Goal: Information Seeking & Learning: Learn about a topic

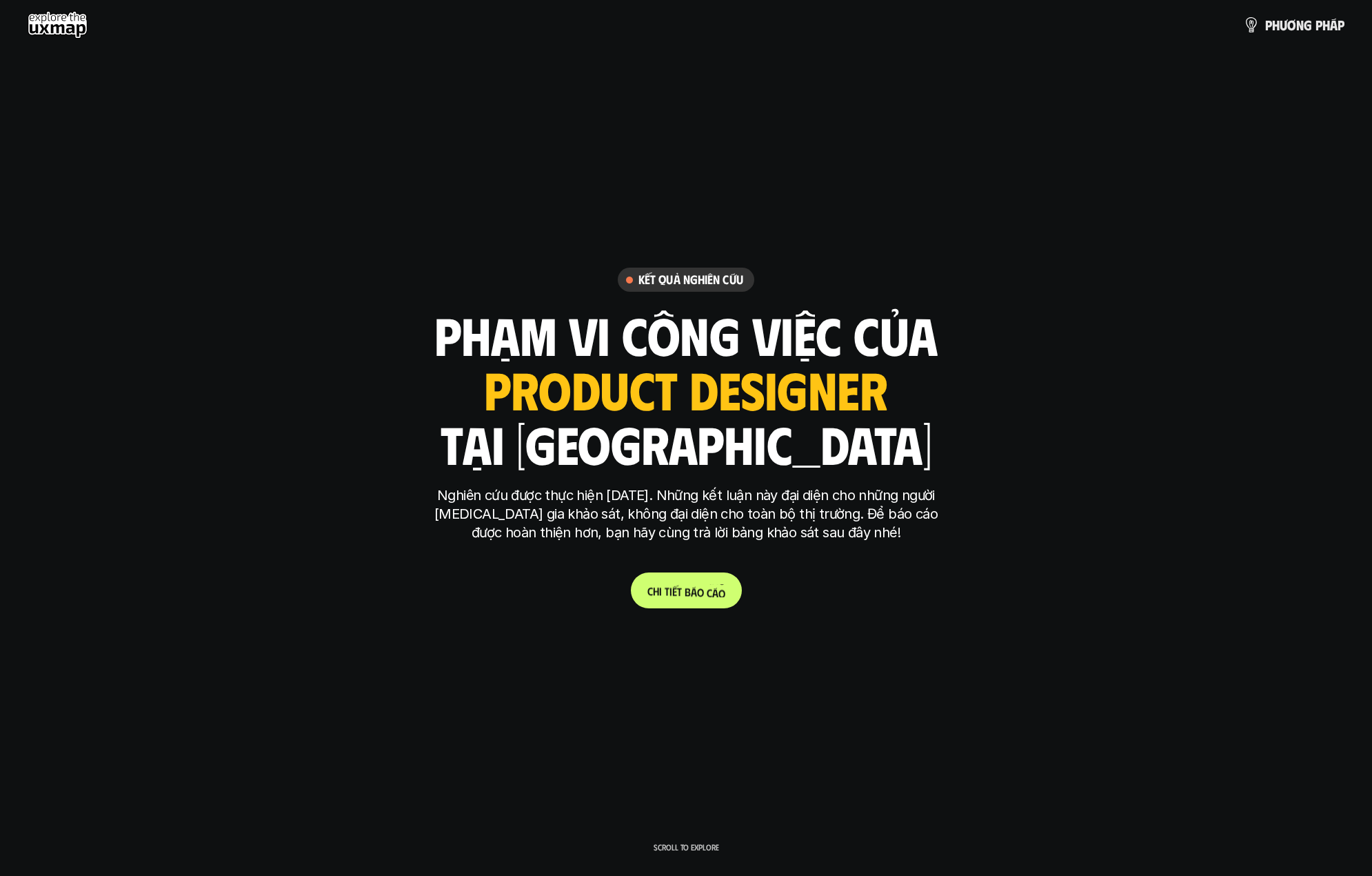
click at [669, 593] on p "C h i t i ế t b á o c á o" at bounding box center [686, 590] width 78 height 13
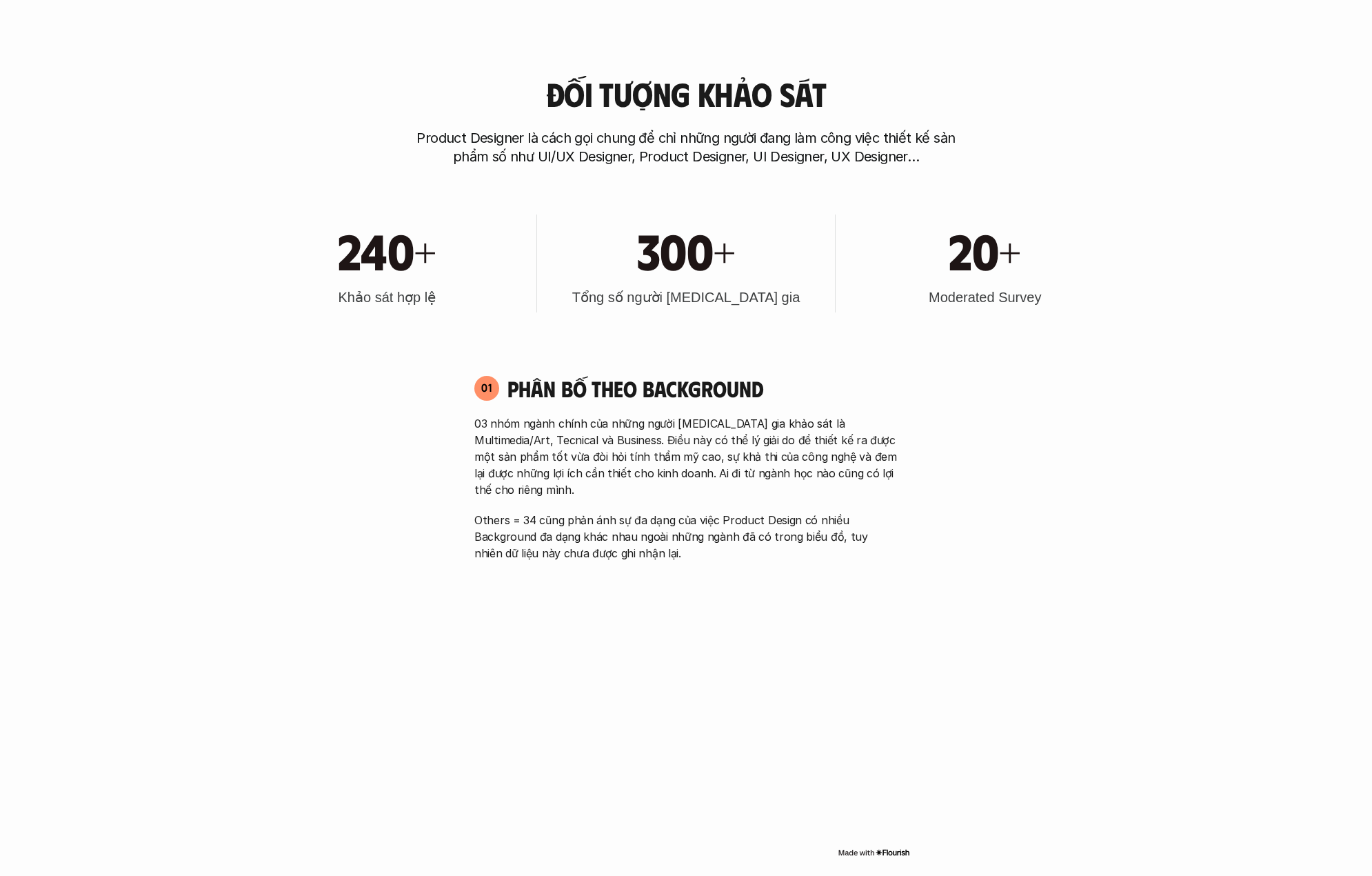
scroll to position [878, 0]
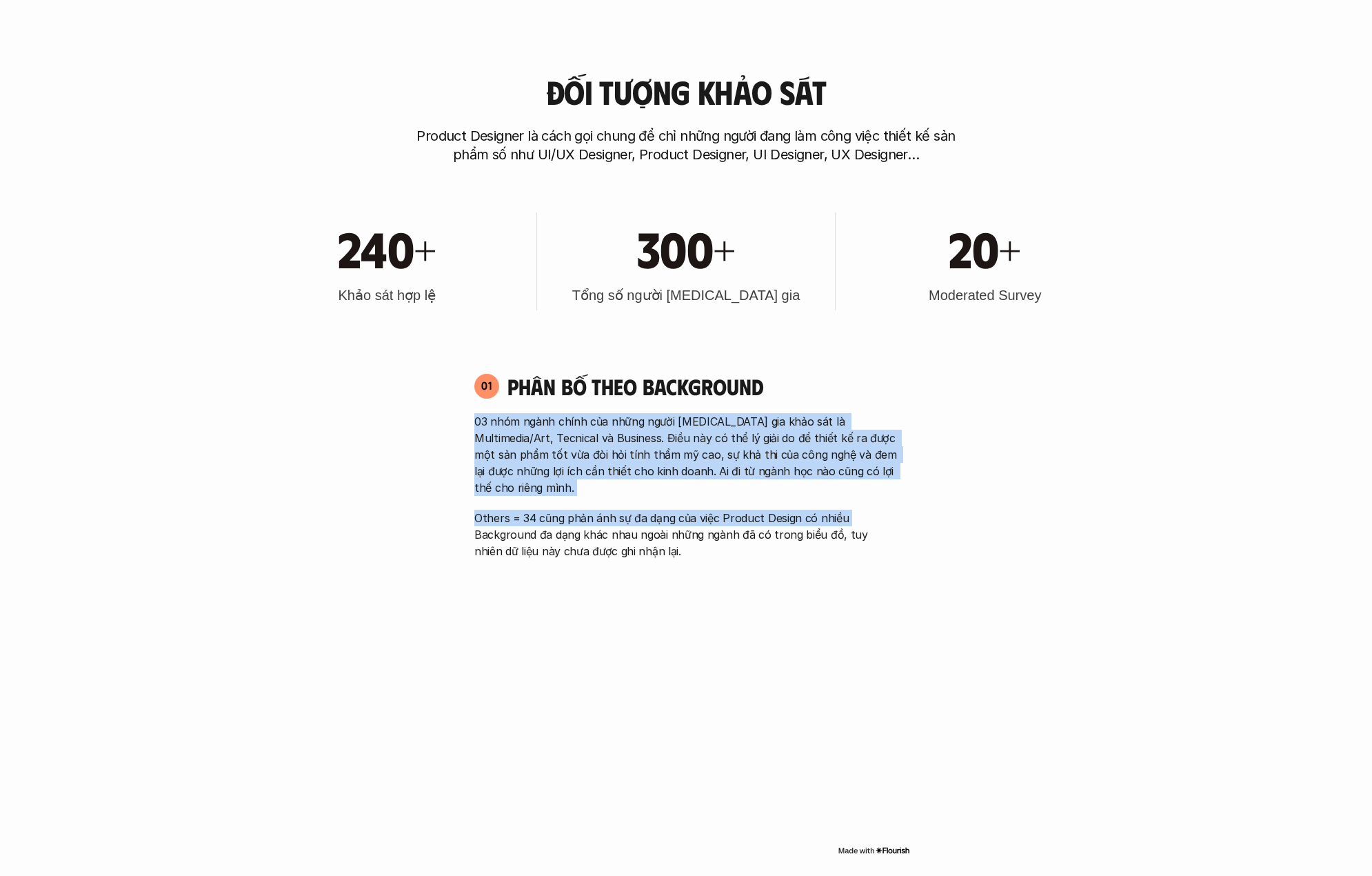
drag, startPoint x: 488, startPoint y: 416, endPoint x: 880, endPoint y: 504, distance: 401.8
click at [552, 509] on p "Others = 34 cũng phản ánh sự đa dạng của việc Product Design có nhiều Backgroun…" at bounding box center [686, 534] width 423 height 50
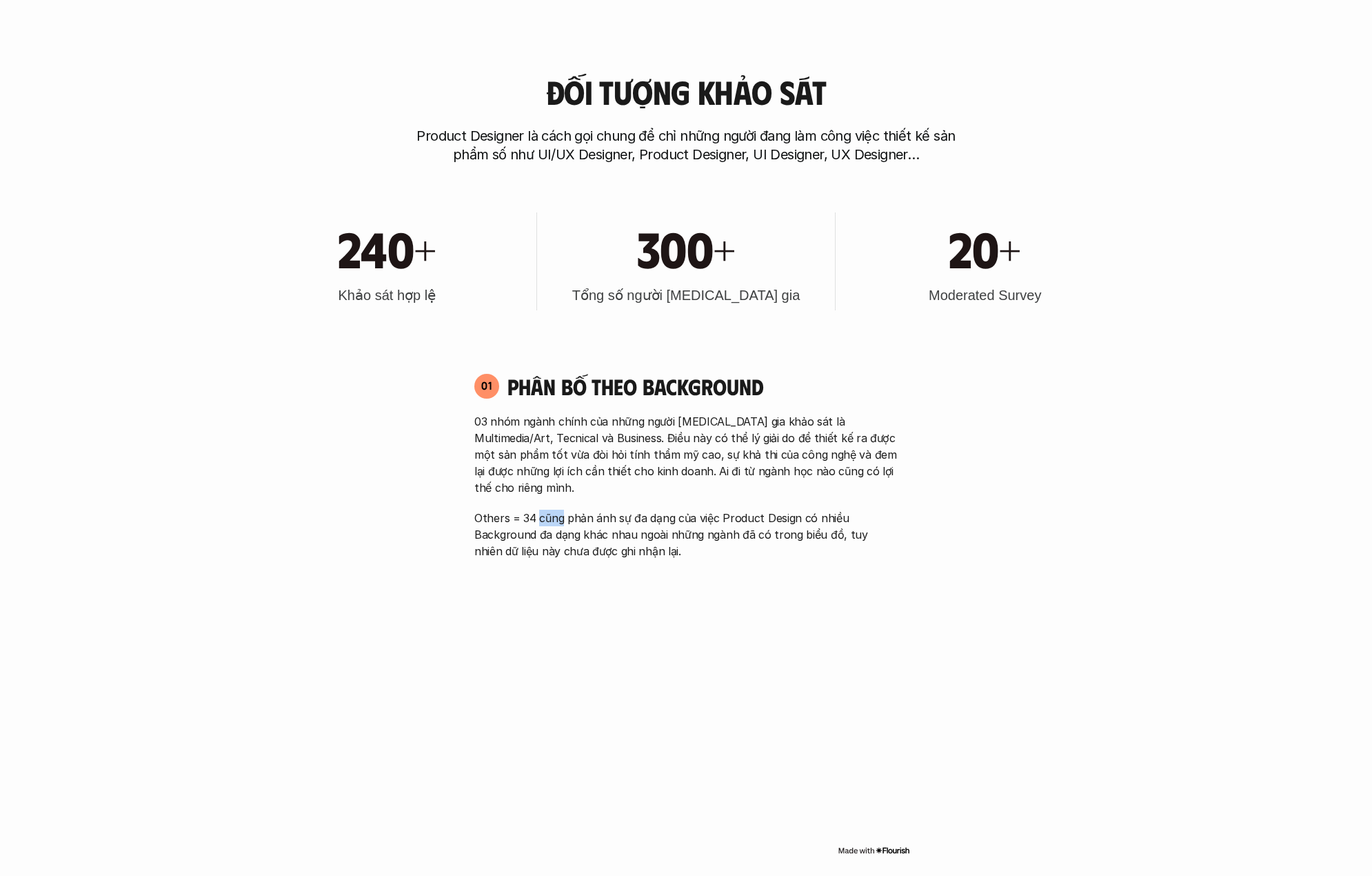
click at [552, 509] on p "Others = 34 cũng phản ánh sự đa dạng của việc Product Design có nhiều Backgroun…" at bounding box center [686, 534] width 423 height 50
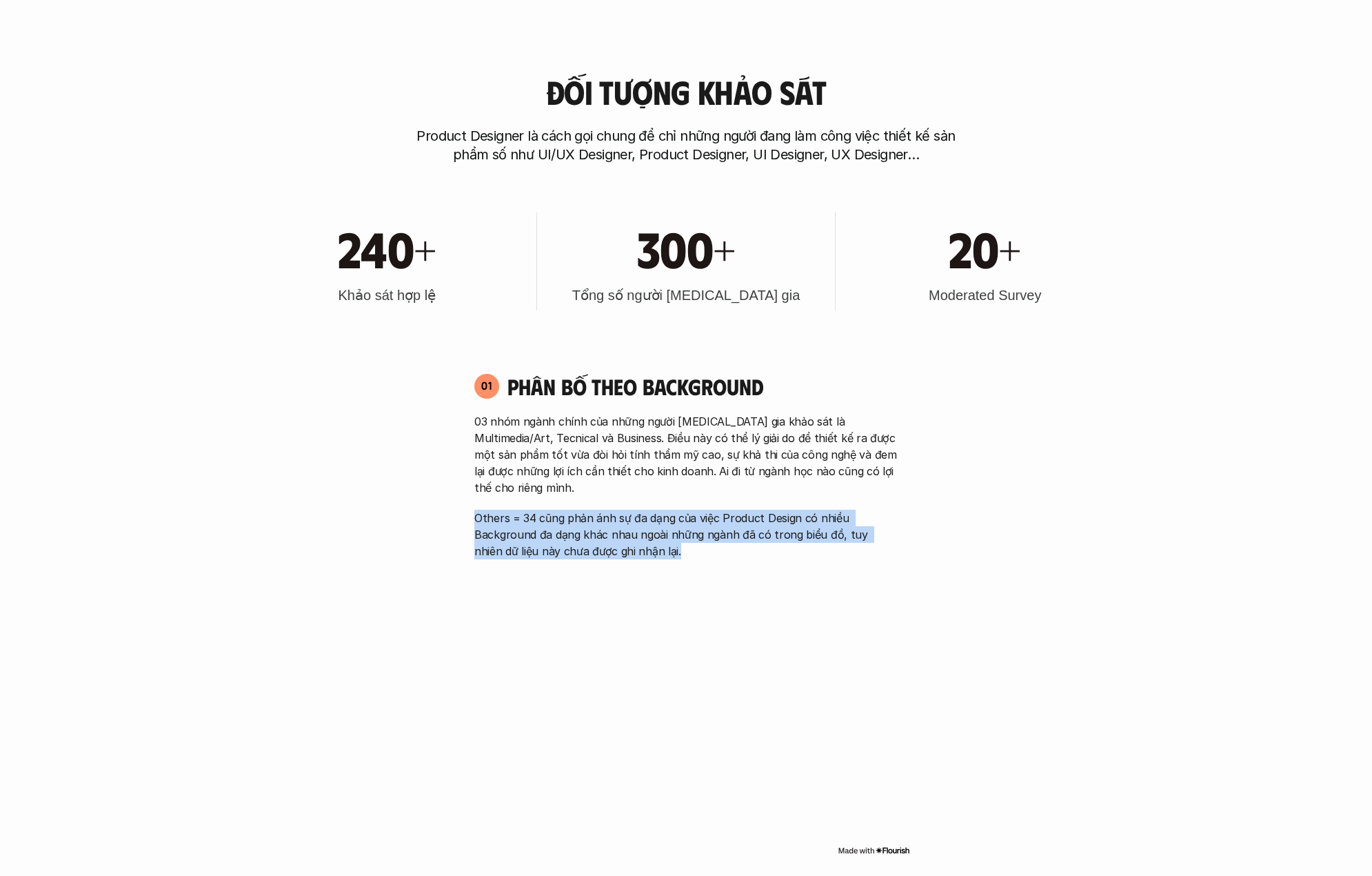
click at [552, 509] on p "Others = 34 cũng phản ánh sự đa dạng của việc Product Design có nhiều Backgroun…" at bounding box center [686, 534] width 423 height 50
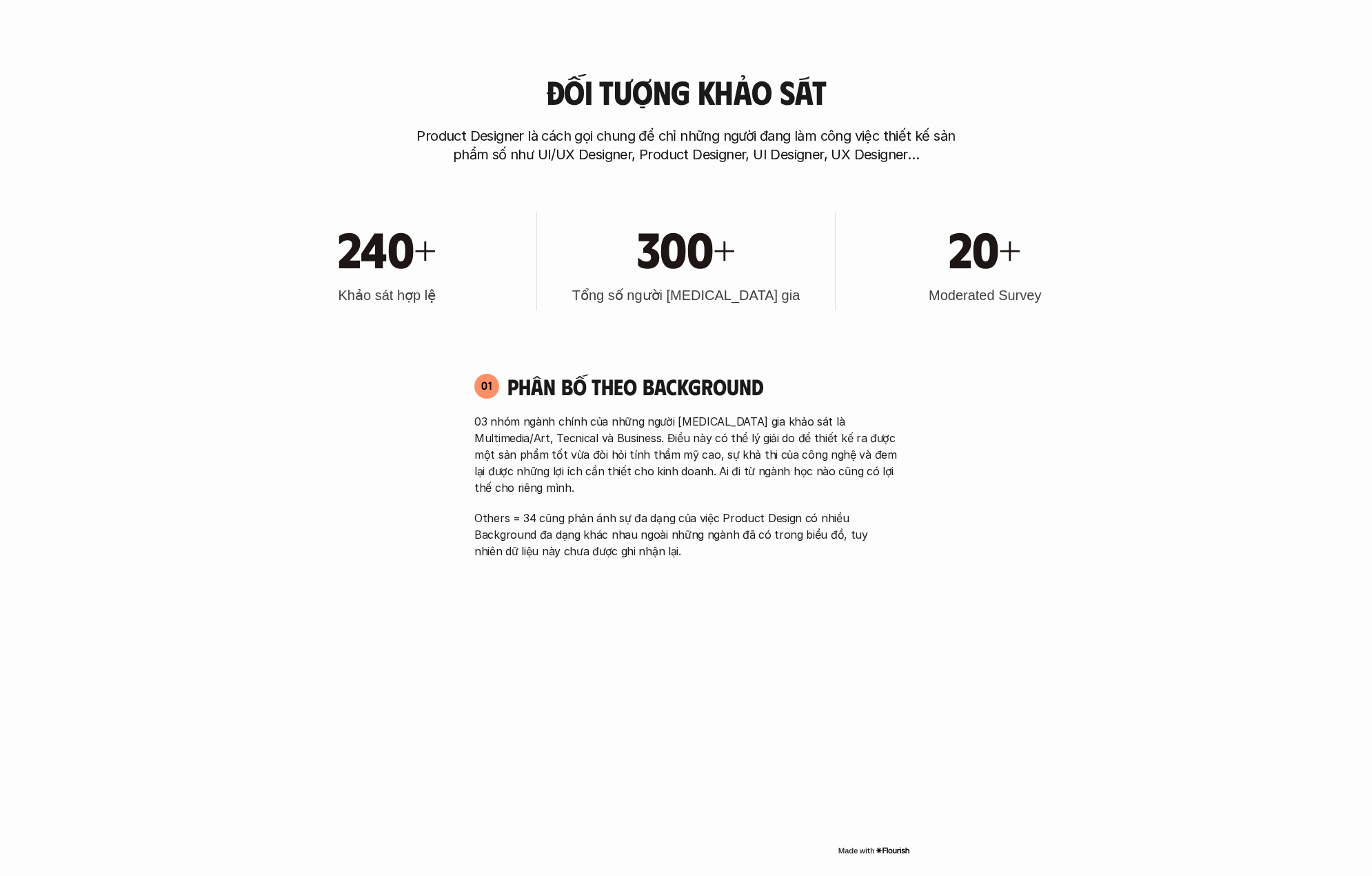
click at [638, 453] on p "03 nhóm ngành chính của những người [MEDICAL_DATA] gia khảo sát là Multimedia/A…" at bounding box center [686, 454] width 423 height 83
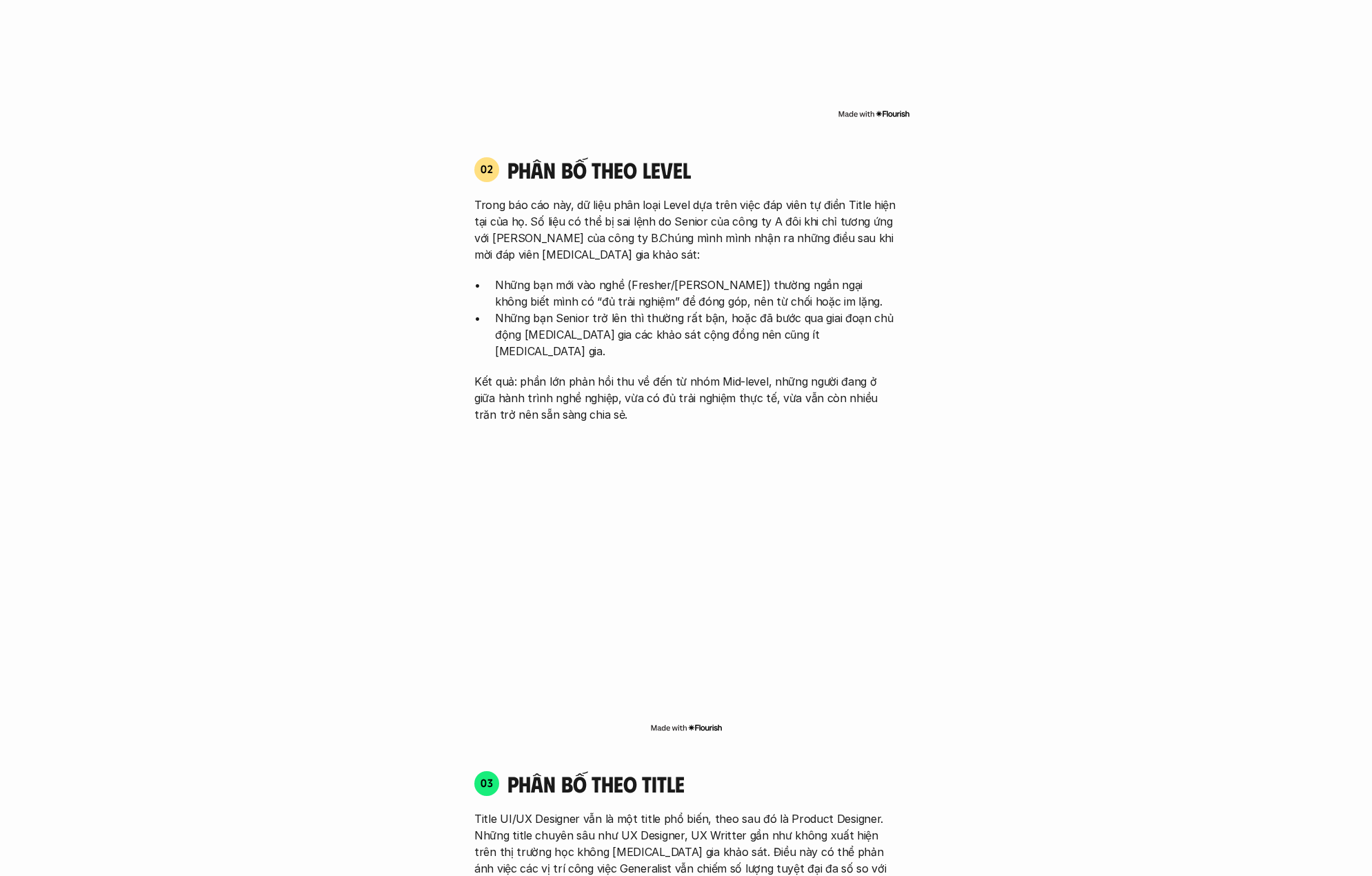
scroll to position [1852, 0]
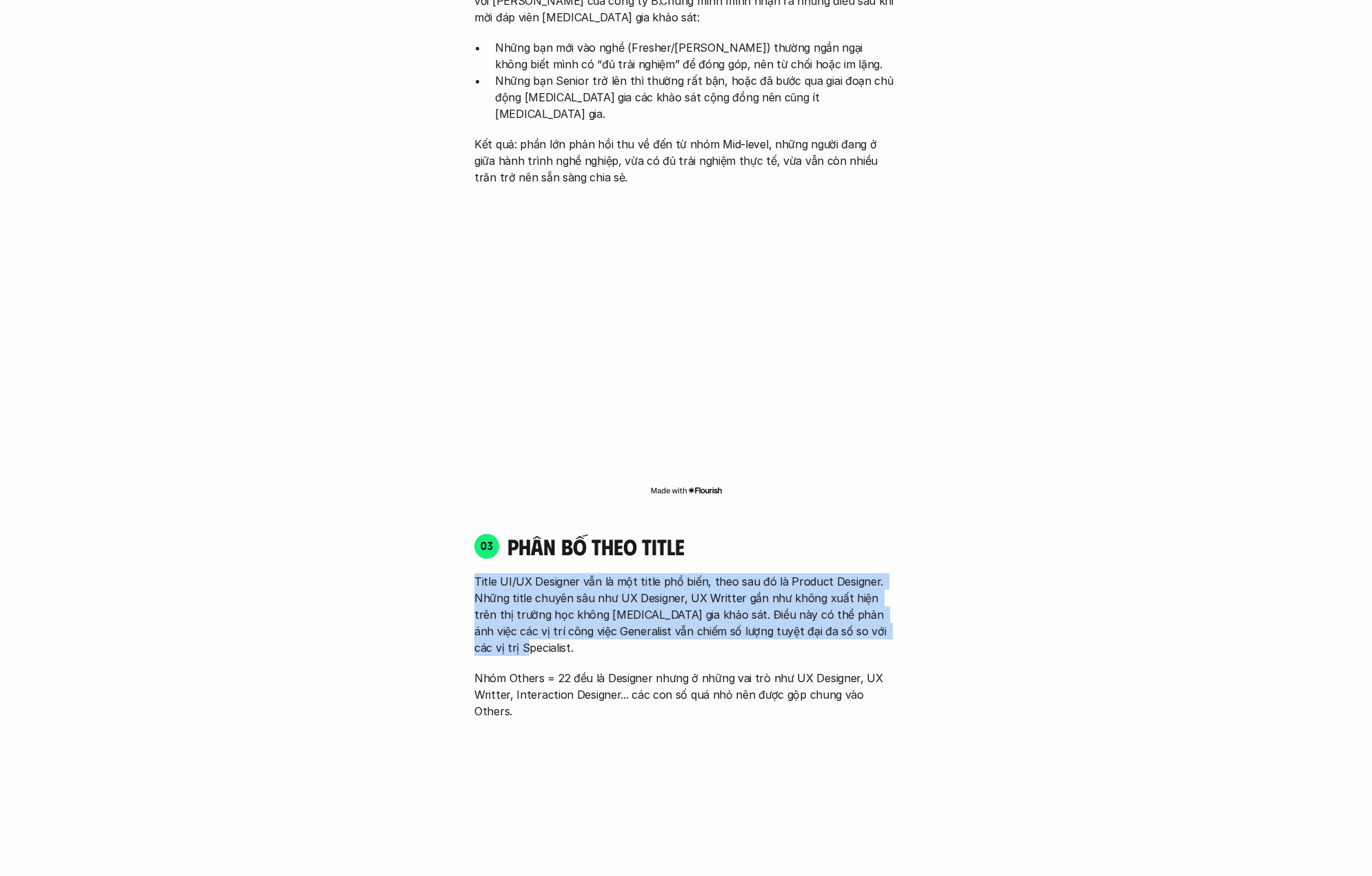
drag, startPoint x: 460, startPoint y: 555, endPoint x: 856, endPoint y: 609, distance: 399.7
click at [856, 609] on div "01 Phân bố theo background 03 nhóm ngành chính của những người [MEDICAL_DATA] g…" at bounding box center [686, 645] width 883 height 2522
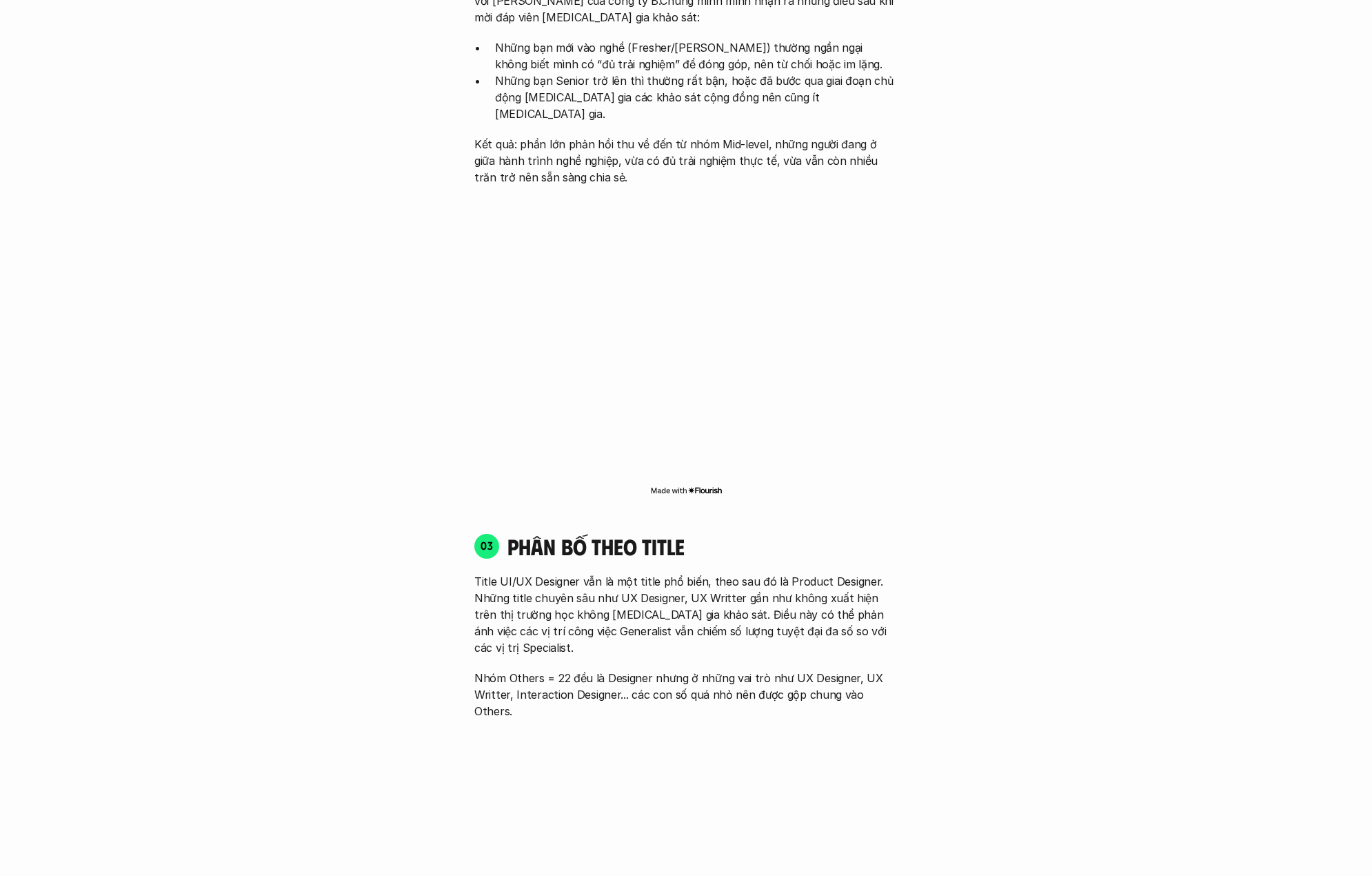
click at [515, 669] on p "Nhóm Others = 22 đều là Designer nhưng ở những vai trò như UX Designer, UX Writ…" at bounding box center [686, 694] width 423 height 50
drag, startPoint x: 460, startPoint y: 629, endPoint x: 712, endPoint y: 634, distance: 252.0
click at [712, 634] on div "01 Phân bố theo background 03 nhóm ngành chính của những người [MEDICAL_DATA] g…" at bounding box center [686, 645] width 883 height 2522
click at [500, 669] on p "Nhóm Others = 22 đều là Designer nhưng ở những vai trò như UX Designer, UX Writ…" at bounding box center [686, 694] width 423 height 50
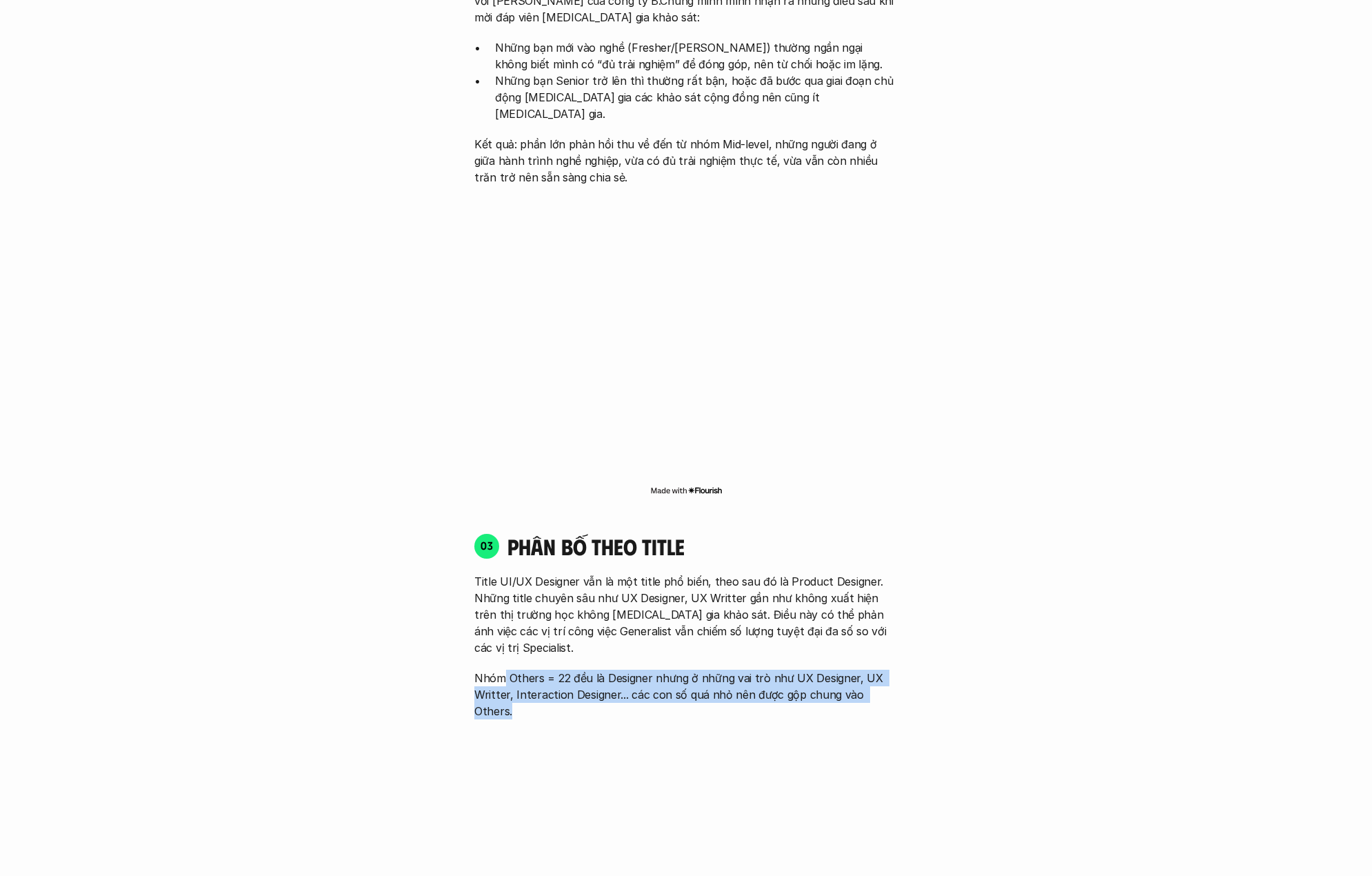
drag, startPoint x: 503, startPoint y: 622, endPoint x: 874, endPoint y: 655, distance: 372.5
click at [874, 655] on div "03 phân bố theo title Title UI/UX Designer vẫn là một title phổ biến, theo sau …" at bounding box center [686, 740] width 448 height 444
click at [815, 669] on p "Nhóm Others = 22 đều là Designer nhưng ở những vai trò như UX Designer, UX Writ…" at bounding box center [686, 694] width 423 height 50
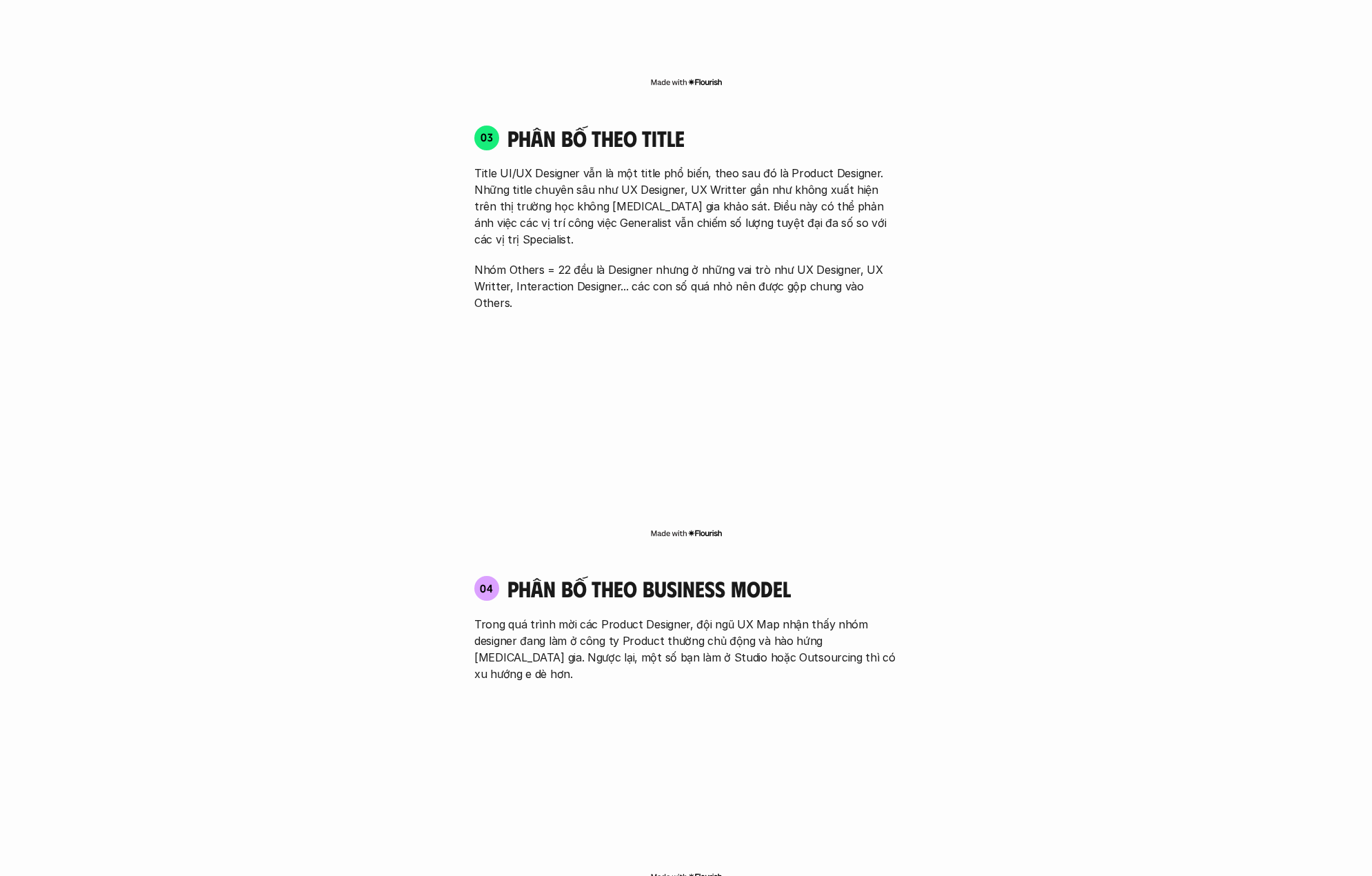
scroll to position [2378, 0]
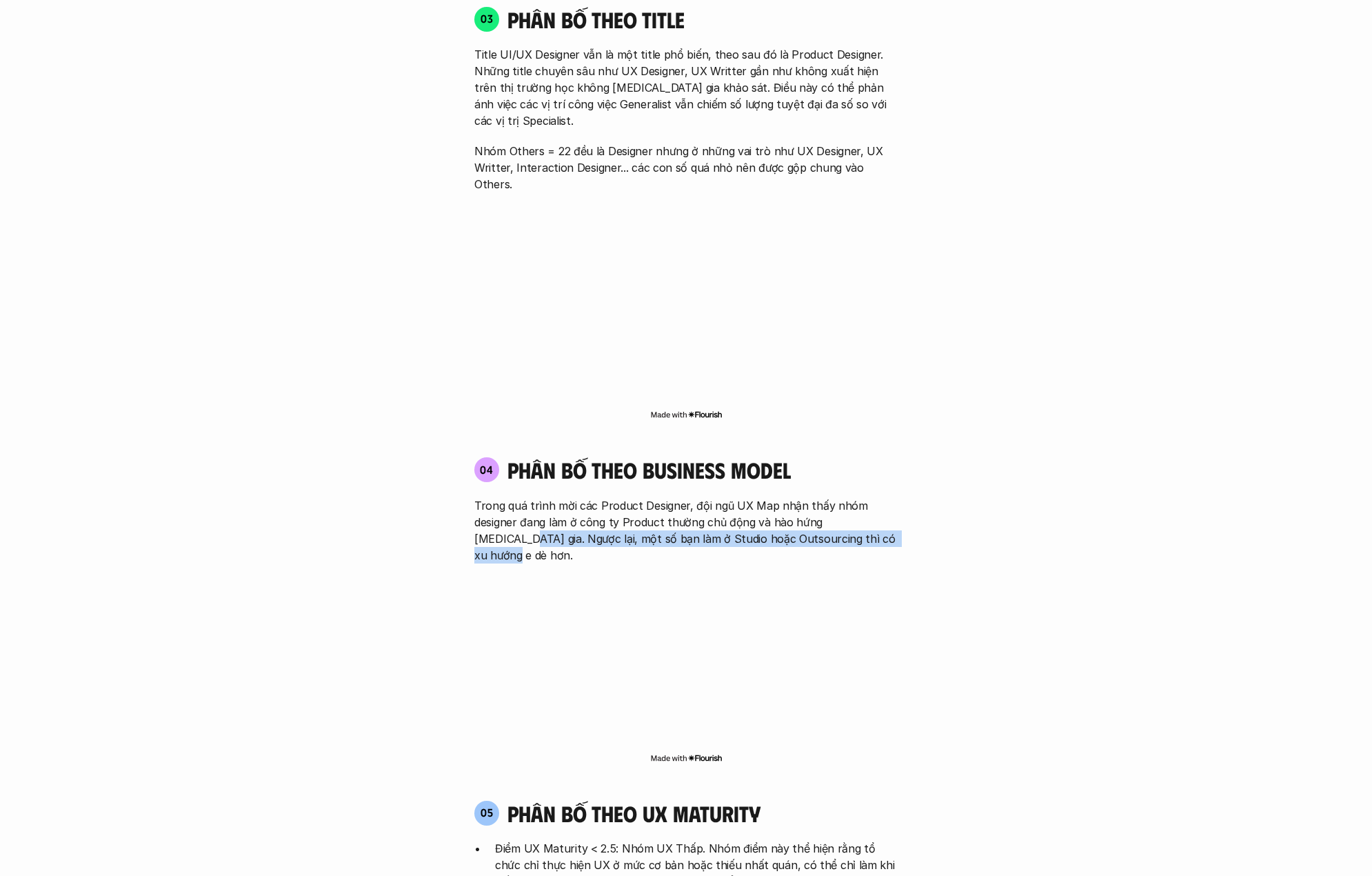
drag, startPoint x: 456, startPoint y: 468, endPoint x: 878, endPoint y: 475, distance: 422.1
click at [878, 475] on div "01 Phân bố theo background 03 nhóm ngành chính của những người [MEDICAL_DATA] g…" at bounding box center [686, 119] width 883 height 2522
click at [535, 497] on p "Trong quá trình mời các Product Designer, đội ngũ UX Map nhận thấy nhóm designe…" at bounding box center [686, 530] width 423 height 66
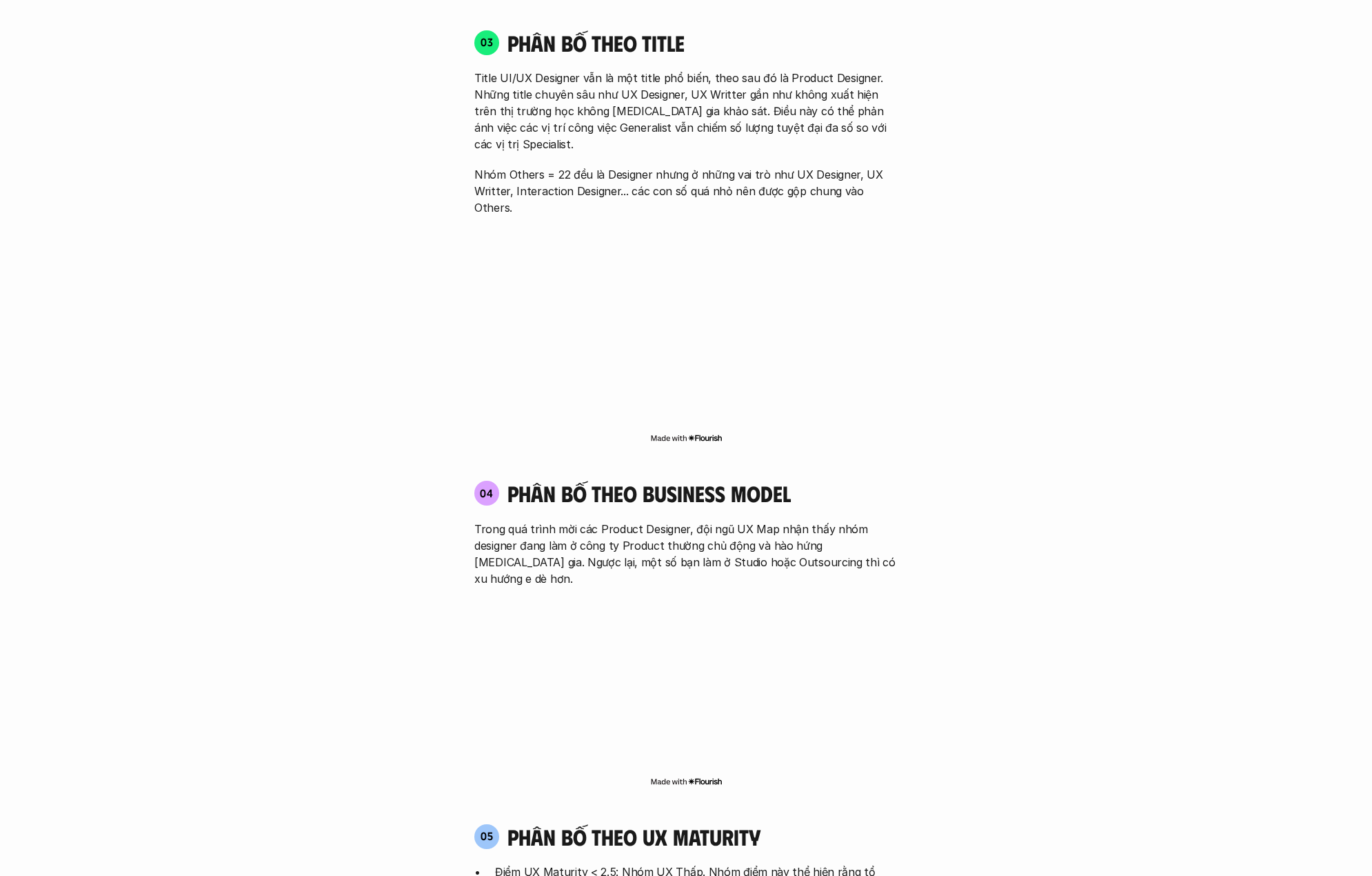
scroll to position [2577, 0]
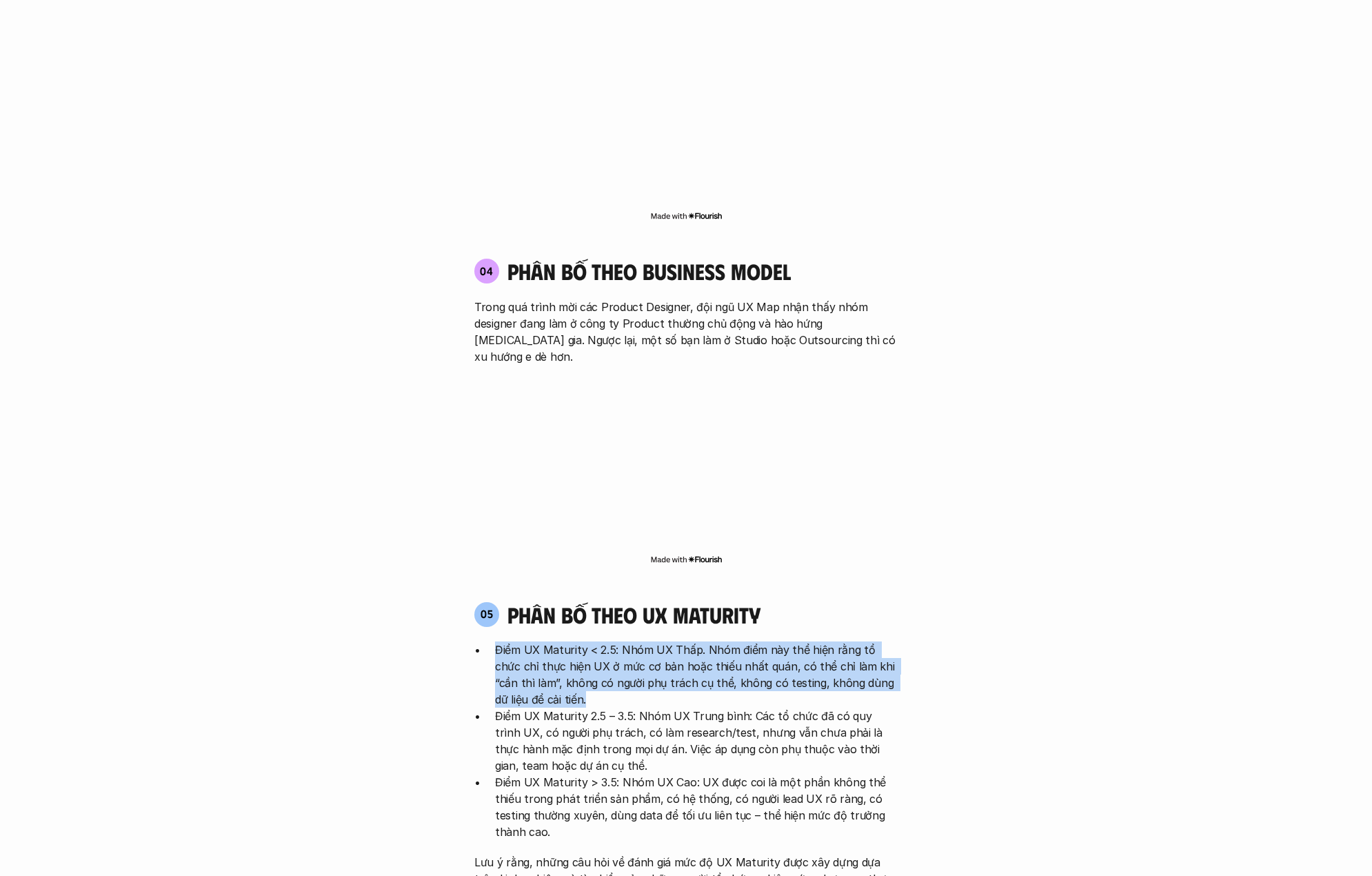
drag, startPoint x: 485, startPoint y: 561, endPoint x: 642, endPoint y: 617, distance: 166.7
click at [642, 641] on li "Điểm UX Maturity < 2.5: Nhóm UX Thấp. Nhóm điểm này thể hiện rằng tổ chức chỉ t…" at bounding box center [696, 674] width 402 height 66
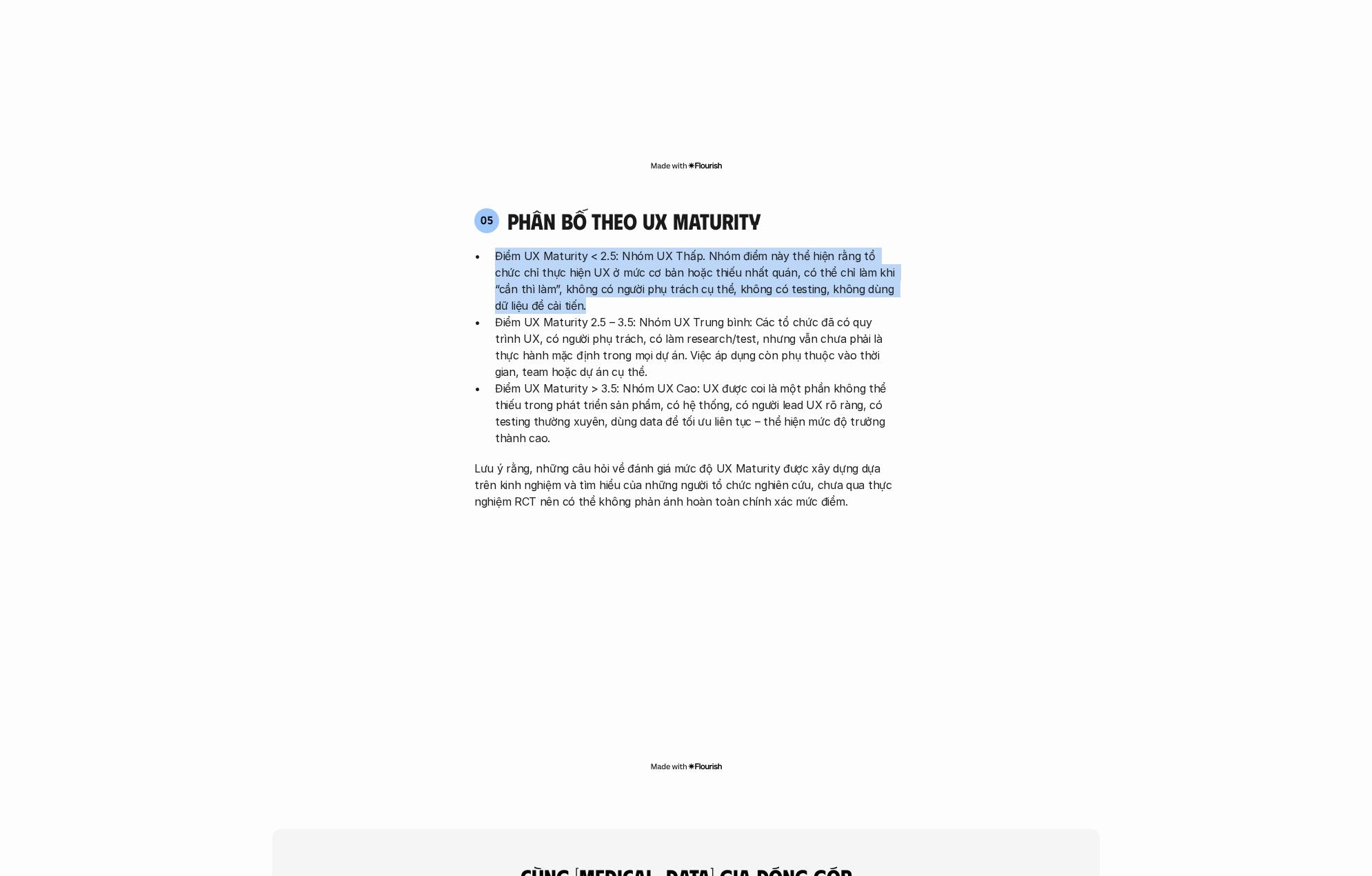
scroll to position [3083, 0]
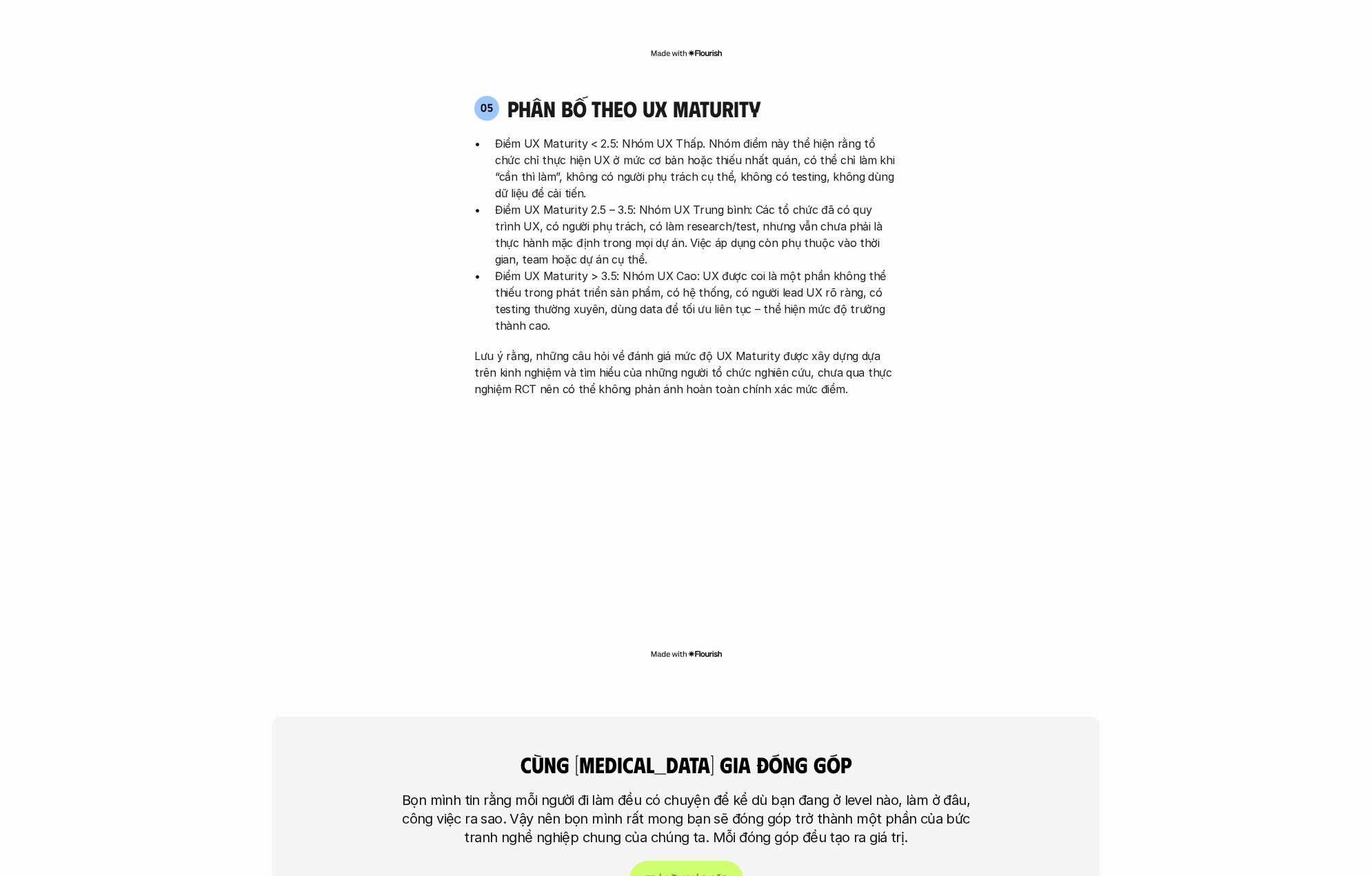
click at [558, 202] on p "Điểm UX Maturity 2.5 – 3.5: Nhóm UX Trung bình: Các tổ chức đã có quy trình UX,…" at bounding box center [696, 235] width 402 height 66
click at [633, 202] on p "Điểm UX Maturity 2.5 – 3.5: Nhóm UX Trung bình: Các tổ chức đã có quy trình UX,…" at bounding box center [696, 235] width 402 height 66
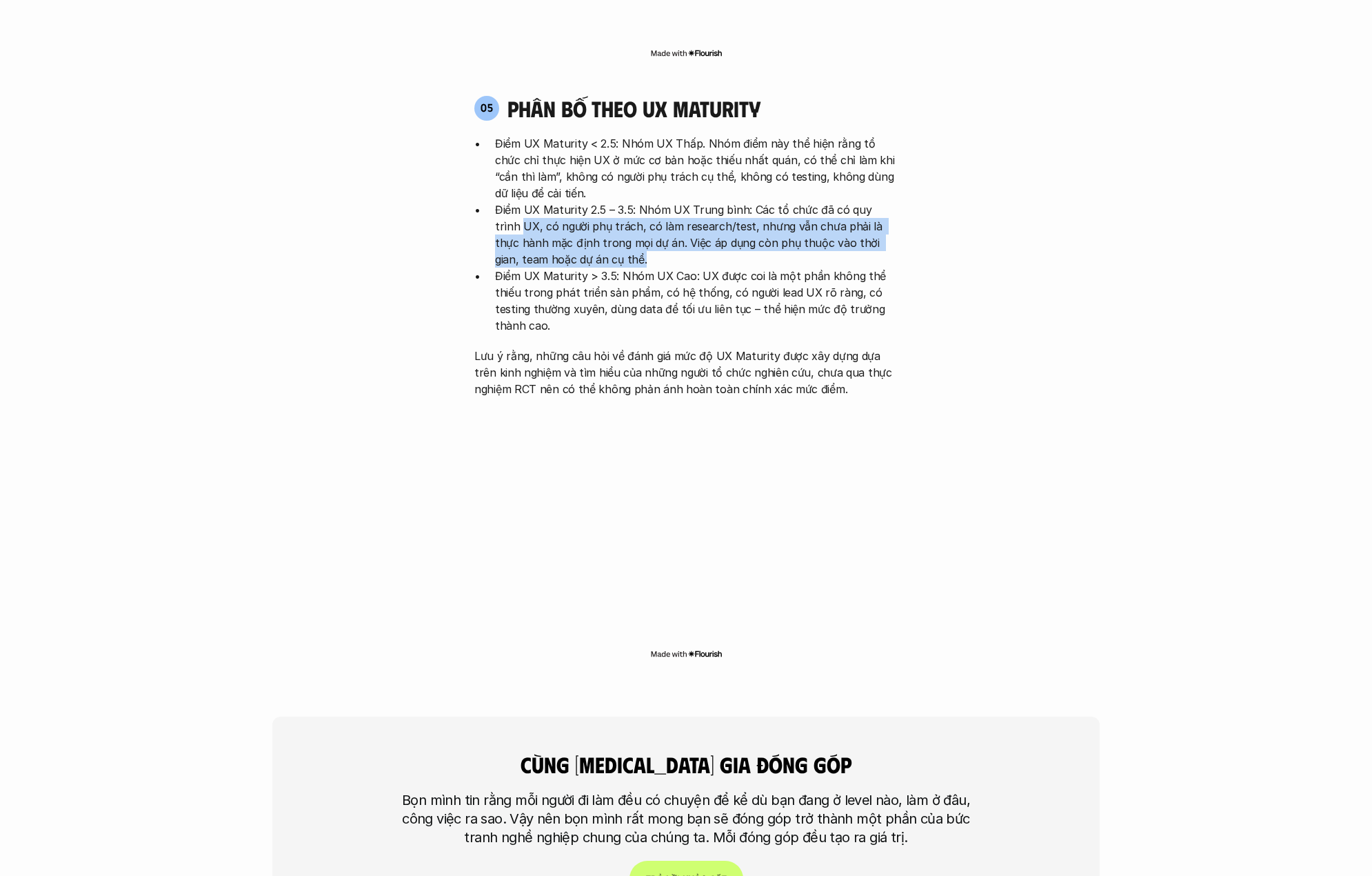
drag, startPoint x: 506, startPoint y: 142, endPoint x: 838, endPoint y: 179, distance: 334.1
click at [838, 179] on ul "Điểm UX Maturity < 2.5: Nhóm UX Thấp. Nhóm điểm này thể hiện rằng tổ chức chỉ t…" at bounding box center [686, 234] width 423 height 199
click at [700, 648] on img at bounding box center [686, 653] width 72 height 11
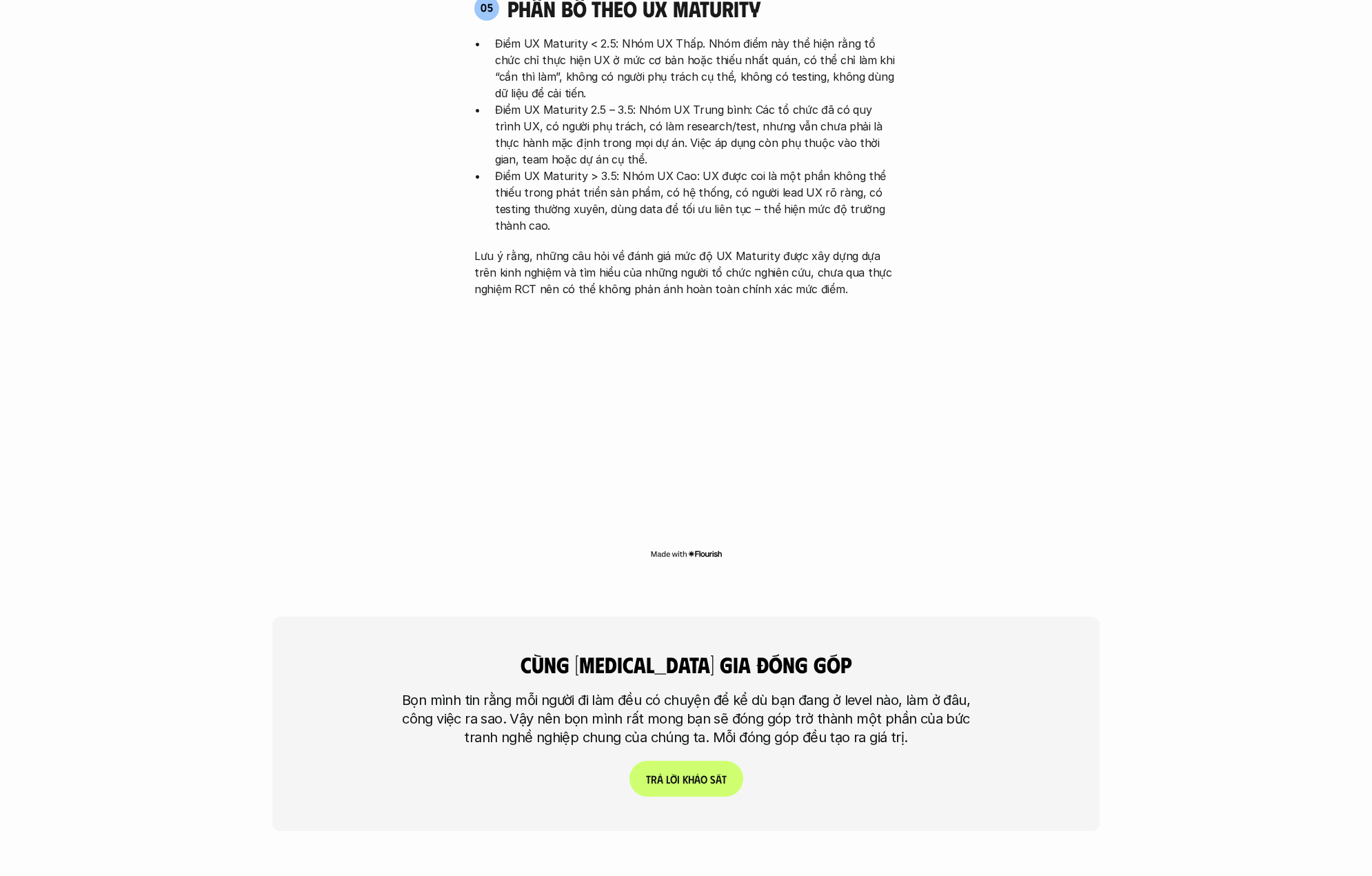
scroll to position [2924, 0]
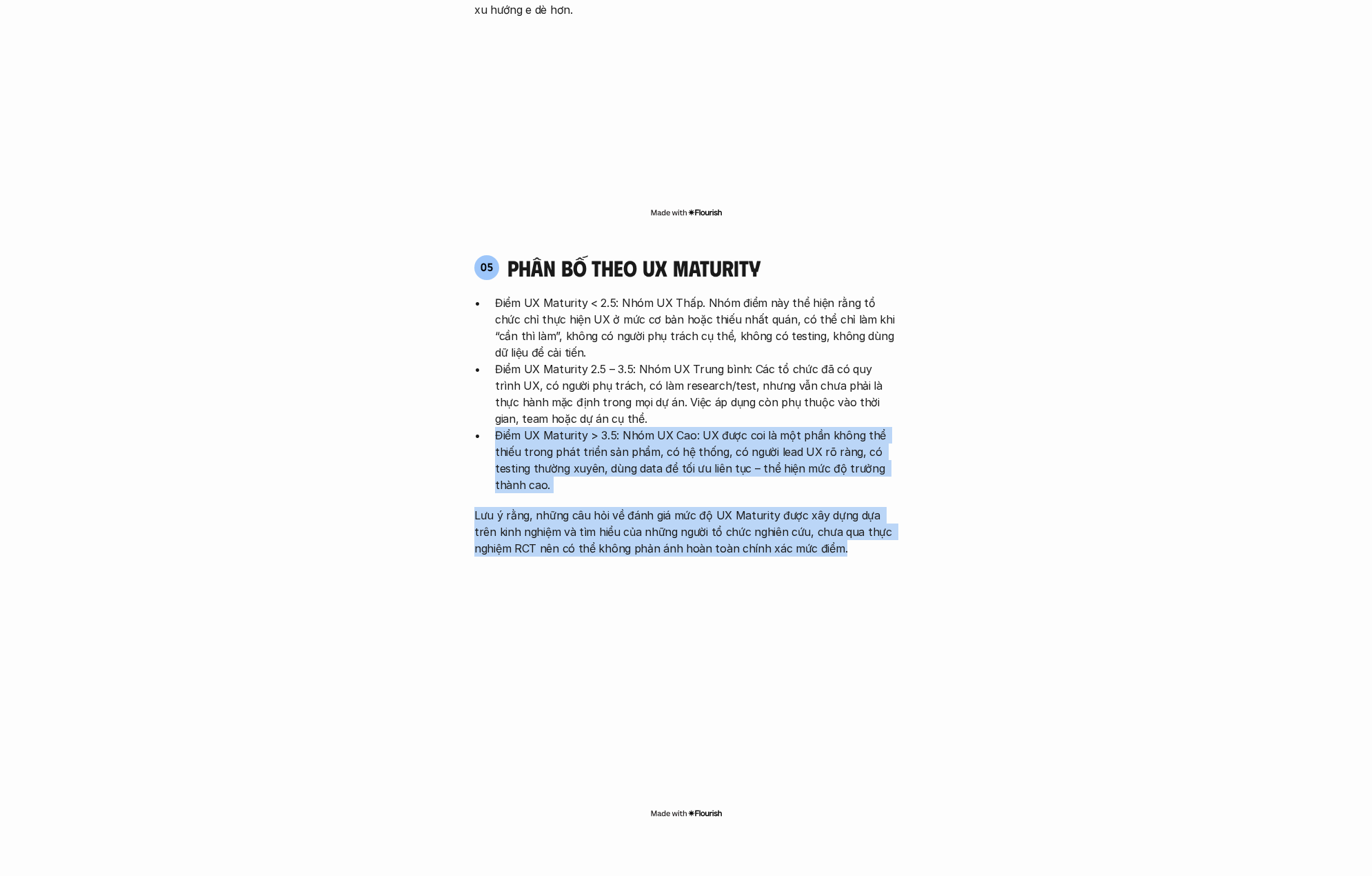
drag, startPoint x: 405, startPoint y: 360, endPoint x: 883, endPoint y: 473, distance: 491.2
click at [899, 457] on div "05 phân bố theo ux maturity Điểm UX Maturity < 2.5: Nhóm UX Thấp. Nhóm điểm này…" at bounding box center [686, 406] width 448 height 302
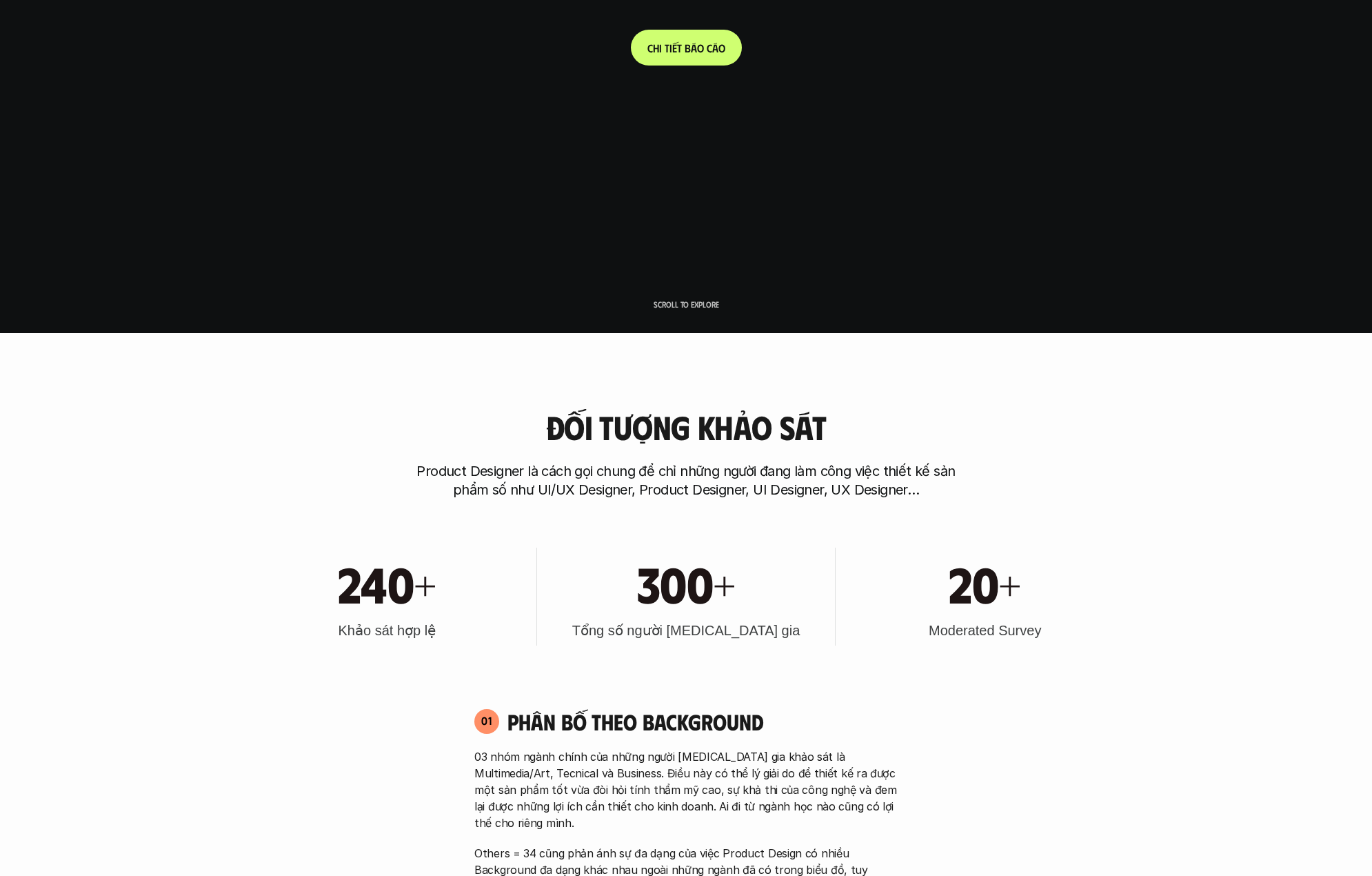
scroll to position [638, 0]
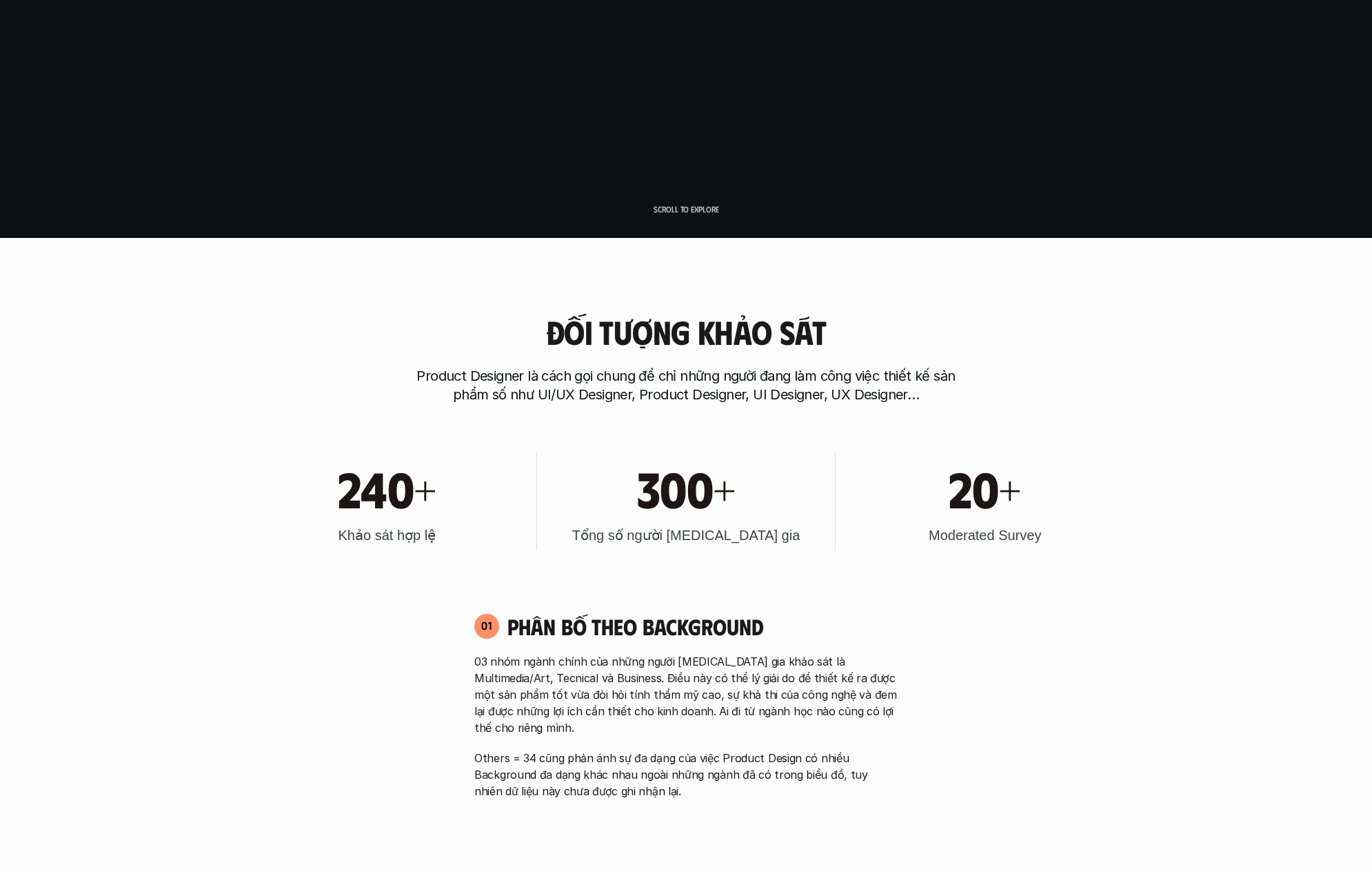
click at [604, 761] on p "Others = 34 cũng phản ánh sự đa dạng của việc Product Design có nhiều Backgroun…" at bounding box center [686, 775] width 423 height 50
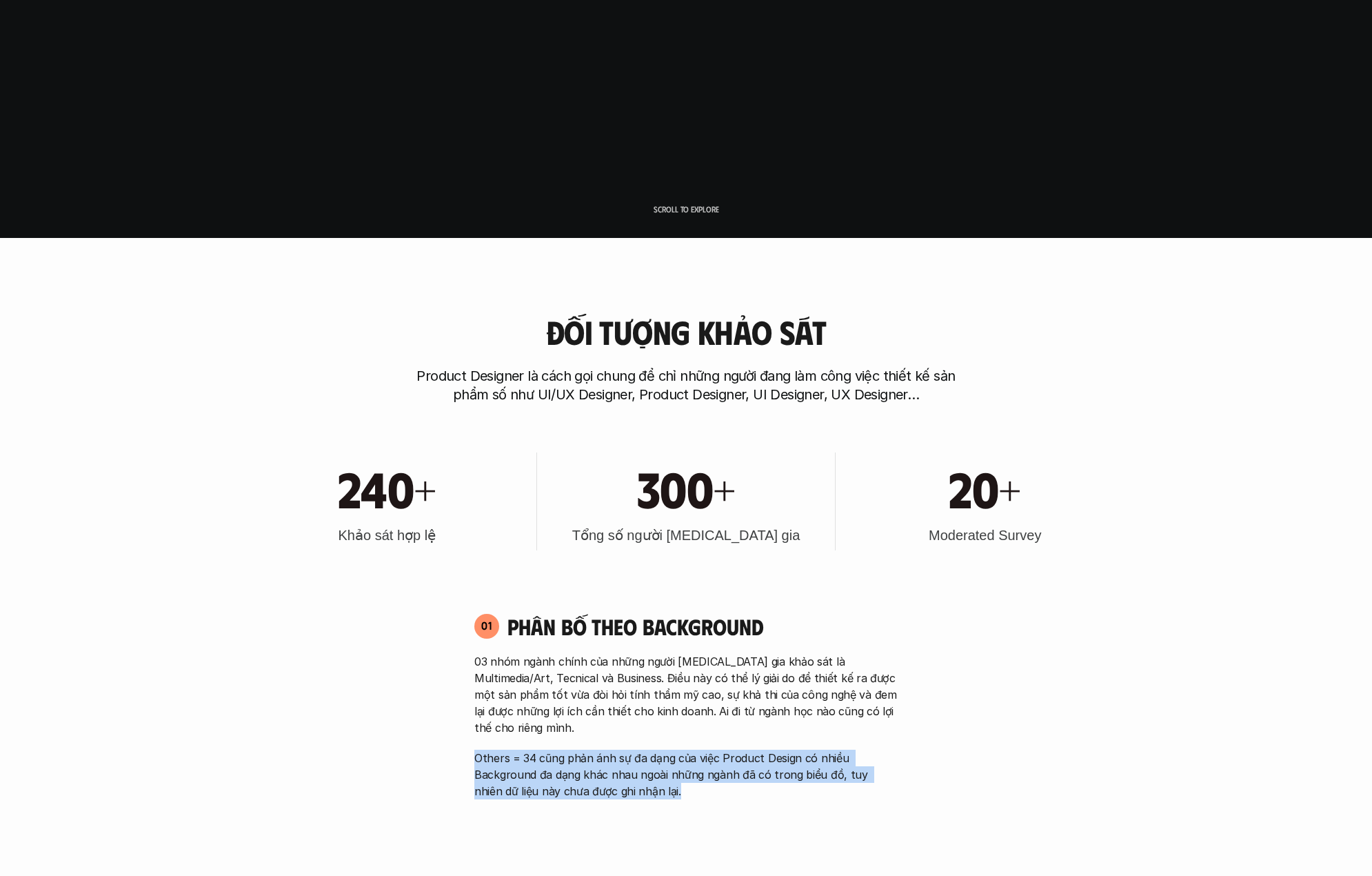
click at [604, 761] on p "Others = 34 cũng phản ánh sự đa dạng của việc Product Design có nhiều Backgroun…" at bounding box center [686, 775] width 423 height 50
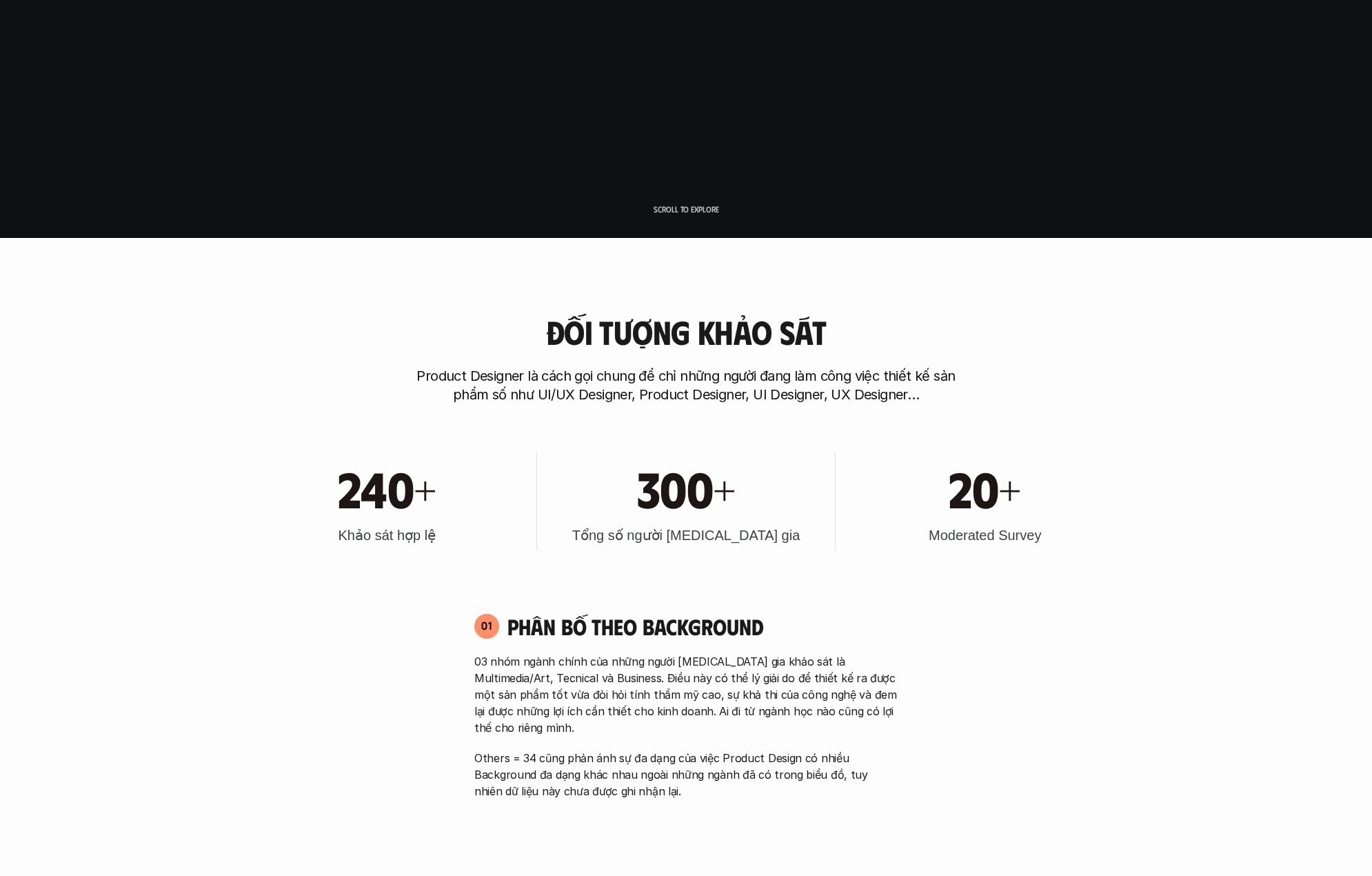
click at [763, 637] on h4 "Phân bố theo background" at bounding box center [702, 626] width 390 height 26
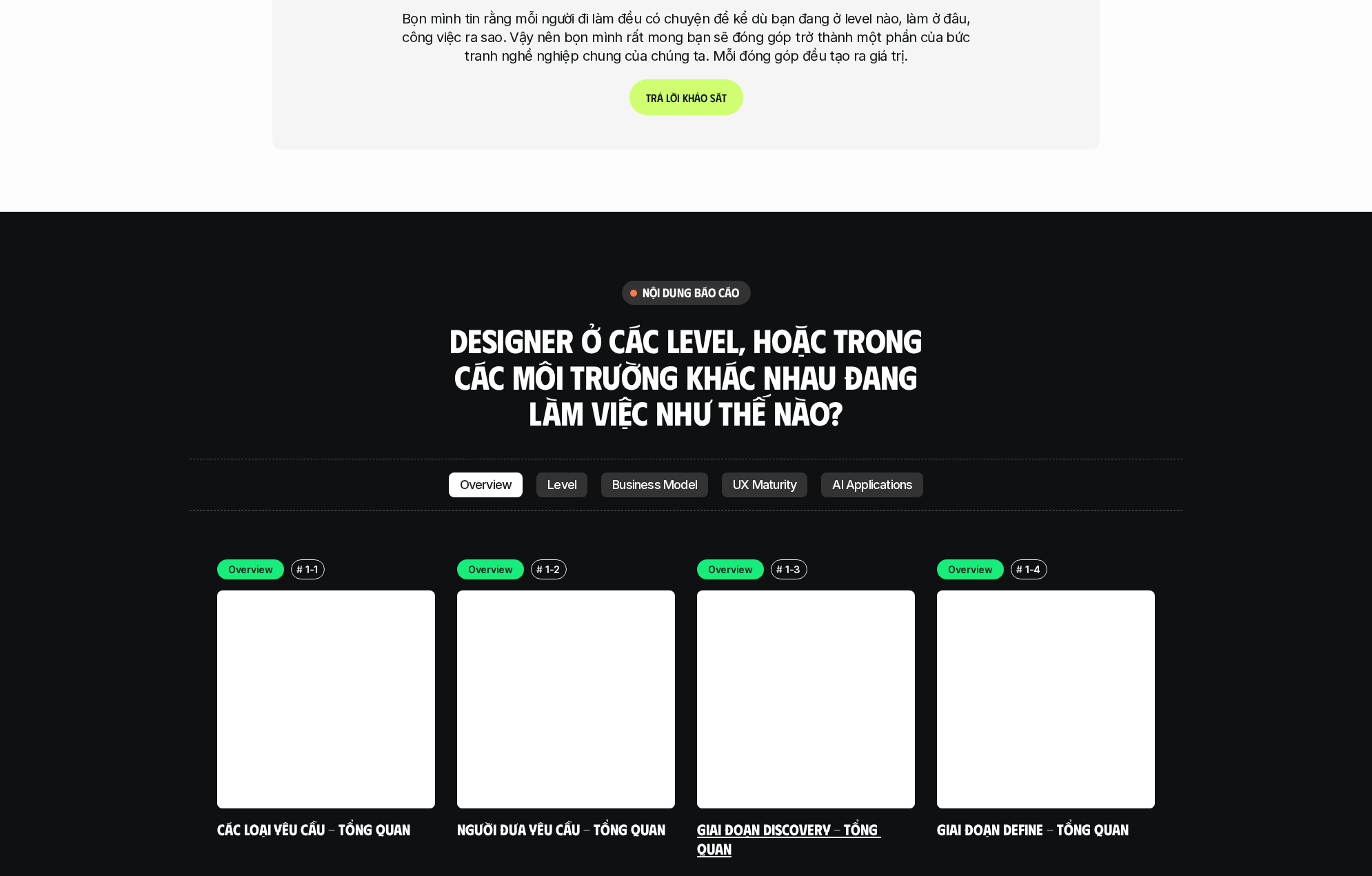
scroll to position [3868, 0]
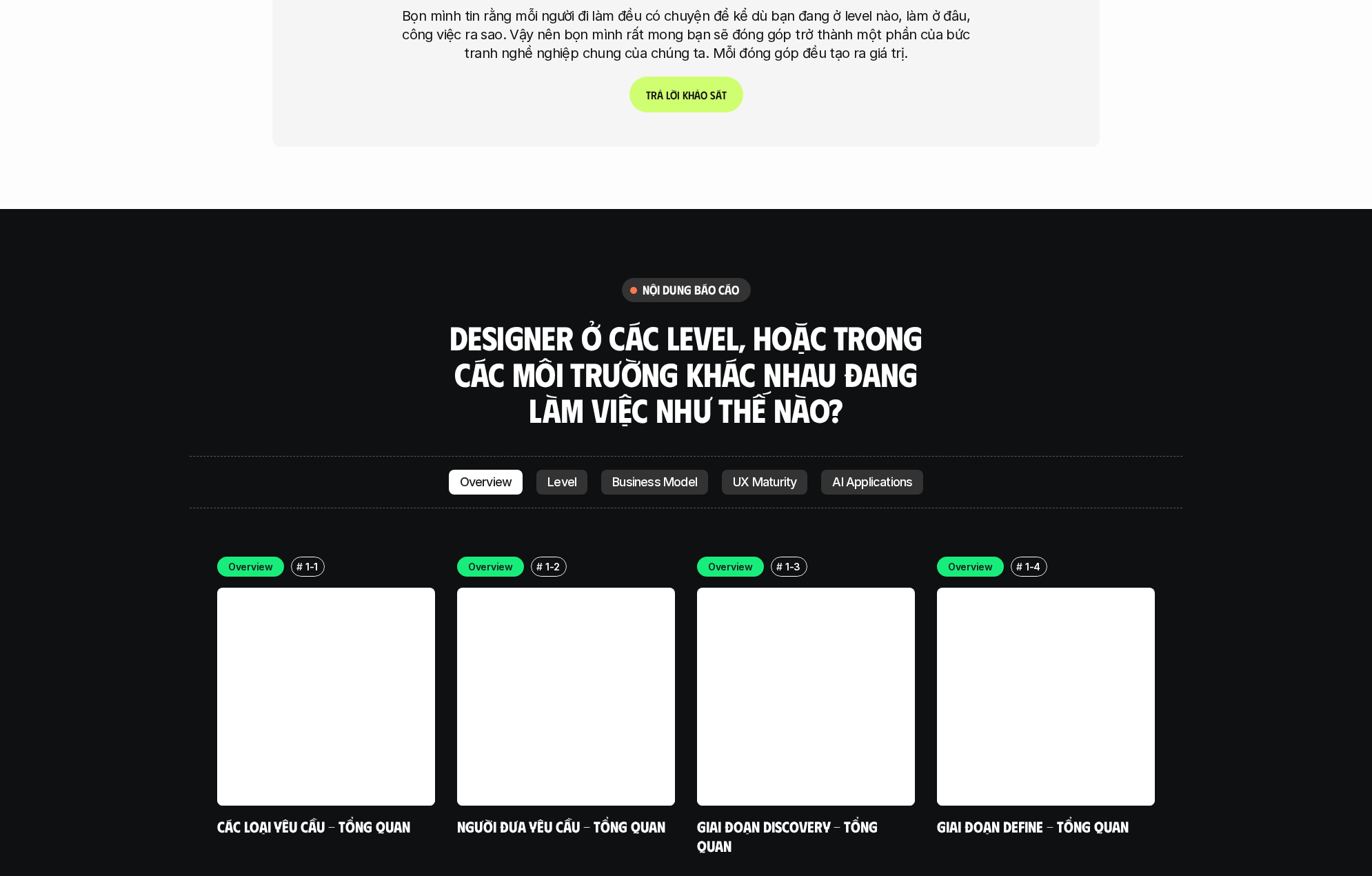
click at [573, 475] on p "Level" at bounding box center [561, 482] width 29 height 14
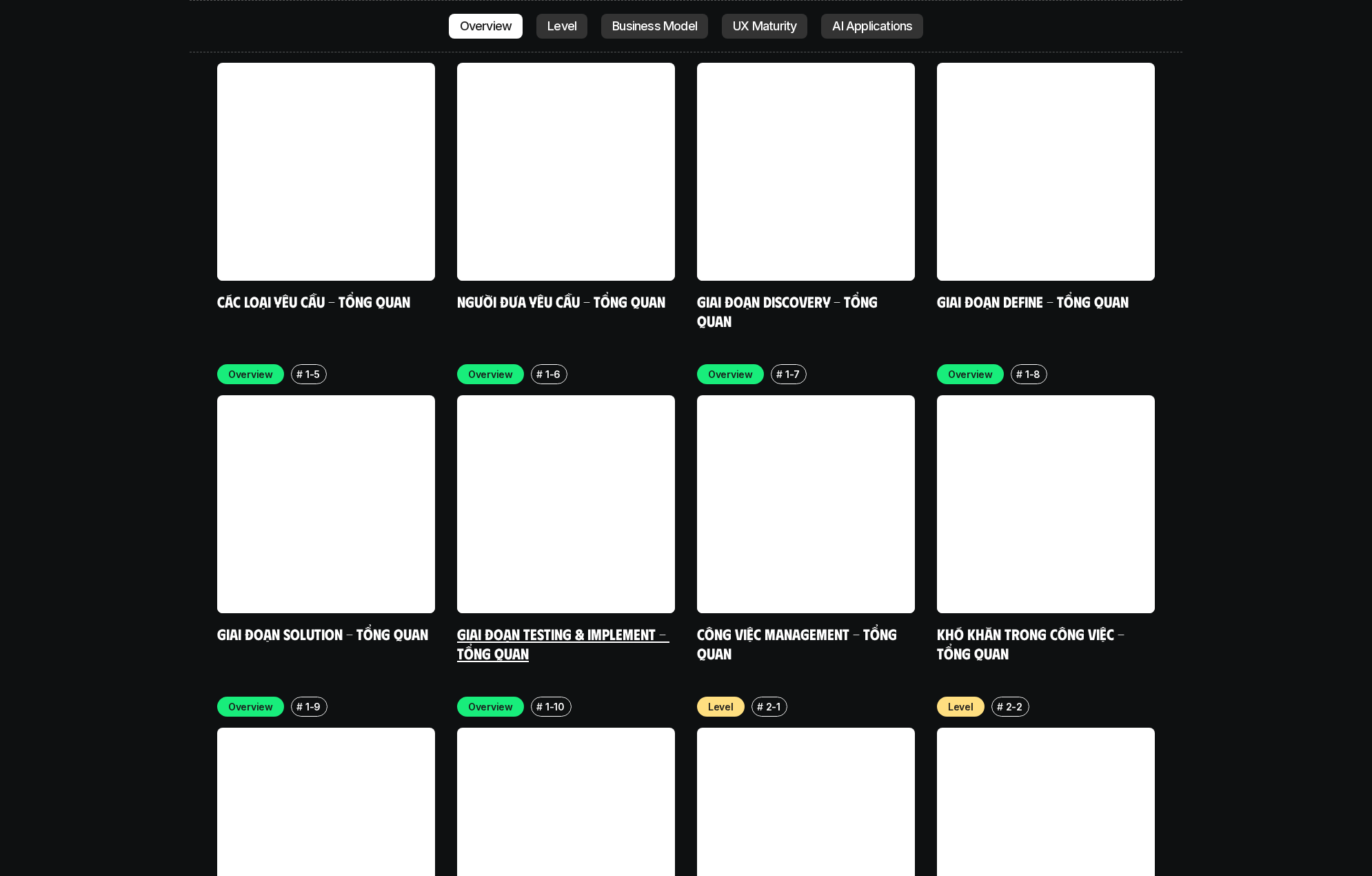
scroll to position [4058, 0]
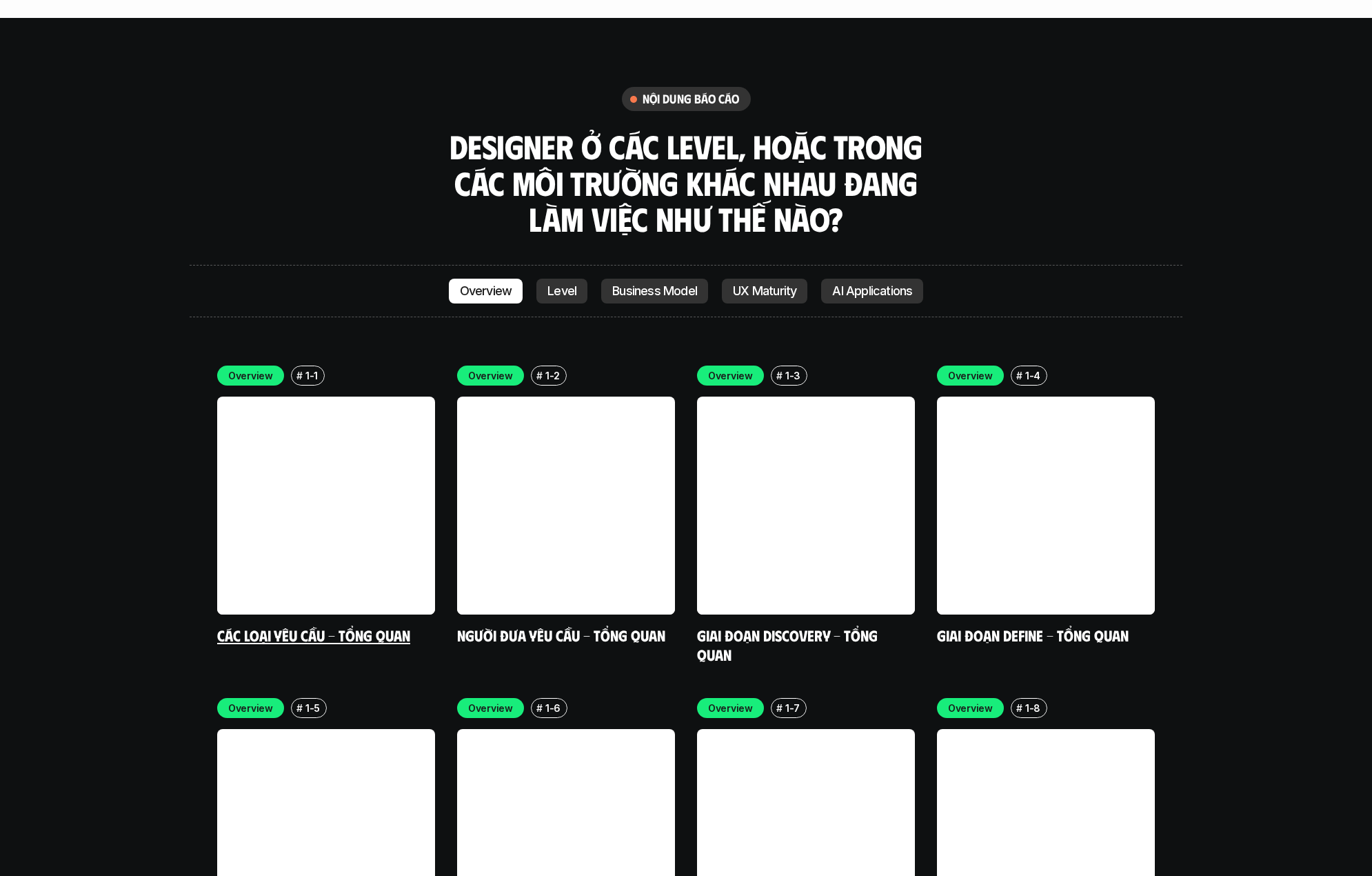
click at [272, 625] on link "Các loại yêu cầu - Tổng quan" at bounding box center [313, 634] width 193 height 19
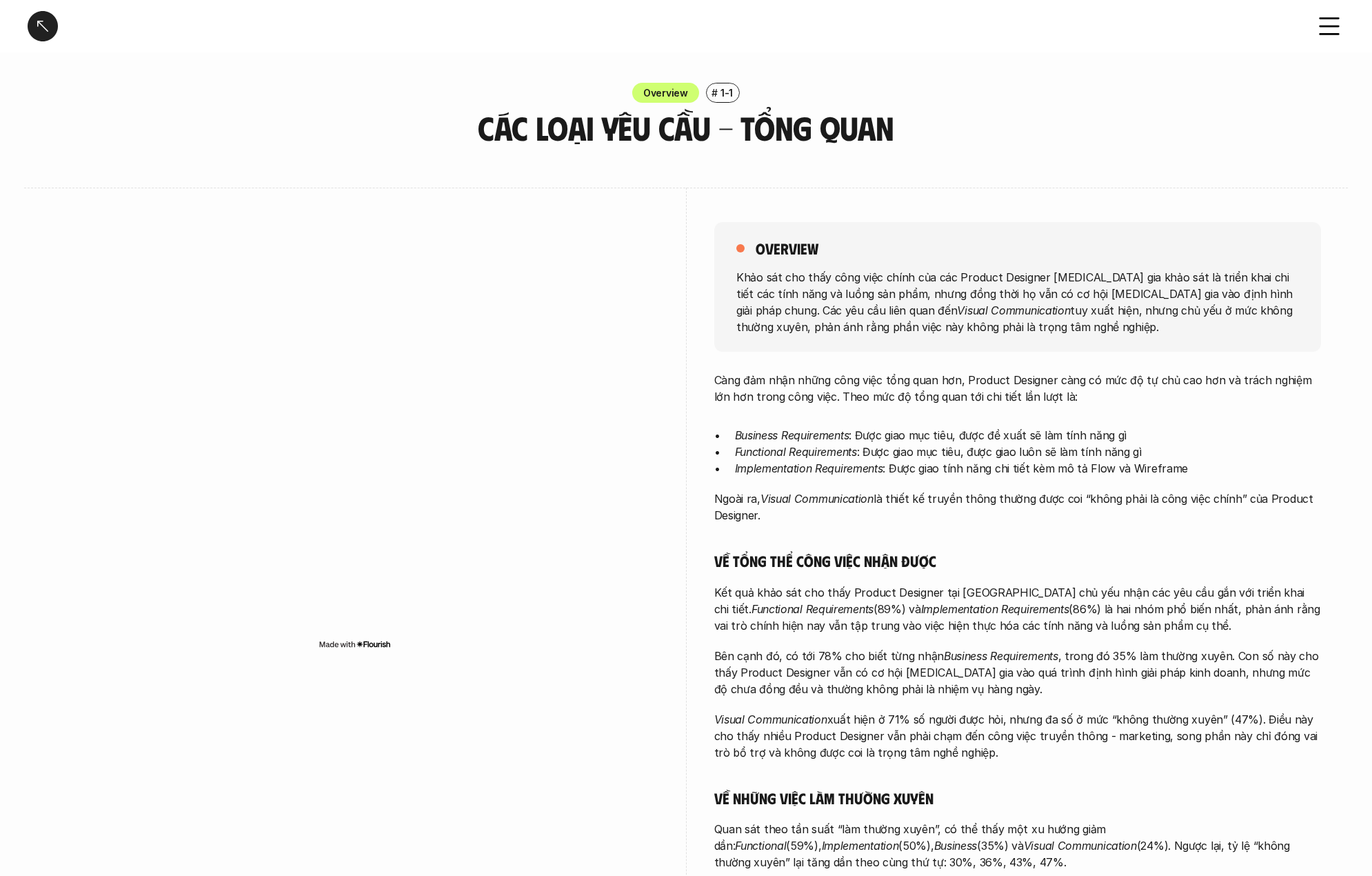
click at [761, 325] on p "Khảo sát cho thấy công việc chính của các Product Designer [MEDICAL_DATA] gia k…" at bounding box center [1017, 302] width 562 height 66
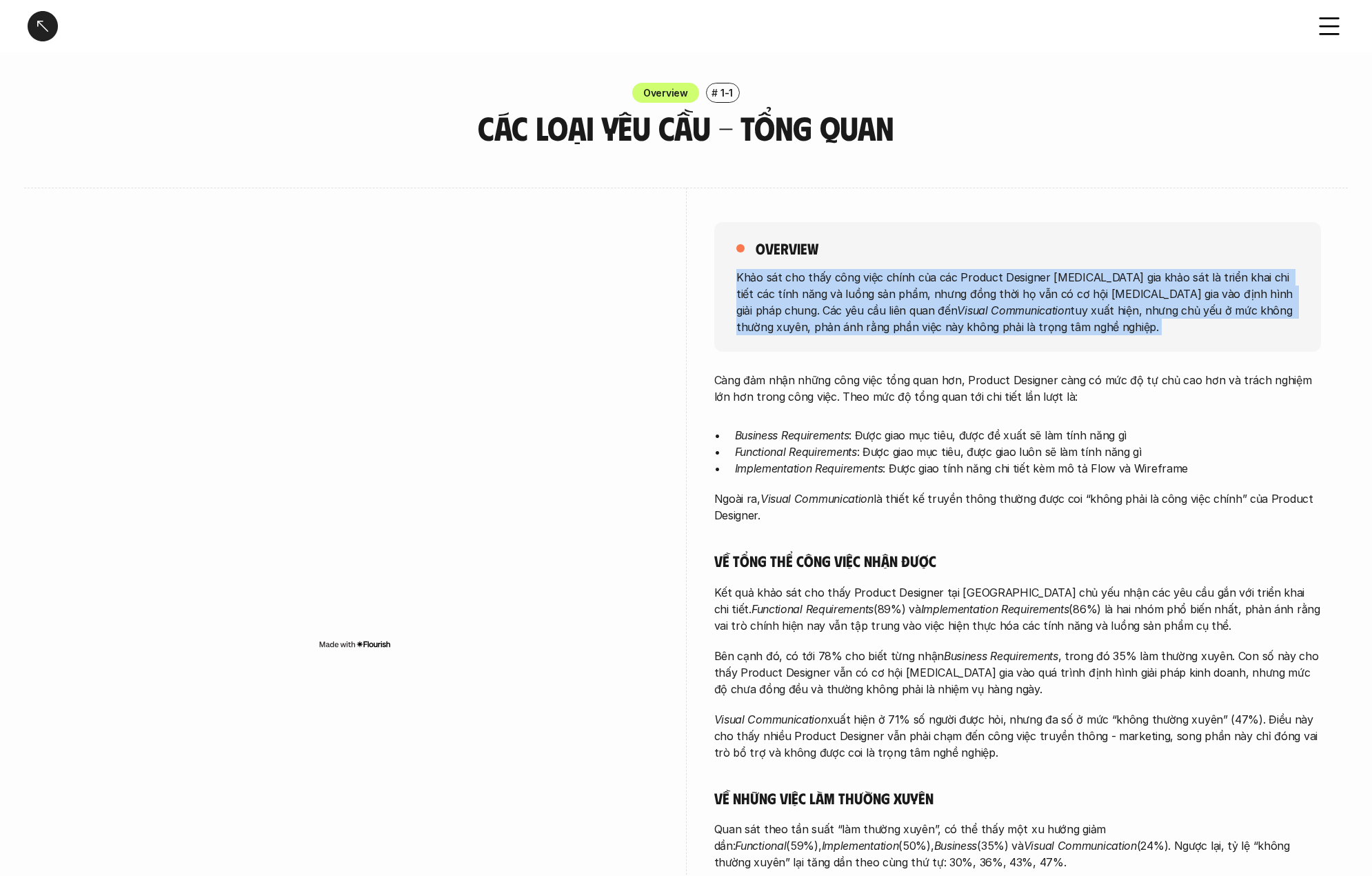
click at [761, 325] on p "Khảo sát cho thấy công việc chính của các Product Designer [MEDICAL_DATA] gia k…" at bounding box center [1017, 302] width 562 height 66
click at [883, 271] on p "Khảo sát cho thấy công việc chính của các Product Designer [MEDICAL_DATA] gia k…" at bounding box center [1017, 302] width 562 height 66
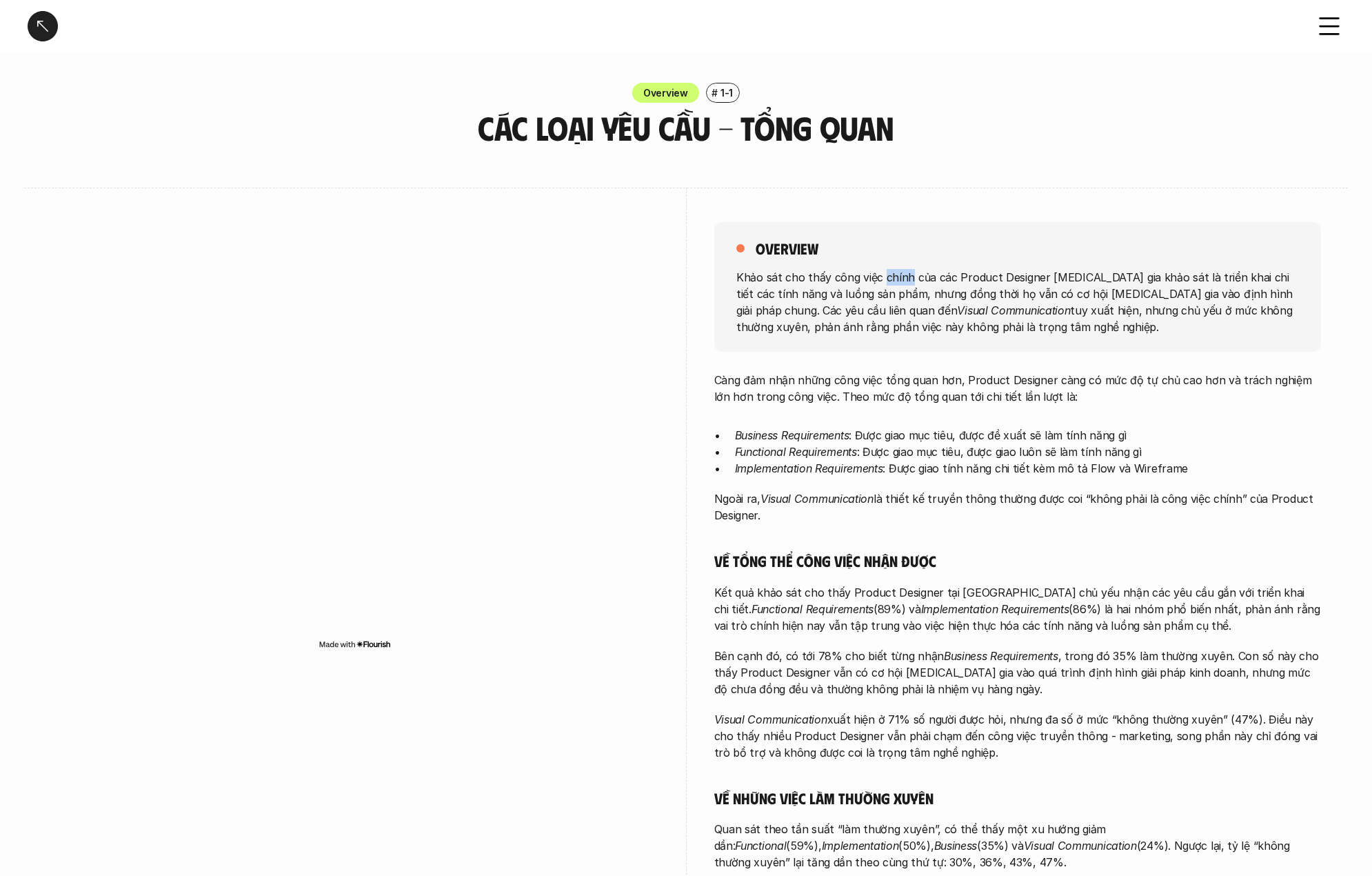
click at [883, 271] on p "Khảo sát cho thấy công việc chính của các Product Designer [MEDICAL_DATA] gia k…" at bounding box center [1017, 302] width 562 height 66
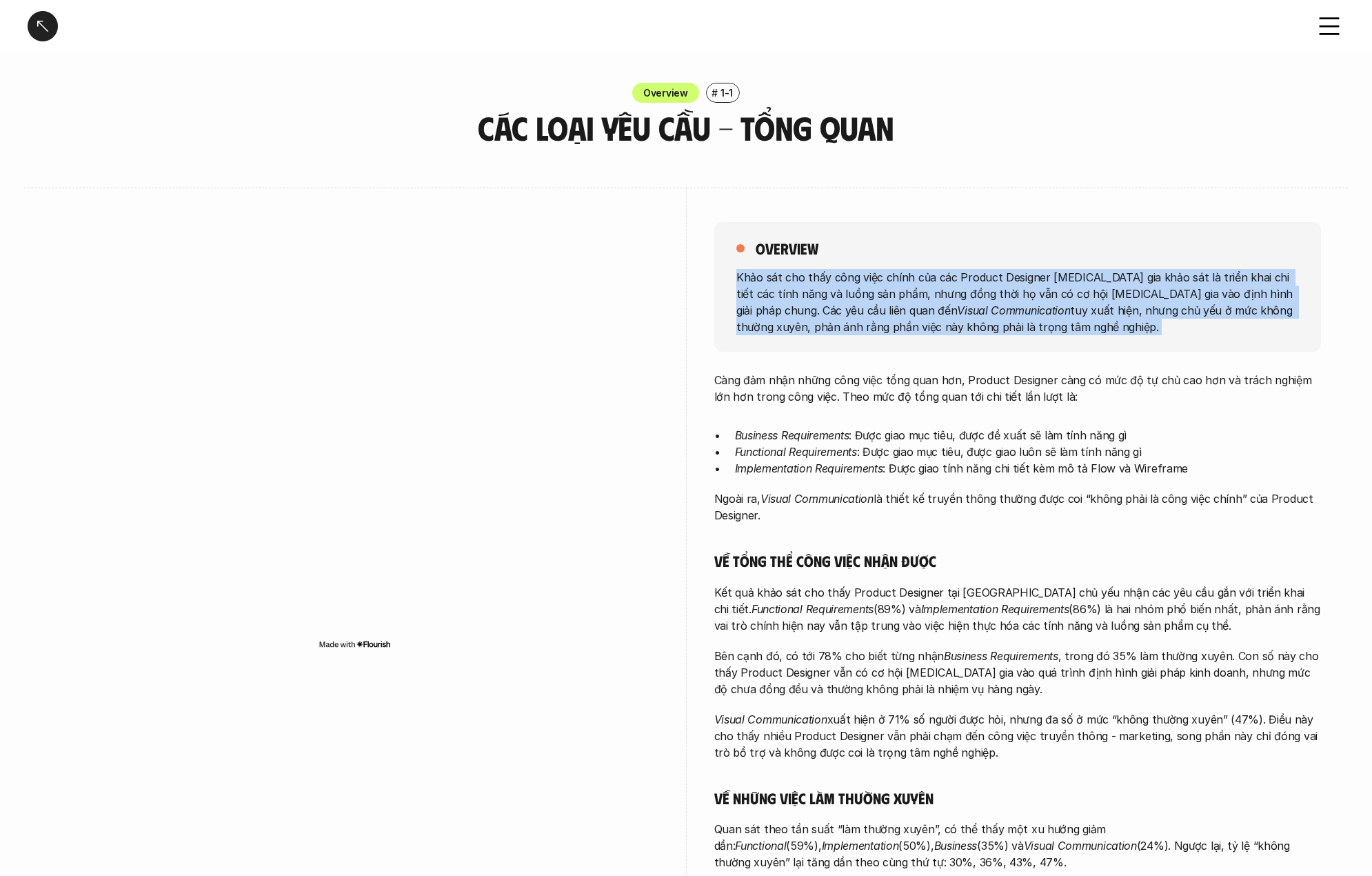
click at [883, 271] on p "Khảo sát cho thấy công việc chính của các Product Designer [MEDICAL_DATA] gia k…" at bounding box center [1017, 302] width 562 height 66
click at [819, 315] on p "Khảo sát cho thấy công việc chính của các Product Designer [MEDICAL_DATA] gia k…" at bounding box center [1017, 302] width 562 height 66
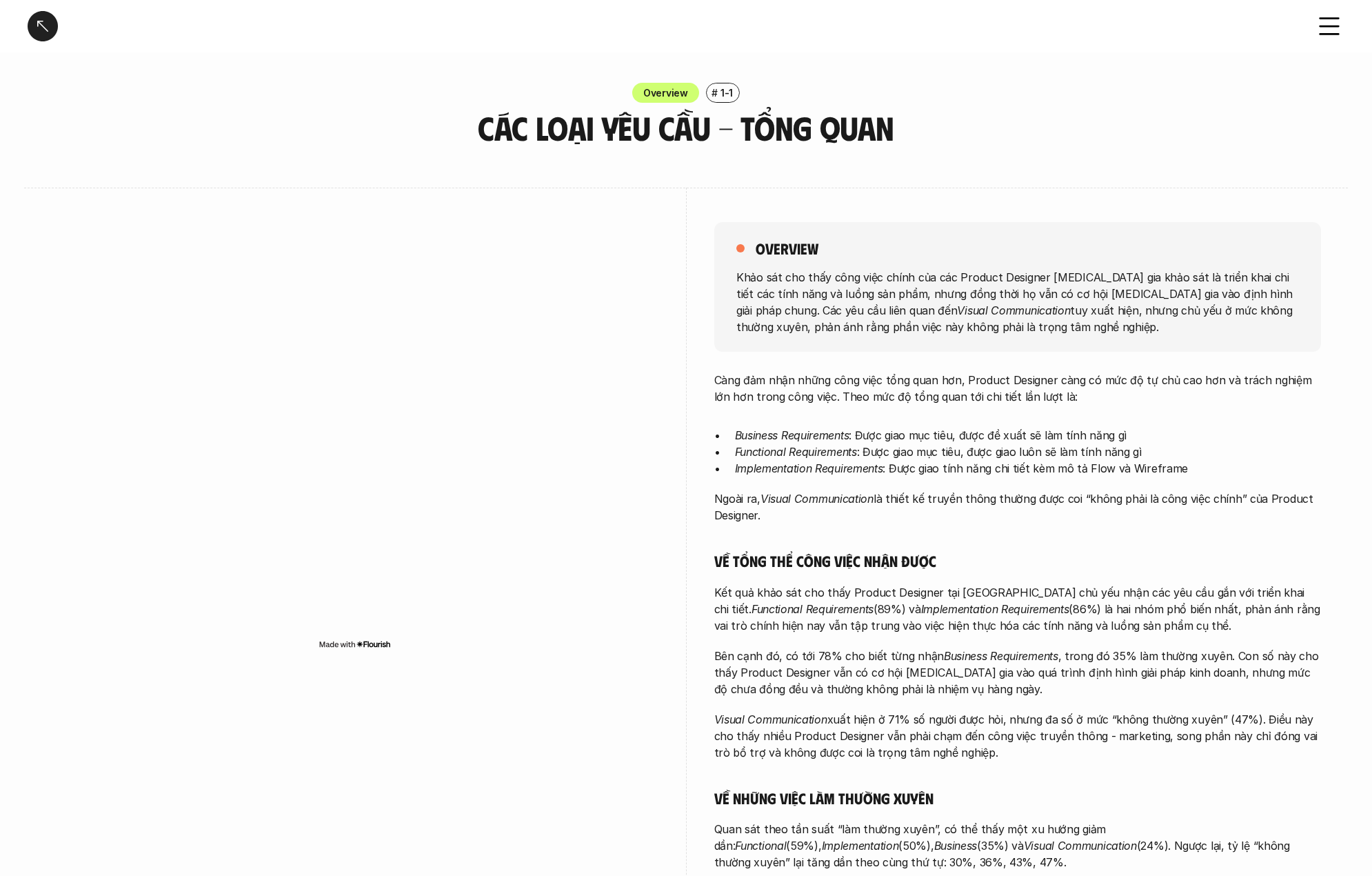
click at [819, 315] on p "Khảo sát cho thấy công việc chính của các Product Designer [MEDICAL_DATA] gia k…" at bounding box center [1017, 302] width 562 height 66
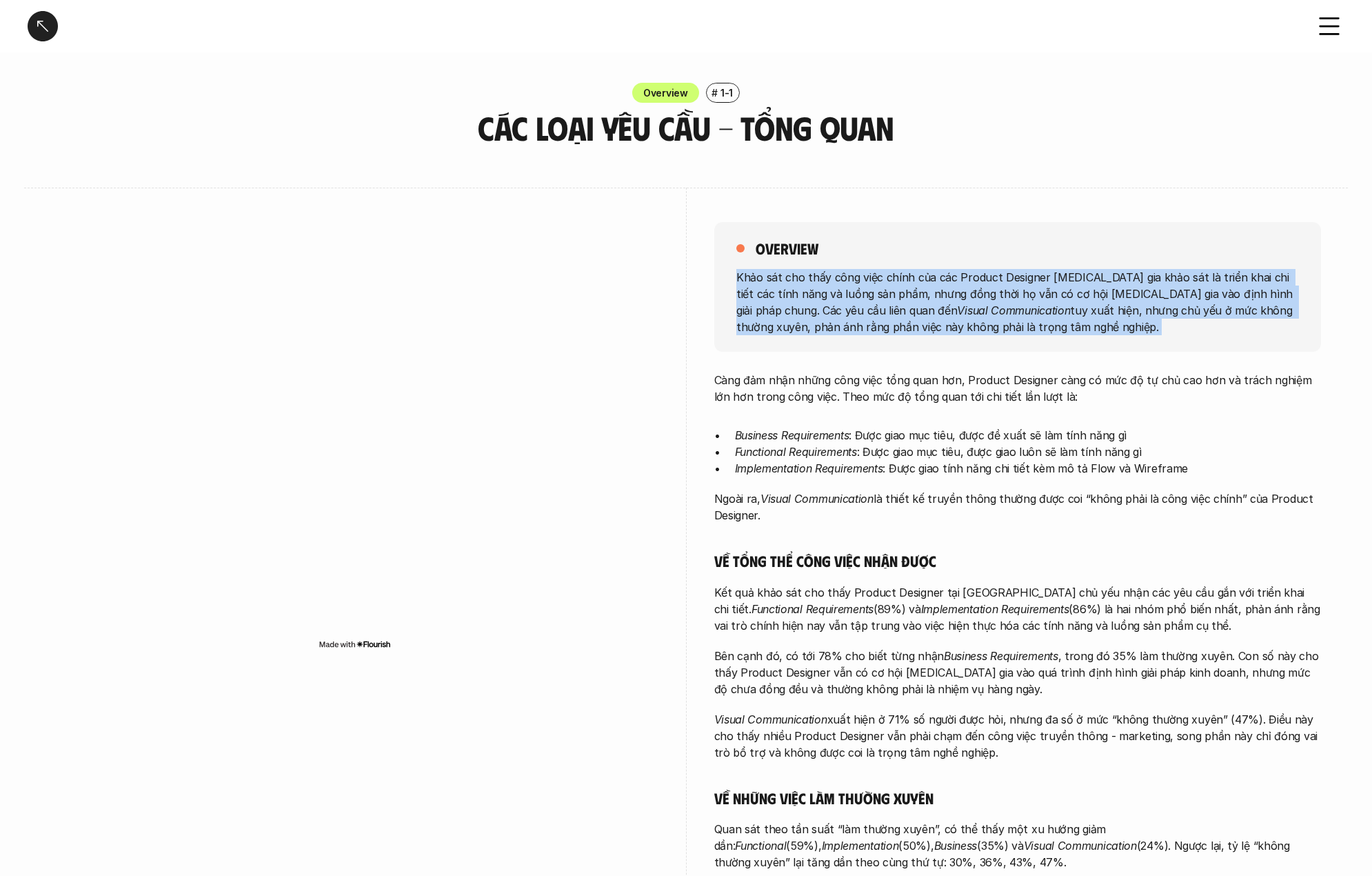
click at [819, 315] on p "Khảo sát cho thấy công việc chính của các Product Designer [MEDICAL_DATA] gia k…" at bounding box center [1017, 302] width 562 height 66
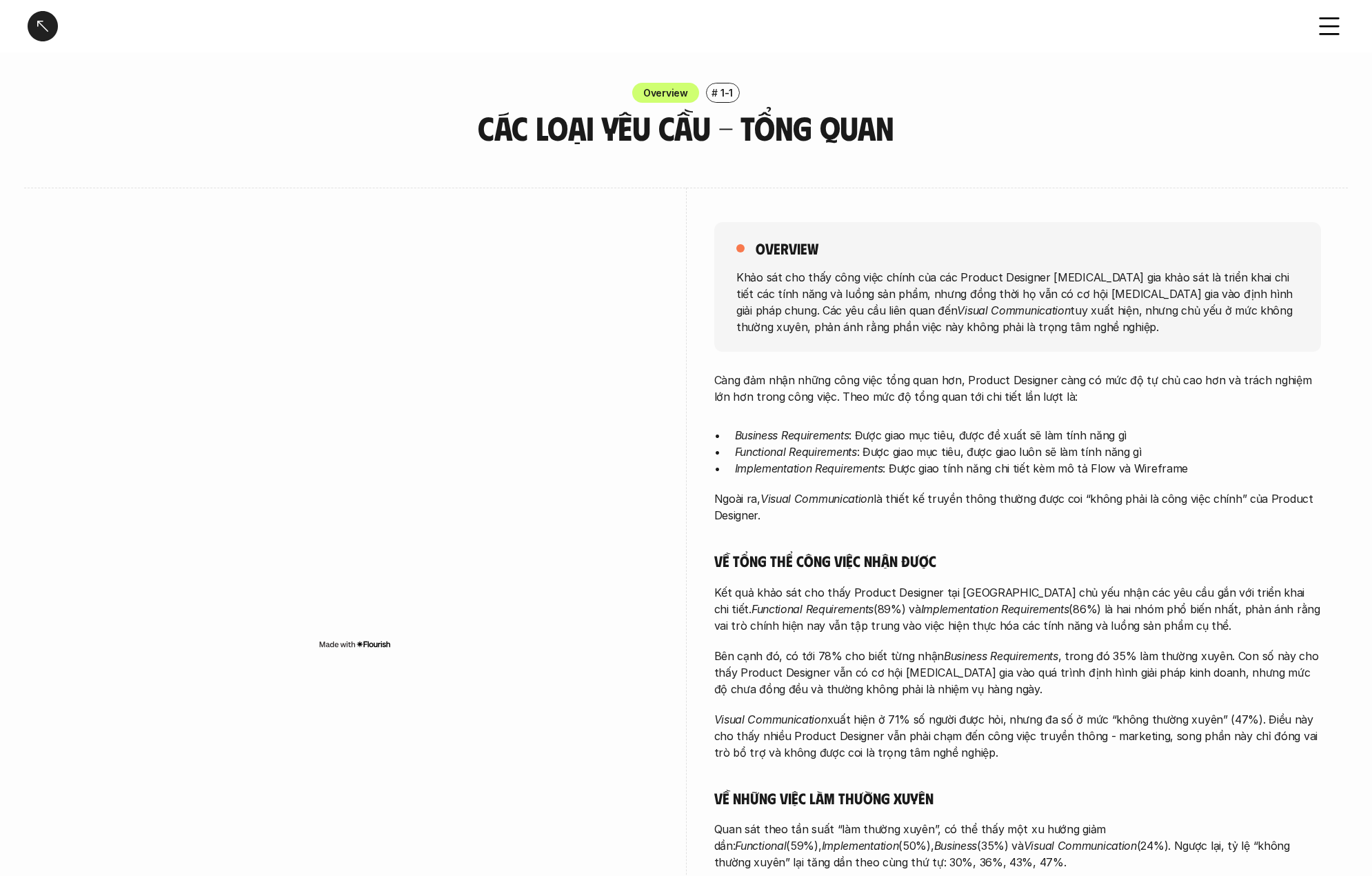
click at [999, 251] on div "overview" at bounding box center [1017, 248] width 562 height 19
drag, startPoint x: 719, startPoint y: 275, endPoint x: 1038, endPoint y: 345, distance: 326.6
click at [1038, 345] on div "overview Khảo sát cho thấy công việc chính của các Product Designer [MEDICAL_DA…" at bounding box center [1018, 287] width 607 height 130
click at [750, 397] on p "Càng đảm nhận những công việc tổng quan hơn, Product Designer càng có mức độ tự…" at bounding box center [1018, 388] width 607 height 33
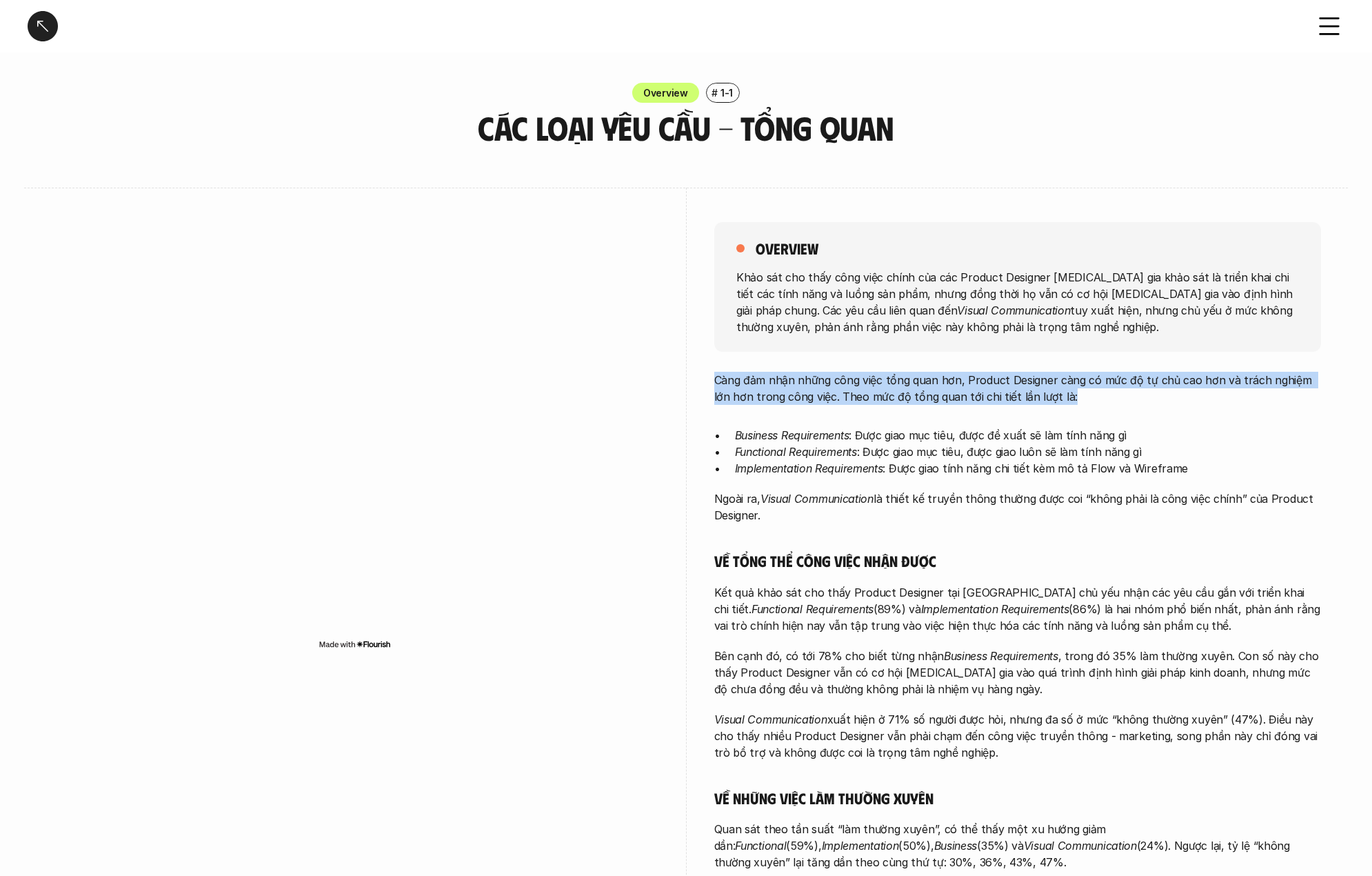
click at [750, 397] on p "Càng đảm nhận những công việc tổng quan hơn, Product Designer càng có mức độ tự…" at bounding box center [1018, 388] width 607 height 33
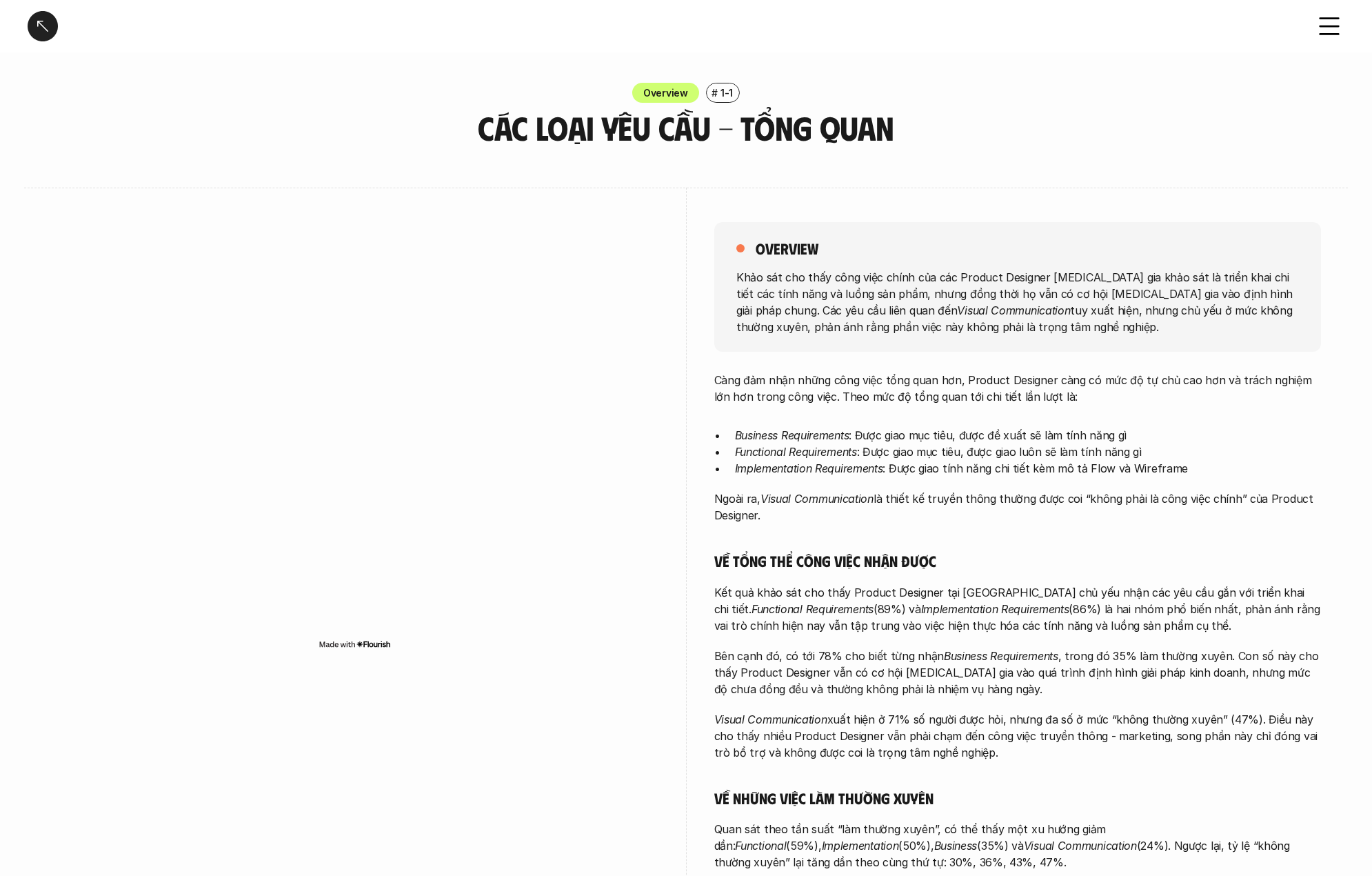
click at [867, 351] on div "overview Khảo sát cho thấy công việc chính của các Product Designer [MEDICAL_DA…" at bounding box center [1018, 590] width 607 height 805
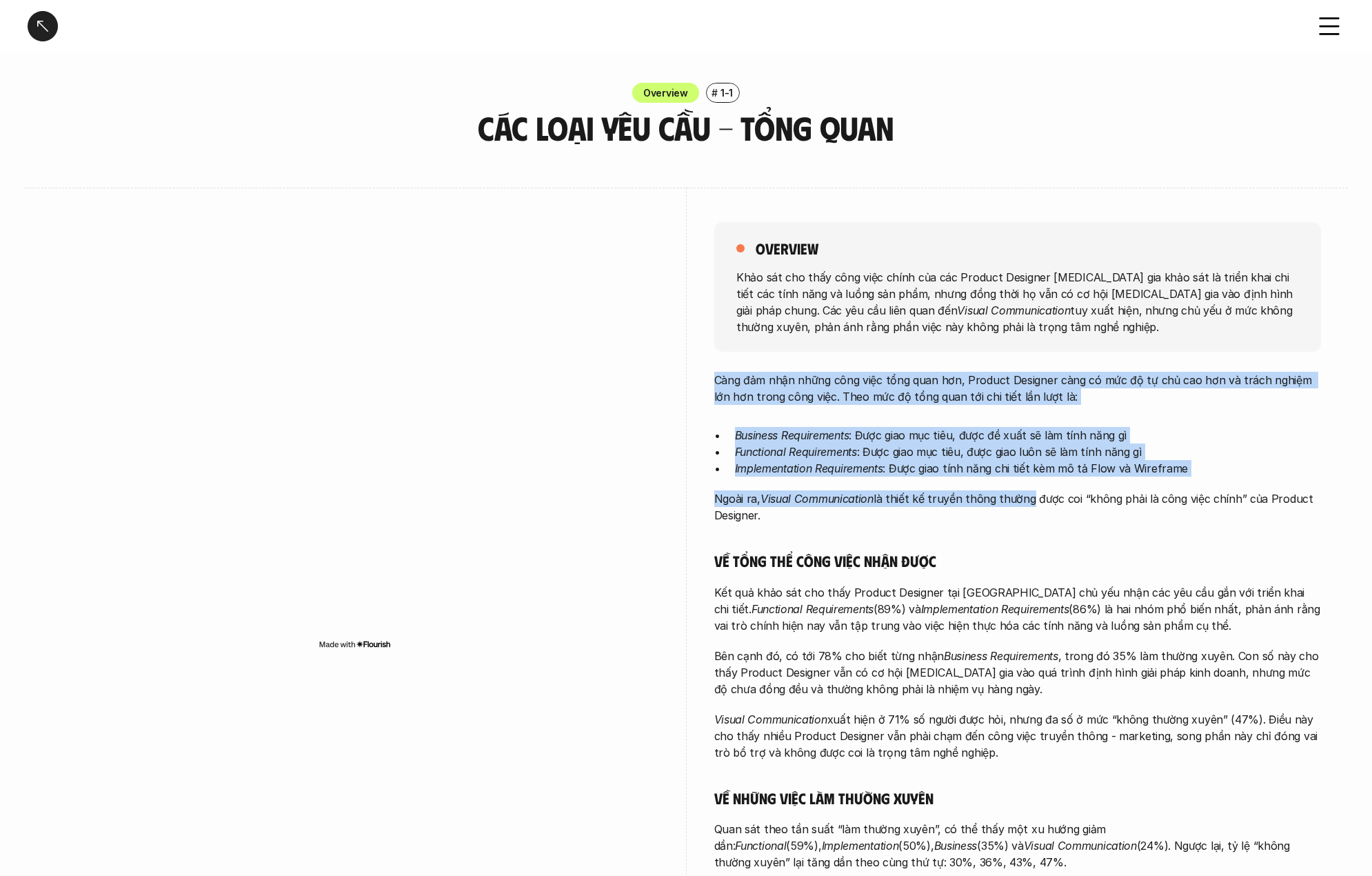
drag, startPoint x: 702, startPoint y: 383, endPoint x: 973, endPoint y: 481, distance: 288.2
click at [1025, 497] on div "overview Khảo sát cho thấy công việc chính của các Product Designer [MEDICAL_DA…" at bounding box center [686, 590] width 1268 height 805
click at [865, 446] on p "Functional Requirements : Được giao mục tiêu, được giao luôn sẽ làm tính năng gì" at bounding box center [1028, 451] width 586 height 17
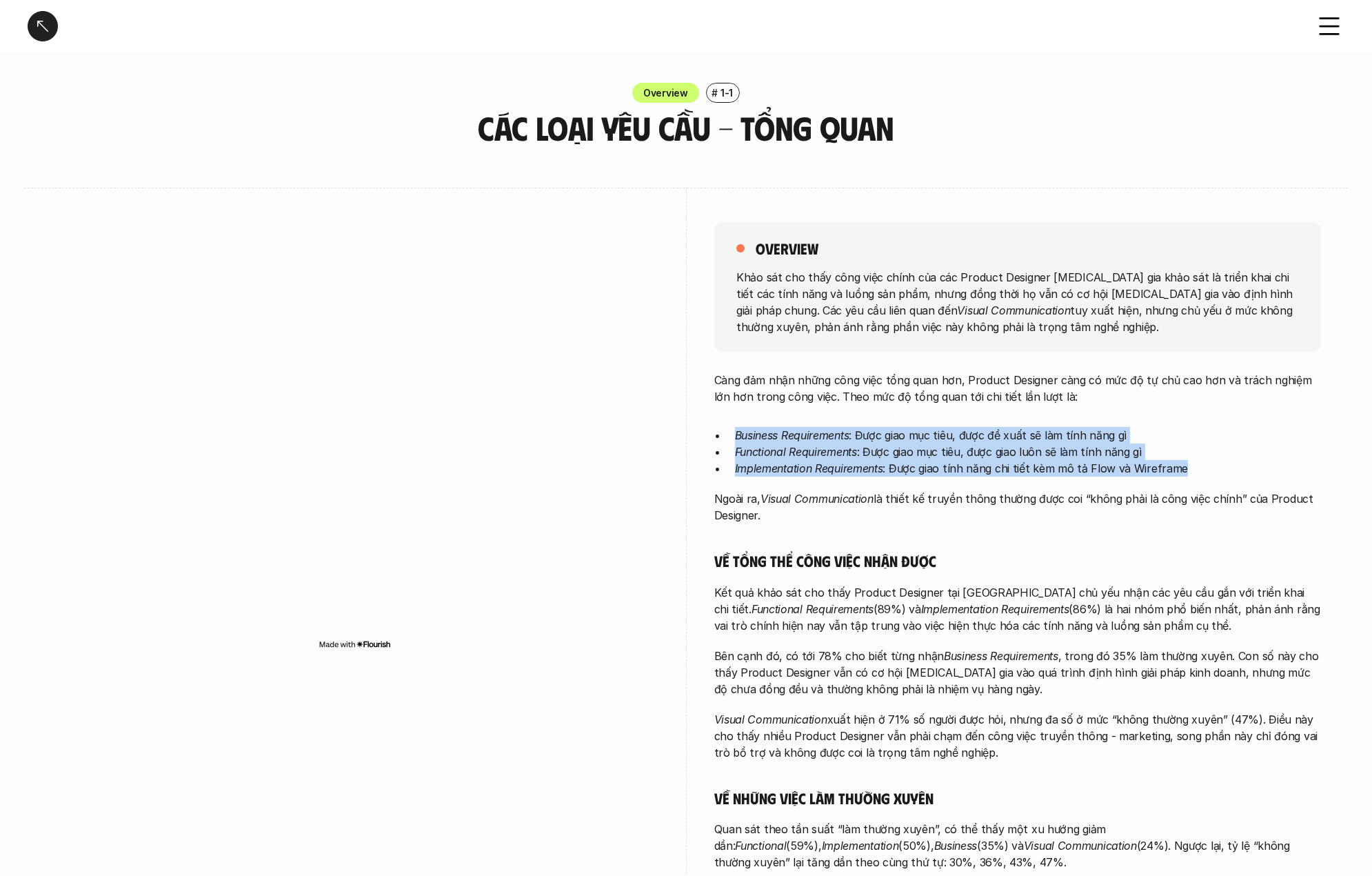
drag, startPoint x: 729, startPoint y: 440, endPoint x: 1202, endPoint y: 472, distance: 474.1
click at [1202, 472] on ul "Business Requirements : Được giao mục tiêu, được đề xuất sẽ làm tính năng gì Fu…" at bounding box center [1018, 451] width 607 height 50
click at [1201, 438] on p "Business Requirements : Được giao mục tiêu, được đề xuất sẽ làm tính năng gì" at bounding box center [1028, 435] width 586 height 17
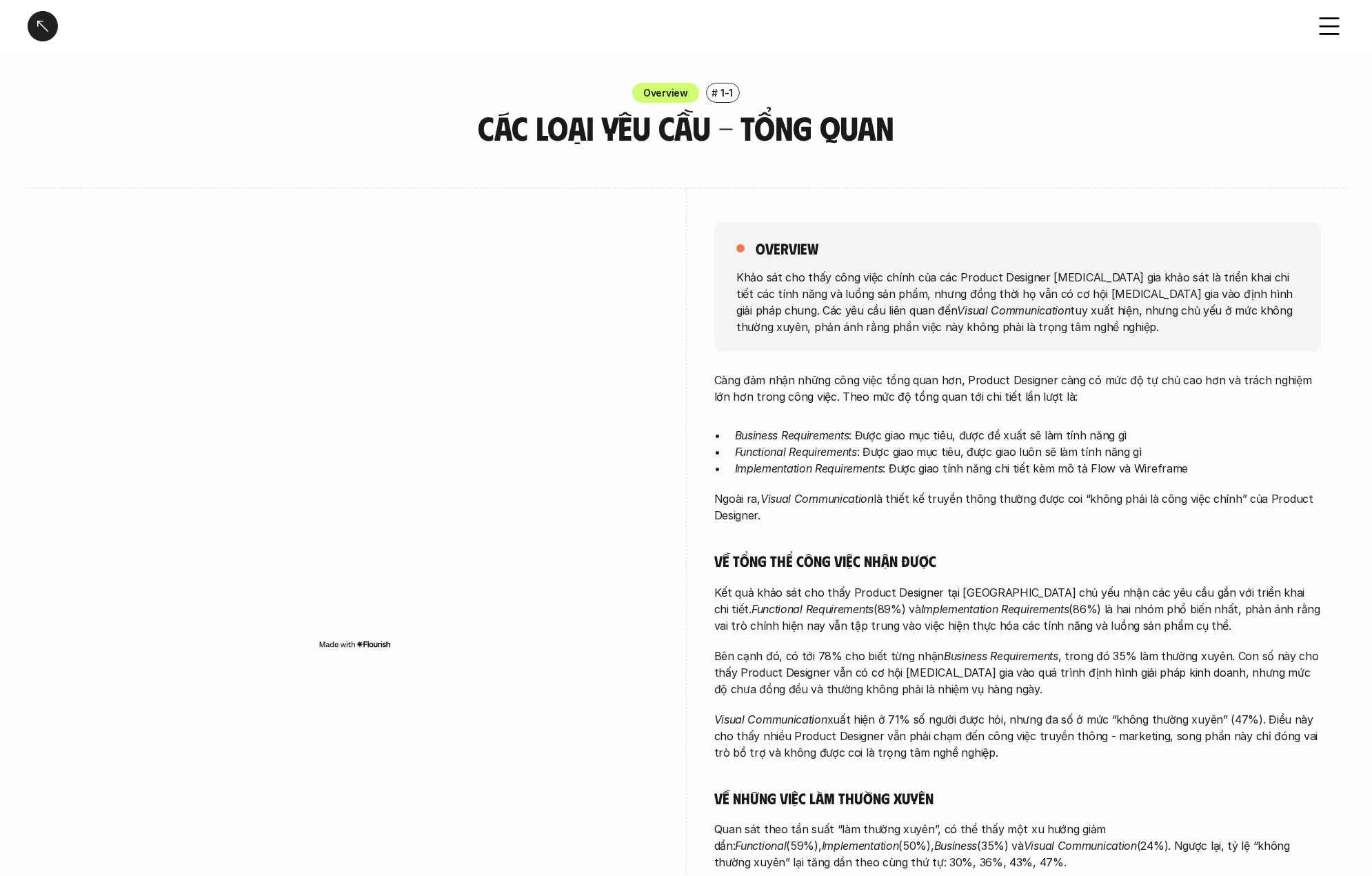
click at [810, 465] on em "Implementation Requirements" at bounding box center [809, 468] width 148 height 14
click at [810, 464] on em "Implementation Requirements" at bounding box center [809, 468] width 148 height 14
click at [801, 531] on div "Càng đảm nhận những công việc tổng quan hơn, Product Designer càng có mức độ tự…" at bounding box center [1018, 660] width 607 height 578
drag, startPoint x: 838, startPoint y: 609, endPoint x: 1141, endPoint y: 626, distance: 303.5
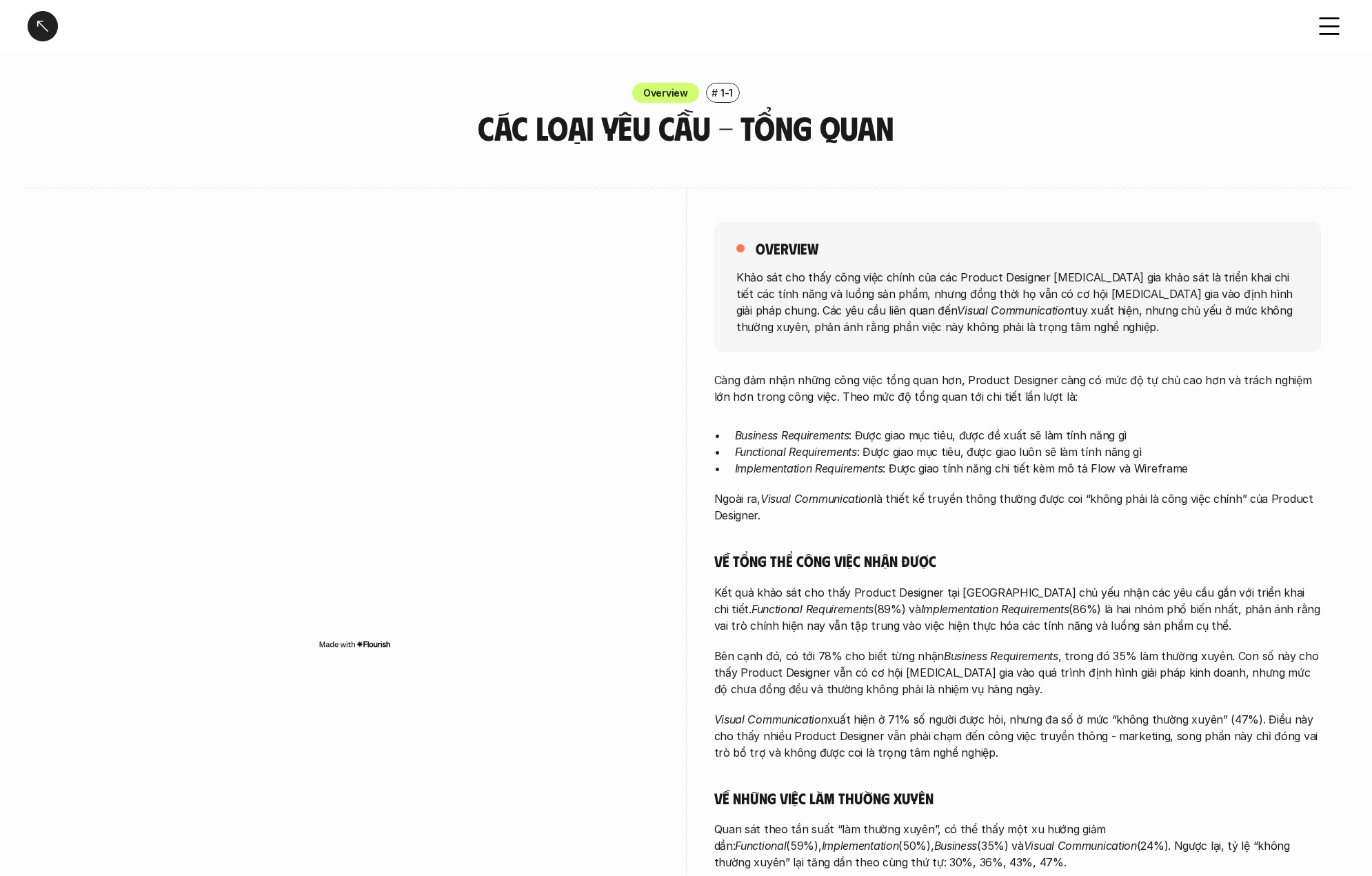
click at [1141, 626] on div "overview Khảo sát cho thấy công việc chính của các Product Designer [MEDICAL_DA…" at bounding box center [686, 590] width 1268 height 805
click at [752, 612] on em "Functional Requirements" at bounding box center [813, 609] width 122 height 14
drag, startPoint x: 701, startPoint y: 594, endPoint x: 1170, endPoint y: 638, distance: 471.1
click at [1170, 638] on div "overview Khảo sát cho thấy công việc chính của các Product Designer [MEDICAL_DA…" at bounding box center [686, 590] width 1268 height 805
click at [929, 642] on div "Càng đảm nhận những công việc tổng quan hơn, Product Designer càng có mức độ tự…" at bounding box center [1018, 660] width 607 height 578
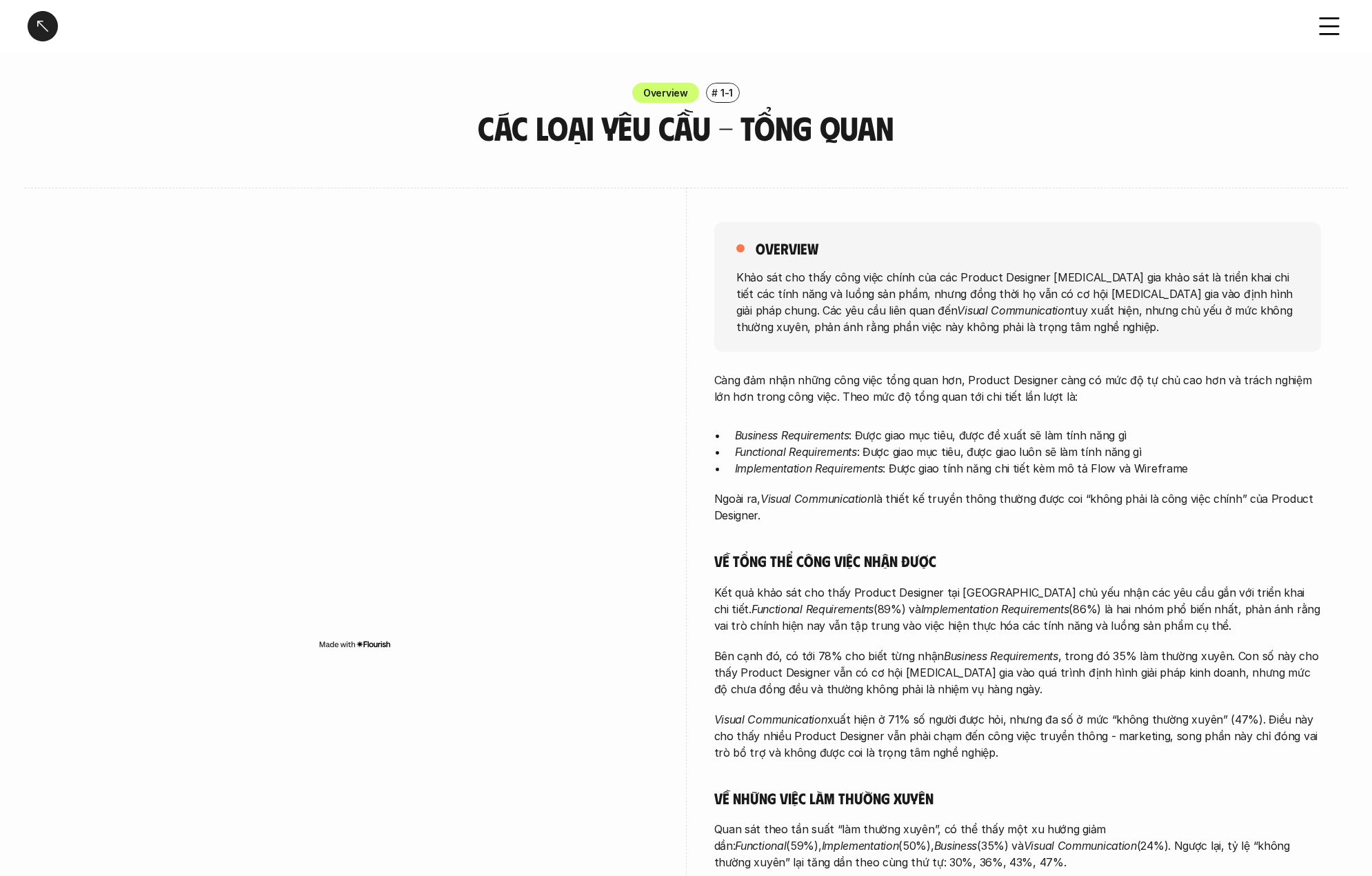
drag, startPoint x: 710, startPoint y: 600, endPoint x: 1128, endPoint y: 629, distance: 419.0
click at [1128, 629] on div "overview Khảo sát cho thấy công việc chính của các Product Designer [MEDICAL_DA…" at bounding box center [686, 590] width 1268 height 805
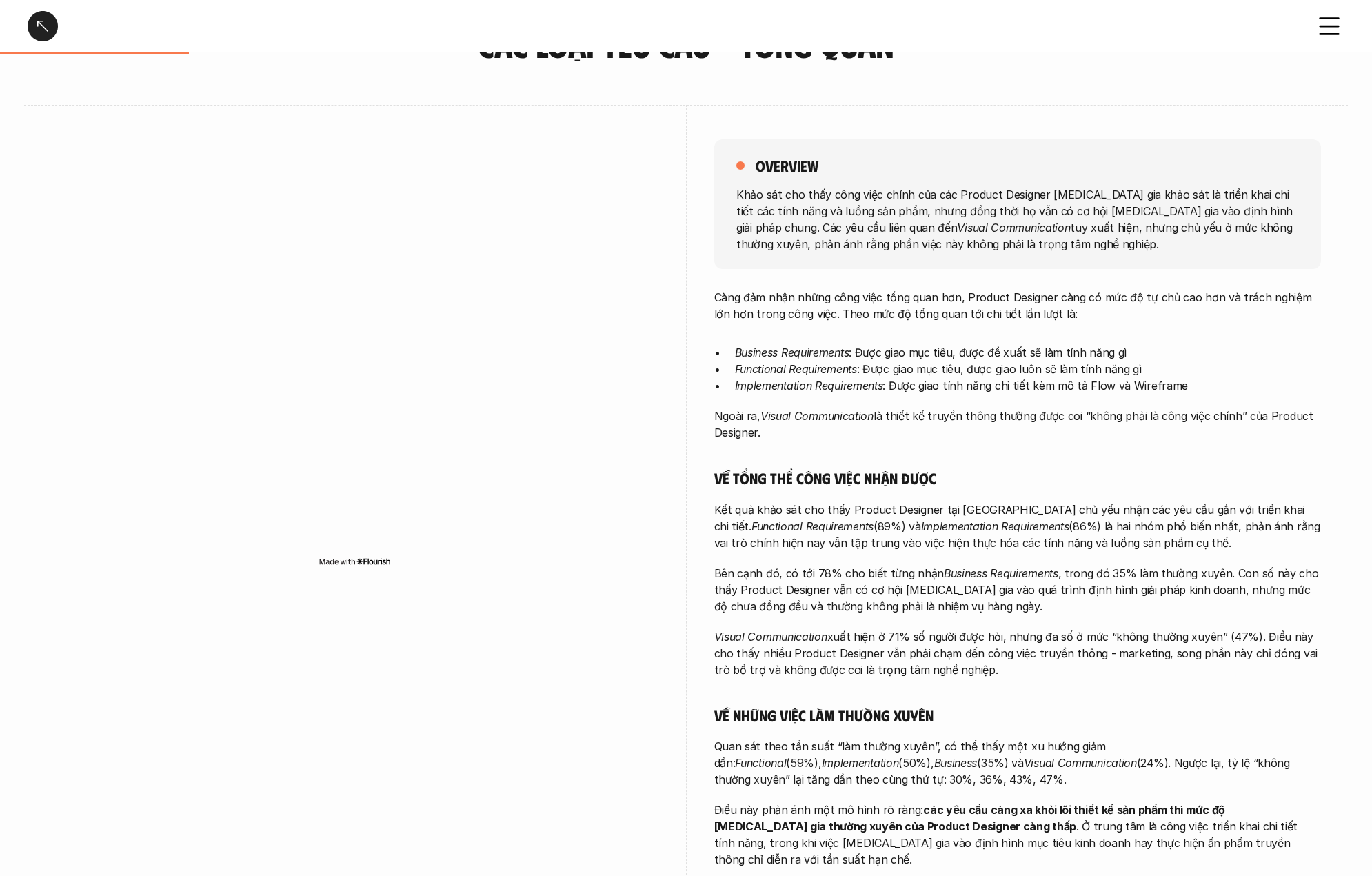
scroll to position [132, 0]
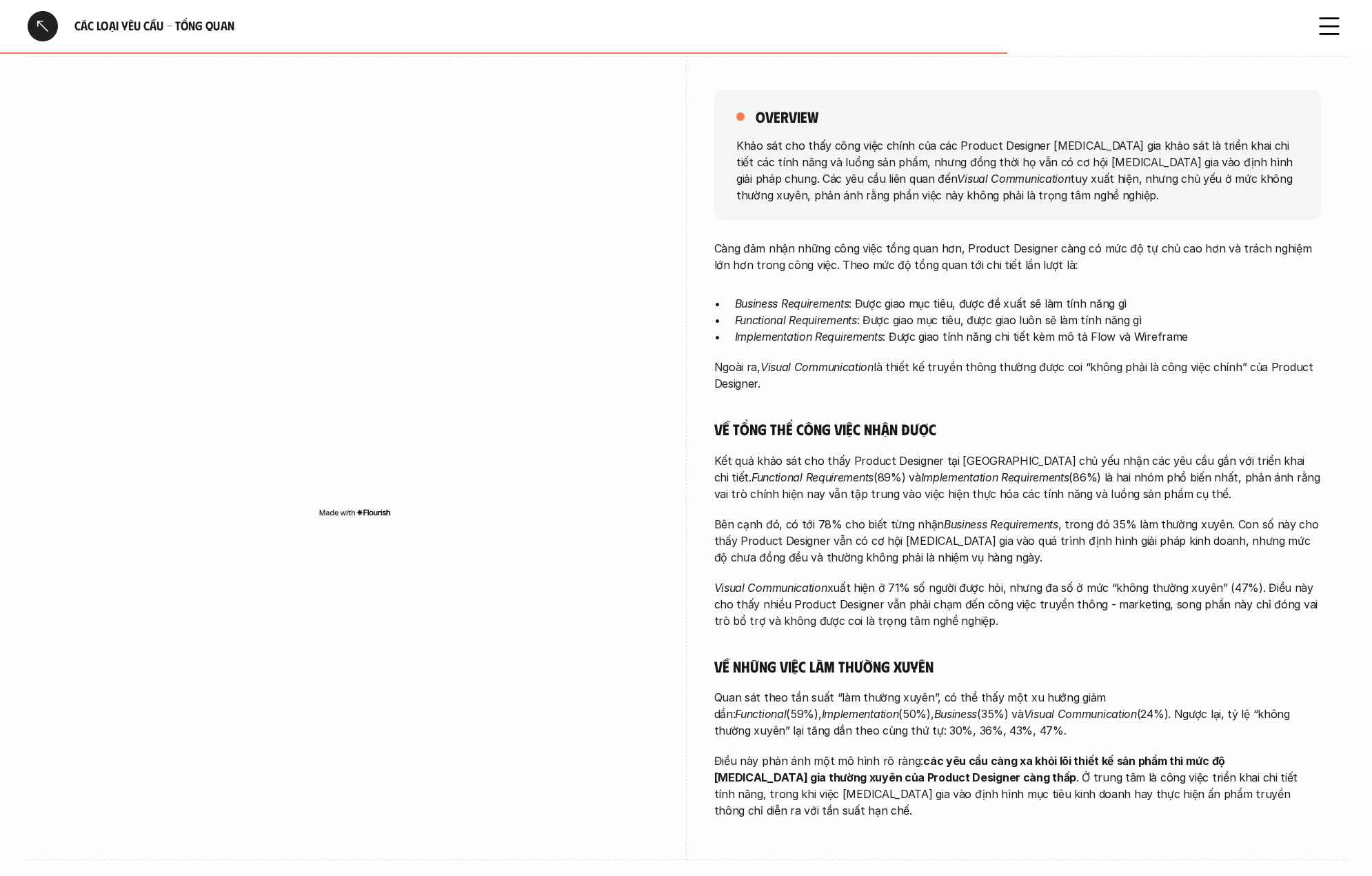
click at [987, 420] on h5 "Về tổng thể công việc nhận được" at bounding box center [1018, 429] width 607 height 19
drag, startPoint x: 772, startPoint y: 476, endPoint x: 805, endPoint y: 506, distance: 44.6
click at [805, 506] on div "Càng đảm nhận những công việc tổng quan hơn, Product Designer càng có mức độ tự…" at bounding box center [1018, 528] width 607 height 578
click at [763, 529] on p "Bên cạnh đó, có tới 78% cho biết từng nhận Business Requirements , trong đó 35%…" at bounding box center [1018, 540] width 607 height 50
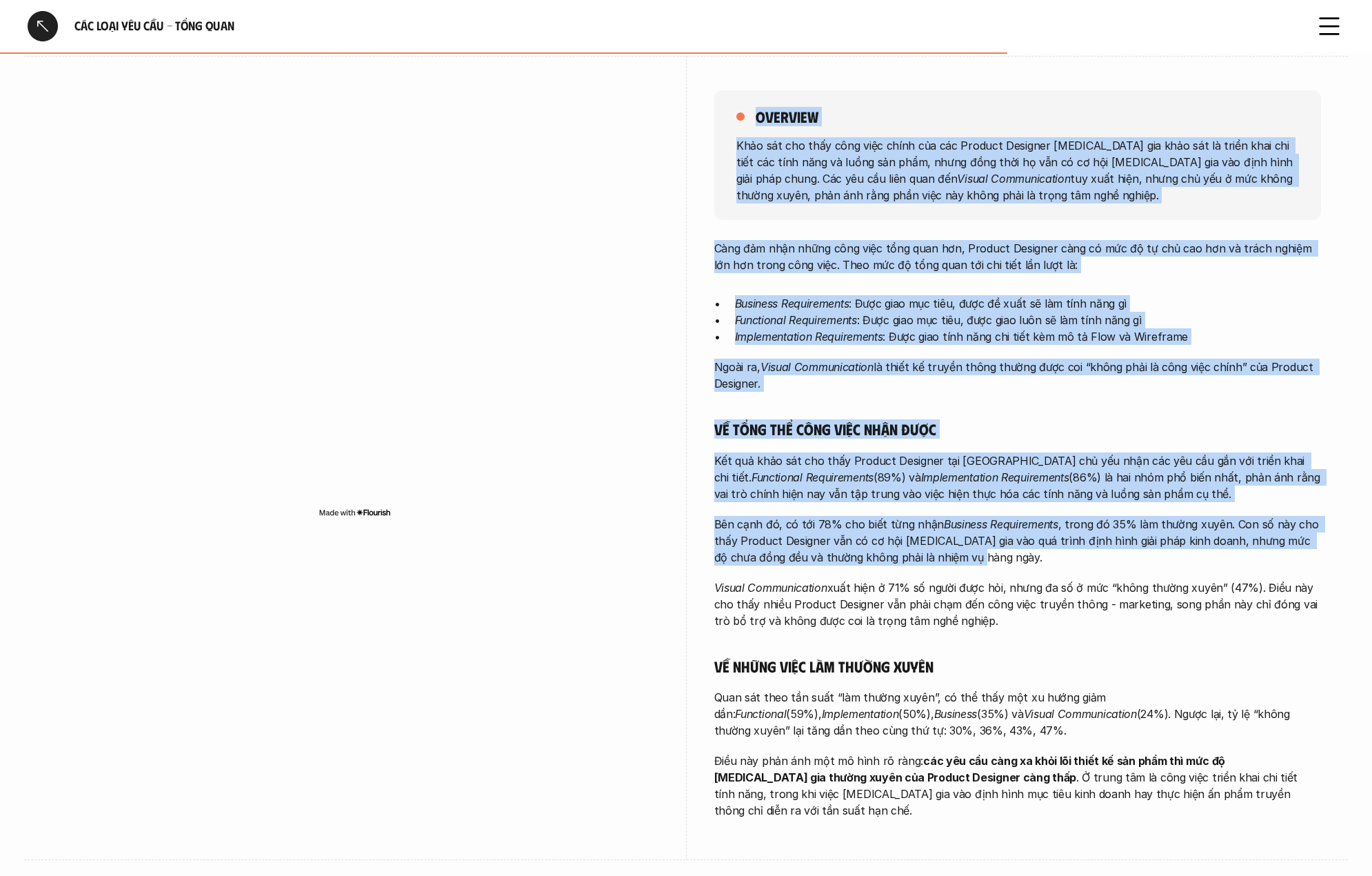
drag, startPoint x: 692, startPoint y: 525, endPoint x: 1034, endPoint y: 550, distance: 342.9
click at [1034, 550] on div "overview Khảo sát cho thấy công việc chính của các Product Designer [MEDICAL_DA…" at bounding box center [686, 458] width 1268 height 805
click at [1034, 549] on p "Bên cạnh đó, có tới 78% cho biết từng nhận Business Requirements , trong đó 35%…" at bounding box center [1018, 540] width 607 height 50
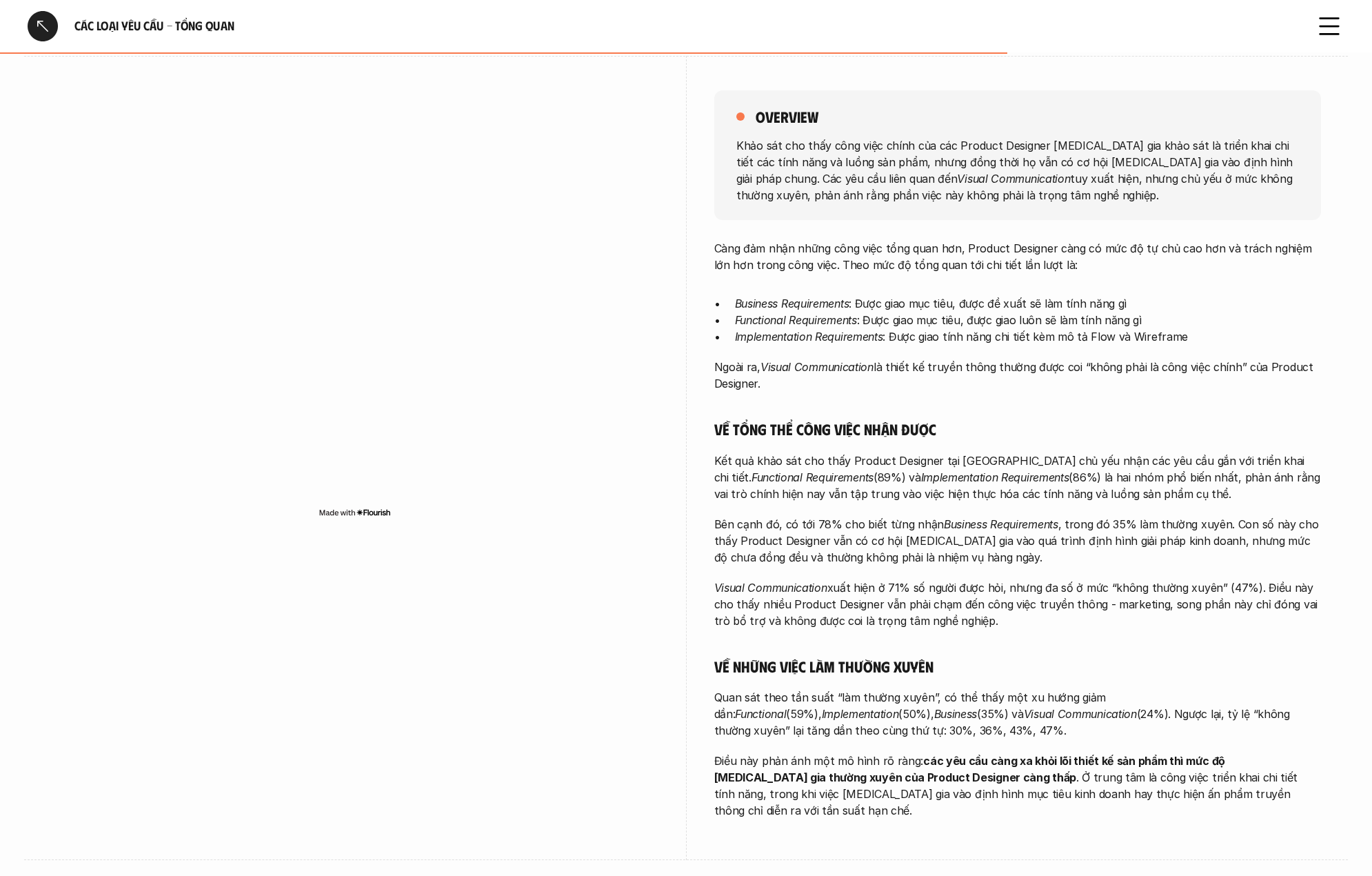
click at [736, 669] on h5 "Về những việc làm thường xuyên" at bounding box center [1018, 665] width 607 height 19
drag, startPoint x: 770, startPoint y: 694, endPoint x: 941, endPoint y: 740, distance: 177.1
click at [941, 740] on div "overview Khảo sát cho thấy công việc chính của các Product Designer [MEDICAL_DA…" at bounding box center [686, 458] width 1268 height 805
click at [935, 710] on em "Business" at bounding box center [956, 714] width 43 height 14
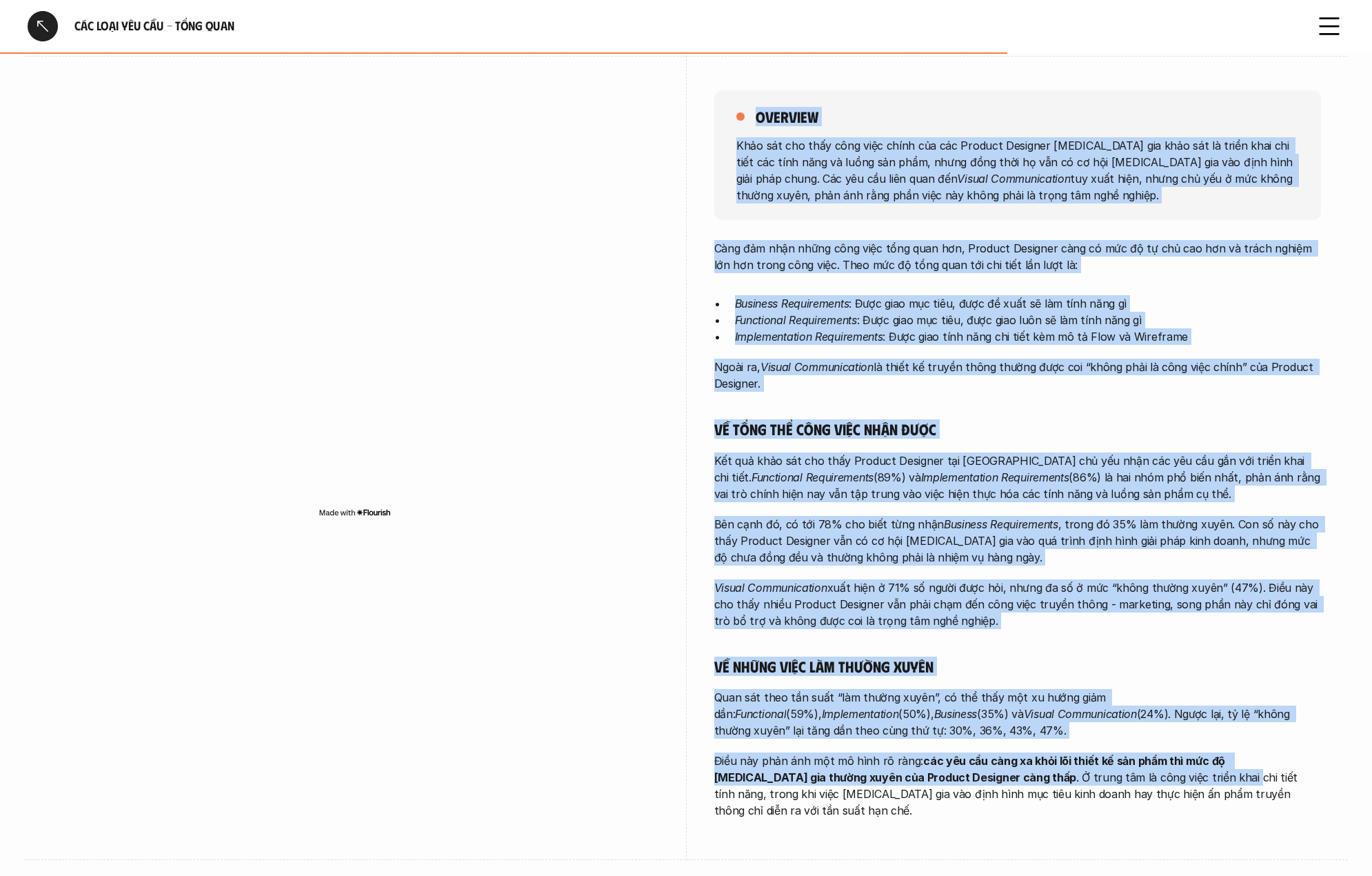
drag, startPoint x: 793, startPoint y: 753, endPoint x: 1094, endPoint y: 779, distance: 302.1
click at [1094, 779] on div "overview Khảo sát cho thấy công việc chính của các Product Designer [MEDICAL_DA…" at bounding box center [686, 458] width 1268 height 805
click at [975, 779] on p "Điều này phản ánh một mô hình rõ ràng: các yêu cầu càng xa khỏi lõi thiết kế sả…" at bounding box center [1018, 785] width 607 height 66
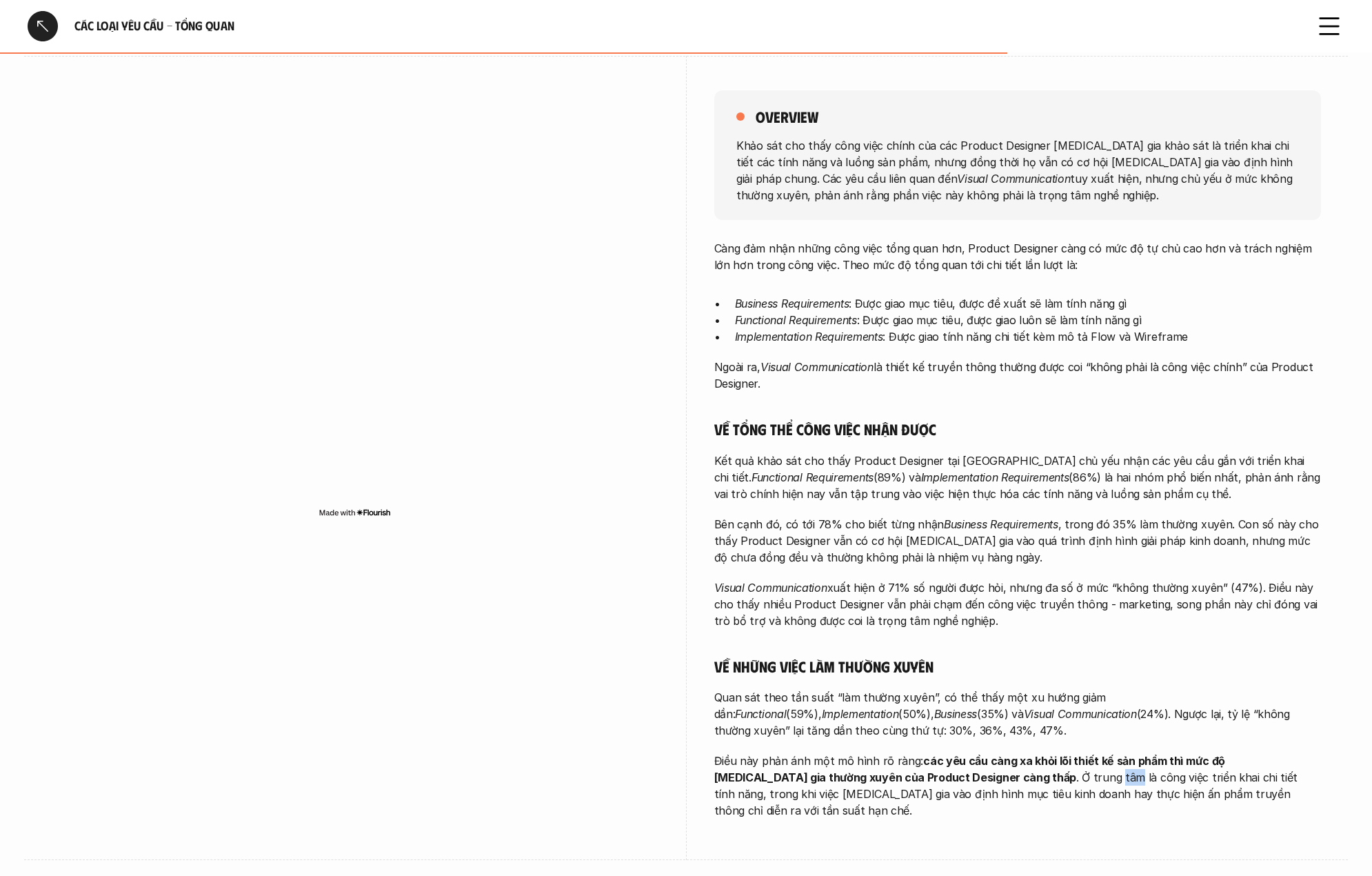
click at [975, 779] on p "Điều này phản ánh một mô hình rõ ràng: các yêu cầu càng xa khỏi lõi thiết kế sả…" at bounding box center [1018, 785] width 607 height 66
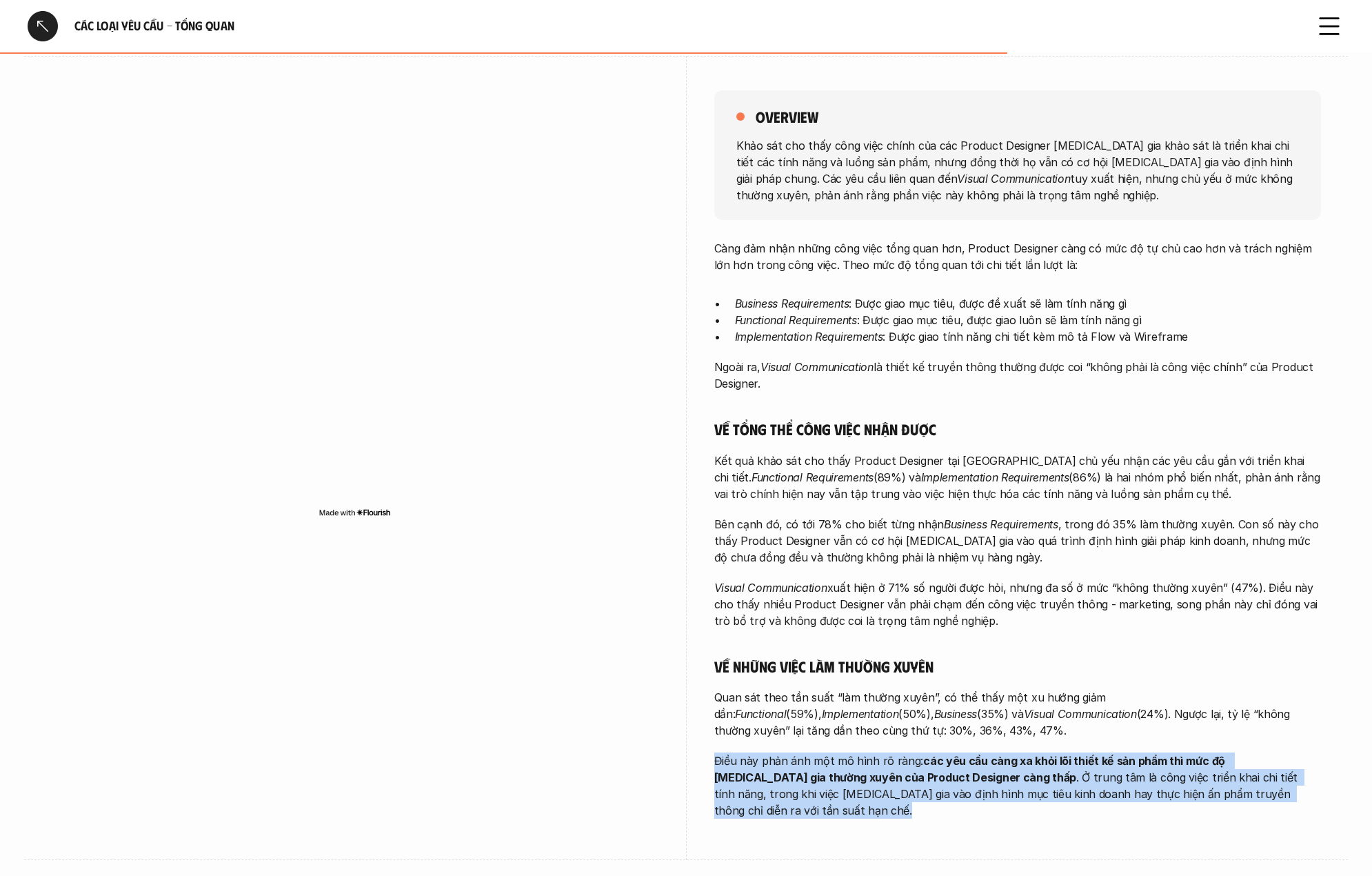
click at [975, 779] on p "Điều này phản ánh một mô hình rõ ràng: các yêu cầu càng xa khỏi lõi thiết kế sả…" at bounding box center [1018, 785] width 607 height 66
click at [865, 770] on strong "các yêu cầu càng xa khỏi lõi thiết kế sản phẩm thì mức độ [MEDICAL_DATA] gia th…" at bounding box center [971, 769] width 513 height 30
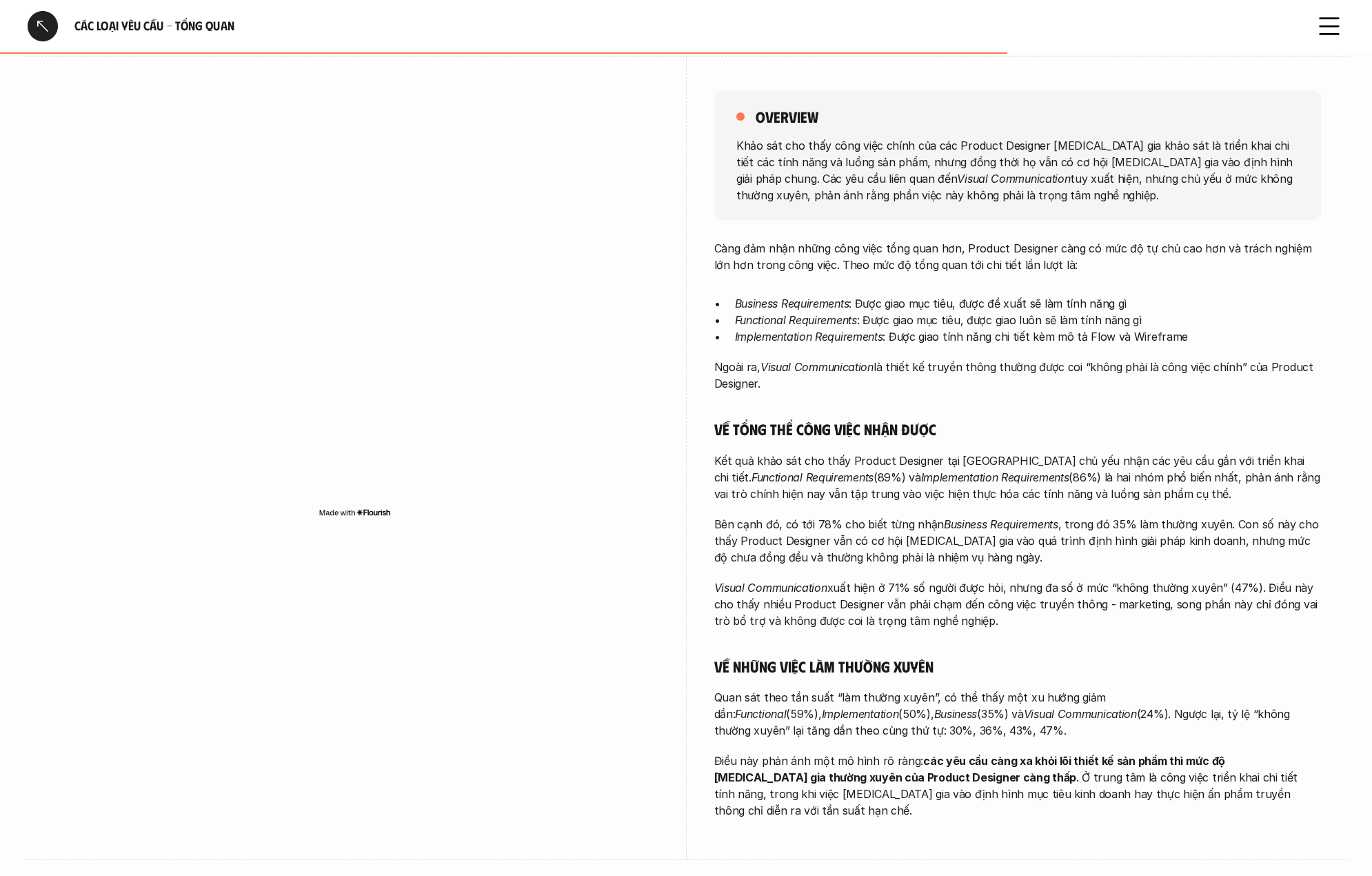
drag, startPoint x: 882, startPoint y: 759, endPoint x: 1150, endPoint y: 754, distance: 268.0
click at [1150, 754] on p "Điều này phản ánh một mô hình rõ ràng: các yêu cầu càng xa khỏi lõi thiết kế sả…" at bounding box center [1018, 785] width 607 height 66
click at [883, 785] on p "Điều này phản ánh một mô hình rõ ràng: các yêu cầu càng xa khỏi lõi thiết kế sả…" at bounding box center [1018, 785] width 607 height 66
click at [942, 764] on strong "các yêu cầu càng xa khỏi lõi thiết kế sản phẩm thì mức độ [MEDICAL_DATA] gia th…" at bounding box center [971, 769] width 513 height 30
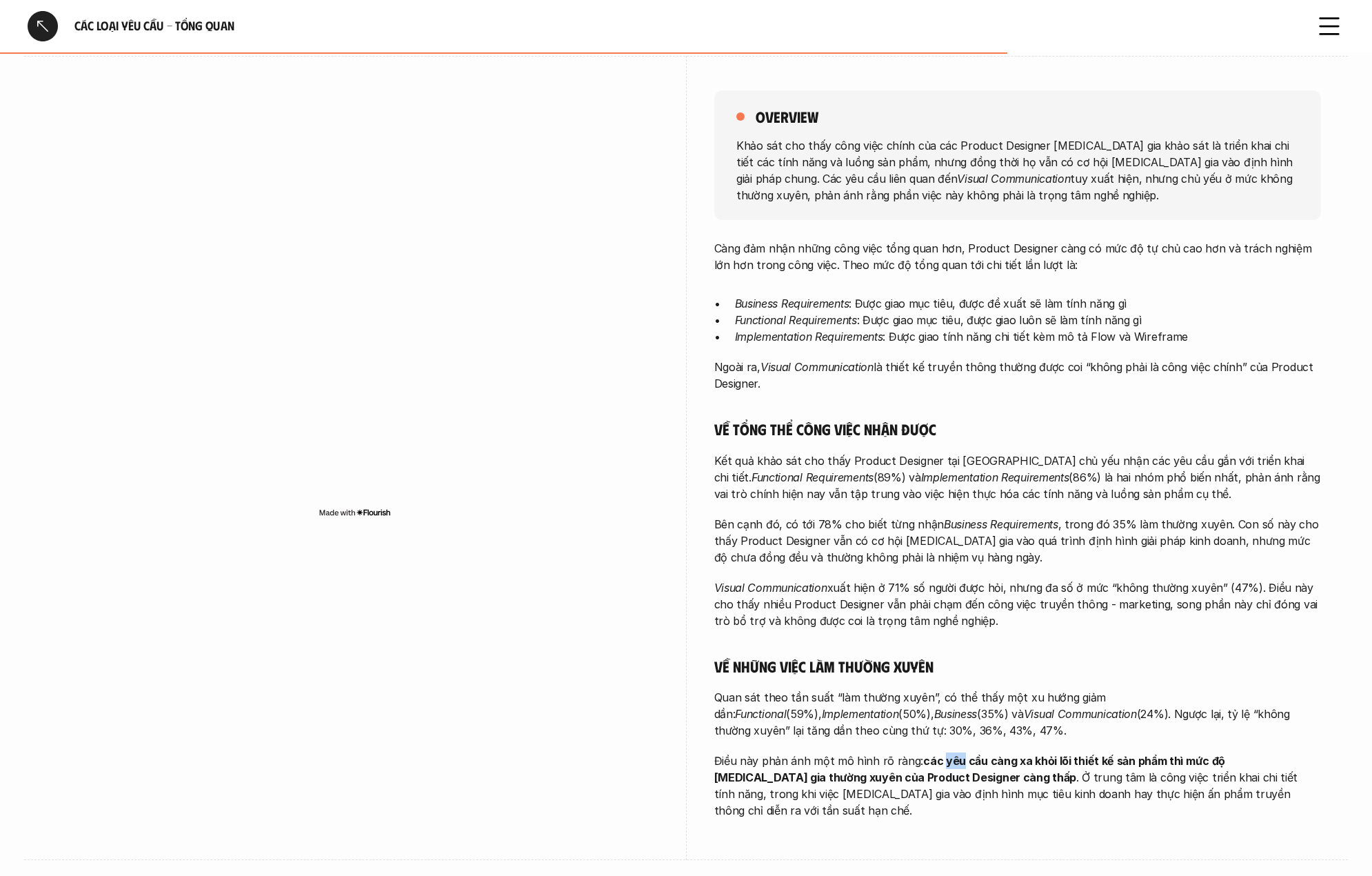
click at [942, 764] on strong "các yêu cầu càng xa khỏi lõi thiết kế sản phẩm thì mức độ [MEDICAL_DATA] gia th…" at bounding box center [971, 769] width 513 height 30
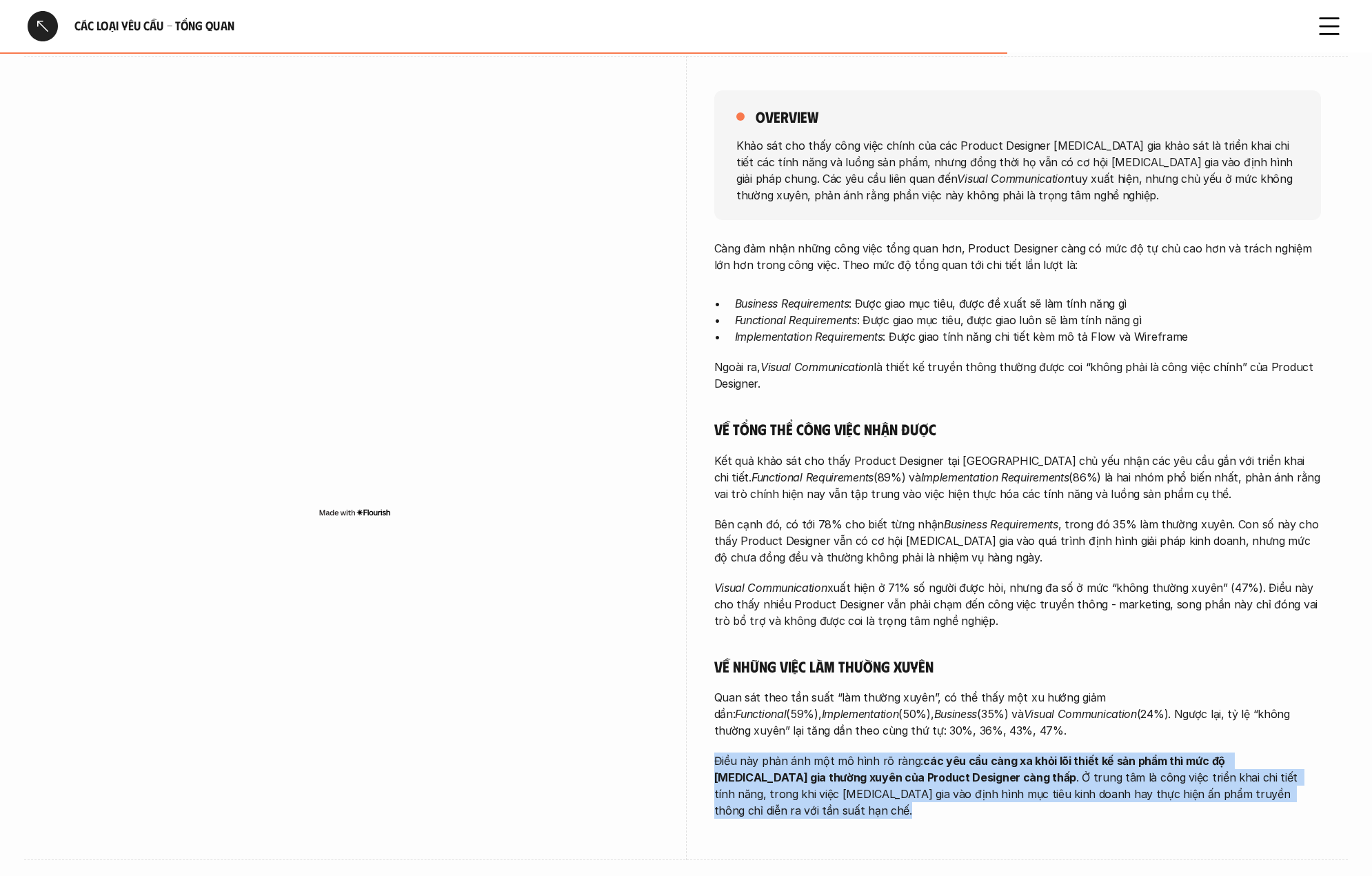
click at [942, 764] on strong "các yêu cầu càng xa khỏi lõi thiết kế sản phẩm thì mức độ [MEDICAL_DATA] gia th…" at bounding box center [971, 769] width 513 height 30
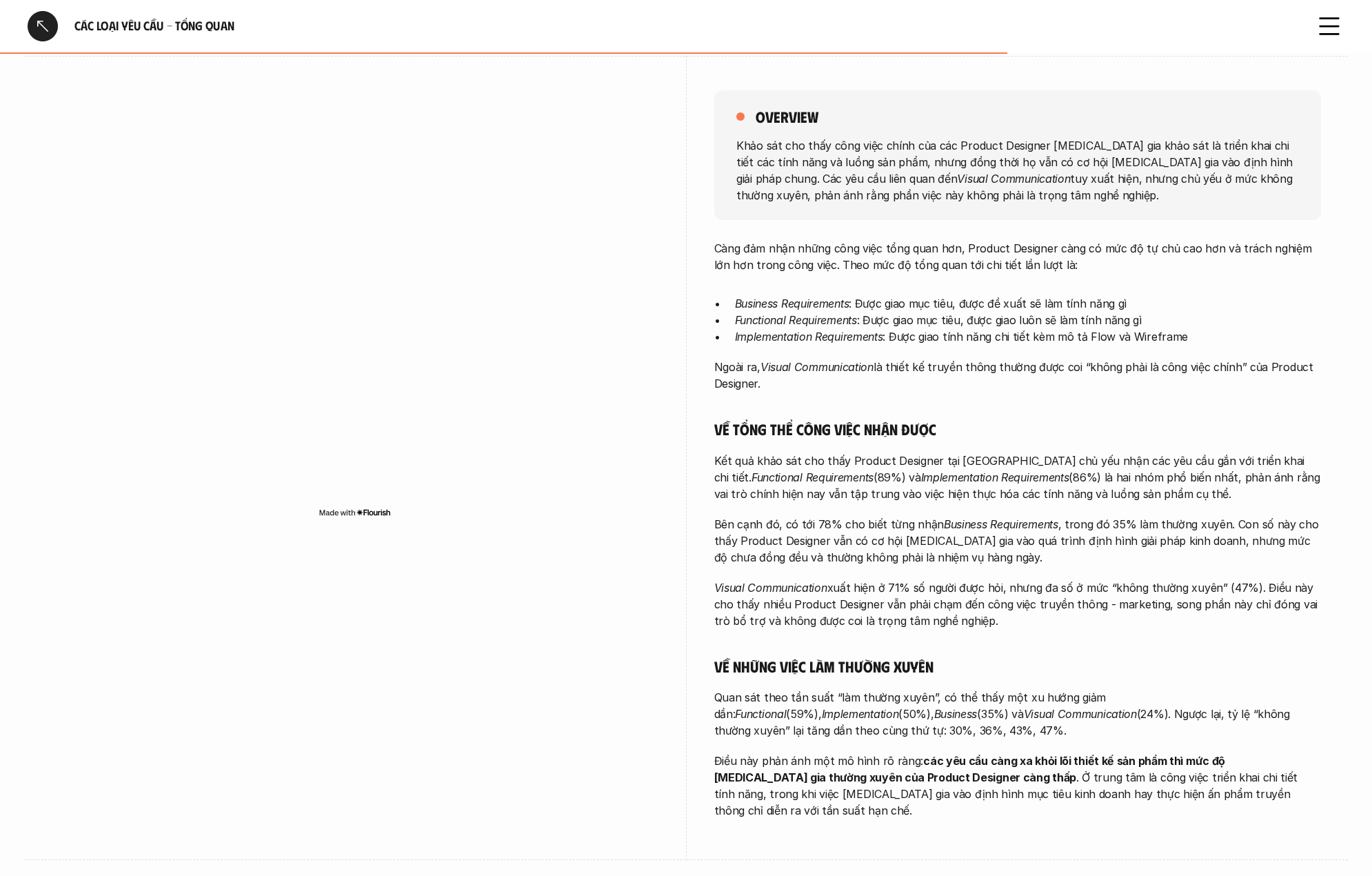
click at [899, 707] on em "Implementation" at bounding box center [860, 714] width 77 height 14
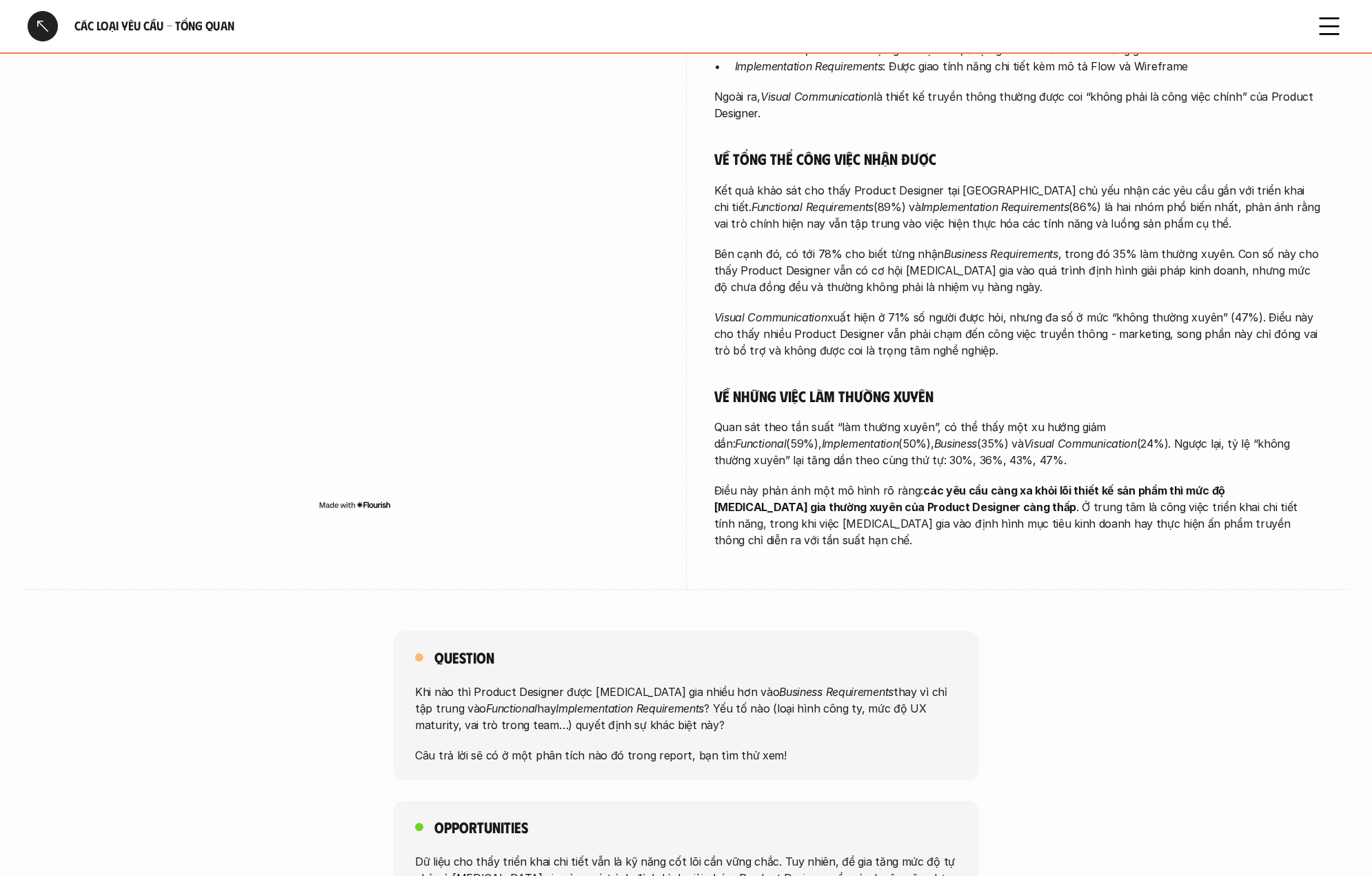
scroll to position [435, 0]
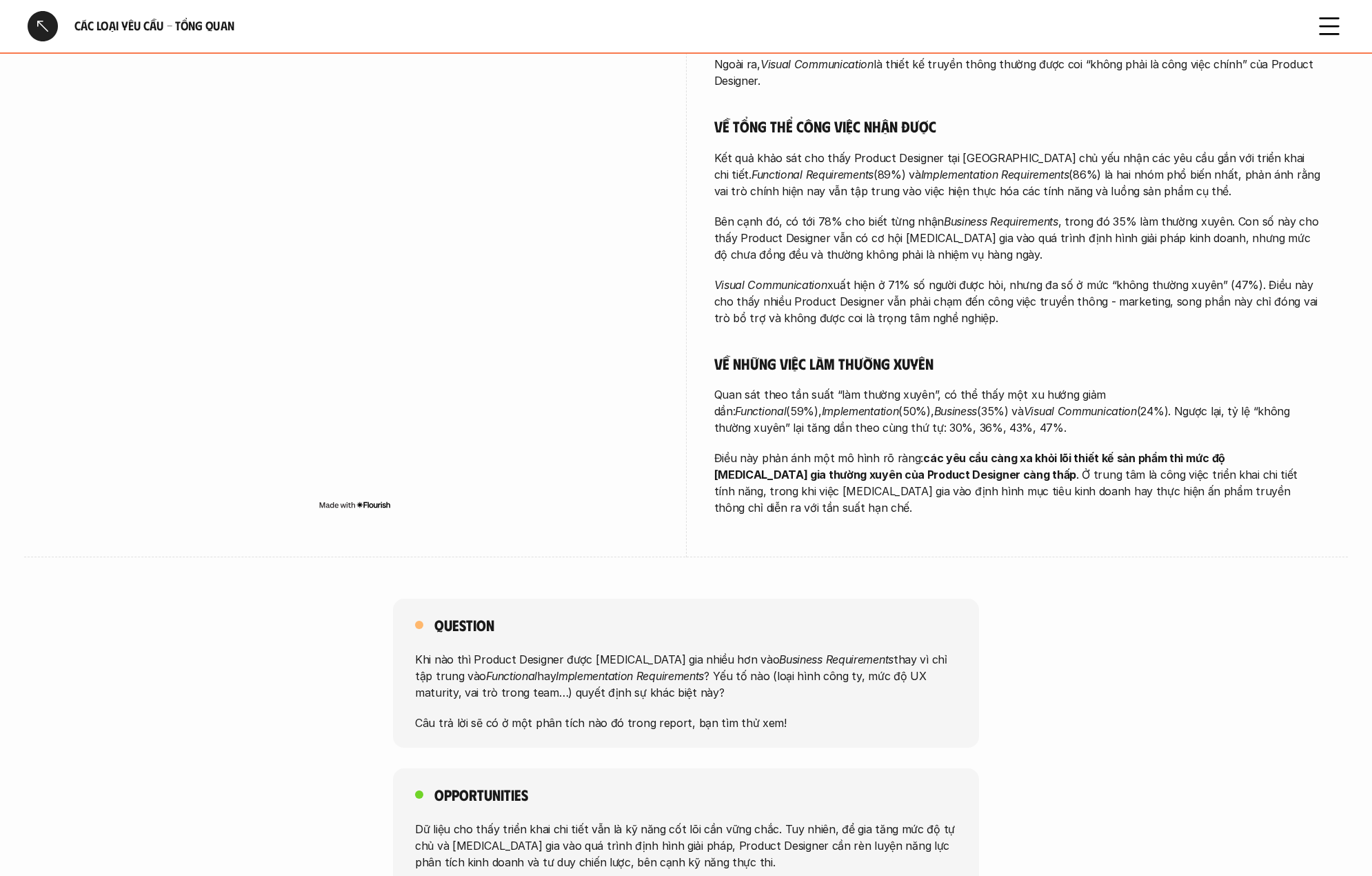
click at [779, 652] on em "Business Requirements" at bounding box center [836, 659] width 115 height 14
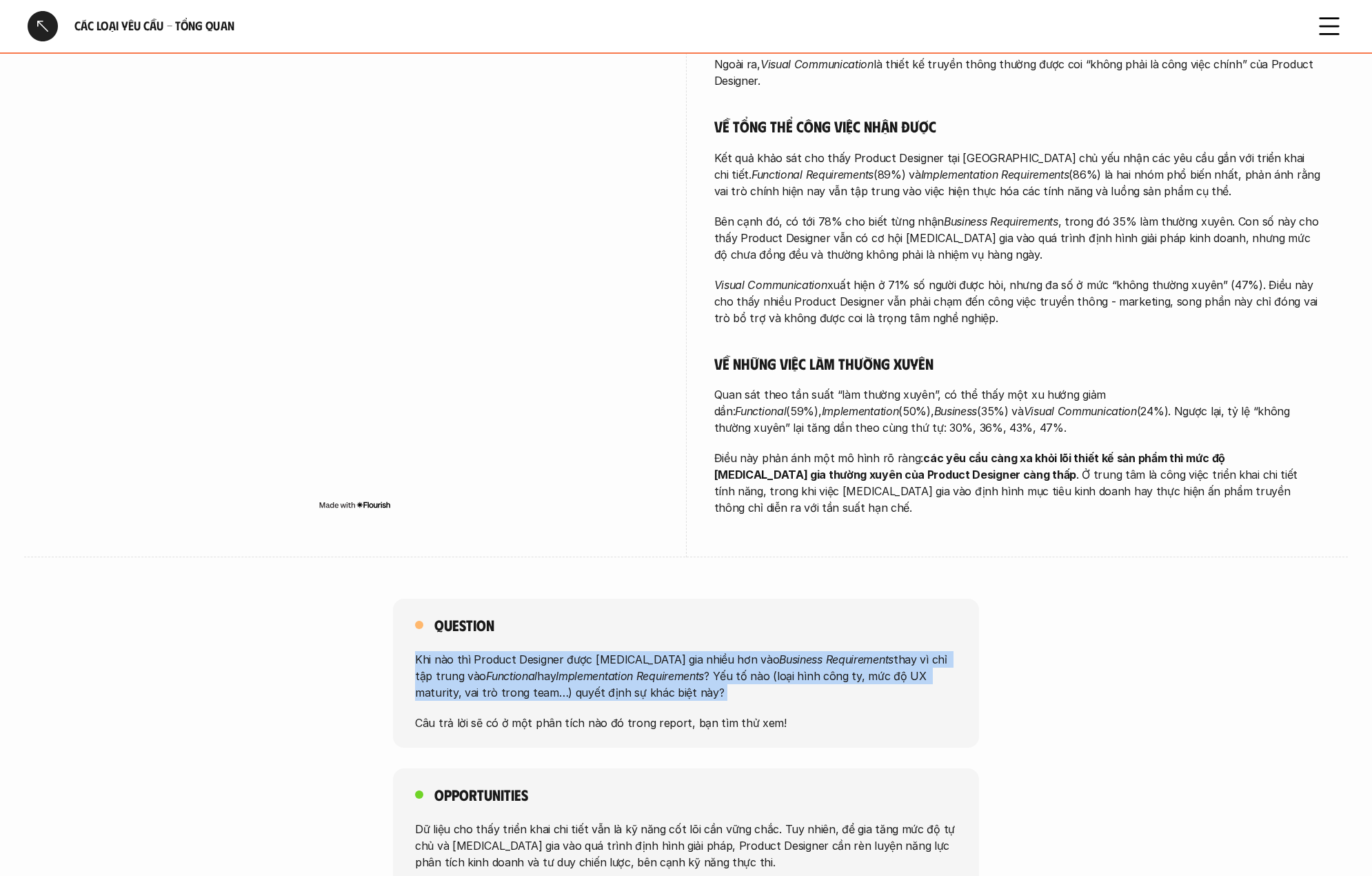
click at [779, 652] on em "Business Requirements" at bounding box center [836, 659] width 115 height 14
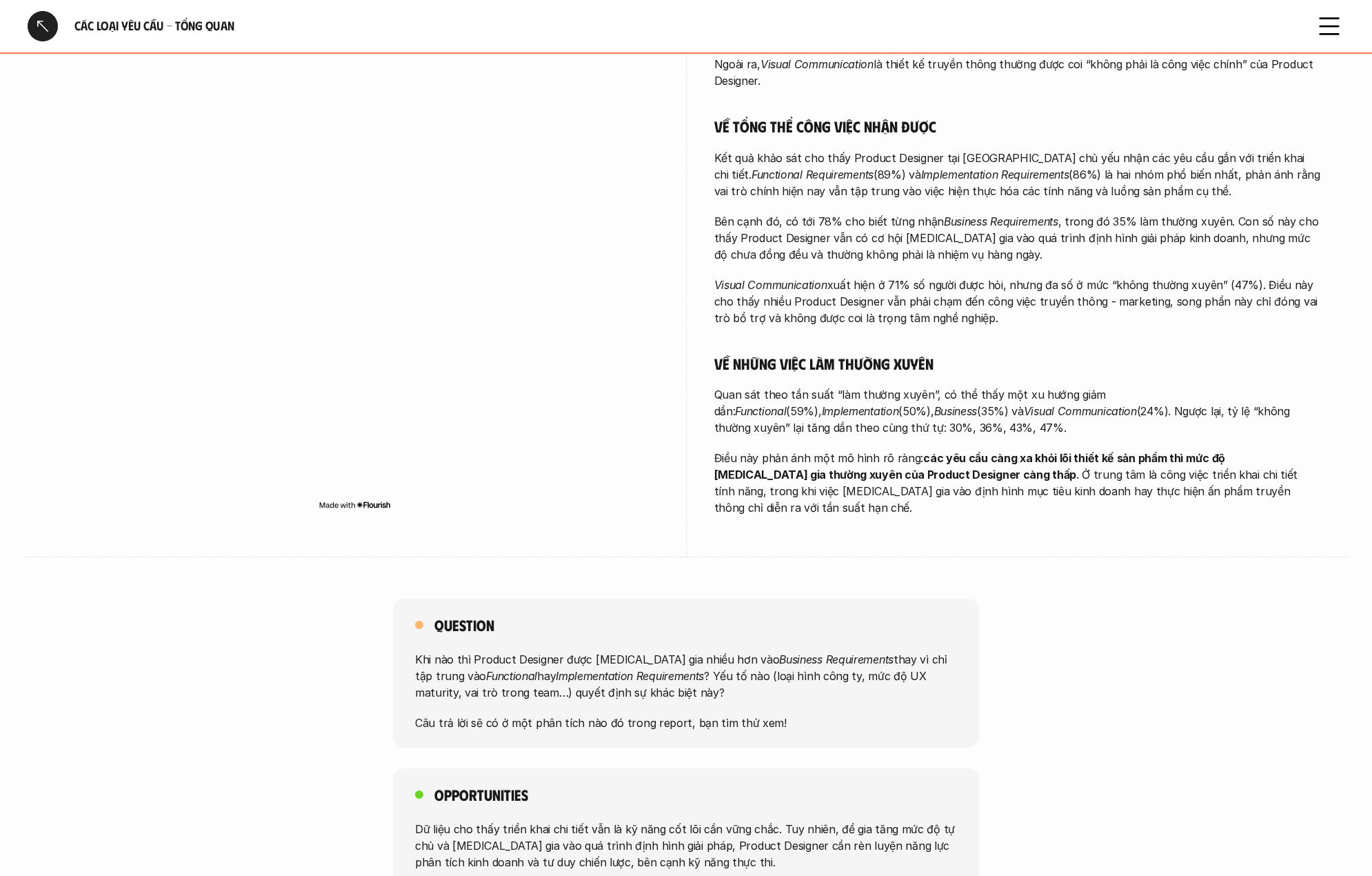
click at [676, 737] on div "Question Khi nào thì Product Designer được [MEDICAL_DATA] gia nhiều hơn vào Bus…" at bounding box center [686, 742] width 1372 height 288
click at [708, 714] on p "Câu trả lời sẽ có ở một phân tích nào đó trong report, bạn tìm thử xem!" at bounding box center [686, 722] width 542 height 17
click at [850, 660] on p "Khi nào thì Product Designer được [MEDICAL_DATA] gia nhiều hơn vào Business Req…" at bounding box center [686, 676] width 542 height 50
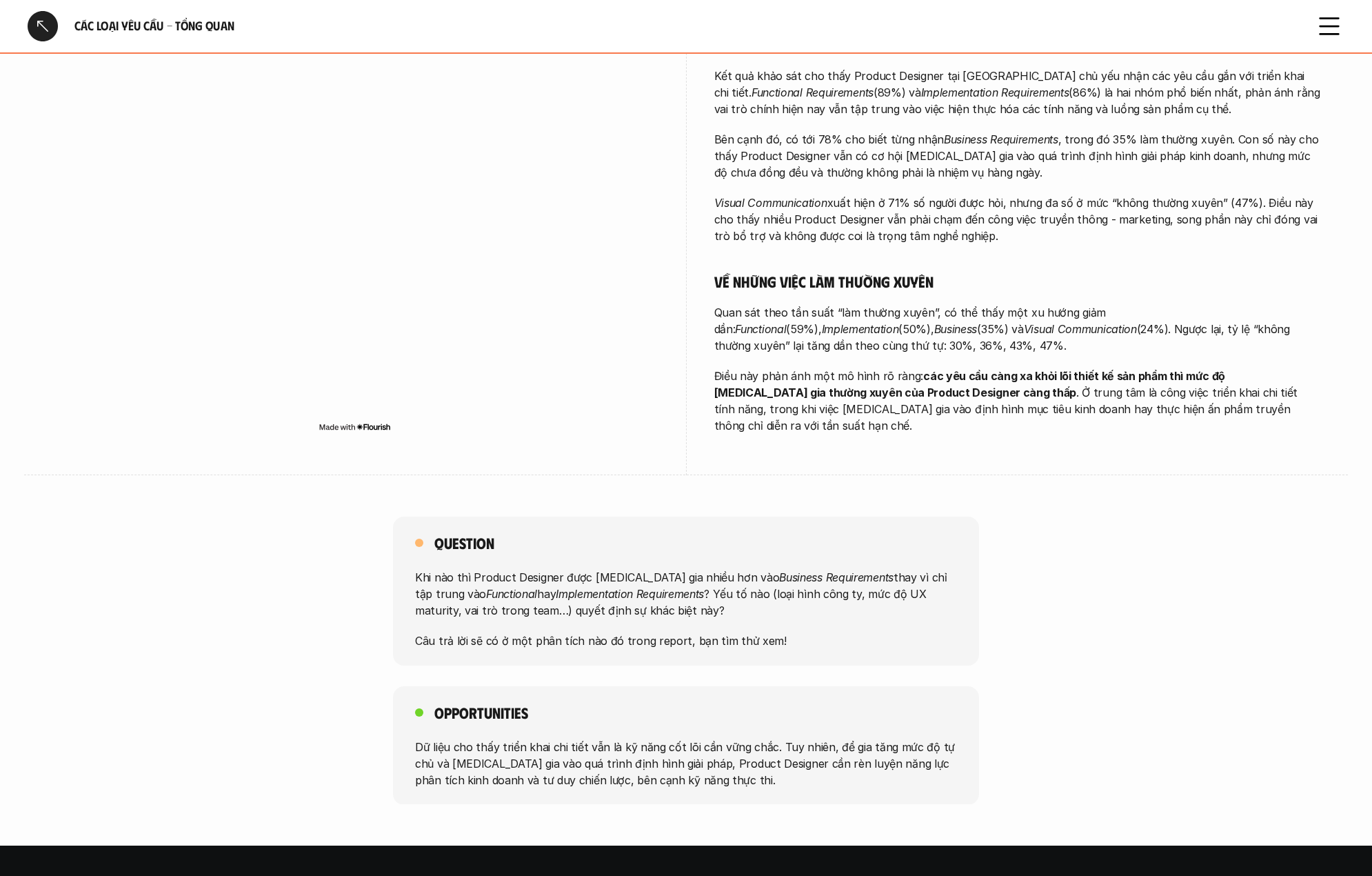
scroll to position [519, 0]
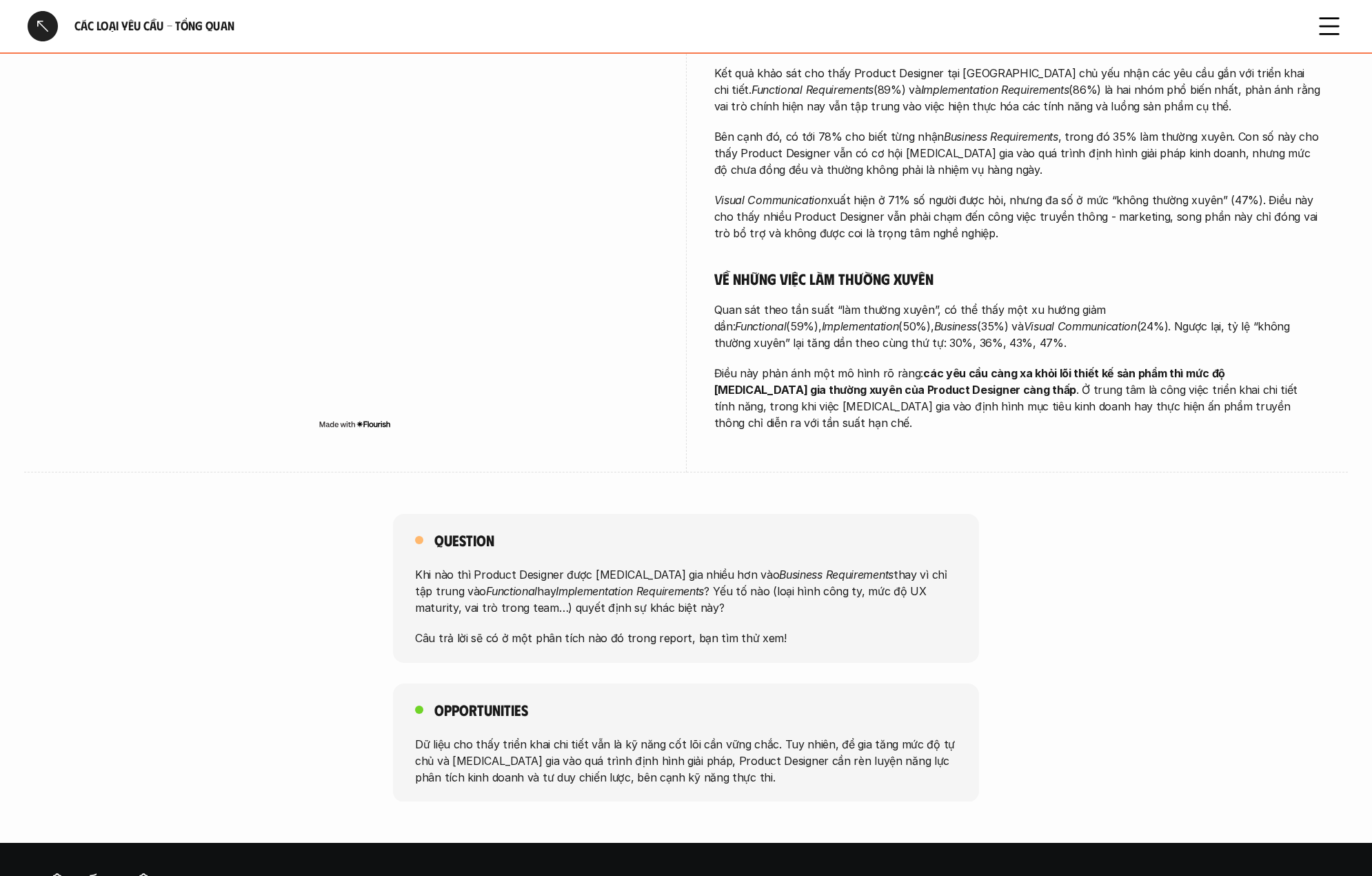
click at [627, 739] on p "Dữ liệu cho thấy triển khai chi tiết vẫn là kỹ năng cốt lõi cần vững chắc. Tuy …" at bounding box center [686, 760] width 542 height 50
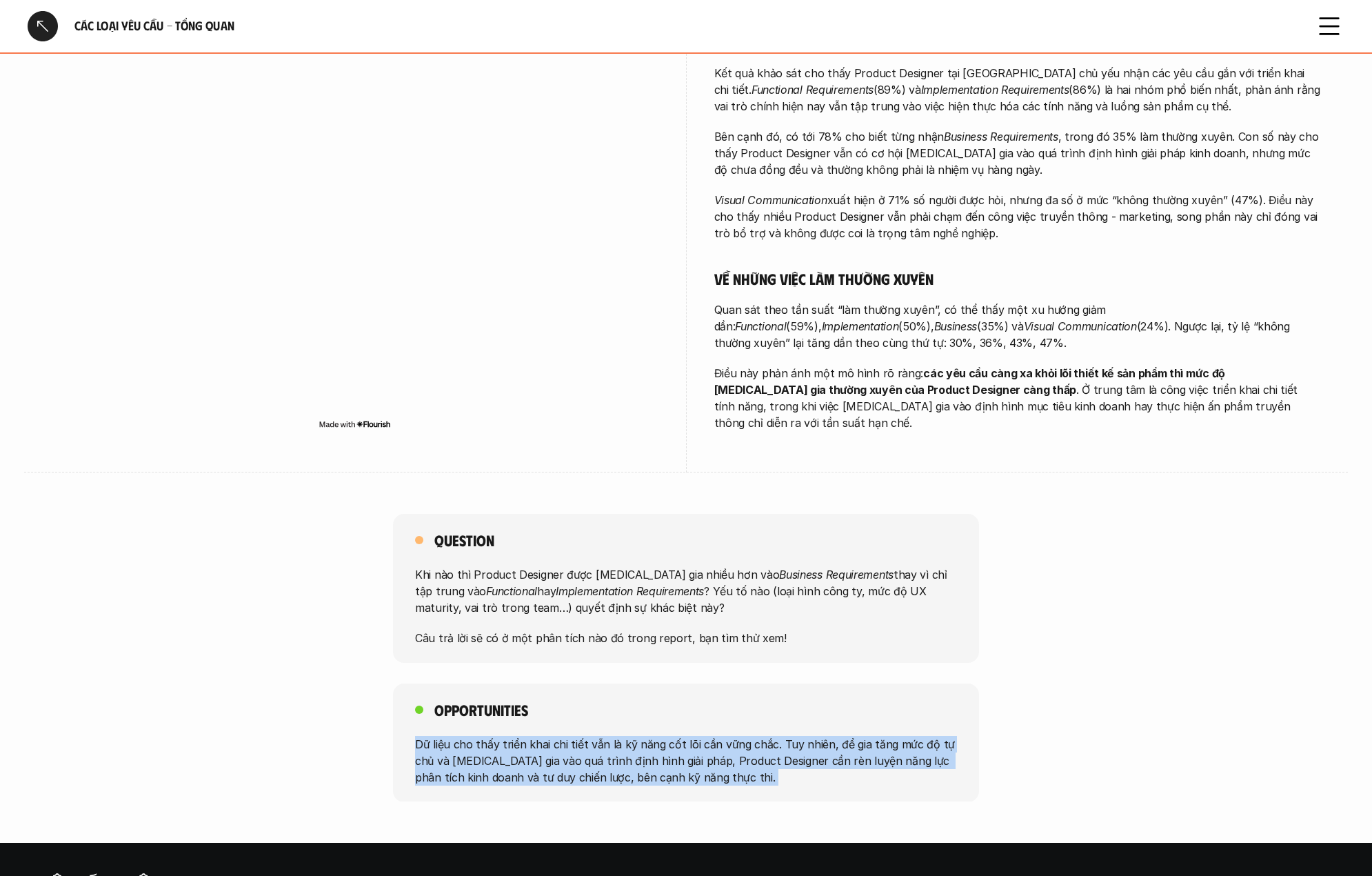
click at [627, 739] on p "Dữ liệu cho thấy triển khai chi tiết vẫn là kỹ năng cốt lõi cần vững chắc. Tuy …" at bounding box center [686, 760] width 542 height 50
click at [865, 683] on div "Opportunities Dữ liệu cho thấy triển khai chi tiết vẫn là kỹ năng cốt lõi cần v…" at bounding box center [686, 742] width 586 height 119
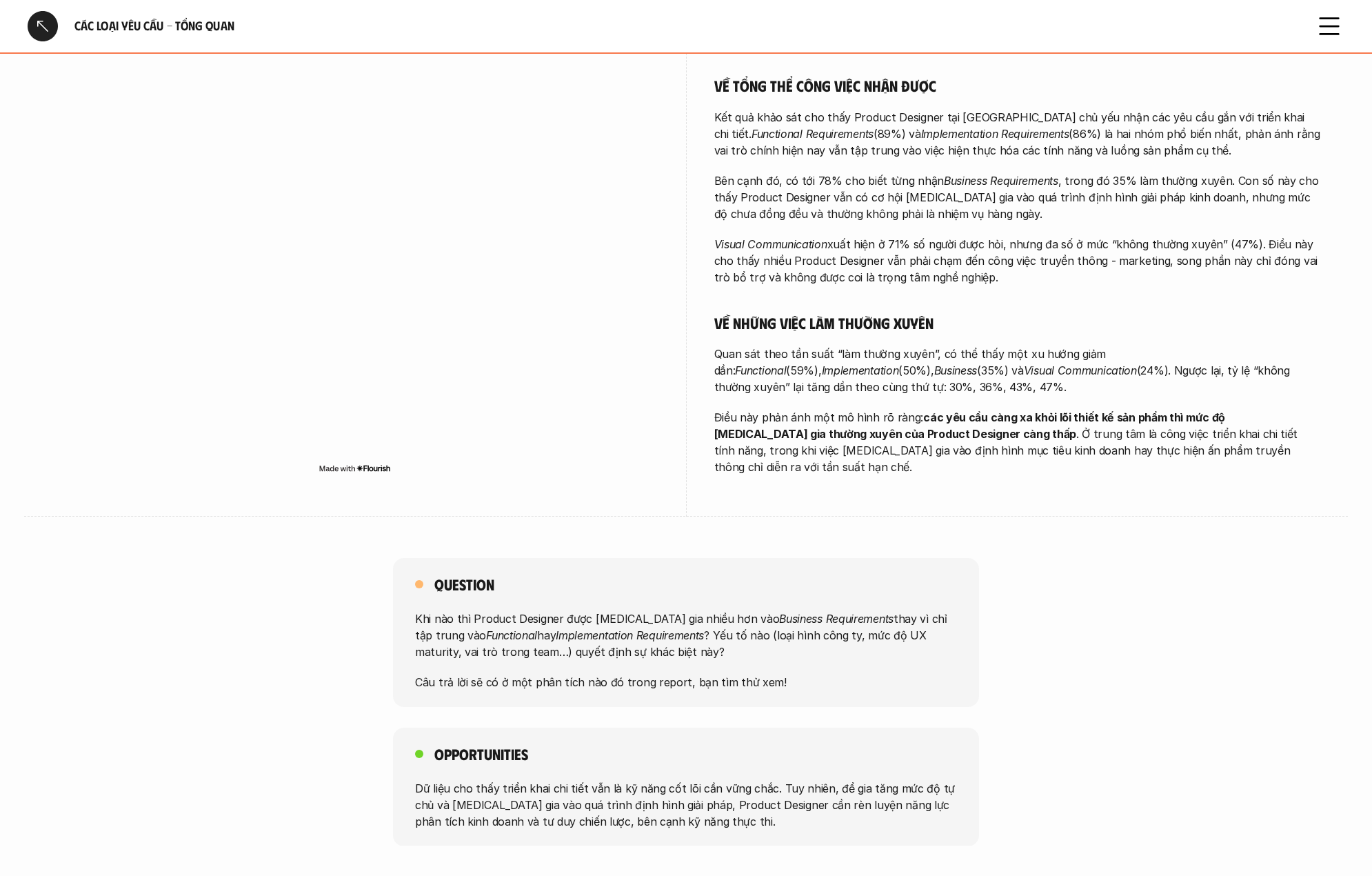
scroll to position [474, 0]
click at [44, 18] on div at bounding box center [43, 26] width 30 height 30
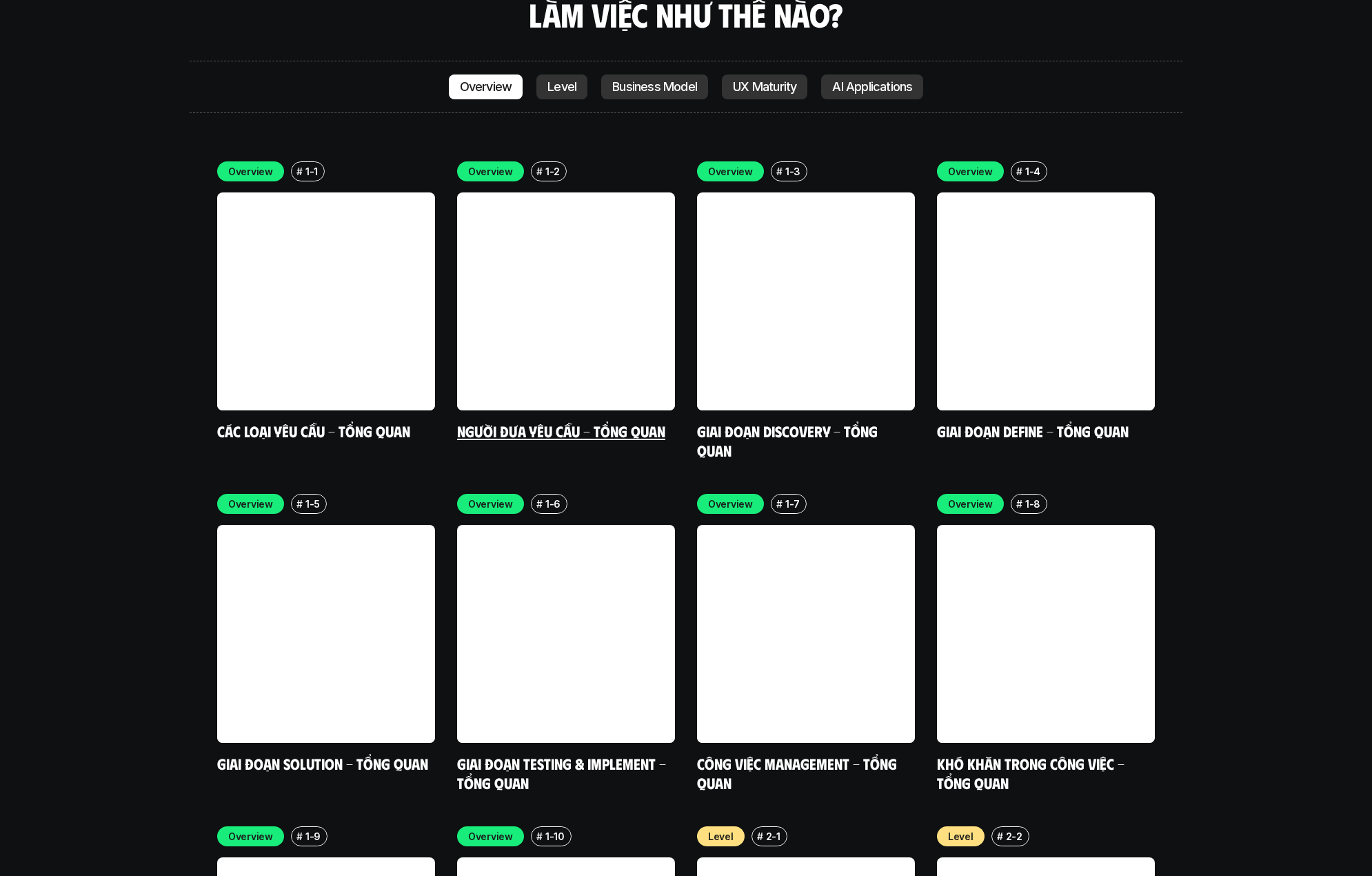
scroll to position [4260, 0]
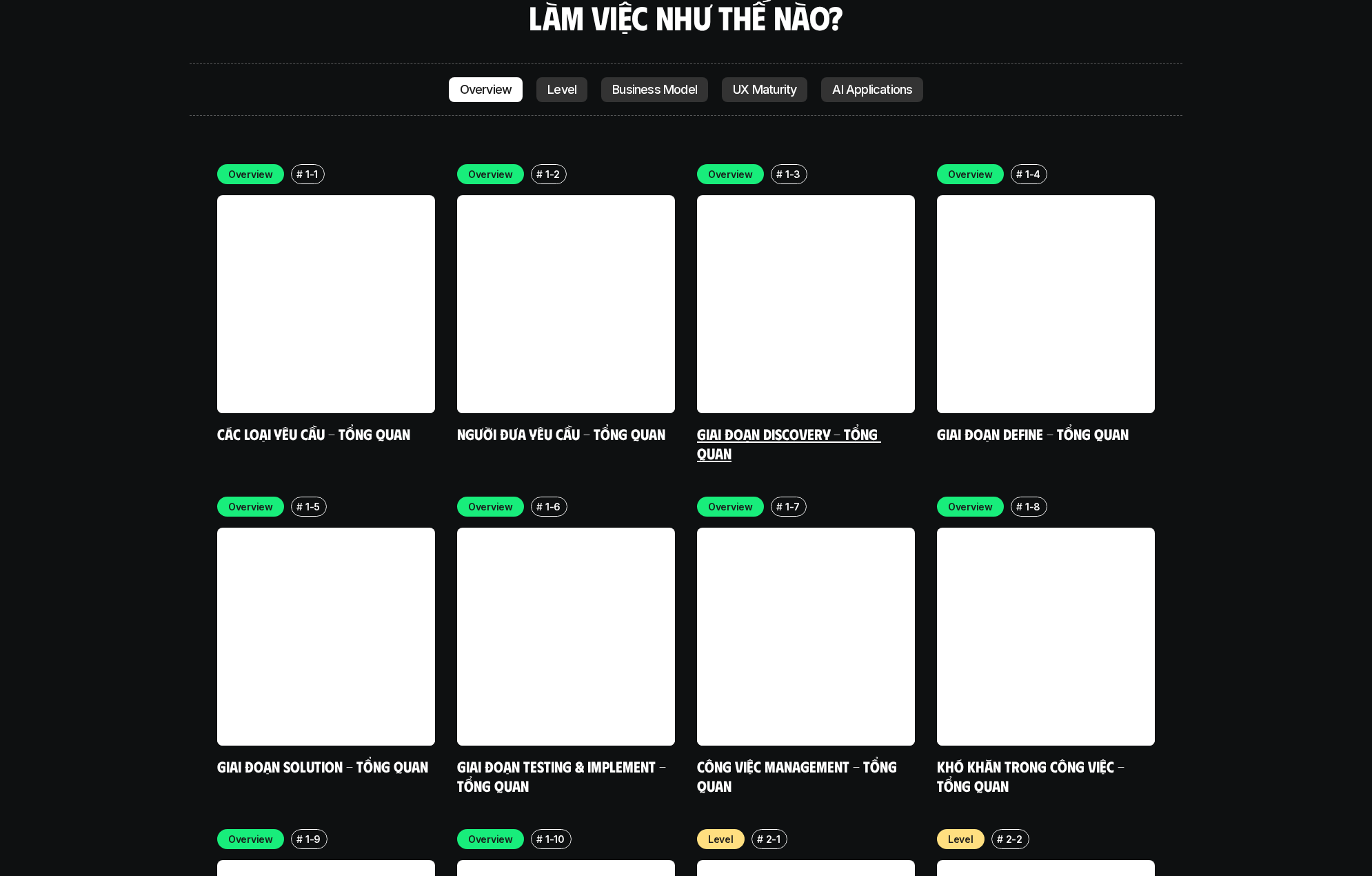
click at [763, 425] on link "Giai đoạn Discovery - Tổng quan" at bounding box center [789, 443] width 184 height 38
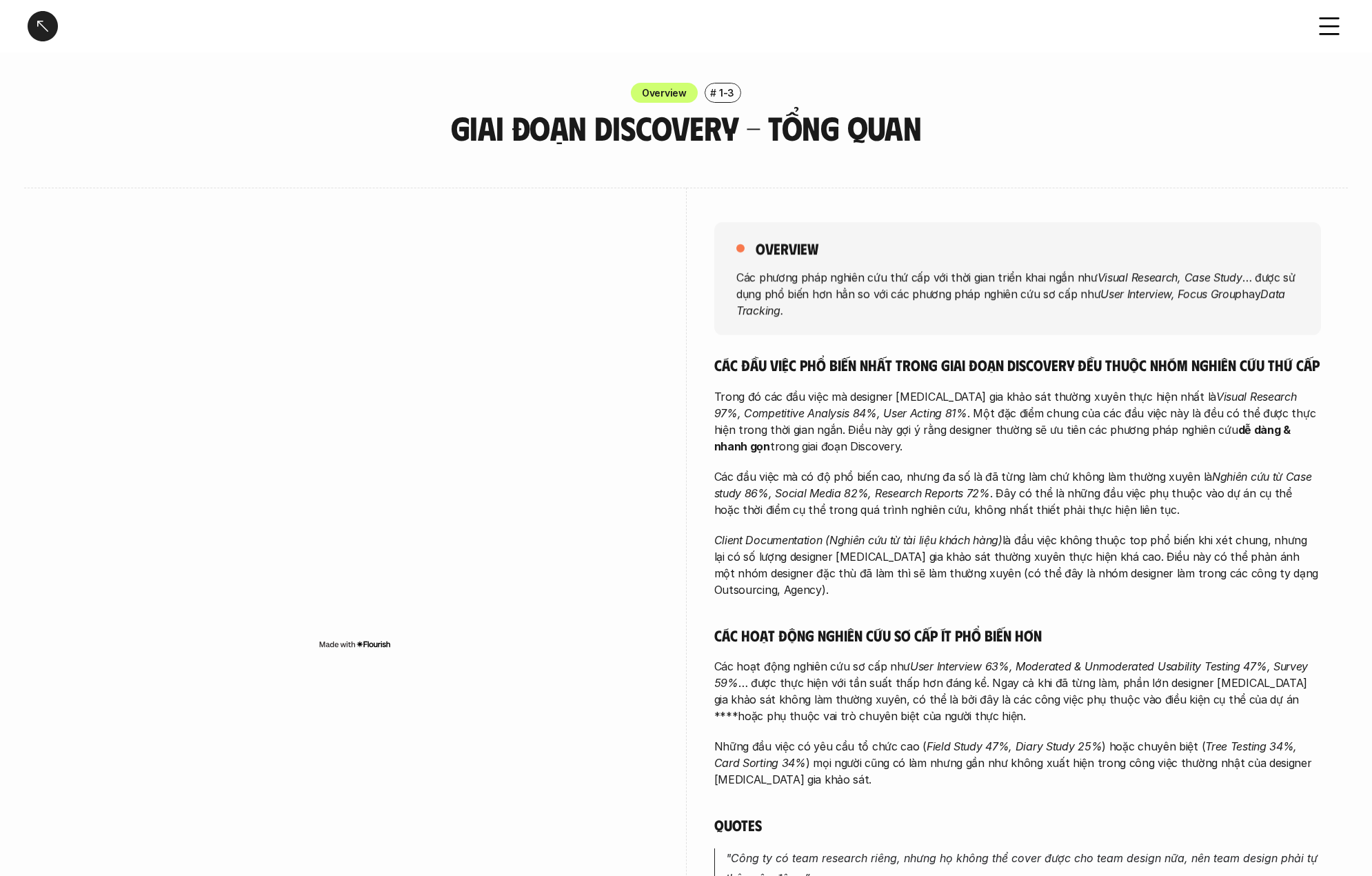
click at [892, 282] on p "Các phương pháp nghiên cứu thứ cấp với thời gian triển khai ngắn như Visual Res…" at bounding box center [1017, 294] width 562 height 50
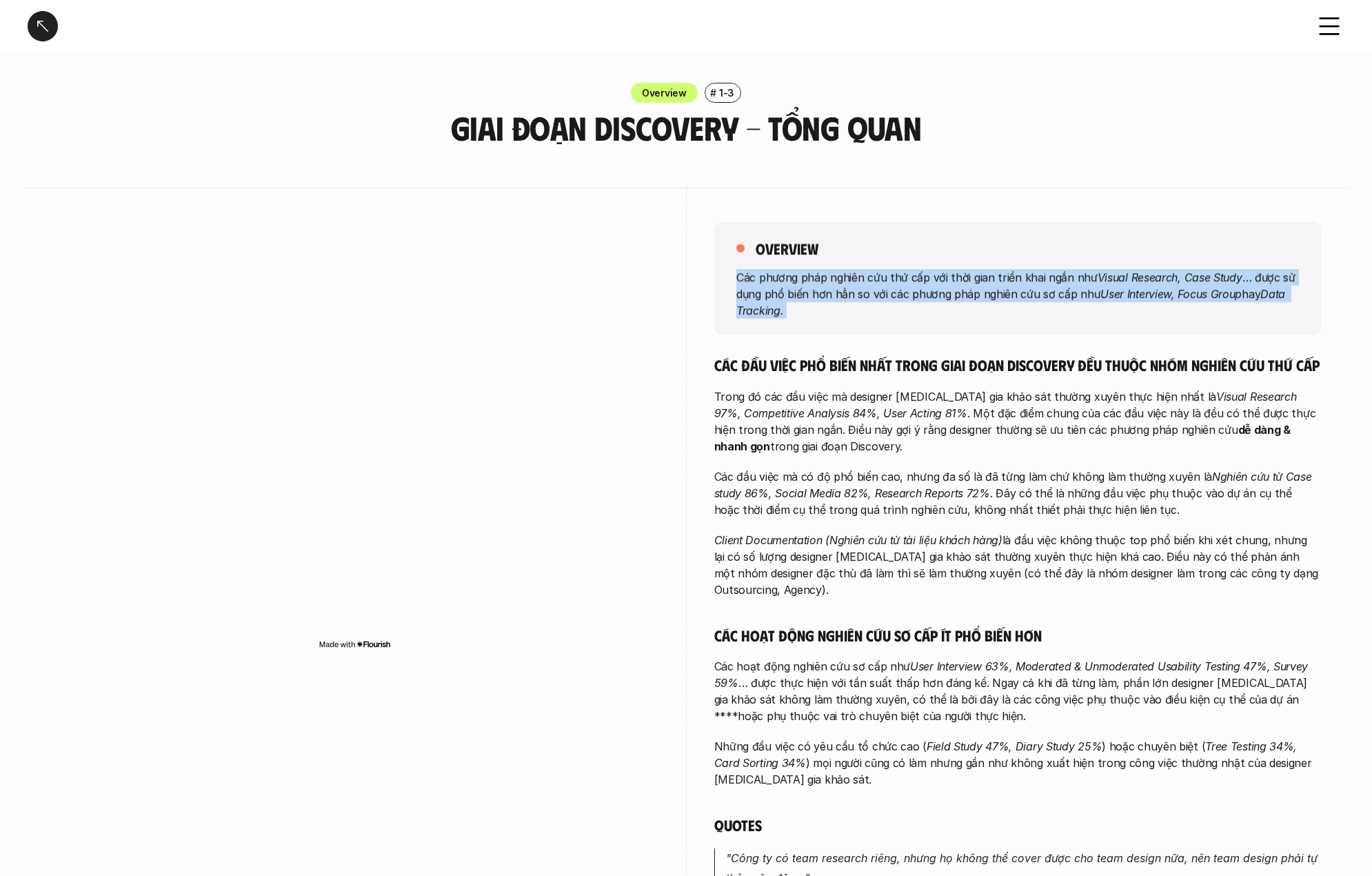
click at [892, 282] on p "Các phương pháp nghiên cứu thứ cấp với thời gian triển khai ngắn như Visual Res…" at bounding box center [1017, 294] width 562 height 50
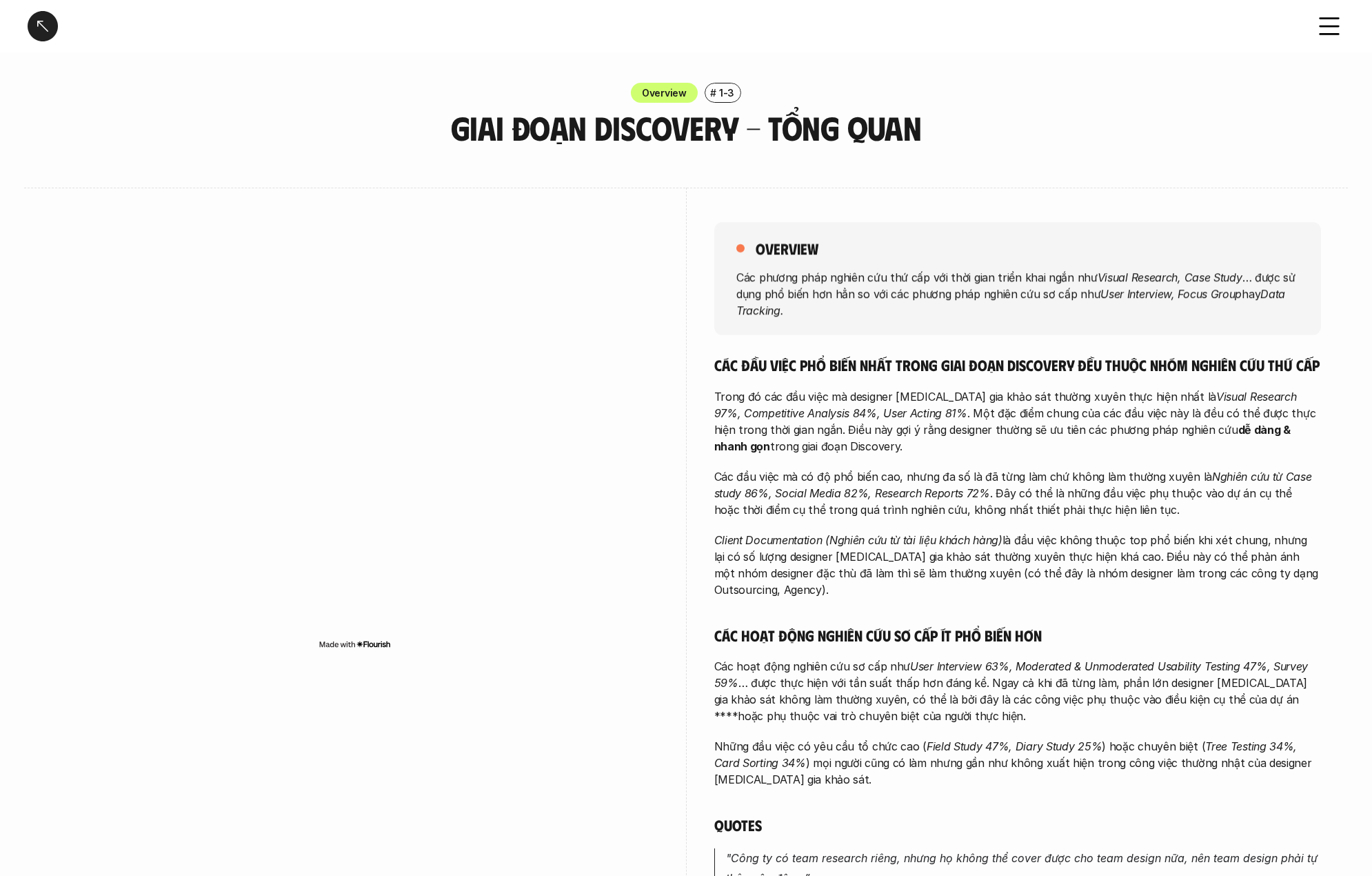
click at [1307, 251] on div "overview Các phương pháp nghiên cứu thứ cấp với thời gian triển khai ngắn như V…" at bounding box center [1018, 278] width 607 height 113
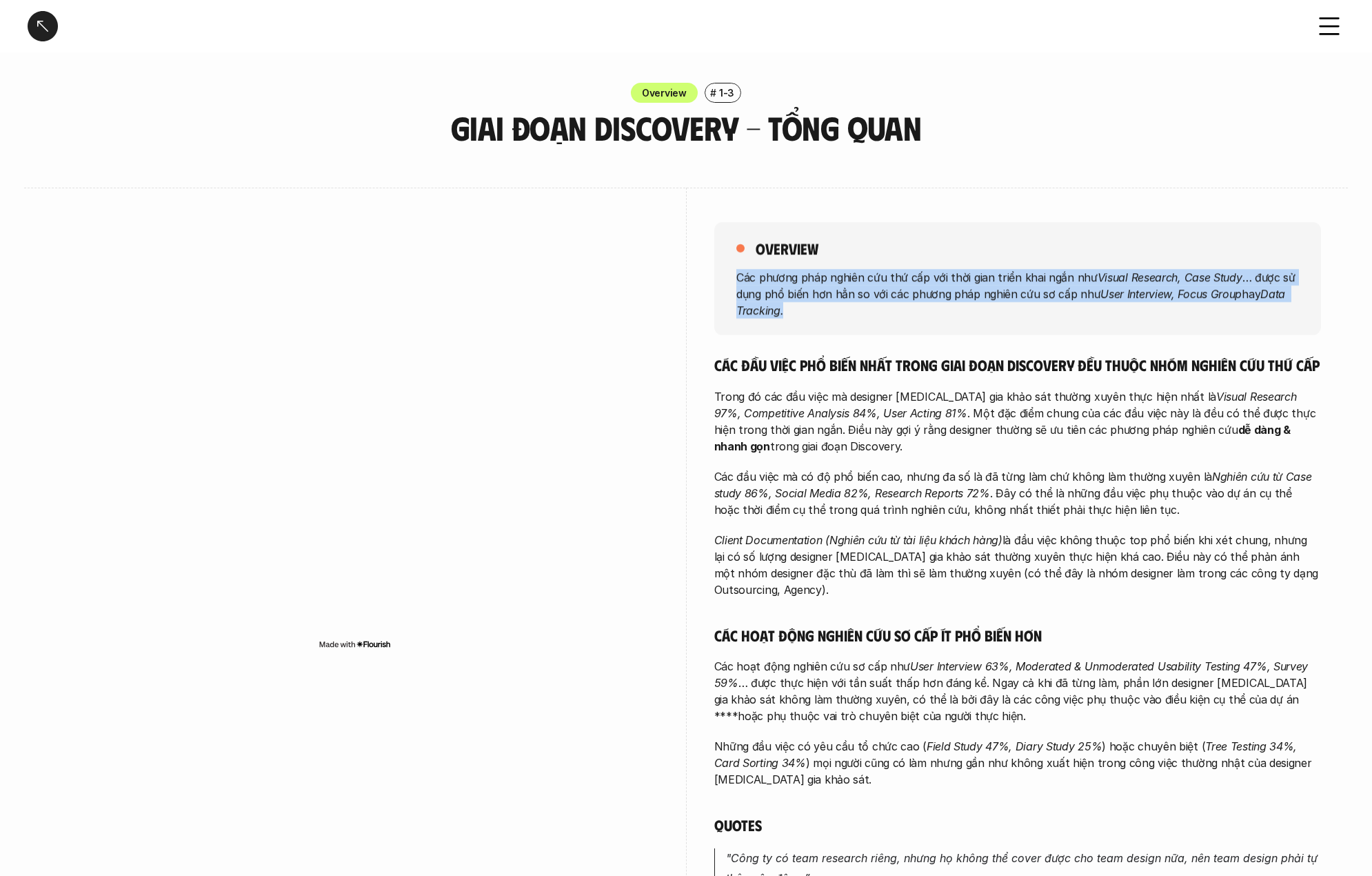
drag, startPoint x: 778, startPoint y: 279, endPoint x: 1106, endPoint y: 331, distance: 332.1
click at [1106, 331] on div "overview Các phương pháp nghiên cứu thứ cấp với thời gian triển khai ngắn như V…" at bounding box center [1018, 278] width 607 height 113
click at [1129, 293] on em "User Interview, Focus Group" at bounding box center [1171, 294] width 142 height 14
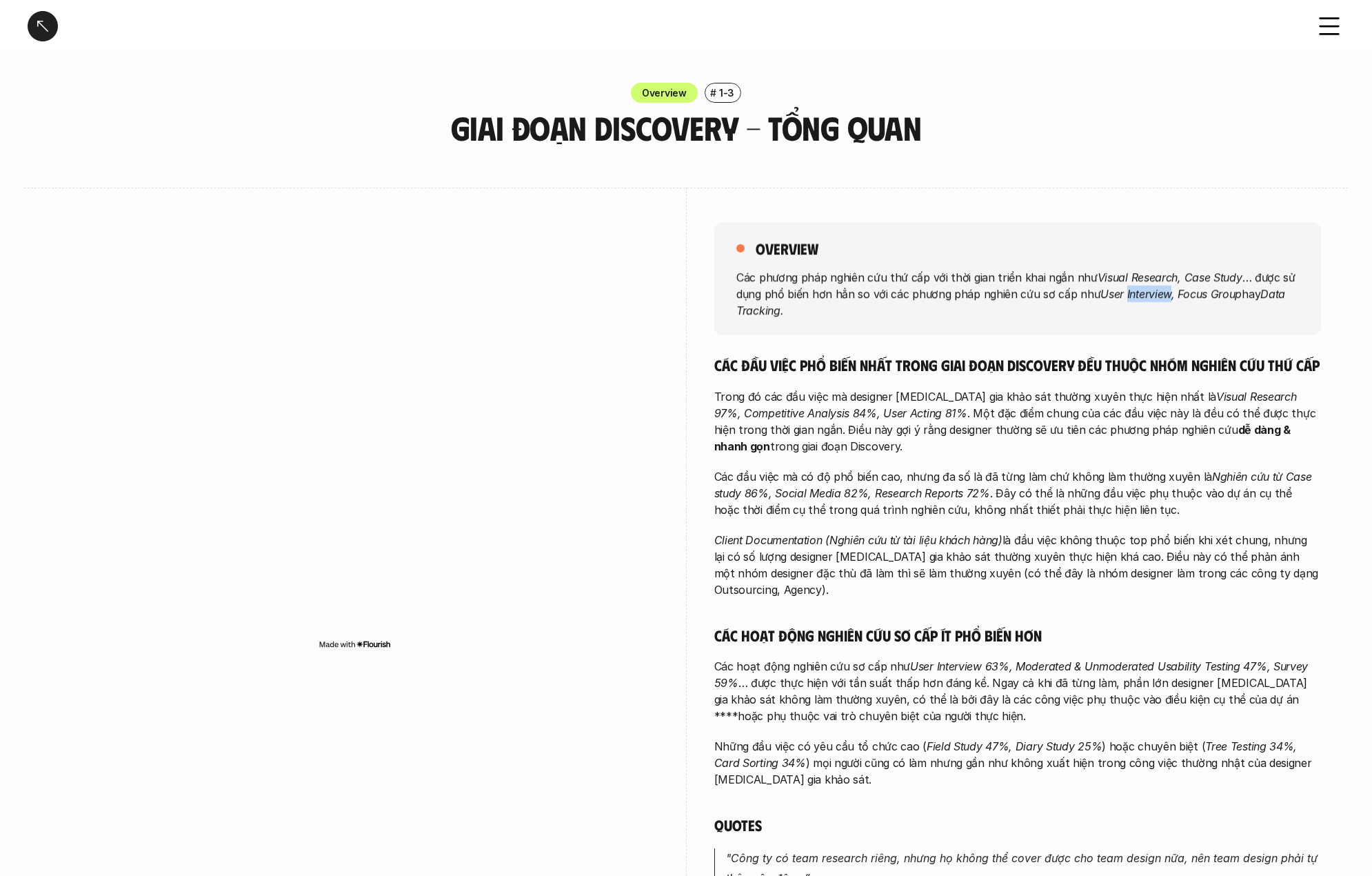
click at [1129, 293] on em "User Interview, Focus Group" at bounding box center [1171, 294] width 142 height 14
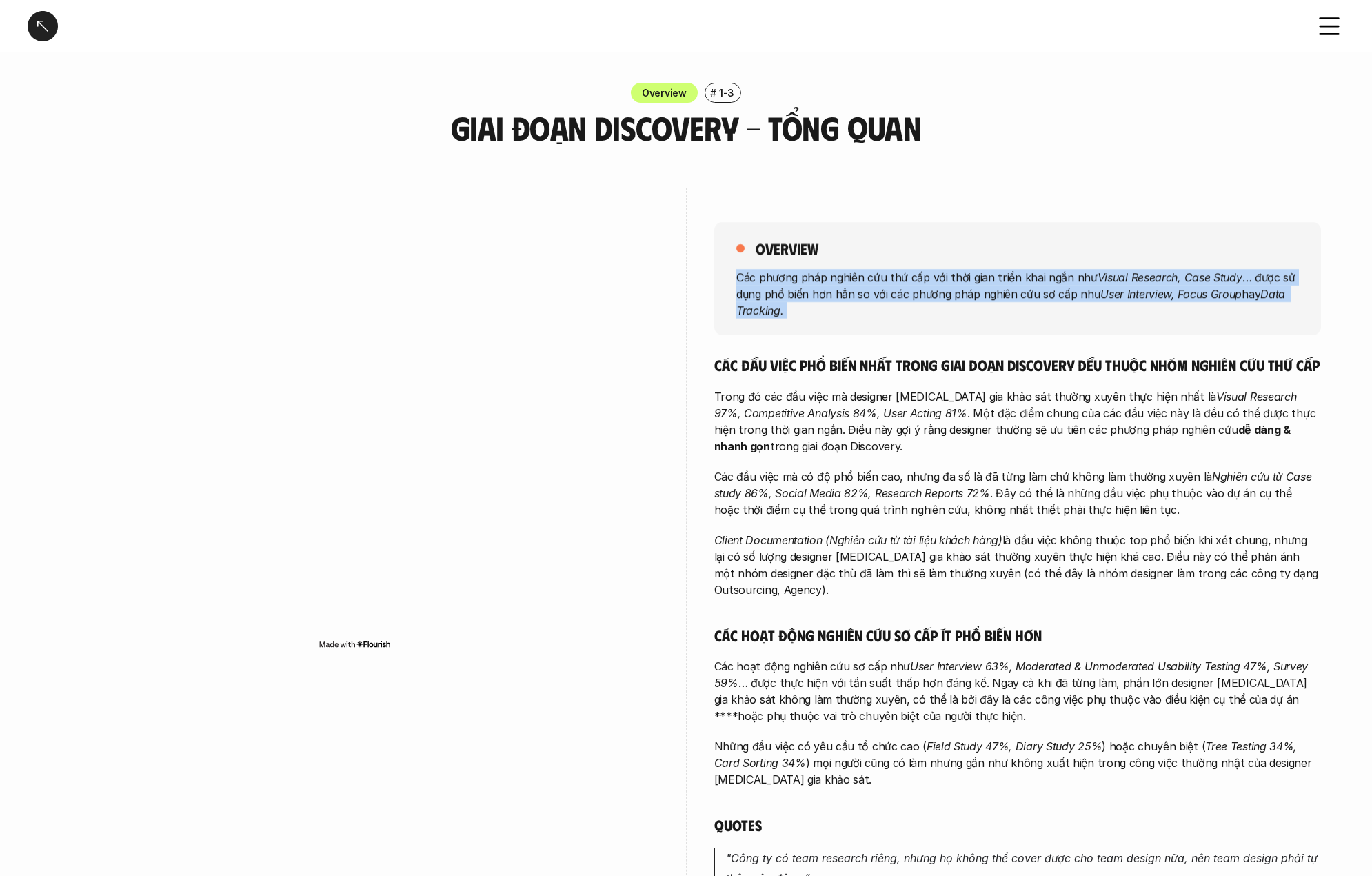
click at [1129, 293] on em "User Interview, Focus Group" at bounding box center [1171, 294] width 142 height 14
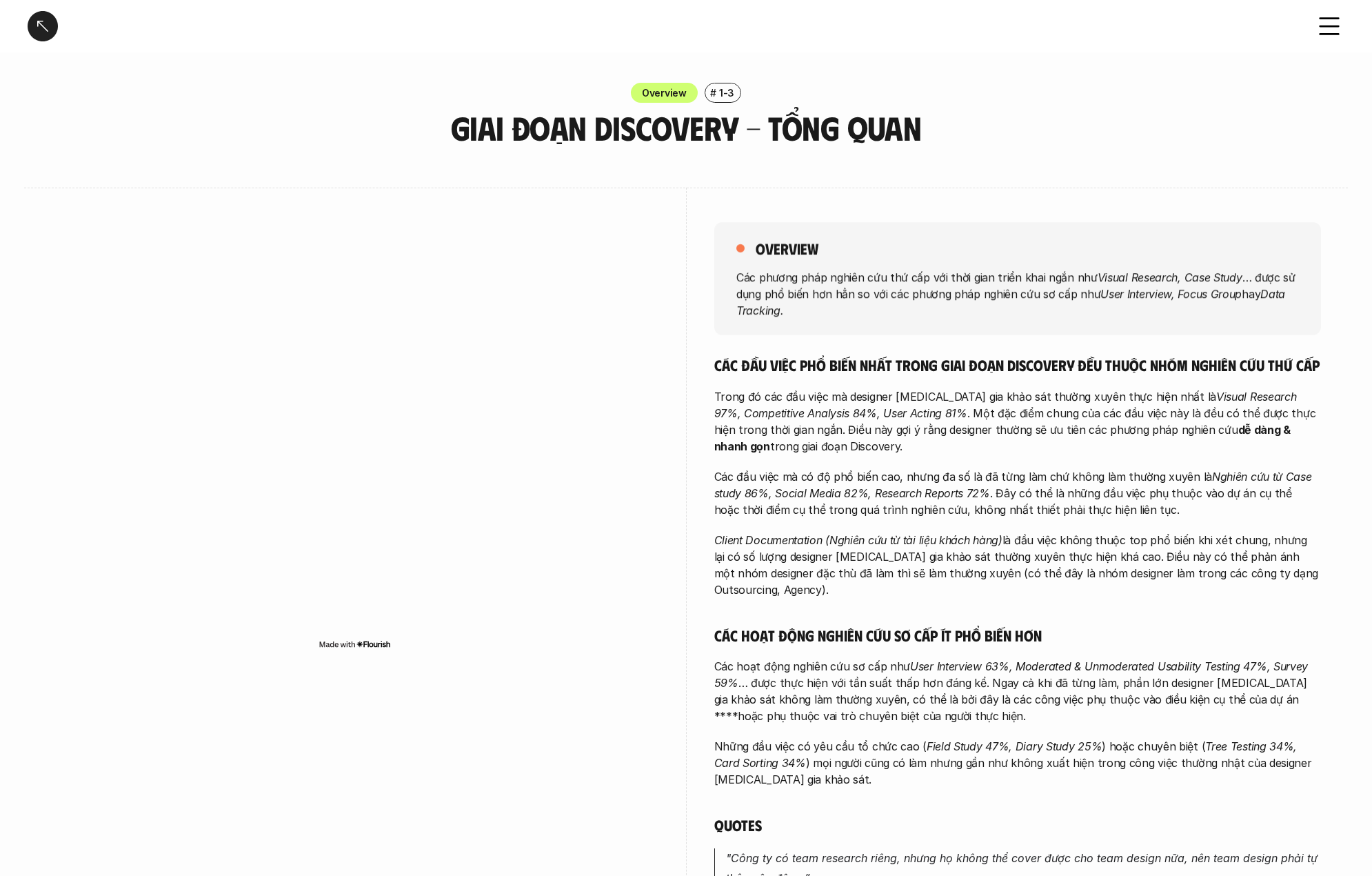
click at [741, 411] on em "Visual Research 97%, Competitive Analysis 84%, User Acting 81%" at bounding box center [1007, 405] width 586 height 30
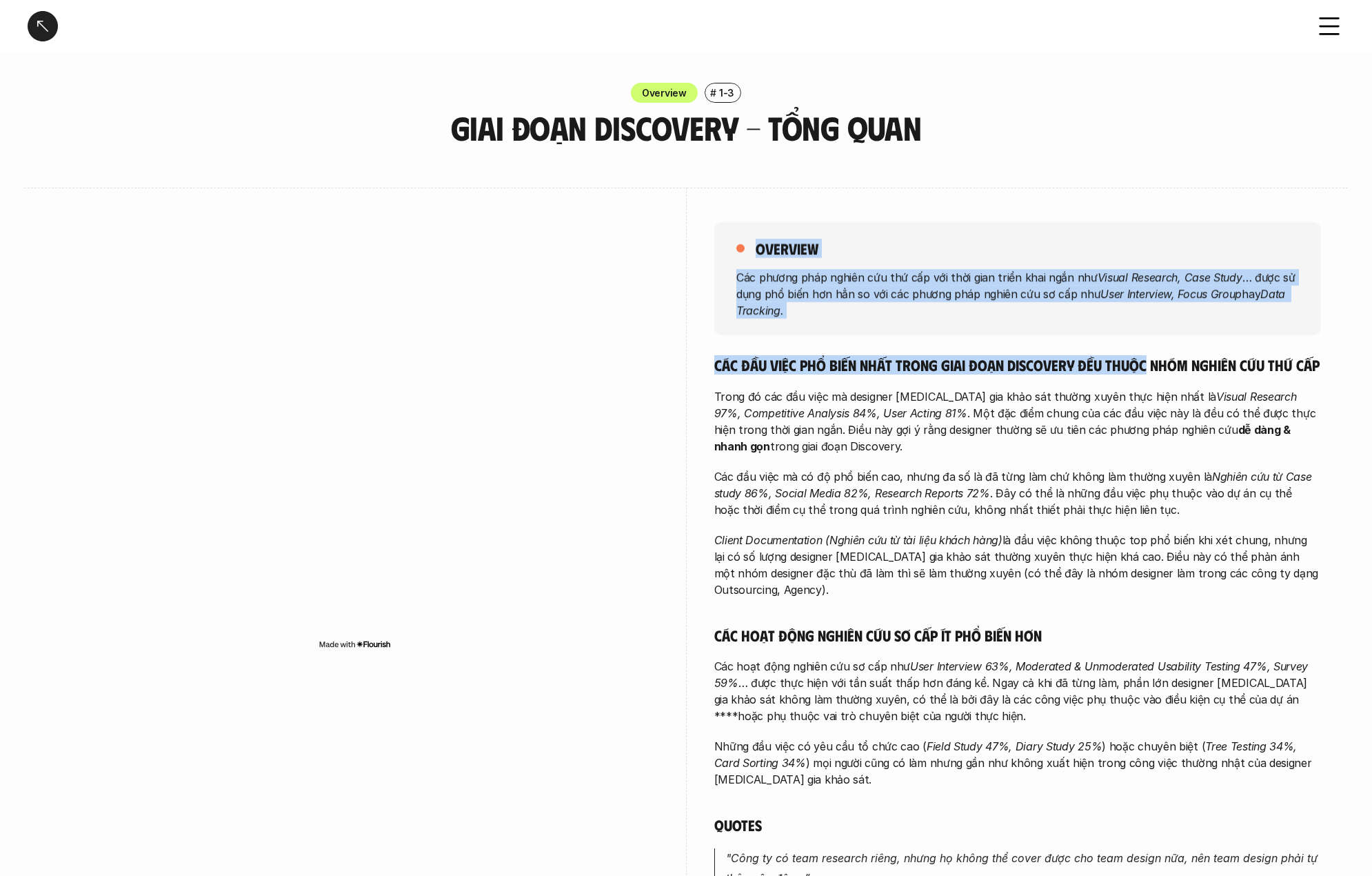
drag, startPoint x: 687, startPoint y: 356, endPoint x: 1148, endPoint y: 362, distance: 461.0
click at [1148, 362] on div "overview Các phương pháp nghiên cứu thứ cấp với thời gian triển khai ngắn như V…" at bounding box center [686, 710] width 1268 height 1046
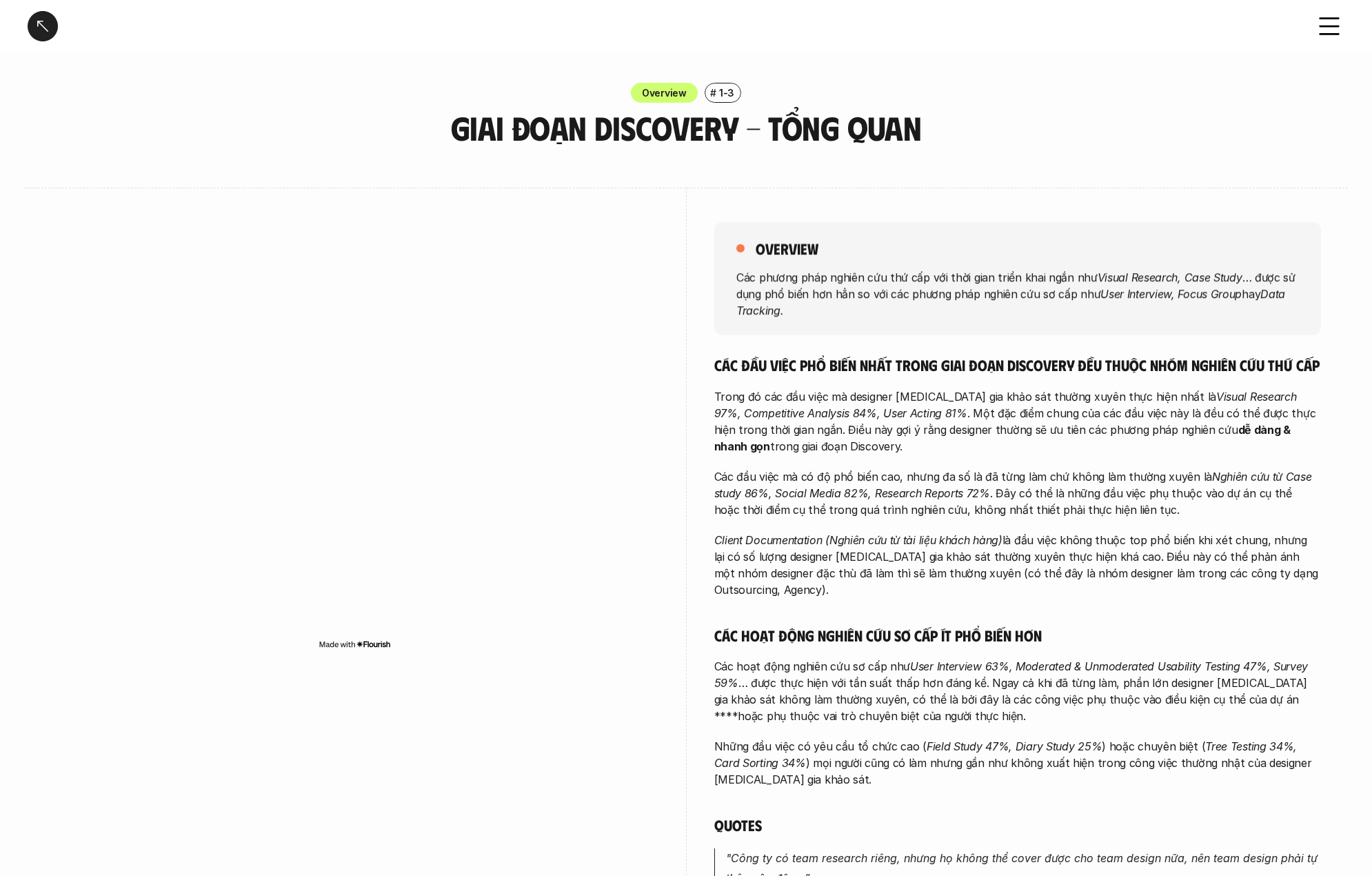
click at [1081, 371] on h5 "Các đầu việc phổ biến nhất trong giai đoạn Discovery đều thuộc nhóm nghiên cứu …" at bounding box center [1018, 365] width 607 height 19
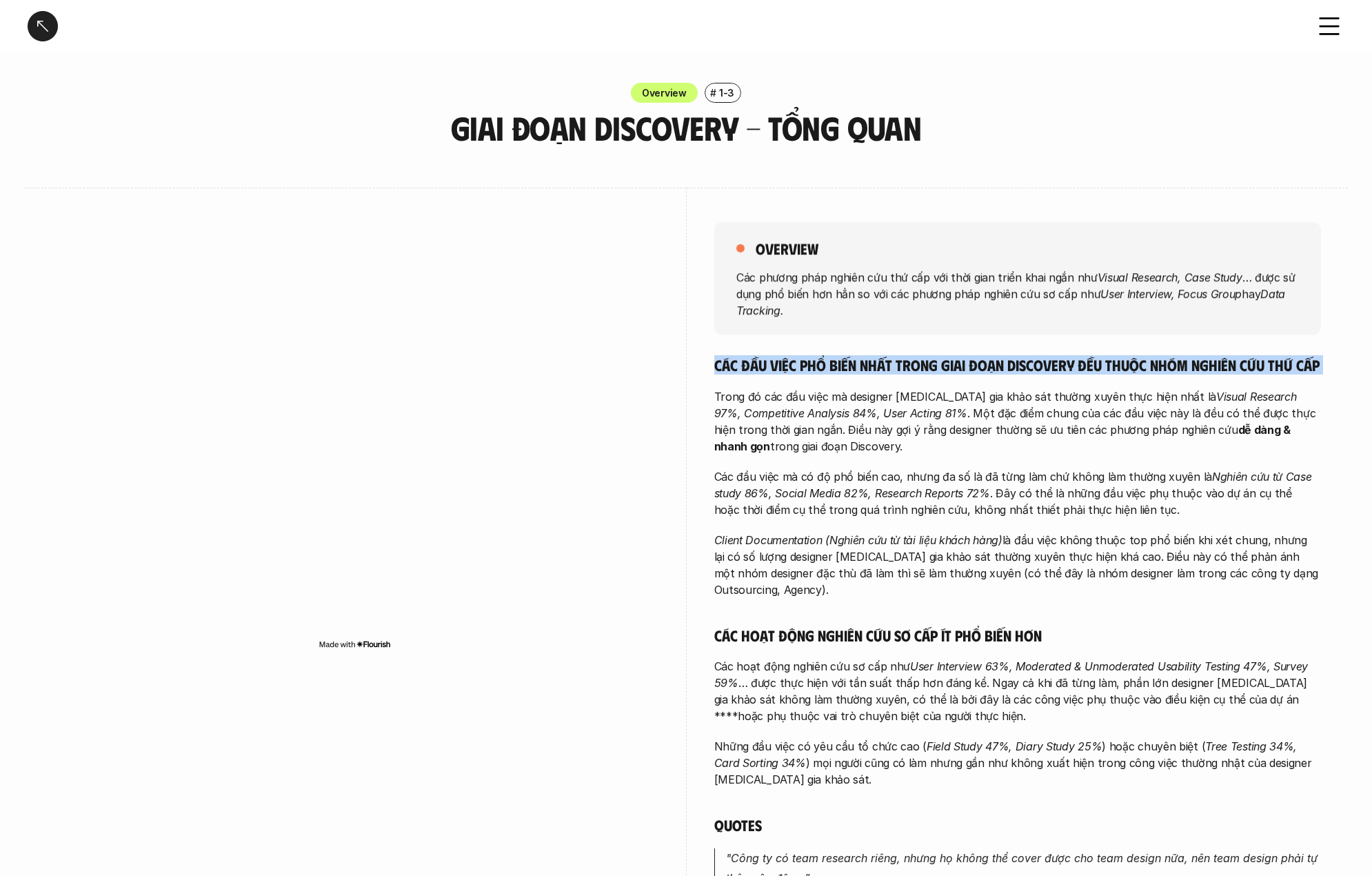
click at [1081, 371] on h5 "Các đầu việc phổ biến nhất trong giai đoạn Discovery đều thuộc nhóm nghiên cứu …" at bounding box center [1018, 365] width 607 height 19
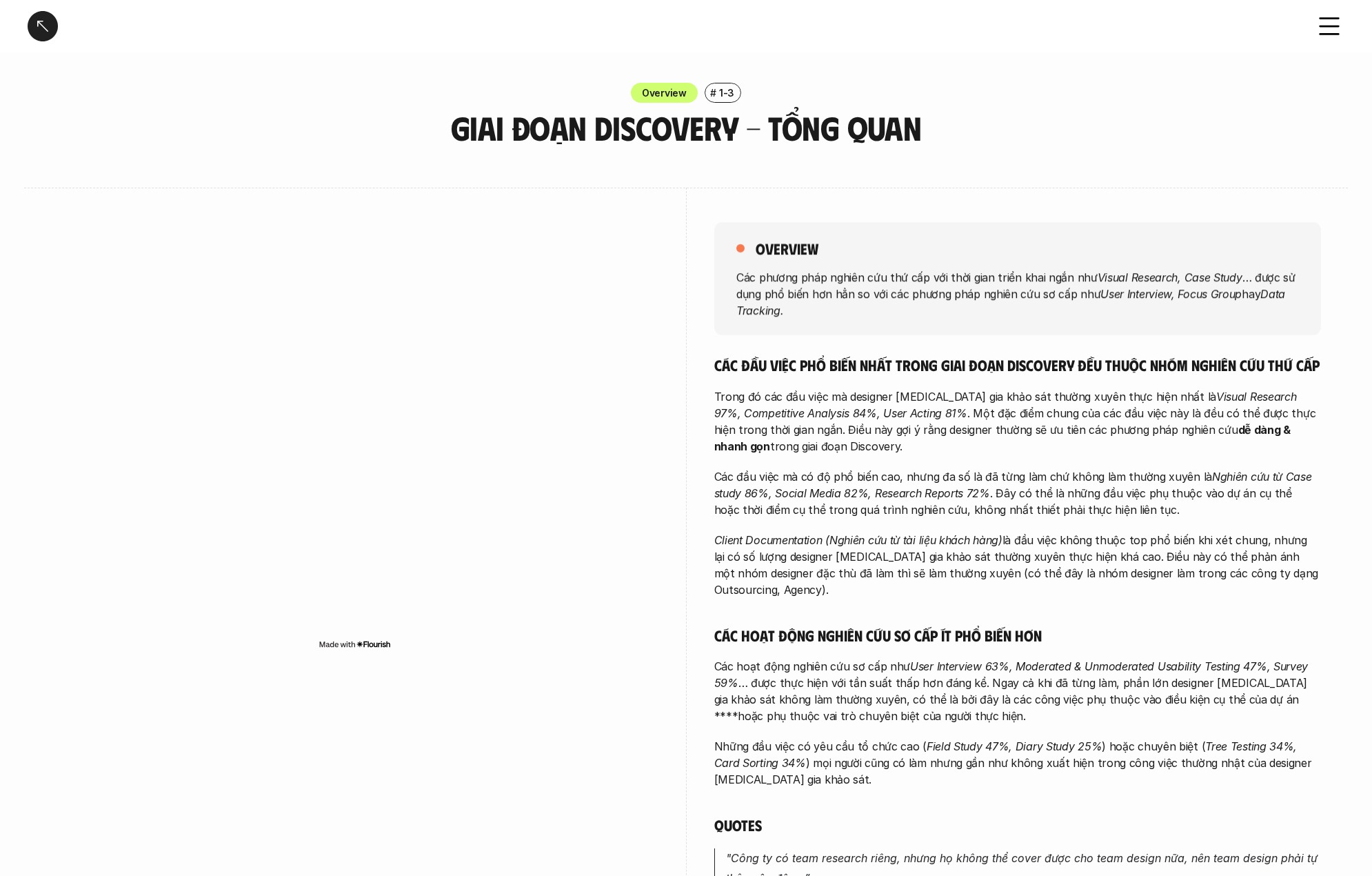
click at [810, 412] on em "Visual Research 97%, Competitive Analysis 84%, User Acting 81%" at bounding box center [1007, 405] width 586 height 30
drag, startPoint x: 711, startPoint y: 398, endPoint x: 932, endPoint y: 453, distance: 227.7
click at [932, 453] on div "overview Các phương pháp nghiên cứu thứ cấp với thời gian triển khai ngắn như V…" at bounding box center [686, 710] width 1268 height 1046
click at [1029, 418] on p "Trong đó các đầu việc mà designer [MEDICAL_DATA] gia khảo sát thường xuyên thực…" at bounding box center [1018, 422] width 607 height 66
drag, startPoint x: 722, startPoint y: 432, endPoint x: 1105, endPoint y: 454, distance: 383.6
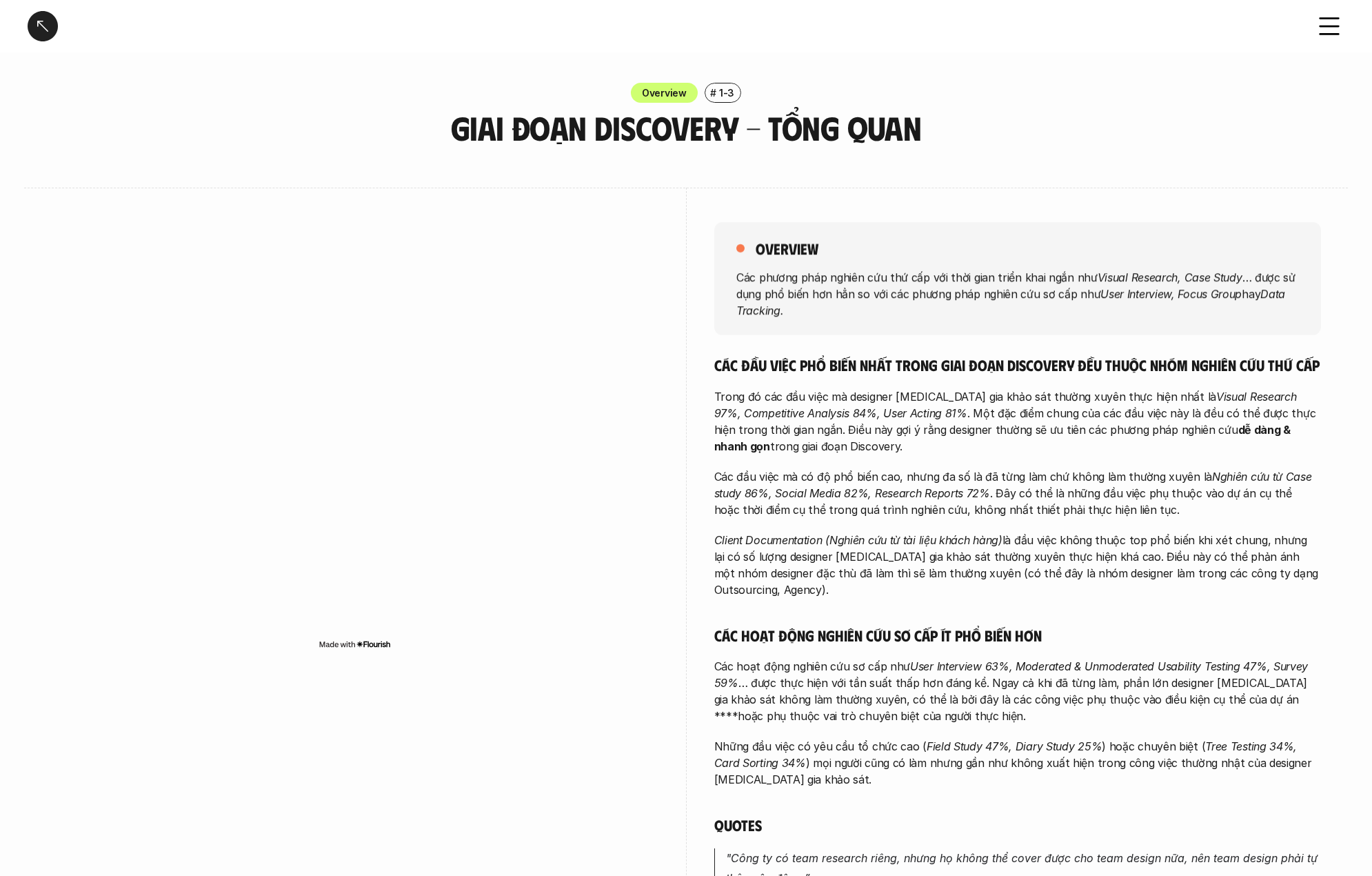
click at [1105, 454] on div "Các đầu việc phổ biến nhất trong giai đoạn Discovery đều thuộc nhóm nghiên cứu …" at bounding box center [1018, 773] width 607 height 836
click at [743, 488] on em "Nghiên cứu từ Case study 86%, Social Media 82%, Research Reports 72%" at bounding box center [1015, 484] width 601 height 30
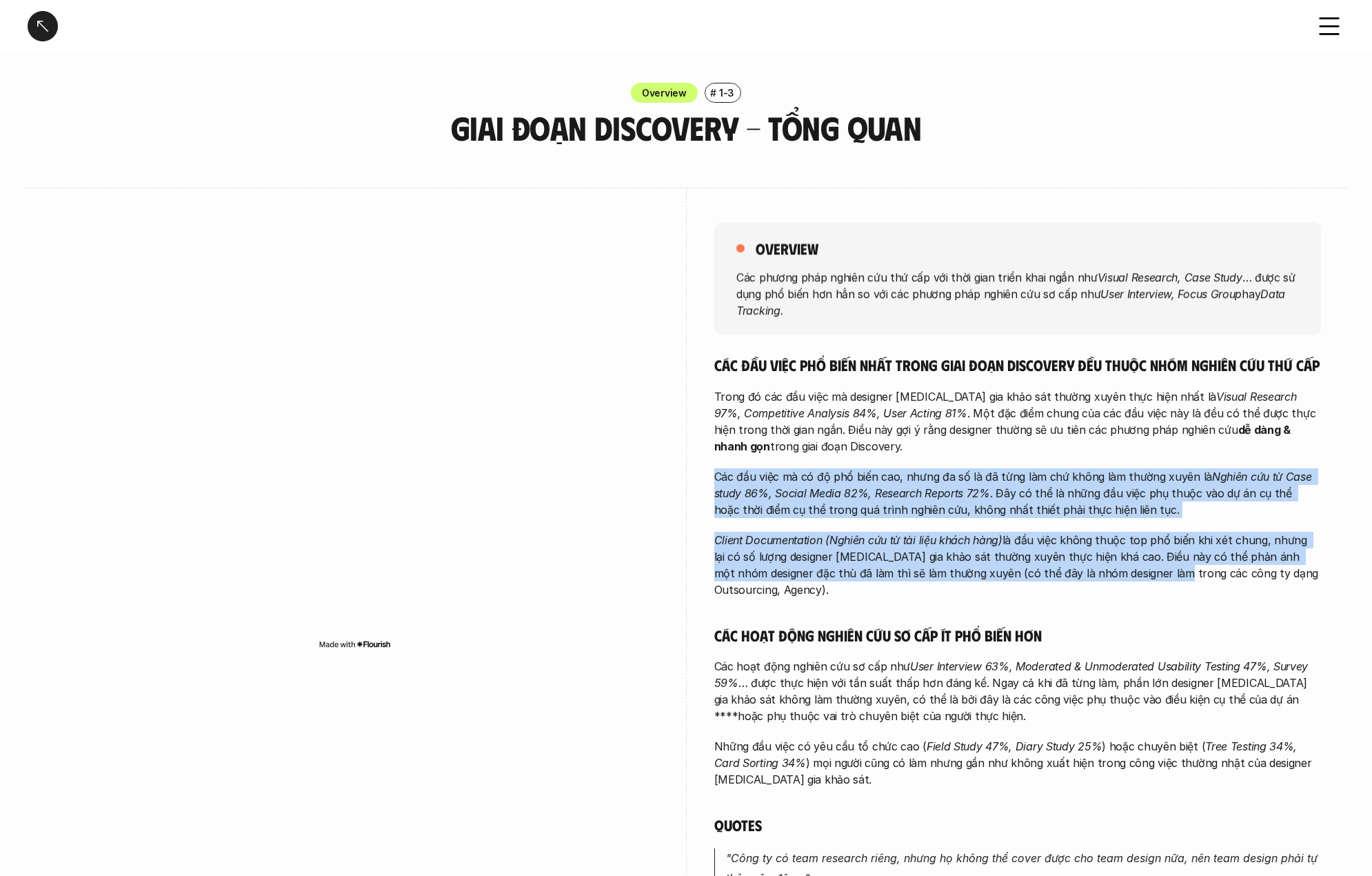
drag, startPoint x: 709, startPoint y: 477, endPoint x: 1121, endPoint y: 570, distance: 422.4
click at [1121, 570] on div "overview Các phương pháp nghiên cứu thứ cấp với thời gian triển khai ngắn như V…" at bounding box center [686, 710] width 1268 height 1046
click at [893, 504] on p "Các đầu việc mà có độ phổ biến cao, nhưng đa số là đã từng làm chứ không làm th…" at bounding box center [1018, 493] width 607 height 50
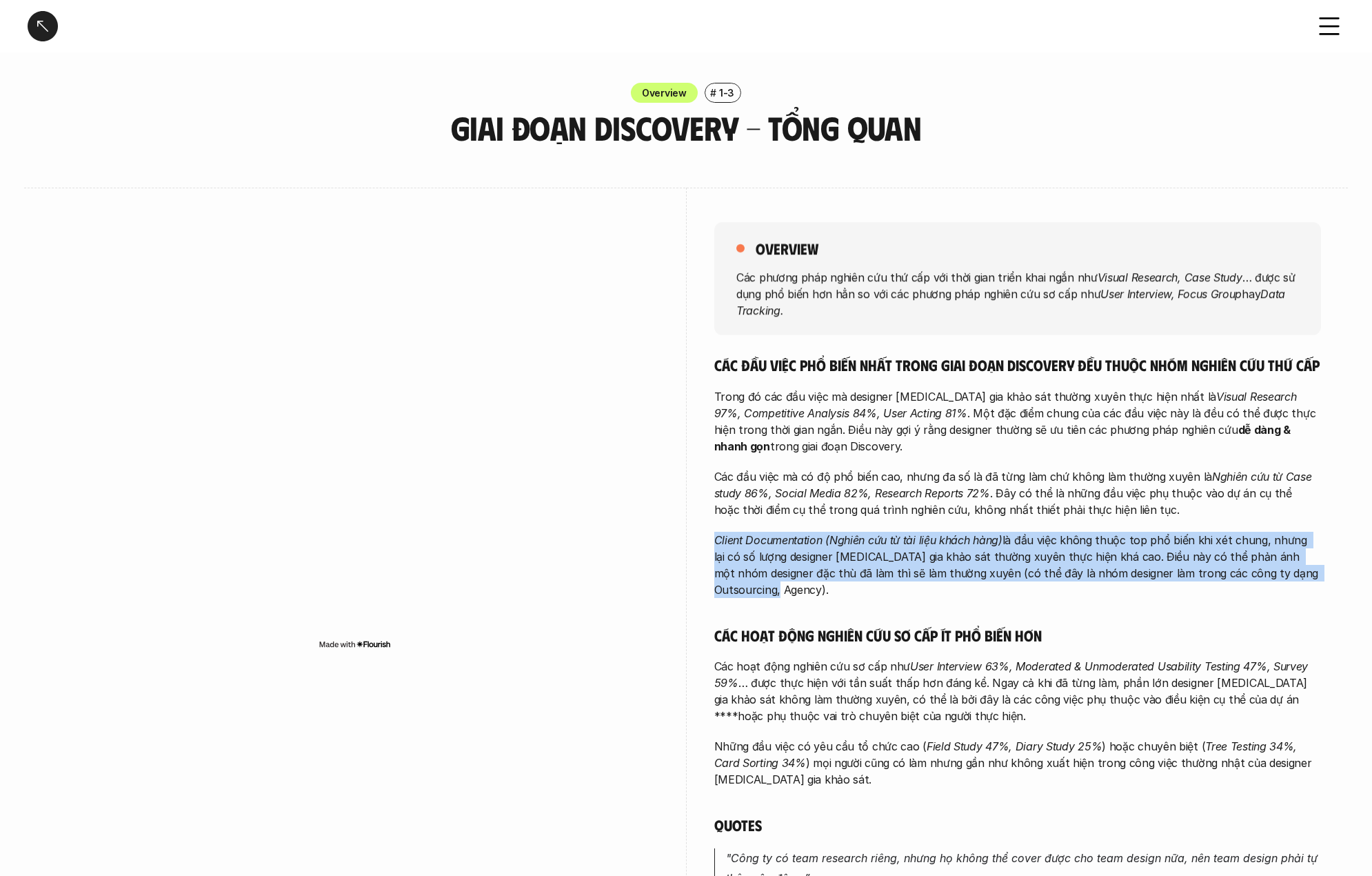
drag, startPoint x: 707, startPoint y: 536, endPoint x: 899, endPoint y: 593, distance: 200.3
click at [899, 593] on div "overview Các phương pháp nghiên cứu thứ cấp với thời gian triển khai ngắn như V…" at bounding box center [686, 710] width 1268 height 1046
click at [908, 577] on p "Client Documentation (Nghiên cứu từ tài liệu khách hàng) là đầu việc không thuộ…" at bounding box center [1018, 564] width 607 height 66
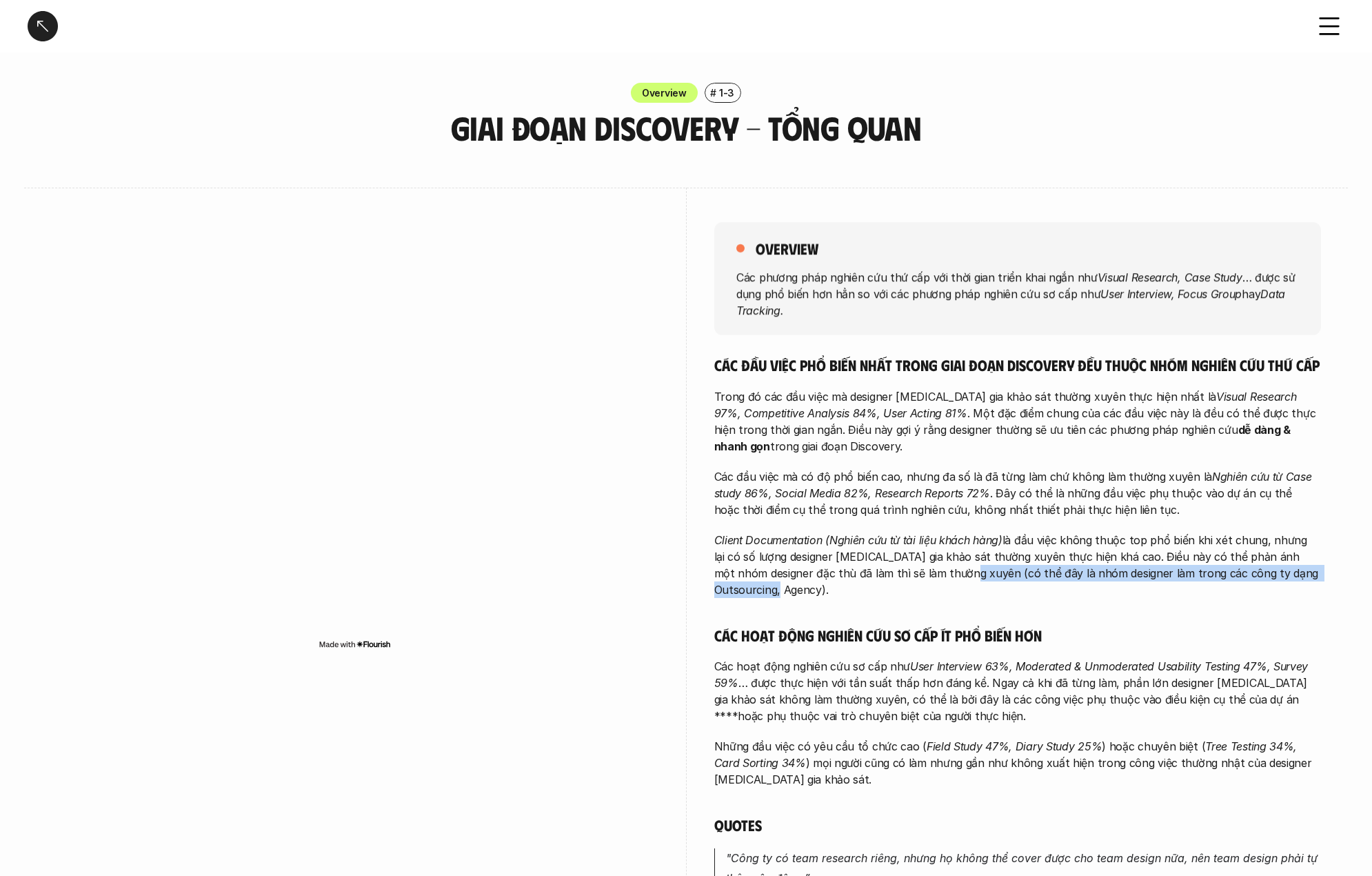
drag, startPoint x: 948, startPoint y: 573, endPoint x: 1365, endPoint y: 573, distance: 417.0
click at [741, 634] on div "Các đầu việc phổ biến nhất trong giai đoạn Discovery đều thuộc nhóm nghiên cứu …" at bounding box center [1018, 773] width 607 height 836
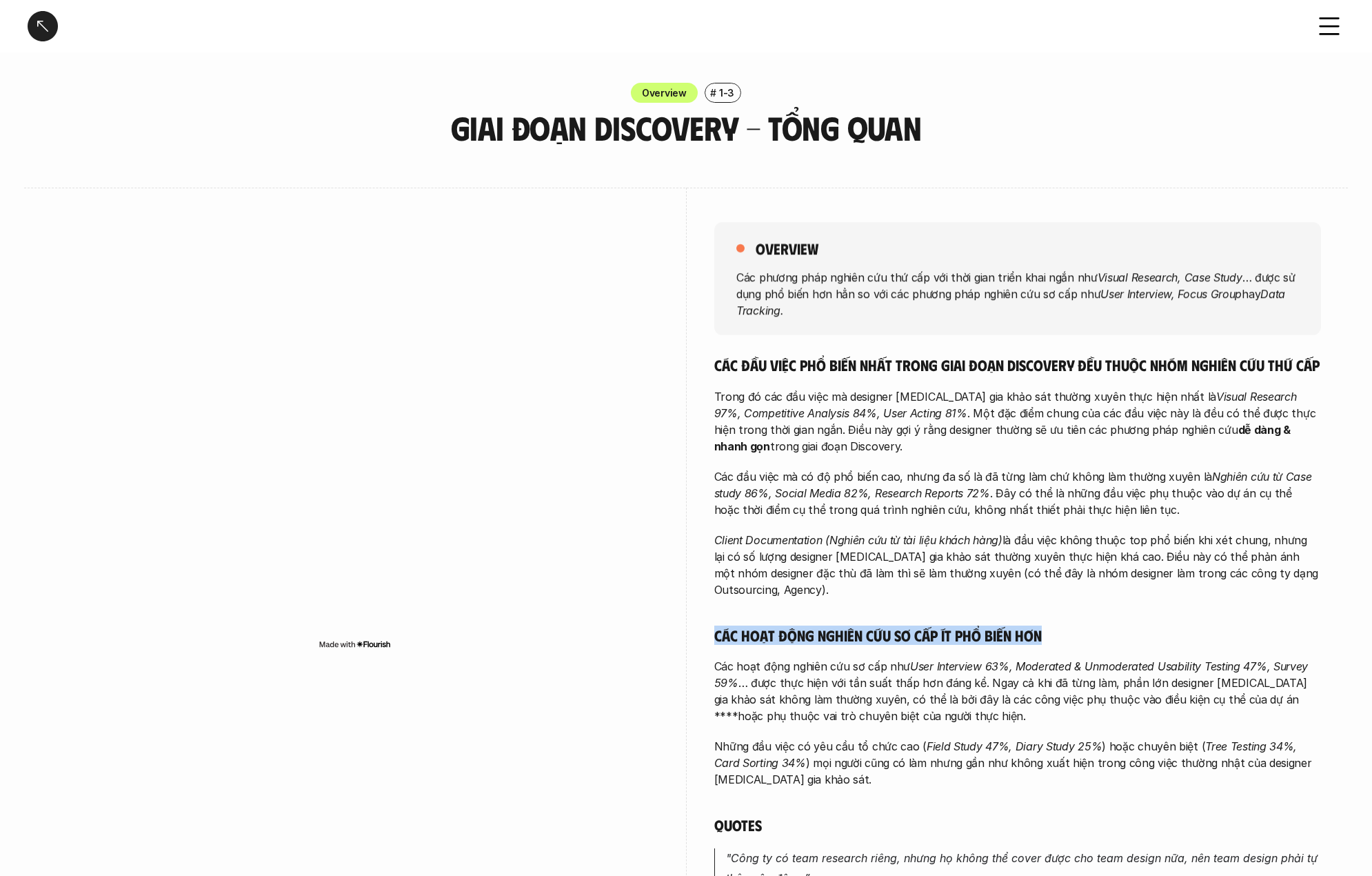
drag, startPoint x: 734, startPoint y: 623, endPoint x: 1059, endPoint y: 620, distance: 325.0
click at [1059, 620] on div "overview Các phương pháp nghiên cứu thứ cấp với thời gian triển khai ngắn như V…" at bounding box center [686, 710] width 1268 height 1046
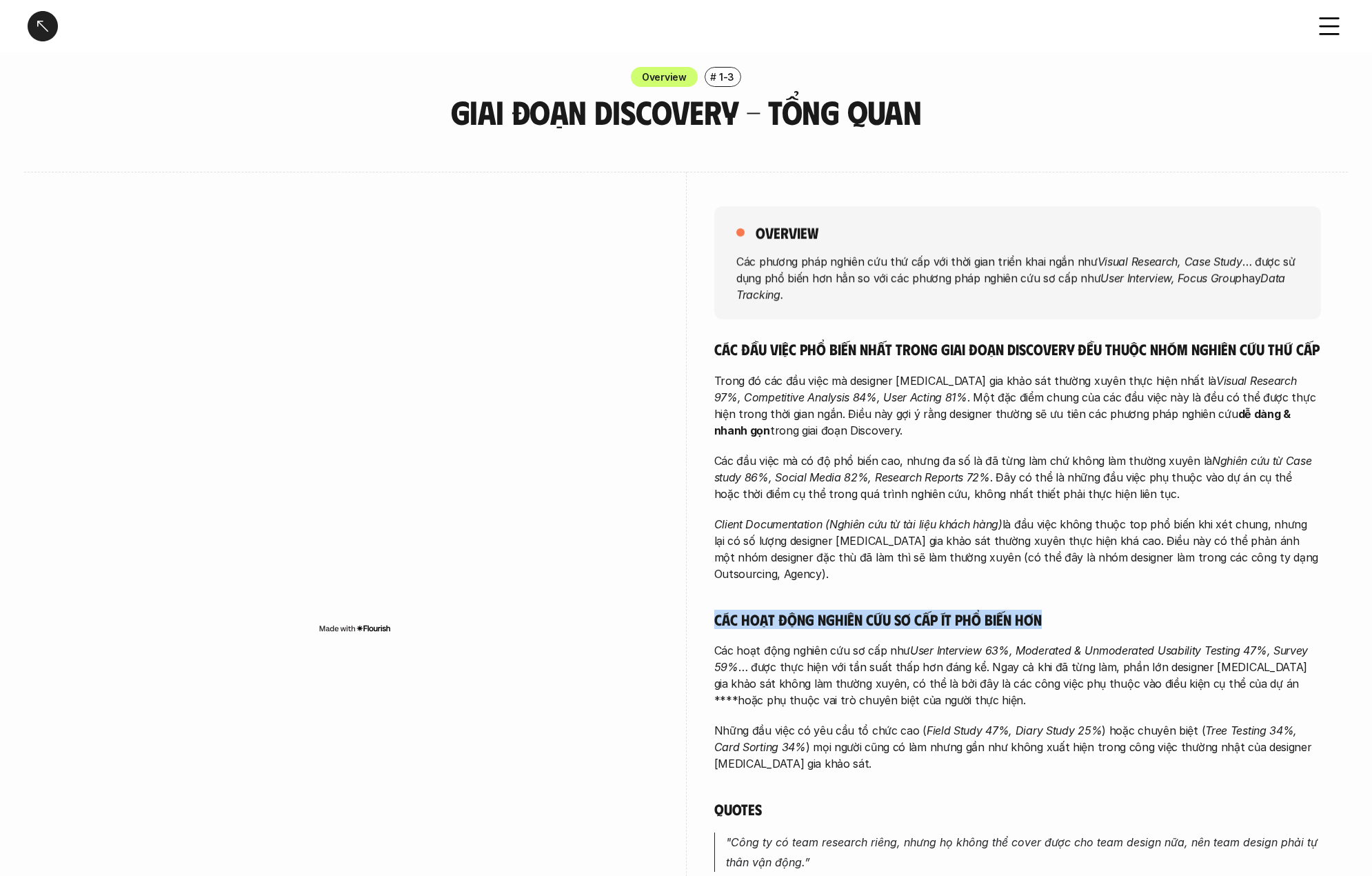
scroll to position [21, 0]
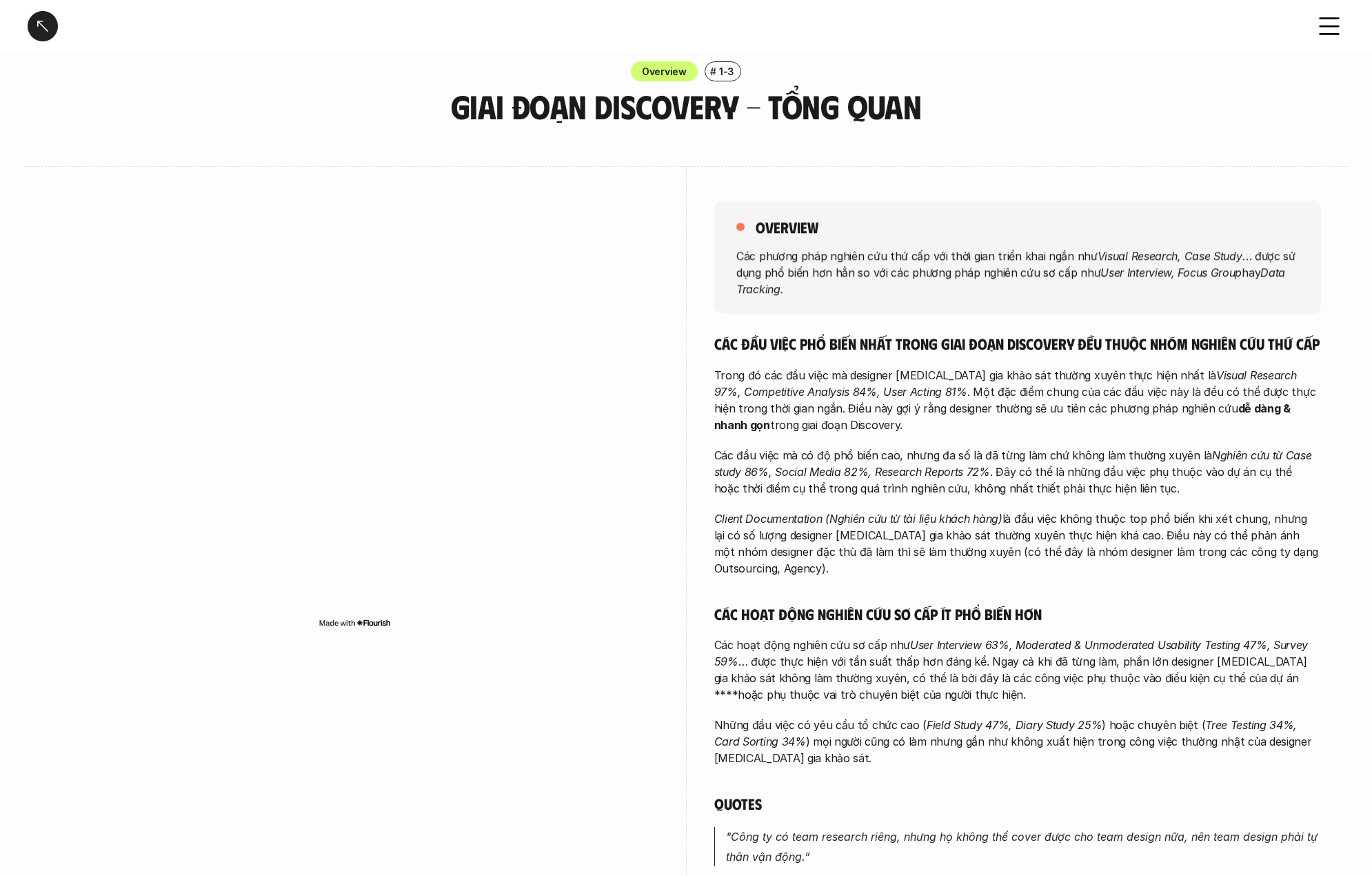
click at [702, 624] on div "overview Các phương pháp nghiên cứu thứ cấp với thời gian triển khai ngắn như V…" at bounding box center [686, 688] width 1268 height 1046
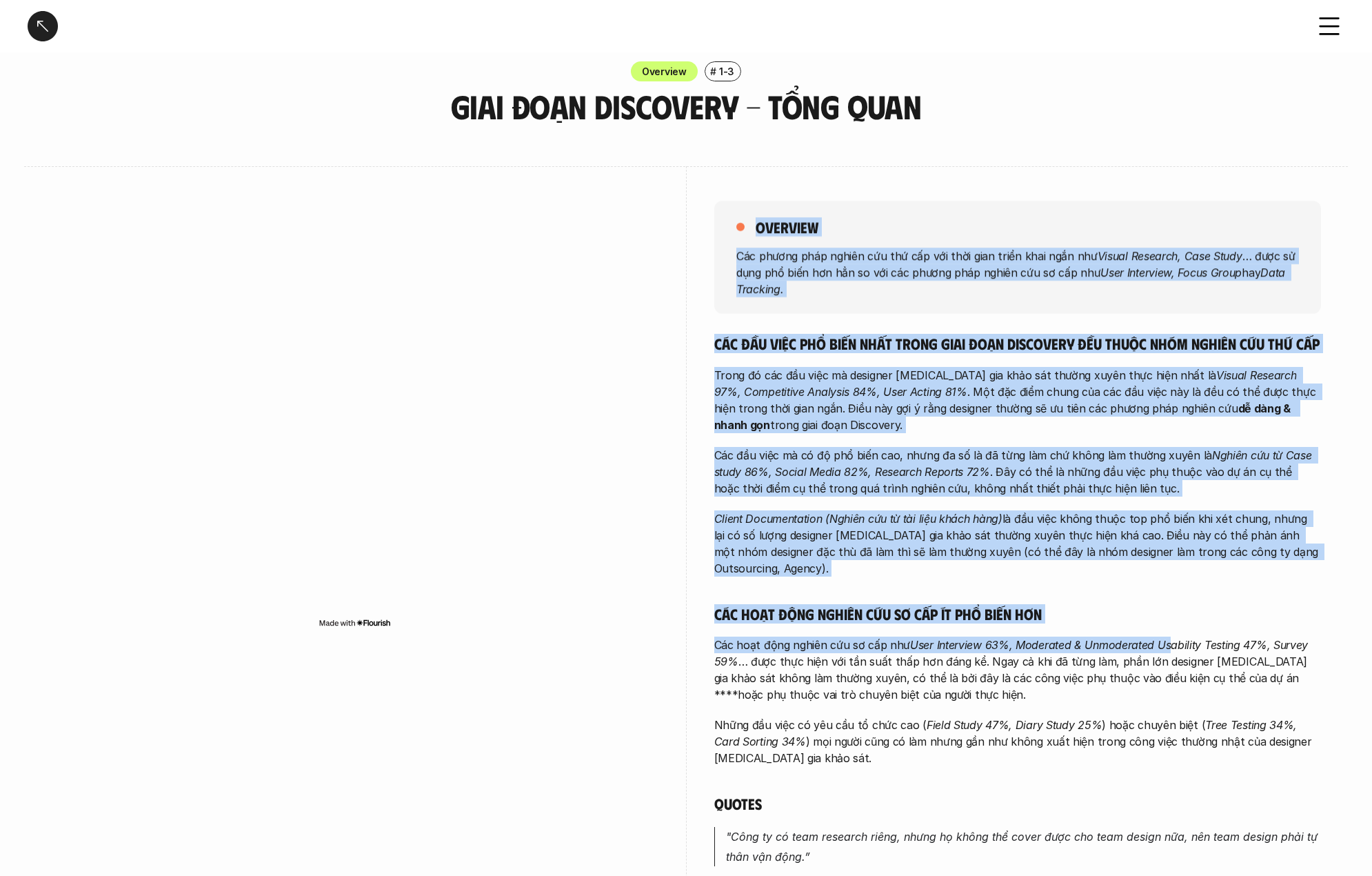
drag, startPoint x: 835, startPoint y: 633, endPoint x: 1164, endPoint y: 625, distance: 329.1
click at [1164, 625] on div "overview Các phương pháp nghiên cứu thứ cấp với thời gian triển khai ngắn như V…" at bounding box center [686, 688] width 1268 height 1046
click at [1038, 636] on p "Các hoạt động nghiên cứu sơ cấp như User Interview 63%, Moderated & Unmoderated…" at bounding box center [1018, 669] width 607 height 66
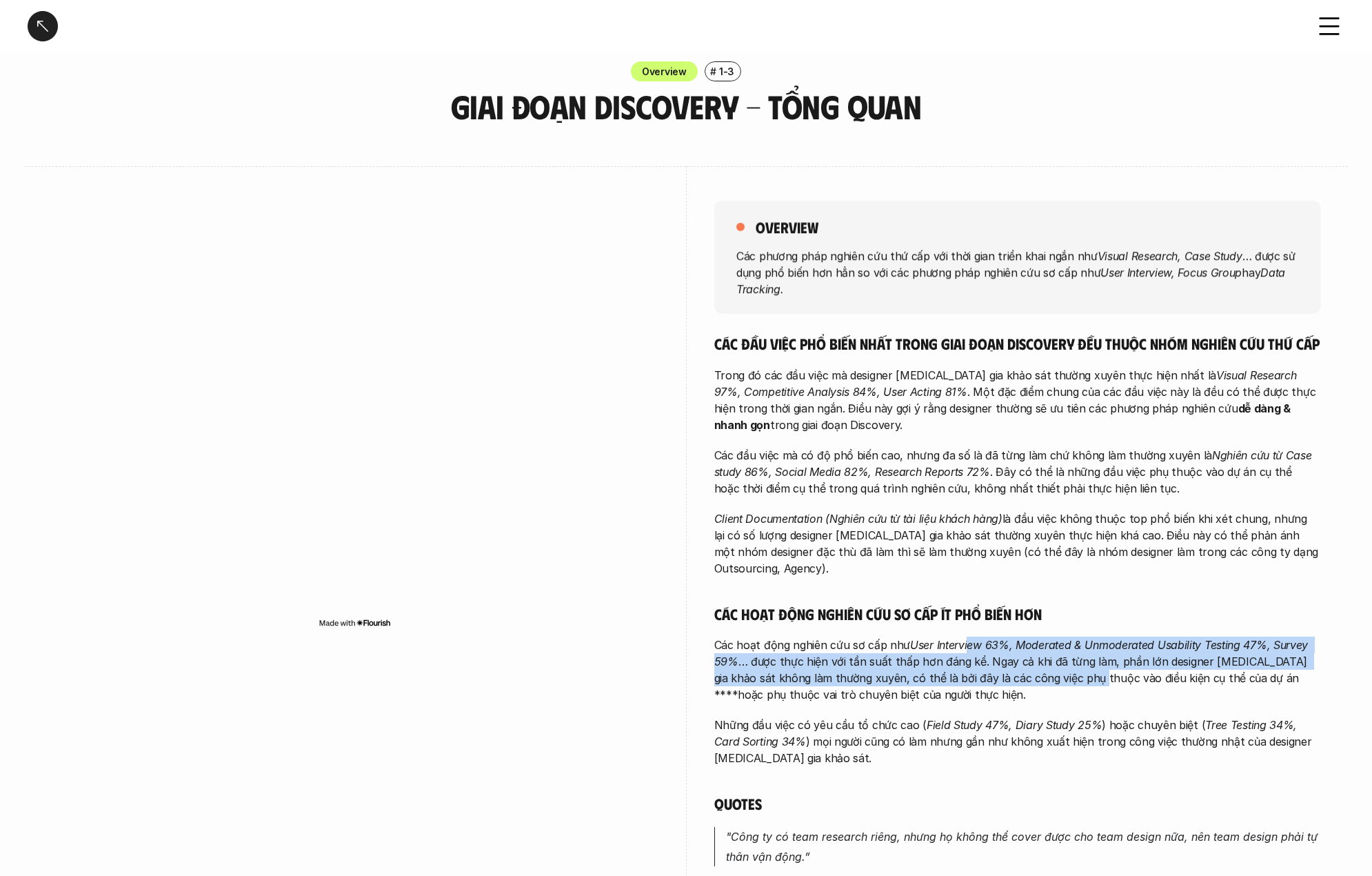
drag, startPoint x: 983, startPoint y: 624, endPoint x: 1086, endPoint y: 663, distance: 110.1
click at [1086, 663] on p "Các hoạt động nghiên cứu sơ cấp như User Interview 63%, Moderated & Unmoderated…" at bounding box center [1018, 669] width 607 height 66
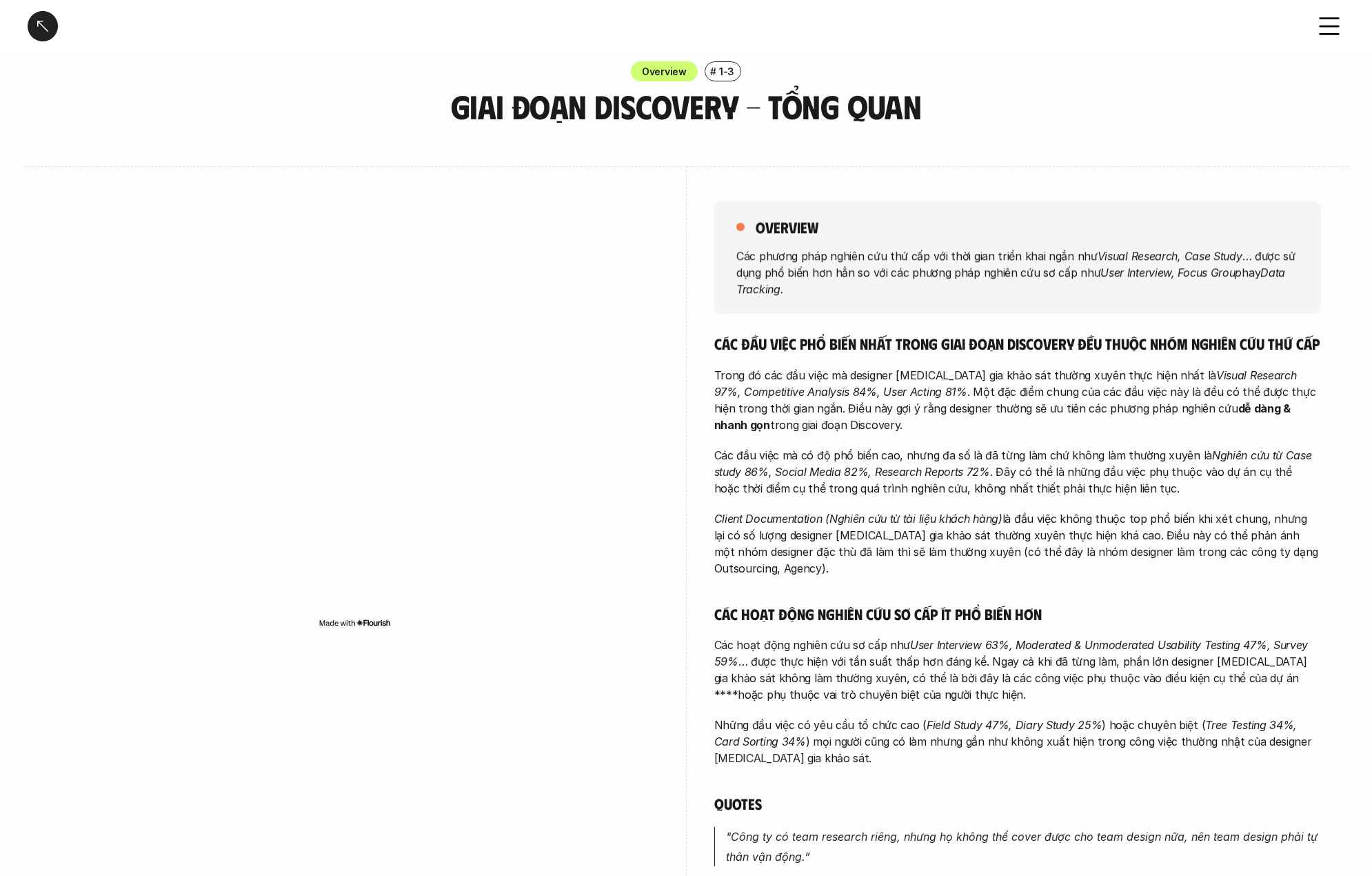
click at [760, 672] on p "Các hoạt động nghiên cứu sơ cấp như User Interview 63%, Moderated & Unmoderated…" at bounding box center [1018, 669] width 607 height 66
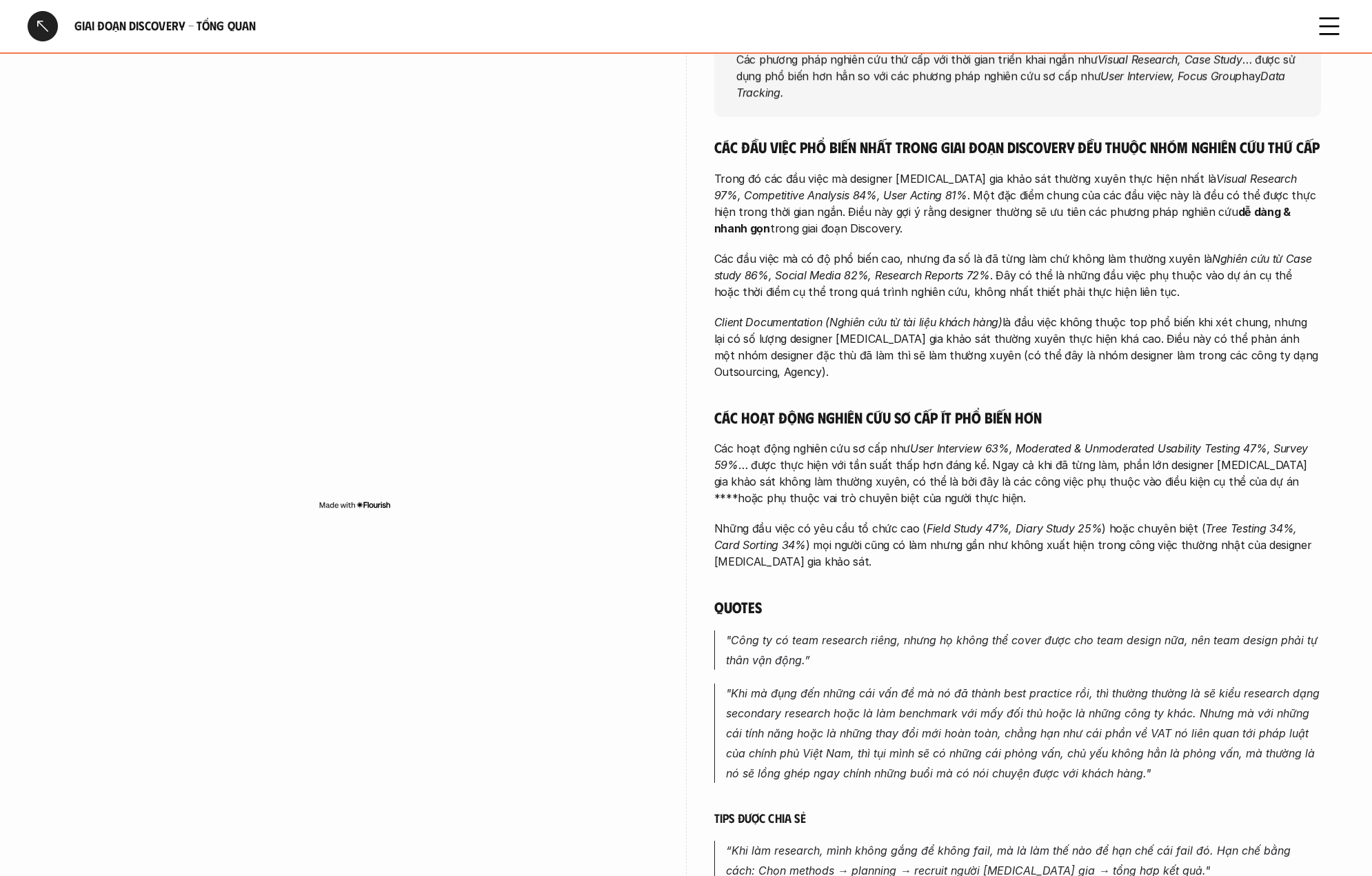
scroll to position [228, 0]
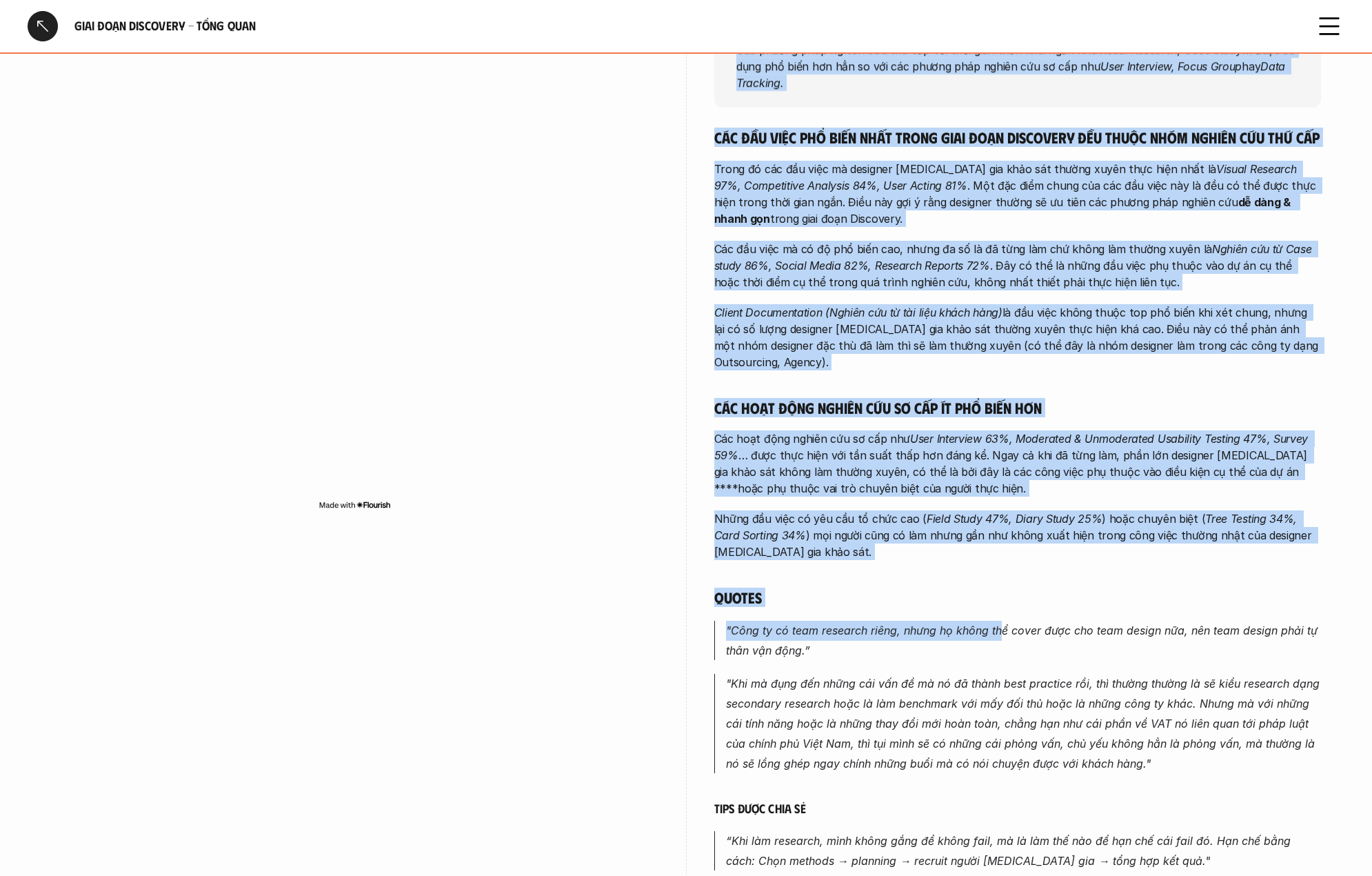
drag, startPoint x: 722, startPoint y: 607, endPoint x: 998, endPoint y: 607, distance: 276.0
click at [998, 607] on div "overview Các phương pháp nghiên cứu thứ cấp với thời gian triển khai ngắn như V…" at bounding box center [686, 482] width 1268 height 1046
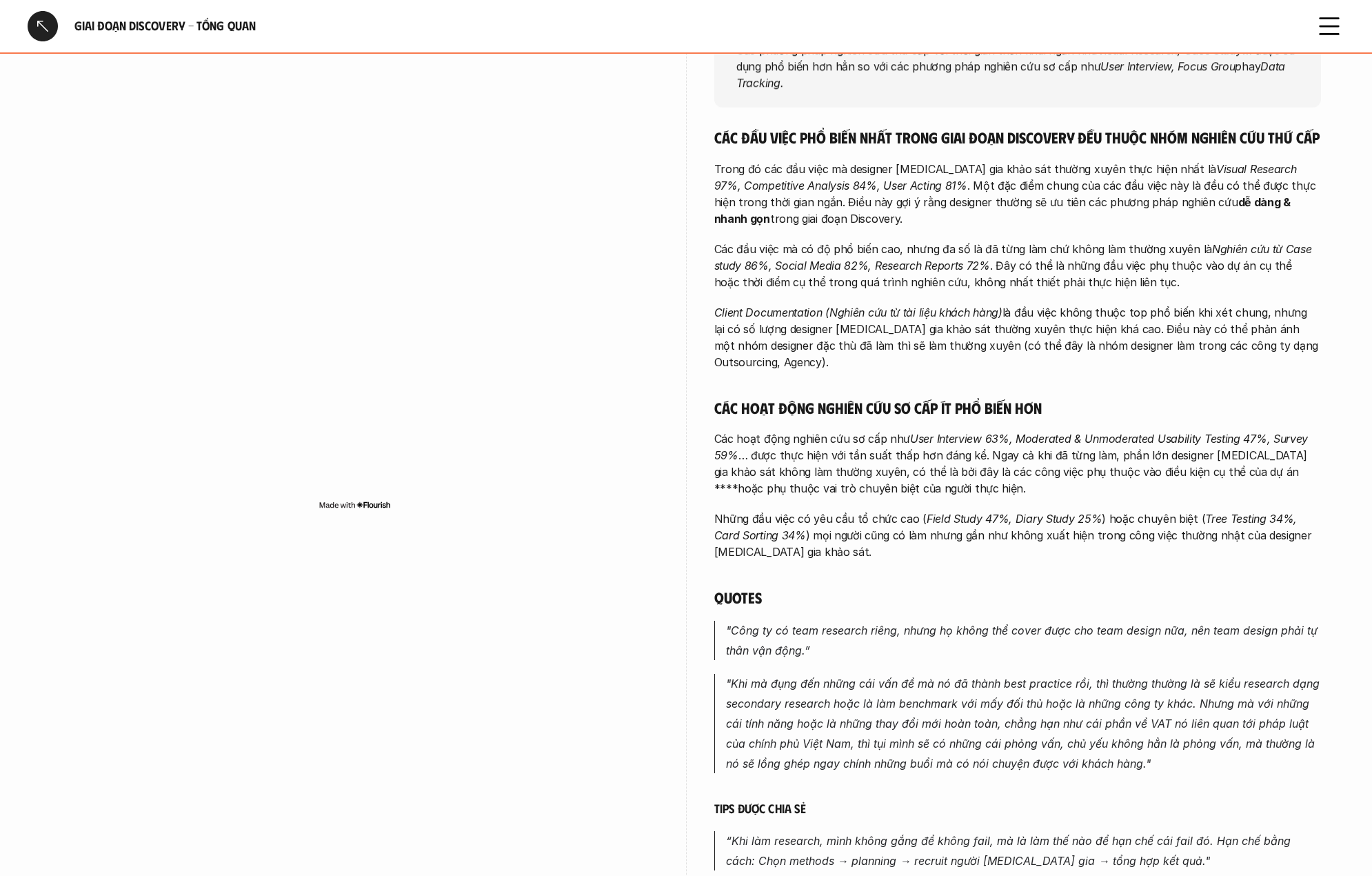
click at [899, 625] on p ""Công ty có team research riêng, nhưng họ không thể cover được cho team design …" at bounding box center [1024, 640] width 595 height 40
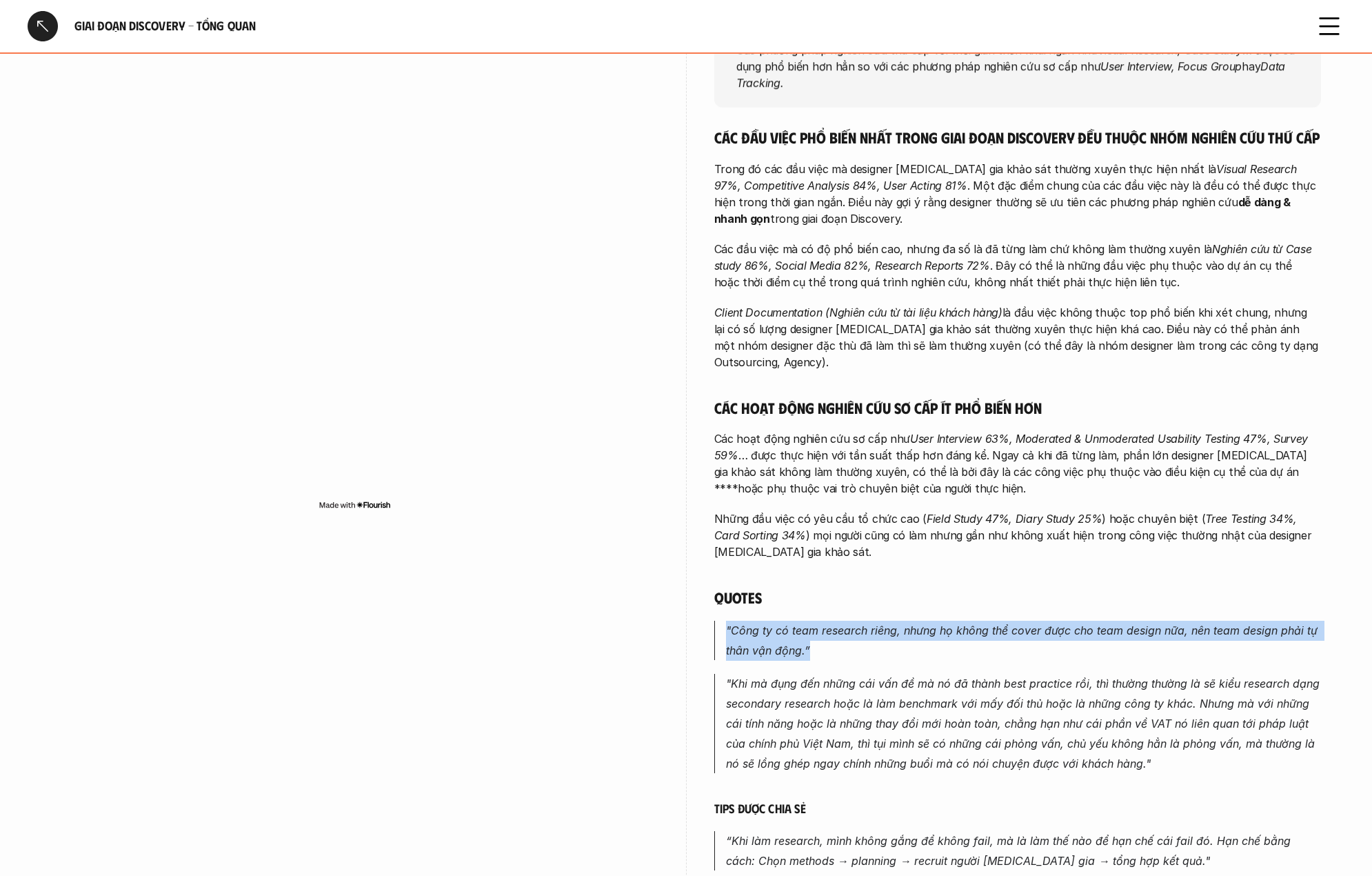
click at [899, 625] on p ""Công ty có team research riêng, nhưng họ không thể cover được cho team design …" at bounding box center [1024, 640] width 595 height 40
click at [790, 625] on p ""Công ty có team research riêng, nhưng họ không thể cover được cho team design …" at bounding box center [1024, 640] width 595 height 40
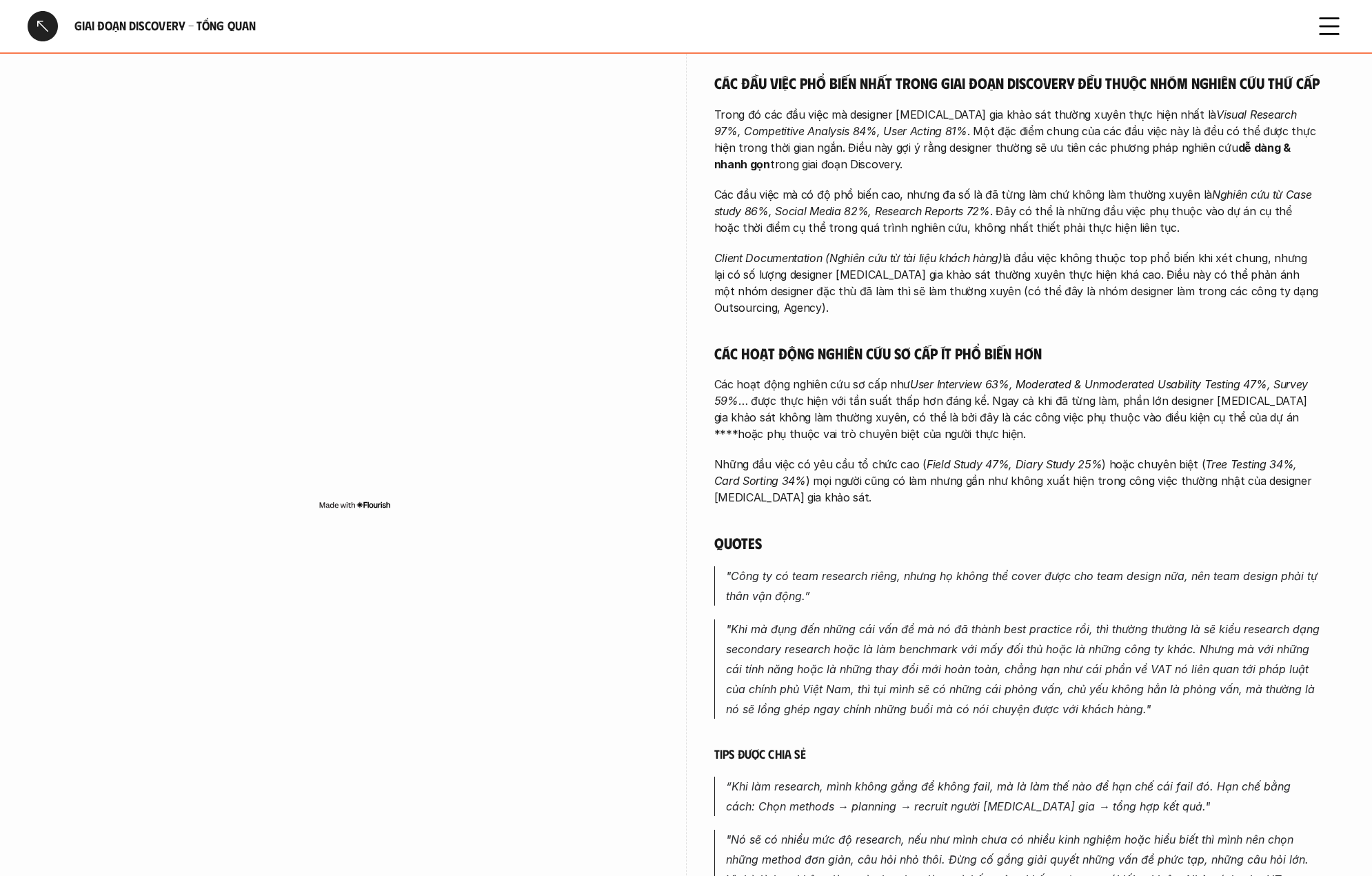
scroll to position [304, 0]
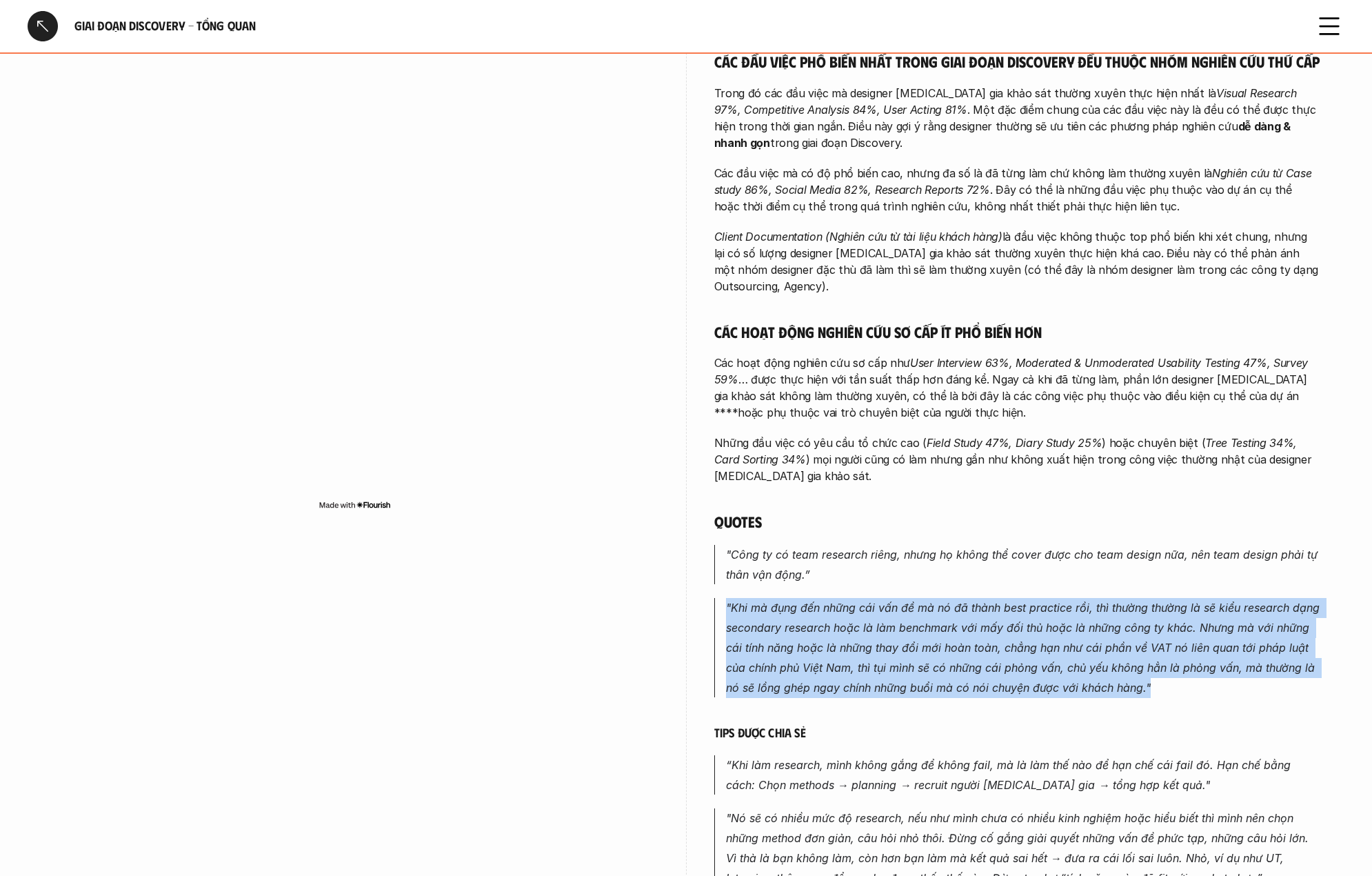
drag, startPoint x: 721, startPoint y: 587, endPoint x: 1196, endPoint y: 665, distance: 481.4
click at [1199, 667] on blockquote ""Khi mà đụng đến những cái vấn đề mà nó đã thành best practice rồi, thì thường …" at bounding box center [1018, 647] width 607 height 99
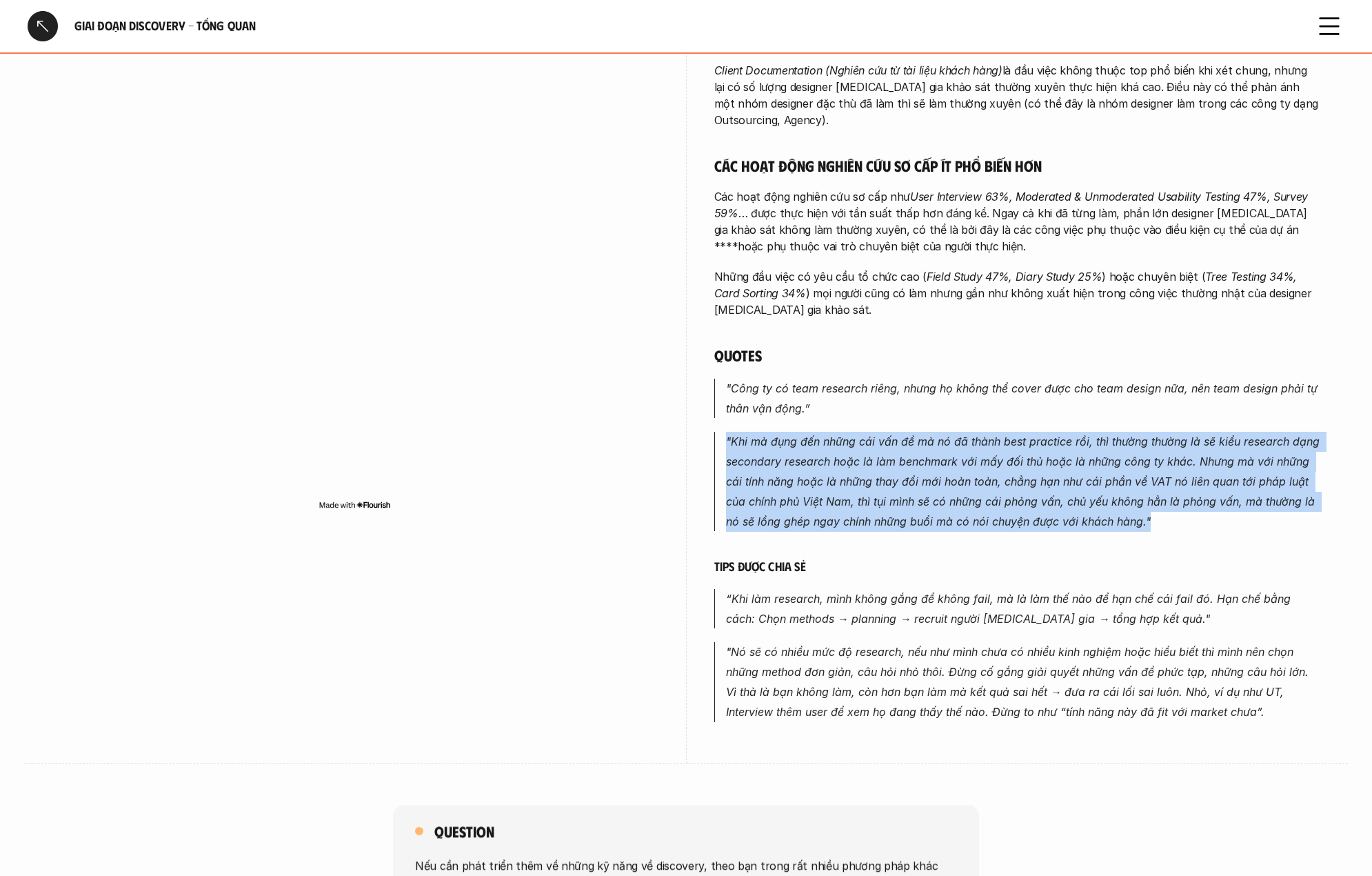
scroll to position [528, 0]
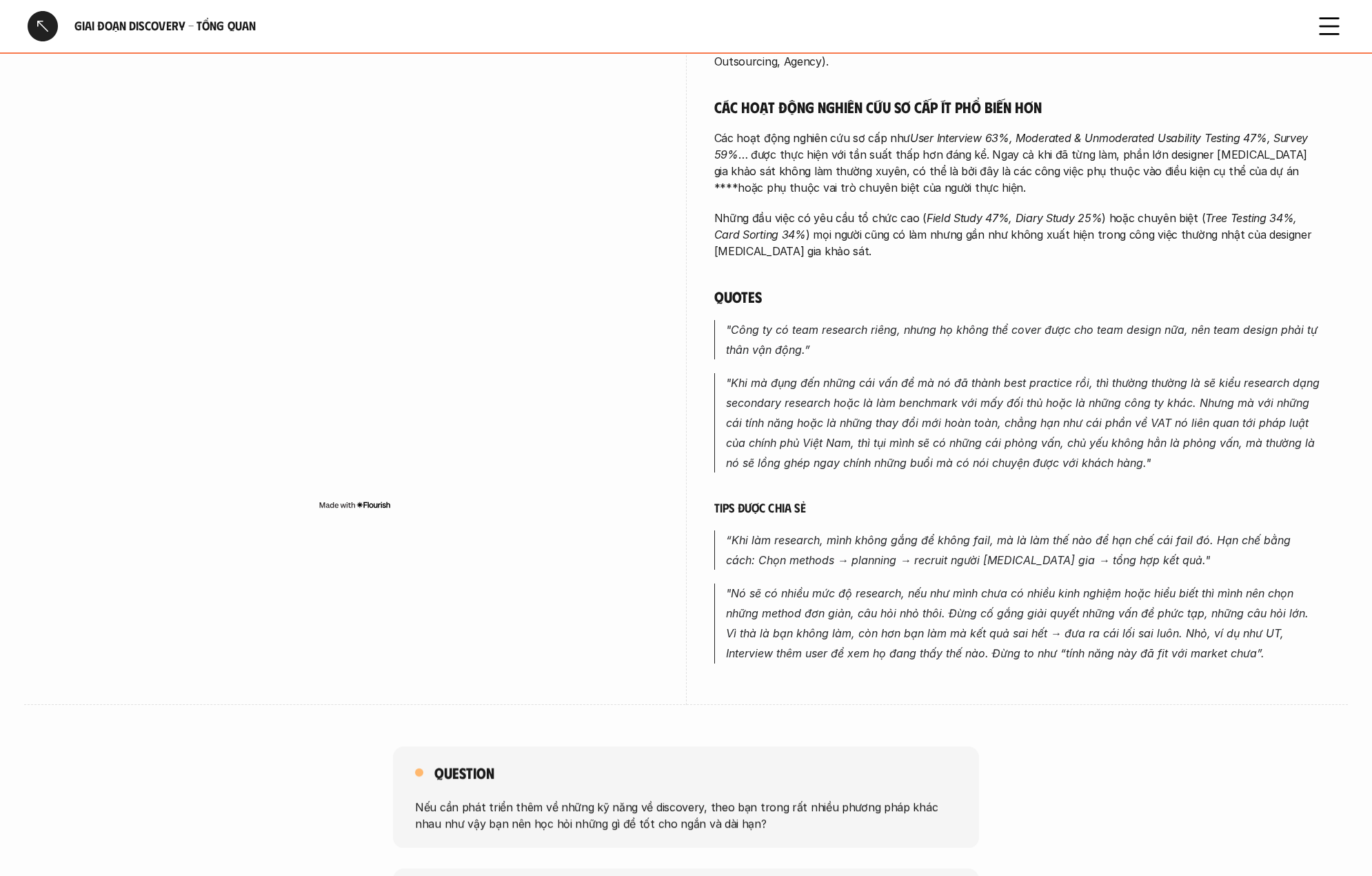
click at [701, 520] on div "overview Các phương pháp nghiên cứu thứ cấp với thời gian triển khai ngắn như V…" at bounding box center [686, 182] width 1268 height 1046
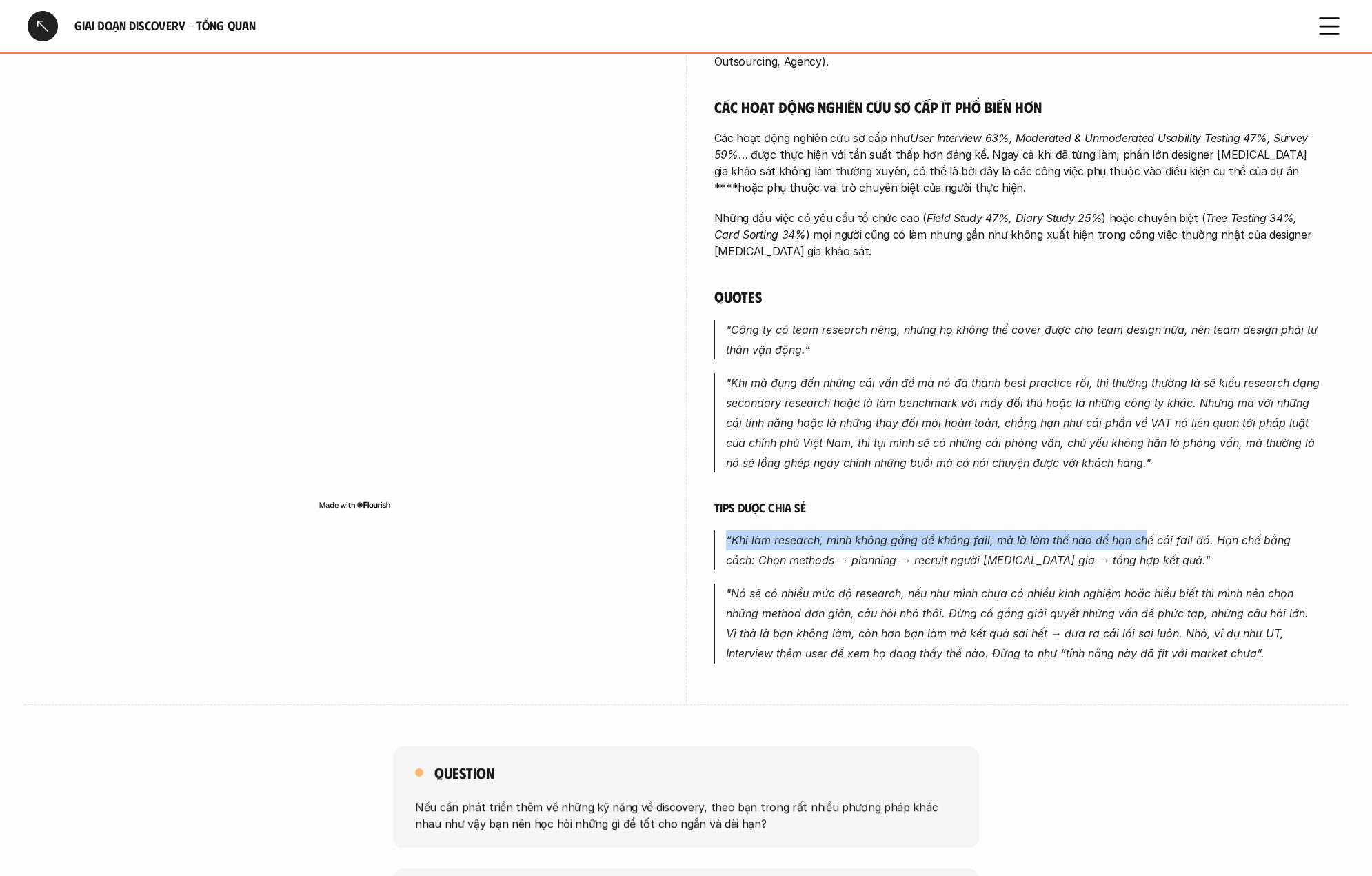
drag, startPoint x: 714, startPoint y: 519, endPoint x: 1114, endPoint y: 535, distance: 400.3
click at [1125, 530] on blockquote "“Khi làm research, mình không gắng để không fail, mà là làm thế nào để hạn chế …" at bounding box center [1018, 550] width 607 height 40
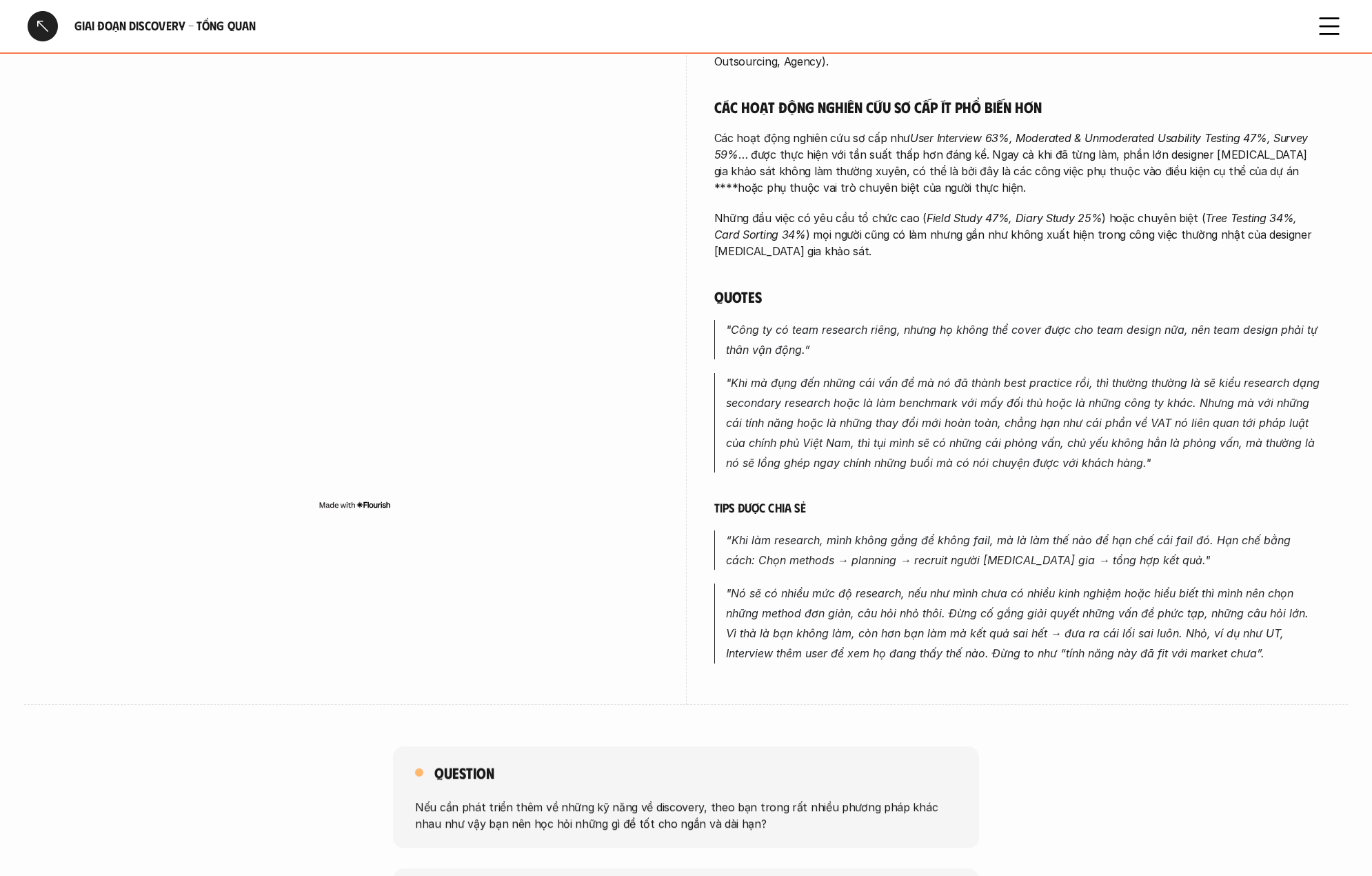
click at [1085, 544] on em "“Khi làm research, mình không gắng để không fail, mà là làm thế nào để hạn chế …" at bounding box center [1010, 550] width 568 height 34
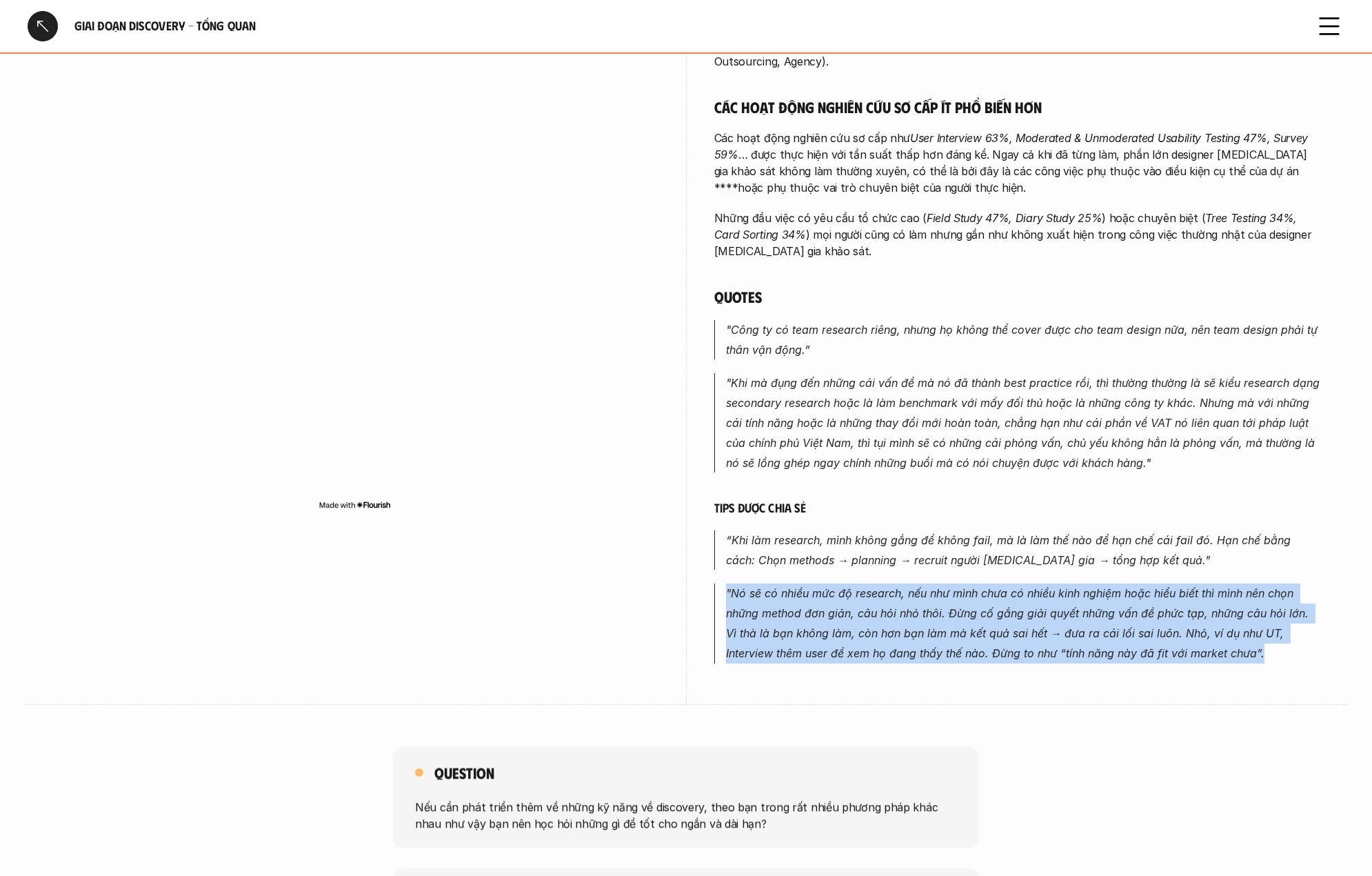
drag, startPoint x: 794, startPoint y: 569, endPoint x: 1243, endPoint y: 645, distance: 455.4
click at [1243, 645] on div "overview Các phương pháp nghiên cứu thứ cấp với thời gian triển khai ngắn như V…" at bounding box center [686, 182] width 1268 height 1046
click at [848, 642] on em ""Nó sẽ có nhiều mức độ research, nếu như mình chưa có nhiều kinh nghiệm hoặc hi…" at bounding box center [1019, 622] width 586 height 73
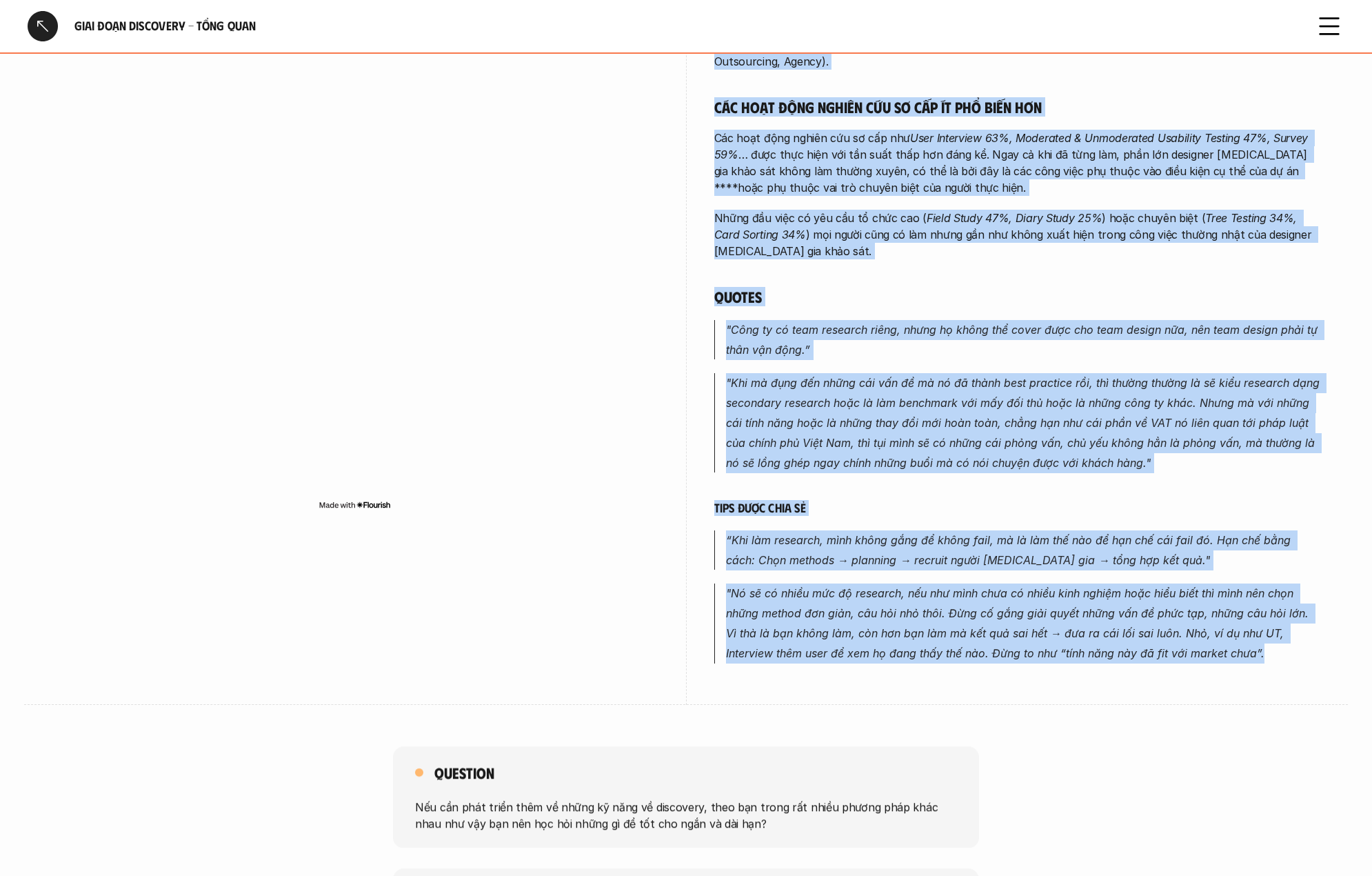
drag, startPoint x: 962, startPoint y: 628, endPoint x: 1226, endPoint y: 632, distance: 264.0
click at [1226, 632] on div "overview Các phương pháp nghiên cứu thứ cấp với thời gian triển khai ngắn như V…" at bounding box center [686, 182] width 1268 height 1046
click at [1168, 627] on p ""Nó sẽ có nhiều mức độ research, nếu như mình chưa có nhiều kinh nghiệm hoặc hi…" at bounding box center [1024, 622] width 595 height 79
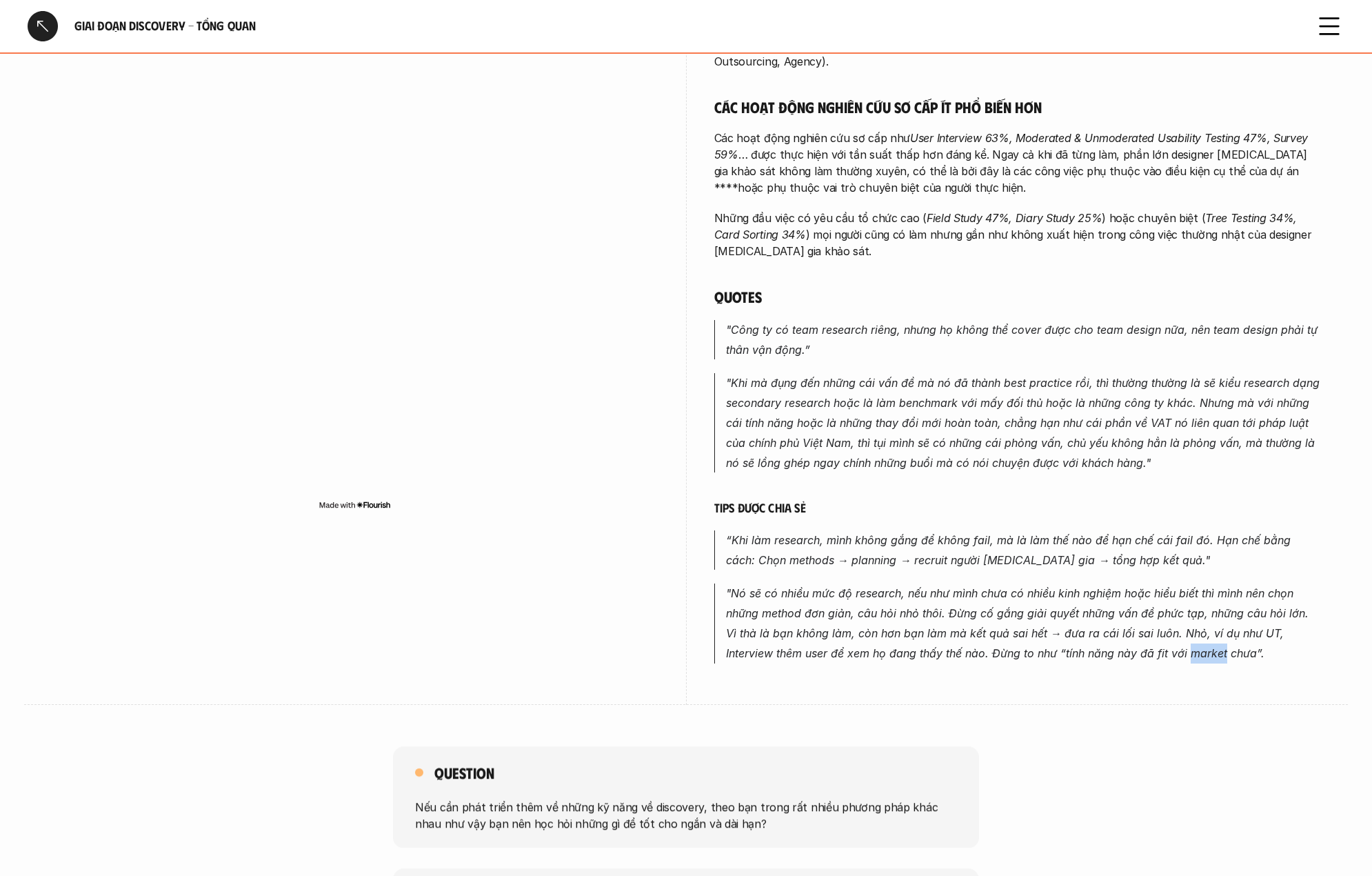
click at [1168, 627] on p ""Nó sẽ có nhiều mức độ research, nếu như mình chưa có nhiều kinh nghiệm hoặc hi…" at bounding box center [1024, 622] width 595 height 79
click at [1159, 610] on div at bounding box center [1159, 610] width 0 height 0
click at [965, 638] on em ""Nó sẽ có nhiều mức độ research, nếu như mình chưa có nhiều kinh nghiệm hoặc hi…" at bounding box center [1019, 622] width 586 height 73
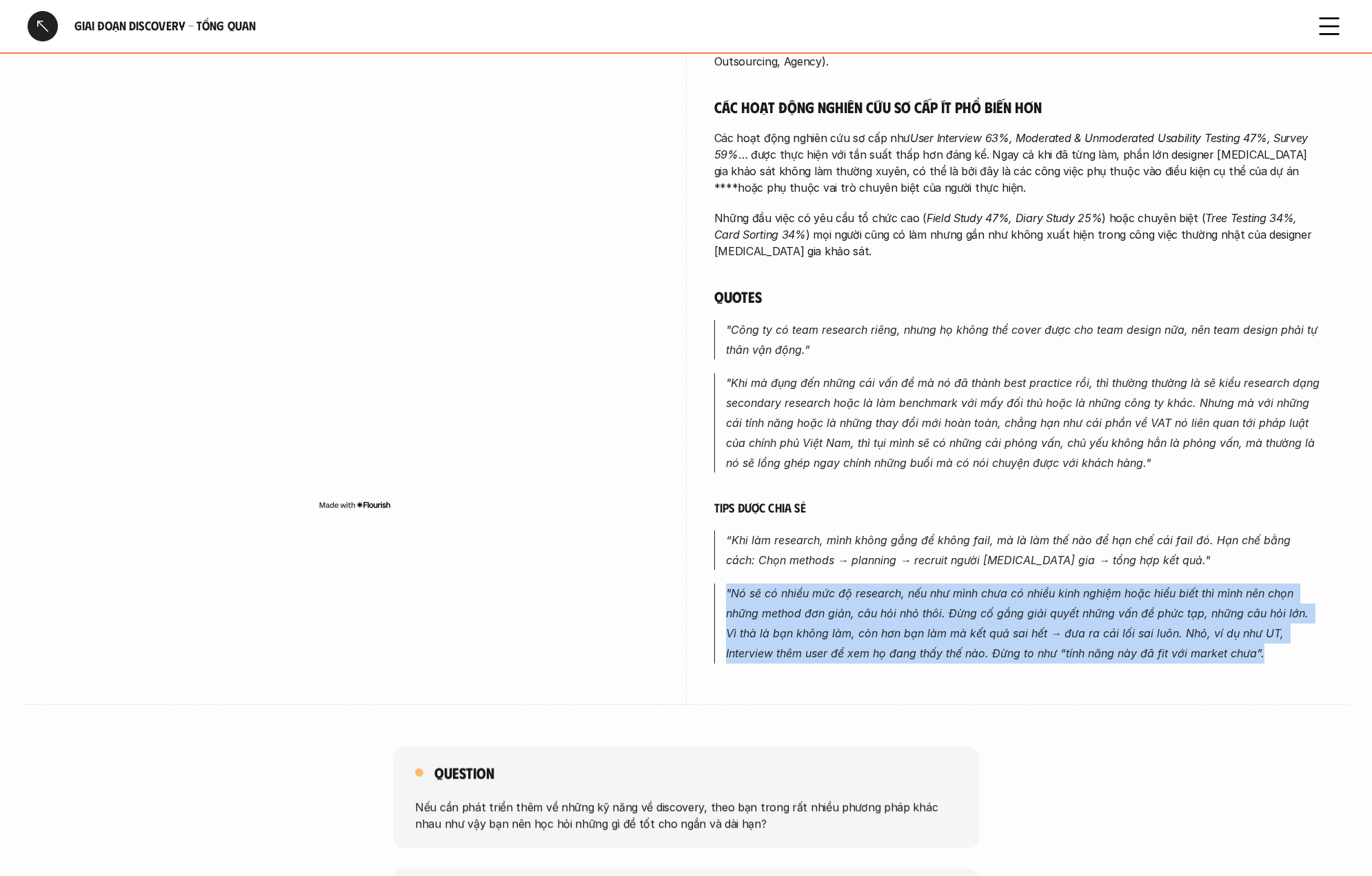
click at [965, 638] on em ""Nó sẽ có nhiều mức độ research, nếu như mình chưa có nhiều kinh nghiệm hoặc hi…" at bounding box center [1019, 622] width 586 height 73
click at [850, 651] on div "overview Các phương pháp nghiên cứu thứ cấp với thời gian triển khai ngắn như V…" at bounding box center [1018, 182] width 607 height 1046
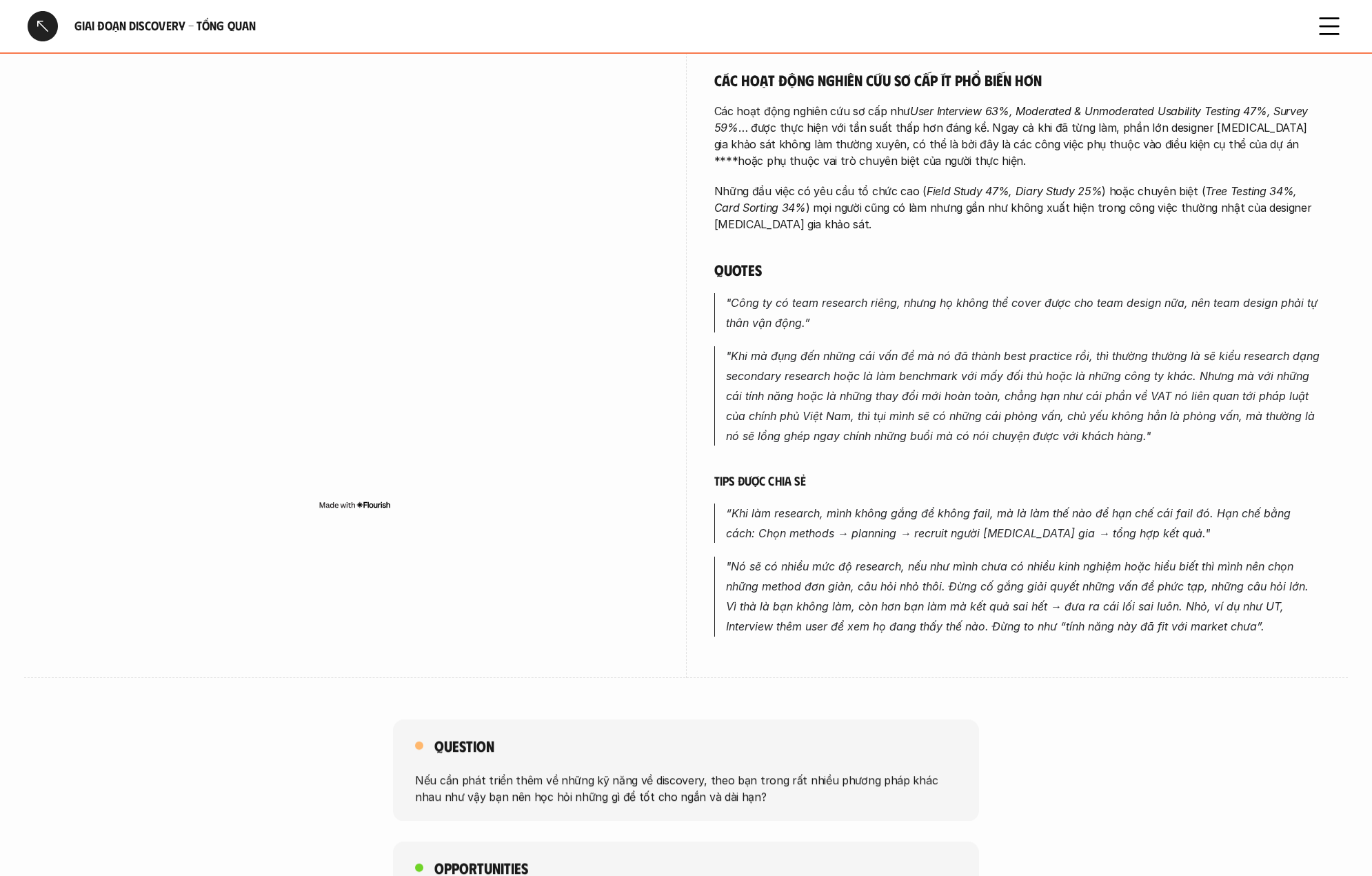
scroll to position [821, 0]
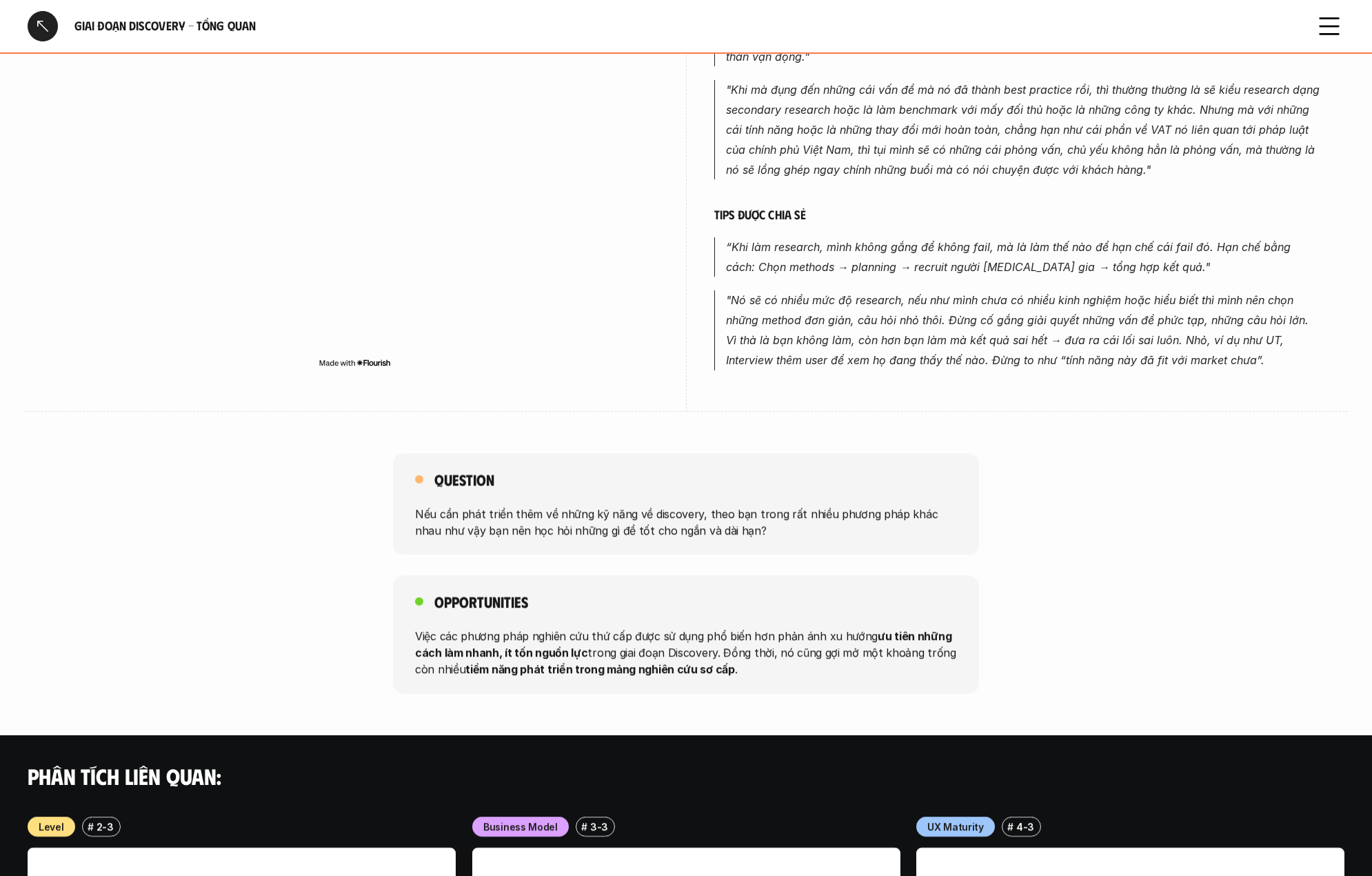
click at [397, 620] on div "Opportunities Việc các phương pháp nghiên cứu thứ cấp được sử dụng phổ biến hơn…" at bounding box center [686, 634] width 586 height 119
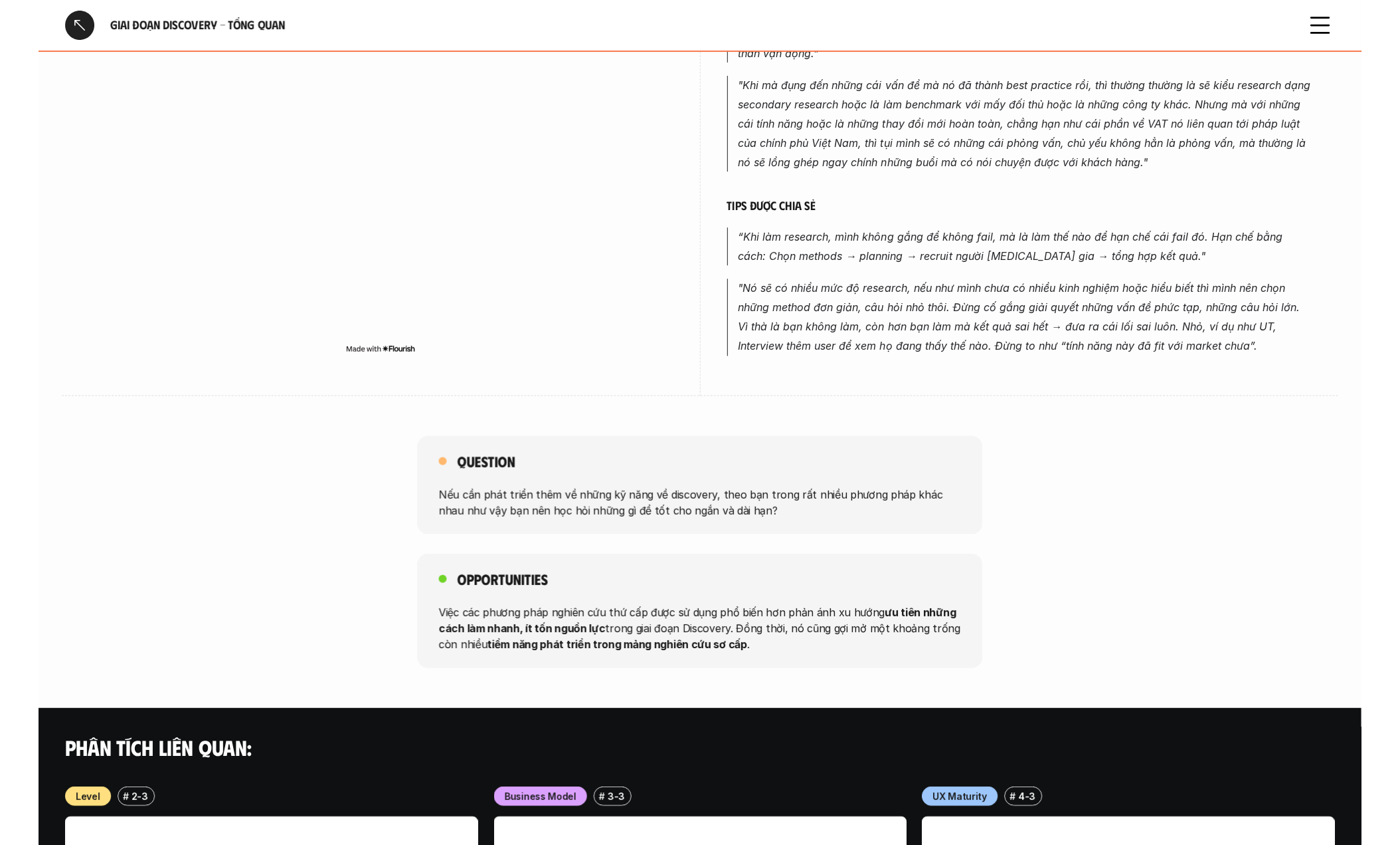
scroll to position [794, 0]
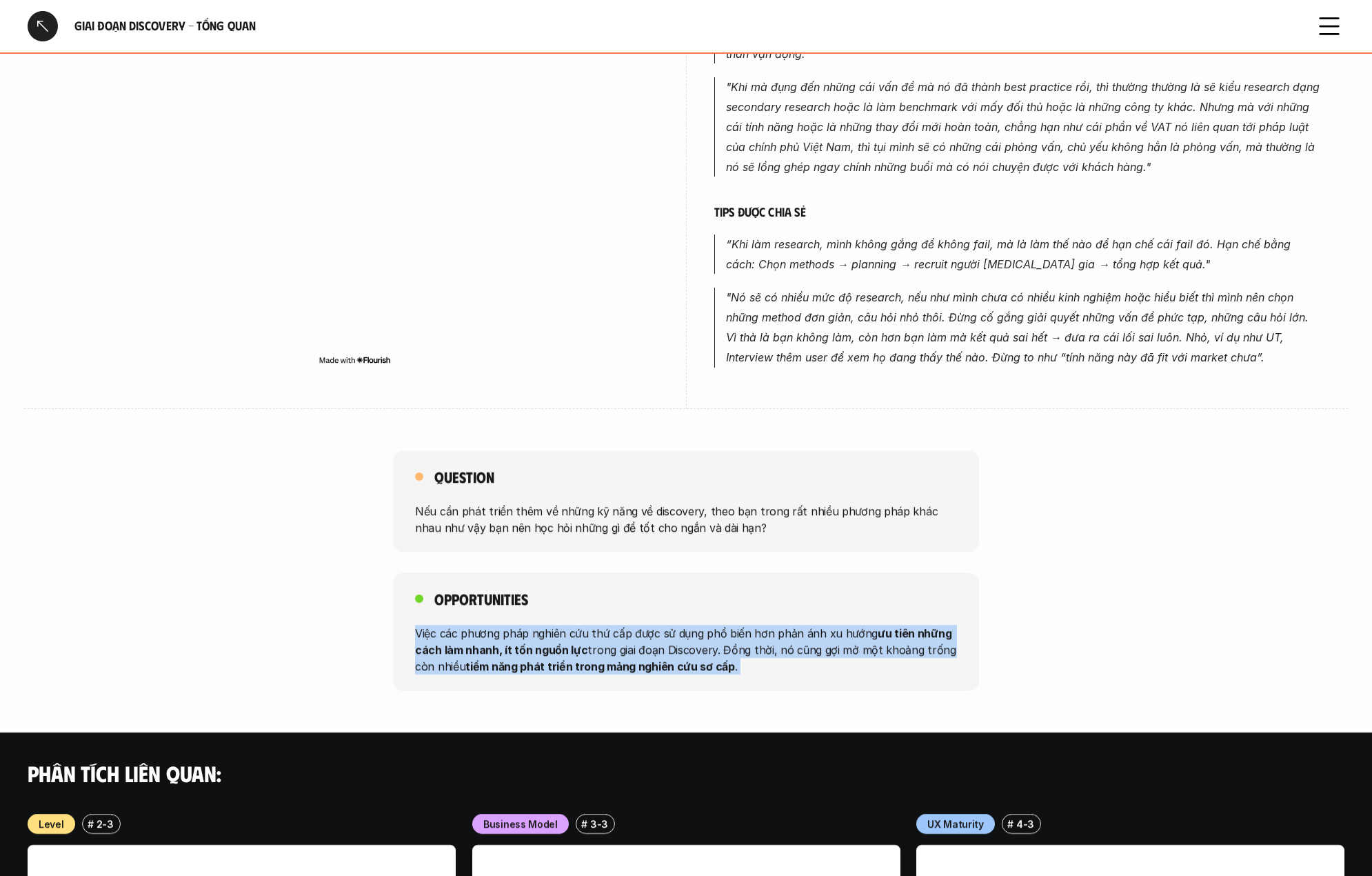
drag, startPoint x: 396, startPoint y: 620, endPoint x: 758, endPoint y: 642, distance: 362.7
click at [841, 640] on div "Opportunities Việc các phương pháp nghiên cứu thứ cấp được sử dụng phổ biến hơn…" at bounding box center [686, 631] width 586 height 119
click at [644, 640] on p "Việc các phương pháp nghiên cứu thứ cấp được sử dụng phổ biến hơn phản ánh xu h…" at bounding box center [686, 650] width 542 height 50
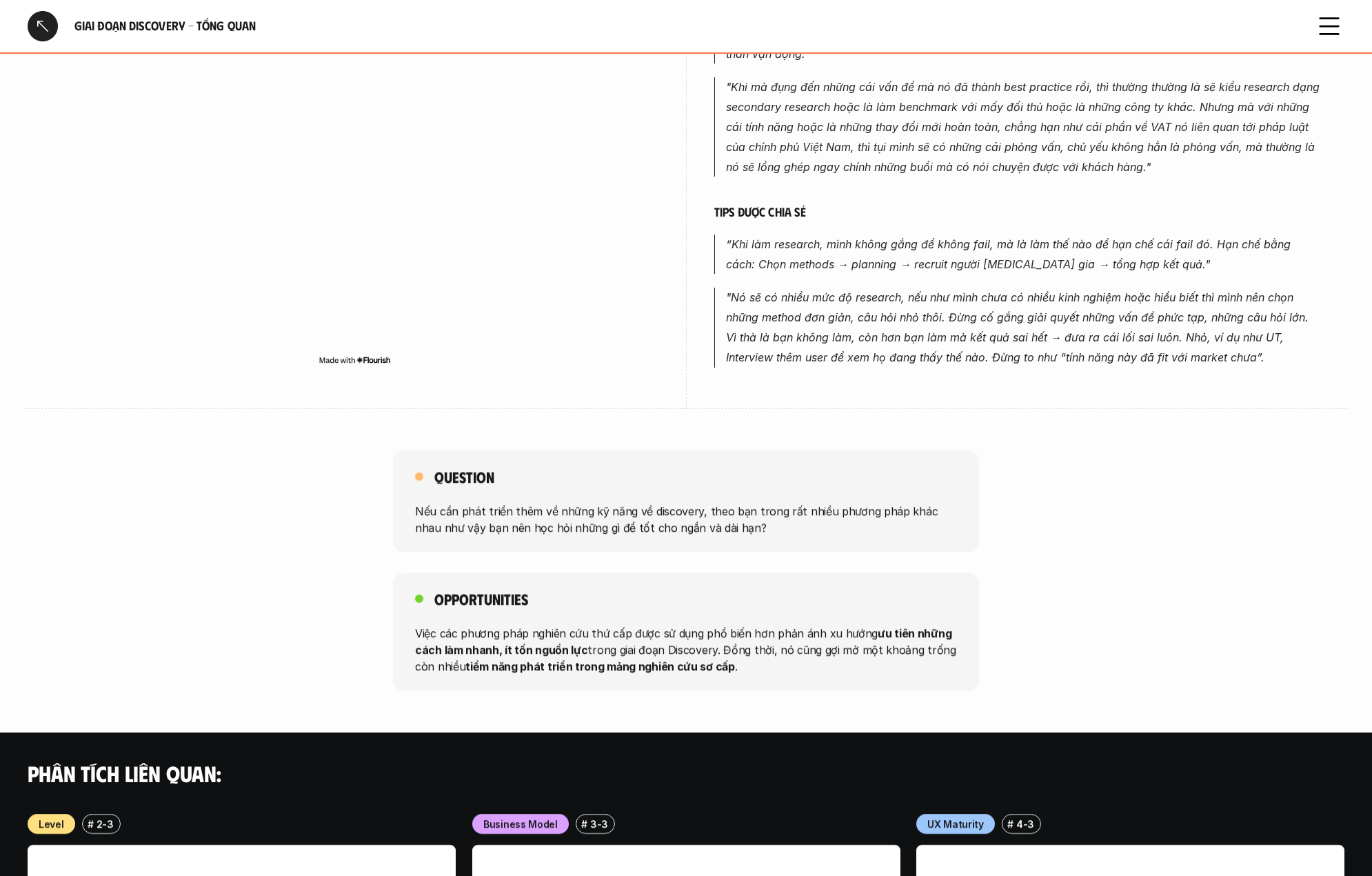
click at [706, 625] on p "Việc các phương pháp nghiên cứu thứ cấp được sử dụng phổ biến hơn phản ánh xu h…" at bounding box center [686, 650] width 542 height 50
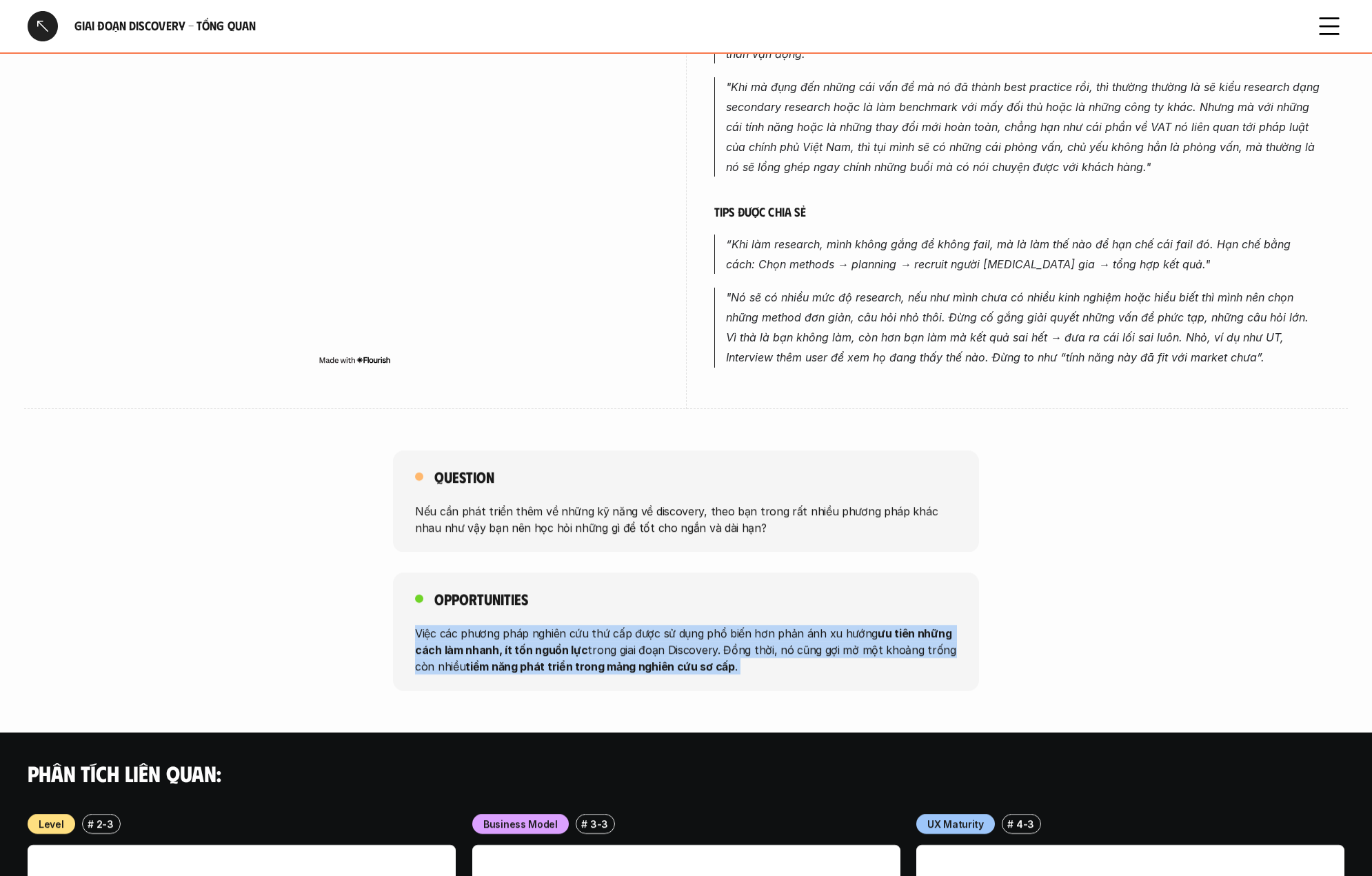
click at [706, 625] on p "Việc các phương pháp nghiên cứu thứ cấp được sử dụng phổ biến hơn phản ánh xu h…" at bounding box center [686, 650] width 542 height 50
click at [611, 636] on p "Việc các phương pháp nghiên cứu thứ cấp được sử dụng phổ biến hơn phản ánh xu h…" at bounding box center [686, 650] width 542 height 50
drag, startPoint x: 378, startPoint y: 638, endPoint x: 694, endPoint y: 641, distance: 316.0
click at [694, 641] on div "Opportunities Việc các phương pháp nghiên cứu thứ cấp được sử dụng phổ biến hơn…" at bounding box center [686, 631] width 1372 height 119
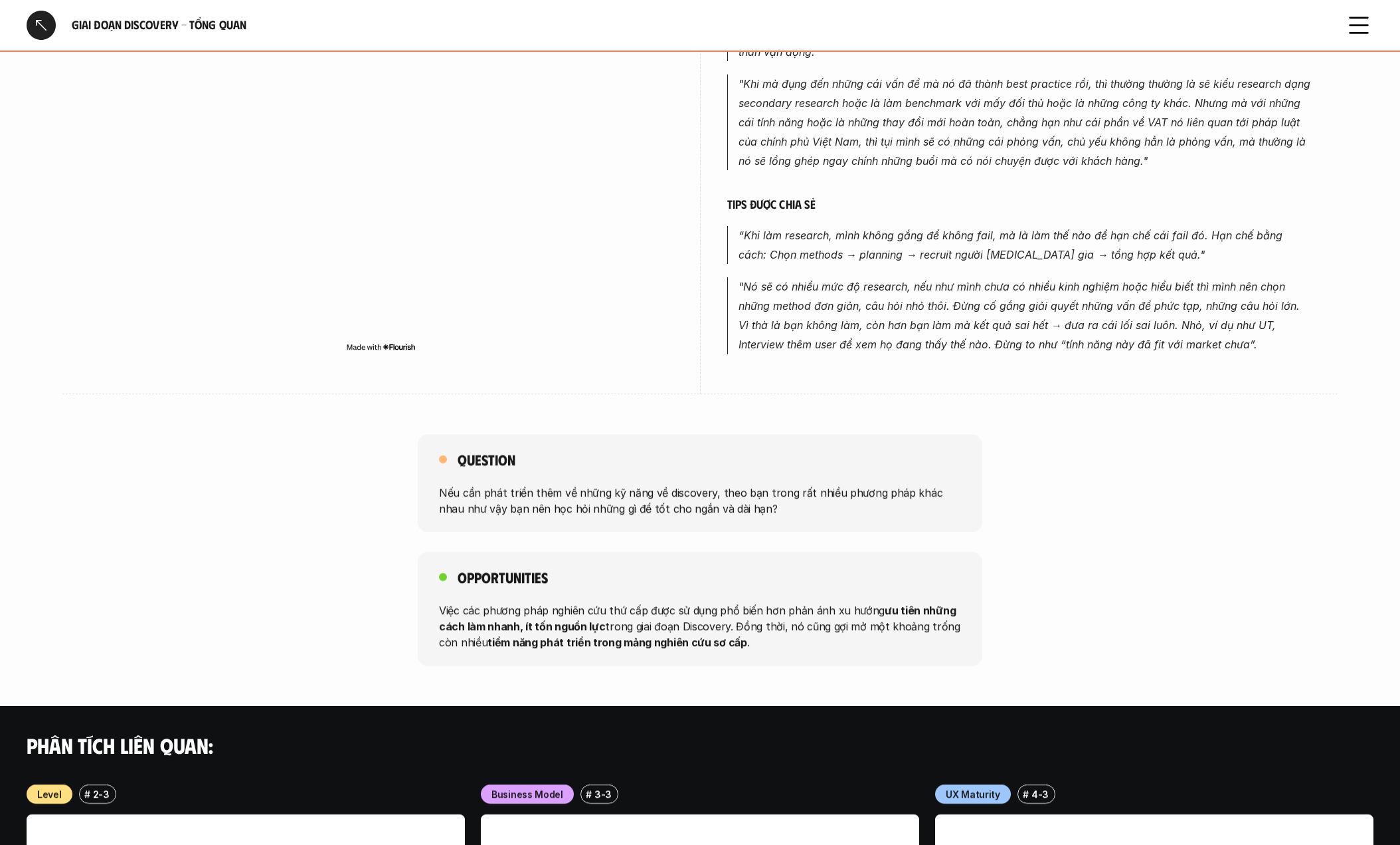
click at [591, 705] on div "Phân tích liên quan:" at bounding box center [700, 744] width 1400 height 78
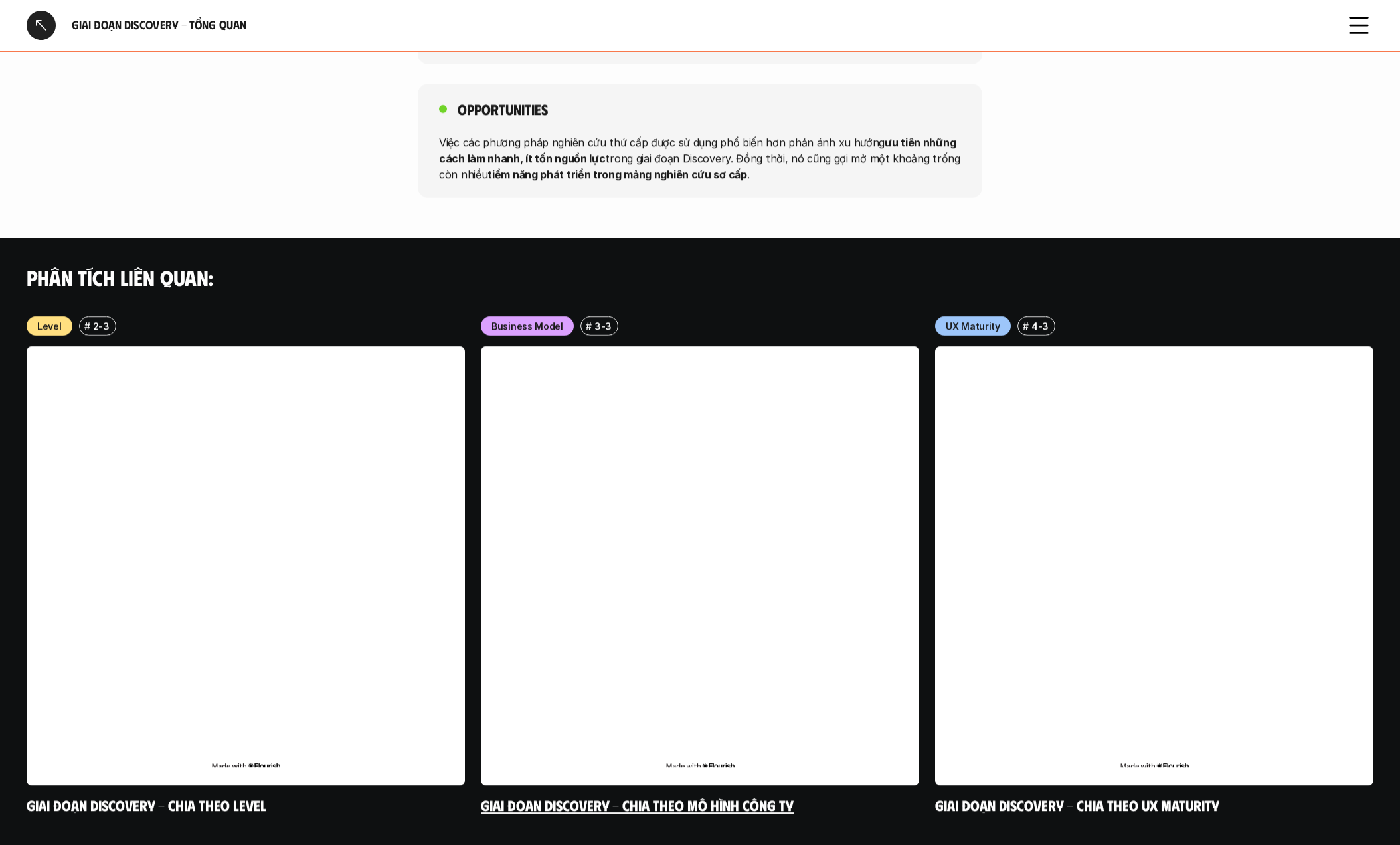
scroll to position [1289, 0]
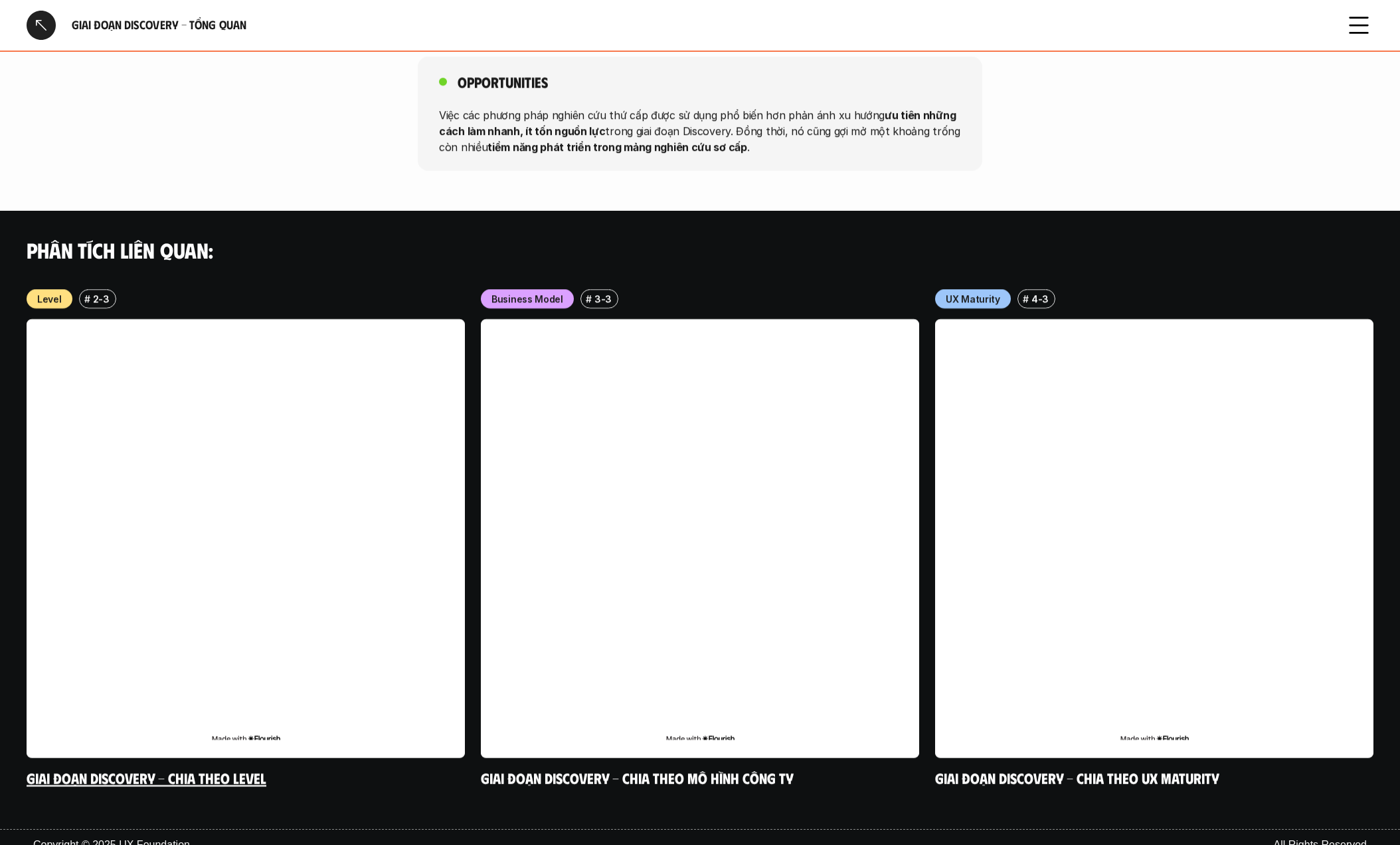
click at [304, 521] on link at bounding box center [246, 538] width 439 height 439
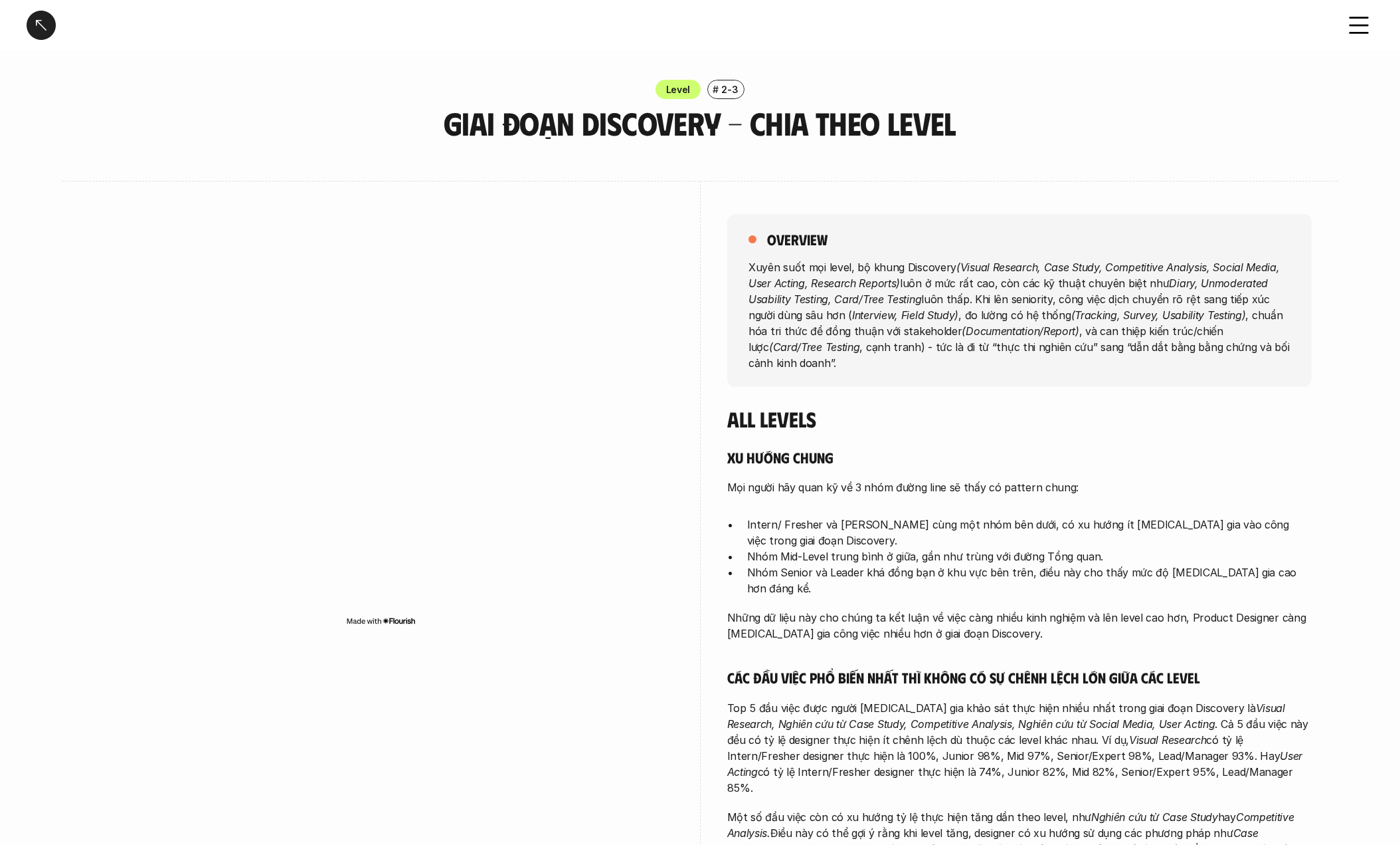
click at [763, 294] on em "Diary, Unmoderated Usability Testing, Card/Tree Testing" at bounding box center [1009, 291] width 522 height 29
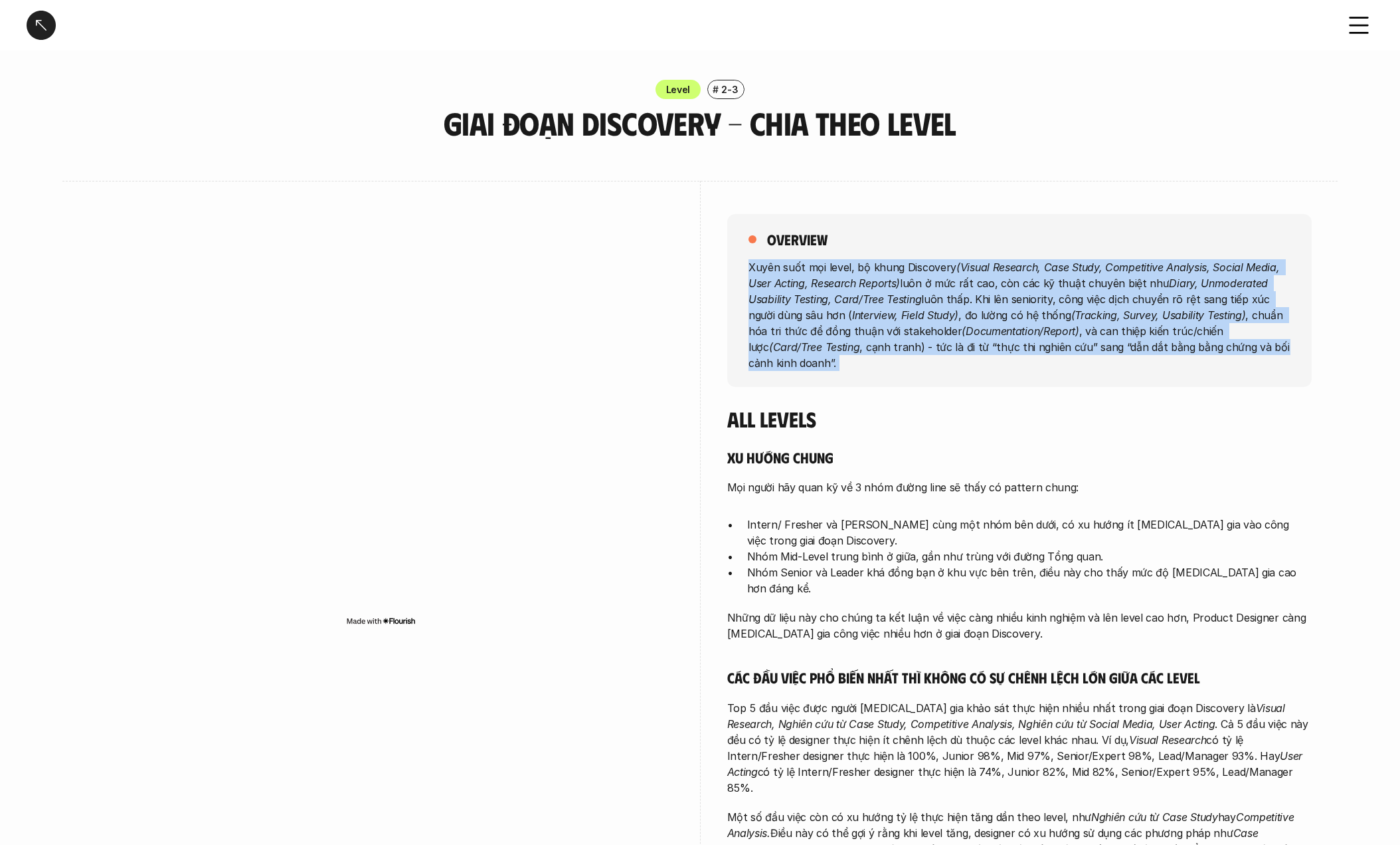
click at [763, 294] on em "Diary, Unmoderated Usability Testing, Card/Tree Testing" at bounding box center [1009, 291] width 522 height 29
click at [810, 269] on p "Xuyên suốt mọi level, bộ khung Discovery (Visual Research, Case Study, Competit…" at bounding box center [1019, 315] width 542 height 112
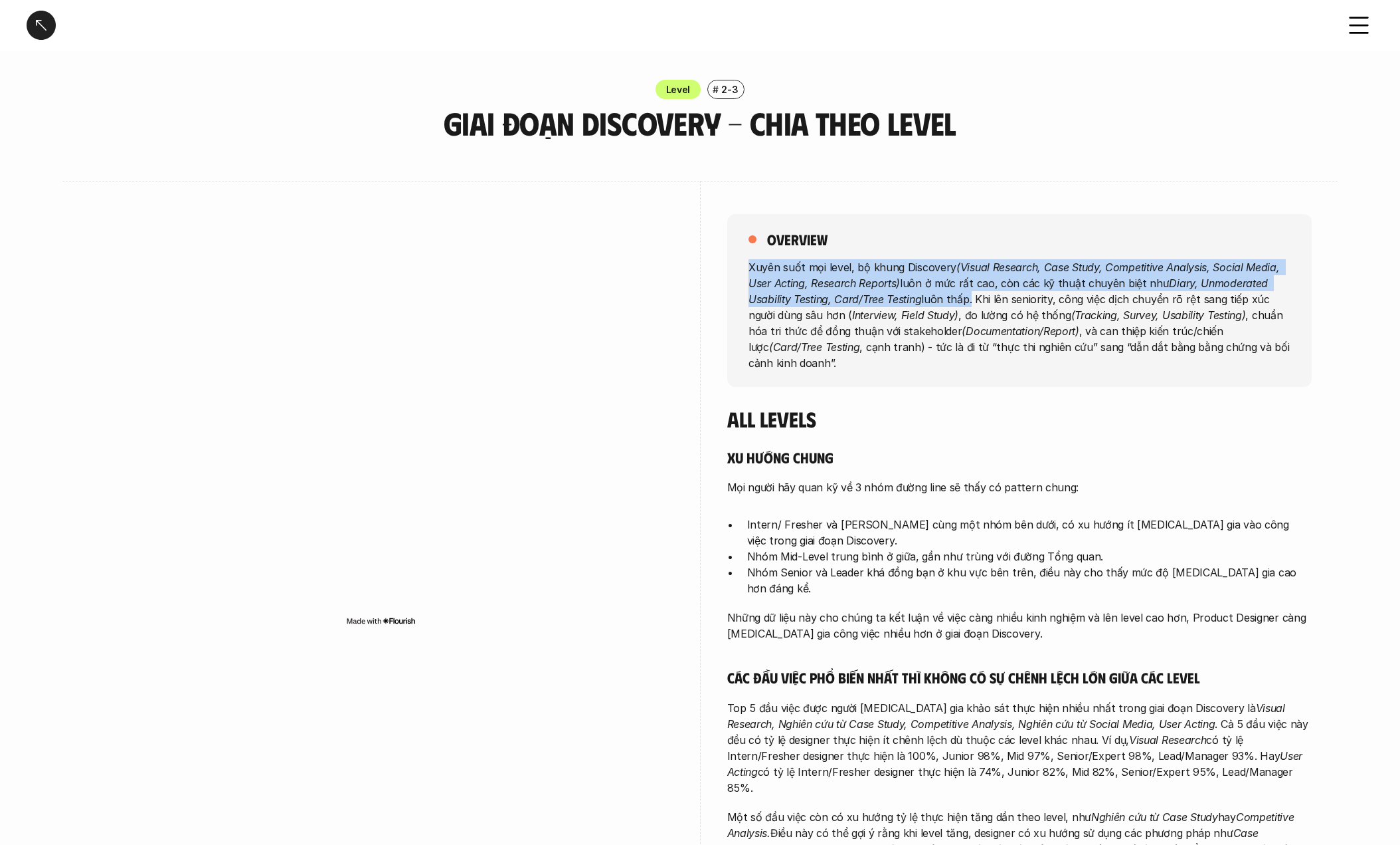
drag, startPoint x: 743, startPoint y: 269, endPoint x: 969, endPoint y: 297, distance: 227.7
click at [969, 297] on div "overview Xuyên suốt mọi level, bộ khung Discovery (Visual Research, Case Study,…" at bounding box center [1020, 300] width 585 height 173
click at [969, 297] on p "Xuyên suốt mọi level, bộ khung Discovery (Visual Research, Case Study, Competit…" at bounding box center [1019, 315] width 542 height 112
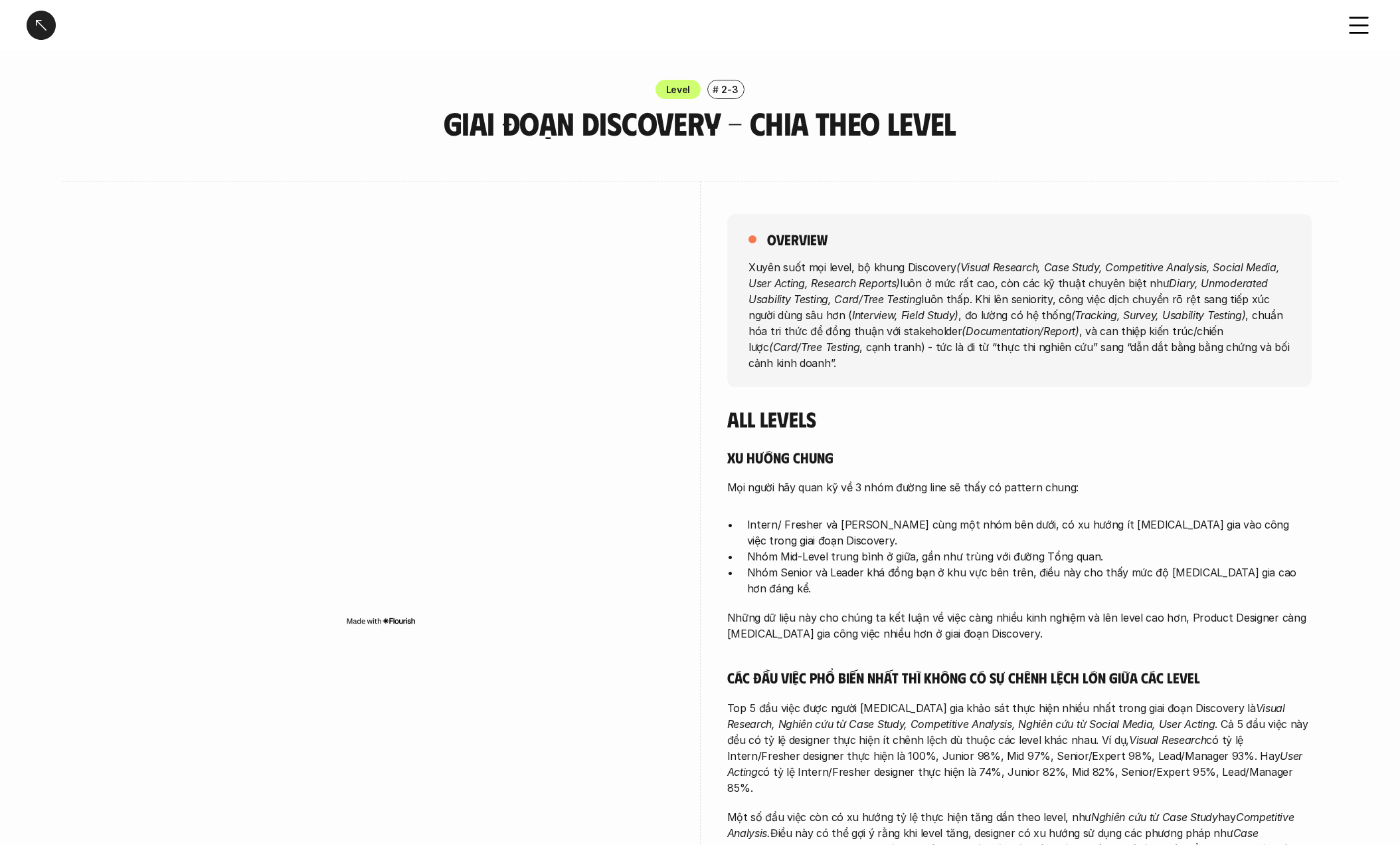
click at [1038, 313] on p "Xuyên suốt mọi level, bộ khung Discovery (Visual Research, Case Study, Competit…" at bounding box center [1019, 315] width 542 height 112
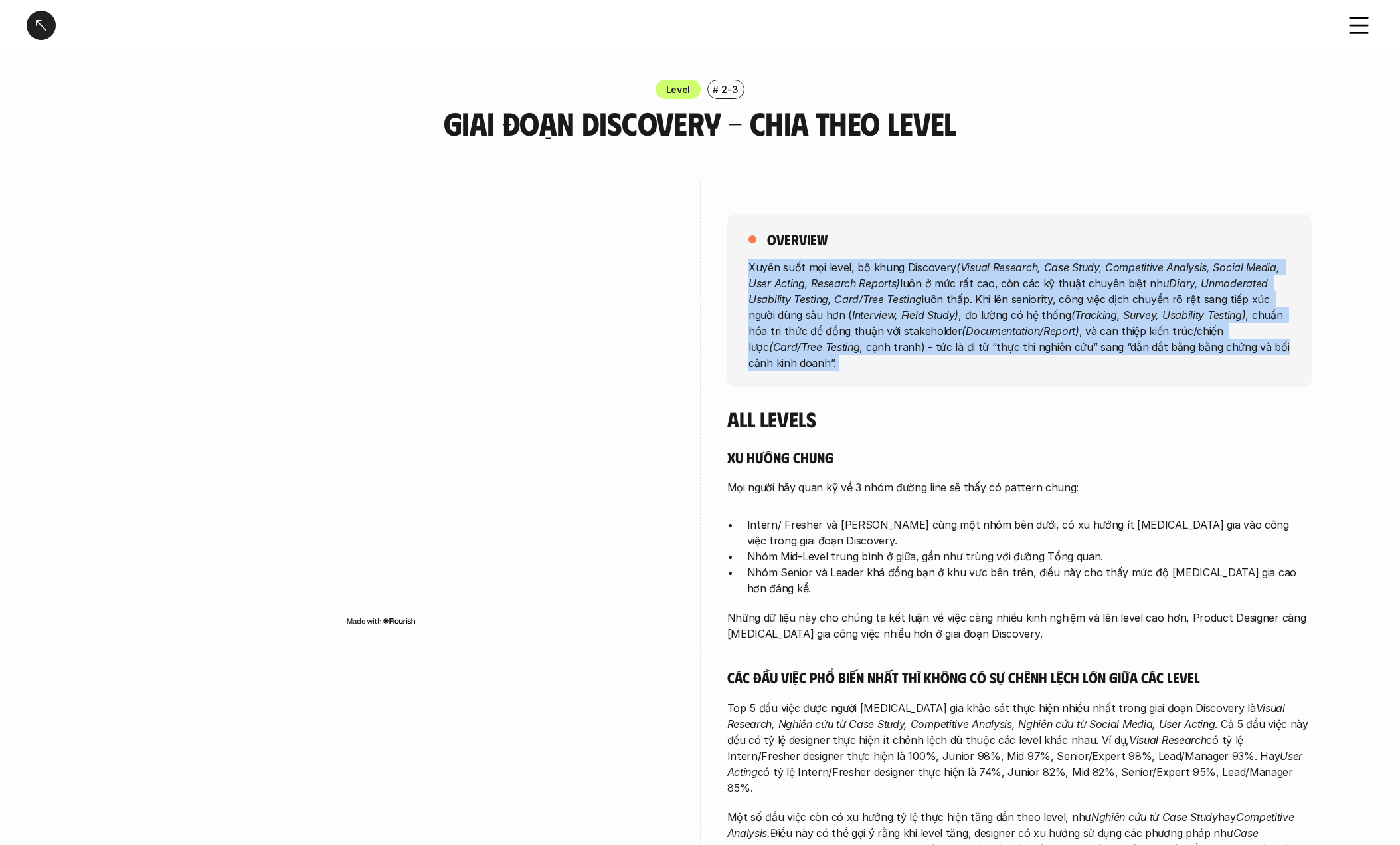
click at [1038, 313] on p "Xuyên suốt mọi level, bộ khung Discovery (Visual Research, Case Study, Competit…" at bounding box center [1019, 315] width 542 height 112
click at [962, 335] on em "(Documentation/Report)" at bounding box center [1021, 330] width 117 height 13
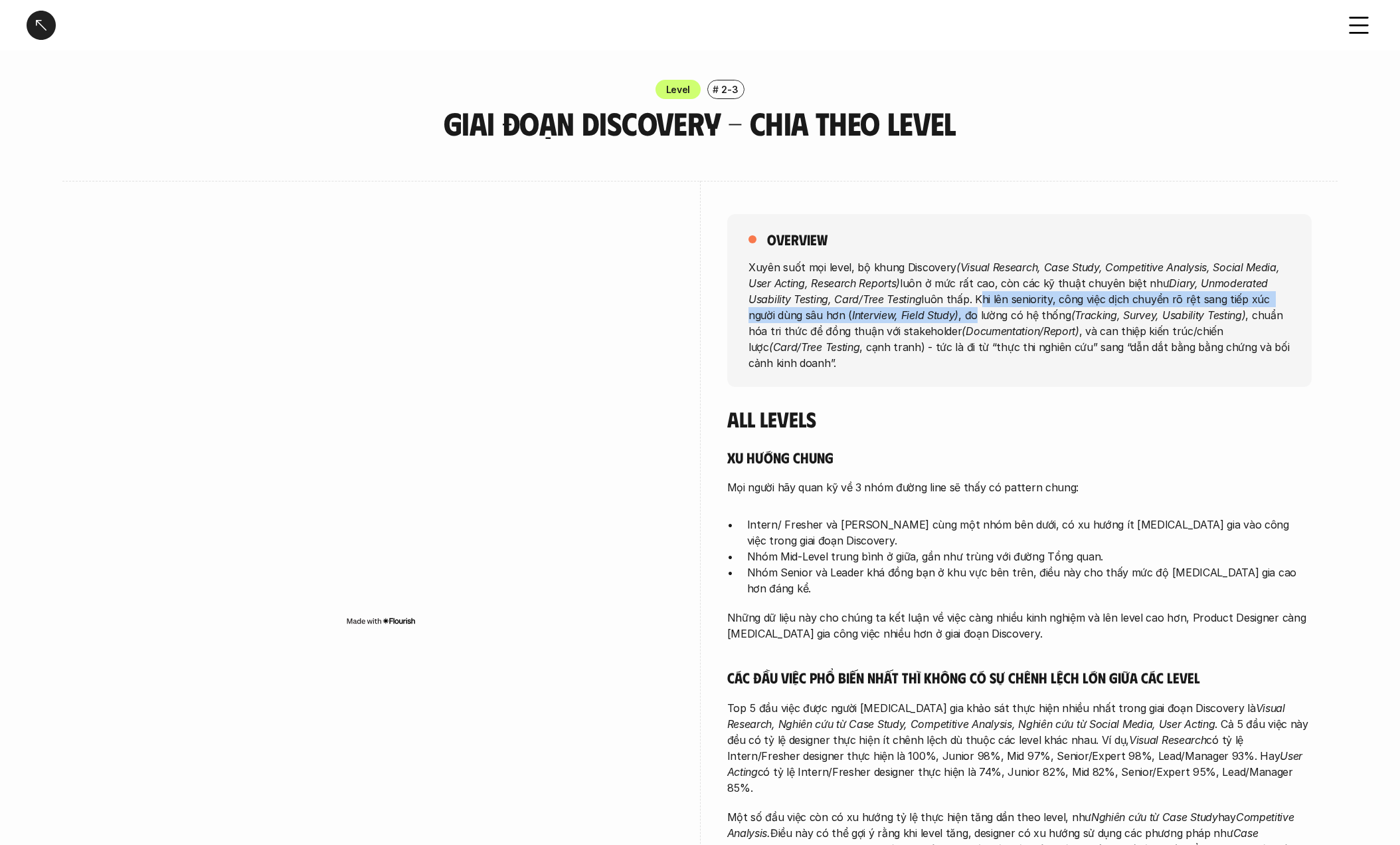
drag, startPoint x: 976, startPoint y: 296, endPoint x: 975, endPoint y: 311, distance: 15.0
click at [975, 311] on p "Xuyên suốt mọi level, bộ khung Discovery (Visual Research, Case Study, Competit…" at bounding box center [1019, 315] width 542 height 112
click at [911, 325] on p "Xuyên suốt mọi level, bộ khung Discovery (Visual Research, Case Study, Competit…" at bounding box center [1019, 315] width 542 height 112
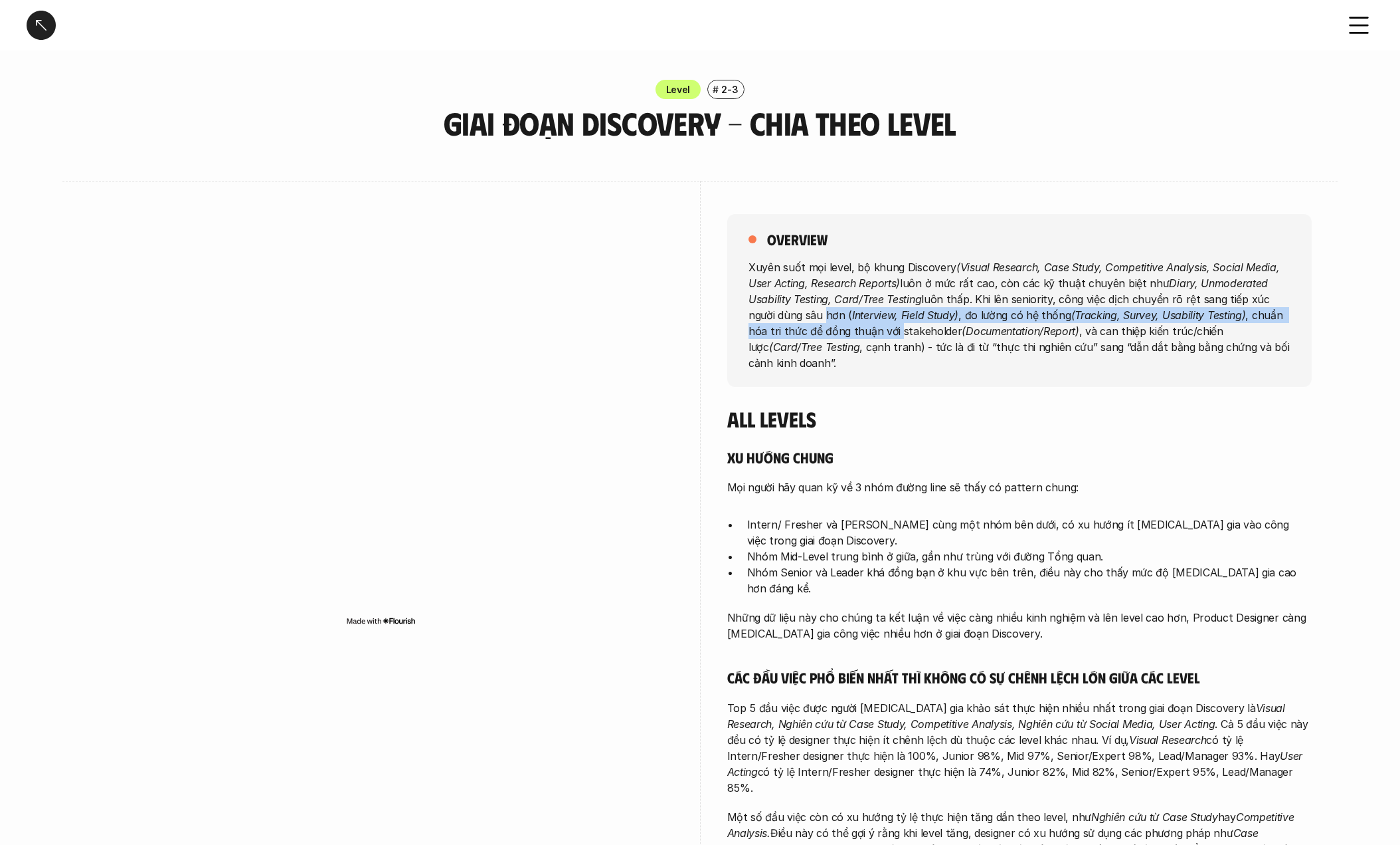
drag, startPoint x: 898, startPoint y: 323, endPoint x: 869, endPoint y: 317, distance: 29.6
click at [807, 317] on p "Xuyên suốt mọi level, bộ khung Discovery (Visual Research, Case Study, Competit…" at bounding box center [1019, 315] width 542 height 112
click at [931, 312] on em "Interview, Field Study)" at bounding box center [905, 315] width 106 height 13
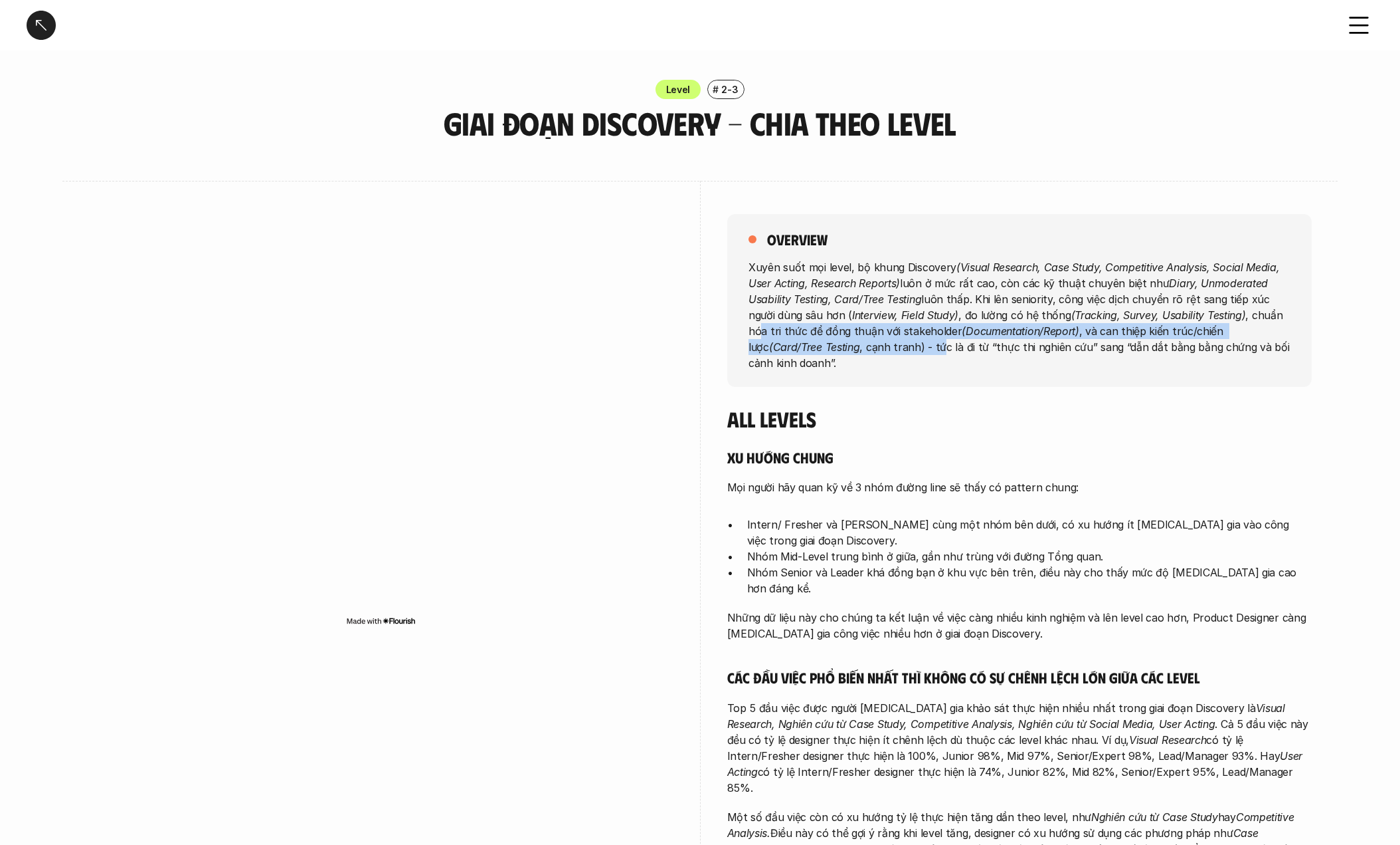
drag, startPoint x: 823, startPoint y: 334, endPoint x: 917, endPoint y: 348, distance: 95.0
click at [917, 348] on p "Xuyên suốt mọi level, bộ khung Discovery (Visual Research, Case Study, Competit…" at bounding box center [1019, 315] width 542 height 112
click at [855, 364] on p "Xuyên suốt mọi level, bộ khung Discovery (Visual Research, Case Study, Competit…" at bounding box center [1019, 315] width 542 height 112
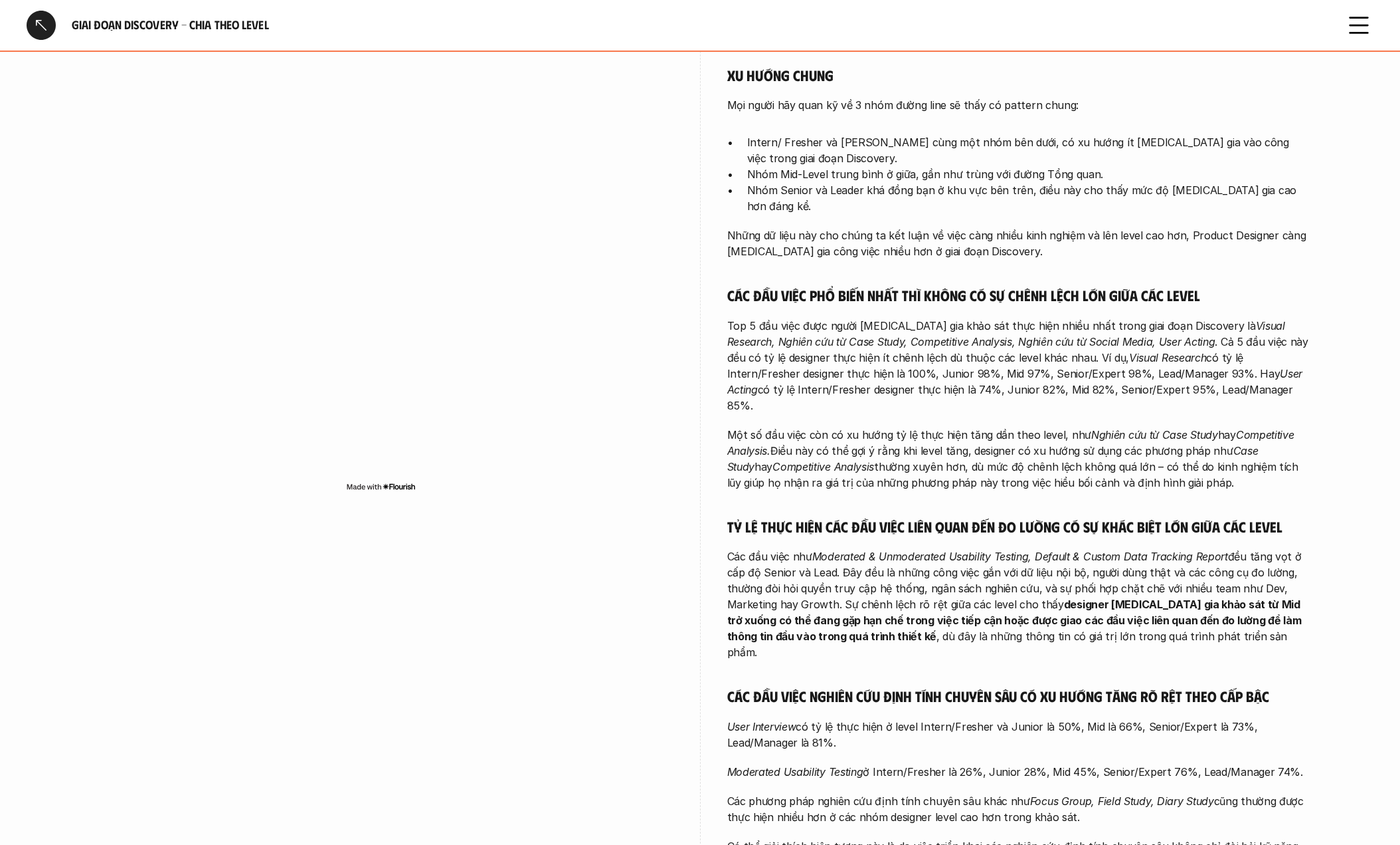
scroll to position [379, 0]
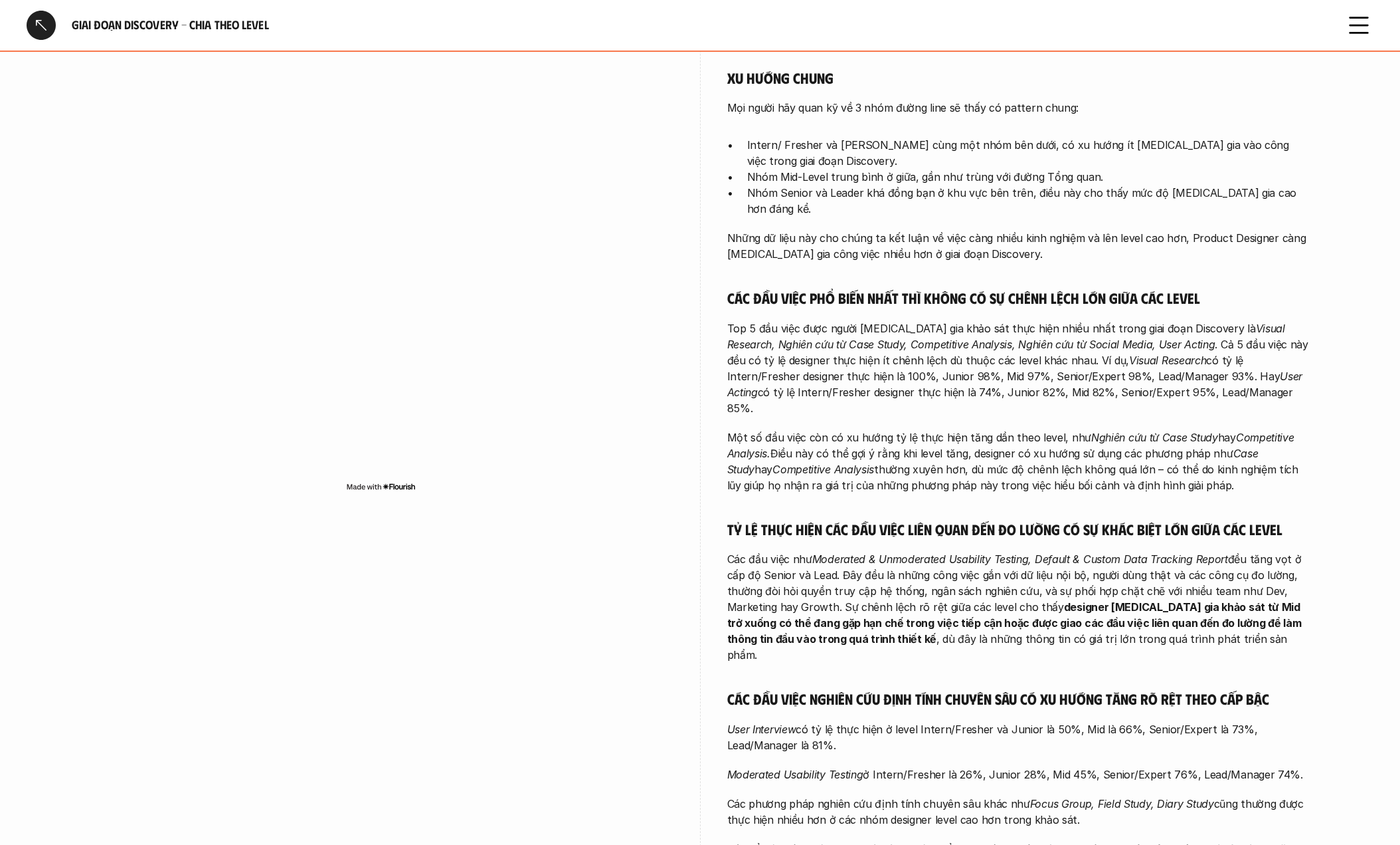
drag, startPoint x: 799, startPoint y: 293, endPoint x: 1176, endPoint y: 400, distance: 391.9
click at [1186, 414] on div "Xu hướng chung Mọi người hãy quan kỹ về 3 nhóm đường line sẽ thấy có pattern ch…" at bounding box center [1020, 470] width 585 height 804
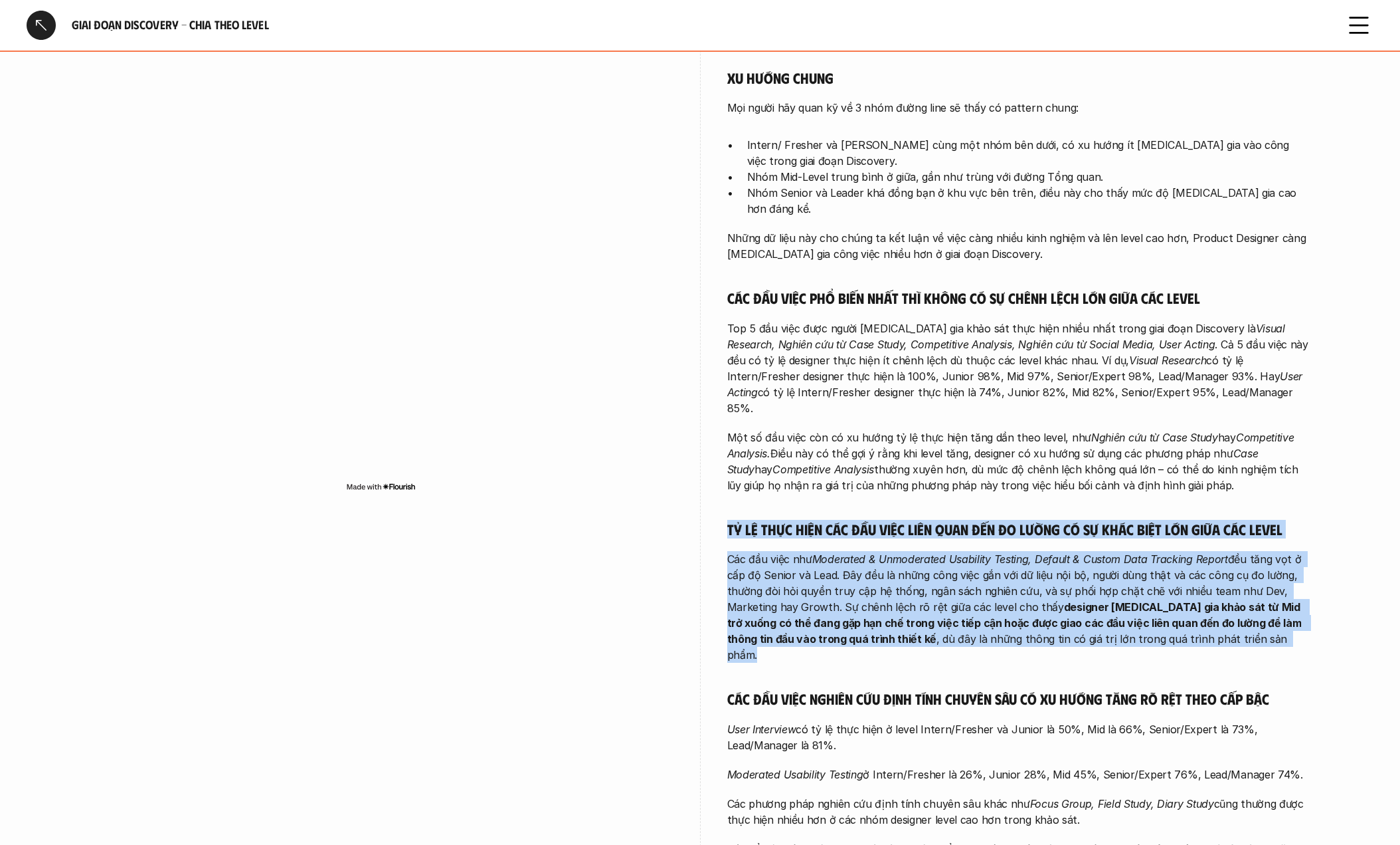
drag, startPoint x: 726, startPoint y: 488, endPoint x: 1227, endPoint y: 600, distance: 513.4
click at [1227, 600] on div "overview Xuyên suốt mọi level, bộ khung Discovery (Visual Research, Case Study,…" at bounding box center [700, 357] width 1222 height 1111
click at [774, 465] on div "Xu hướng chung Mọi người hãy quan kỹ về 3 nhóm đường line sẽ thấy có pattern ch…" at bounding box center [1020, 470] width 585 height 804
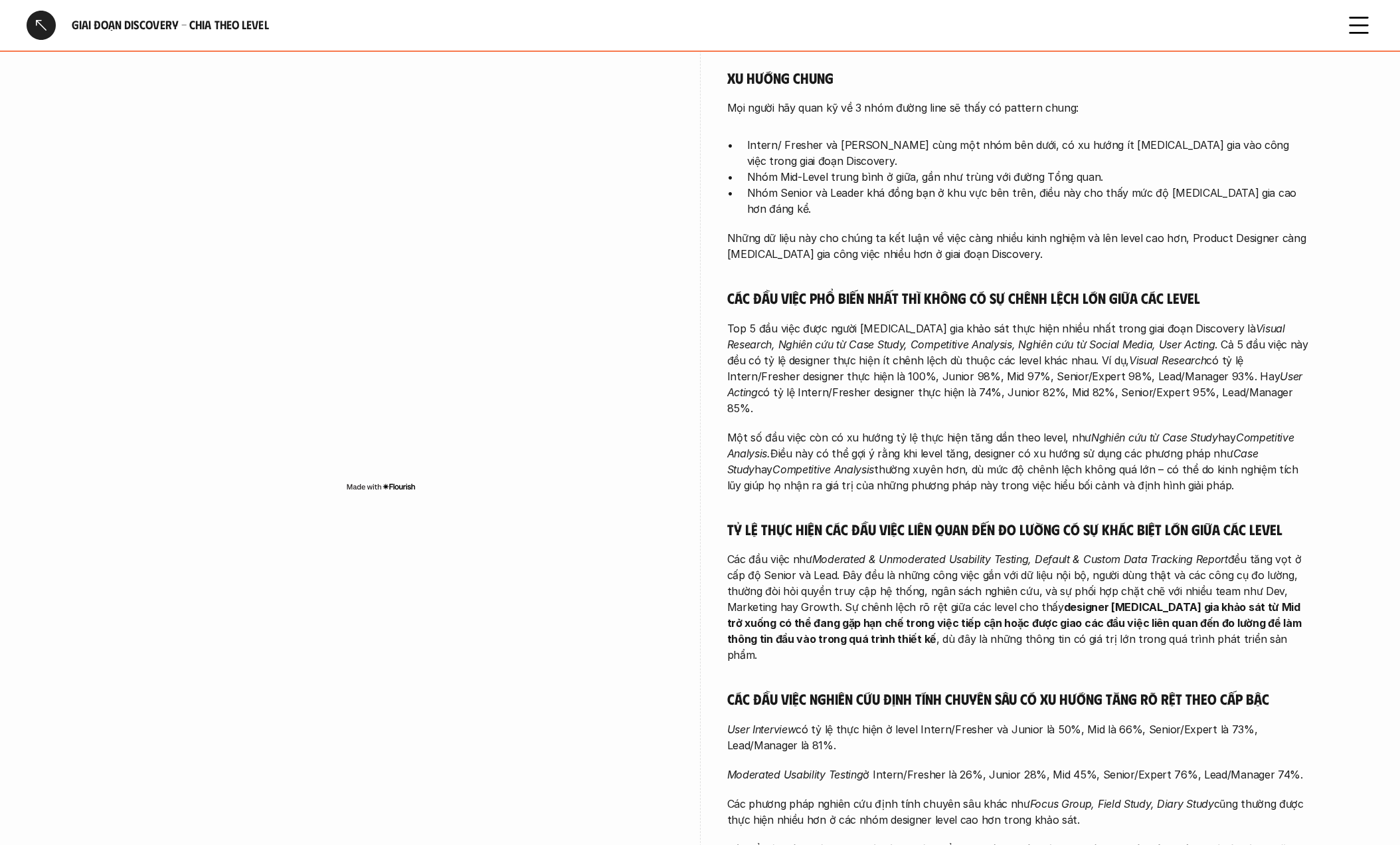
click at [712, 505] on div "overview Xuyên suốt mọi level, bộ khung Discovery (Visual Research, Case Study,…" at bounding box center [700, 357] width 1222 height 1111
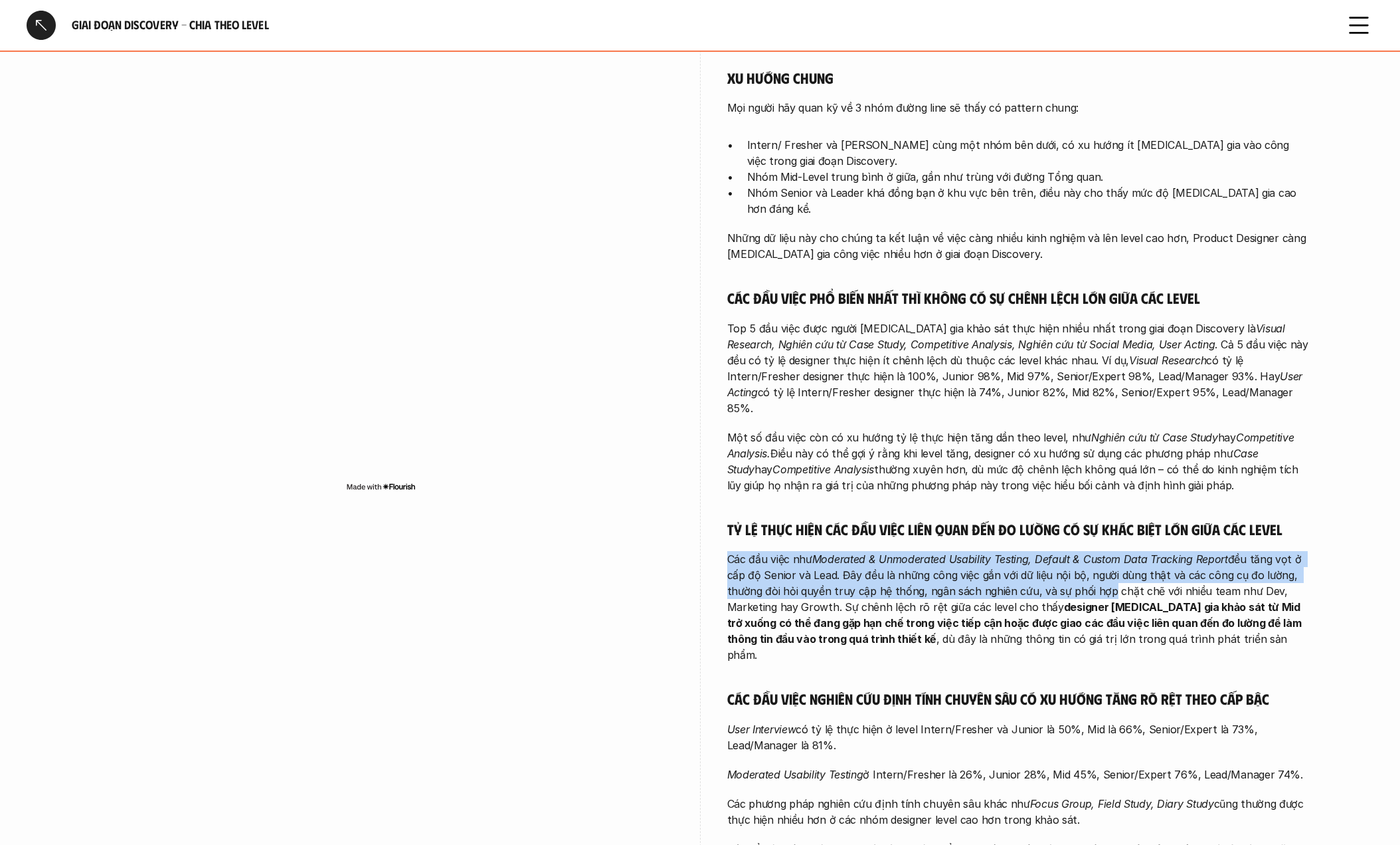
drag, startPoint x: 716, startPoint y: 502, endPoint x: 1024, endPoint y: 554, distance: 312.4
click at [1065, 551] on div "overview Xuyên suốt mọi level, bộ khung Discovery (Visual Research, Case Study,…" at bounding box center [700, 357] width 1222 height 1111
click at [756, 551] on p "Các đầu việc như Moderated & Unmoderated Usability Testing, Default & Custom Da…" at bounding box center [1020, 606] width 585 height 112
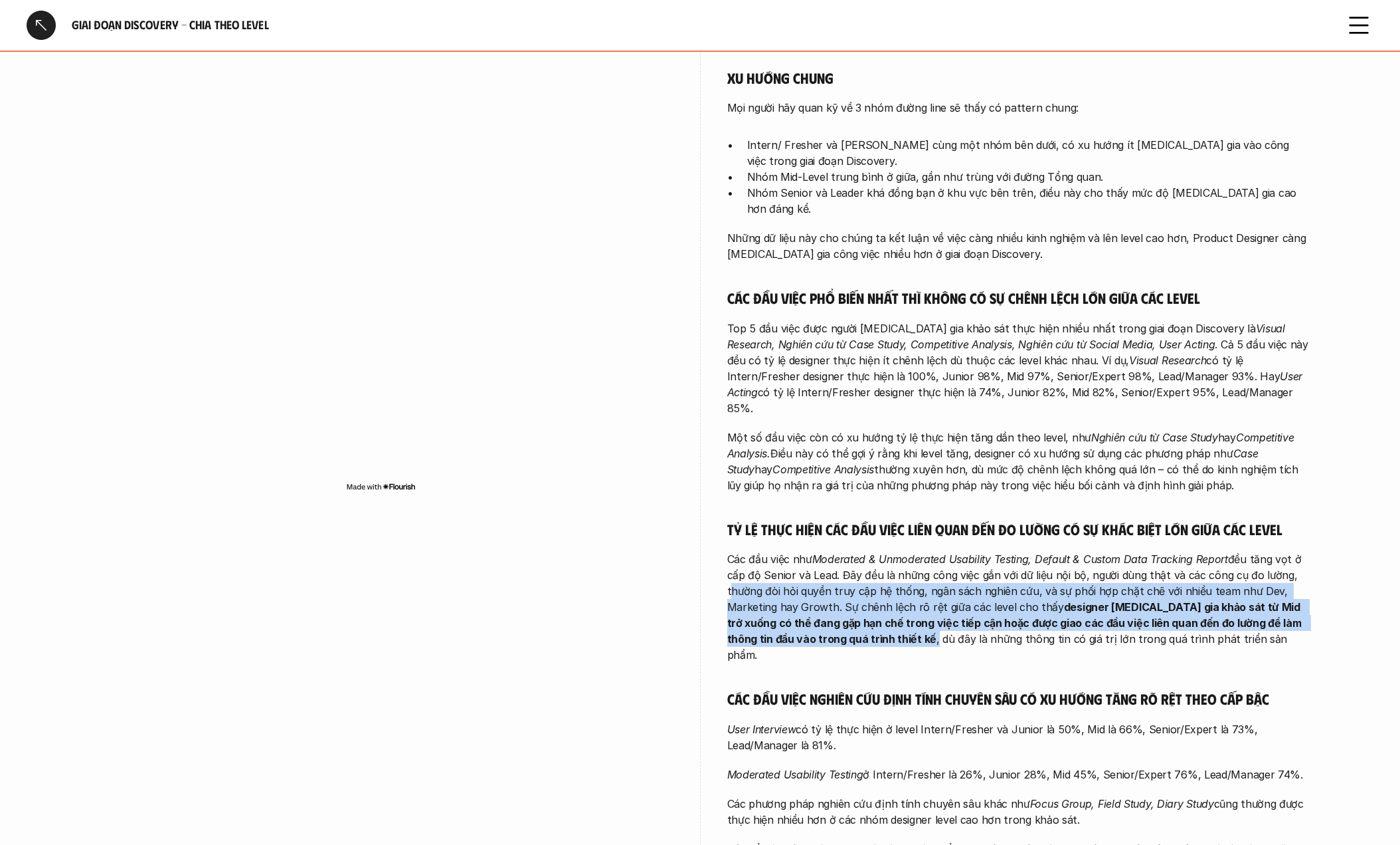
drag, startPoint x: 783, startPoint y: 542, endPoint x: 842, endPoint y: 594, distance: 78.6
click at [842, 594] on div "overview Xuyên suốt mọi level, bộ khung Discovery (Visual Research, Case Study,…" at bounding box center [700, 357] width 1222 height 1111
click at [899, 600] on strong "designer [MEDICAL_DATA] gia khảo sát từ Mid trở xuống có thể đang gặp hạn chế t…" at bounding box center [1015, 622] width 576 height 45
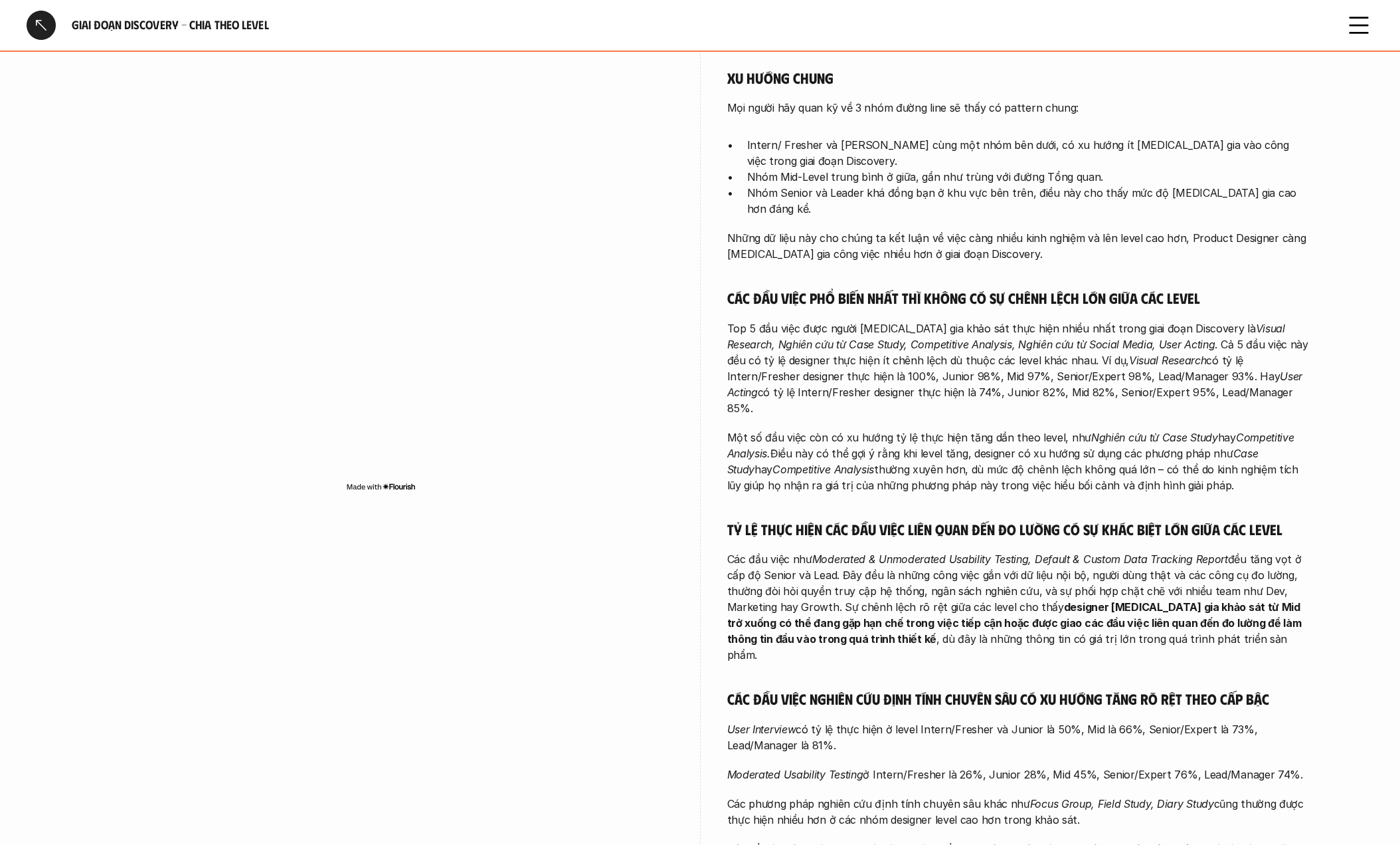
drag, startPoint x: 859, startPoint y: 592, endPoint x: 1269, endPoint y: 600, distance: 410.1
click at [1269, 600] on div "Xu hướng chung Mọi người hãy quan kỹ về 3 nhóm đường line sẽ thấy có pattern ch…" at bounding box center [1020, 470] width 585 height 804
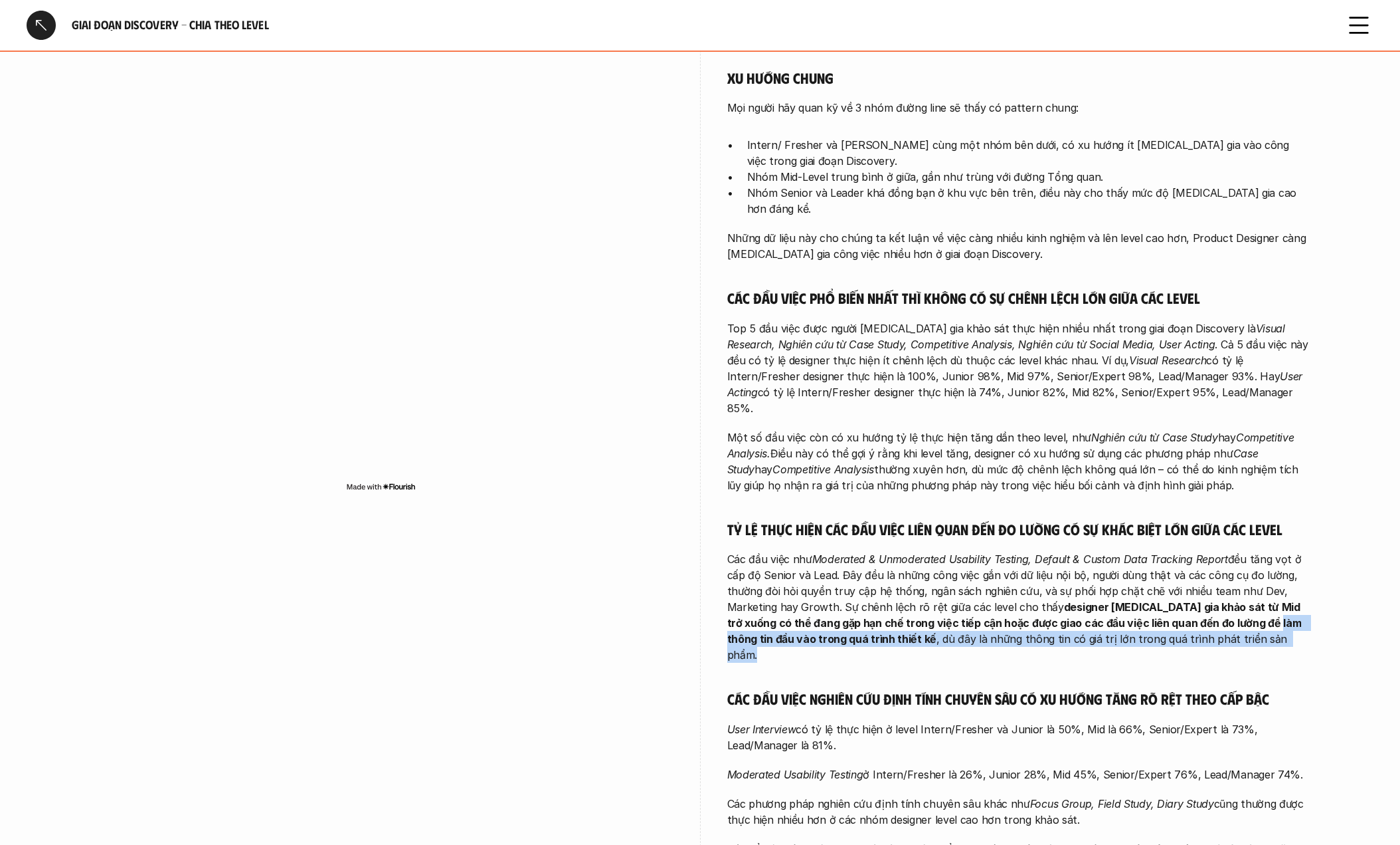
drag, startPoint x: 1237, startPoint y: 575, endPoint x: 1274, endPoint y: 596, distance: 42.5
click at [1274, 596] on p "Các đầu việc như Moderated & Unmoderated Usability Testing, Default & Custom Da…" at bounding box center [1020, 606] width 585 height 112
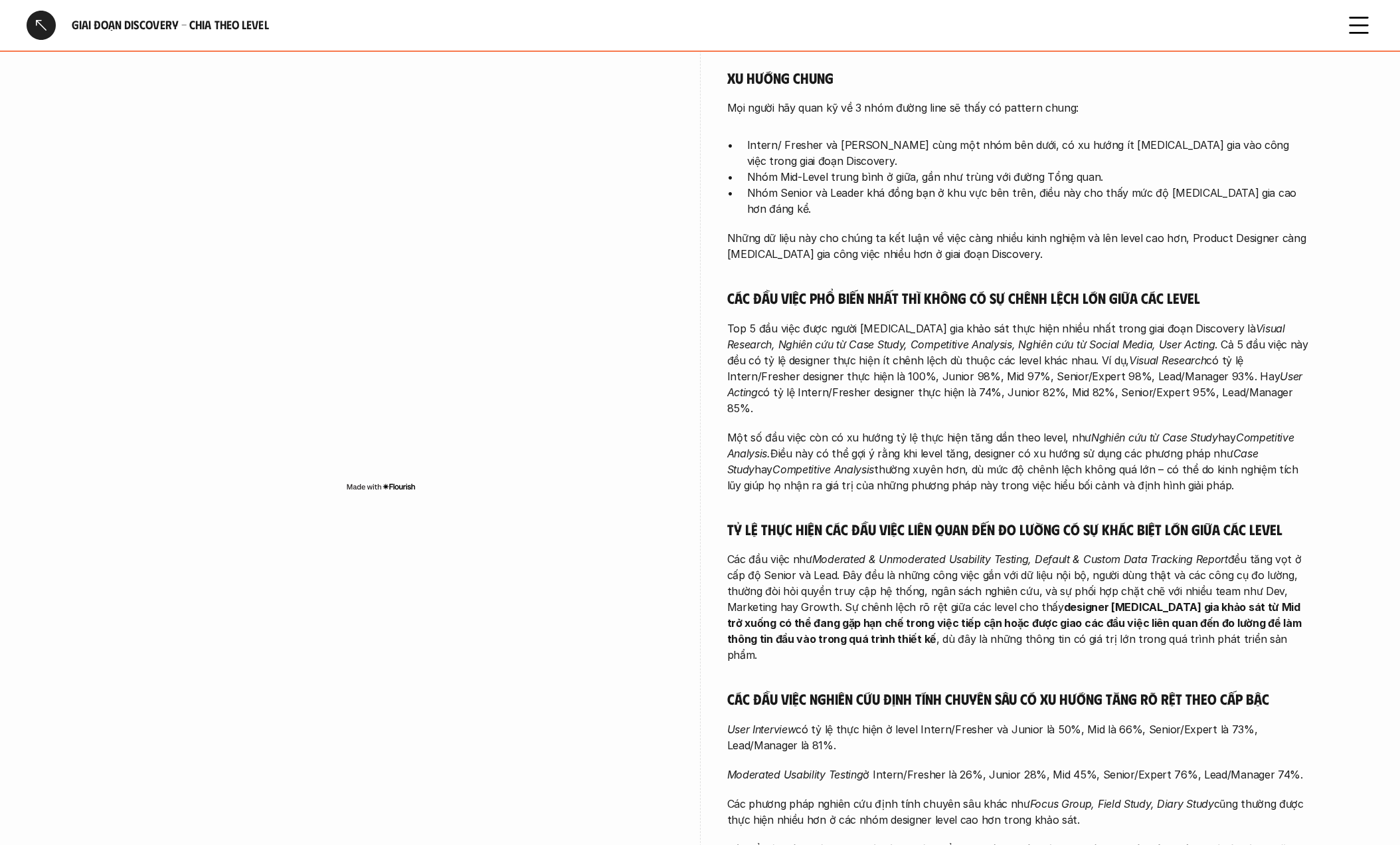
click at [988, 580] on p "Các đầu việc như Moderated & Unmoderated Usability Testing, Default & Custom Da…" at bounding box center [1020, 606] width 585 height 112
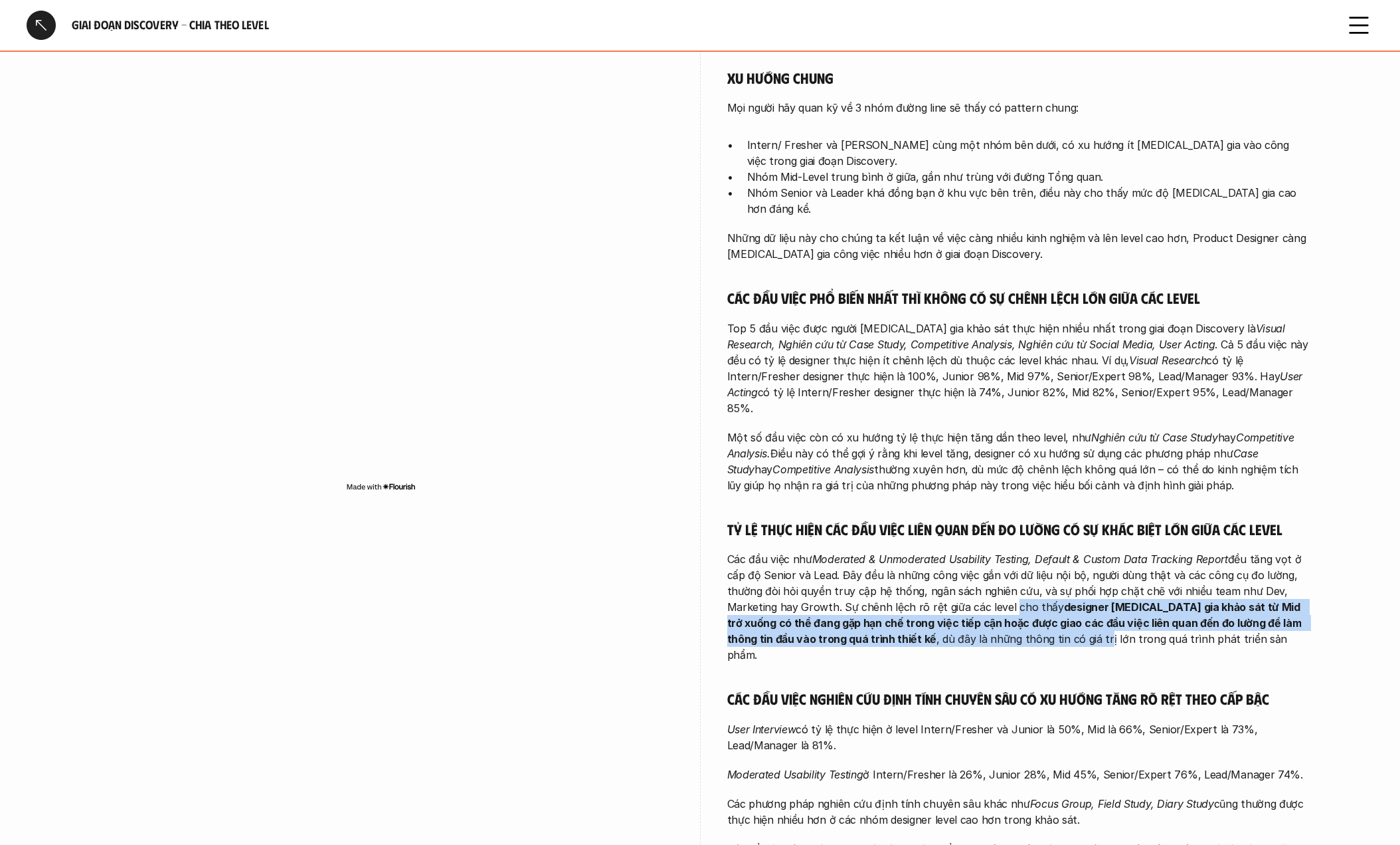
drag, startPoint x: 1005, startPoint y: 560, endPoint x: 1010, endPoint y: 594, distance: 34.4
click at [1010, 594] on p "Các đầu việc như Moderated & Unmoderated Usability Testing, Default & Custom Da…" at bounding box center [1020, 606] width 585 height 112
click at [1009, 600] on strong "designer [MEDICAL_DATA] gia khảo sát từ Mid trở xuống có thể đang gặp hạn chế t…" at bounding box center [1015, 622] width 576 height 45
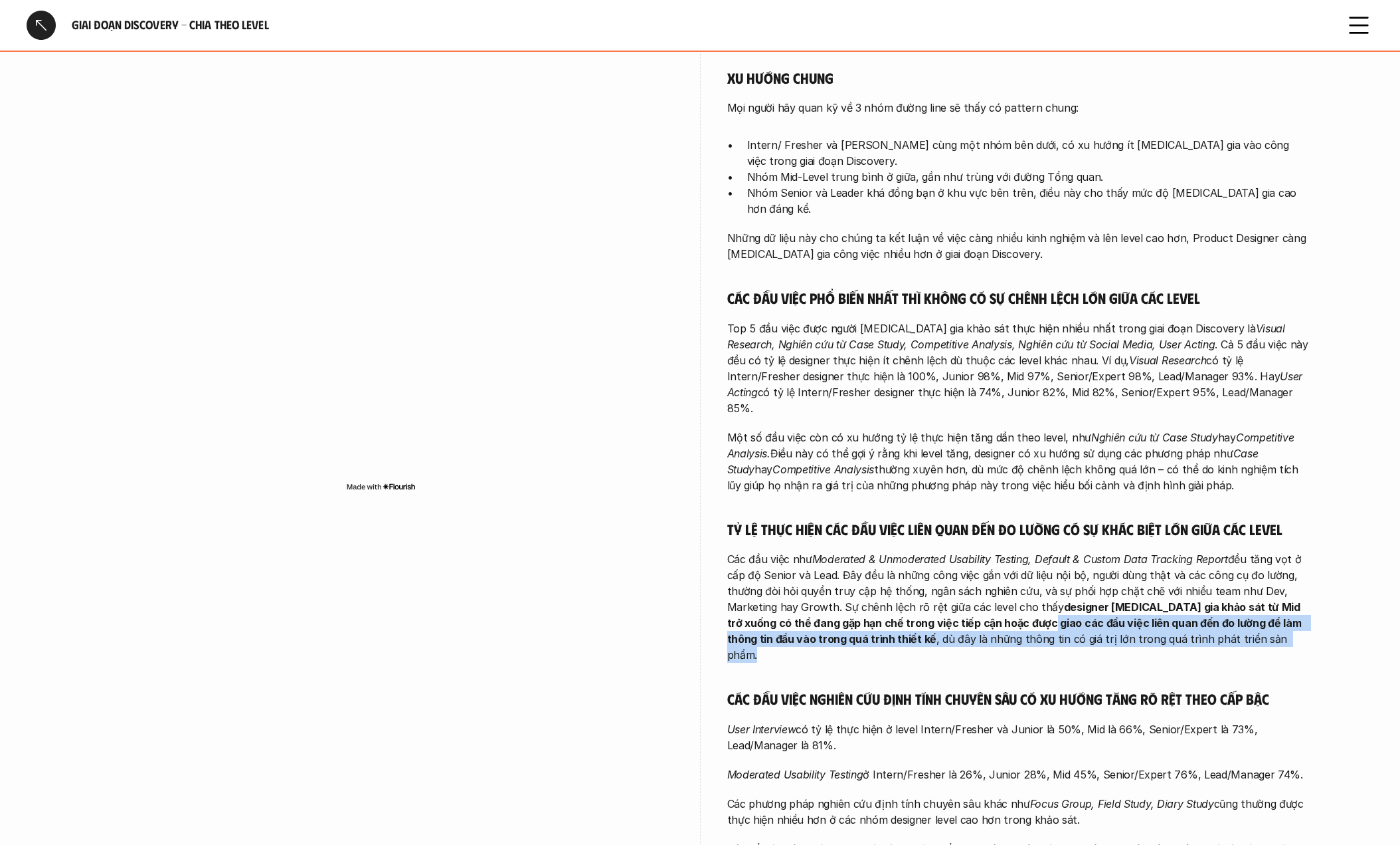
drag, startPoint x: 1011, startPoint y: 576, endPoint x: 1241, endPoint y: 594, distance: 230.7
click at [1241, 594] on p "Các đầu việc như Moderated & Unmoderated Usability Testing, Default & Custom Da…" at bounding box center [1020, 606] width 585 height 112
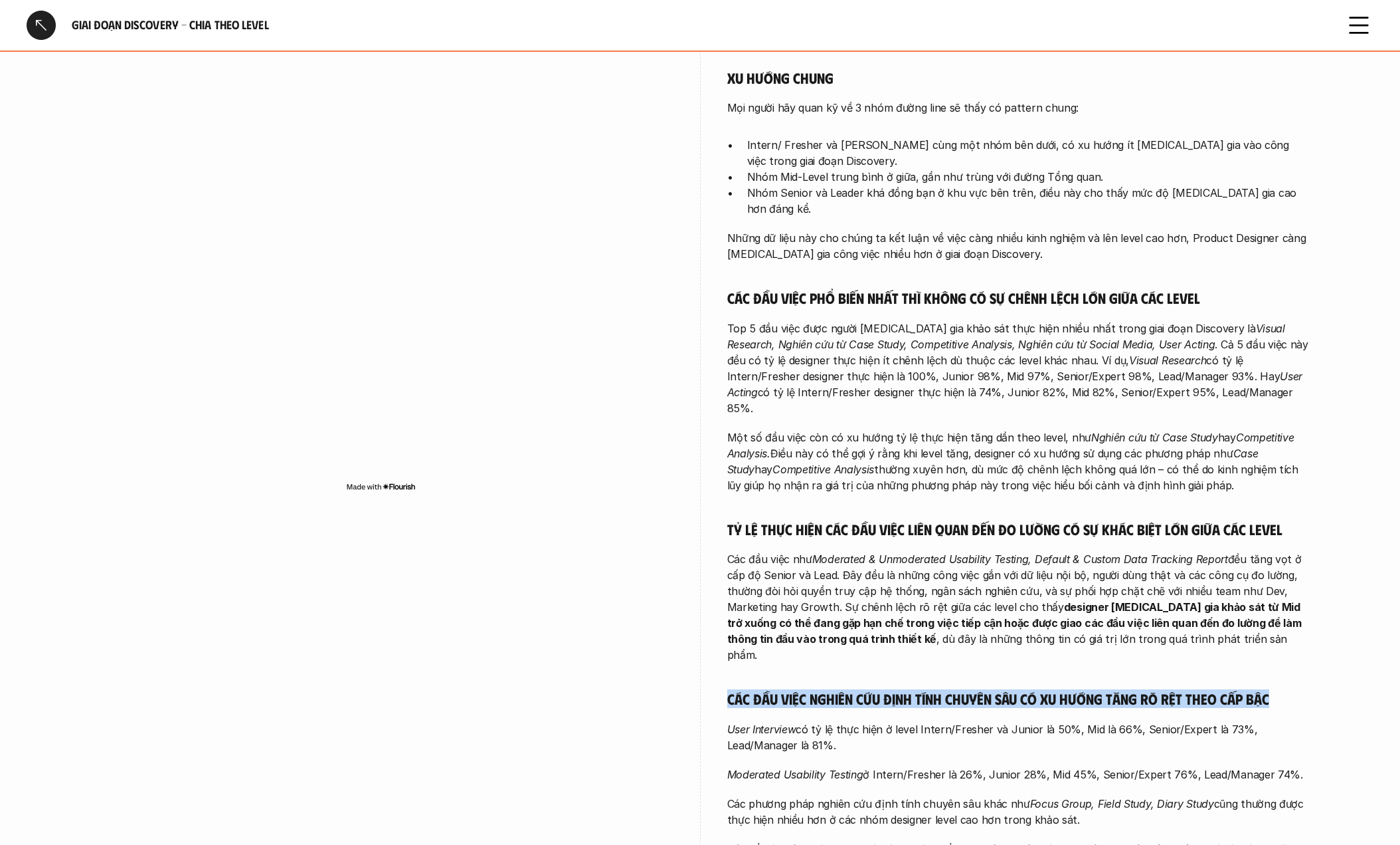
drag, startPoint x: 717, startPoint y: 639, endPoint x: 1278, endPoint y: 634, distance: 561.0
click at [1278, 634] on div "overview Xuyên suốt mọi level, bộ khung Discovery (Visual Research, Case Study,…" at bounding box center [700, 357] width 1222 height 1111
click at [791, 721] on p "User Interview có tỷ lệ thực hiện ở level Intern/Fresher và Junior là 50%, Mid …" at bounding box center [1020, 736] width 585 height 32
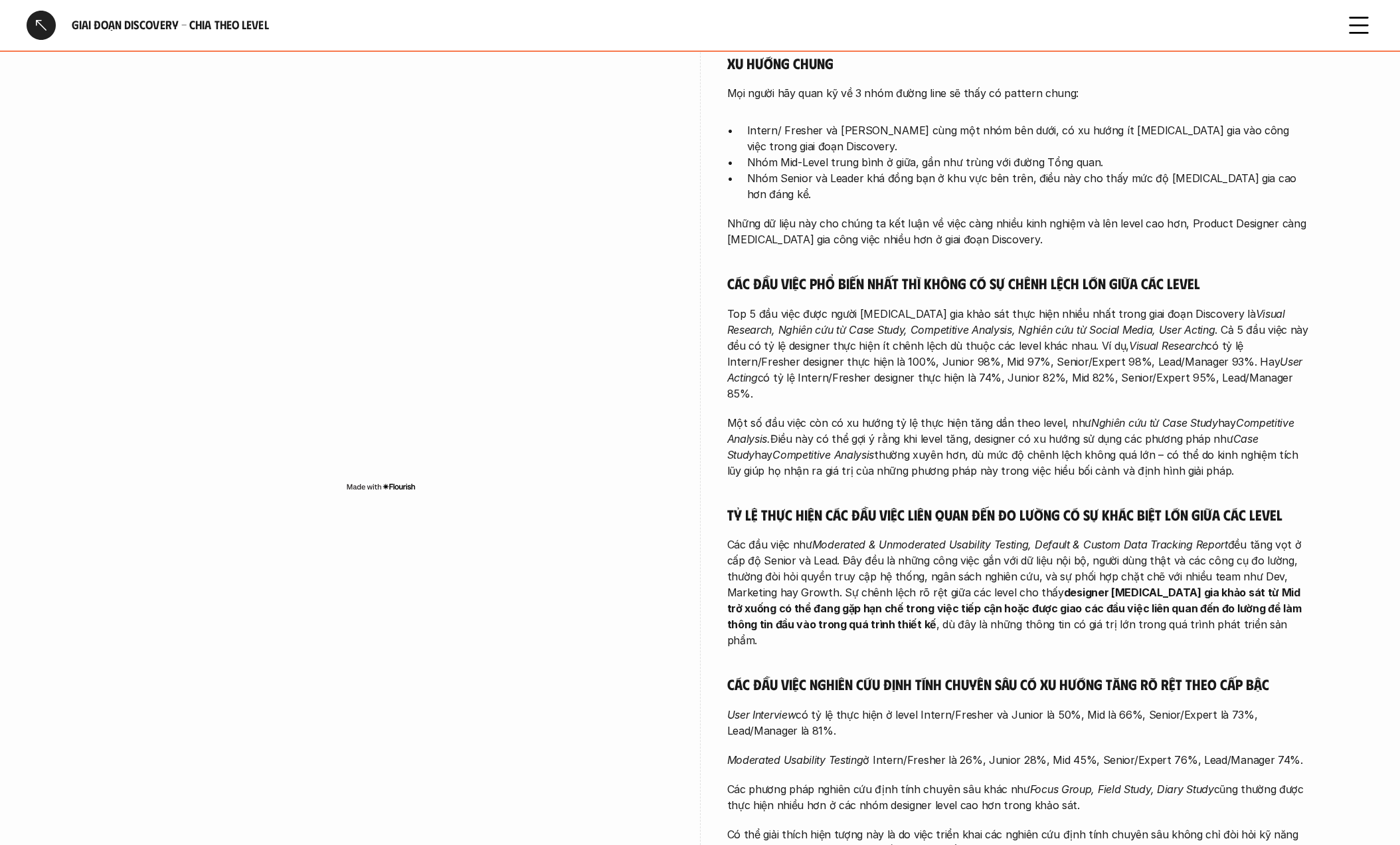
scroll to position [397, 0]
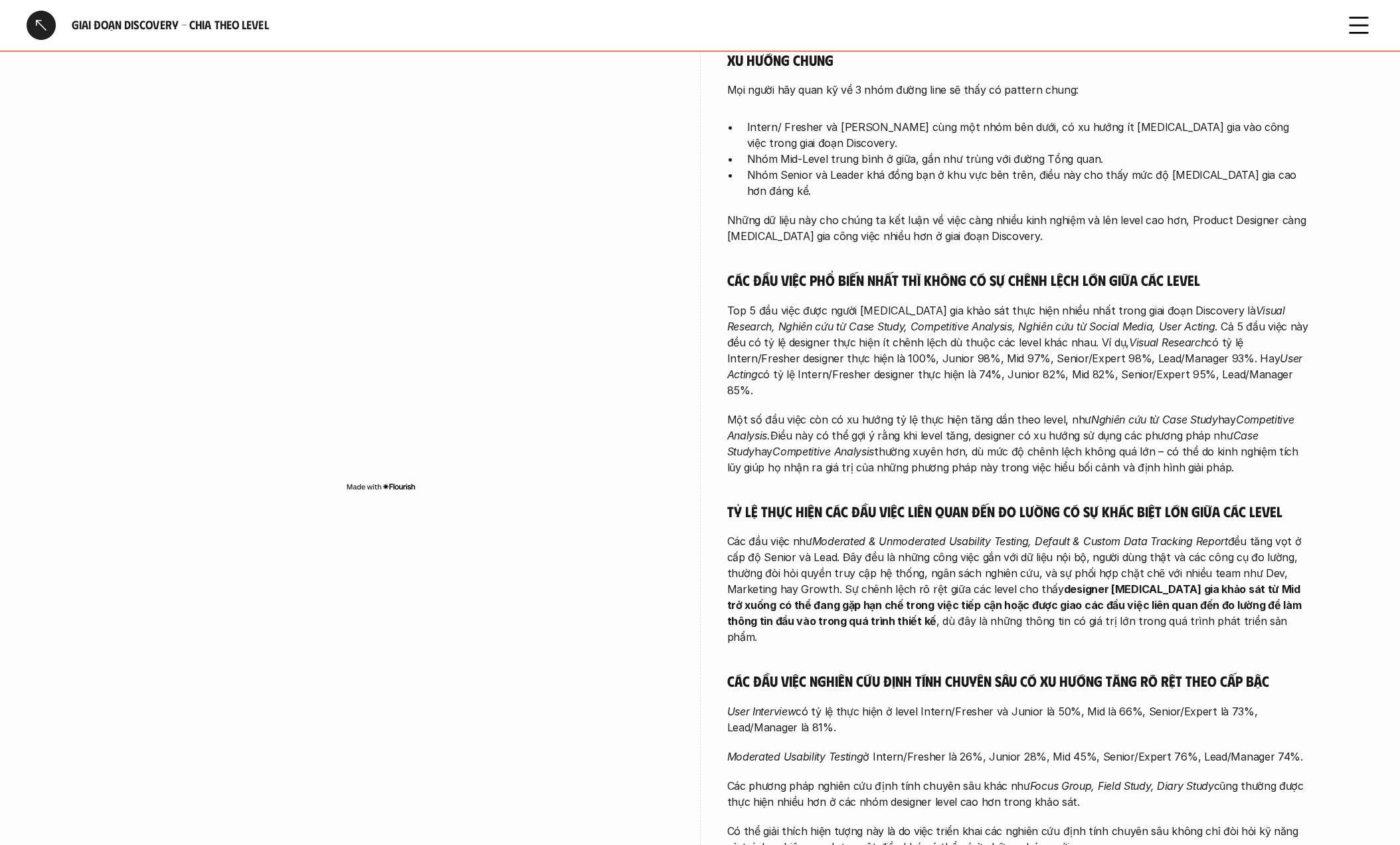
click at [756, 778] on p "Các phương pháp nghiên cứu định tính chuyên sâu khác như Focus Group, Field Stu…" at bounding box center [1020, 793] width 585 height 32
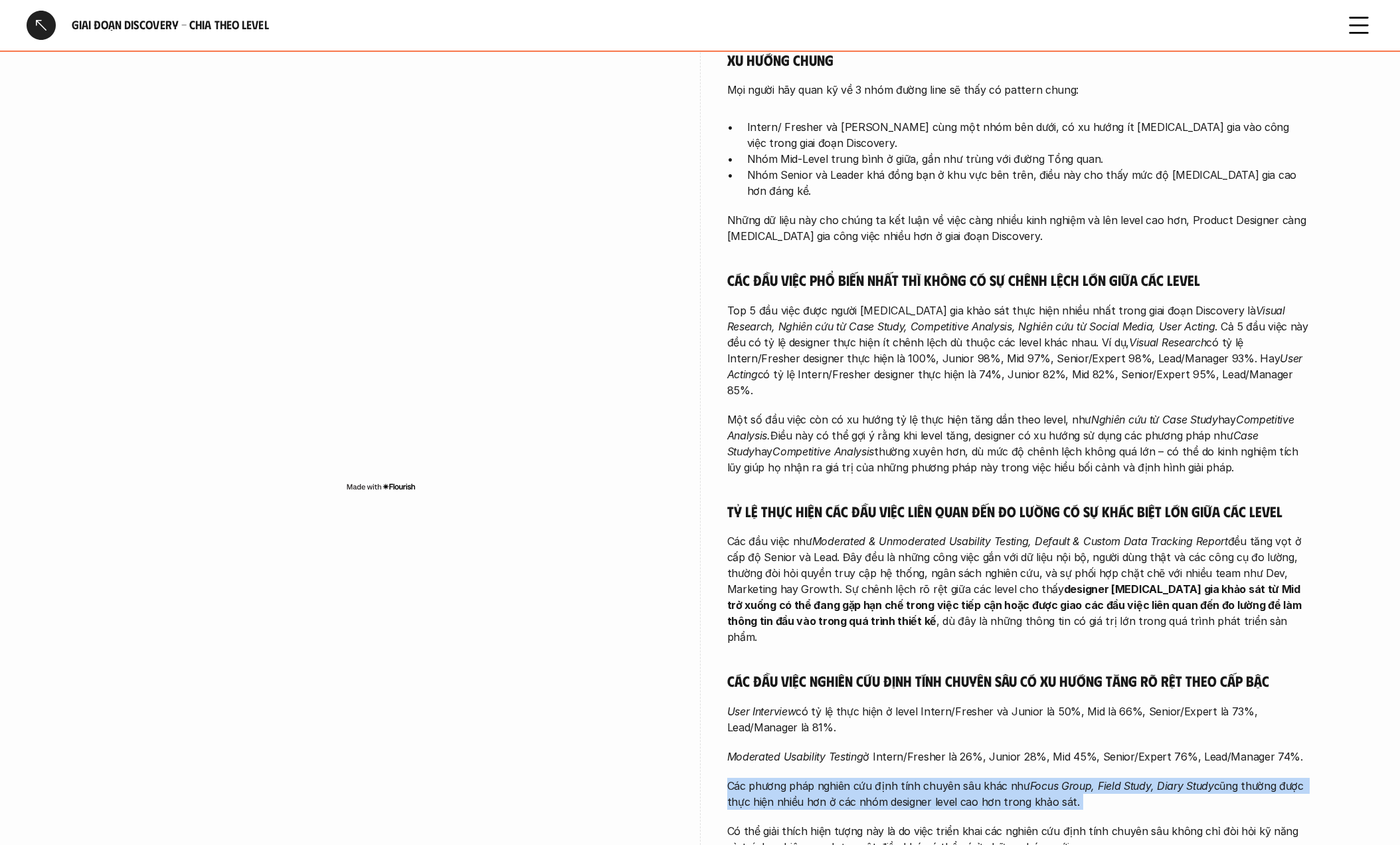
click at [756, 778] on p "Các phương pháp nghiên cứu định tính chuyên sâu khác như Focus Group, Field Stu…" at bounding box center [1020, 793] width 585 height 32
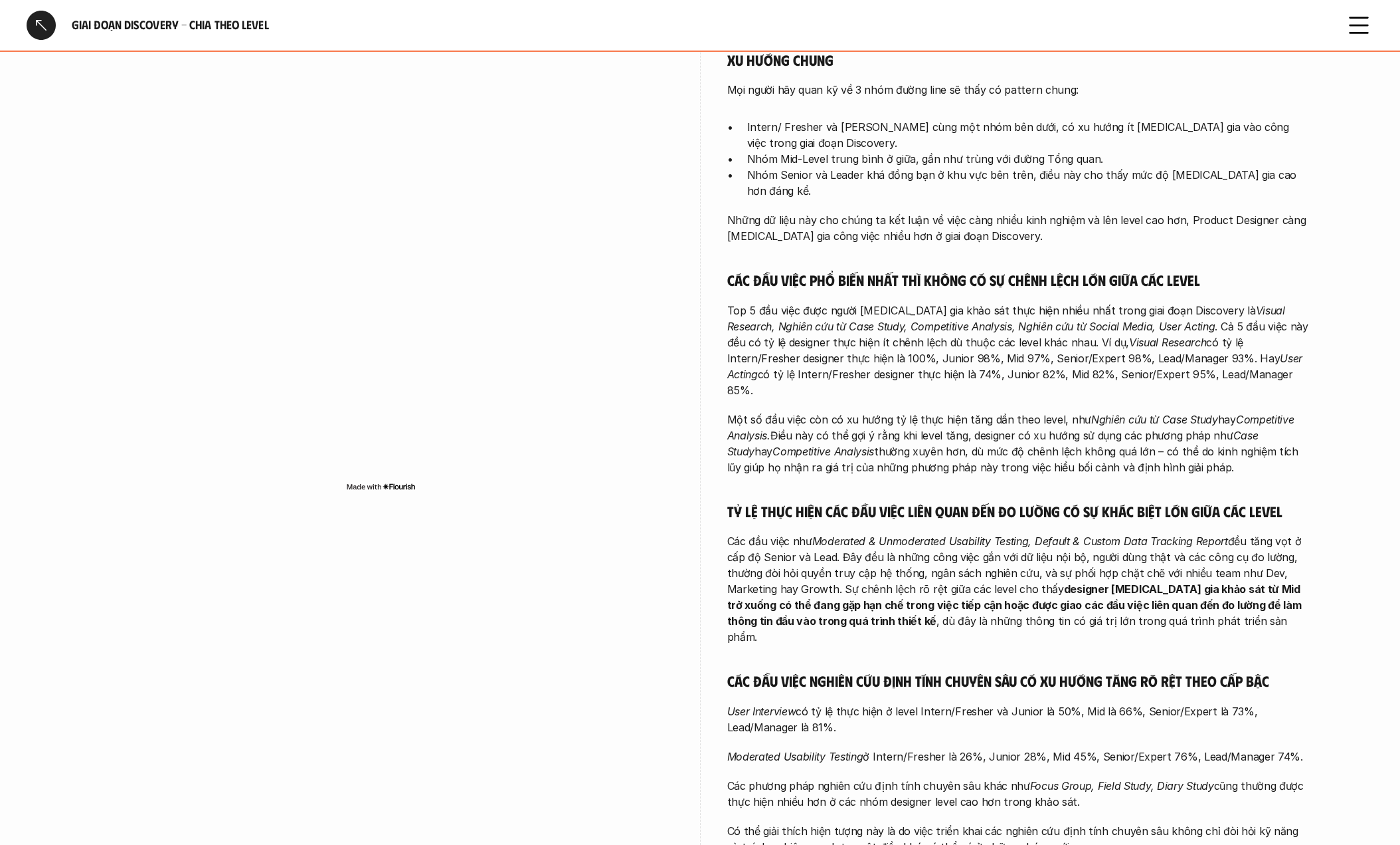
click at [943, 671] on h5 "Các đầu việc nghiên cứu định tính chuyên sâu có xu hướng tăng rõ rệt theo cấp b…" at bounding box center [1020, 679] width 585 height 18
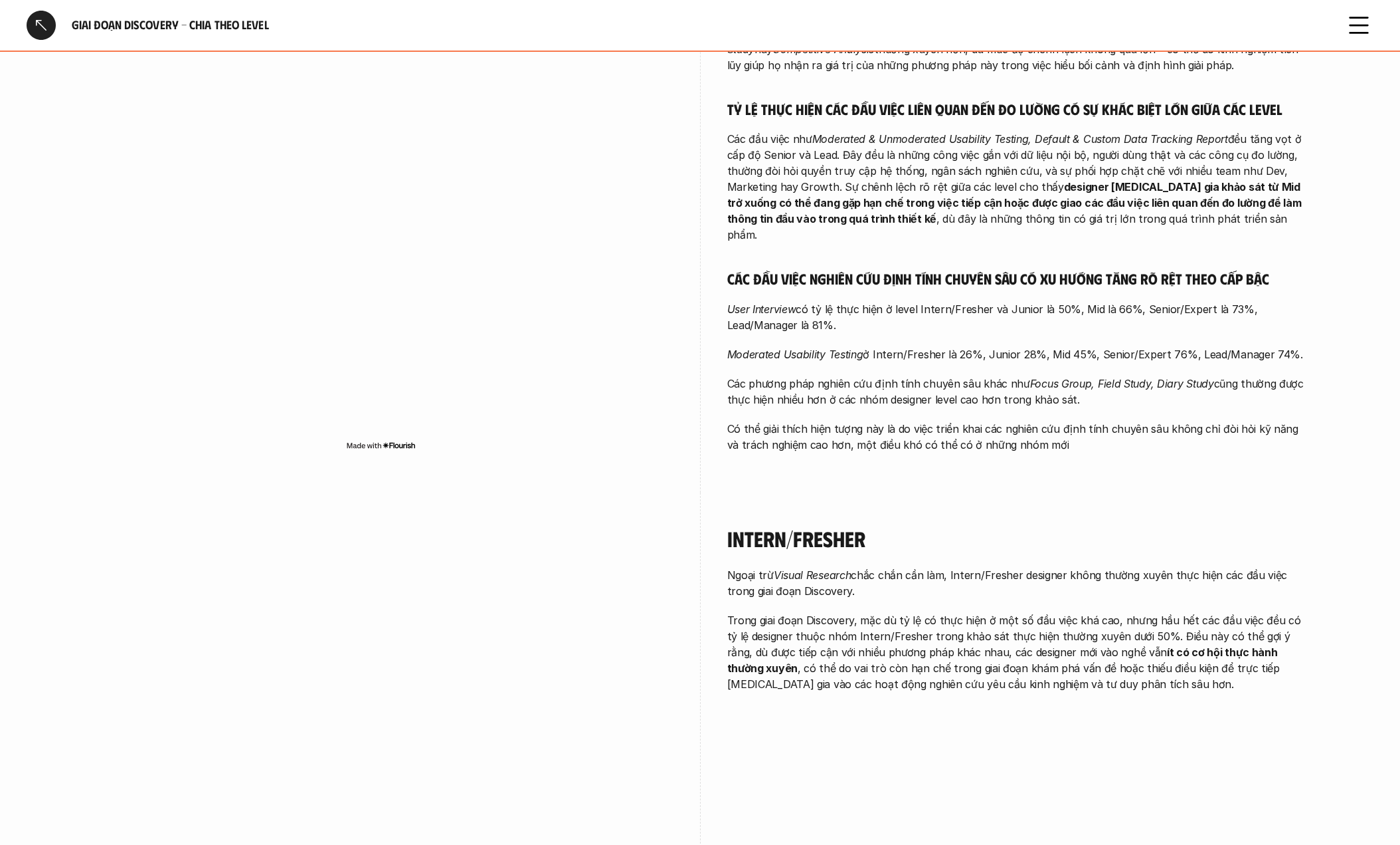
scroll to position [800, 0]
click at [817, 567] on p "Ngoại trừ Visual Research chắc chắn cần làm, Intern/Fresher designer không thườ…" at bounding box center [1020, 582] width 585 height 32
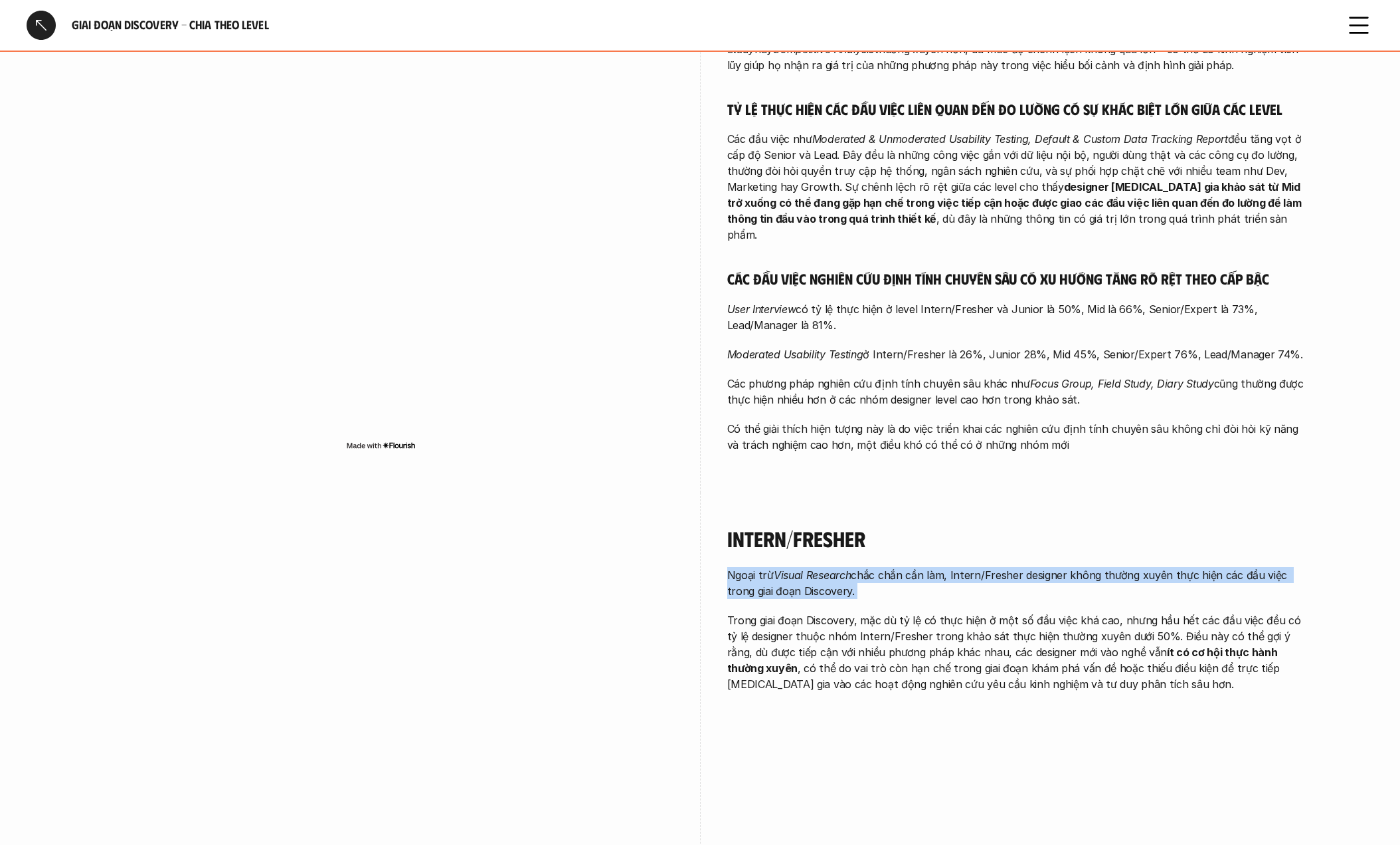
click at [817, 567] on p "Ngoại trừ Visual Research chắc chắn cần làm, Intern/Fresher designer không thườ…" at bounding box center [1020, 582] width 585 height 32
click at [1002, 567] on p "Ngoại trừ Visual Research chắc chắn cần làm, Intern/Fresher designer không thườ…" at bounding box center [1020, 582] width 585 height 32
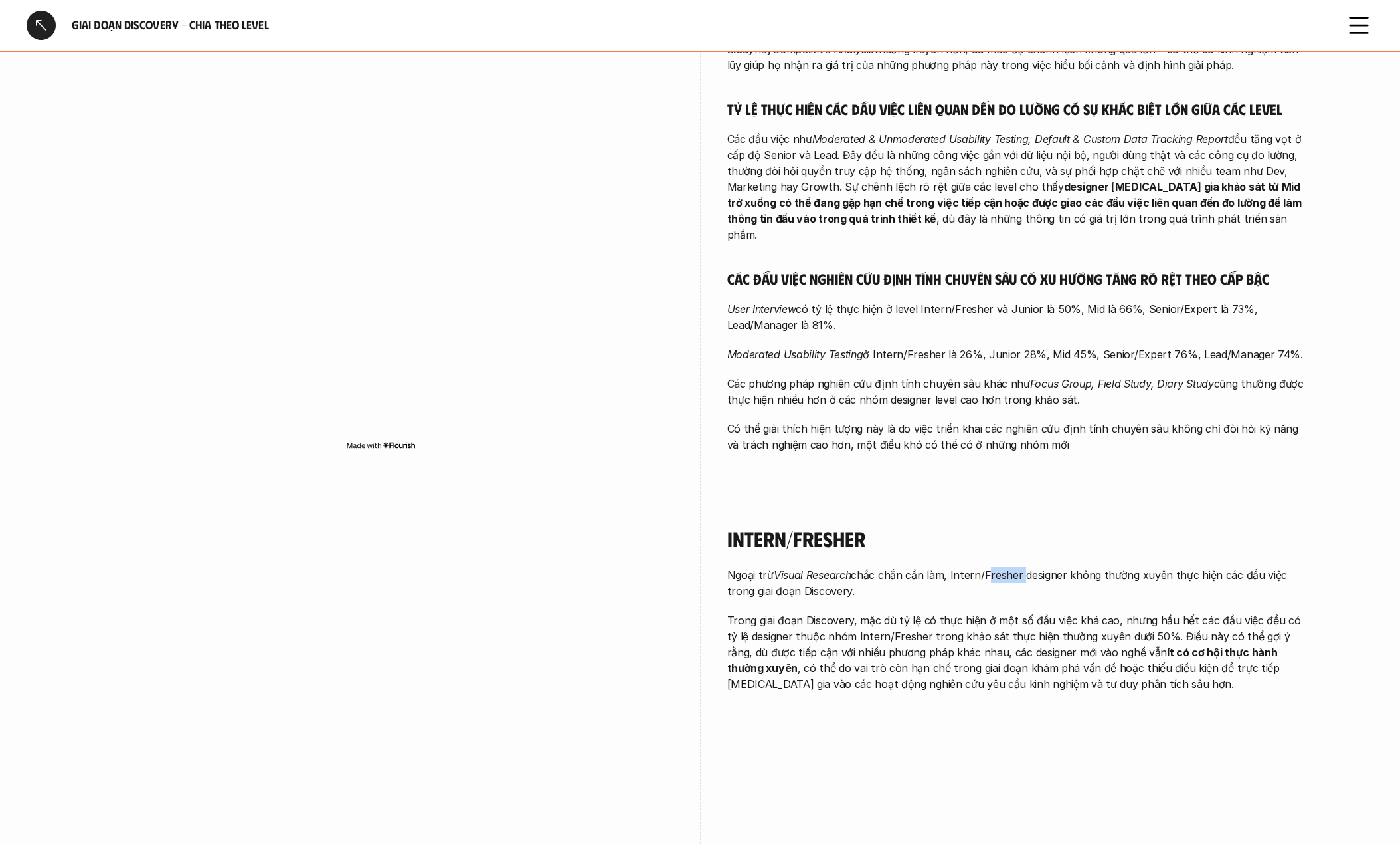
click at [1002, 567] on p "Ngoại trừ Visual Research chắc chắn cần làm, Intern/Fresher designer không thườ…" at bounding box center [1020, 582] width 585 height 32
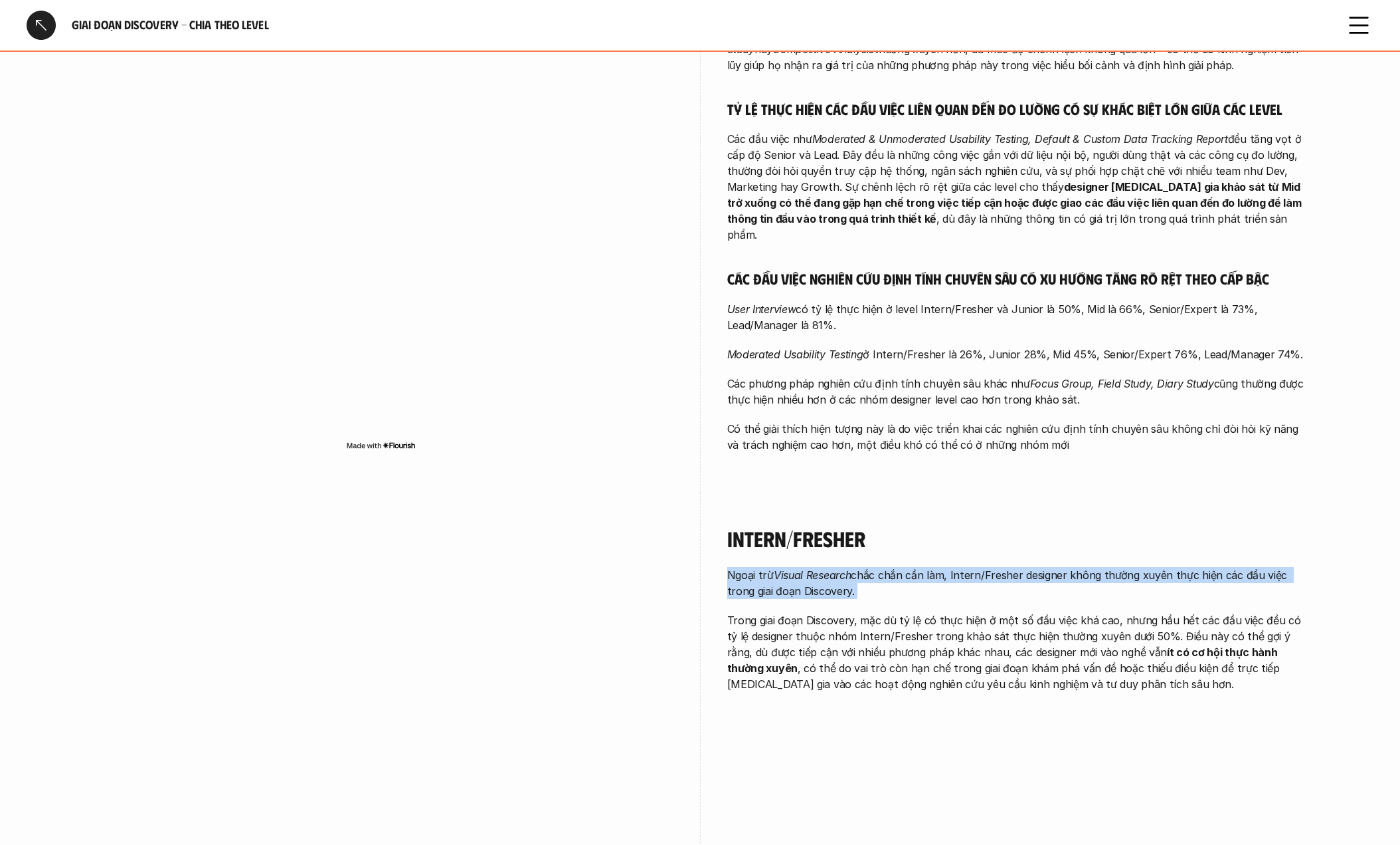
click at [1002, 567] on p "Ngoại trừ Visual Research chắc chắn cần làm, Intern/Fresher designer không thườ…" at bounding box center [1020, 582] width 585 height 32
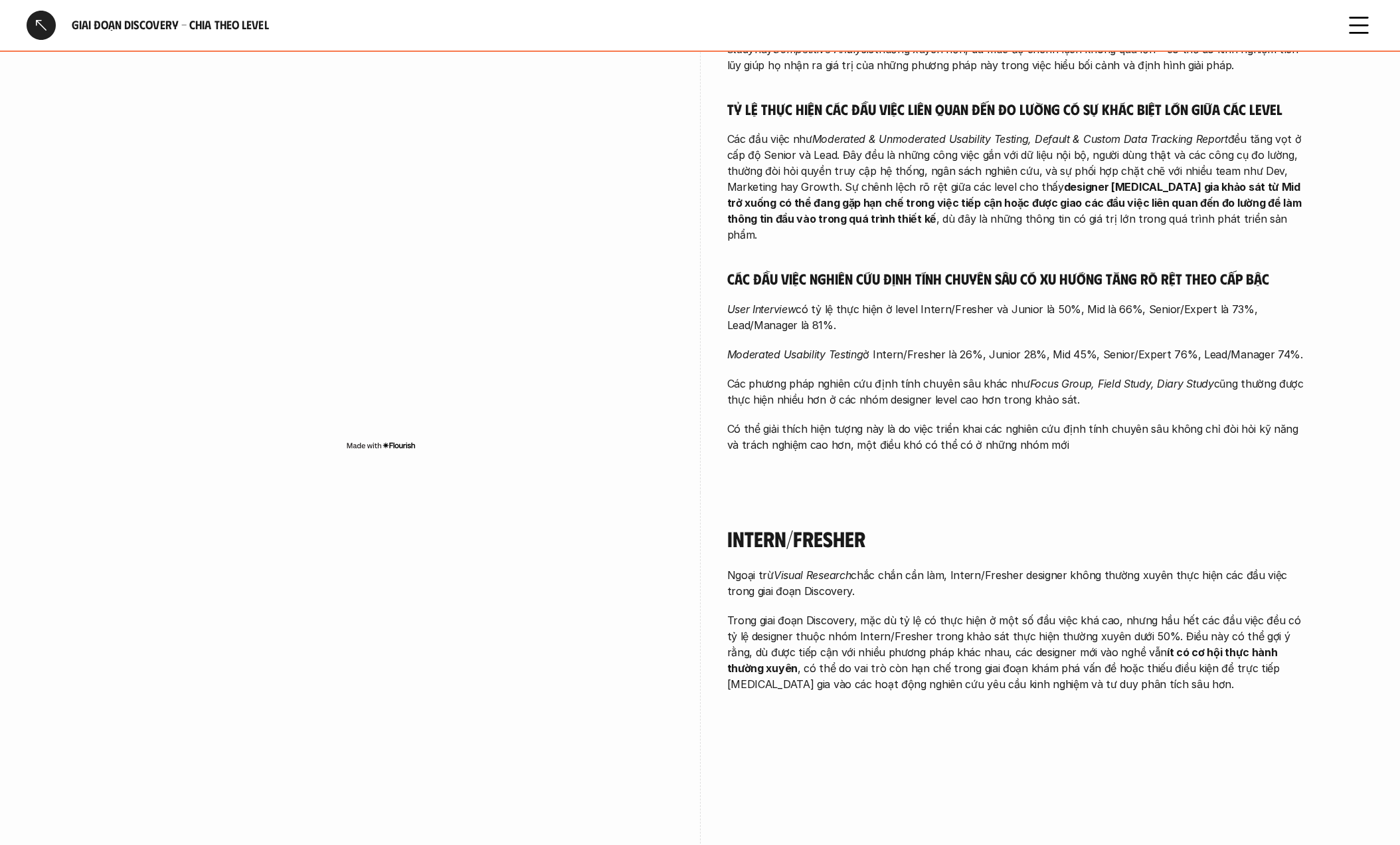
click at [913, 567] on p "Ngoại trừ Visual Research chắc chắn cần làm, Intern/Fresher designer không thườ…" at bounding box center [1020, 582] width 585 height 32
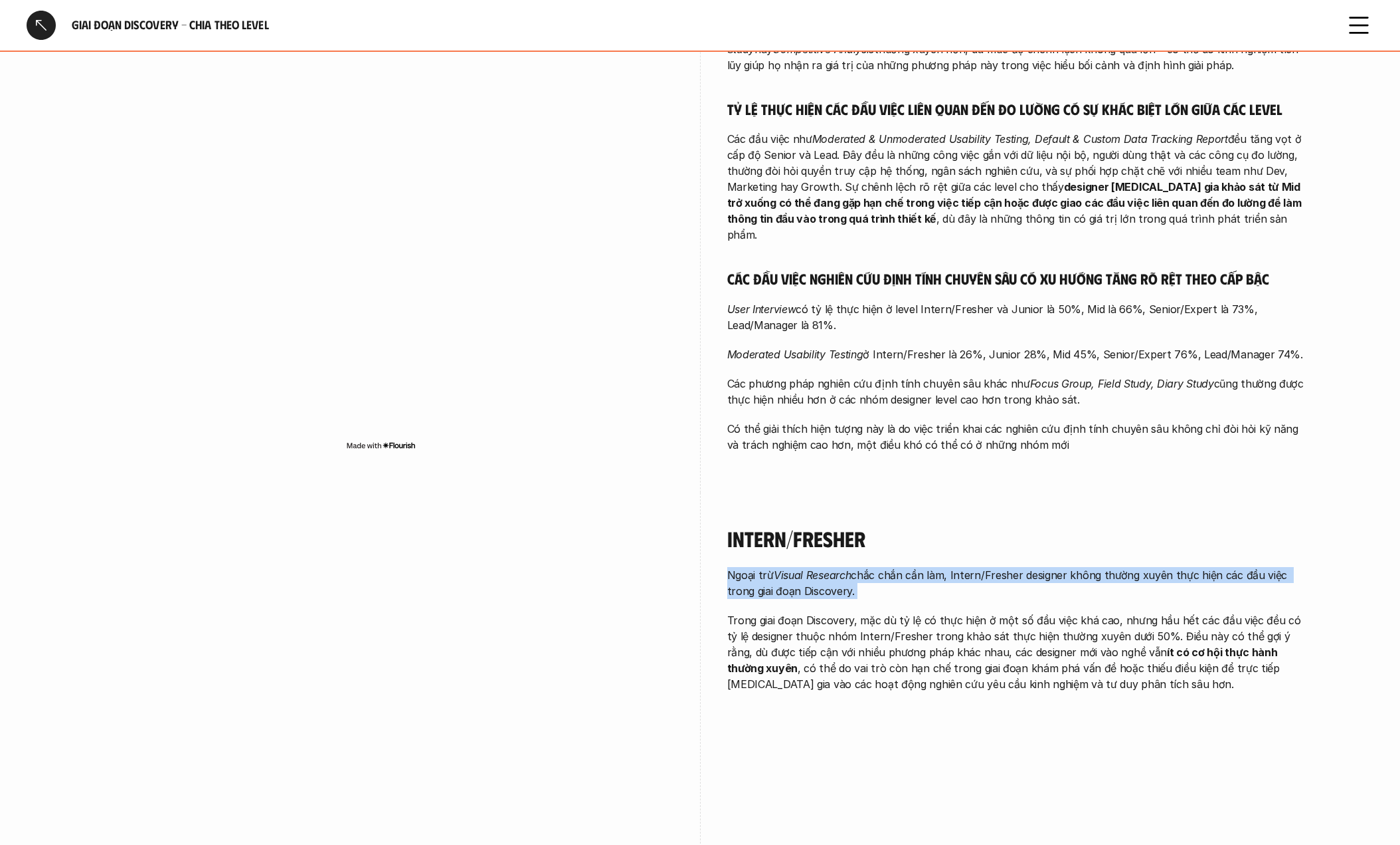
click at [913, 567] on p "Ngoại trừ Visual Research chắc chắn cần làm, Intern/Fresher designer không thườ…" at bounding box center [1020, 582] width 585 height 32
click at [780, 567] on div "Ngoại trừ Visual Research chắc chắn cần làm, Intern/Fresher designer không thườ…" at bounding box center [1020, 629] width 585 height 125
click at [779, 612] on p "Trong giai đoạn Discovery, mặc dù tỷ lệ có thực hiện ở một số đầu việc khá cao,…" at bounding box center [1020, 652] width 585 height 80
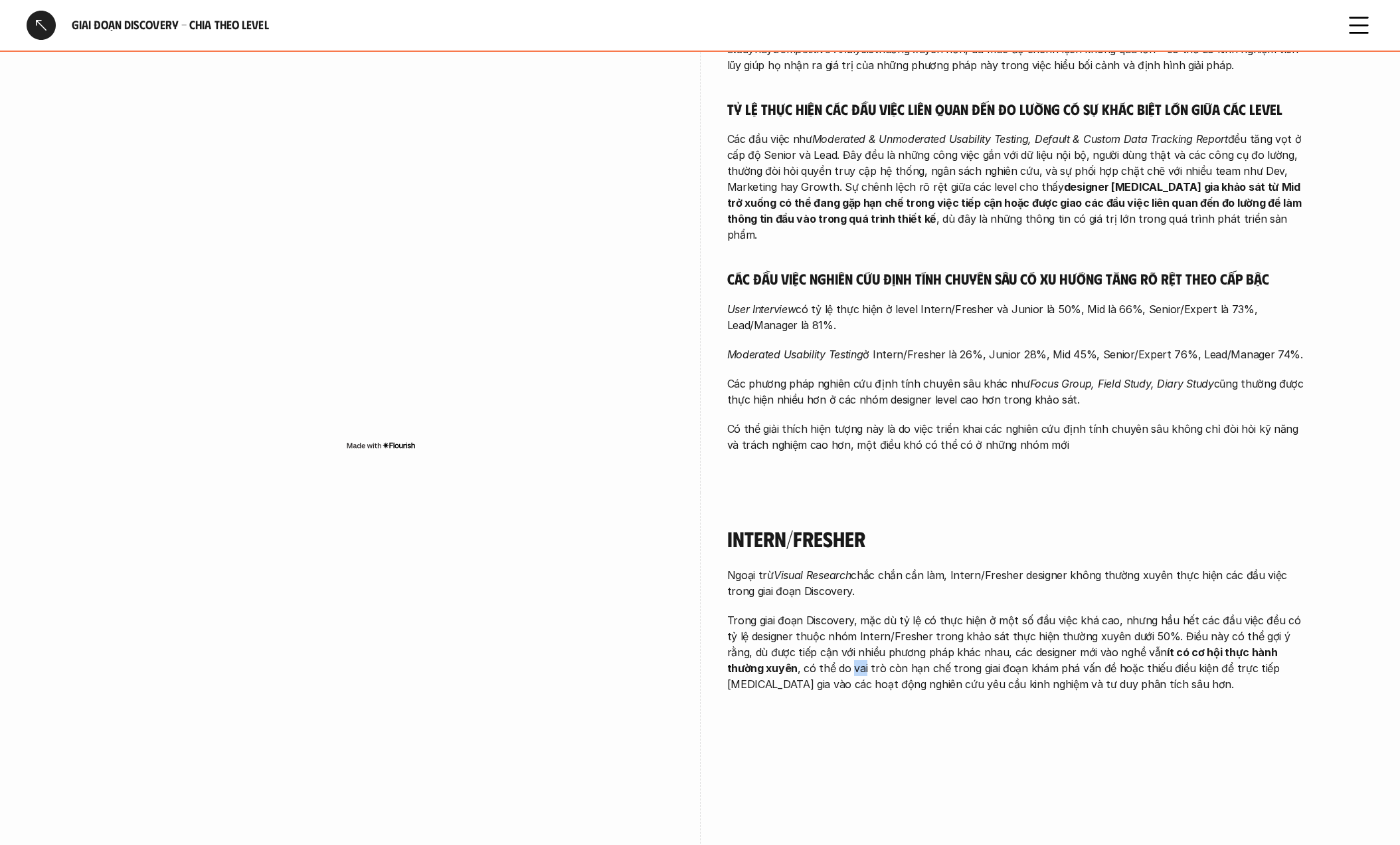
click at [779, 612] on p "Trong giai đoạn Discovery, mặc dù tỷ lệ có thực hiện ở một số đầu việc khá cao,…" at bounding box center [1020, 652] width 585 height 80
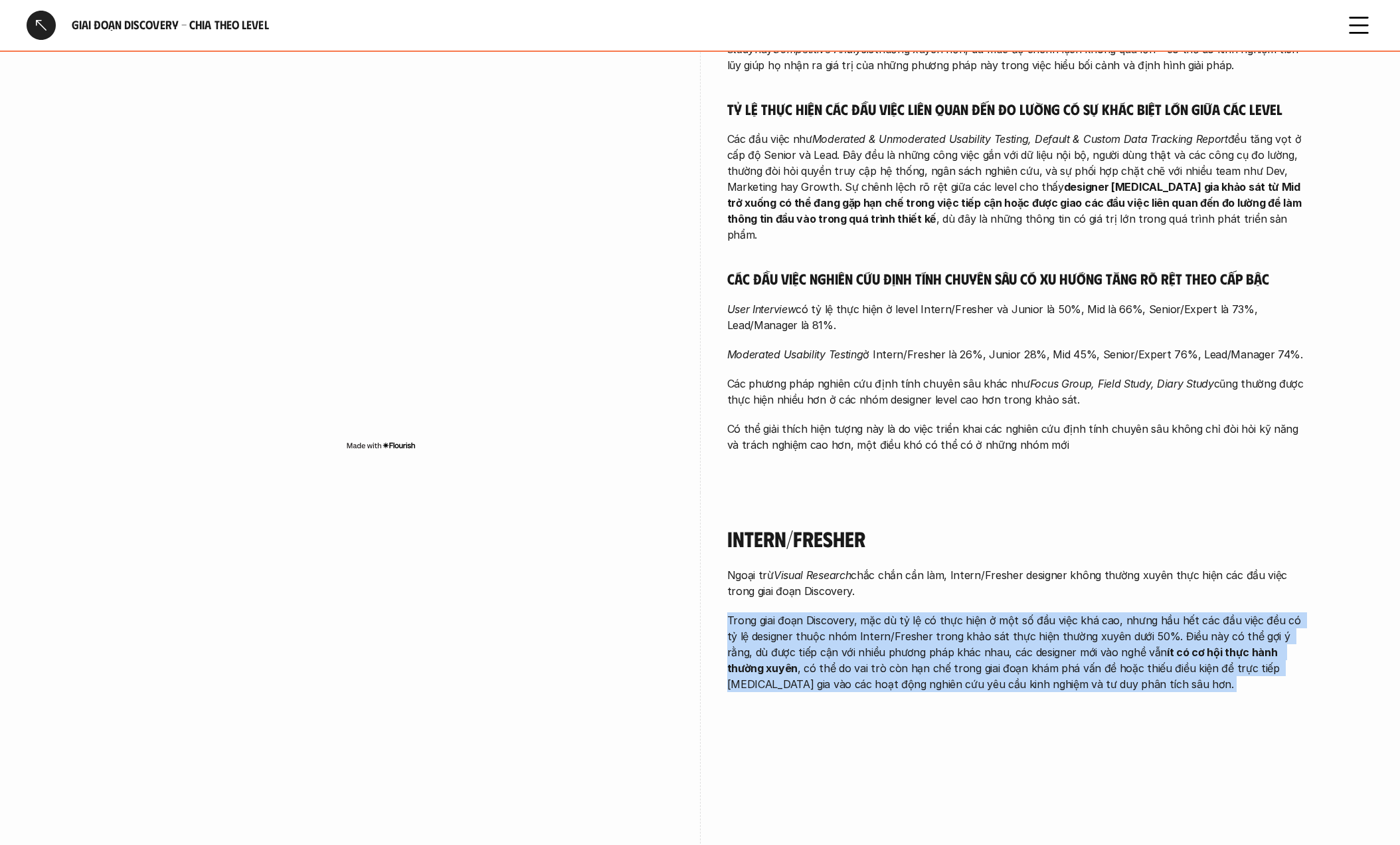
click at [779, 612] on p "Trong giai đoạn Discovery, mặc dù tỷ lệ có thực hiện ở một số đầu việc khá cao,…" at bounding box center [1020, 652] width 585 height 80
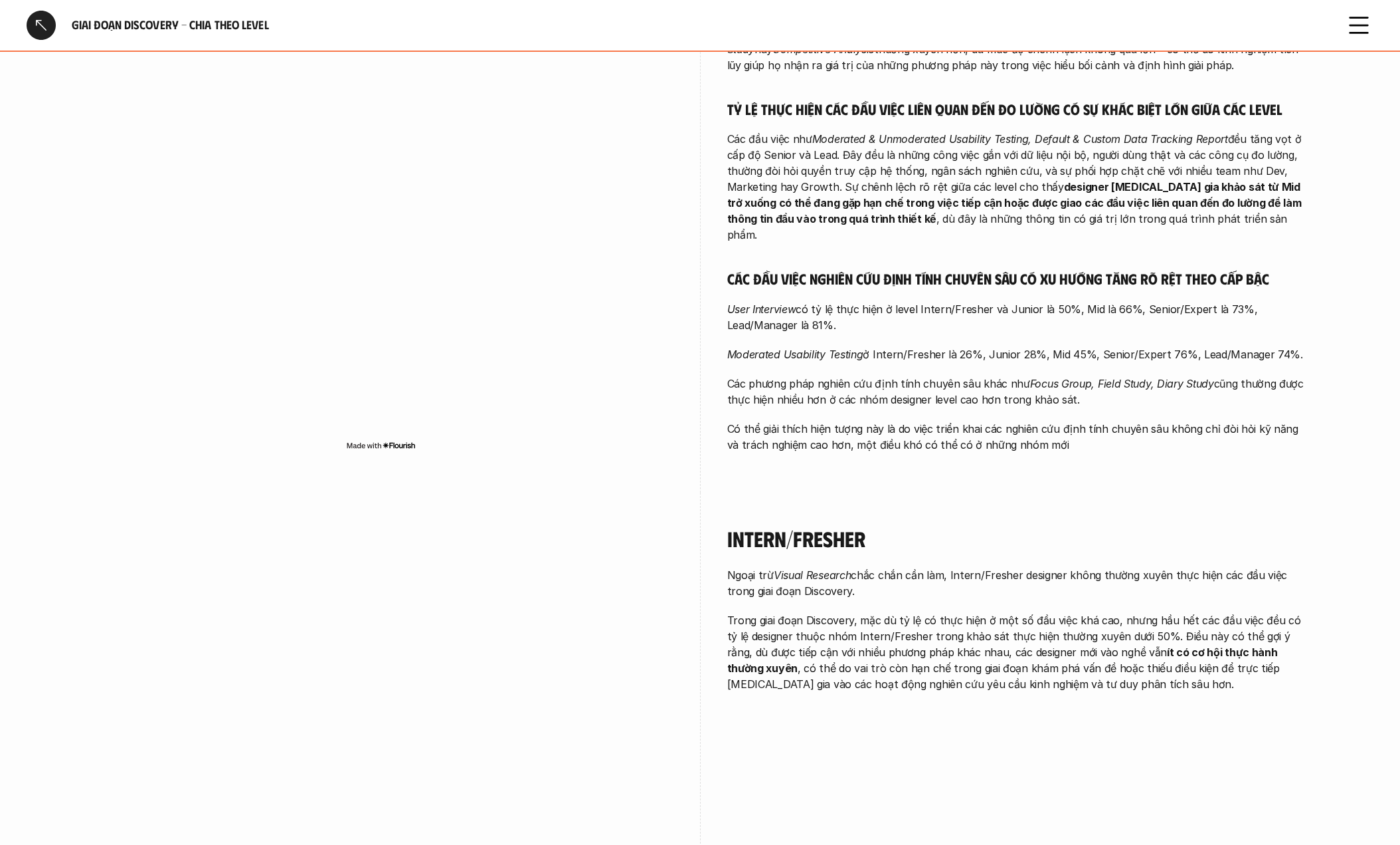
click at [1021, 567] on p "Ngoại trừ Visual Research chắc chắn cần làm, Intern/Fresher designer không thườ…" at bounding box center [1020, 582] width 585 height 32
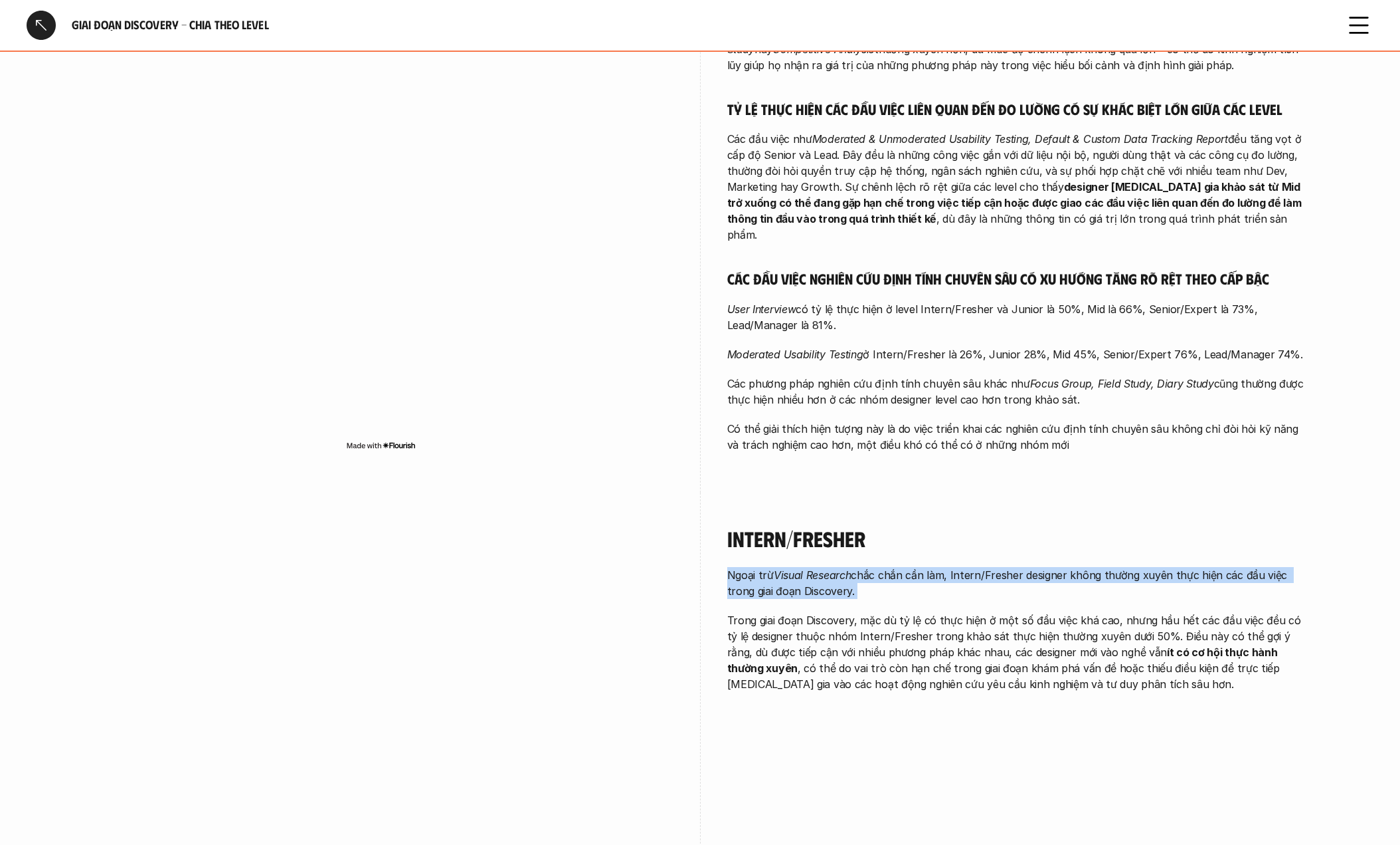
click at [1021, 567] on p "Ngoại trừ Visual Research chắc chắn cần làm, Intern/Fresher designer không thườ…" at bounding box center [1020, 582] width 585 height 32
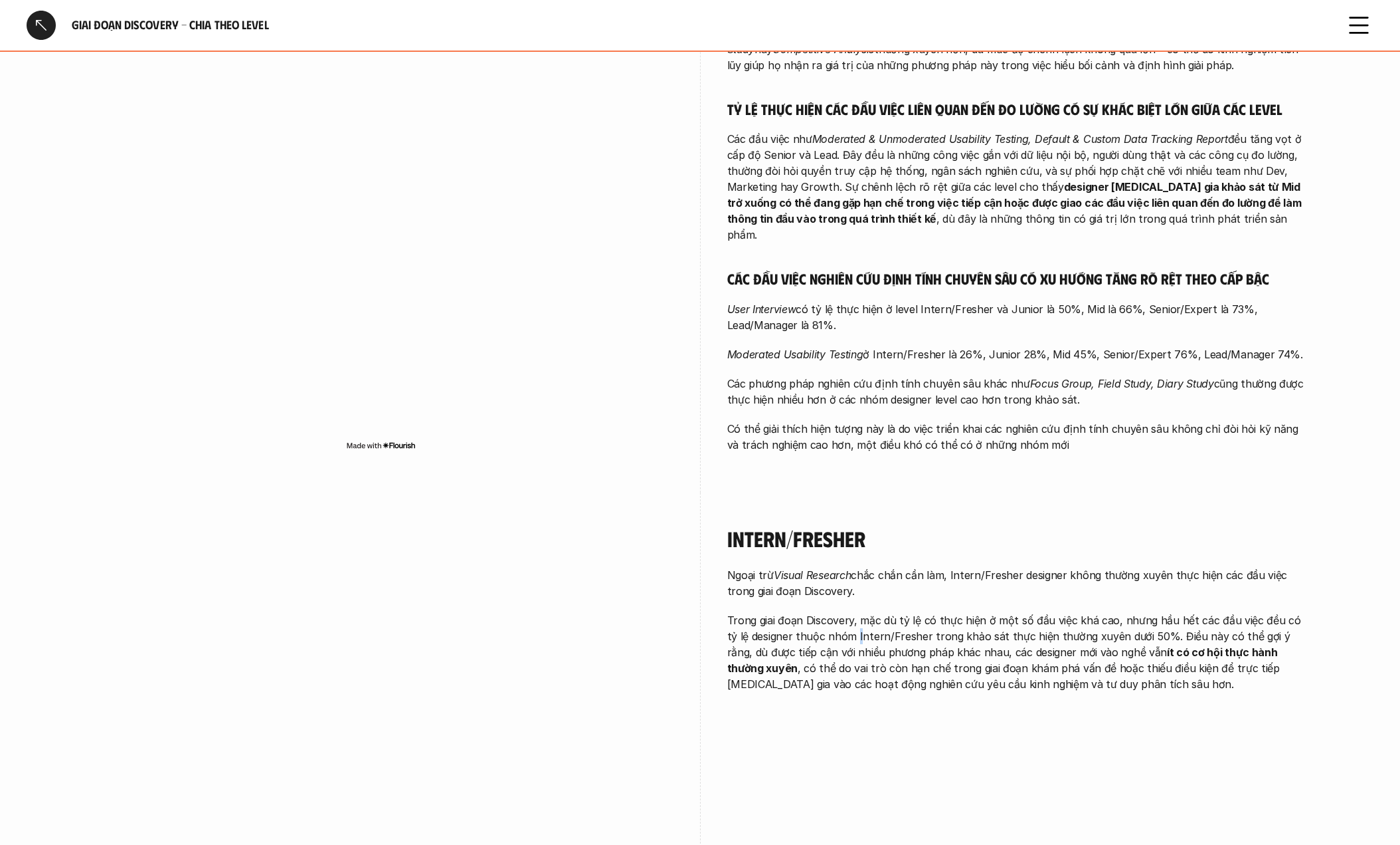
click at [833, 612] on p "Trong giai đoạn Discovery, mặc dù tỷ lệ có thực hiện ở một số đầu việc khá cao,…" at bounding box center [1020, 652] width 585 height 80
click at [821, 612] on p "Trong giai đoạn Discovery, mặc dù tỷ lệ có thực hiện ở một số đầu việc khá cao,…" at bounding box center [1020, 652] width 585 height 80
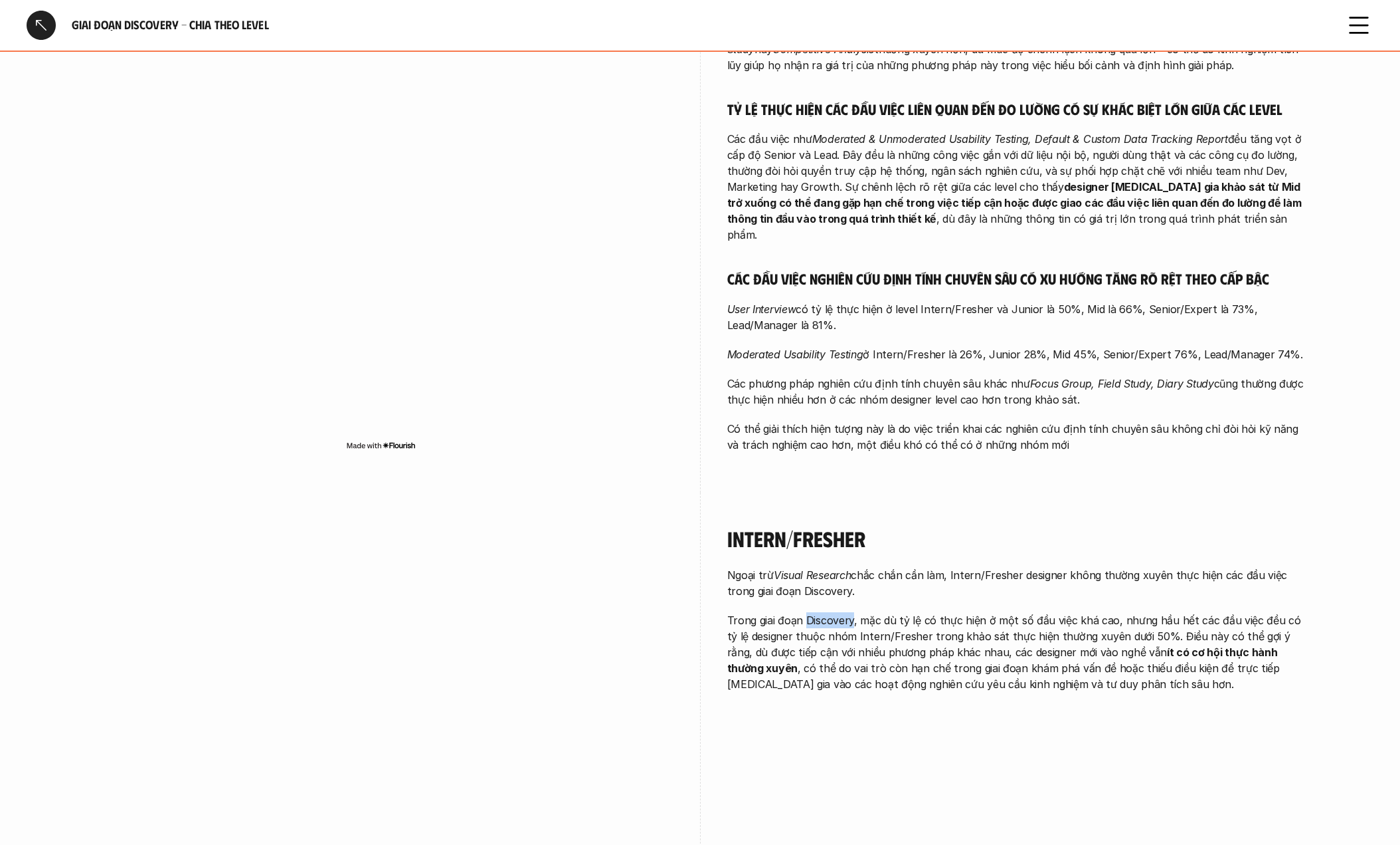
click at [821, 612] on p "Trong giai đoạn Discovery, mặc dù tỷ lệ có thực hiện ở một số đầu việc khá cao,…" at bounding box center [1020, 652] width 585 height 80
click at [959, 567] on p "Ngoại trừ Visual Research chắc chắn cần làm, Intern/Fresher designer không thườ…" at bounding box center [1020, 582] width 585 height 32
click at [863, 612] on p "Trong giai đoạn Discovery, mặc dù tỷ lệ có thực hiện ở một số đầu việc khá cao,…" at bounding box center [1020, 652] width 585 height 80
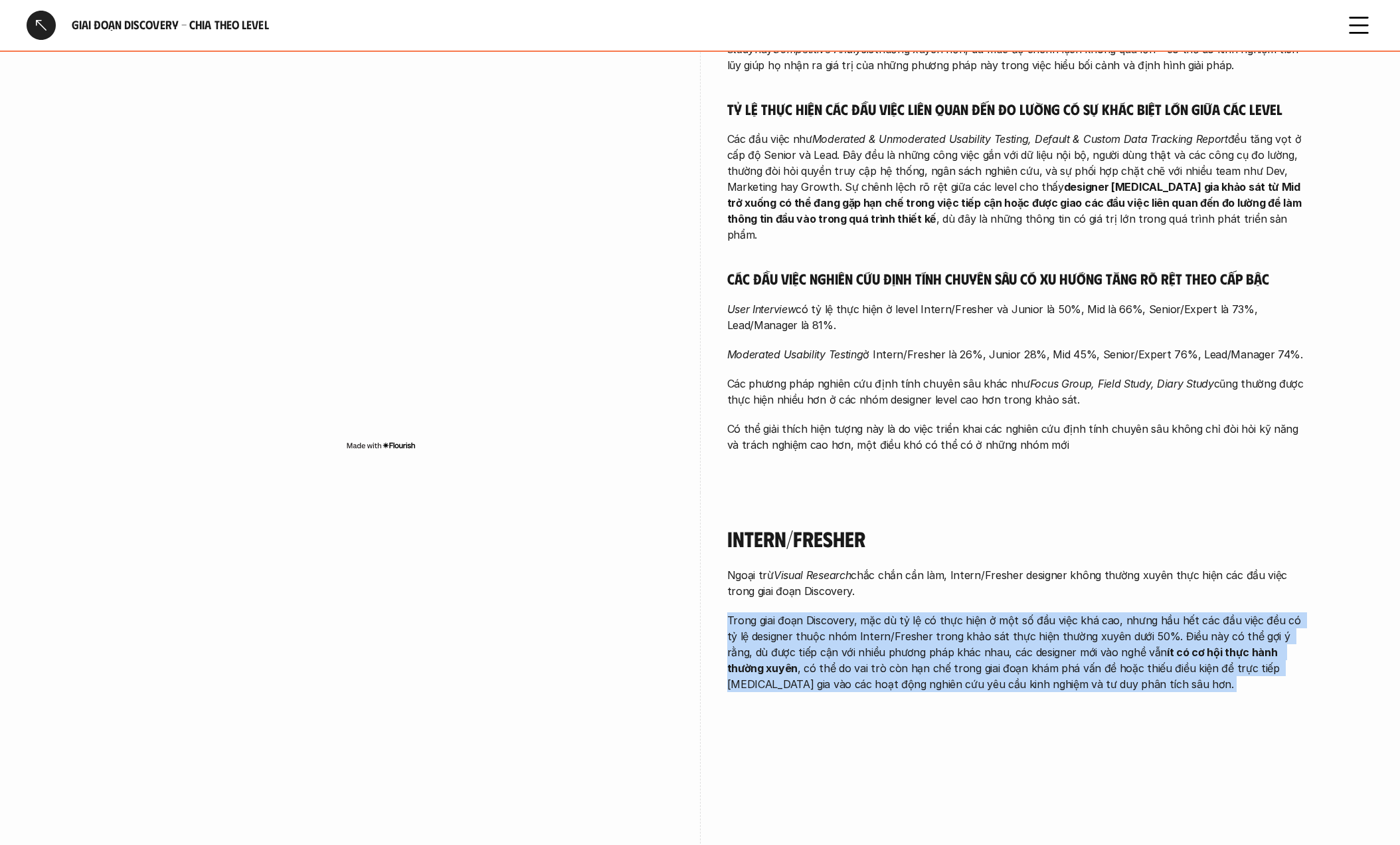
click at [863, 612] on p "Trong giai đoạn Discovery, mặc dù tỷ lệ có thực hiện ở một số đầu việc khá cao,…" at bounding box center [1020, 652] width 585 height 80
click at [851, 612] on p "Trong giai đoạn Discovery, mặc dù tỷ lệ có thực hiện ở một số đầu việc khá cao,…" at bounding box center [1020, 652] width 585 height 80
drag, startPoint x: 863, startPoint y: 549, endPoint x: 1210, endPoint y: 634, distance: 357.3
click at [1210, 634] on div "Intern/Fresher Ngoại trừ Visual Research chắc chắn cần làm, Intern/Fresher desi…" at bounding box center [1020, 612] width 585 height 240
click at [1074, 623] on p "Trong giai đoạn Discovery, mặc dù tỷ lệ có thực hiện ở một số đầu việc khá cao,…" at bounding box center [1020, 652] width 585 height 80
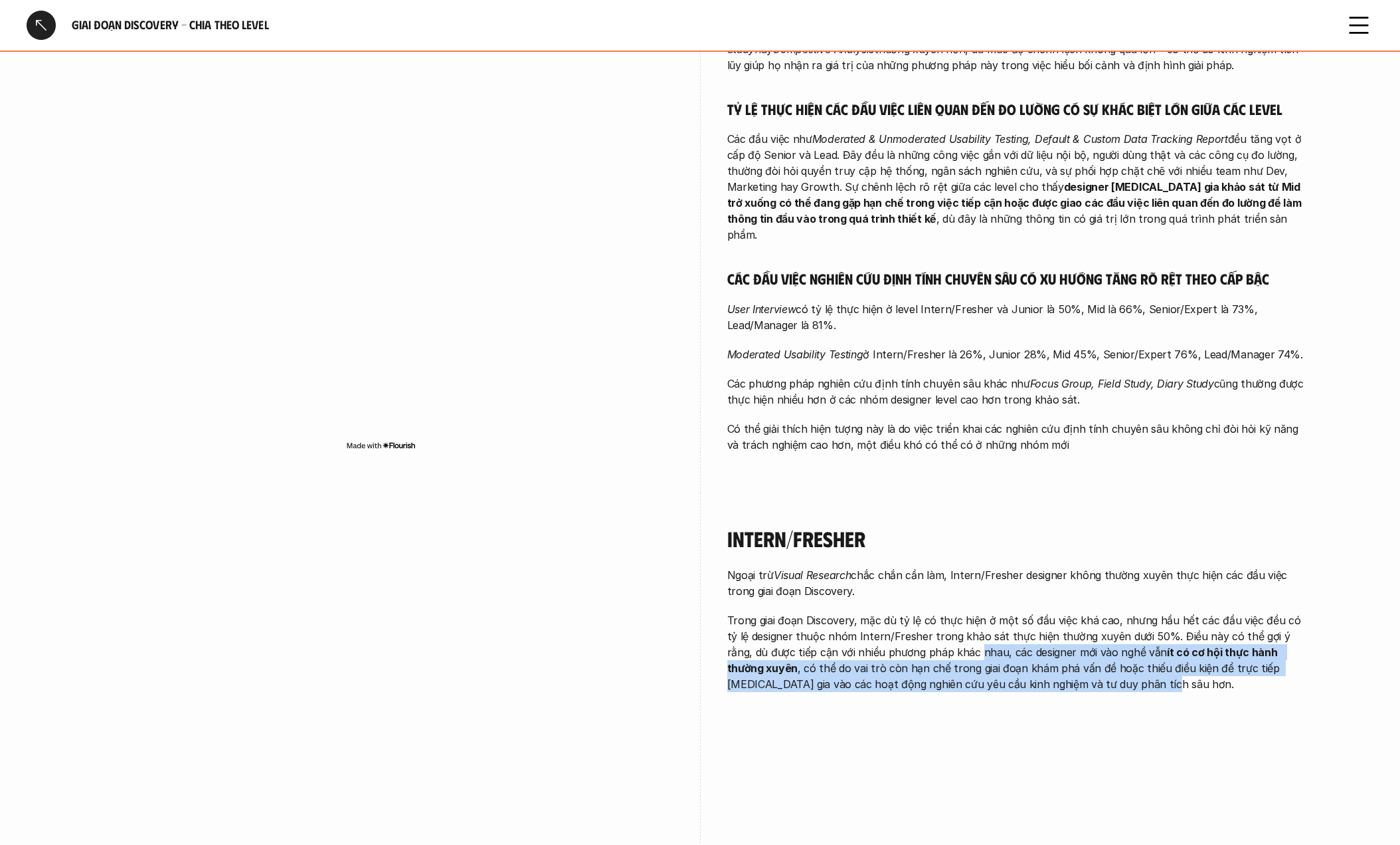
drag, startPoint x: 1093, startPoint y: 586, endPoint x: 1166, endPoint y: 630, distance: 85.2
click at [1166, 630] on div "Intern/Fresher Ngoại trừ Visual Research chắc chắn cần làm, Intern/Fresher desi…" at bounding box center [1020, 612] width 585 height 240
click at [1044, 615] on p "Trong giai đoạn Discovery, mặc dù tỷ lệ có thực hiện ở một số đầu việc khá cao,…" at bounding box center [1020, 652] width 585 height 80
drag, startPoint x: 806, startPoint y: 598, endPoint x: 1068, endPoint y: 622, distance: 263.1
click at [1068, 622] on p "Trong giai đoạn Discovery, mặc dù tỷ lệ có thực hiện ở một số đầu việc khá cao,…" at bounding box center [1020, 652] width 585 height 80
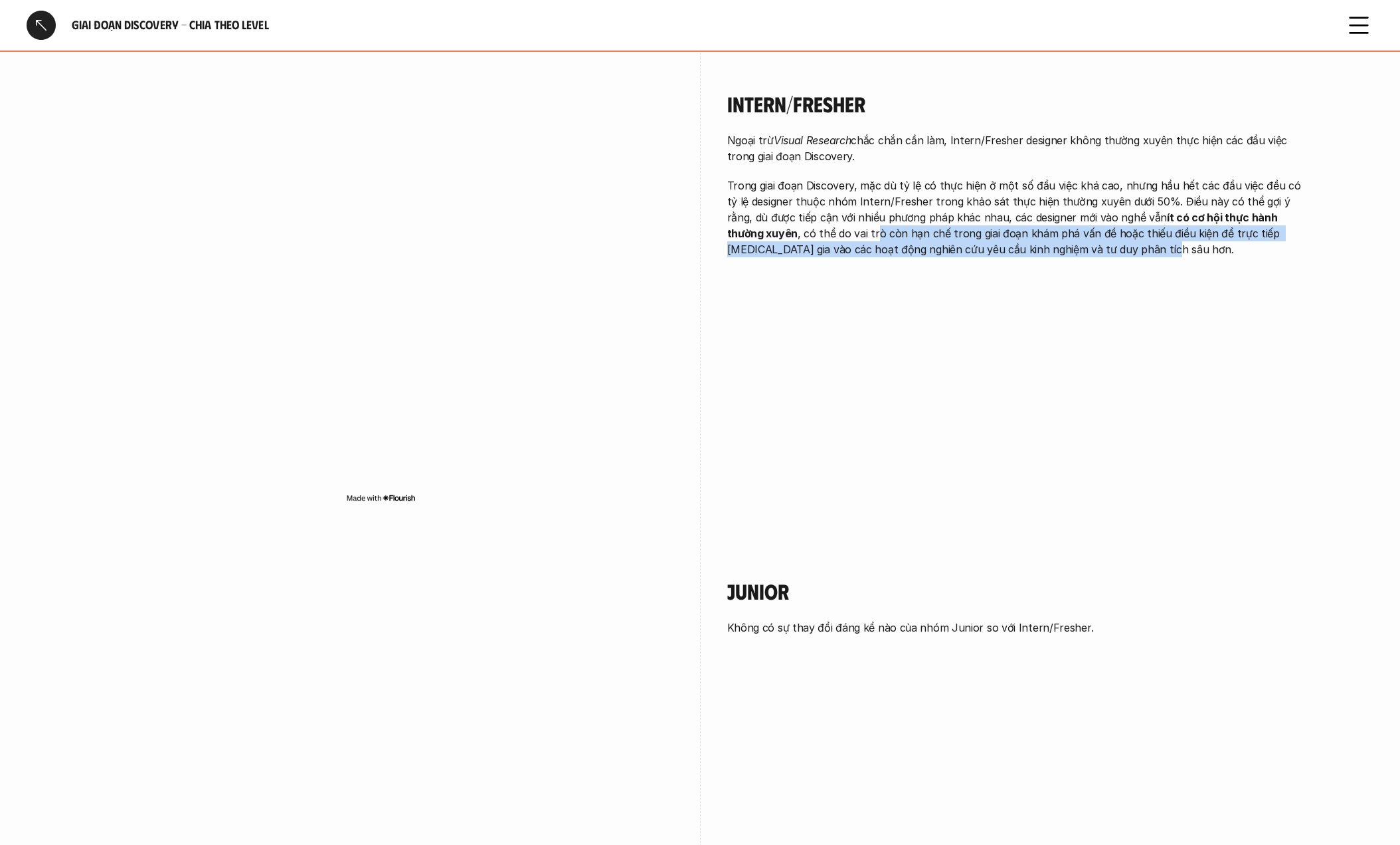
scroll to position [1444, 0]
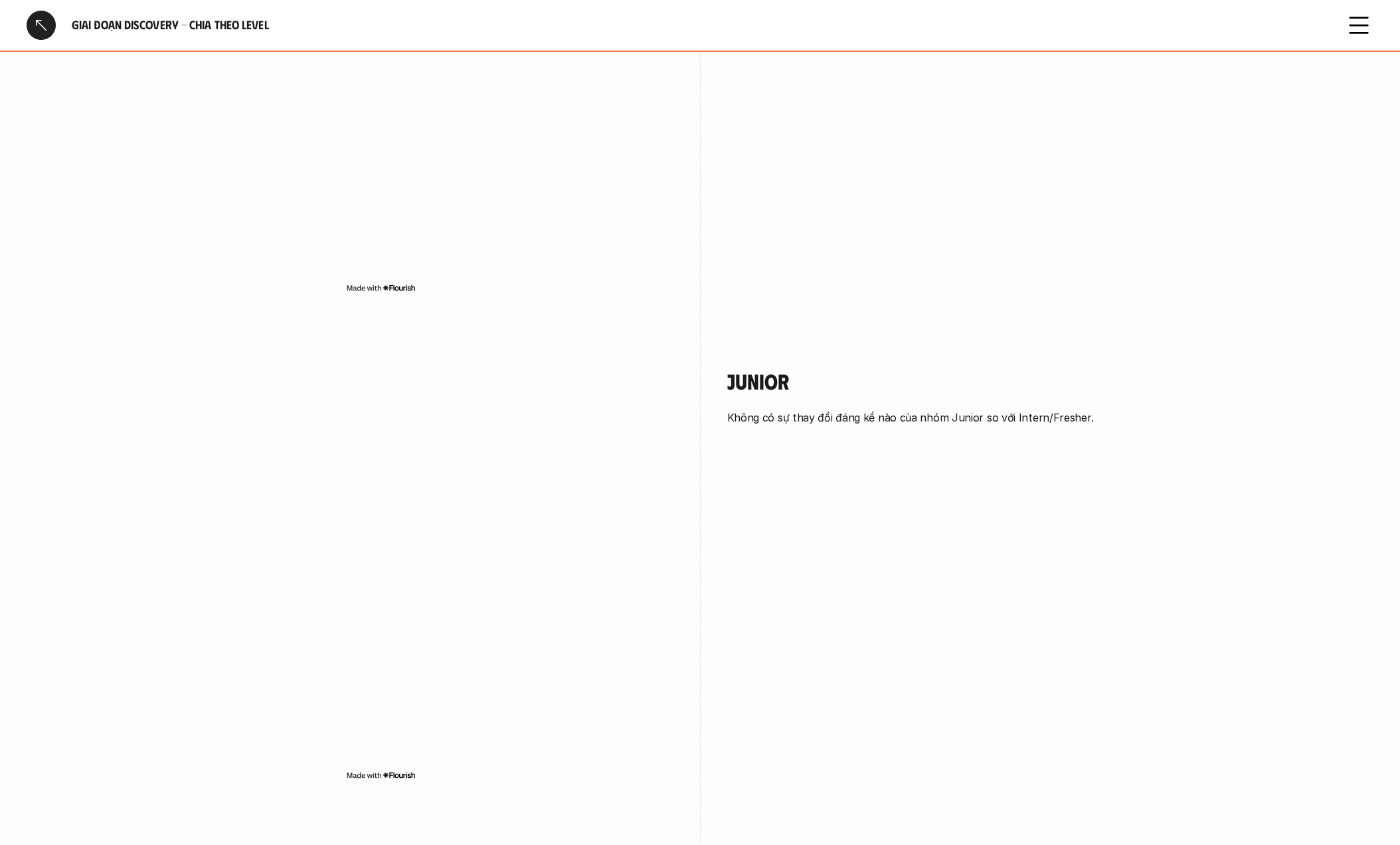
click at [737, 409] on p "Không có sự thay đổi đáng kể nào của nhóm Junior so với Intern/Fresher." at bounding box center [1020, 417] width 585 height 16
click at [744, 455] on div "Junior Không có sự thay đổi đáng kể nào của nhóm Junior so với Intern/Fresher." at bounding box center [700, 578] width 1222 height 487
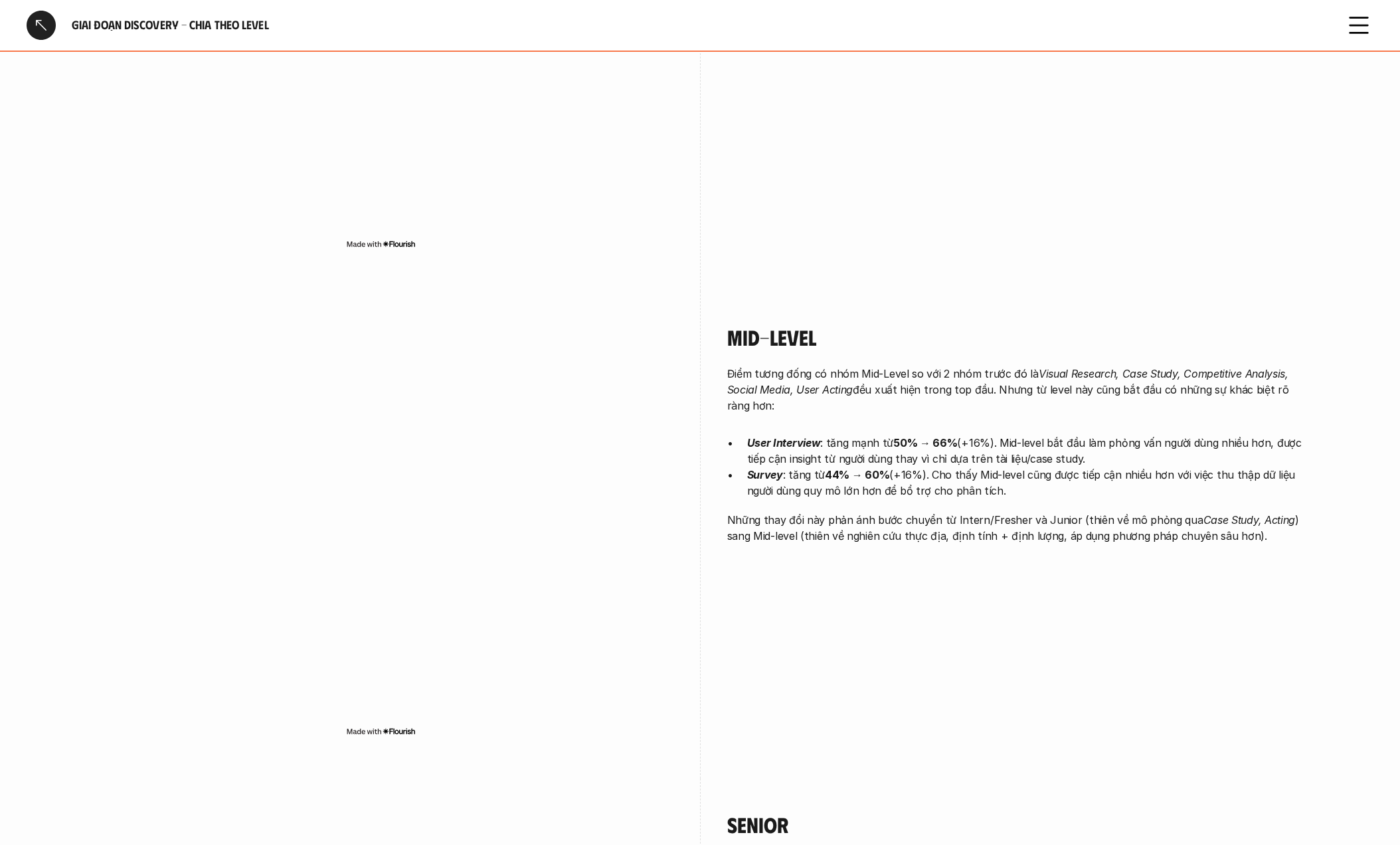
scroll to position [1978, 0]
drag, startPoint x: 740, startPoint y: 367, endPoint x: 1123, endPoint y: 384, distance: 383.4
click at [1123, 384] on div "Điểm tương đống có nhóm Mid-Level so với 2 nhóm trước đó là Visual Research, Ca…" at bounding box center [1020, 451] width 585 height 178
click at [788, 464] on p "Survey : tăng từ 44% → 60% (+16%). Cho thấy Mid-level cũng được tiếp cận nhiều …" at bounding box center [1030, 479] width 565 height 32
drag, startPoint x: 714, startPoint y: 369, endPoint x: 1038, endPoint y: 431, distance: 329.9
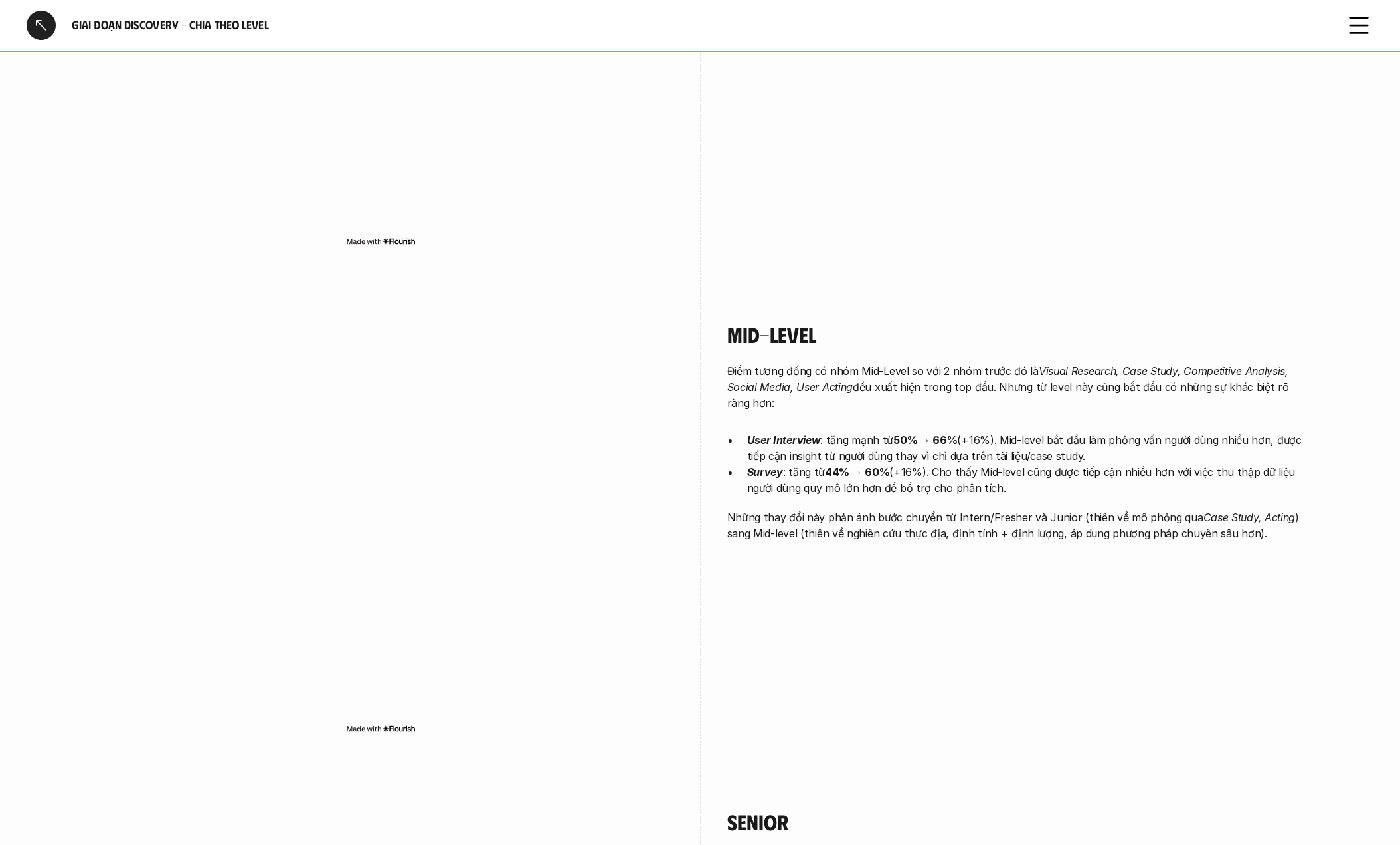
click at [1038, 431] on div "Mid-Level Điểm tương đống có nhóm Mid-Level so với 2 nhóm trước đó là Visual Re…" at bounding box center [700, 532] width 1222 height 487
click at [1040, 464] on p "Survey : tăng từ 44% → 60% (+16%). Cho thấy Mid-level cũng được tiếp cận nhiều …" at bounding box center [1030, 479] width 565 height 32
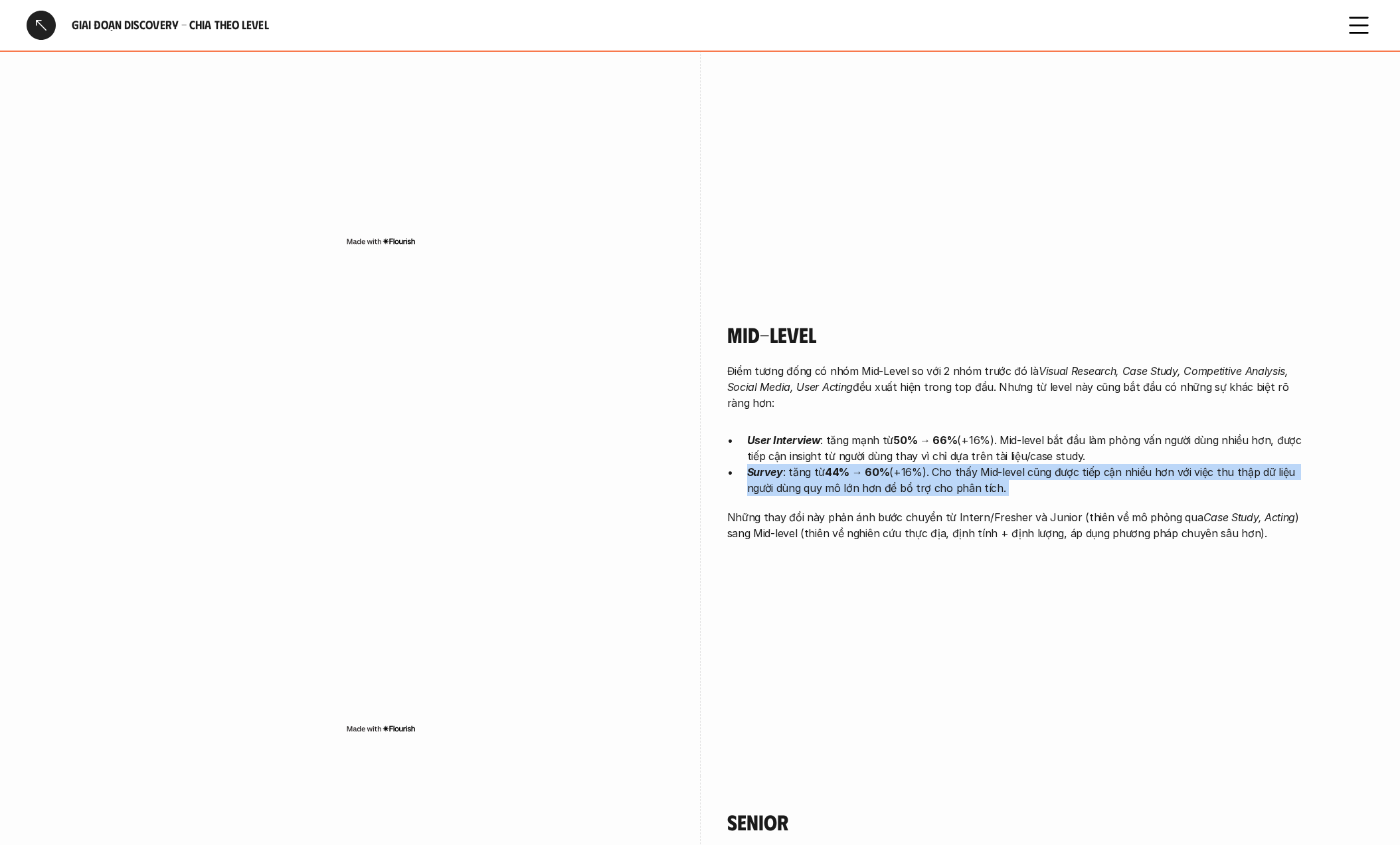
click at [1040, 464] on p "Survey : tăng từ 44% → 60% (+16%). Cho thấy Mid-level cũng được tiếp cận nhiều …" at bounding box center [1030, 479] width 565 height 32
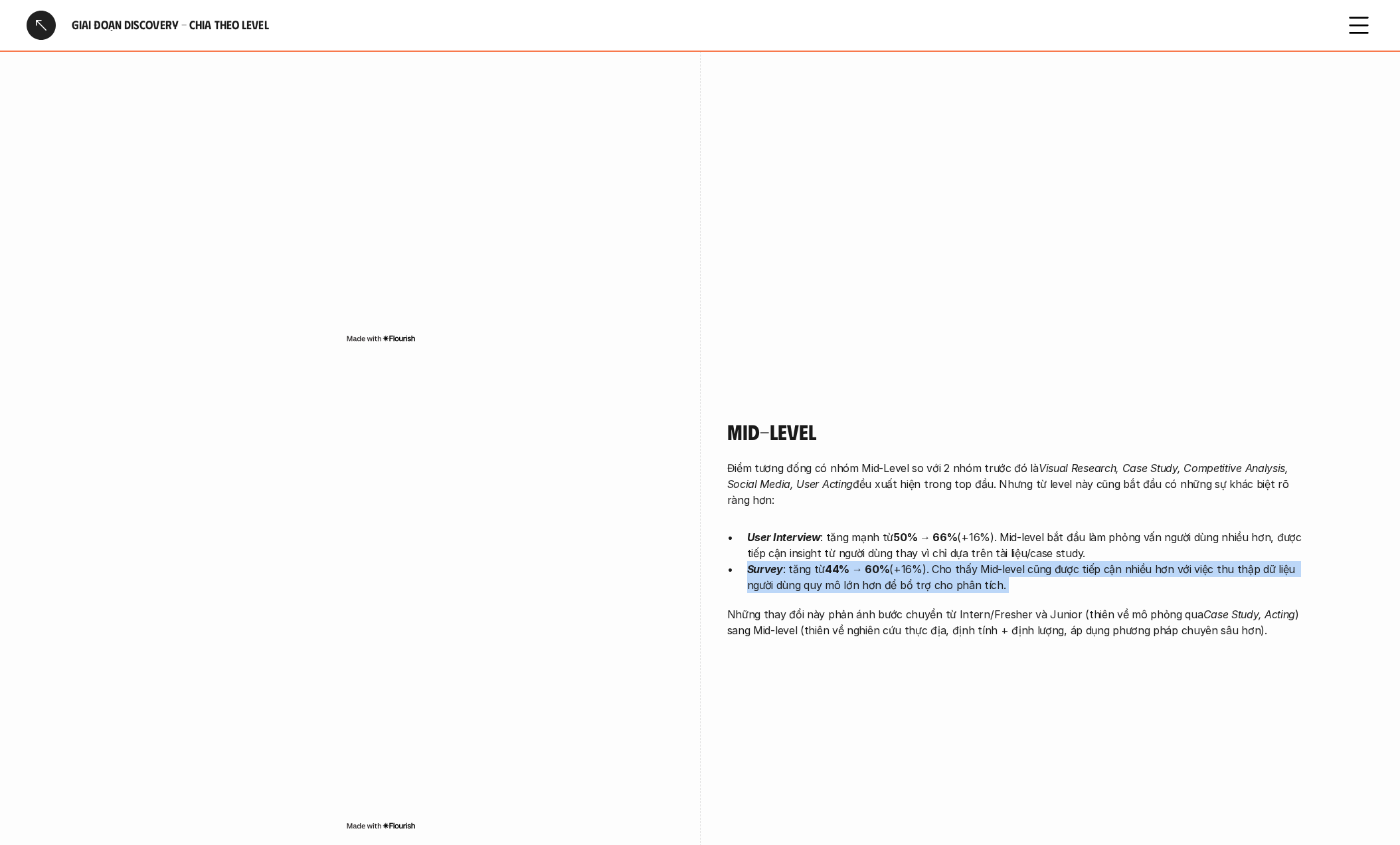
scroll to position [2068, 0]
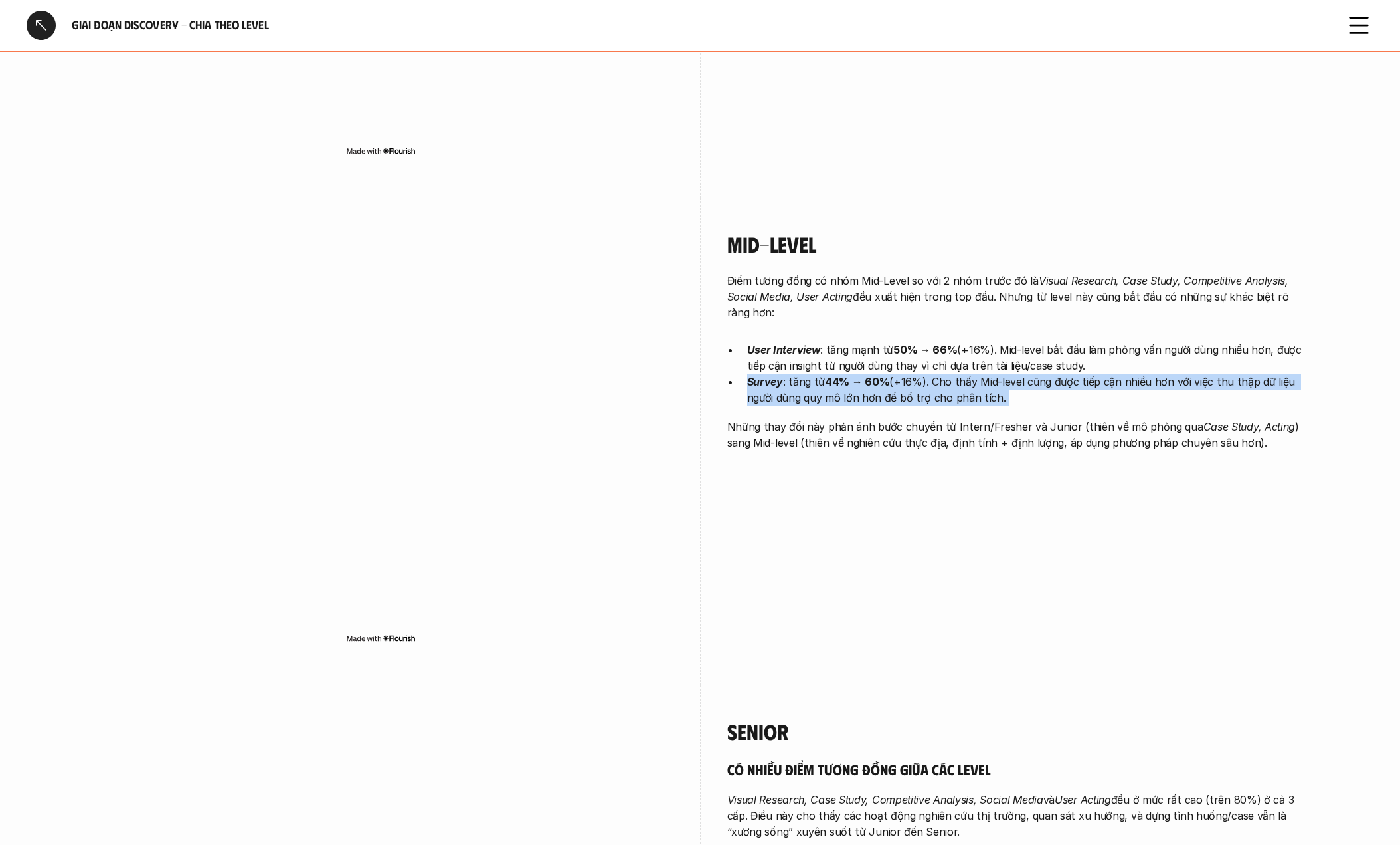
click at [720, 315] on div "Mid-Level Điểm tương đống có nhóm Mid-Level so với 2 nhóm trước đó là Visual Re…" at bounding box center [700, 442] width 1222 height 487
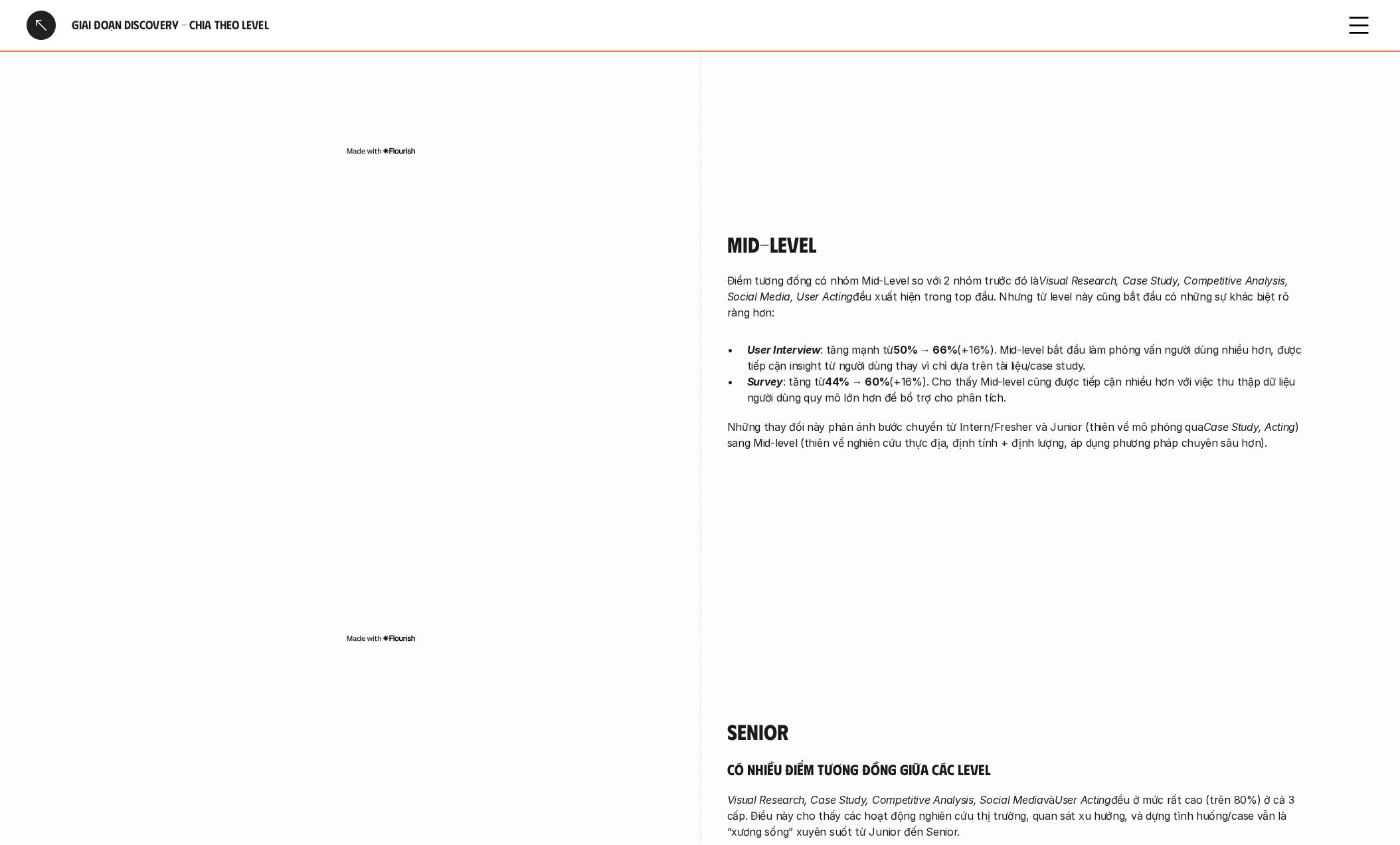
click at [740, 419] on p "Những thay đổi này phản ánh bước chuyển từ Intern/Fresher và Junior (thiên về m…" at bounding box center [1020, 434] width 585 height 32
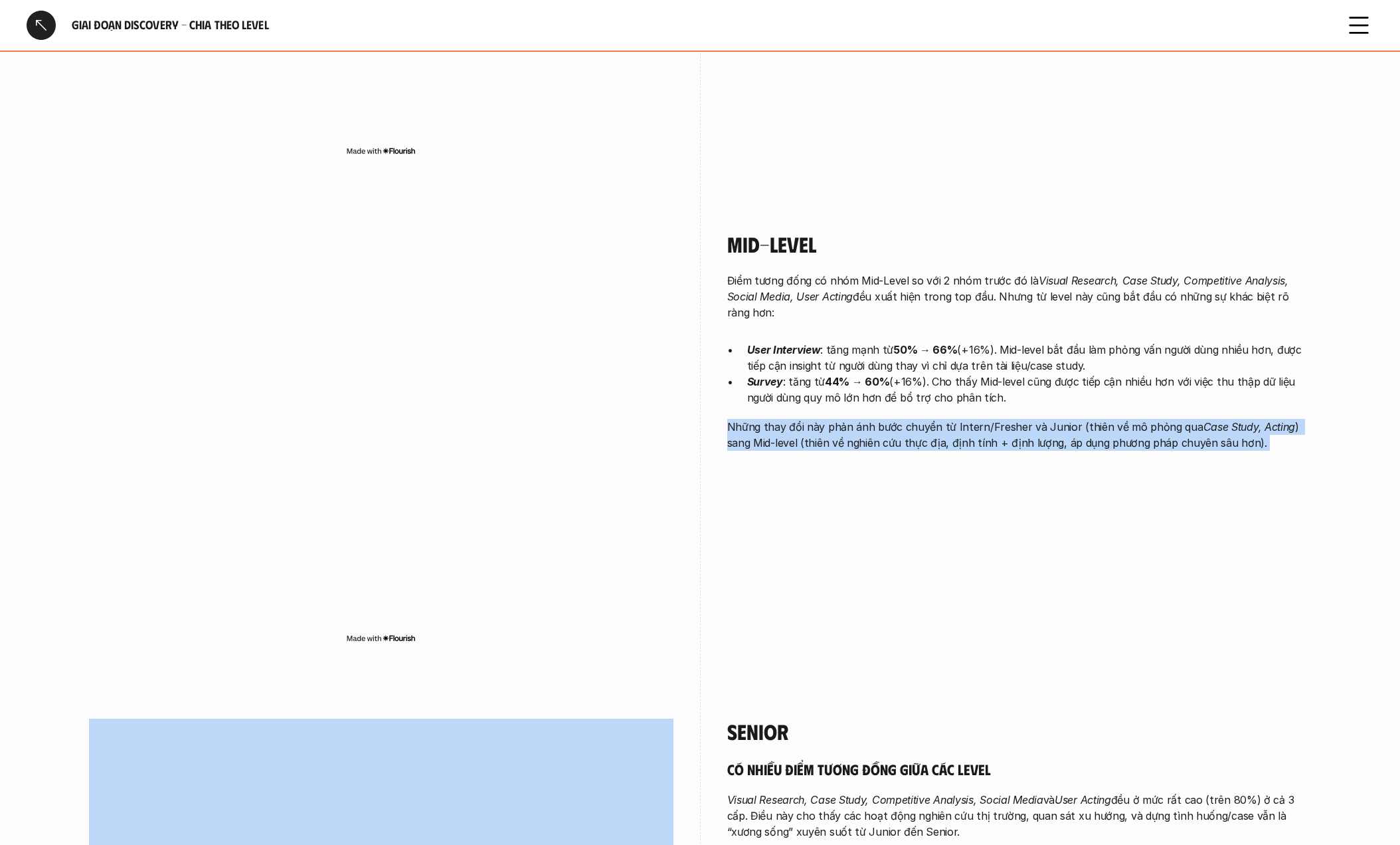
click at [740, 419] on p "Những thay đổi này phản ánh bước chuyển từ Intern/Fresher và Junior (thiên về m…" at bounding box center [1020, 434] width 585 height 32
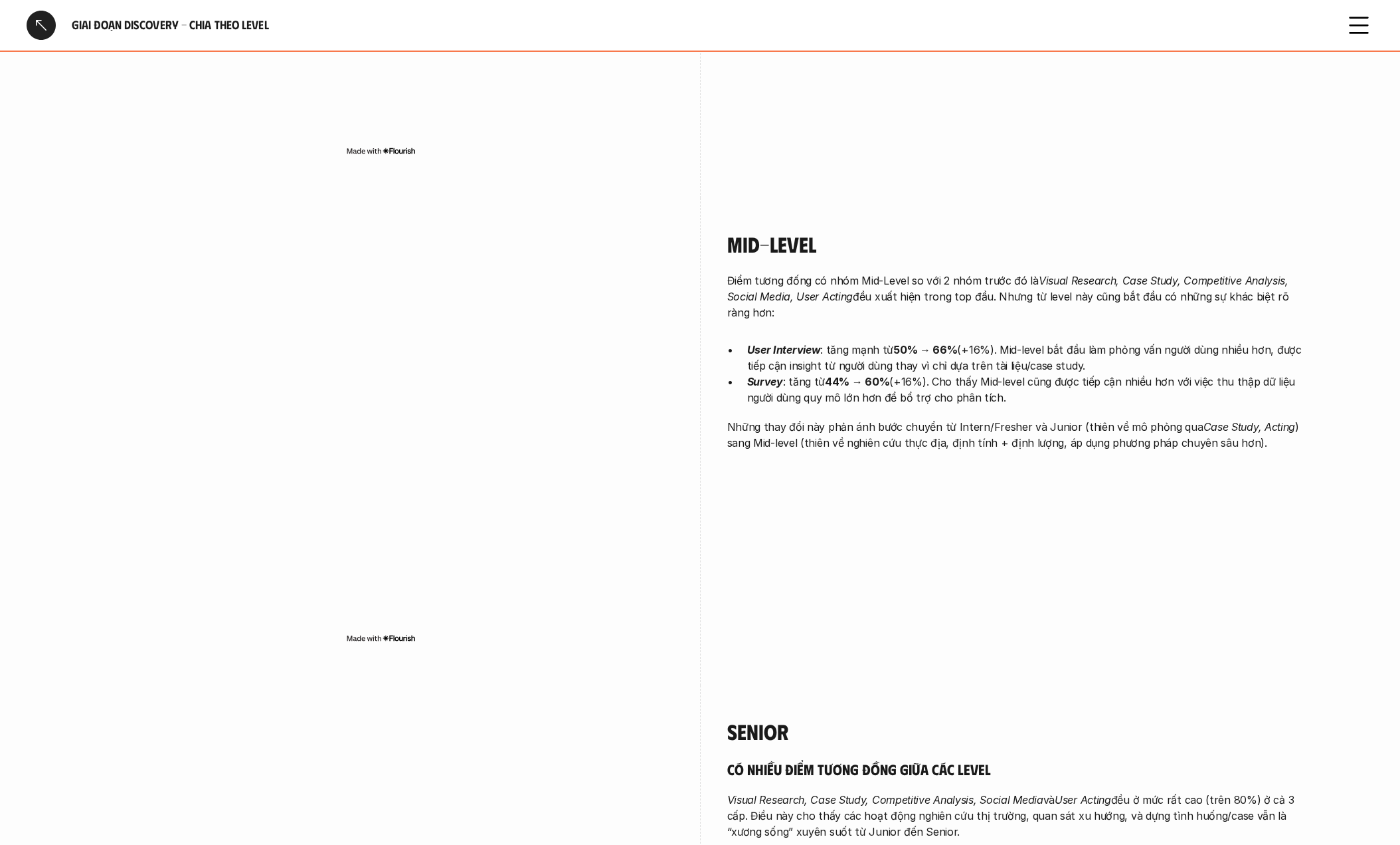
click at [1030, 373] on p "Survey : tăng từ 44% → 60% (+16%). Cho thấy Mid-level cũng được tiếp cận nhiều …" at bounding box center [1030, 389] width 565 height 32
click at [868, 419] on p "Những thay đổi này phản ánh bước chuyển từ Intern/Fresher và Junior (thiên về m…" at bounding box center [1020, 434] width 585 height 32
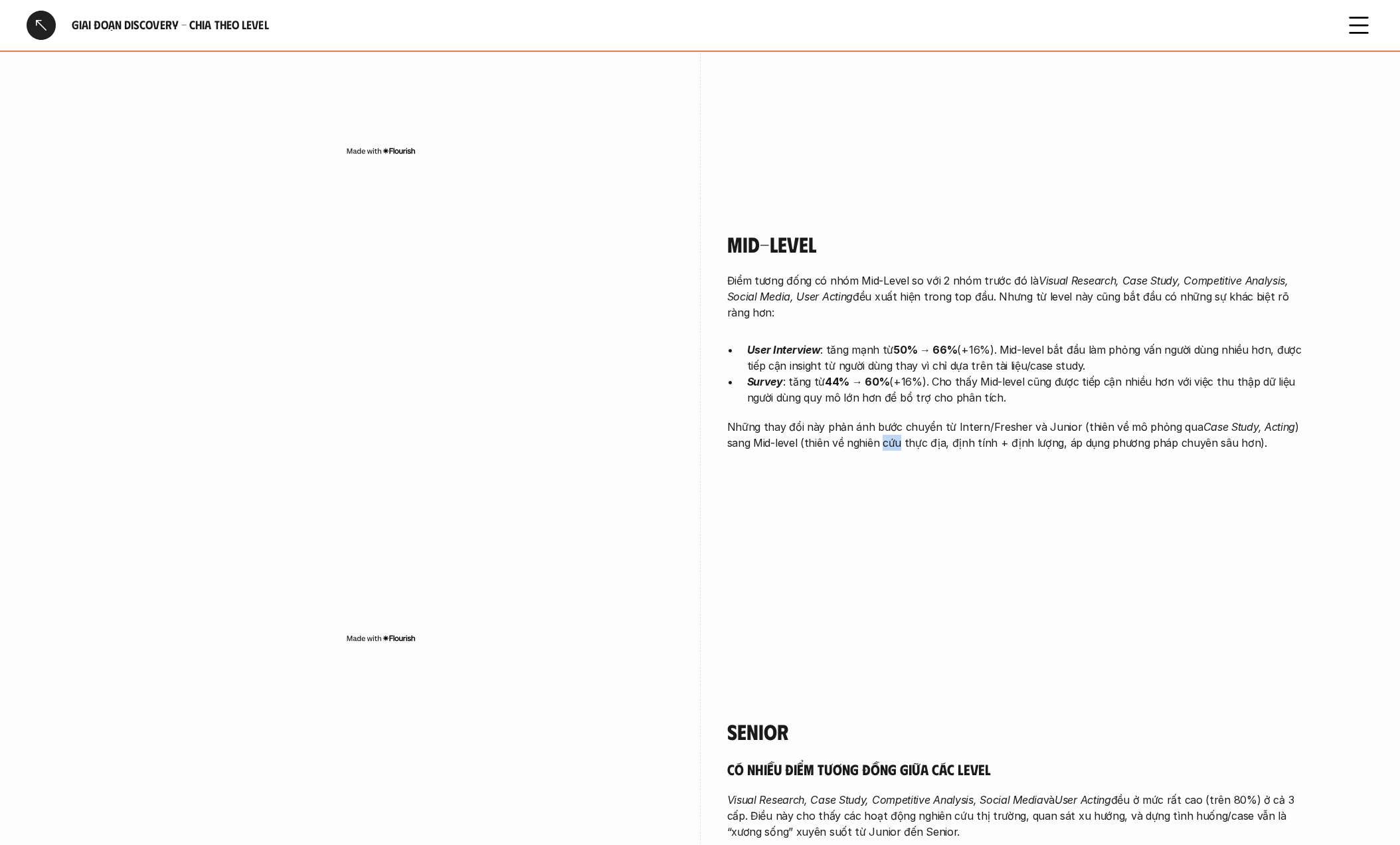
click at [868, 419] on p "Những thay đổi này phản ánh bước chuyển từ Intern/Fresher và Junior (thiên về m…" at bounding box center [1020, 434] width 585 height 32
click at [701, 381] on div "Mid-Level Điểm tương đống có nhóm Mid-Level so với 2 nhóm trước đó là Visual Re…" at bounding box center [700, 442] width 1222 height 487
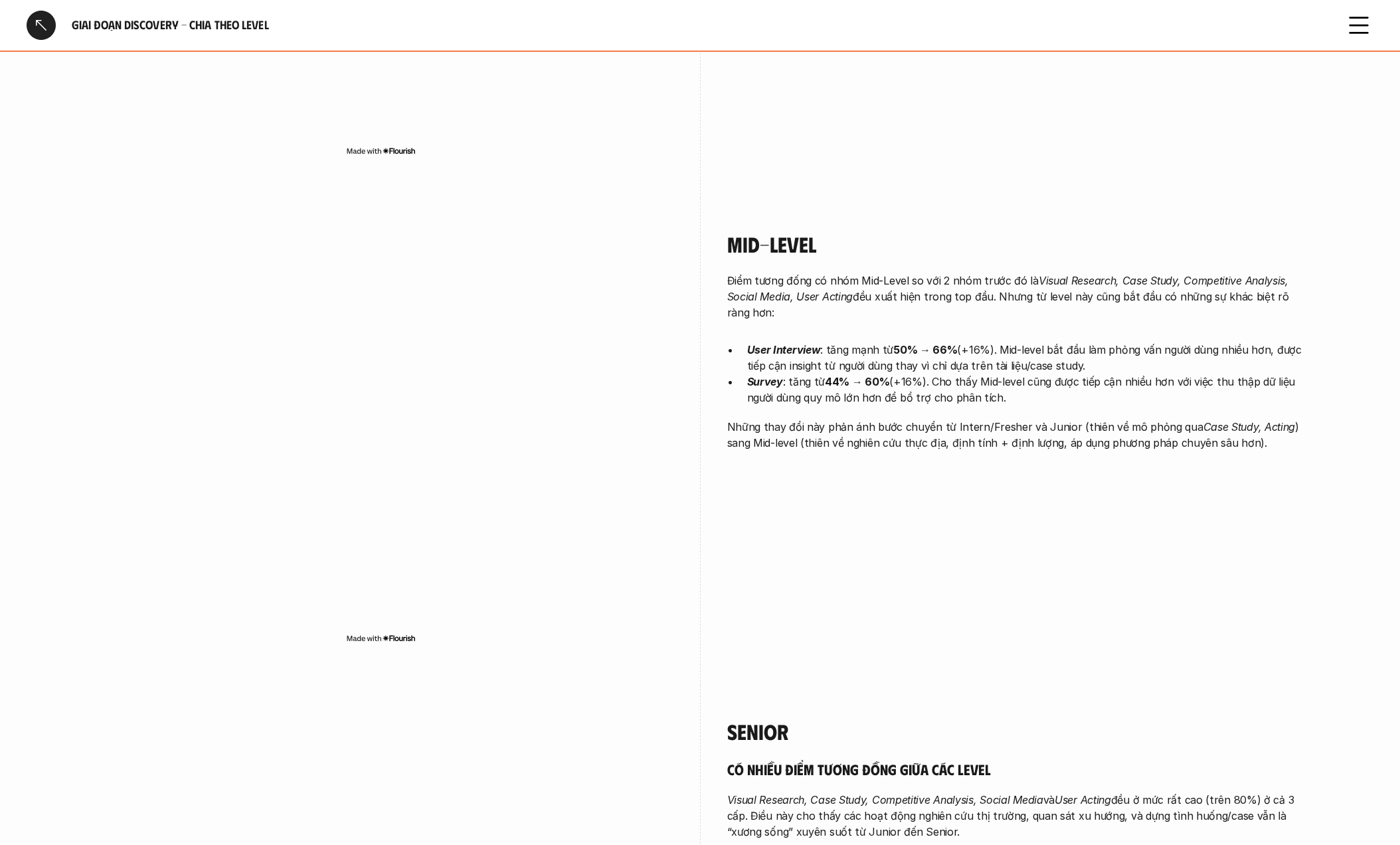
click at [701, 381] on div "Mid-Level Điểm tương đống có nhóm Mid-Level so với 2 nhóm trước đó là Visual Re…" at bounding box center [700, 442] width 1222 height 487
click at [845, 419] on p "Những thay đổi này phản ánh bước chuyển từ Intern/Fresher và Junior (thiên về m…" at bounding box center [1020, 434] width 585 height 32
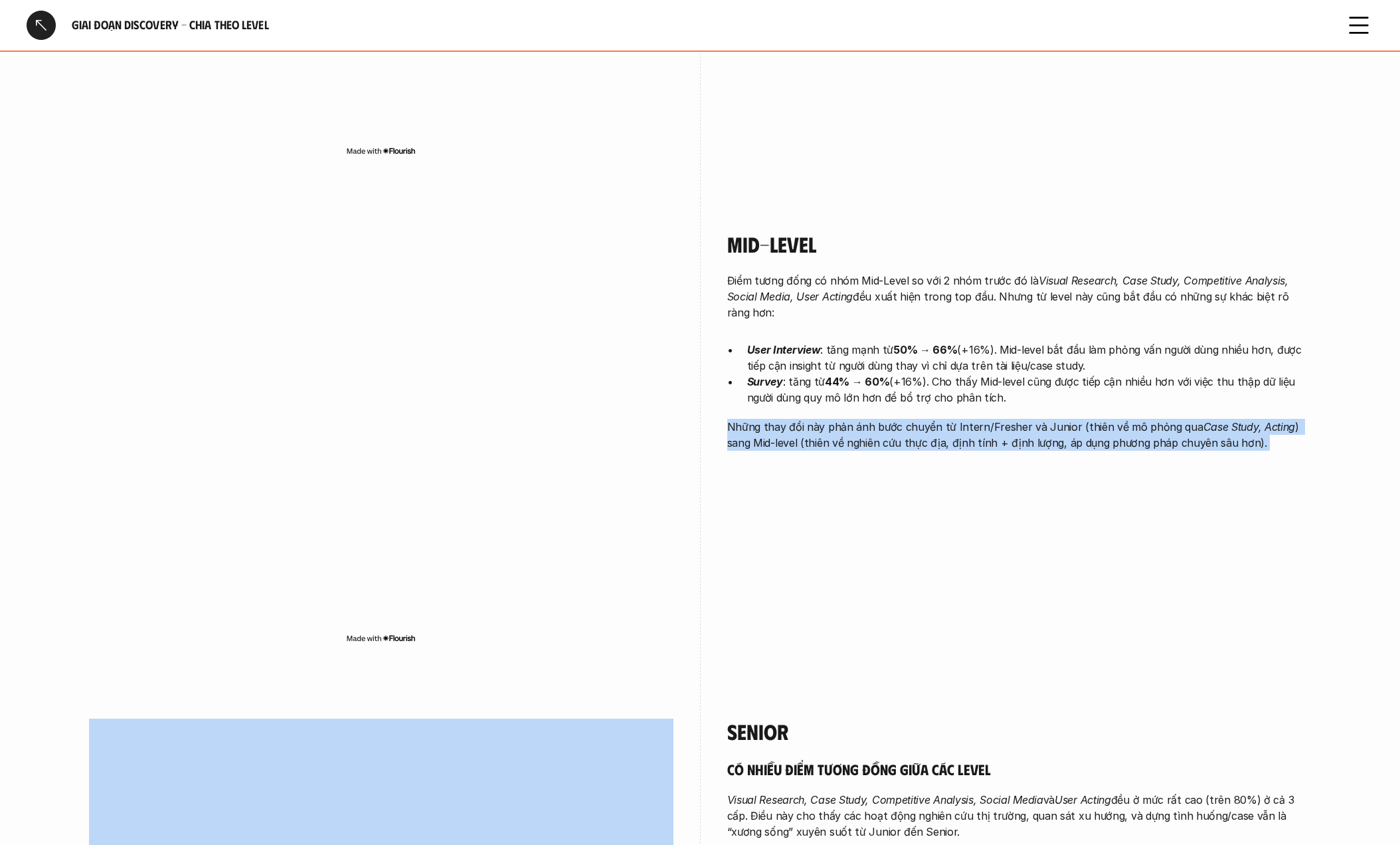
click at [845, 419] on p "Những thay đổi này phản ánh bước chuyển từ Intern/Fresher và Junior (thiên về m…" at bounding box center [1020, 434] width 585 height 32
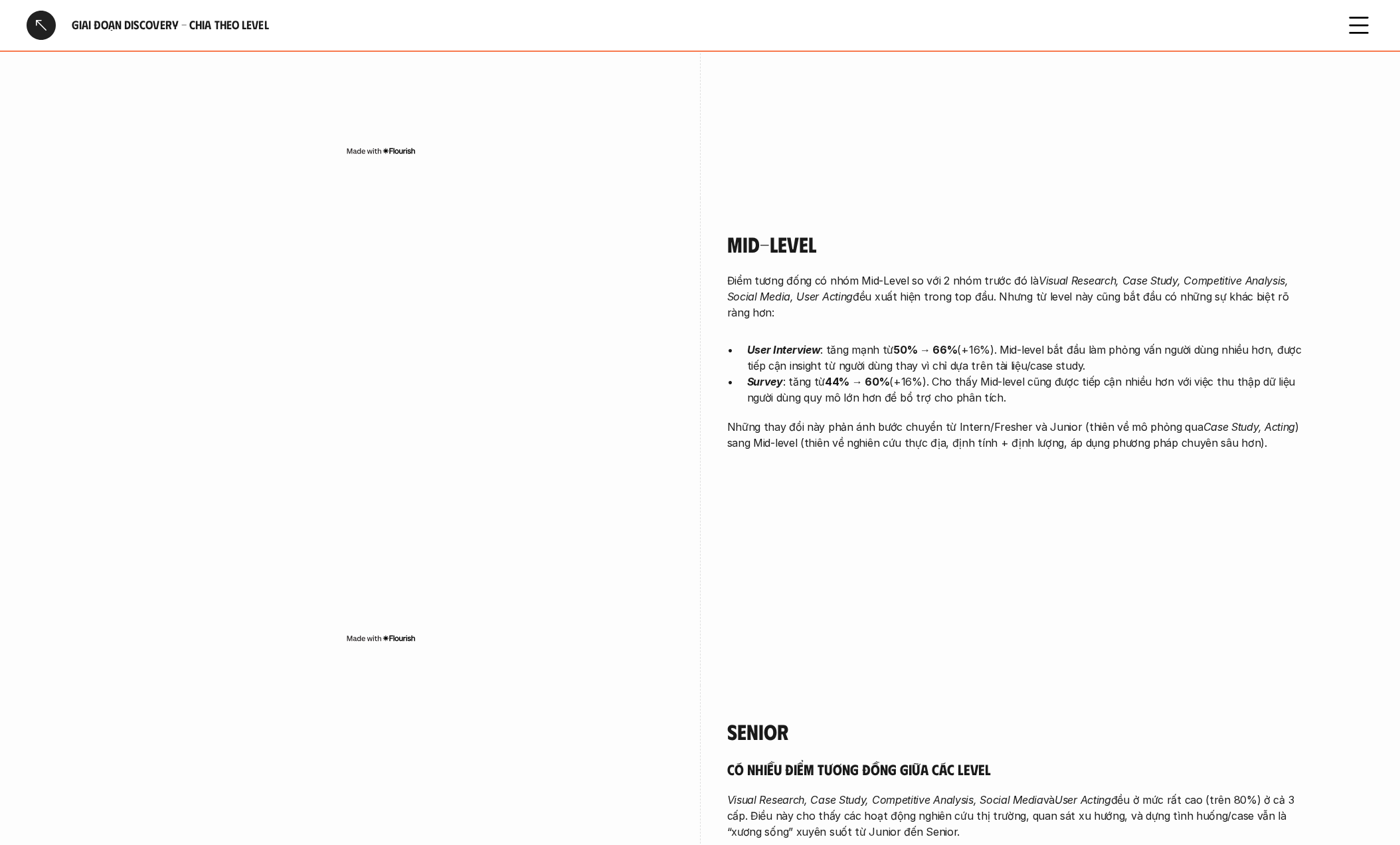
click at [1044, 342] on p "User Interview : tăng mạnh từ 50% → 66% (+16%). Mid-level bắt đầu làm phỏng vấn…" at bounding box center [1030, 357] width 565 height 32
click at [937, 373] on p "Survey : tăng từ 44% → 60% (+16%). Cho thấy Mid-level cũng được tiếp cận nhiều …" at bounding box center [1030, 389] width 565 height 32
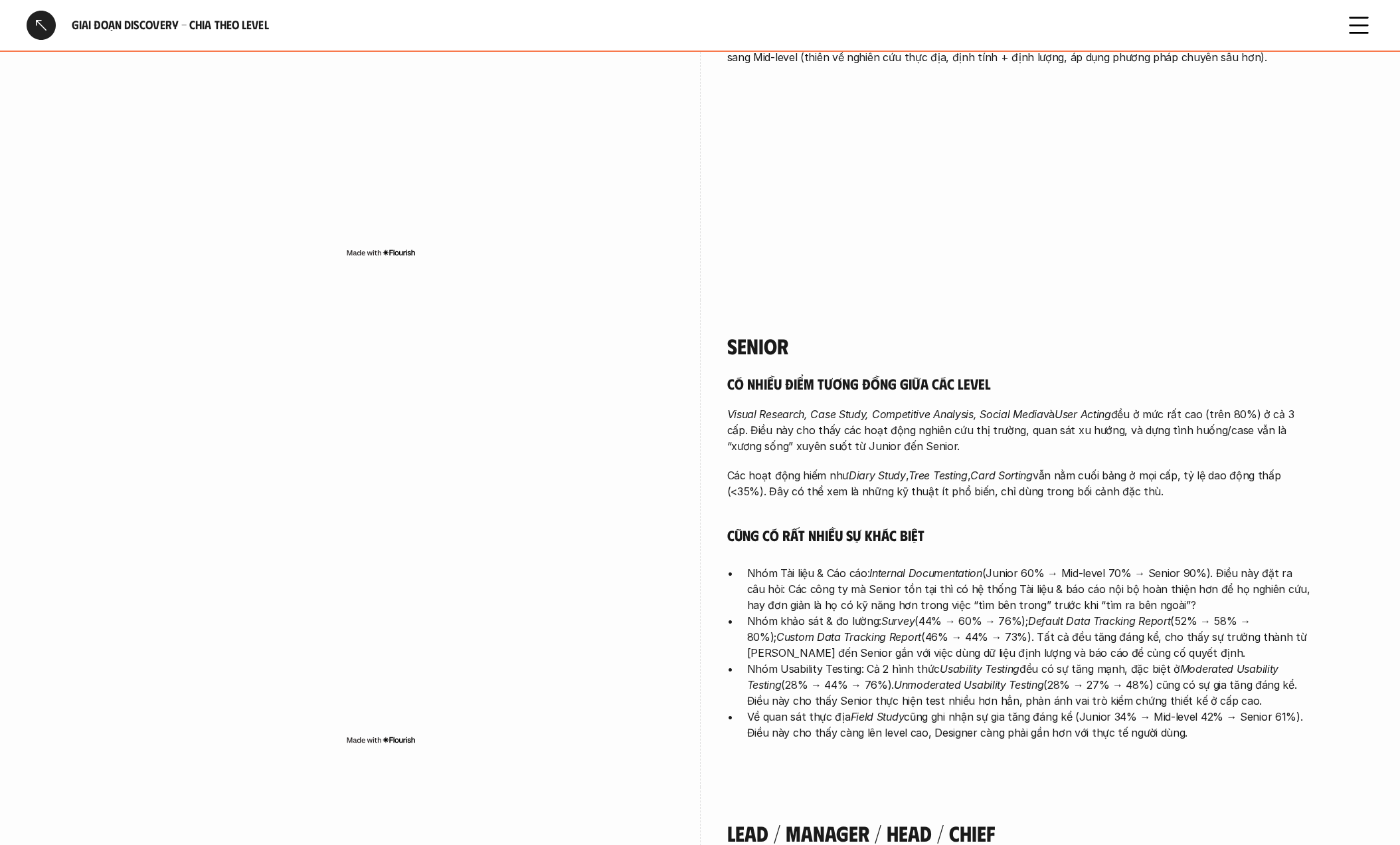
scroll to position [2583, 0]
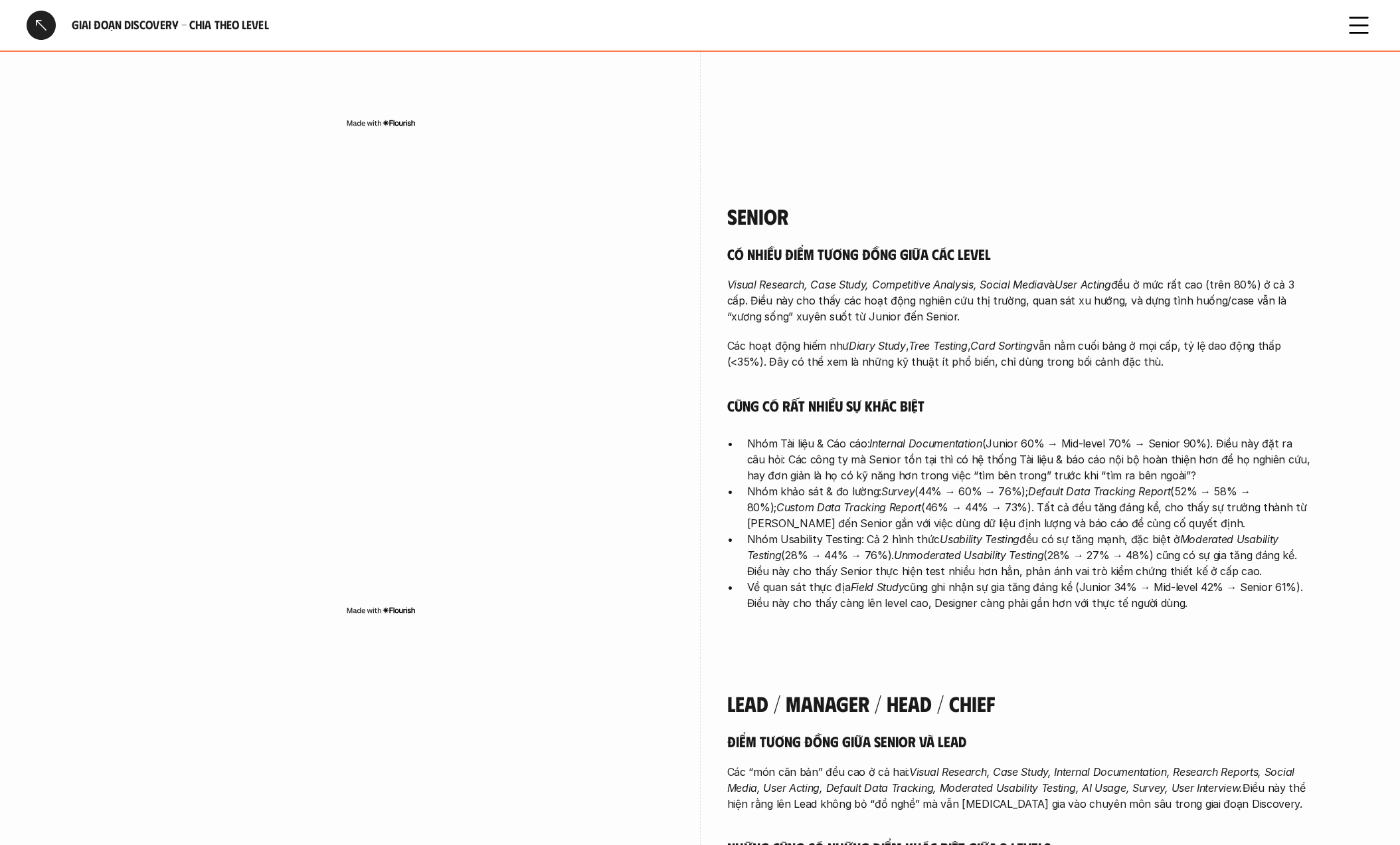
drag, startPoint x: 730, startPoint y: 281, endPoint x: 1207, endPoint y: 297, distance: 477.3
click at [1207, 338] on p "Các hoạt động hiếm như Diary Study , Tree Testing , Card Sorting vẫn nằm cuối b…" at bounding box center [1020, 353] width 585 height 32
click at [758, 435] on p "Nhóm Tài liệu & Cáo cáo: Internal Documentation (Junior 60% → Mid-level 70% → S…" at bounding box center [1030, 459] width 565 height 48
drag, startPoint x: 746, startPoint y: 383, endPoint x: 1207, endPoint y: 415, distance: 462.1
click at [1207, 435] on ul "Nhóm Tài liệu & Cáo cáo: Internal Documentation (Junior 60% → Mid-level 70% → S…" at bounding box center [1020, 523] width 585 height 175
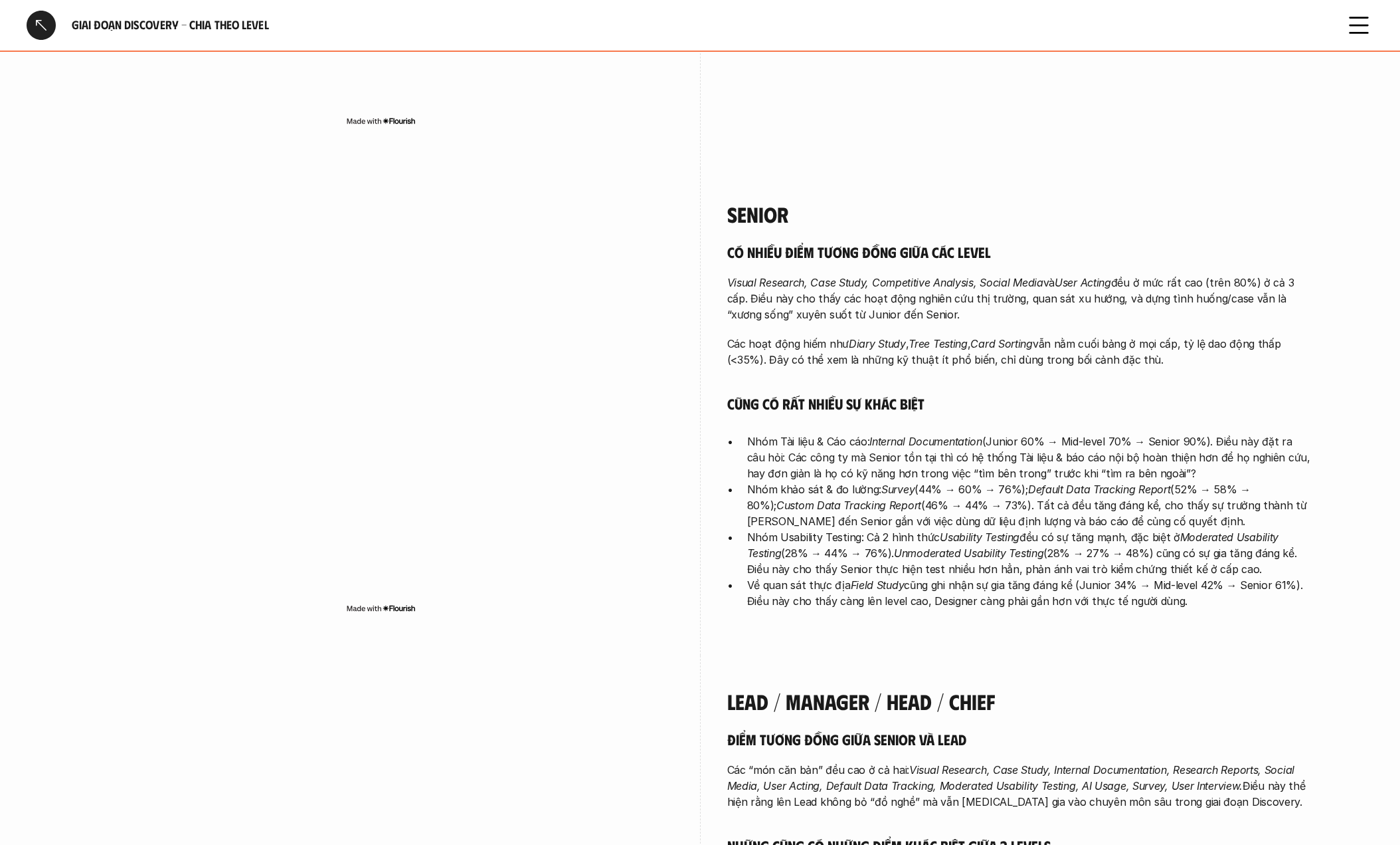
scroll to position [2585, 0]
click at [831, 498] on em "Custom Data Tracking Report" at bounding box center [849, 504] width 145 height 13
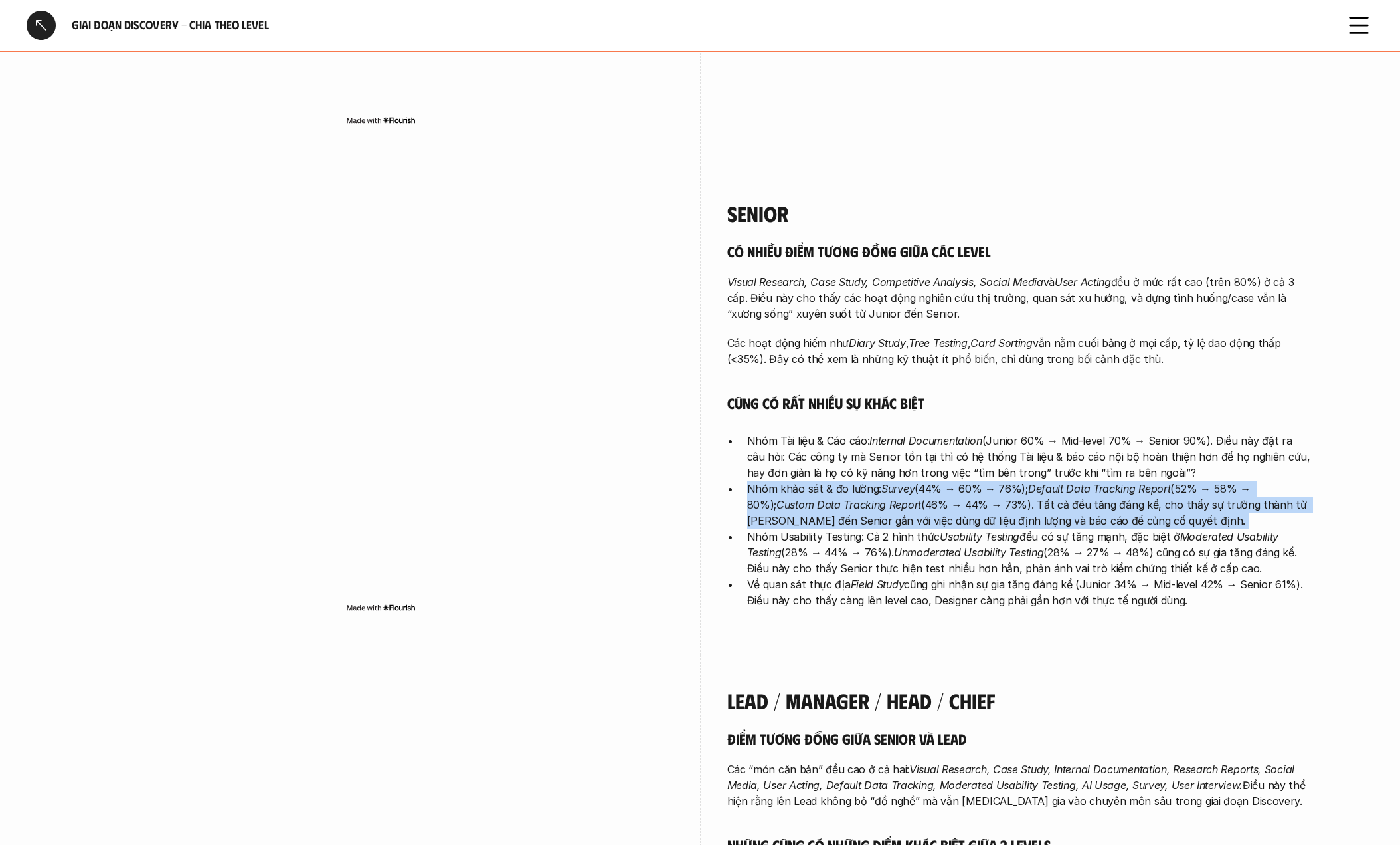
click at [831, 498] on em "Custom Data Tracking Report" at bounding box center [849, 504] width 145 height 13
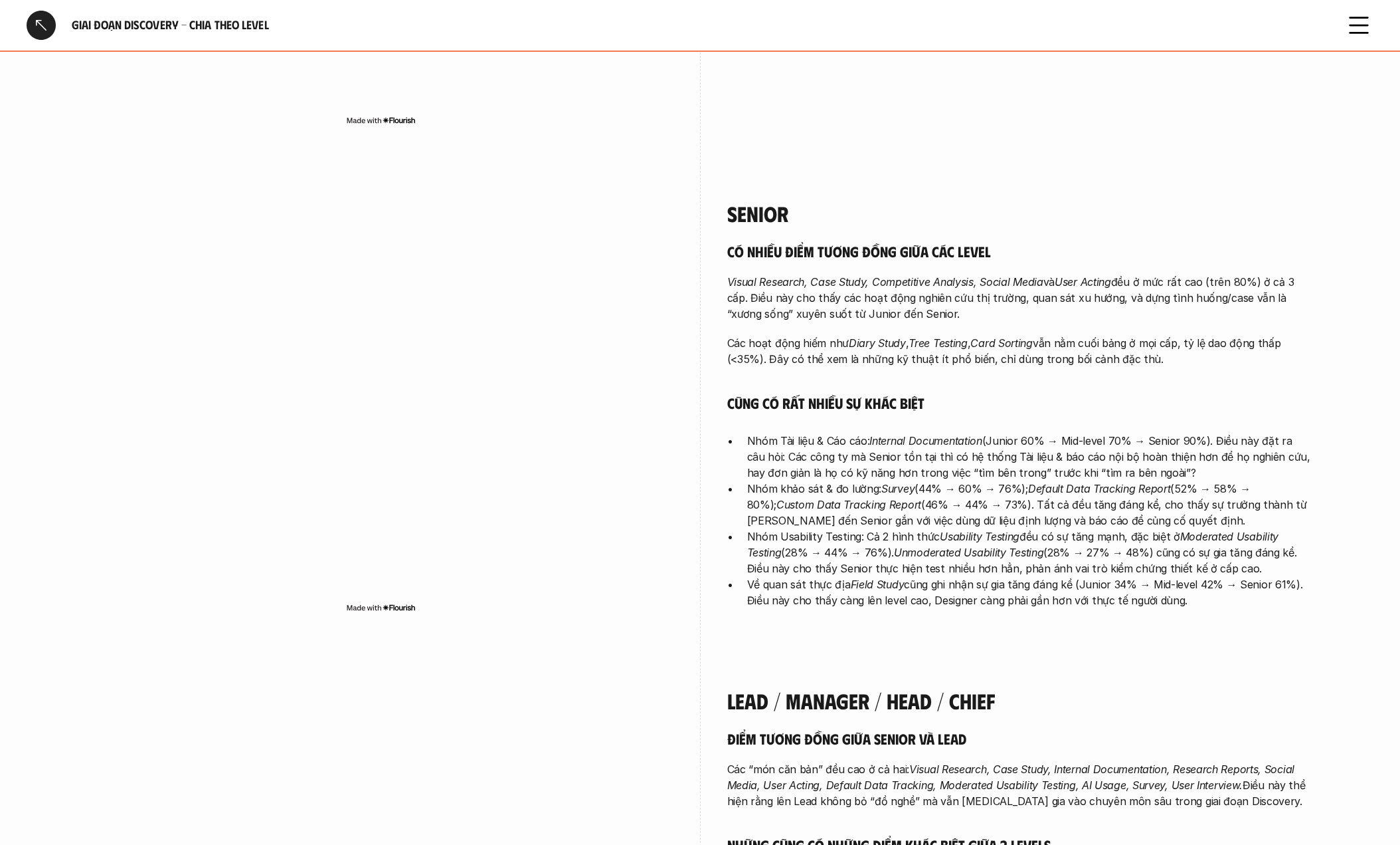
click at [812, 528] on p "Nhóm Usability Testing: Cả 2 hình thức Usability Testing đều có sự tăng mạnh, đ…" at bounding box center [1030, 552] width 565 height 48
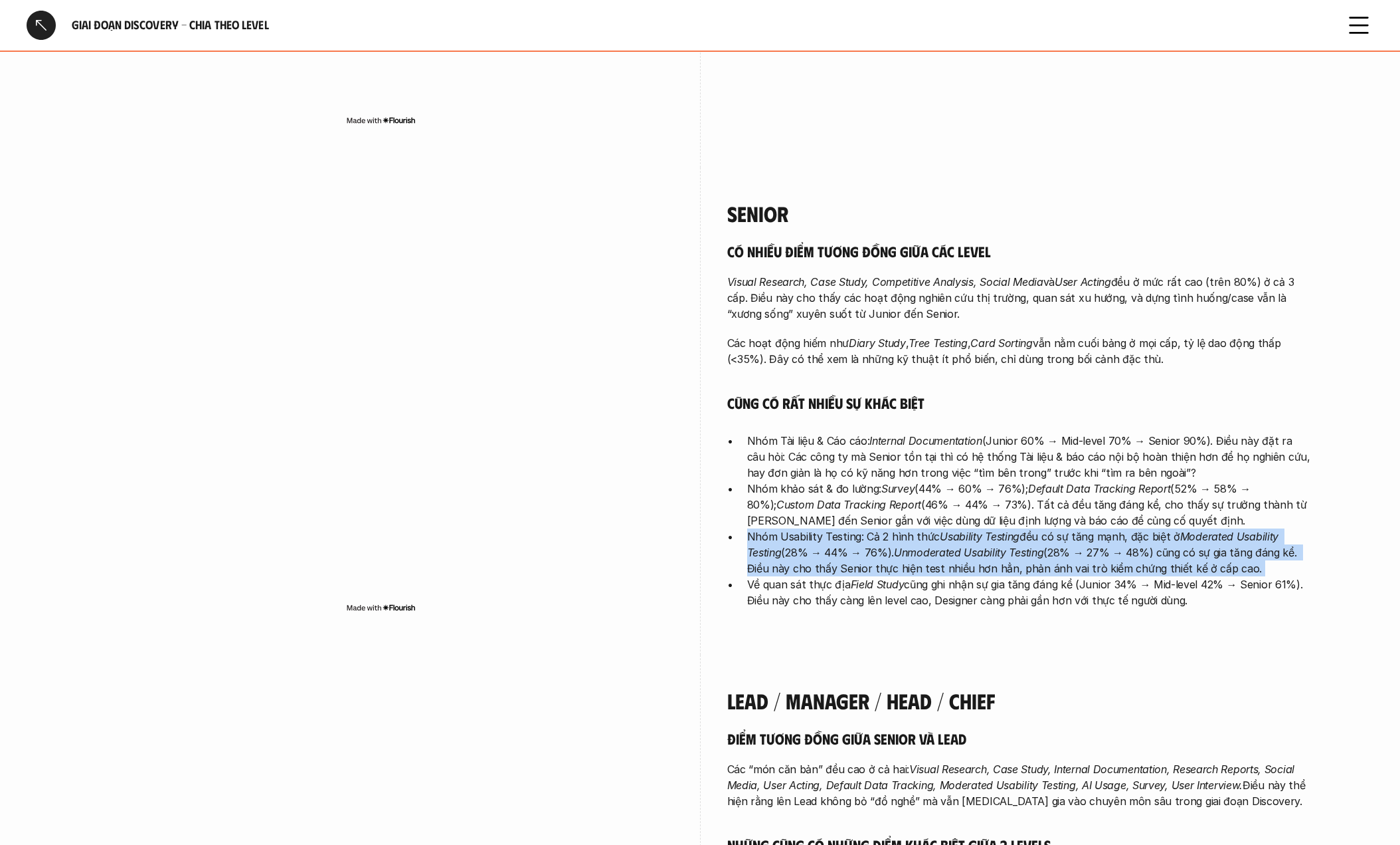
click at [812, 528] on p "Nhóm Usability Testing: Cả 2 hình thức Usability Testing đều có sự tăng mạnh, đ…" at bounding box center [1030, 552] width 565 height 48
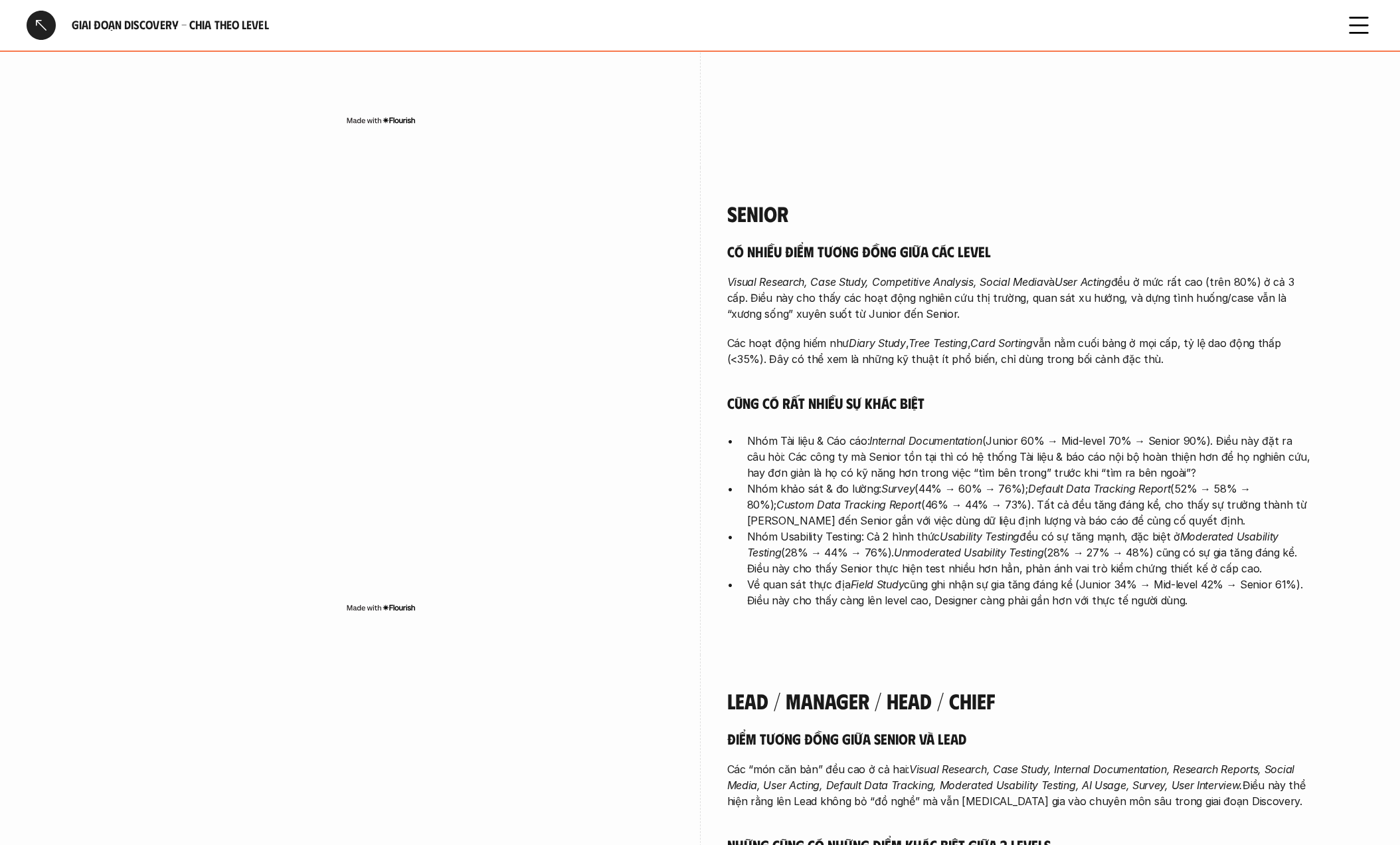
click at [918, 480] on p "Nhóm khảo sát & đo lường: Survey (44% → 60% → 76%); Default Data Tracking Repor…" at bounding box center [1030, 504] width 565 height 48
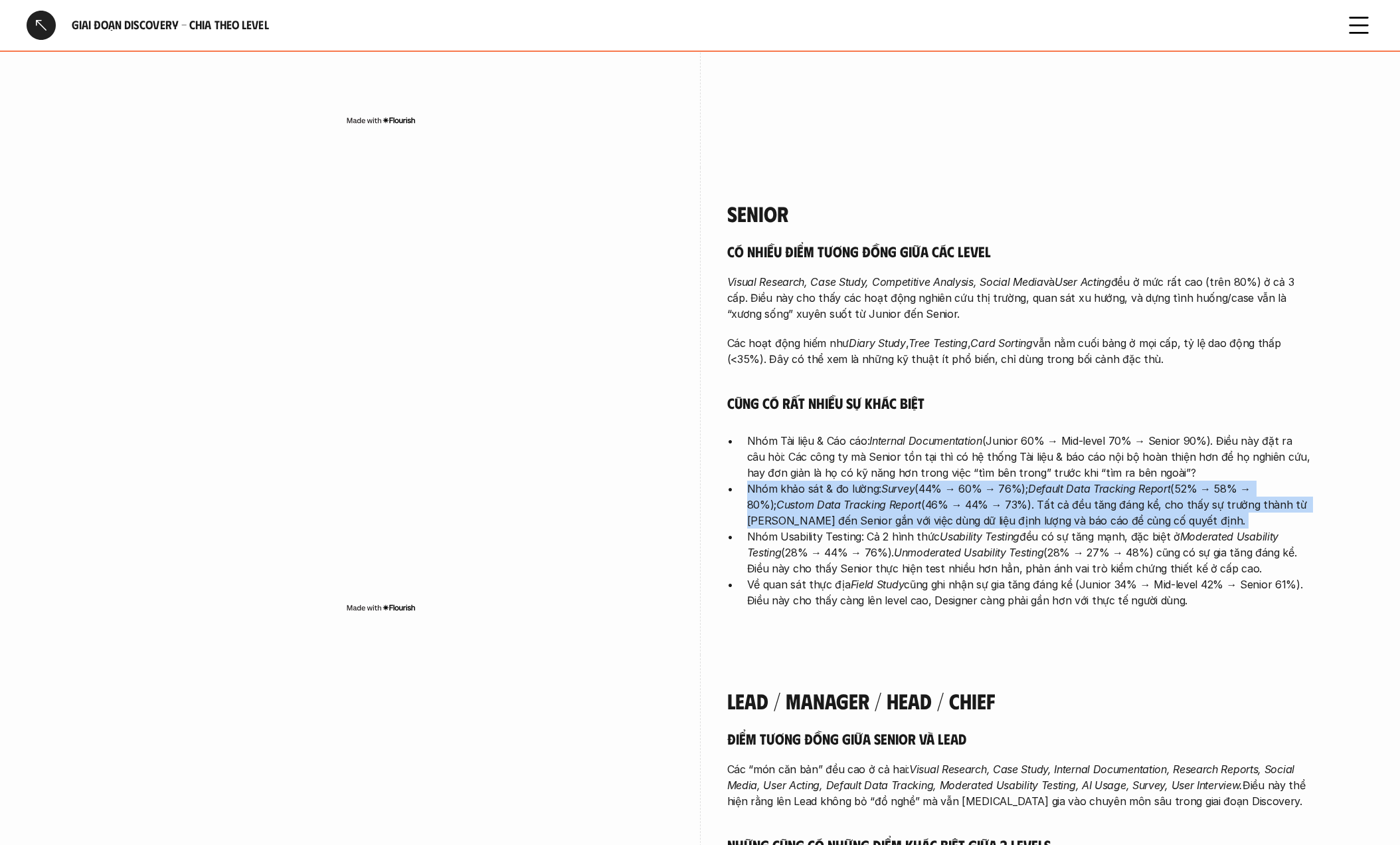
click at [918, 480] on p "Nhóm khảo sát & đo lường: Survey (44% → 60% → 76%); Default Data Tracking Repor…" at bounding box center [1030, 504] width 565 height 48
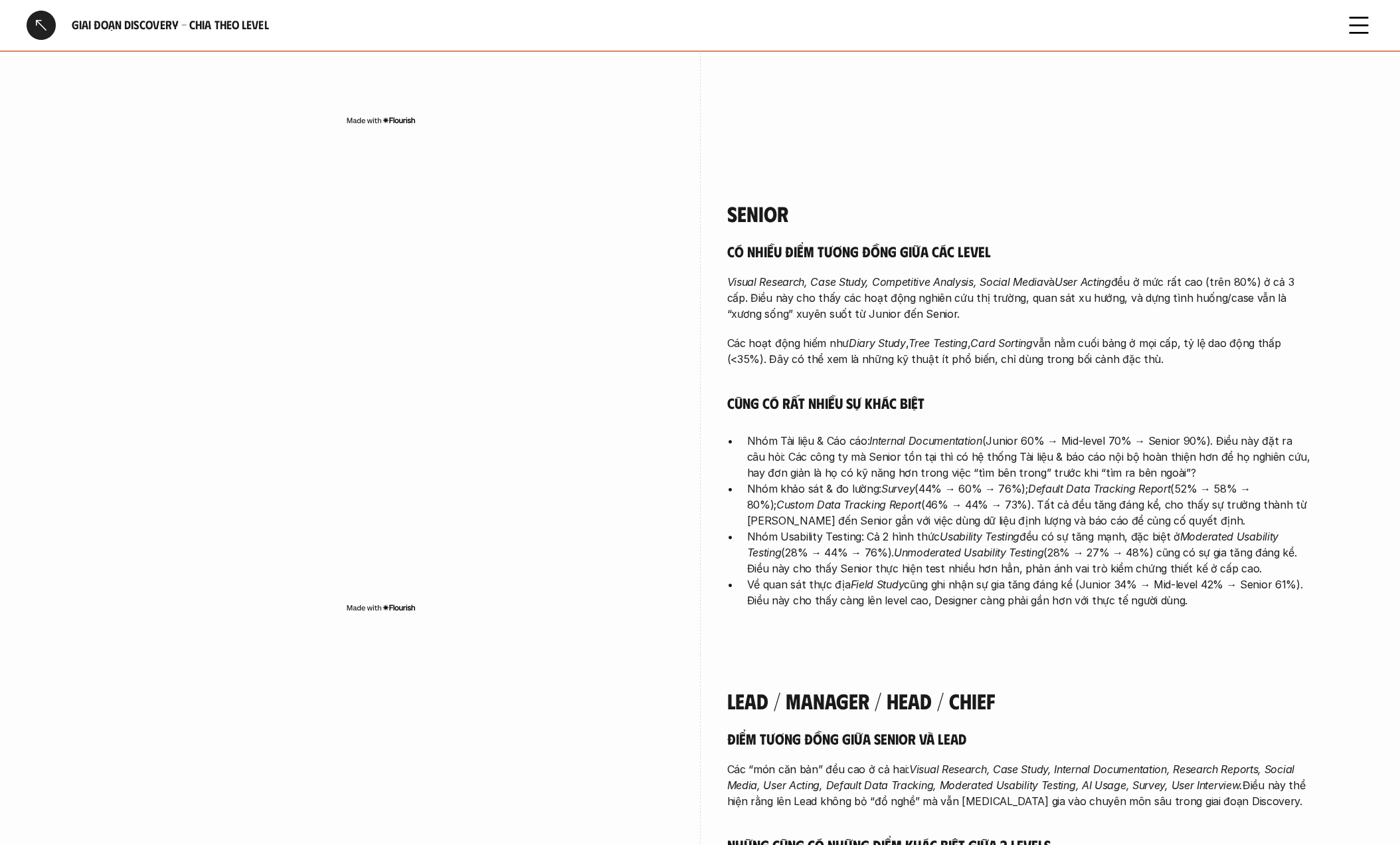
click at [742, 486] on ul "Nhóm Tài liệu & Cáo cáo: Internal Documentation (Junior 60% → Mid-level 70% → S…" at bounding box center [1020, 520] width 585 height 175
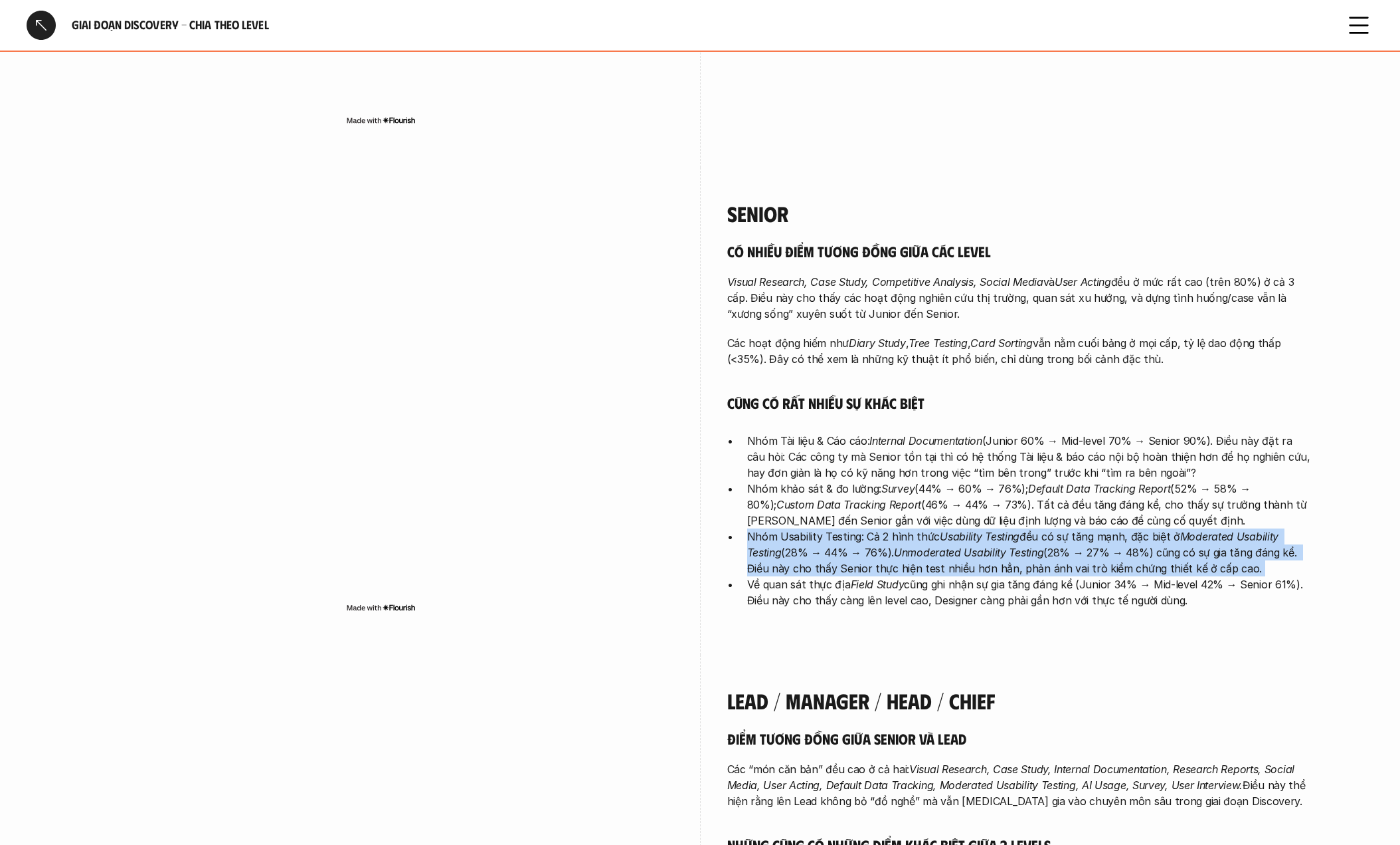
click at [742, 486] on ul "Nhóm Tài liệu & Cáo cáo: Internal Documentation (Junior 60% → Mid-level 70% → S…" at bounding box center [1020, 520] width 585 height 175
click at [715, 514] on div "Senior Có nhiều điểm tương đồng giữa các level Visual Research, Case Study, Com…" at bounding box center [700, 411] width 1222 height 487
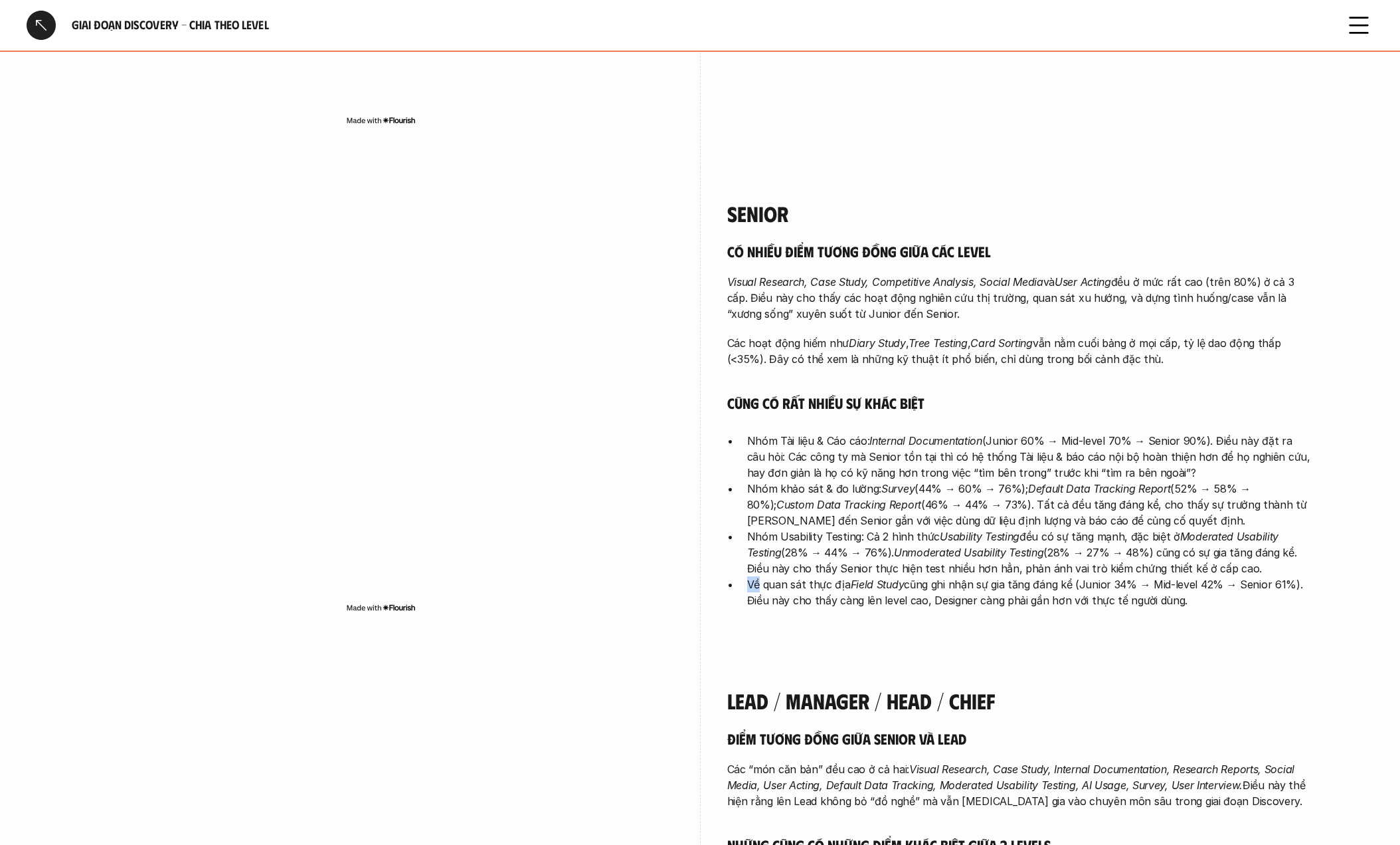
click at [715, 514] on div "Senior Có nhiều điểm tương đồng giữa các level Visual Research, Case Study, Com…" at bounding box center [700, 411] width 1222 height 487
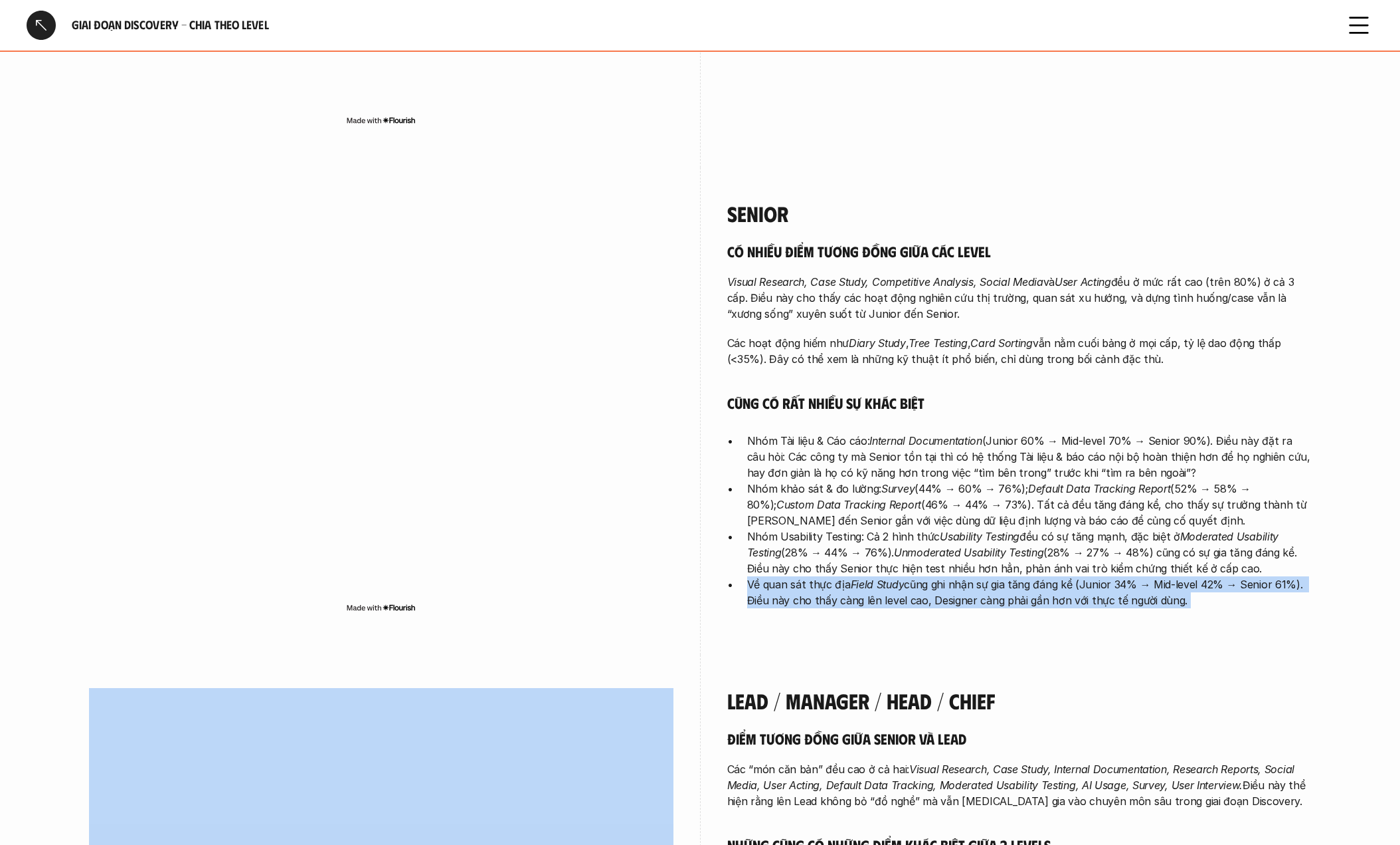
click at [715, 514] on div "Senior Có nhiều điểm tương đồng giữa các level Visual Research, Case Study, Com…" at bounding box center [700, 411] width 1222 height 487
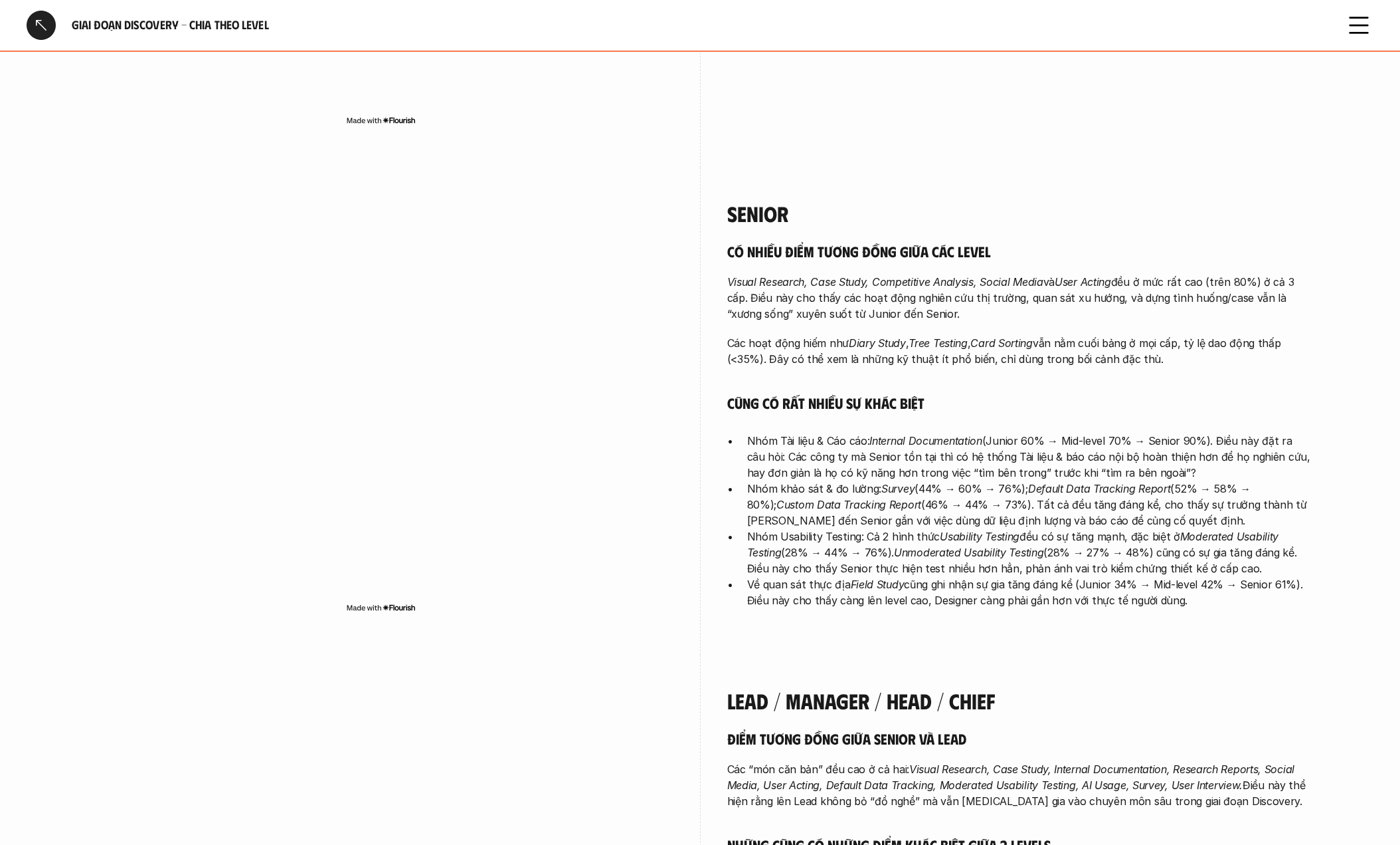
click at [819, 528] on p "Nhóm Usability Testing: Cả 2 hình thức Usability Testing đều có sự tăng mạnh, đ…" at bounding box center [1030, 552] width 565 height 48
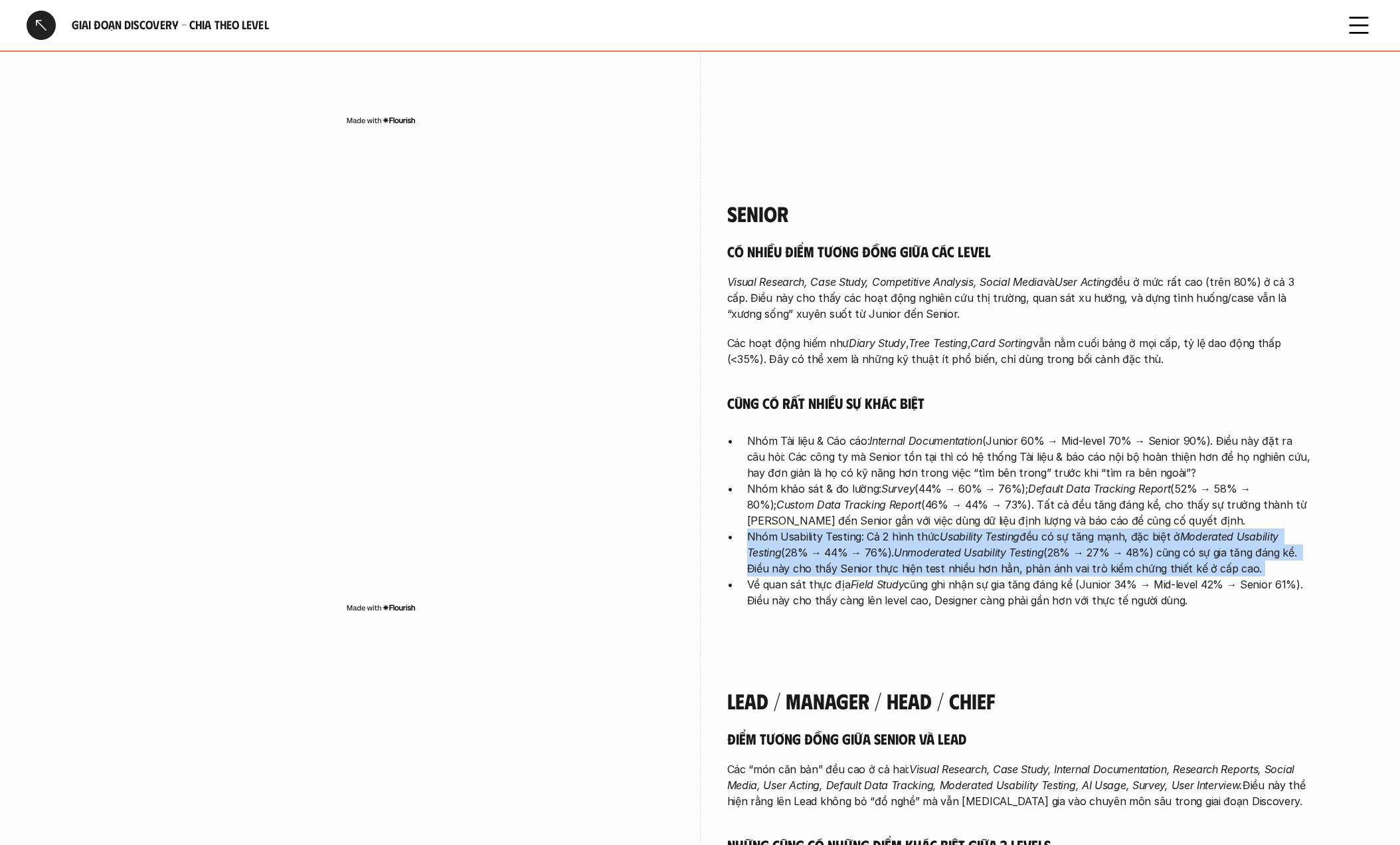
click at [819, 528] on p "Nhóm Usability Testing: Cả 2 hình thức Usability Testing đều có sự tăng mạnh, đ…" at bounding box center [1030, 552] width 565 height 48
click at [756, 528] on p "Nhóm Usability Testing: Cả 2 hình thức Usability Testing đều có sự tăng mạnh, đ…" at bounding box center [1030, 552] width 565 height 48
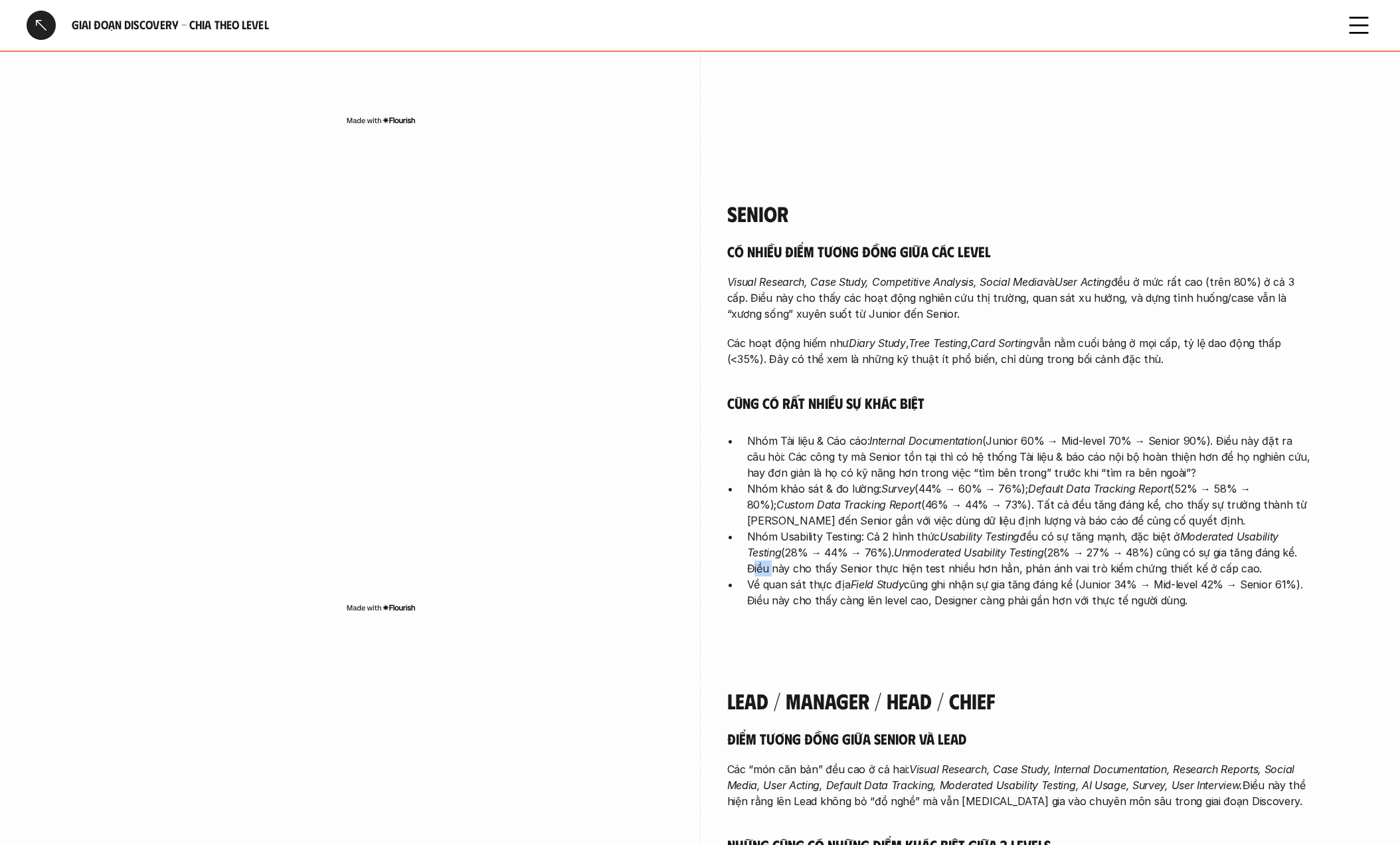
click at [756, 528] on p "Nhóm Usability Testing: Cả 2 hình thức Usability Testing đều có sự tăng mạnh, đ…" at bounding box center [1030, 552] width 565 height 48
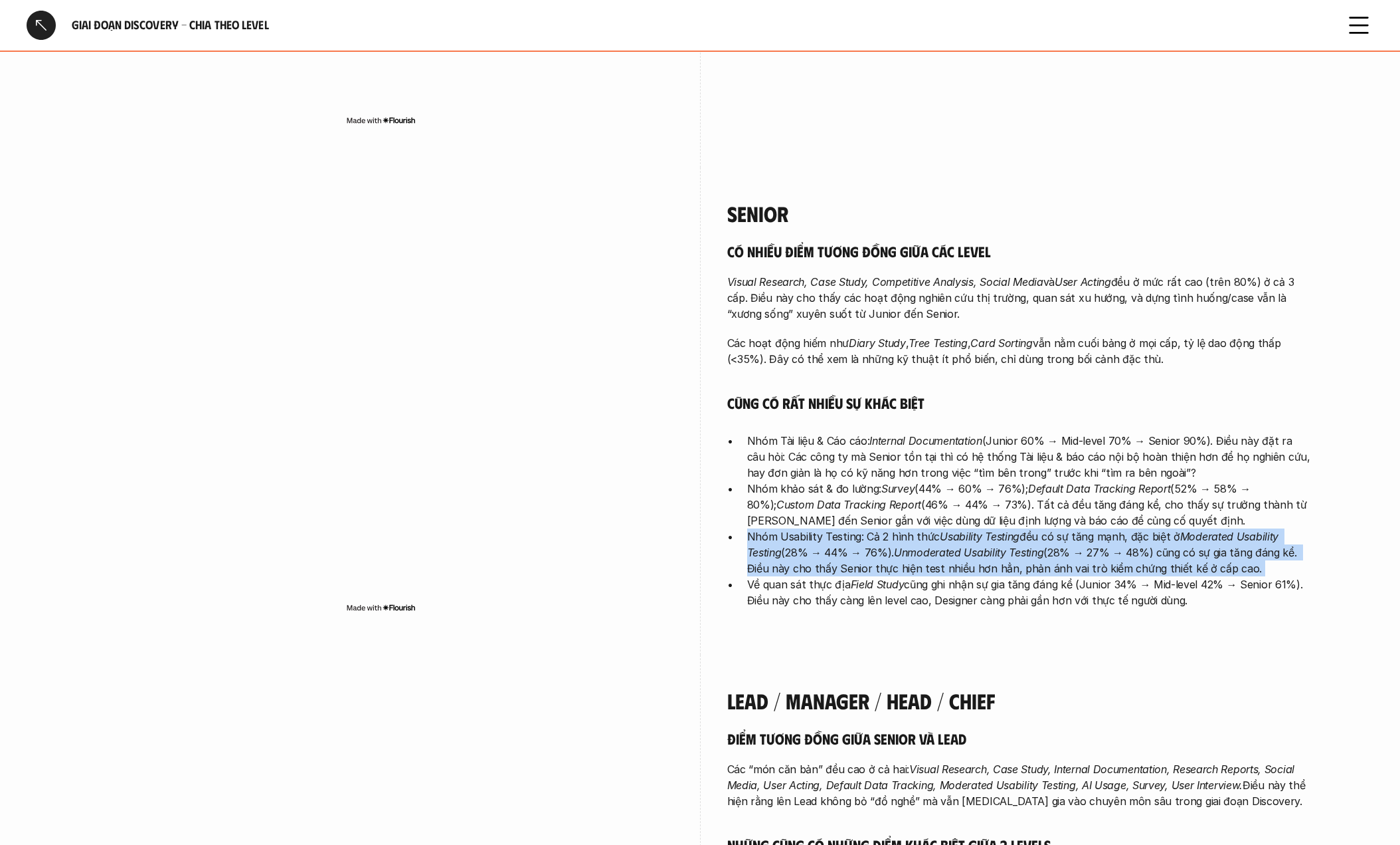
click at [756, 528] on p "Nhóm Usability Testing: Cả 2 hình thức Usability Testing đều có sự tăng mạnh, đ…" at bounding box center [1030, 552] width 565 height 48
click at [875, 528] on p "Nhóm Usability Testing: Cả 2 hình thức Usability Testing đều có sự tăng mạnh, đ…" at bounding box center [1030, 552] width 565 height 48
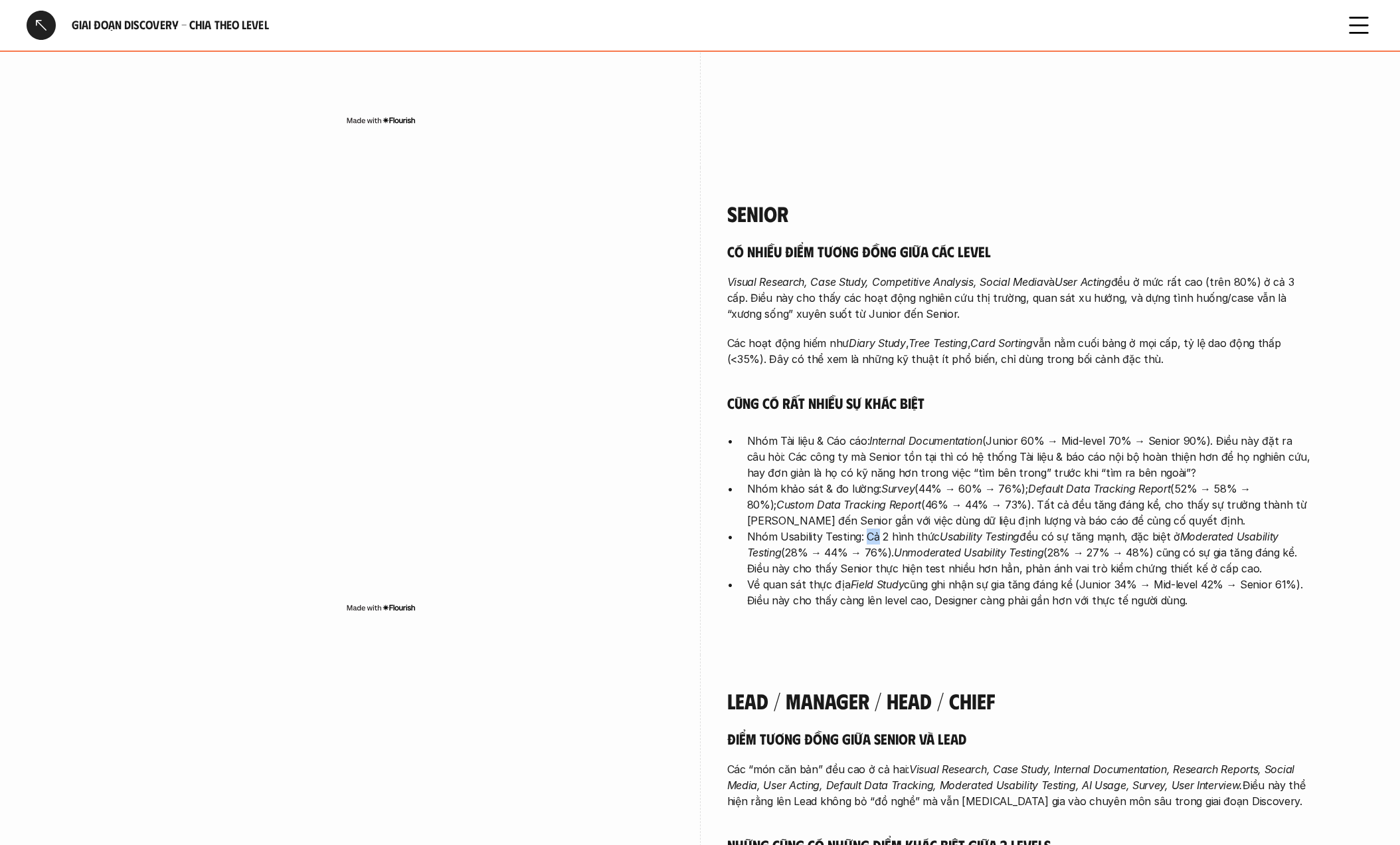
click at [875, 528] on p "Nhóm Usability Testing: Cả 2 hình thức Usability Testing đều có sự tăng mạnh, đ…" at bounding box center [1030, 552] width 565 height 48
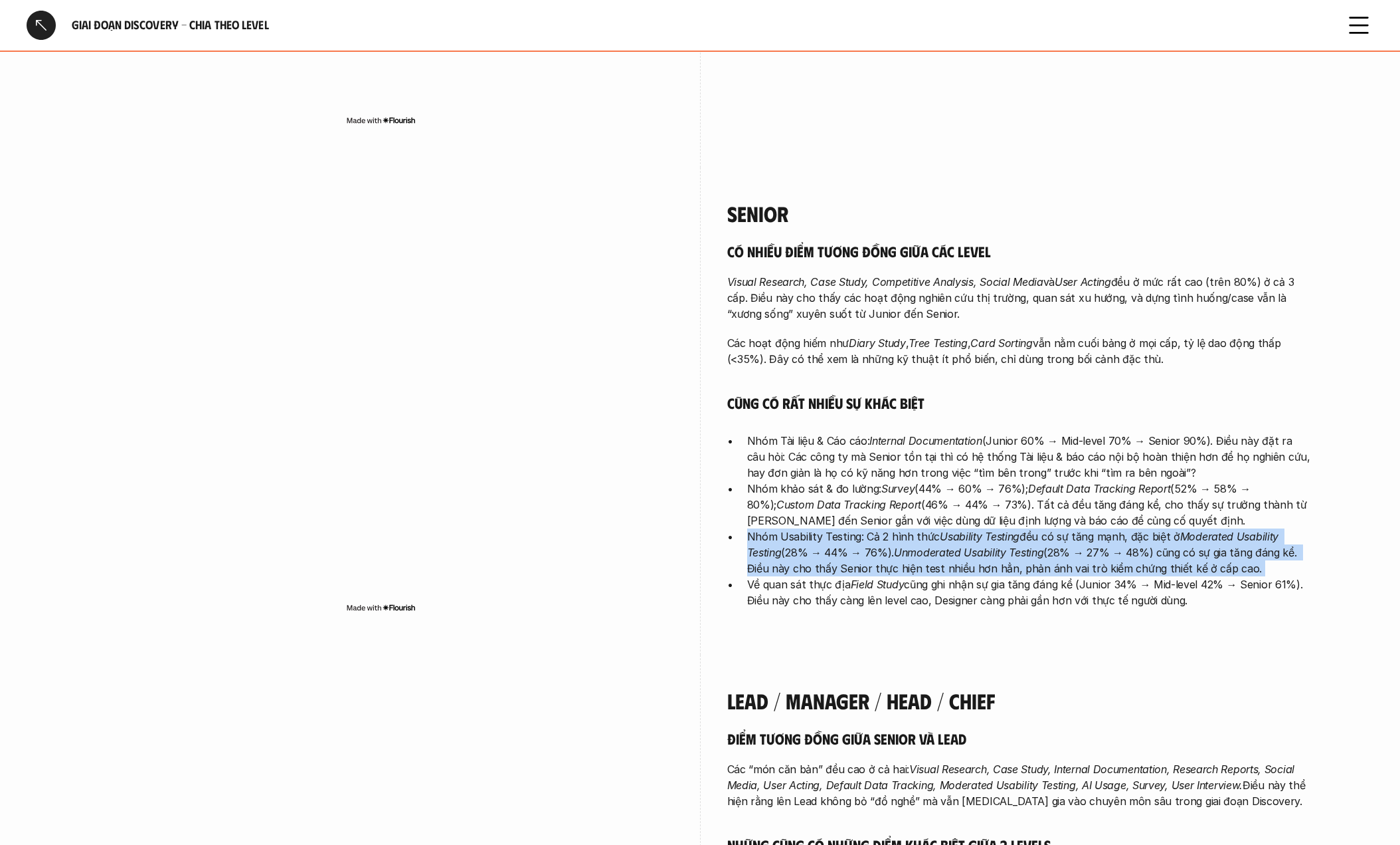
click at [875, 528] on p "Nhóm Usability Testing: Cả 2 hình thức Usability Testing đều có sự tăng mạnh, đ…" at bounding box center [1030, 552] width 565 height 48
click at [759, 528] on p "Nhóm Usability Testing: Cả 2 hình thức Usability Testing đều có sự tăng mạnh, đ…" at bounding box center [1030, 552] width 565 height 48
drag, startPoint x: 761, startPoint y: 478, endPoint x: 1252, endPoint y: 504, distance: 491.7
click at [1252, 504] on ul "Nhóm Tài liệu & Cáo cáo: Internal Documentation (Junior 60% → Mid-level 70% → S…" at bounding box center [1020, 520] width 585 height 175
click at [913, 528] on p "Nhóm Usability Testing: Cả 2 hình thức Usability Testing đều có sự tăng mạnh, đ…" at bounding box center [1030, 552] width 565 height 48
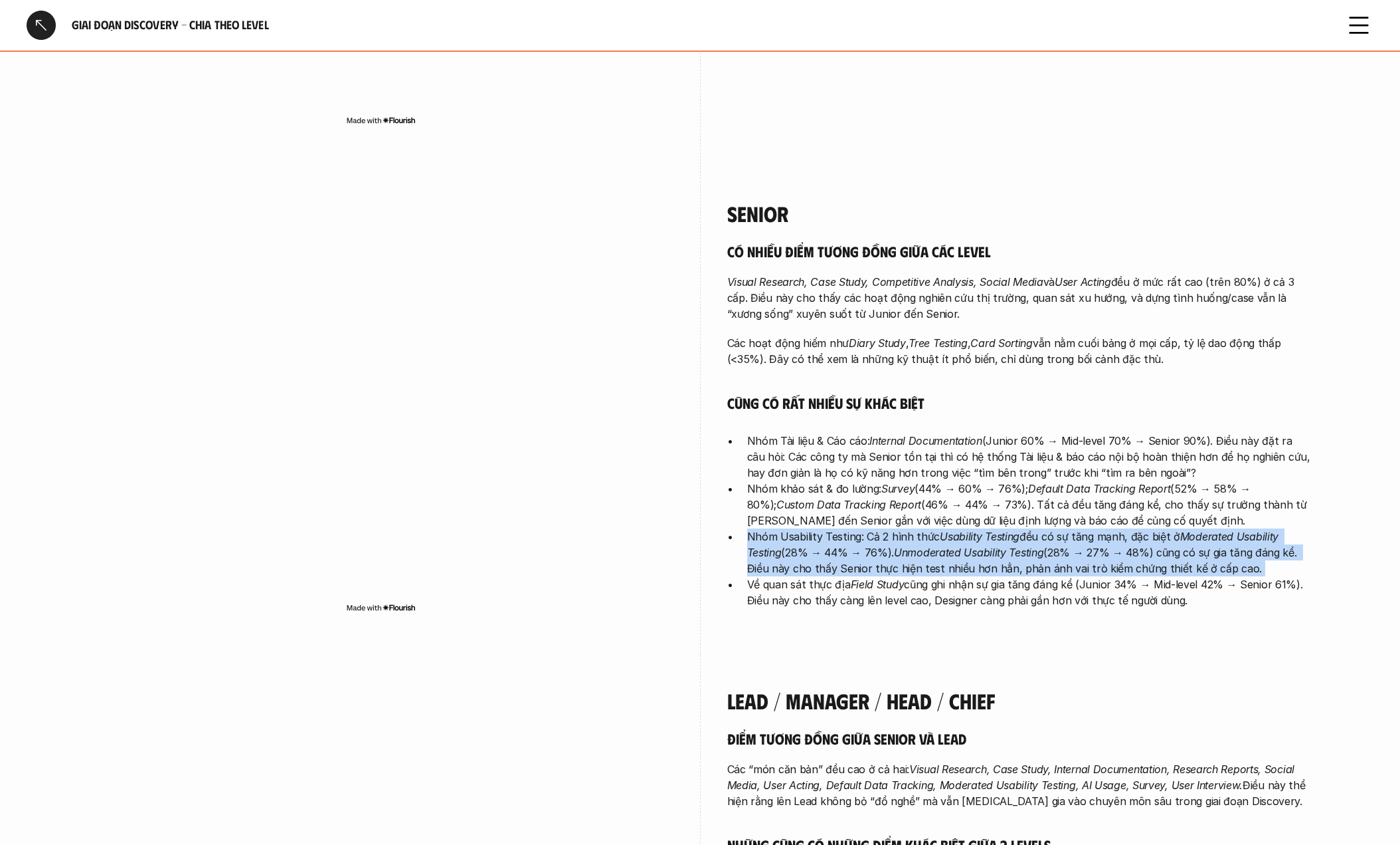
drag, startPoint x: 864, startPoint y: 475, endPoint x: 1133, endPoint y: 569, distance: 285.0
click at [1133, 569] on div "Senior Có nhiều điểm tương đồng giữa các level Visual Research, Case Study, Com…" at bounding box center [1020, 407] width 585 height 480
click at [876, 548] on div "Senior Có nhiều điểm tương đồng giữa các level Visual Research, Case Study, Com…" at bounding box center [1020, 407] width 585 height 480
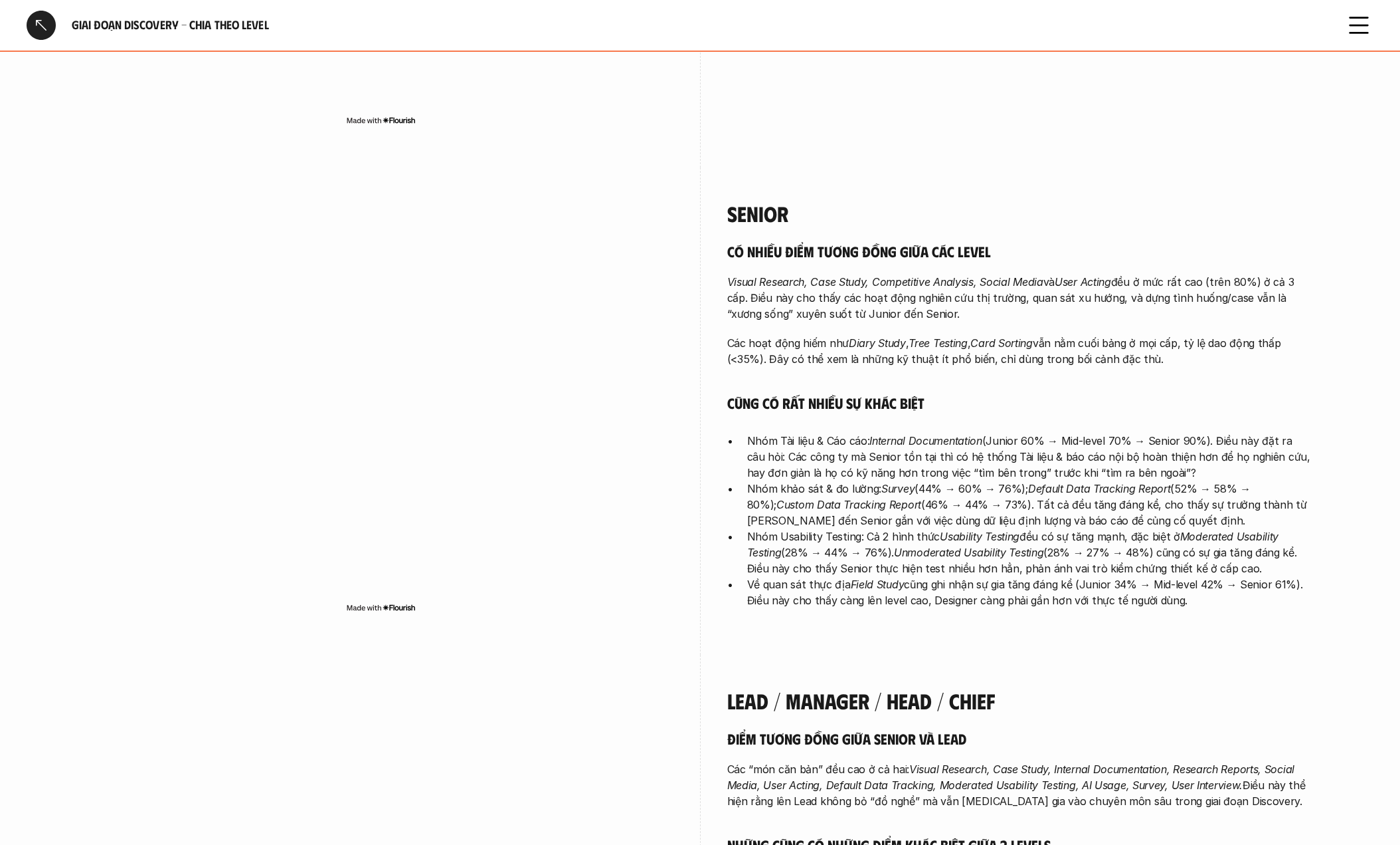
click at [748, 576] on li "Về quan sát thực địa Field Study cũng ghi nhận sự gia tăng đáng kể (Junior 34% …" at bounding box center [1030, 592] width 565 height 32
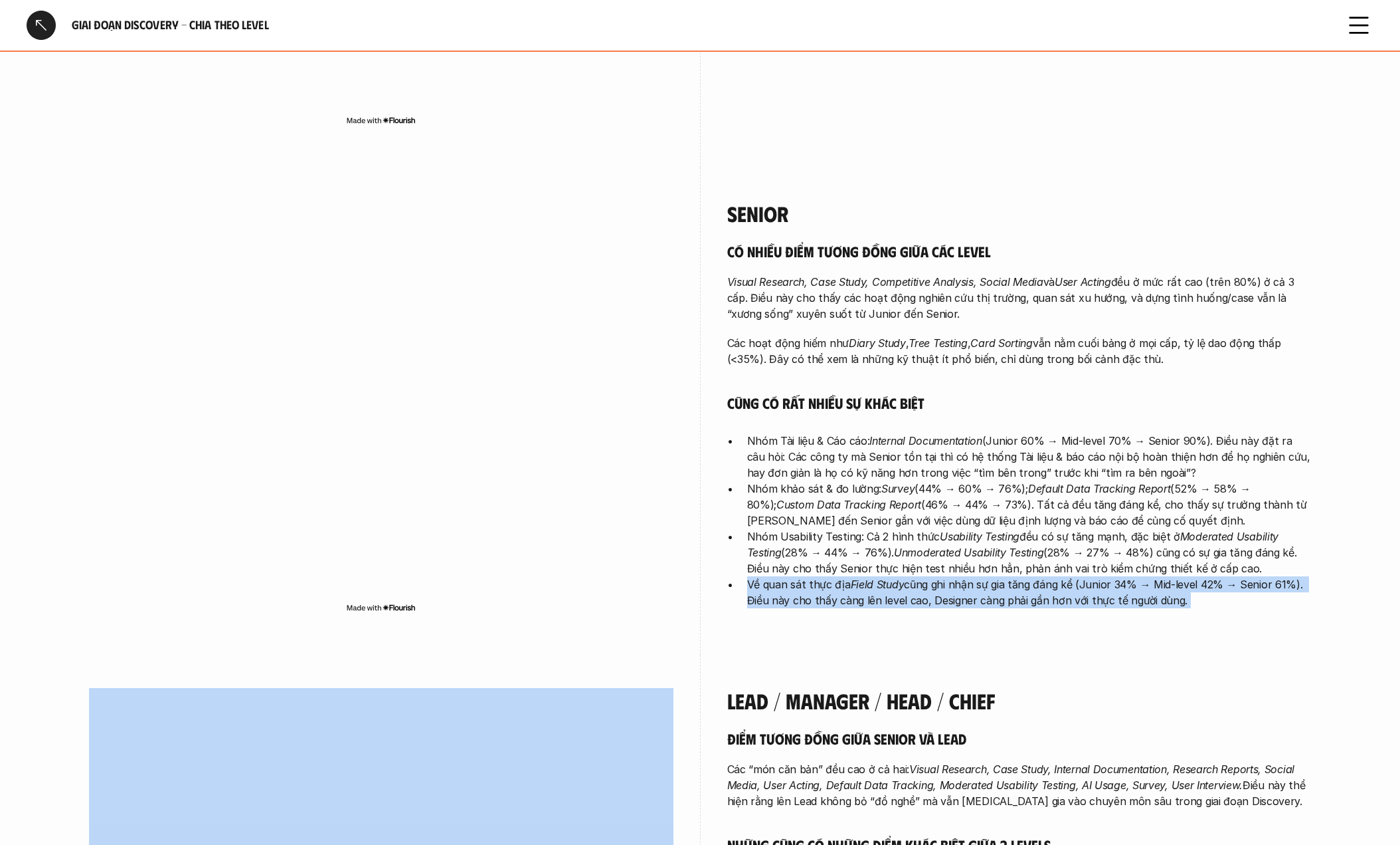
click at [748, 576] on li "Về quan sát thực địa Field Study cũng ghi nhận sự gia tăng đáng kể (Junior 34% …" at bounding box center [1030, 592] width 565 height 32
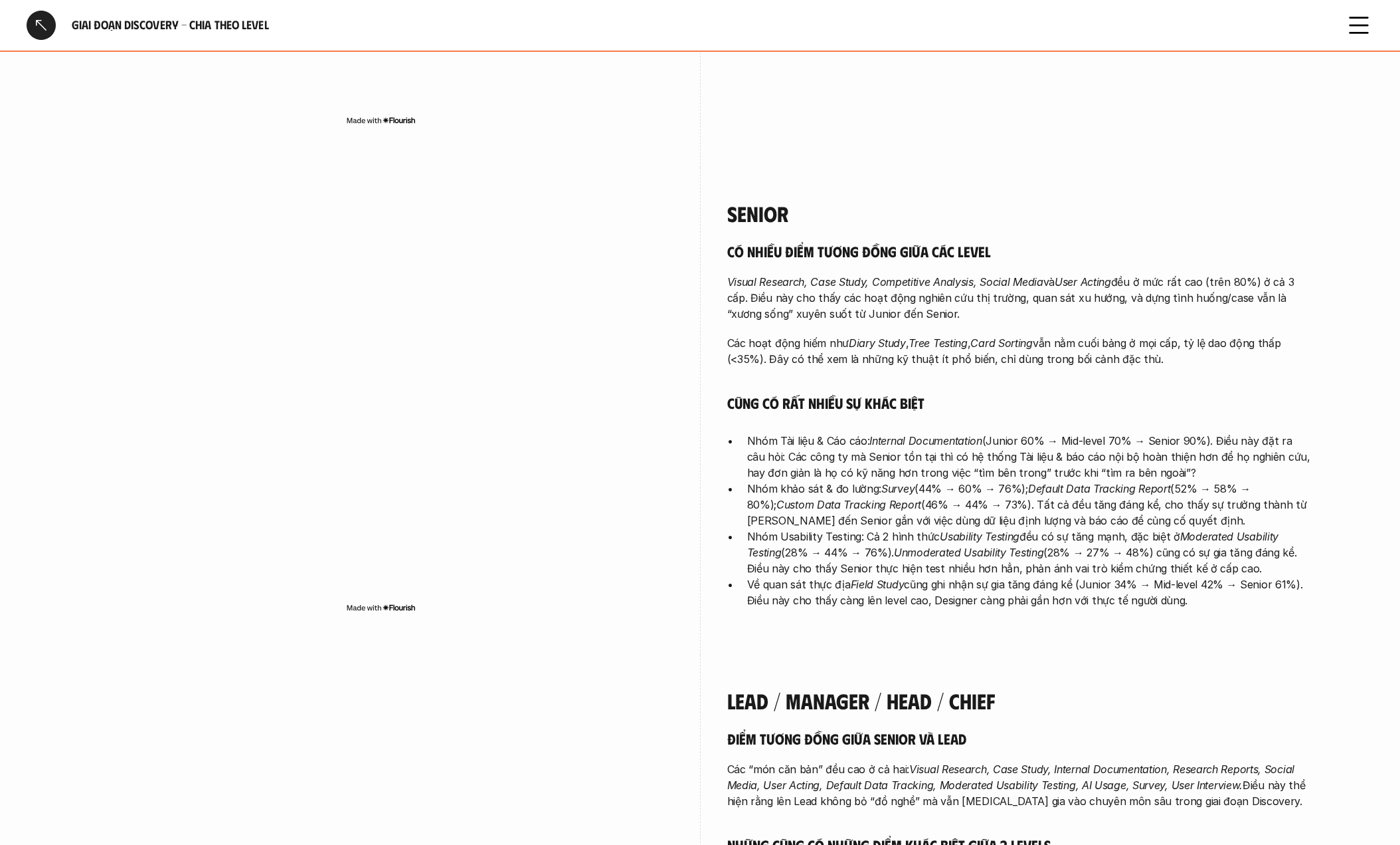
click at [949, 576] on p "Về quan sát thực địa Field Study cũng ghi nhận sự gia tăng đáng kể (Junior 34% …" at bounding box center [1030, 592] width 565 height 32
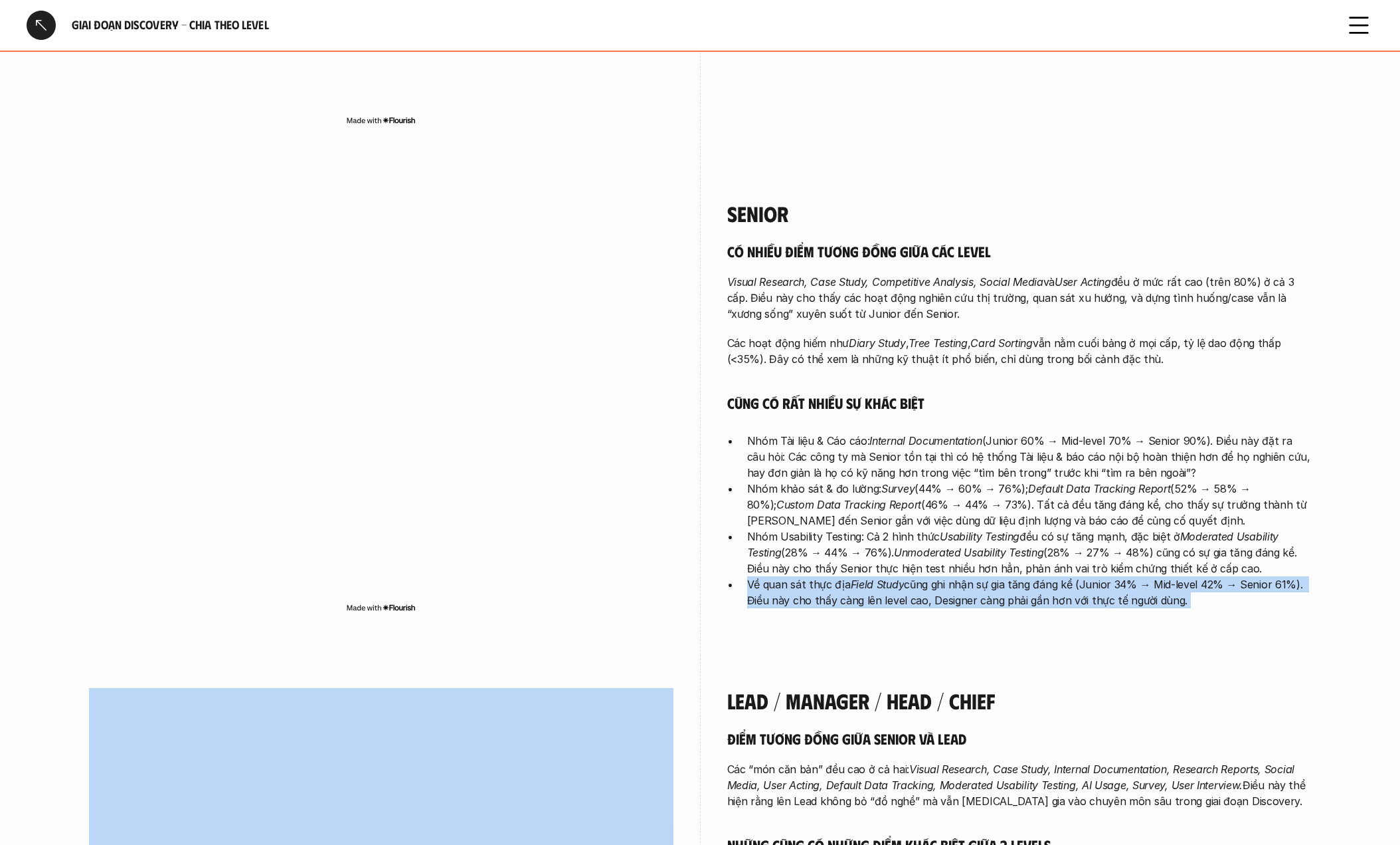
click at [949, 576] on p "Về quan sát thực địa Field Study cũng ghi nhận sự gia tăng đáng kể (Junior 34% …" at bounding box center [1030, 592] width 565 height 32
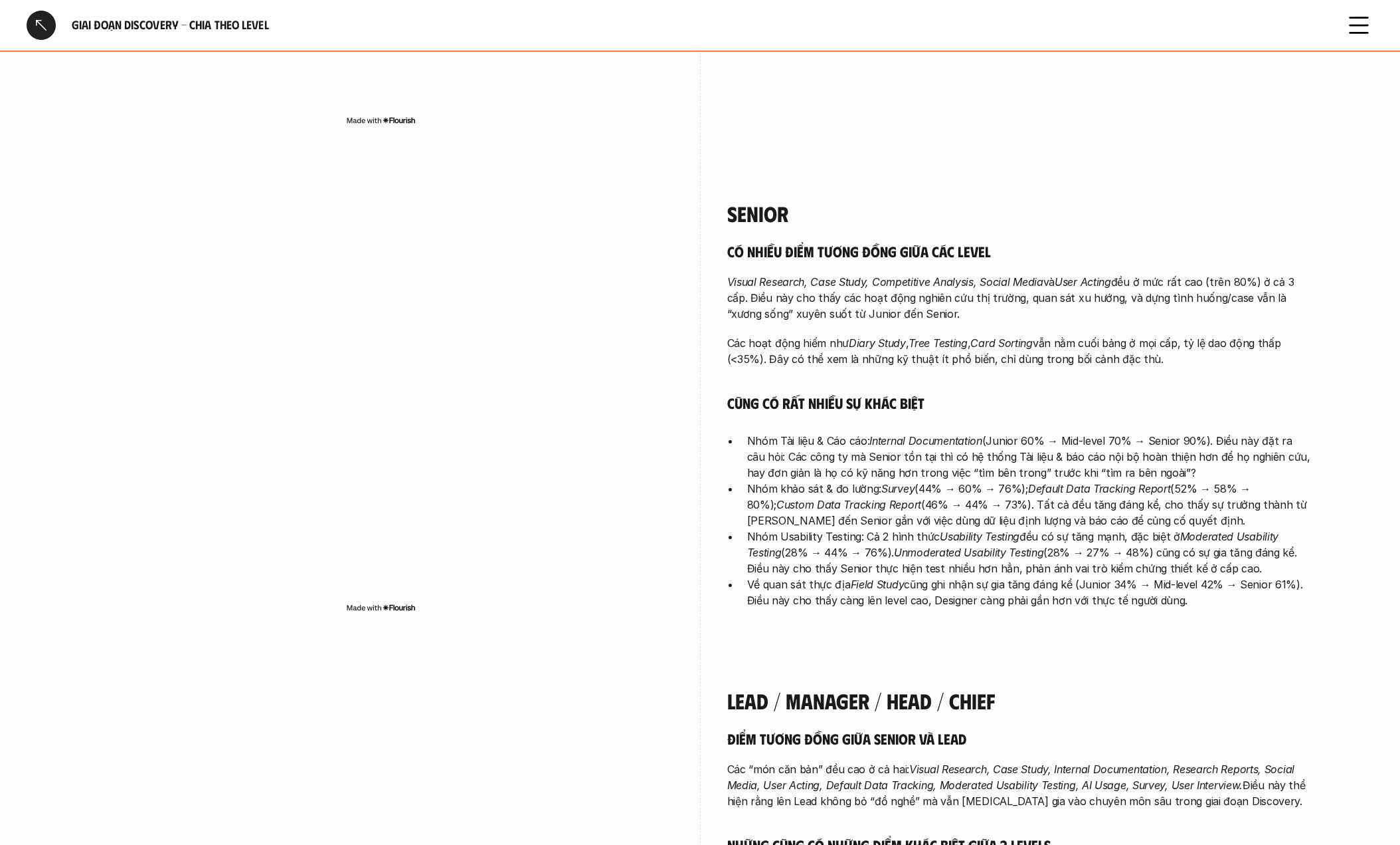
click at [1079, 528] on p "Nhóm Usability Testing: Cả 2 hình thức Usability Testing đều có sự tăng mạnh, đ…" at bounding box center [1030, 552] width 565 height 48
drag, startPoint x: 682, startPoint y: 531, endPoint x: 1140, endPoint y: 551, distance: 458.4
click at [1140, 551] on div "Senior Có nhiều điểm tương đồng giữa các level Visual Research, Case Study, Com…" at bounding box center [700, 411] width 1222 height 487
click at [1023, 576] on p "Về quan sát thực địa Field Study cũng ghi nhận sự gia tăng đáng kể (Junior 34% …" at bounding box center [1030, 592] width 565 height 32
drag, startPoint x: 830, startPoint y: 535, endPoint x: 1204, endPoint y: 542, distance: 374.1
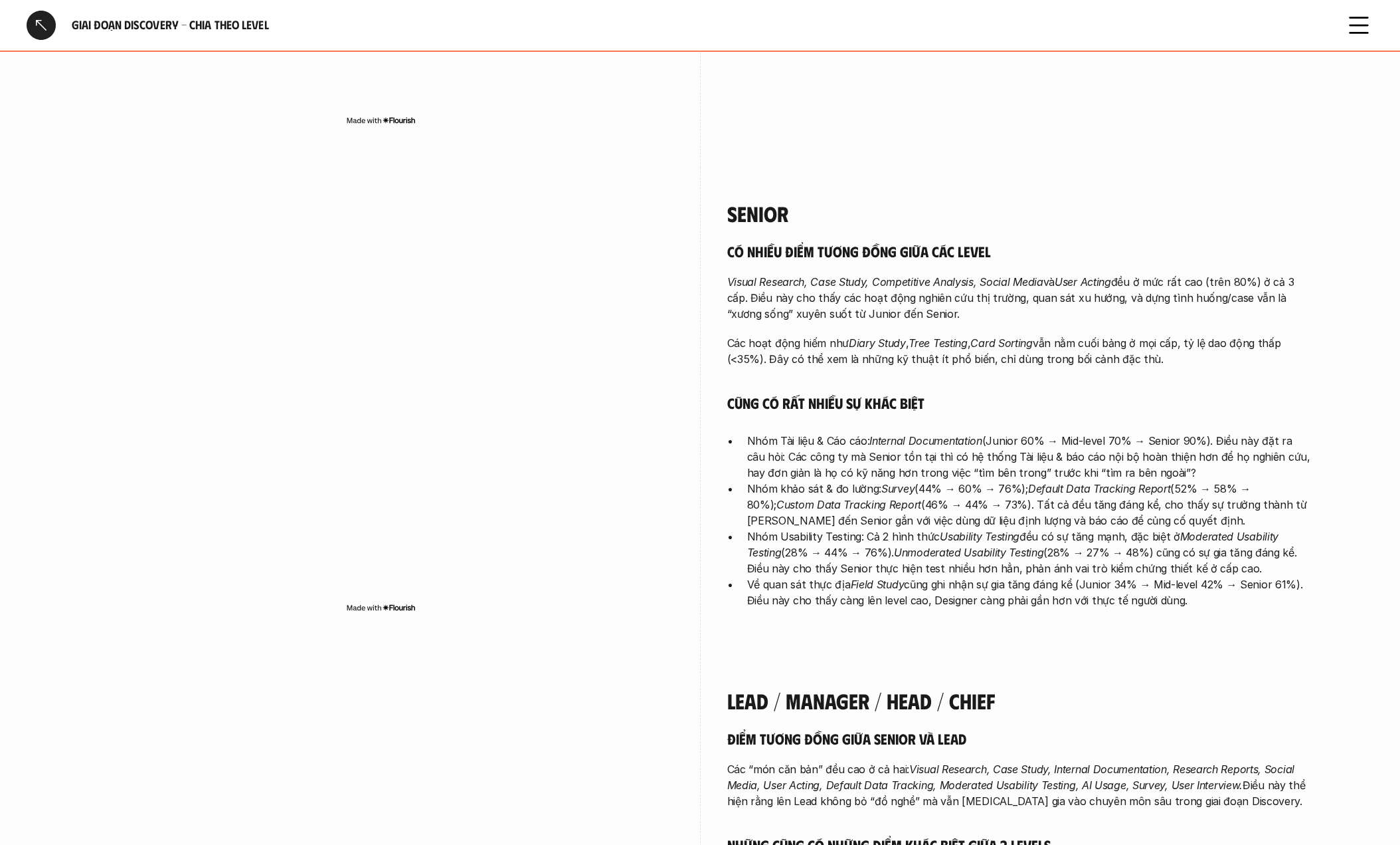
click at [1204, 576] on p "Về quan sát thực địa Field Study cũng ghi nhận sự gia tăng đáng kể (Junior 34% …" at bounding box center [1030, 592] width 565 height 32
click at [973, 576] on p "Về quan sát thực địa Field Study cũng ghi nhận sự gia tăng đáng kể (Junior 34% …" at bounding box center [1030, 592] width 565 height 32
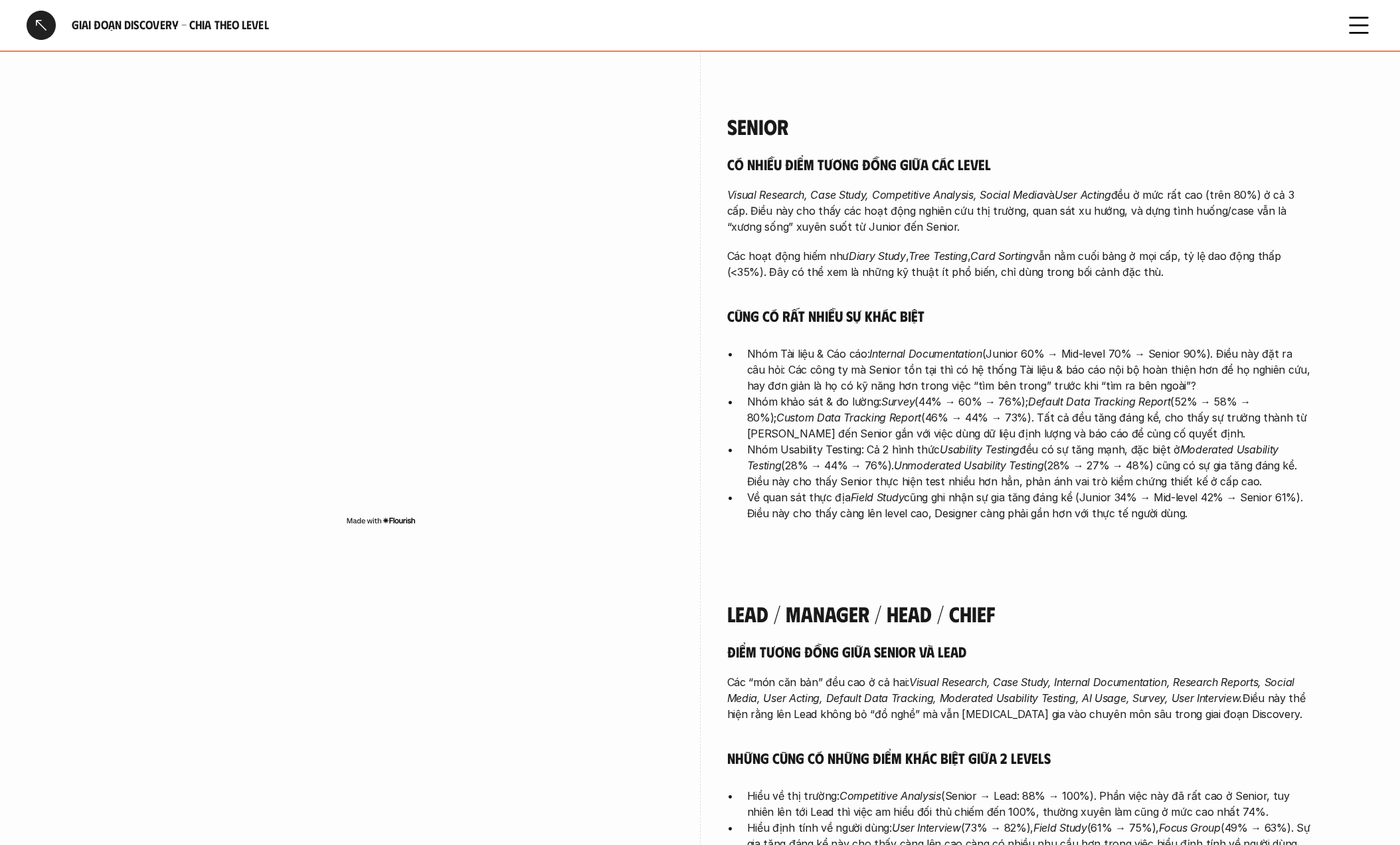
scroll to position [2674, 0]
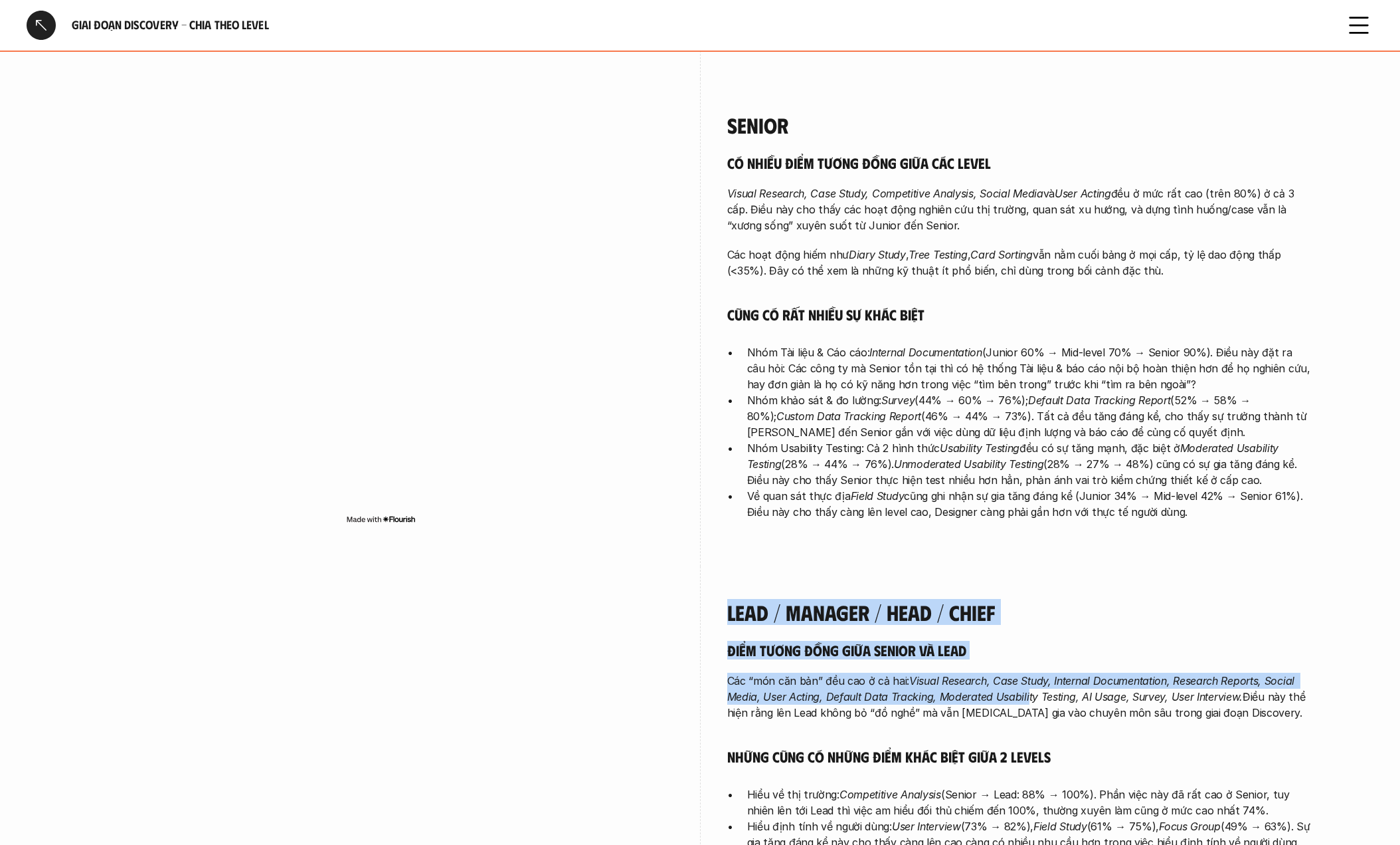
drag, startPoint x: 784, startPoint y: 622, endPoint x: 1026, endPoint y: 630, distance: 242.1
click at [1026, 630] on div "Lead / Manager / Head / Chief Điểm tương đồng giữa Senior và Lead Các “món căn …" at bounding box center [700, 809] width 1222 height 487
click at [1026, 674] on em "Visual Research, Case Study, Internal Documentation, Research Reports, Social M…" at bounding box center [1012, 688] width 571 height 29
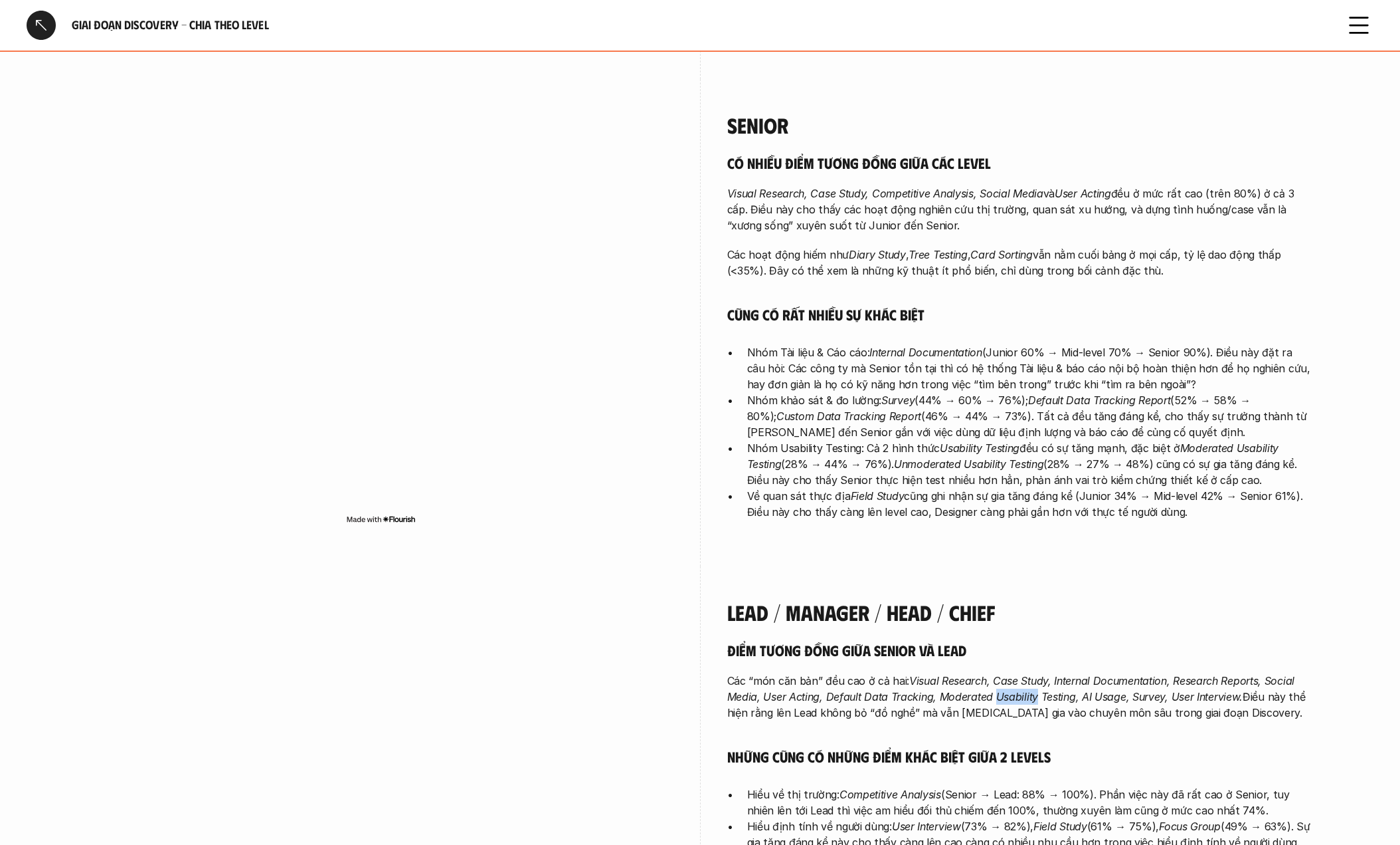
click at [1026, 674] on em "Visual Research, Case Study, Internal Documentation, Research Reports, Social M…" at bounding box center [1012, 688] width 571 height 29
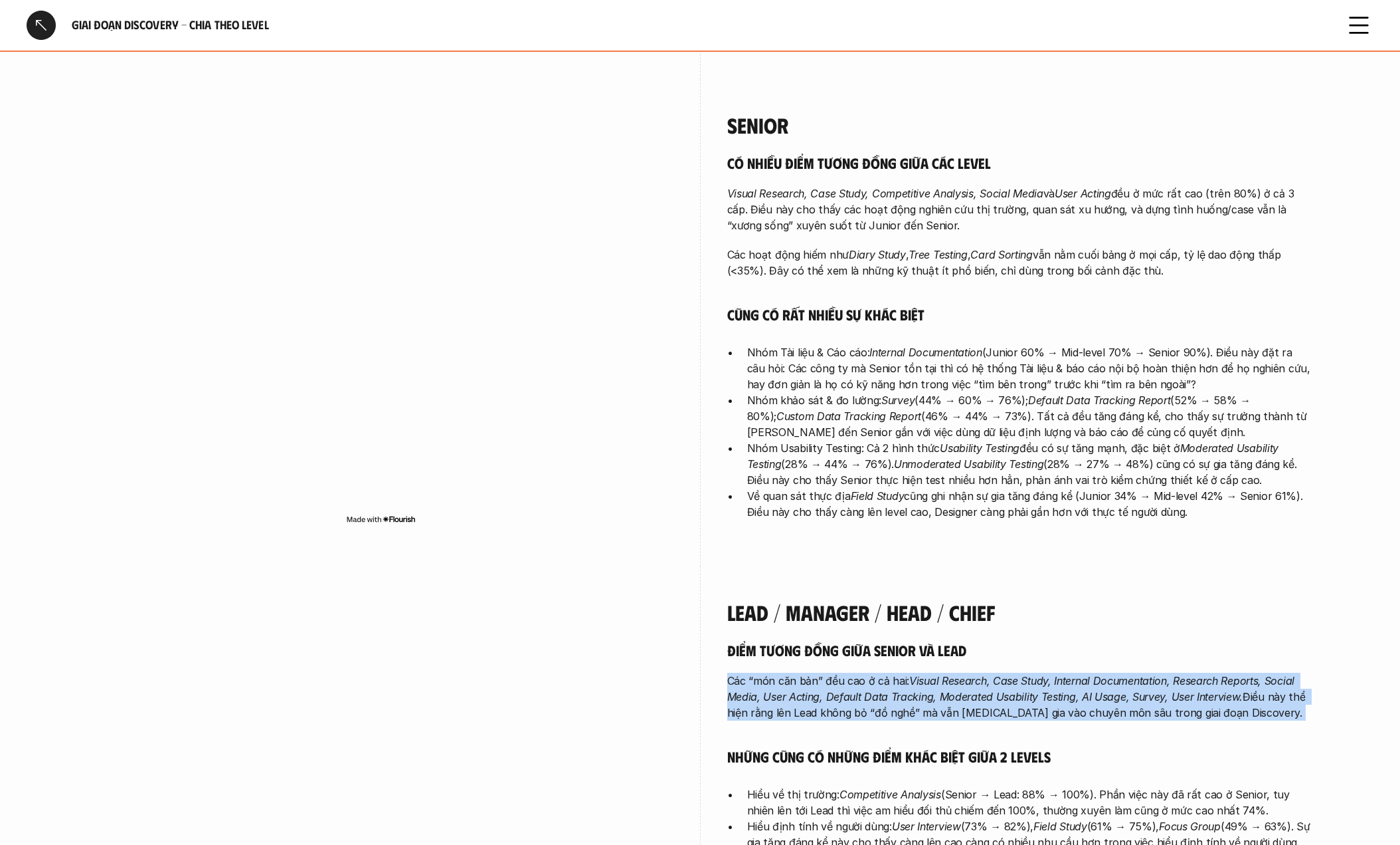
click at [1026, 674] on em "Visual Research, Case Study, Internal Documentation, Research Reports, Social M…" at bounding box center [1012, 688] width 571 height 29
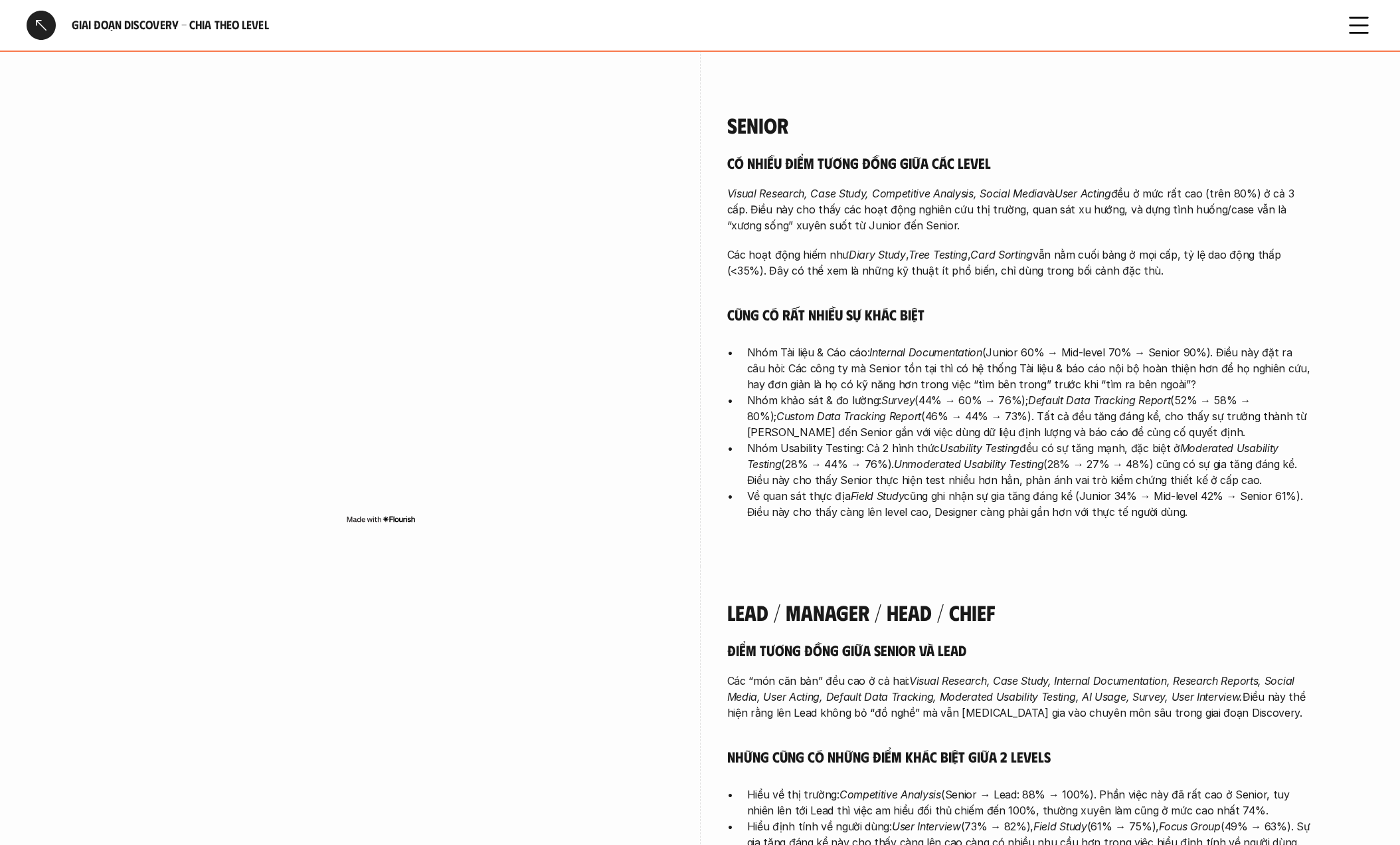
click at [831, 673] on p "Các “món căn bản” đều cao ở cả hai: Visual Research, Case Study, Internal Docum…" at bounding box center [1020, 697] width 585 height 48
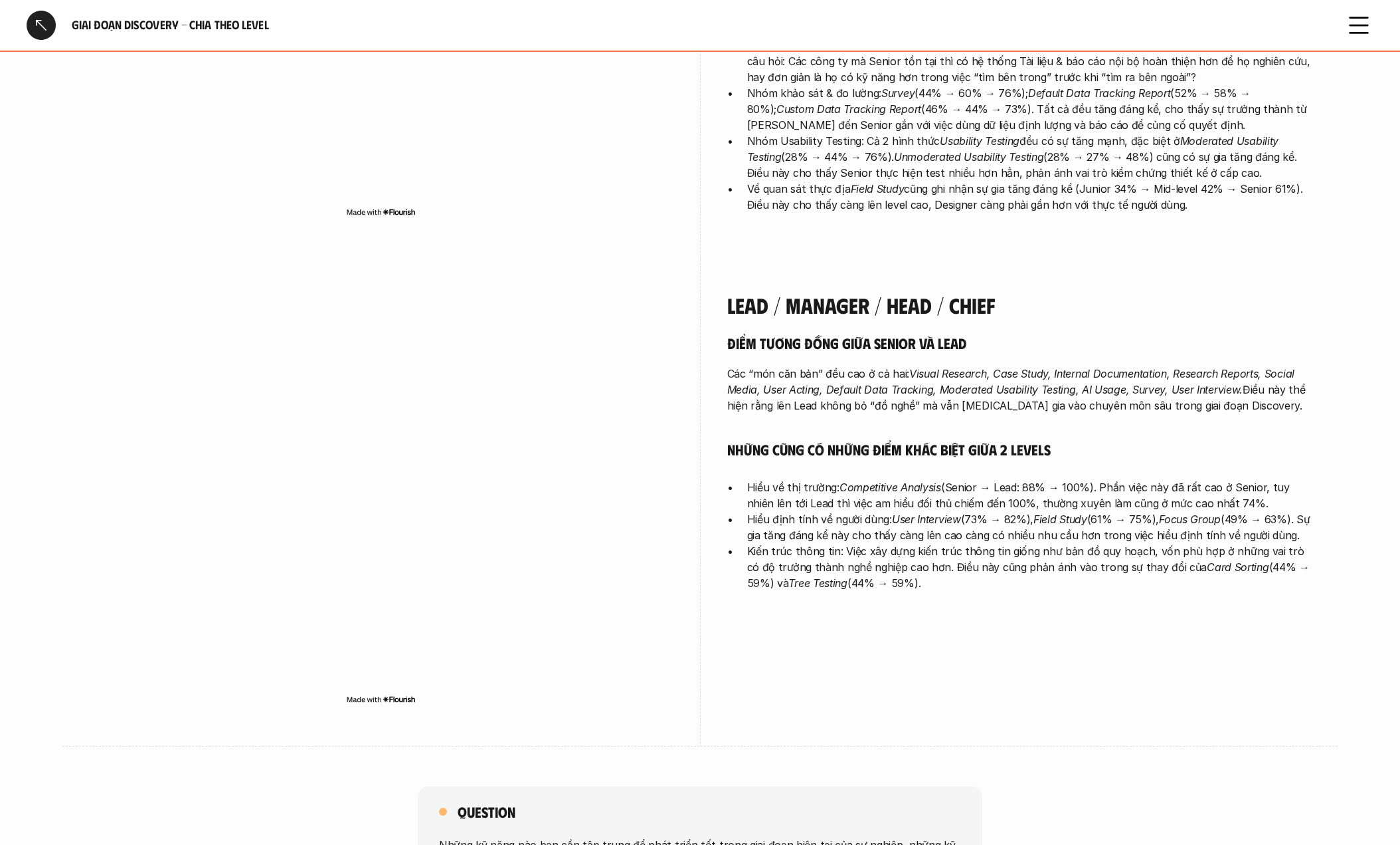
scroll to position [2988, 0]
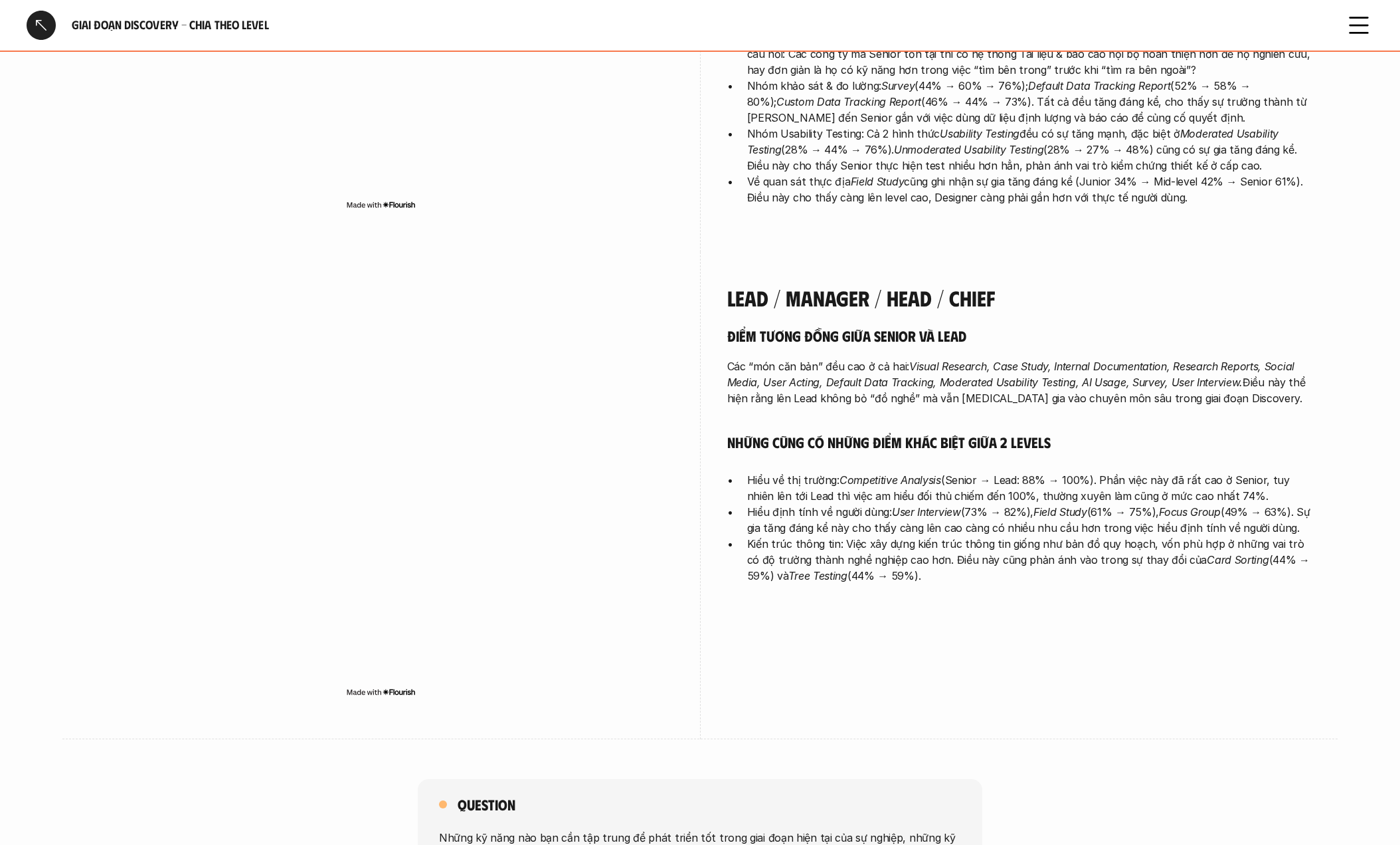
drag, startPoint x: 725, startPoint y: 386, endPoint x: 1300, endPoint y: 427, distance: 576.5
click at [1300, 427] on div "Lead / Manager / Head / Chief Điểm tương đồng giữa Senior và Lead Các “món căn …" at bounding box center [700, 496] width 1222 height 487
click at [793, 535] on p "Kiến trúc thông tin: Việc xây dựng kiến trúc thông tin giống như bản đồ quy hoạ…" at bounding box center [1030, 559] width 565 height 48
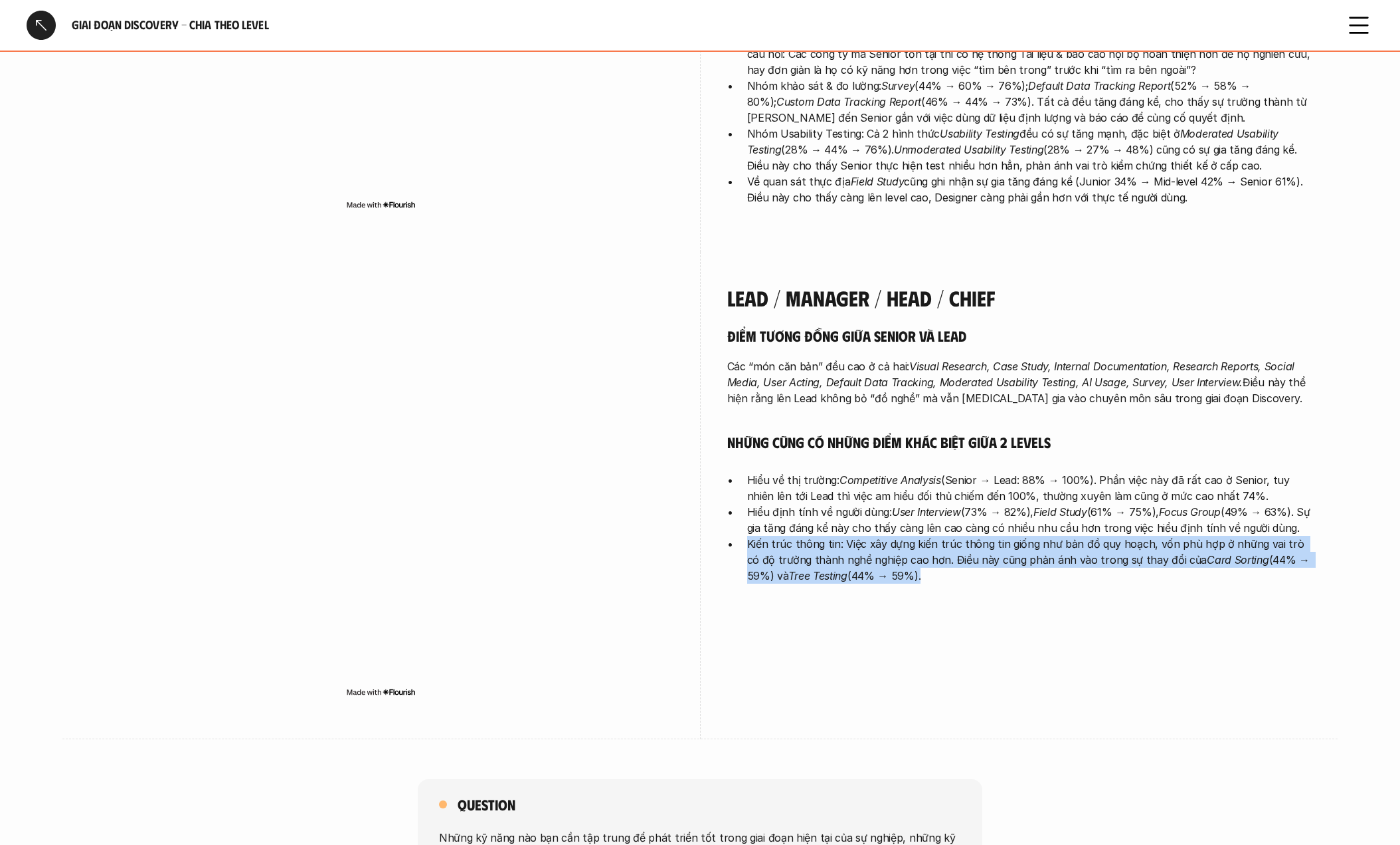
click at [793, 535] on p "Kiến trúc thông tin: Việc xây dựng kiến trúc thông tin giống như bản đồ quy hoạ…" at bounding box center [1030, 559] width 565 height 48
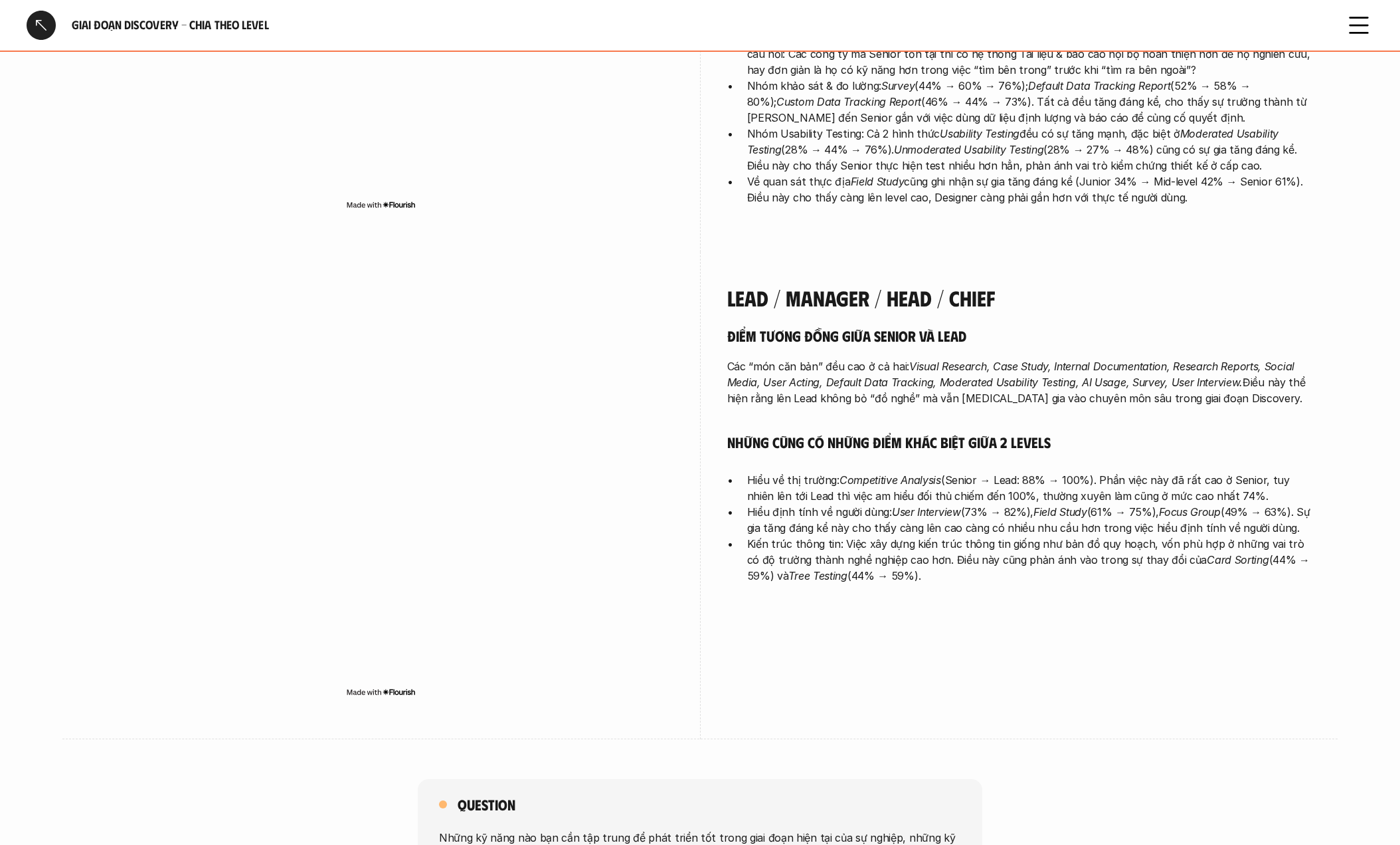
click at [823, 503] on p "Hiểu định tính về người dùng: User Interview (73% → 82%), Field Study (61% → 75…" at bounding box center [1030, 519] width 565 height 32
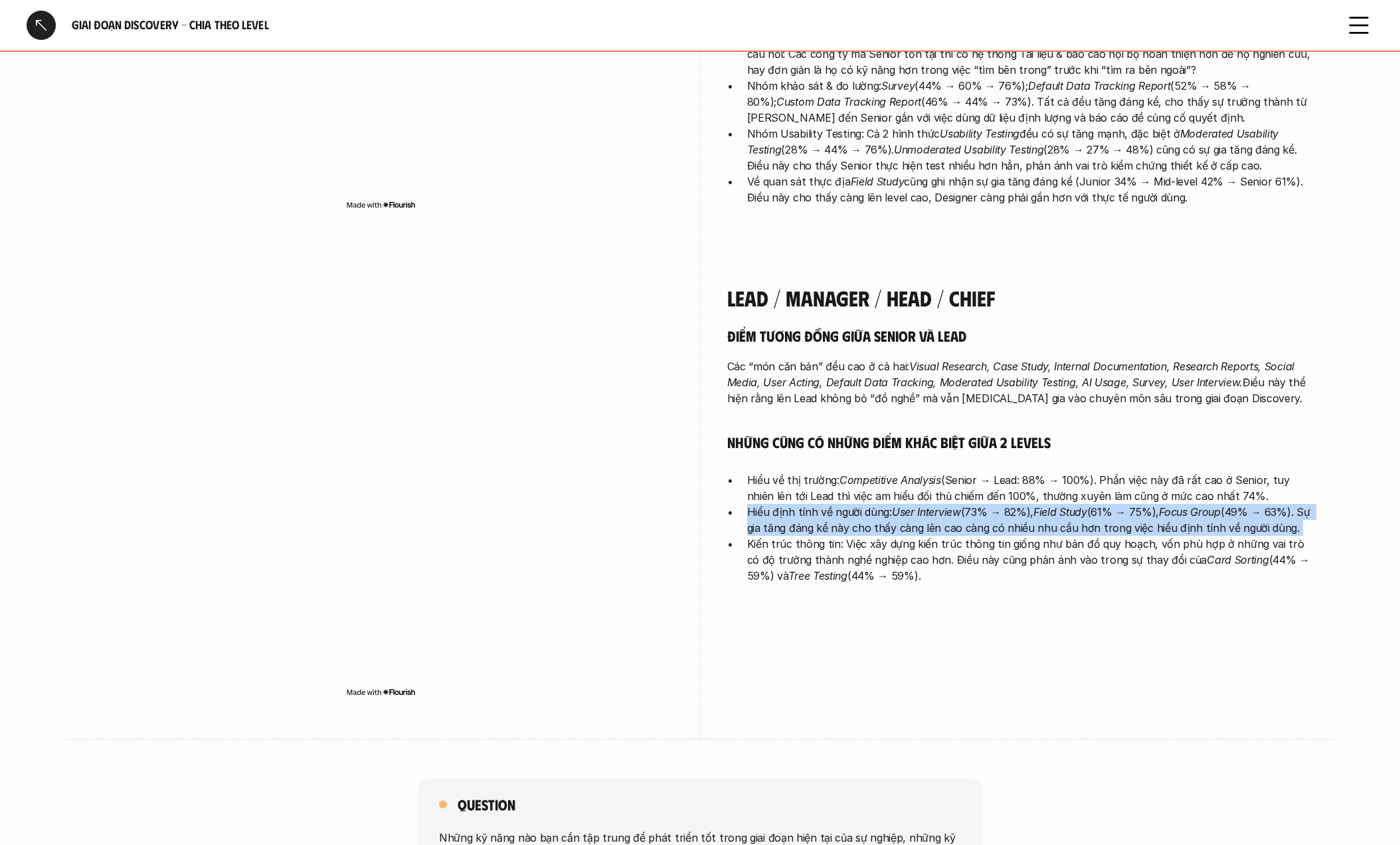
click at [823, 503] on p "Hiểu định tính về người dùng: User Interview (73% → 82%), Field Study (61% → 75…" at bounding box center [1030, 519] width 565 height 32
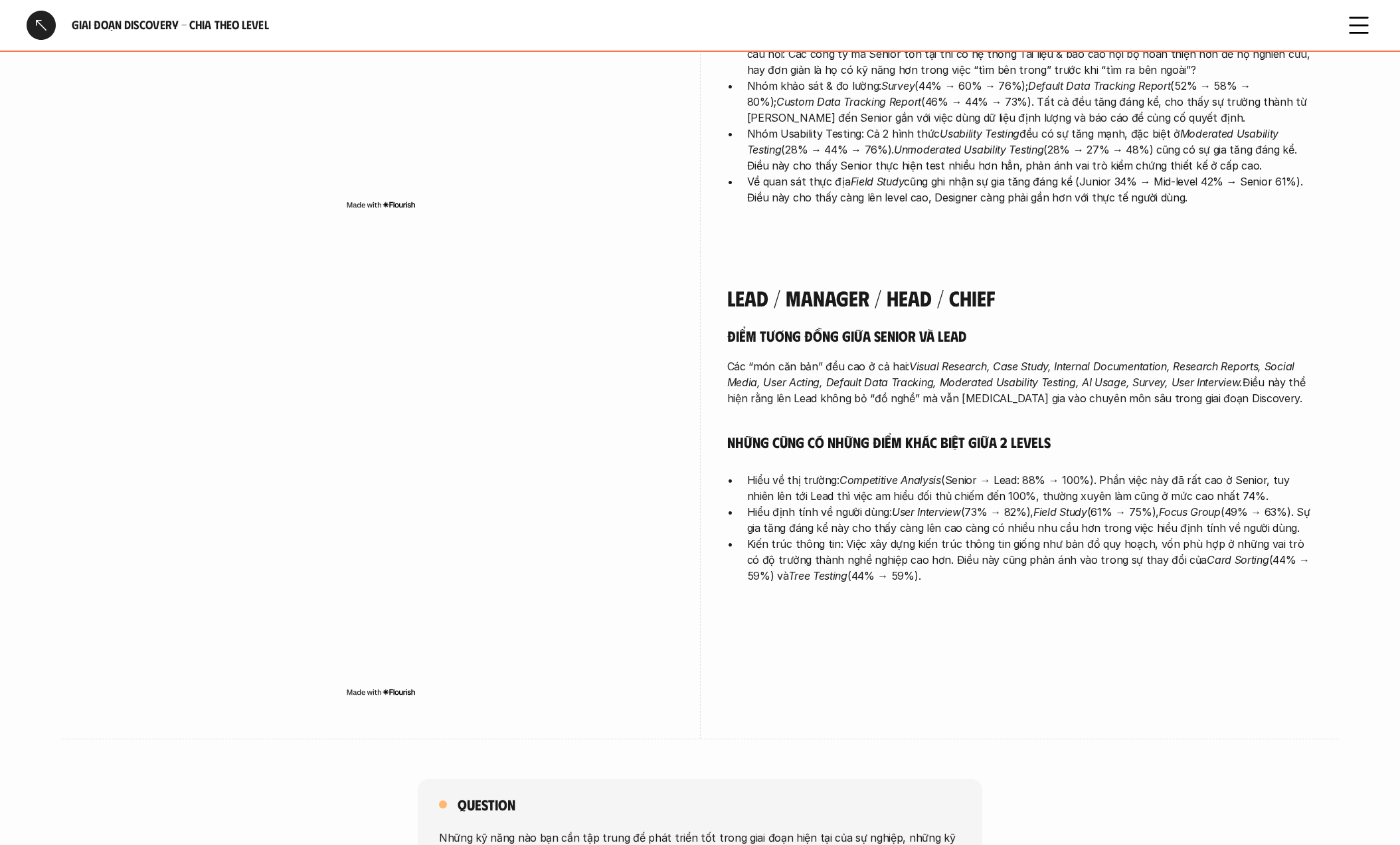
click at [898, 472] on p "Hiểu về thị trường: Competitive Analysis (Senior → Lead: 88% → 100%). Phần việc…" at bounding box center [1030, 487] width 565 height 32
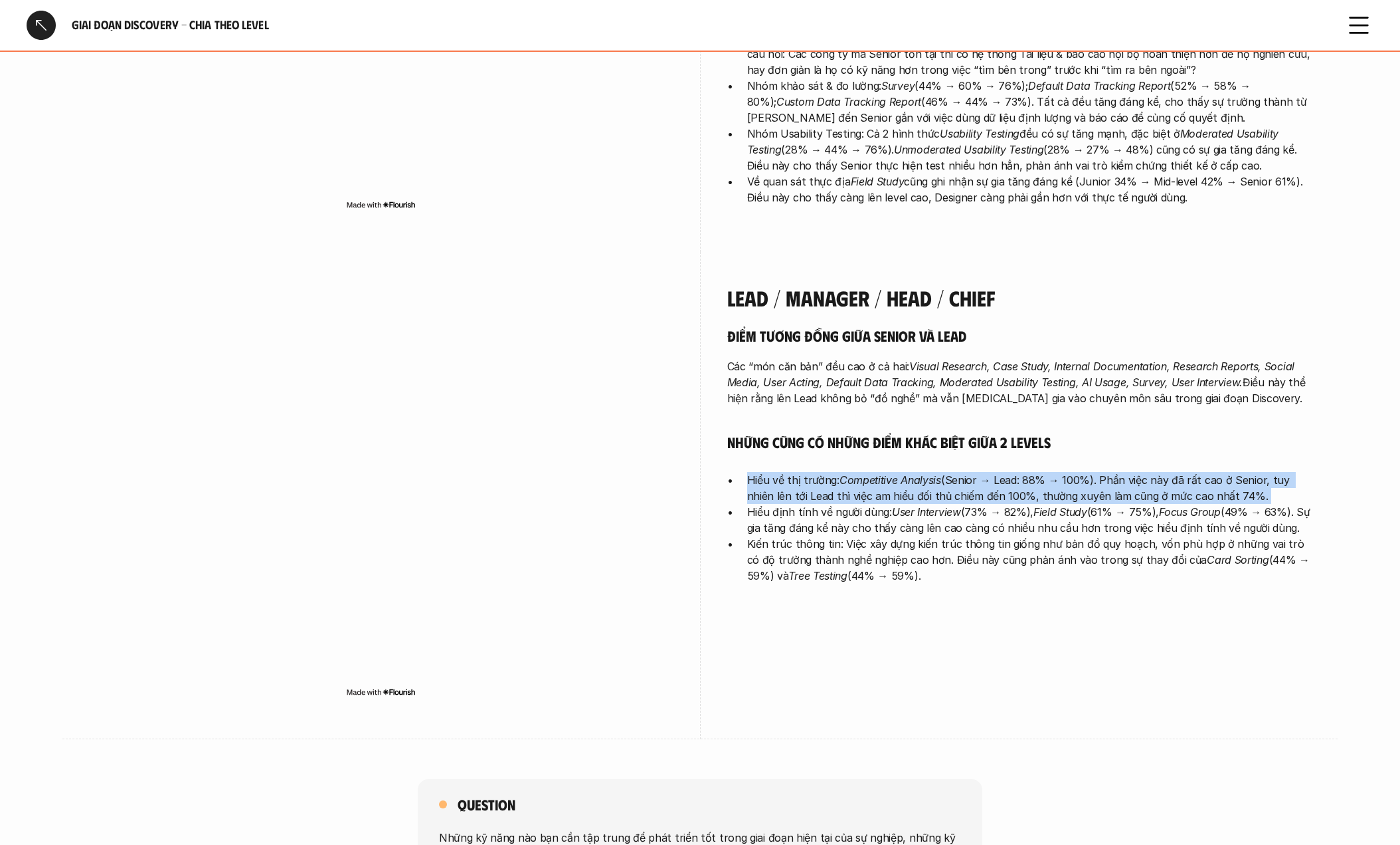
click at [898, 472] on p "Hiểu về thị trường: Competitive Analysis (Senior → Lead: 88% → 100%). Phần việc…" at bounding box center [1030, 487] width 565 height 32
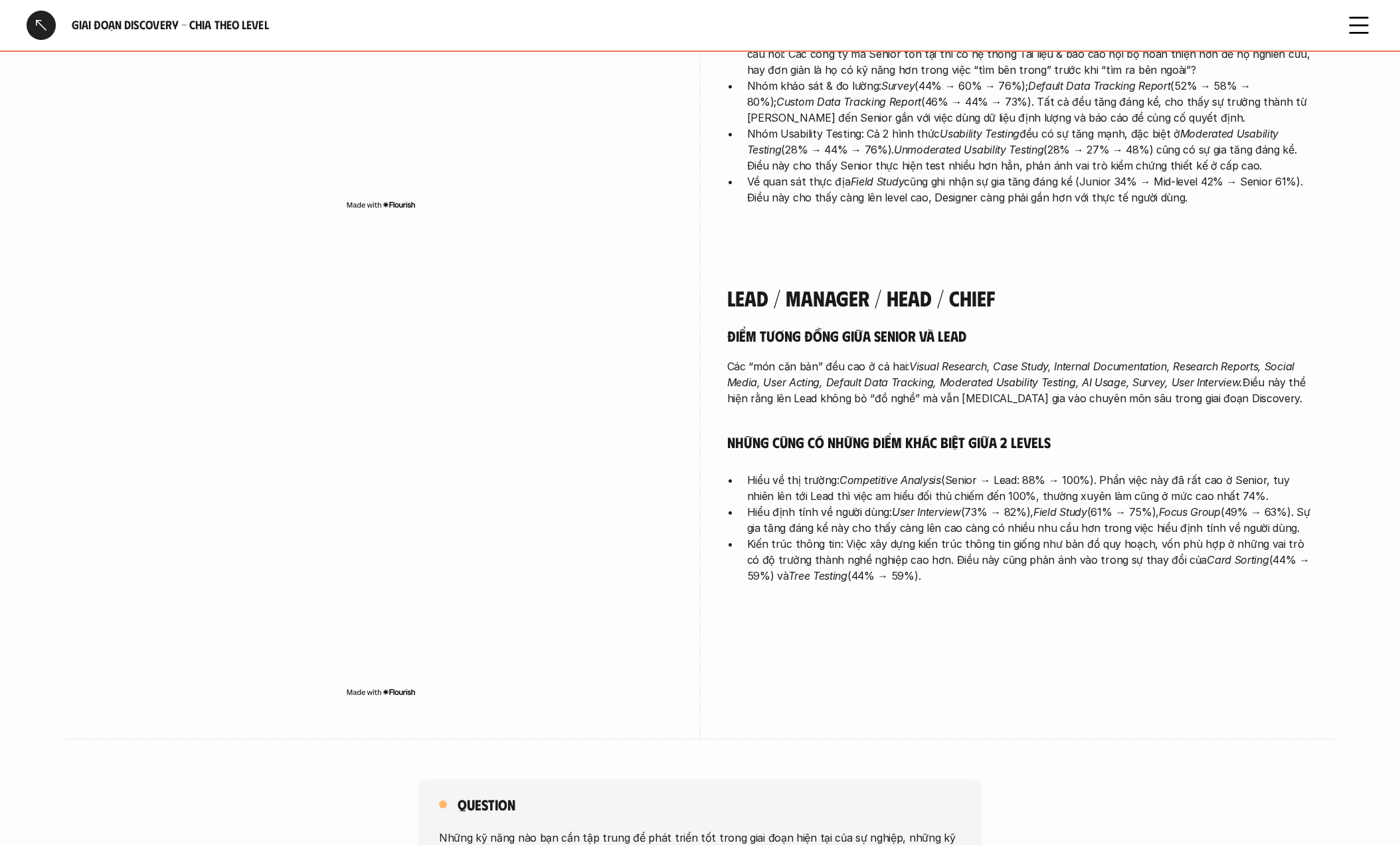
click at [793, 503] on p "Hiểu định tính về người dùng: User Interview (73% → 82%), Field Study (61% → 75…" at bounding box center [1030, 519] width 565 height 32
drag, startPoint x: 741, startPoint y: 448, endPoint x: 1311, endPoint y: 467, distance: 570.3
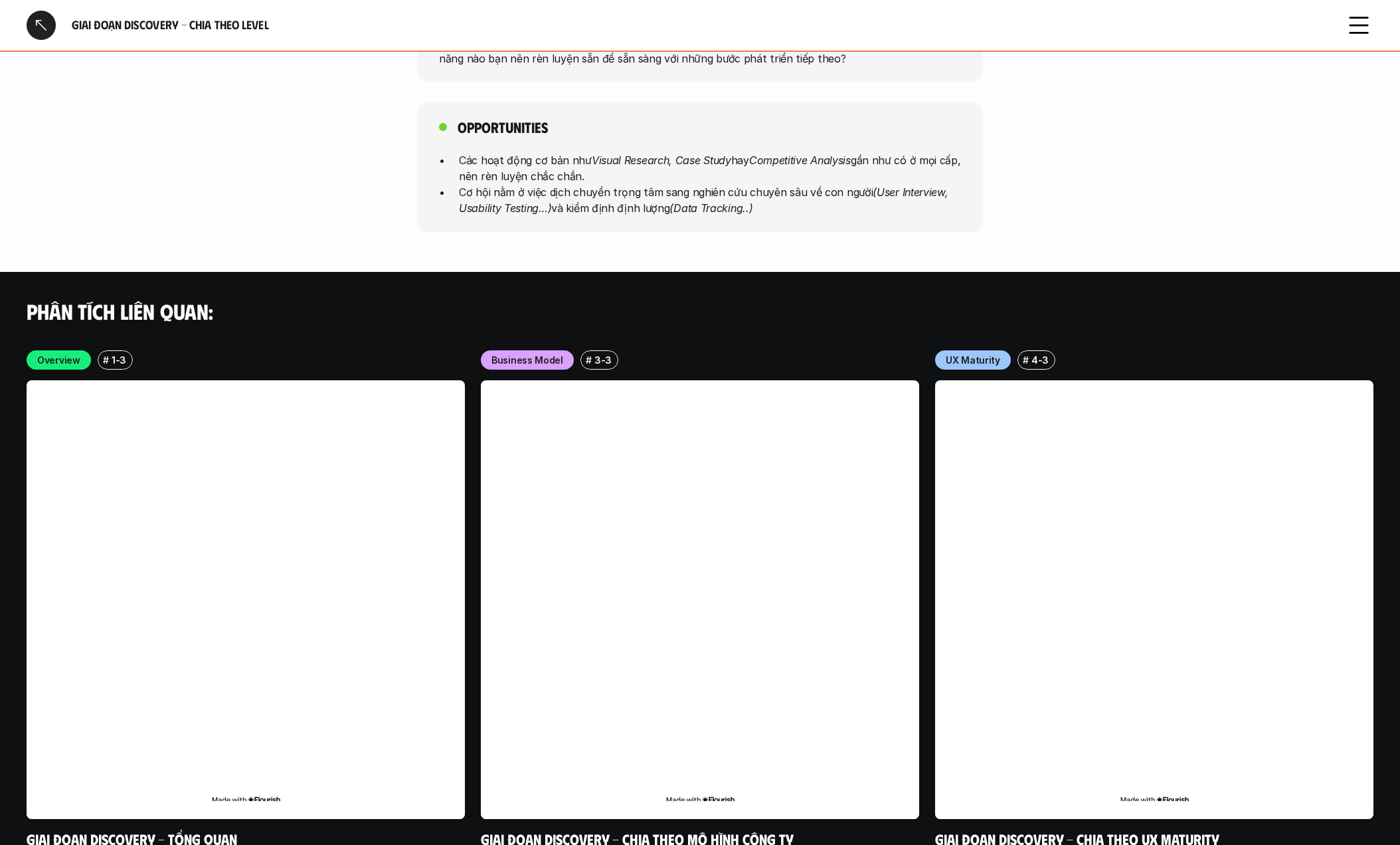
scroll to position [3796, 0]
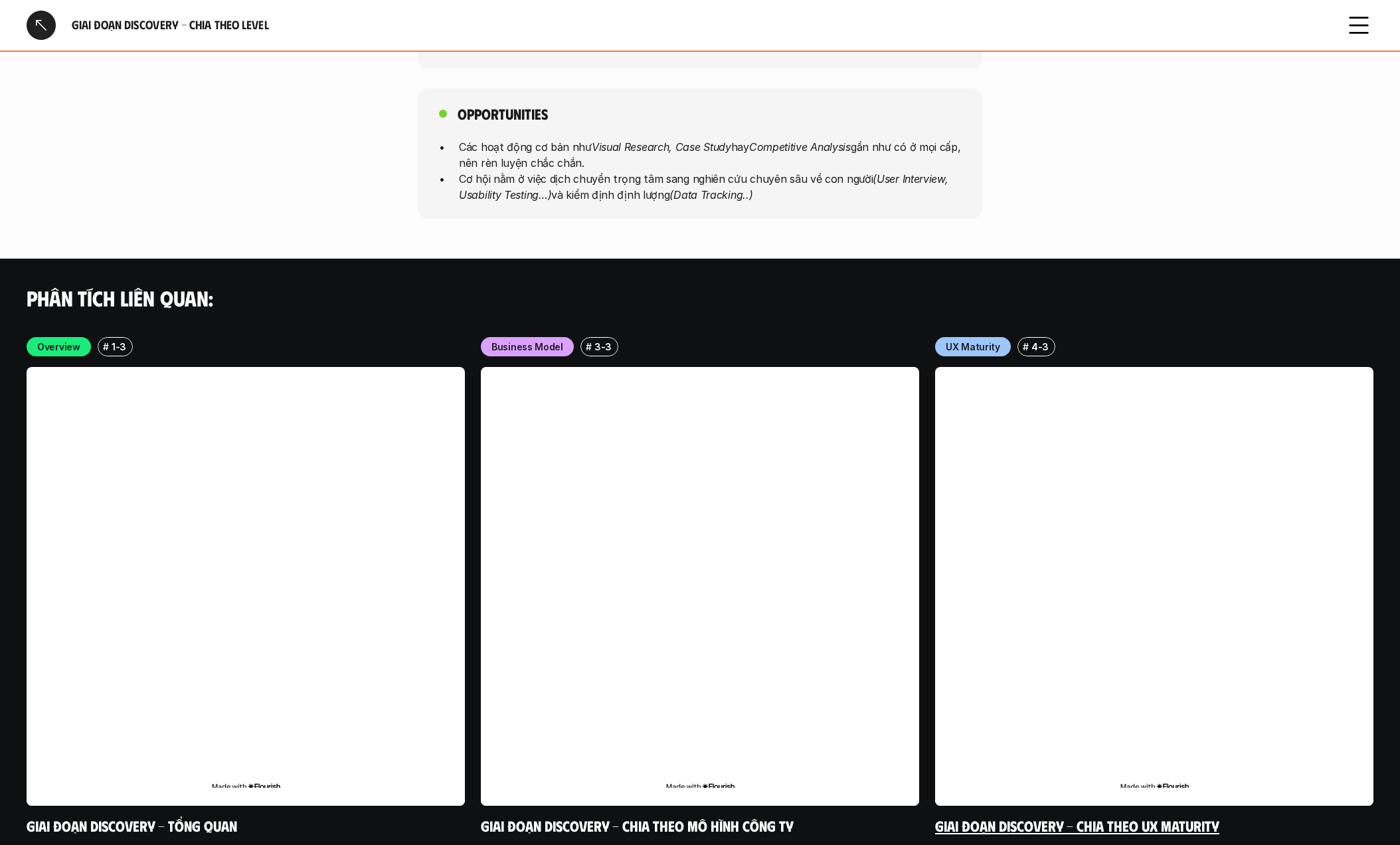
click at [1040, 579] on link at bounding box center [1155, 586] width 439 height 439
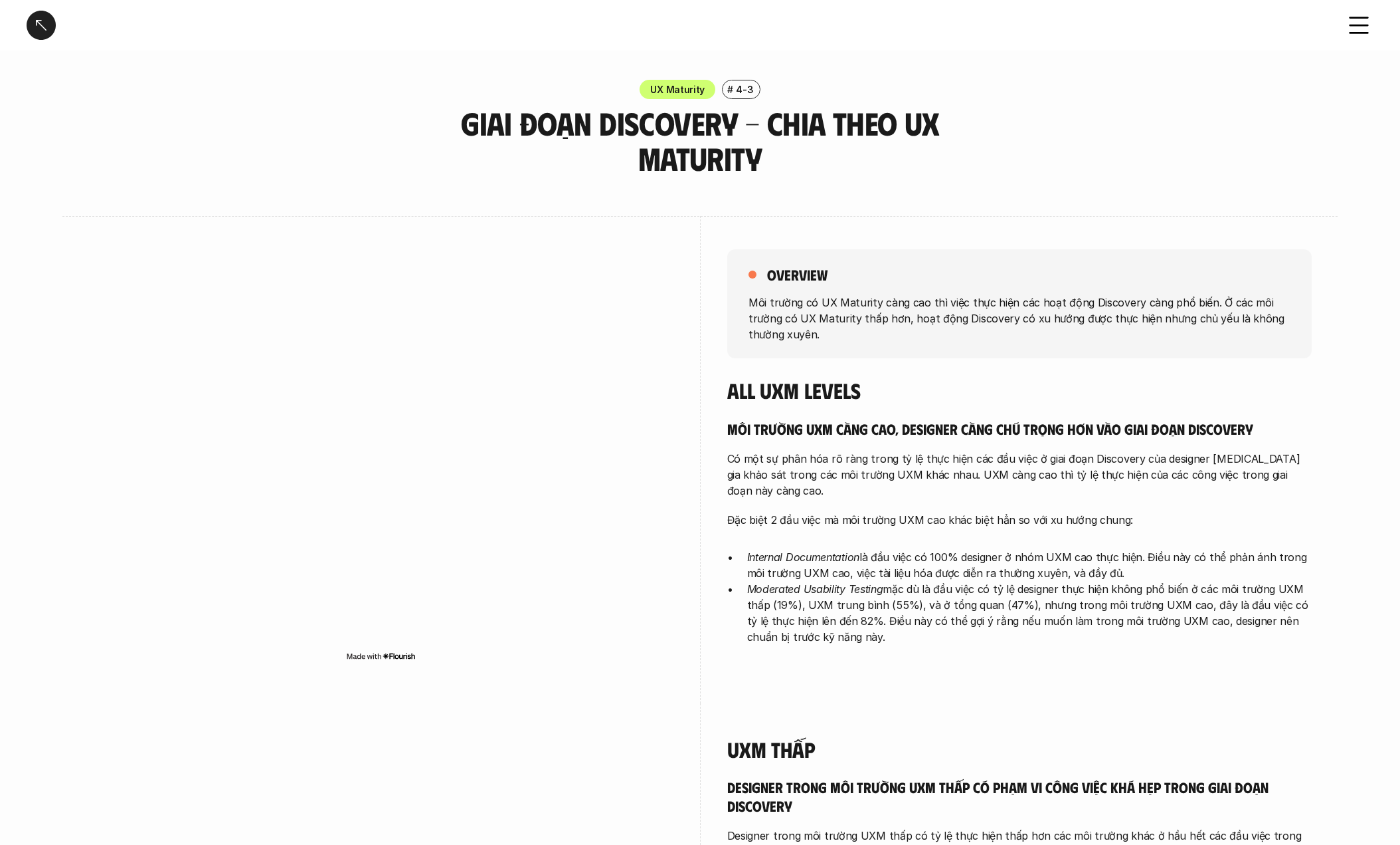
click at [907, 494] on div "Môi trường UXM càng cao, designer càng chú trọng hơn vào giai đoạn Discovery Có…" at bounding box center [1020, 532] width 585 height 226
click at [899, 478] on div at bounding box center [899, 478] width 0 height 0
click at [1012, 452] on p "Có một sự phân hóa rõ ràng trong tỷ lệ thực hiện các đầu việc ở giai đoạn Disco…" at bounding box center [1020, 474] width 585 height 48
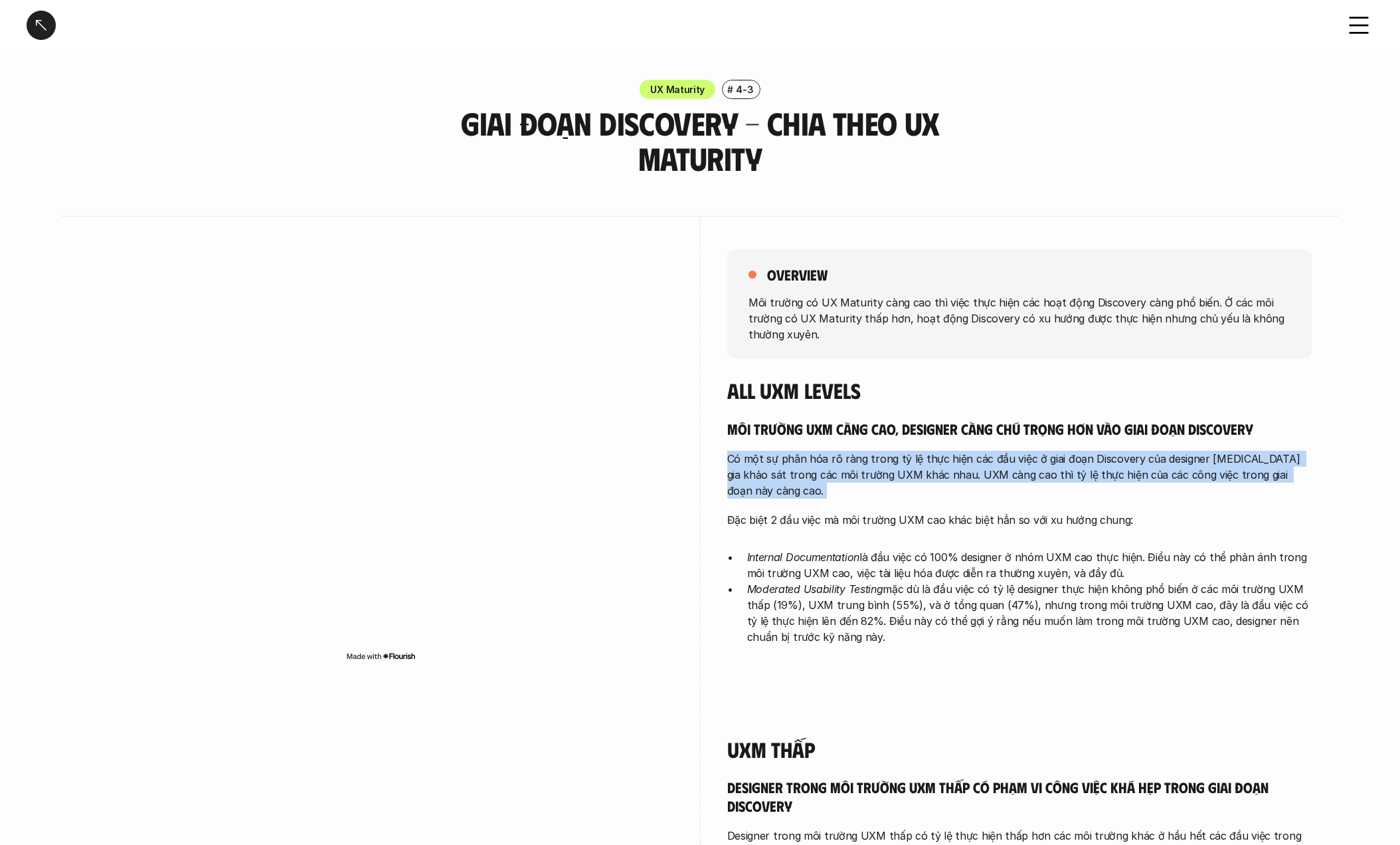
click at [1012, 452] on p "Có một sự phân hóa rõ ràng trong tỷ lệ thực hiện các đầu việc ở giai đoạn Disco…" at bounding box center [1020, 474] width 585 height 48
click at [941, 489] on div "Môi trường UXM càng cao, designer càng chú trọng hơn vào giai đoạn Discovery Có…" at bounding box center [1020, 532] width 585 height 226
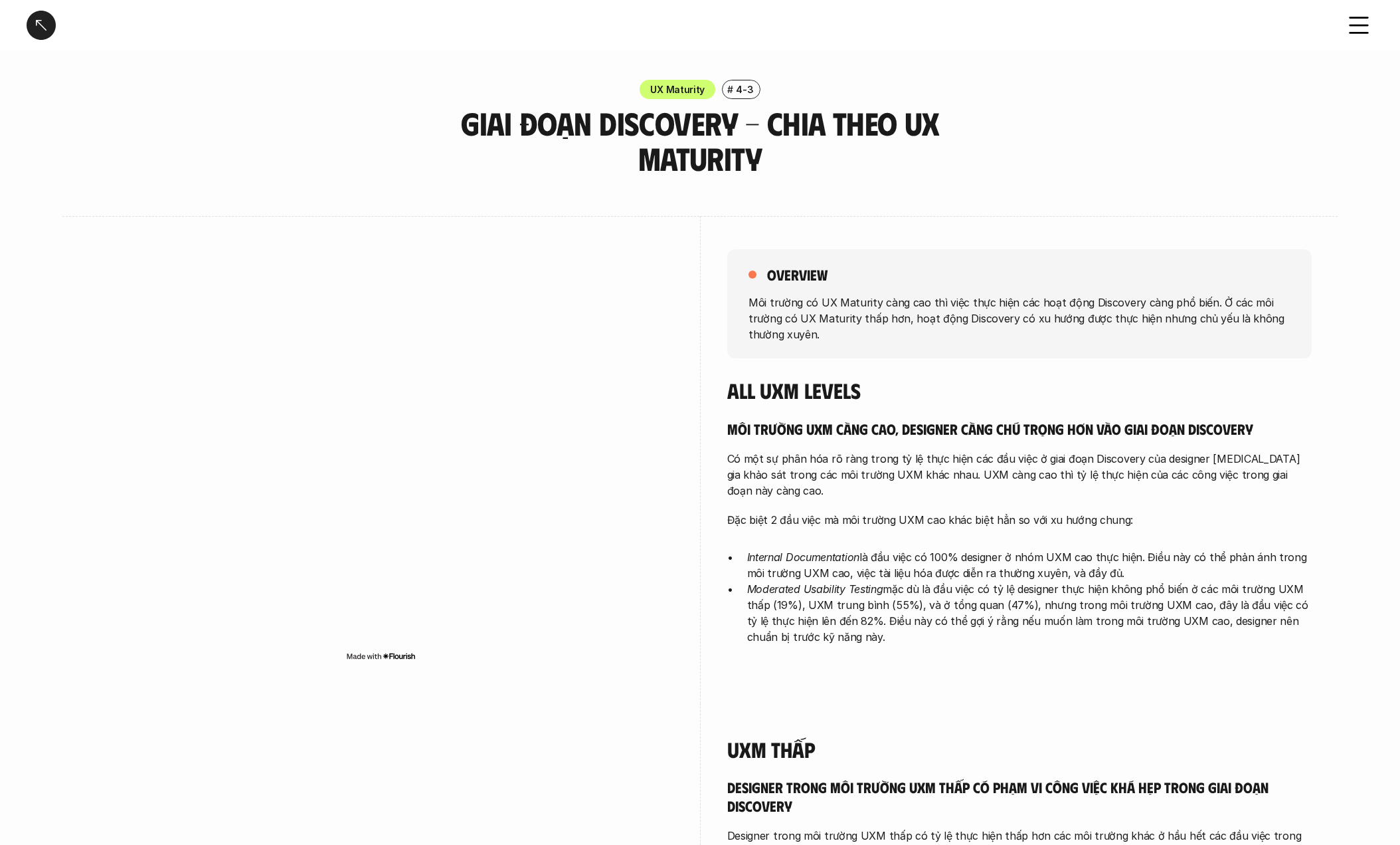
click at [983, 560] on p "Internal Documentation là đầu việc có 100% designer ở nhóm UXM cao thực hiện. Đ…" at bounding box center [1030, 564] width 565 height 32
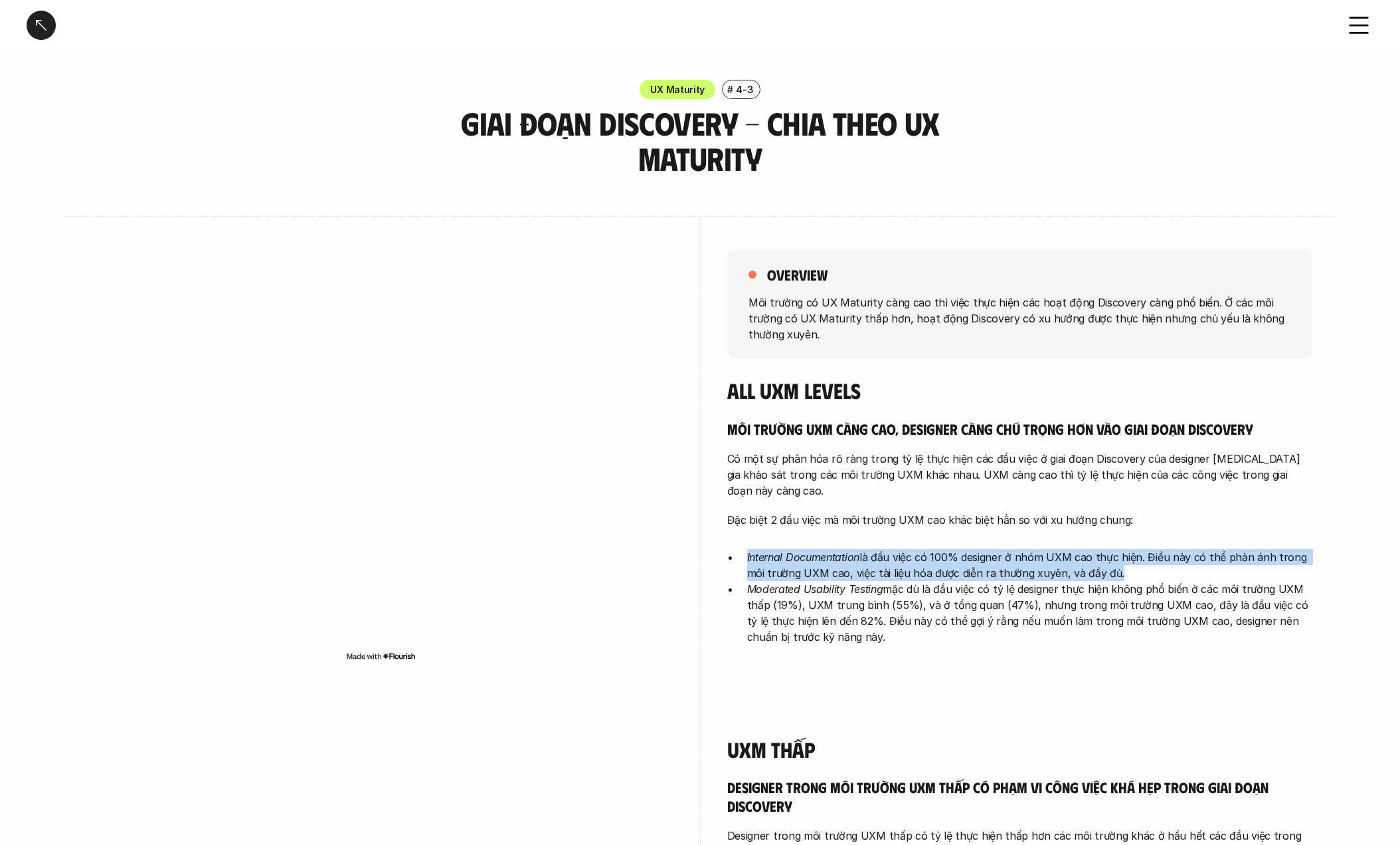
click at [983, 560] on p "Internal Documentation là đầu việc có 100% designer ở nhóm UXM cao thực hiện. Đ…" at bounding box center [1030, 564] width 565 height 32
click at [989, 549] on p "Internal Documentation là đầu việc có 100% designer ở nhóm UXM cao thực hiện. Đ…" at bounding box center [1030, 564] width 565 height 32
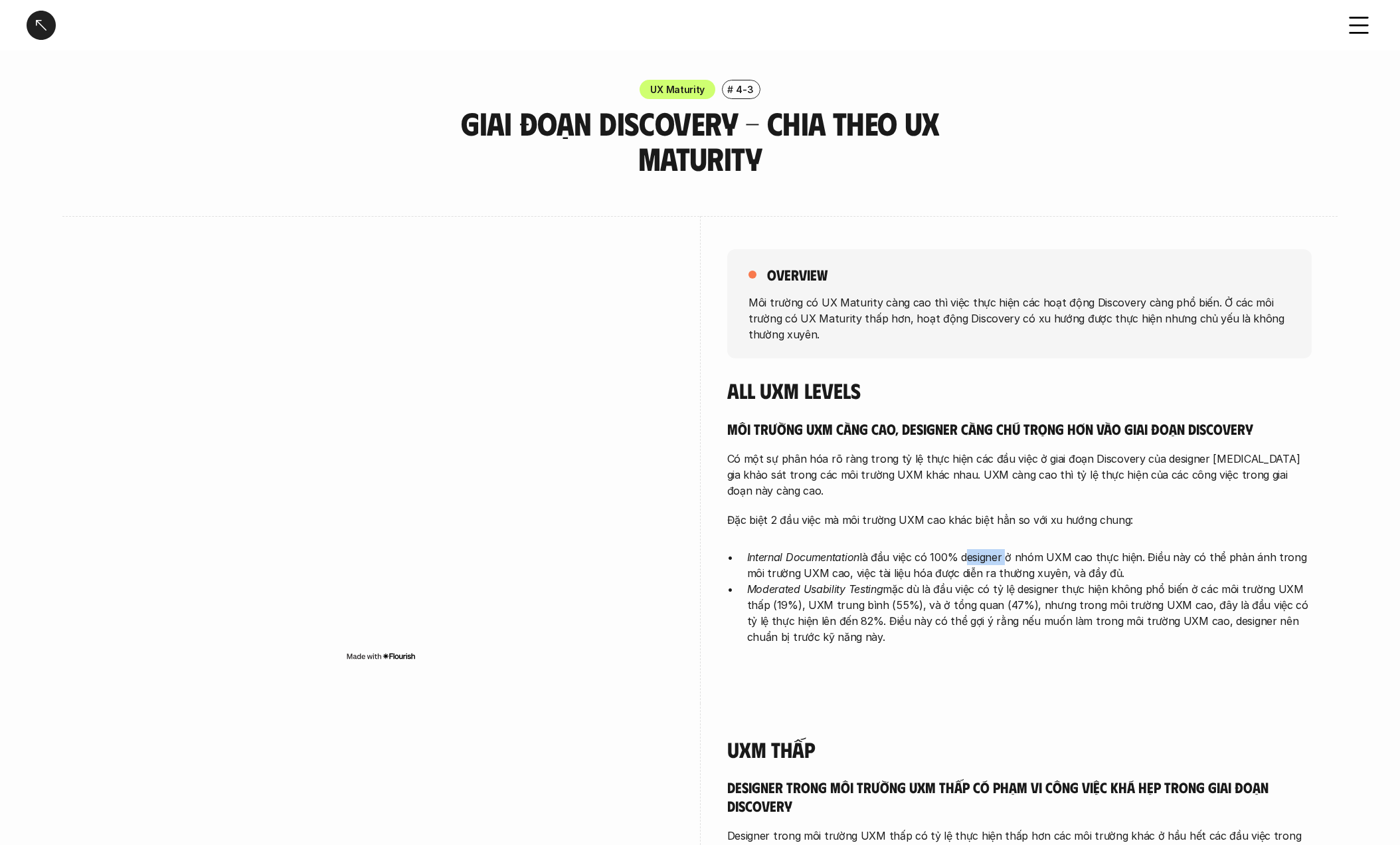
click at [989, 549] on p "Internal Documentation là đầu việc có 100% designer ở nhóm UXM cao thực hiện. Đ…" at bounding box center [1030, 564] width 565 height 32
click at [1084, 514] on div "Môi trường UXM càng cao, designer càng chú trọng hơn vào giai đoạn Discovery Có…" at bounding box center [1020, 532] width 585 height 226
drag, startPoint x: 760, startPoint y: 532, endPoint x: 1072, endPoint y: 621, distance: 324.4
click at [1072, 621] on div "Môi trường UXM càng cao, designer càng chú trọng hơn vào giai đoạn Discovery Có…" at bounding box center [1020, 532] width 585 height 226
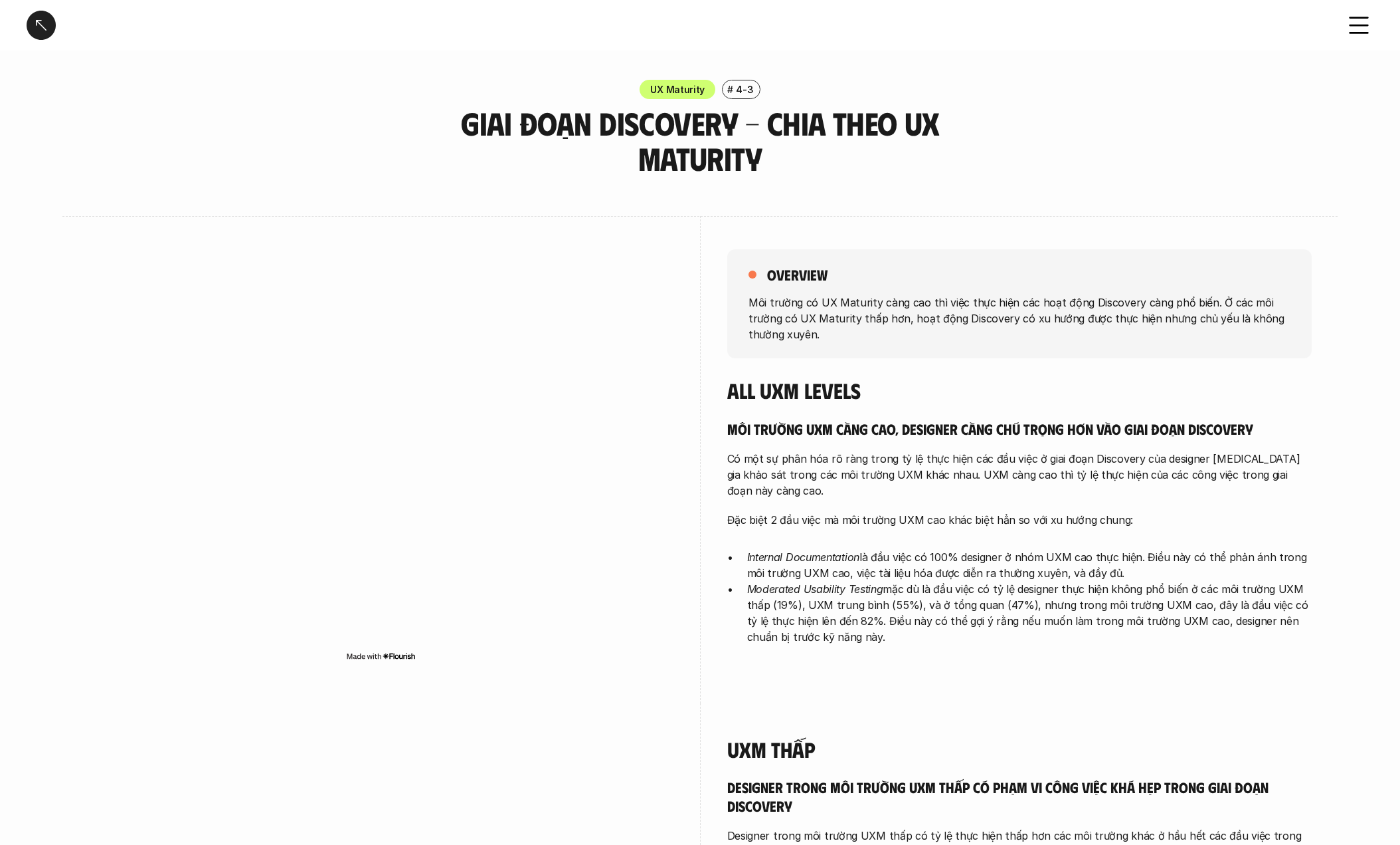
click at [782, 598] on p "Moderated Usability Testing mặc dù là đầu việc có tỷ lệ designer thực hiện khôn…" at bounding box center [1030, 612] width 565 height 64
drag, startPoint x: 749, startPoint y: 574, endPoint x: 974, endPoint y: 627, distance: 231.2
click at [974, 627] on p "Moderated Usability Testing mặc dù là đầu việc có tỷ lệ designer thực hiện khôn…" at bounding box center [1030, 612] width 565 height 64
click at [771, 615] on p "Moderated Usability Testing mặc dù là đầu việc có tỷ lệ designer thực hiện khôn…" at bounding box center [1030, 612] width 565 height 64
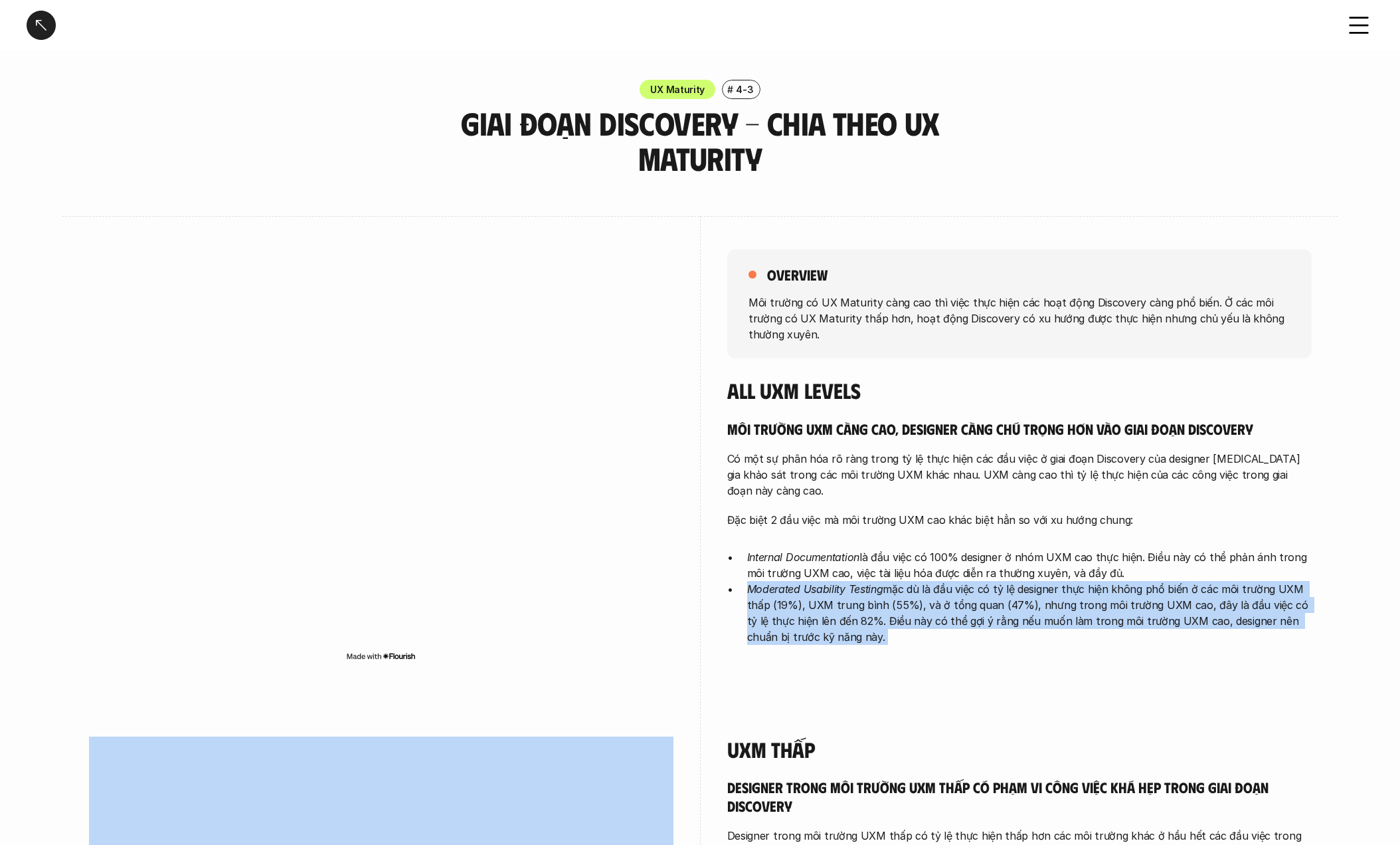
click at [771, 615] on p "Moderated Usability Testing mặc dù là đầu việc có tỷ lệ designer thực hiện khôn…" at bounding box center [1030, 612] width 565 height 64
click at [759, 600] on p "Moderated Usability Testing mặc dù là đầu việc có tỷ lệ designer thực hiện khôn…" at bounding box center [1030, 612] width 565 height 64
drag, startPoint x: 744, startPoint y: 572, endPoint x: 904, endPoint y: 636, distance: 172.3
click at [904, 636] on div "overview Môi trường có UX Maturity càng cao thì việc thực hiện các hoạt động Di…" at bounding box center [1020, 449] width 585 height 469
click at [904, 602] on p "Moderated Usability Testing mặc dù là đầu việc có tỷ lệ designer thực hiện khôn…" at bounding box center [1030, 612] width 565 height 64
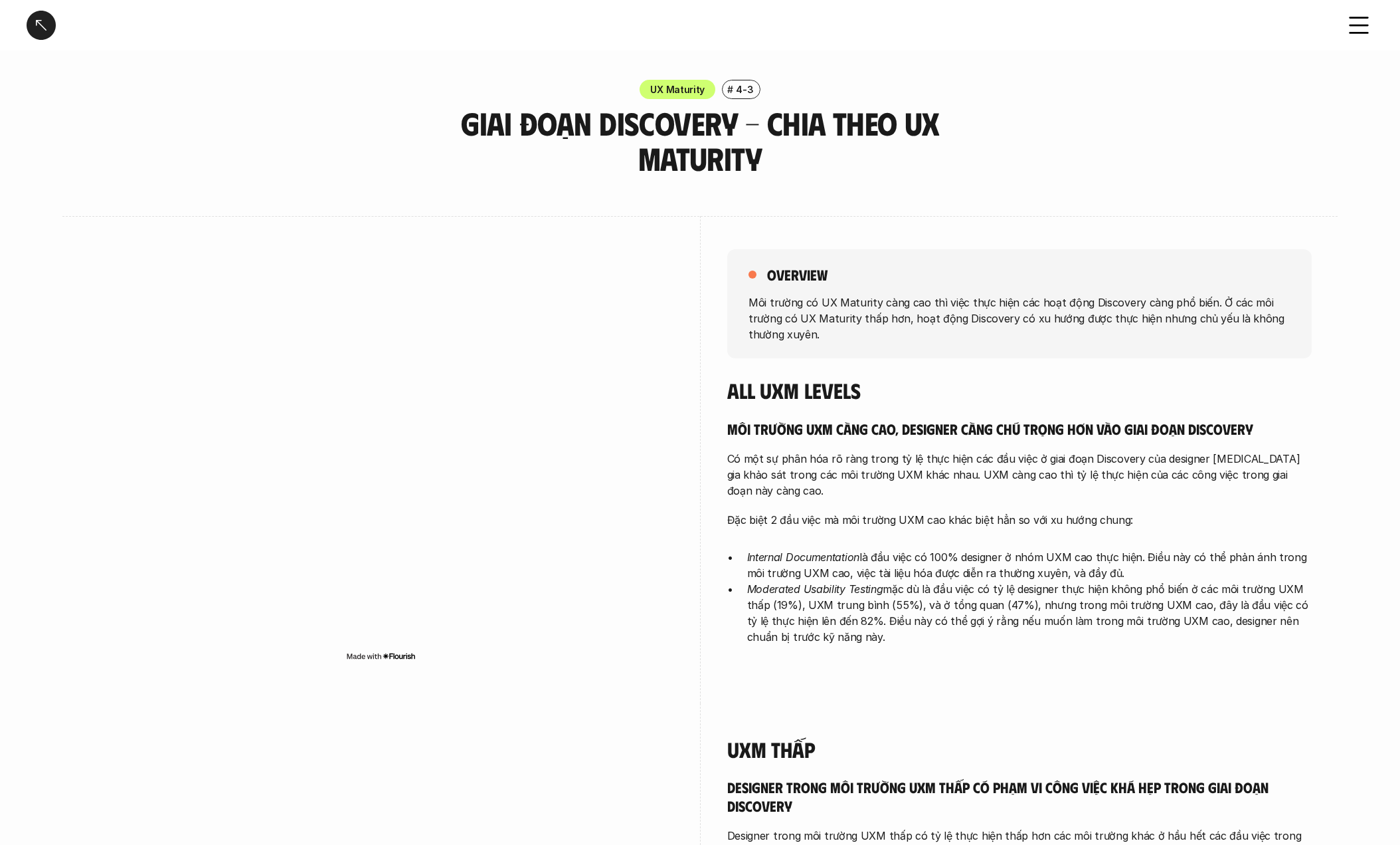
click at [873, 602] on p "Moderated Usability Testing mặc dù là đầu việc có tỷ lệ designer thực hiện khôn…" at bounding box center [1030, 612] width 565 height 64
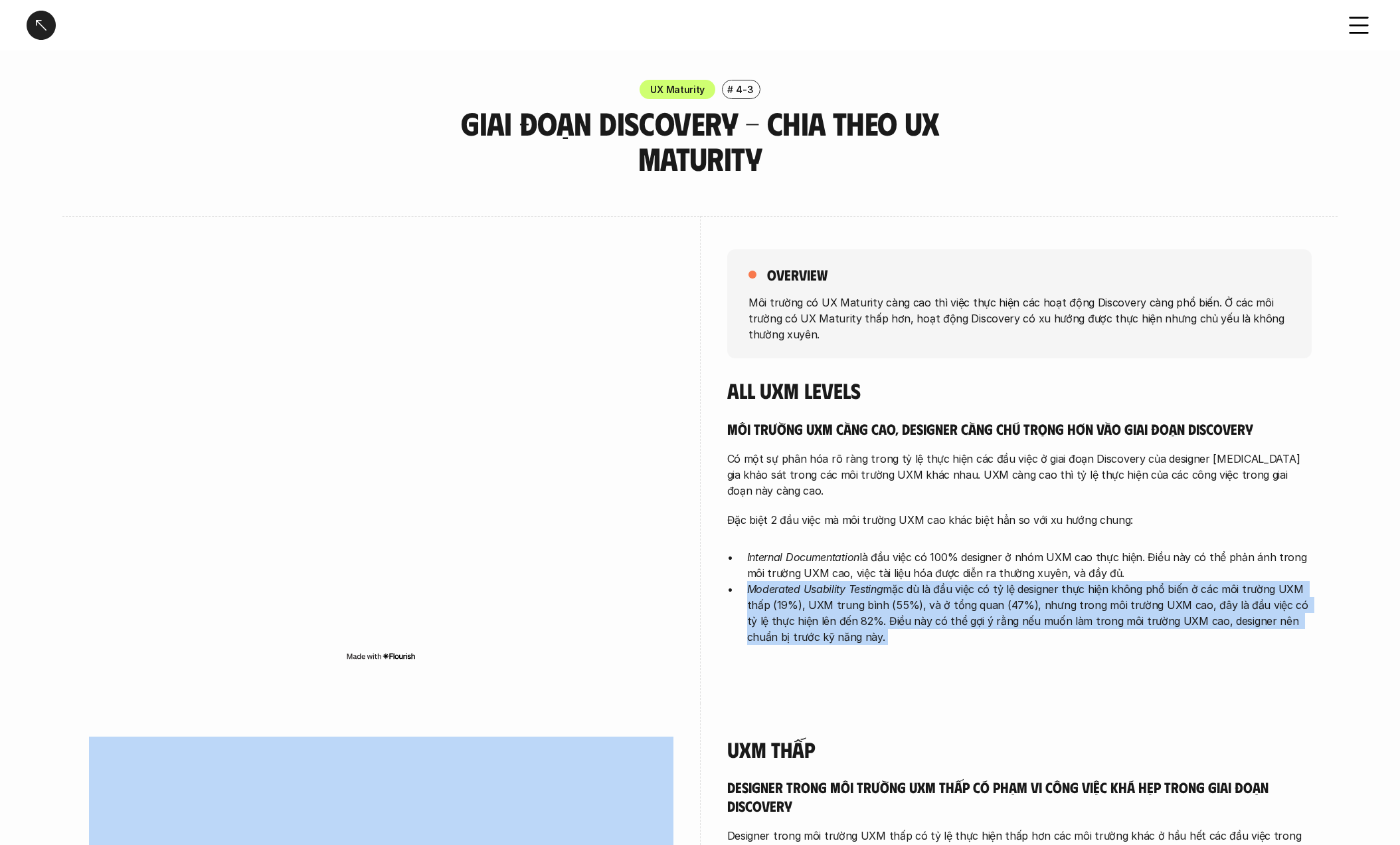
click at [873, 602] on p "Moderated Usability Testing mặc dù là đầu việc có tỷ lệ designer thực hiện khôn…" at bounding box center [1030, 612] width 565 height 64
click at [849, 582] on em "Moderated Usability Testing" at bounding box center [816, 589] width 137 height 13
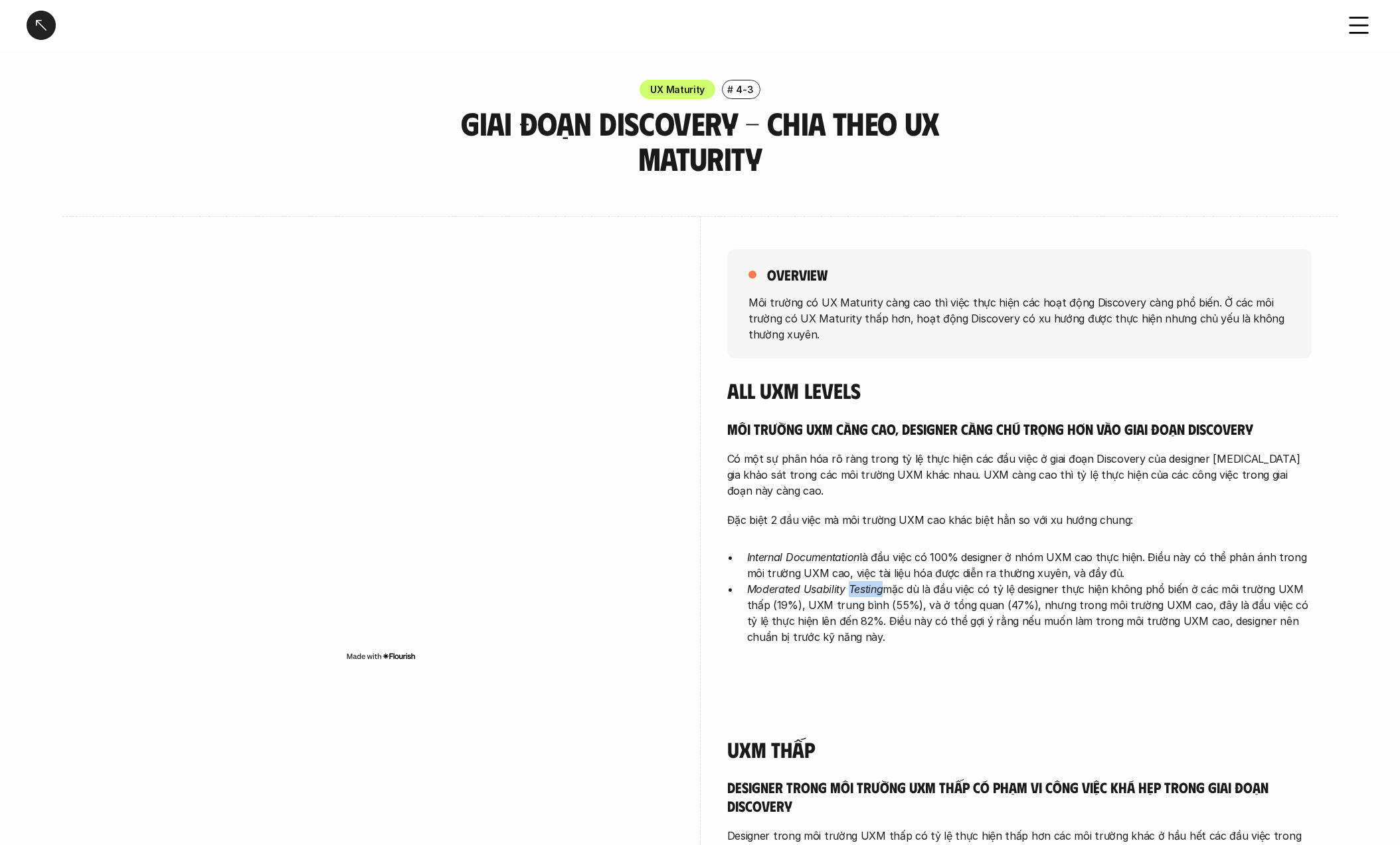
click at [849, 582] on em "Moderated Usability Testing" at bounding box center [816, 589] width 137 height 13
click at [915, 512] on p "Đặc biệt 2 đầu việc mà môi trường UXM cao khác biệt hẳn so với xu hướng chung:" at bounding box center [1020, 520] width 585 height 16
click at [916, 512] on p "Đặc biệt 2 đầu việc mà môi trường UXM cao khác biệt hẳn so với xu hướng chung:" at bounding box center [1020, 520] width 585 height 16
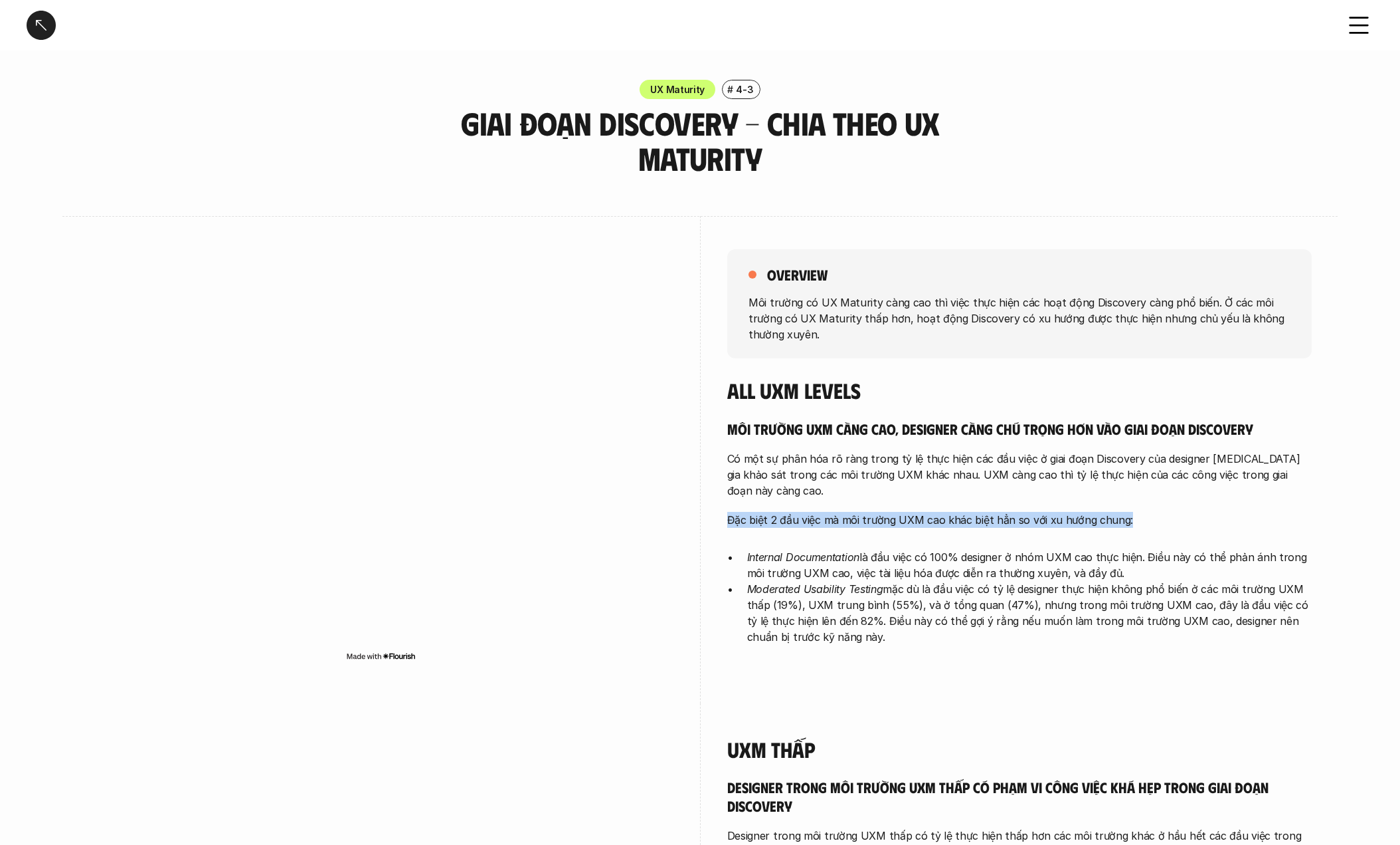
click at [916, 512] on p "Đặc biệt 2 đầu việc mà môi trường UXM cao khác biệt hẳn so với xu hướng chung:" at bounding box center [1020, 520] width 585 height 16
click at [776, 600] on p "Moderated Usability Testing mặc dù là đầu việc có tỷ lệ designer thực hiện khôn…" at bounding box center [1030, 612] width 565 height 64
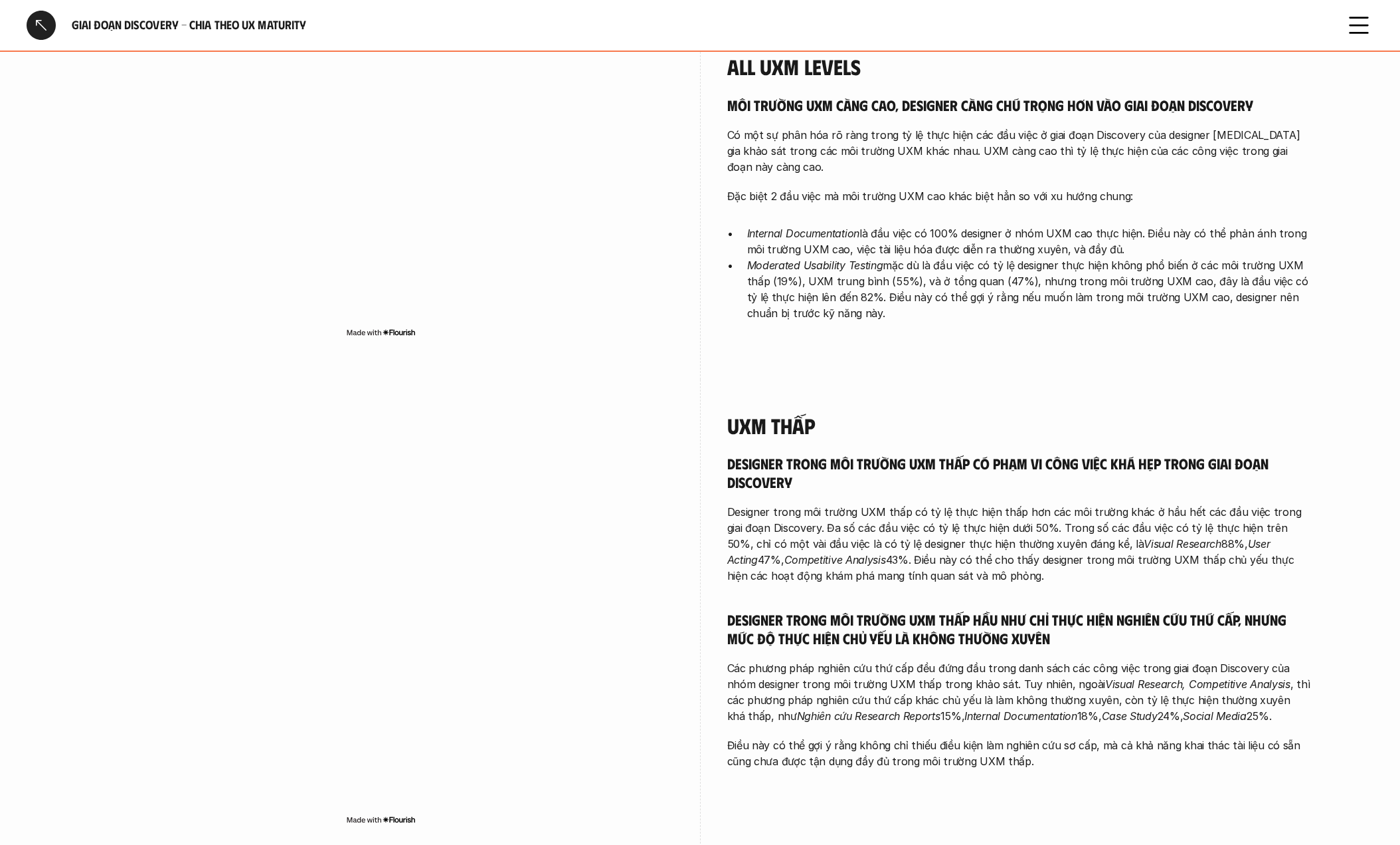
scroll to position [329, 0]
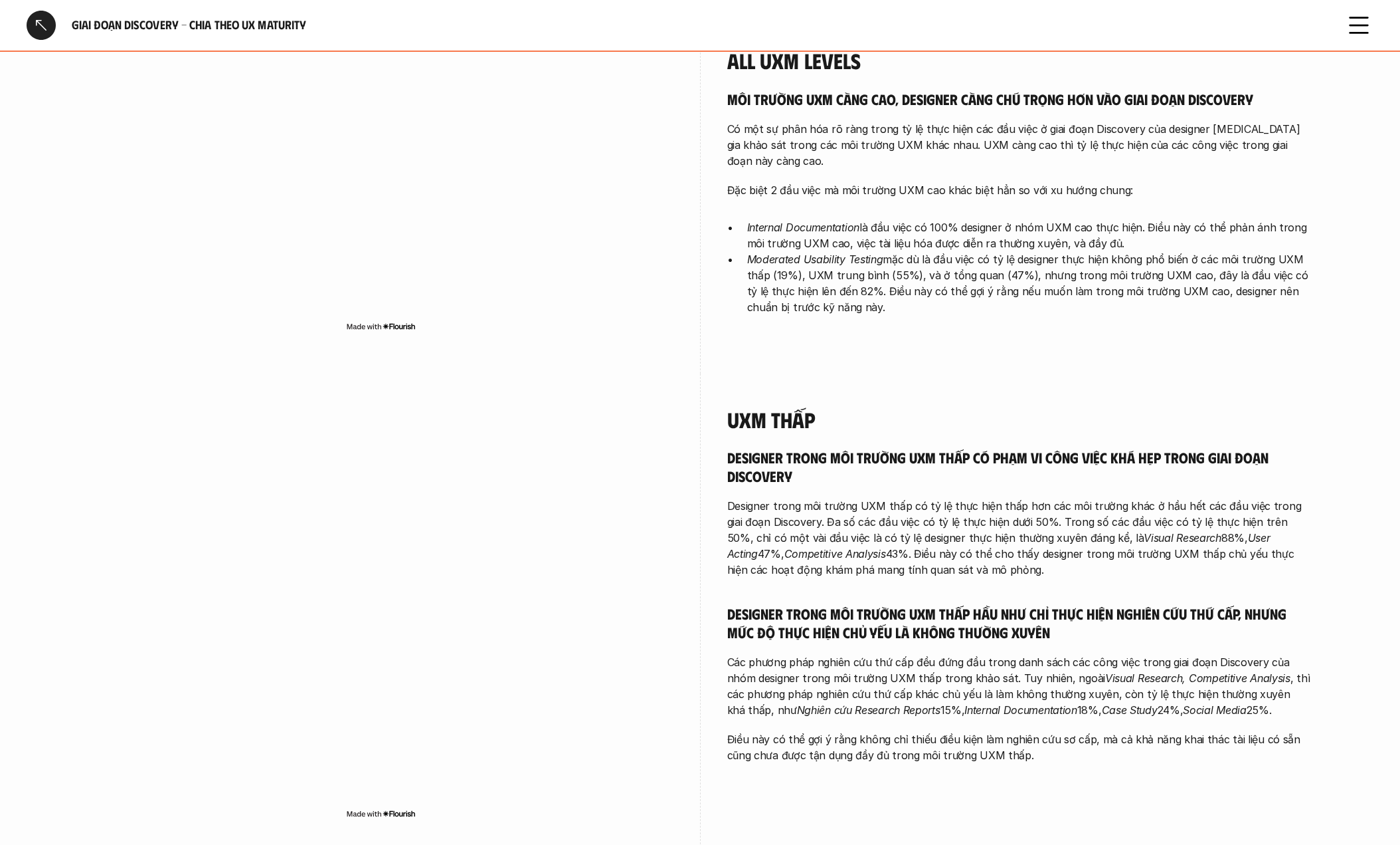
click at [889, 553] on p "Designer trong môi trường UXM thấp có tỷ lệ thực hiện thấp hơn các môi trường k…" at bounding box center [1020, 537] width 585 height 80
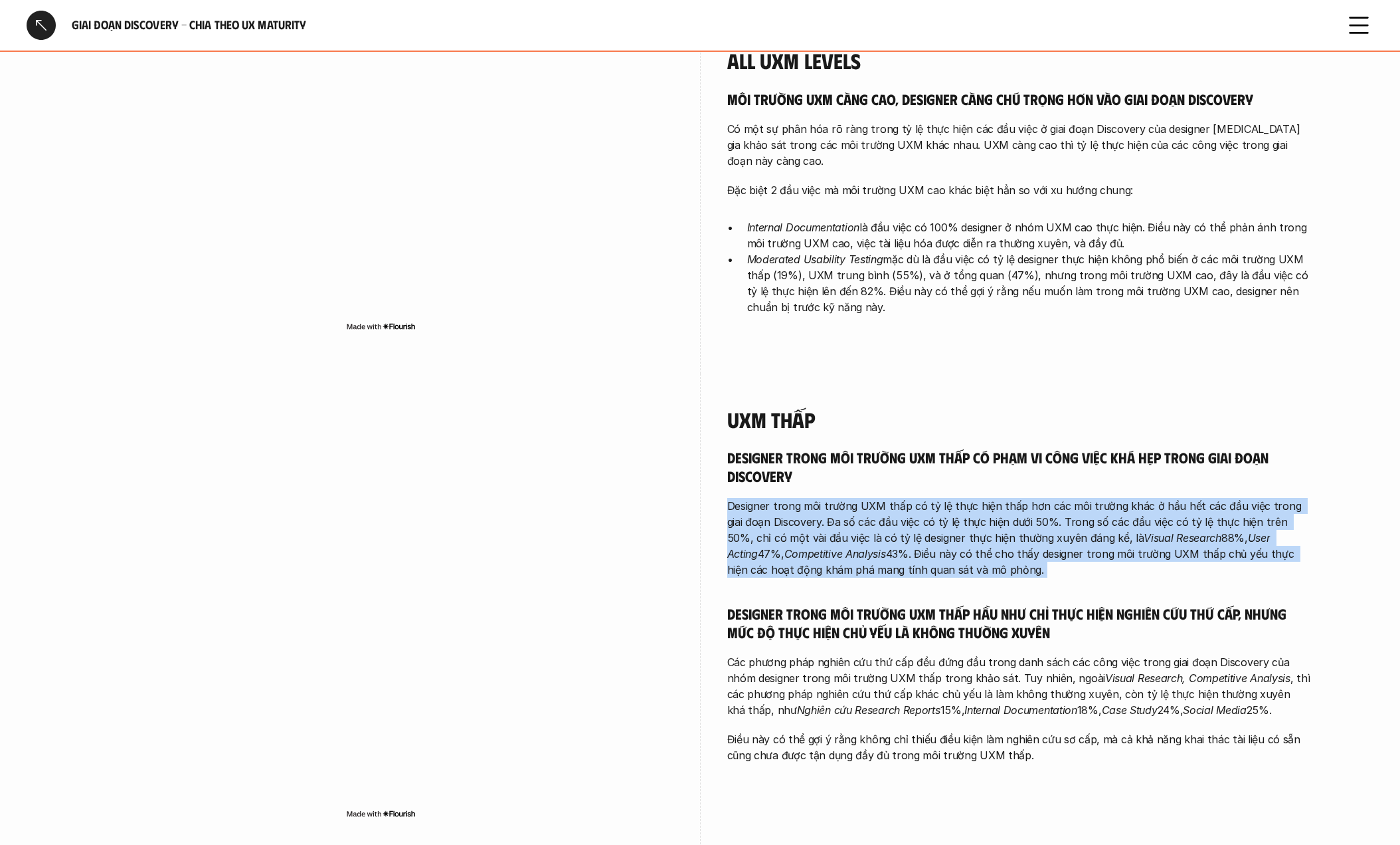
click at [889, 553] on p "Designer trong môi trường UXM thấp có tỷ lệ thực hiện thấp hơn các môi trường k…" at bounding box center [1020, 537] width 585 height 80
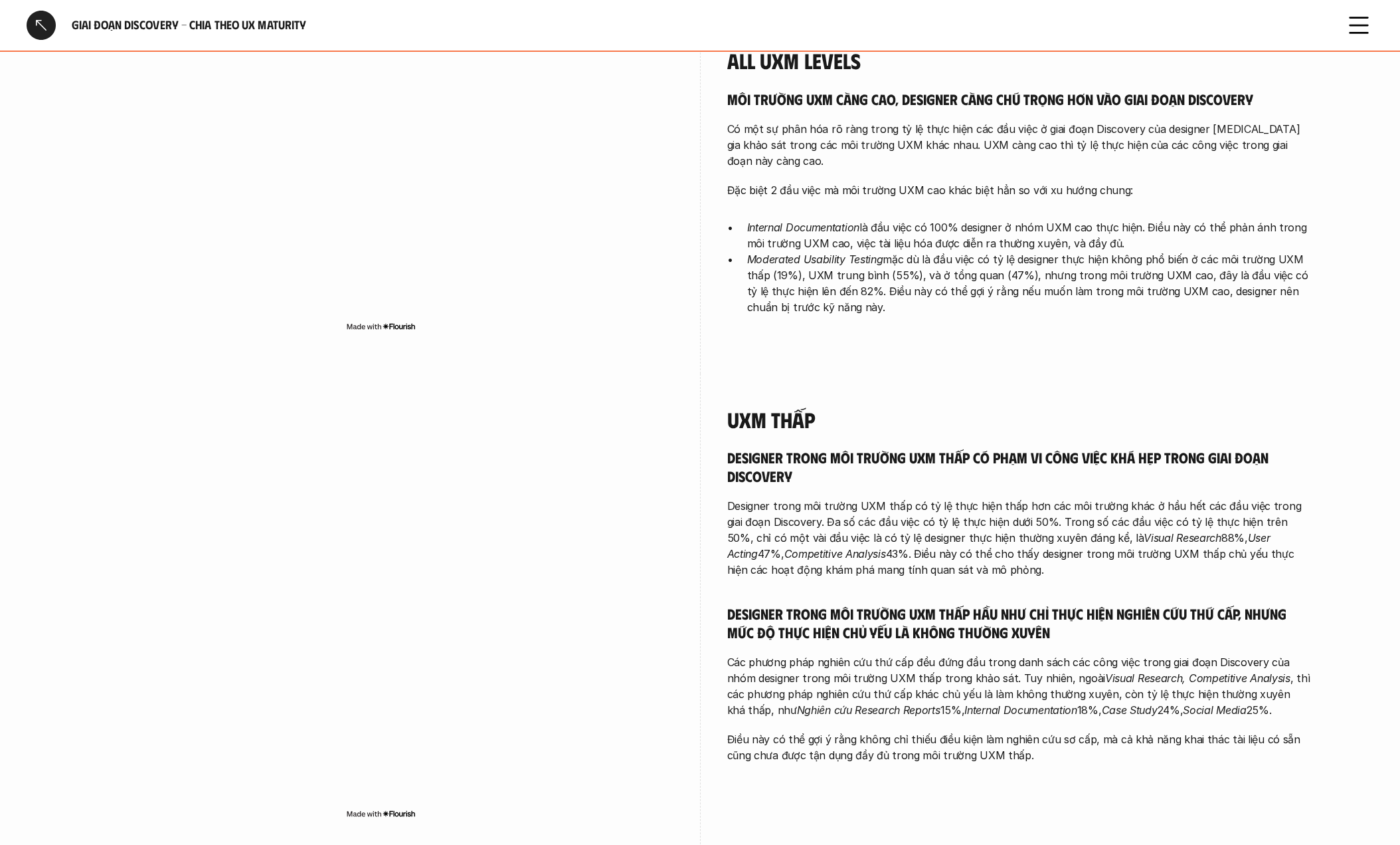
click at [758, 613] on h5 "Designer trong môi trường UXM thấp hầu như chỉ thực hiện nghiên cứu thứ cấp, nh…" at bounding box center [1020, 623] width 585 height 37
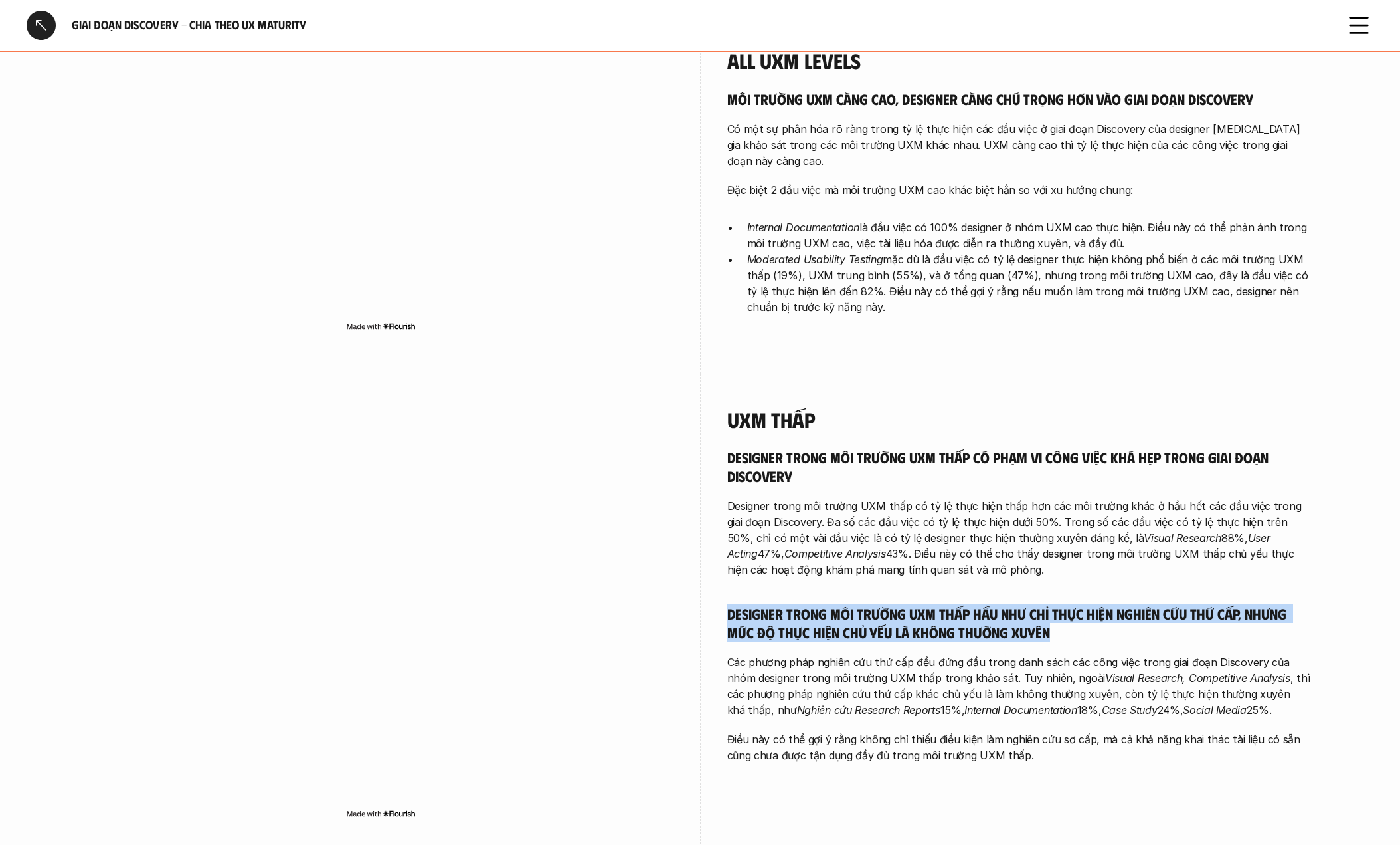
drag, startPoint x: 726, startPoint y: 613, endPoint x: 1089, endPoint y: 626, distance: 363.2
click at [1089, 626] on h5 "Designer trong môi trường UXM thấp hầu như chỉ thực hiện nghiên cứu thứ cấp, nh…" at bounding box center [1020, 623] width 585 height 37
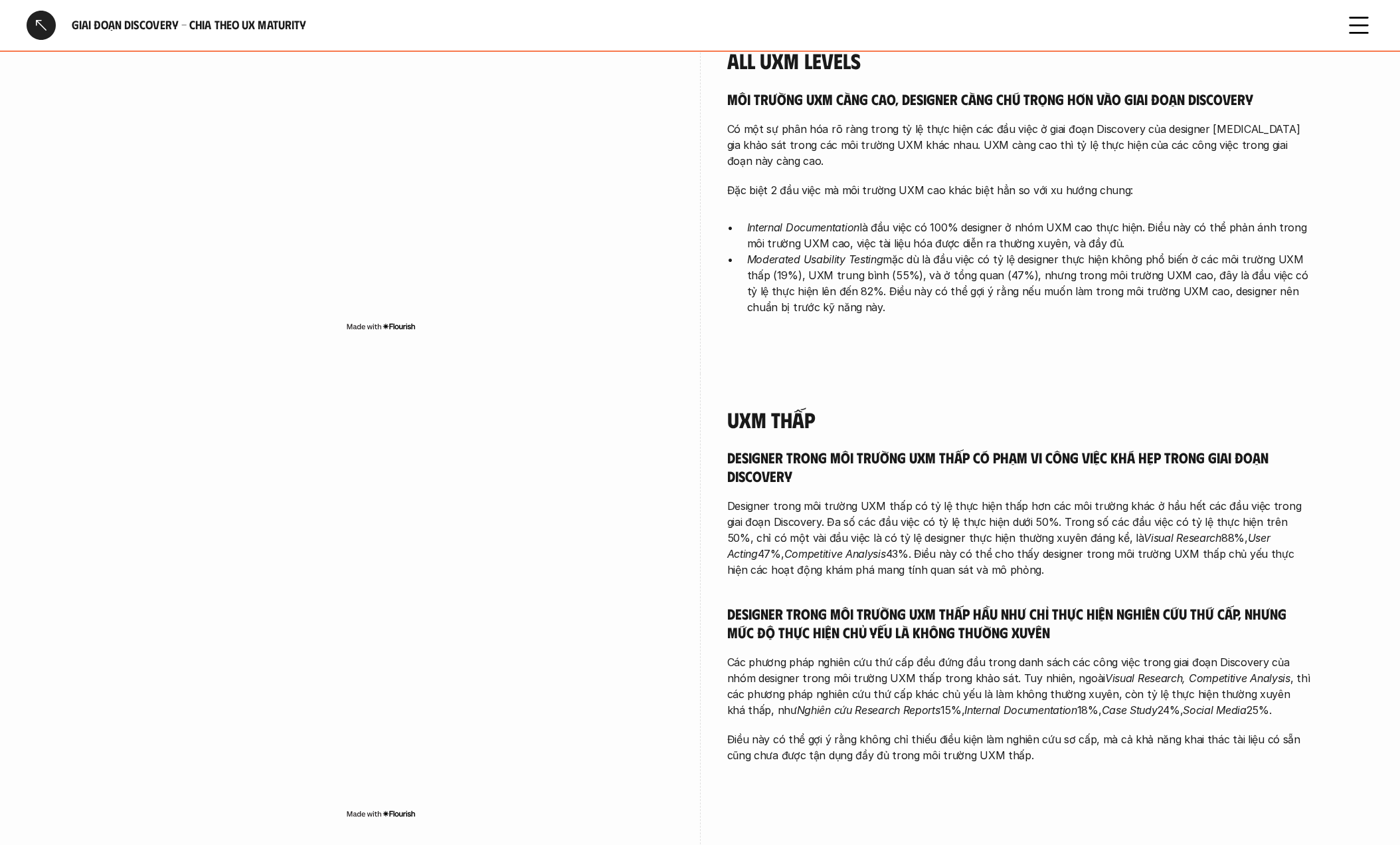
click at [765, 675] on p "Các phương pháp nghiên cứu thứ cấp đều đứng đầu trong danh sách các công việc t…" at bounding box center [1020, 685] width 585 height 64
drag, startPoint x: 726, startPoint y: 660, endPoint x: 1271, endPoint y: 718, distance: 548.1
click at [1271, 718] on div "Designer trong môi trường UXM thấp có phạm vi công việc khá hẹp trong giai đoạn…" at bounding box center [1020, 604] width 585 height 315
click at [1158, 699] on p "Các phương pháp nghiên cứu thứ cấp đều đứng đầu trong danh sách các công việc t…" at bounding box center [1020, 685] width 585 height 64
click at [770, 733] on p "Điều này có thể gợi ý rằng không chỉ thiếu điều kiện làm nghiên cứu sơ cấp, mà …" at bounding box center [1020, 746] width 585 height 32
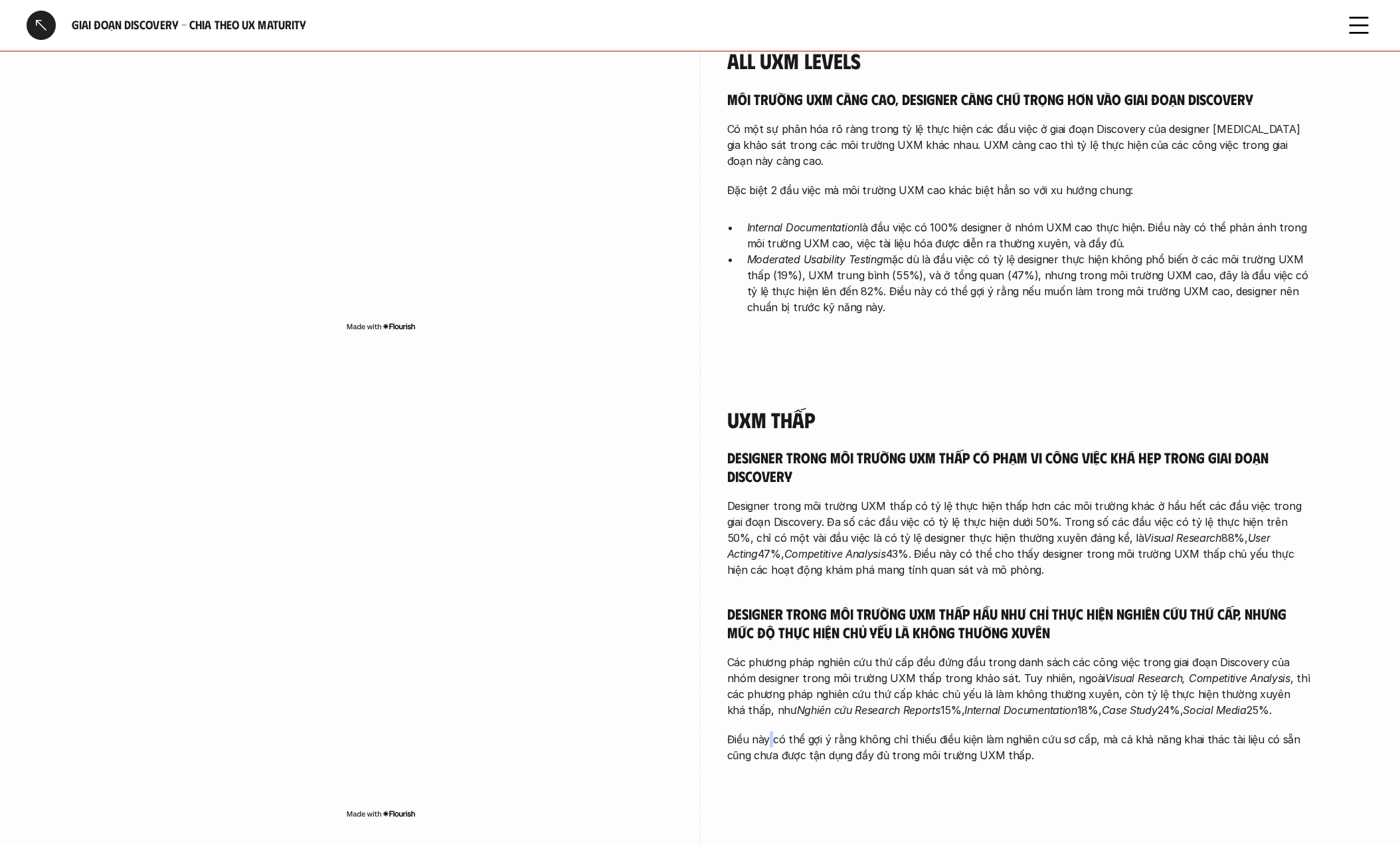
click at [770, 733] on p "Điều này có thể gợi ý rằng không chỉ thiếu điều kiện làm nghiên cứu sơ cấp, mà …" at bounding box center [1020, 746] width 585 height 32
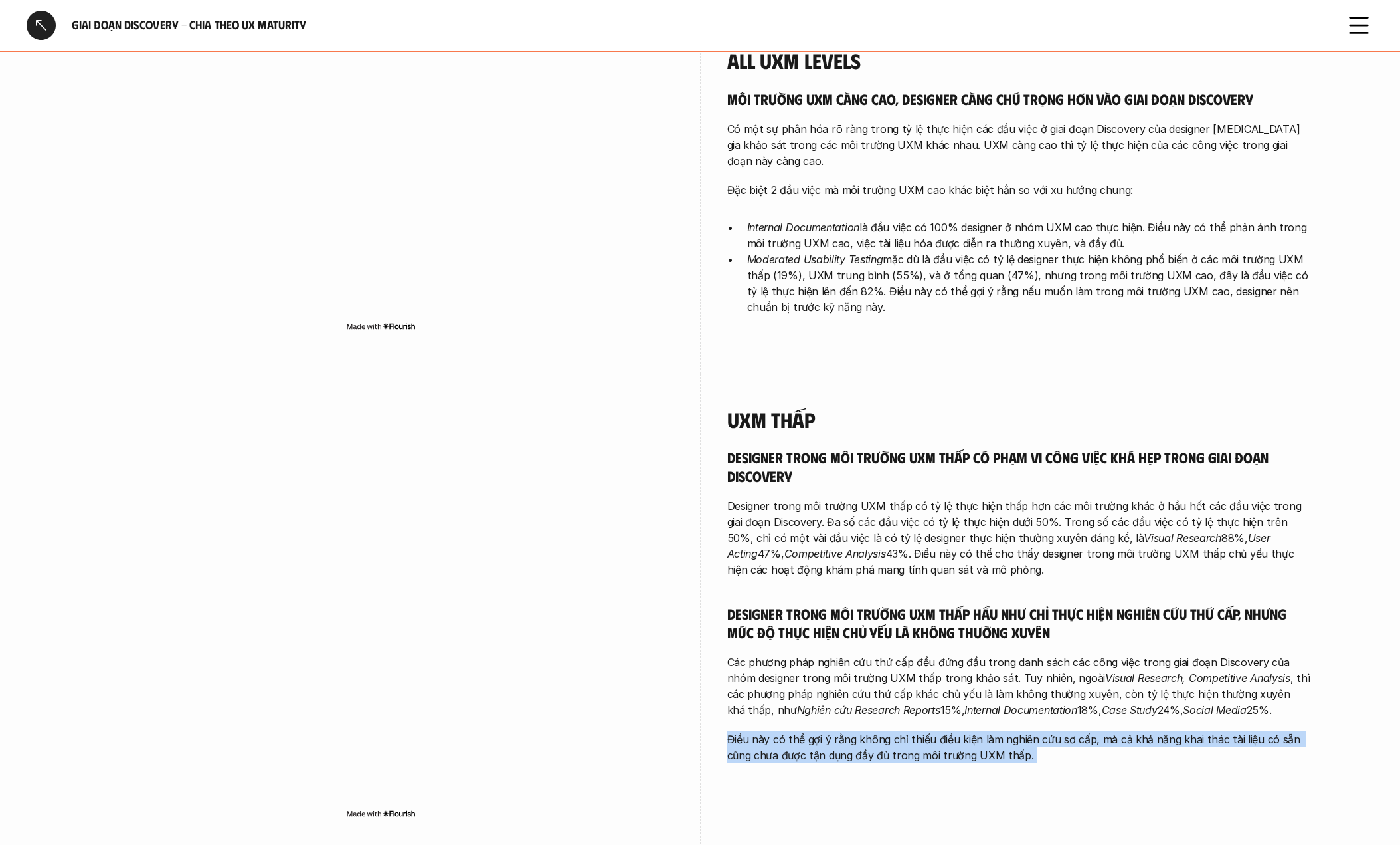
click at [770, 734] on p "Điều này có thể gợi ý rằng không chỉ thiếu điều kiện làm nghiên cứu sơ cấp, mà …" at bounding box center [1020, 746] width 585 height 32
click at [753, 754] on p "Điều này có thể gợi ý rằng không chỉ thiếu điều kiện làm nghiên cứu sơ cấp, mà …" at bounding box center [1020, 746] width 585 height 32
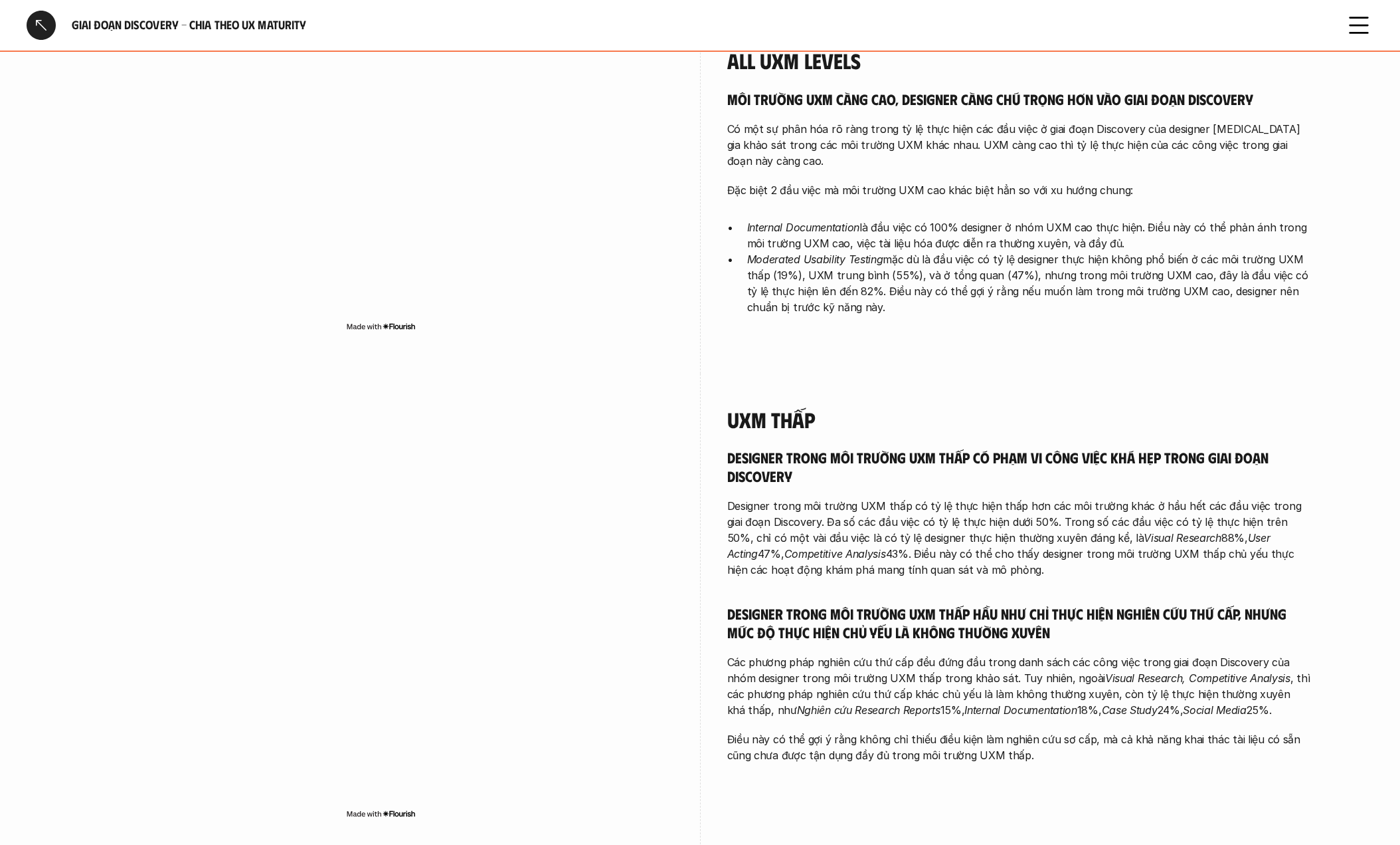
click at [754, 739] on p "Điều này có thể gợi ý rằng không chỉ thiếu điều kiện làm nghiên cứu sơ cấp, mà …" at bounding box center [1020, 746] width 585 height 32
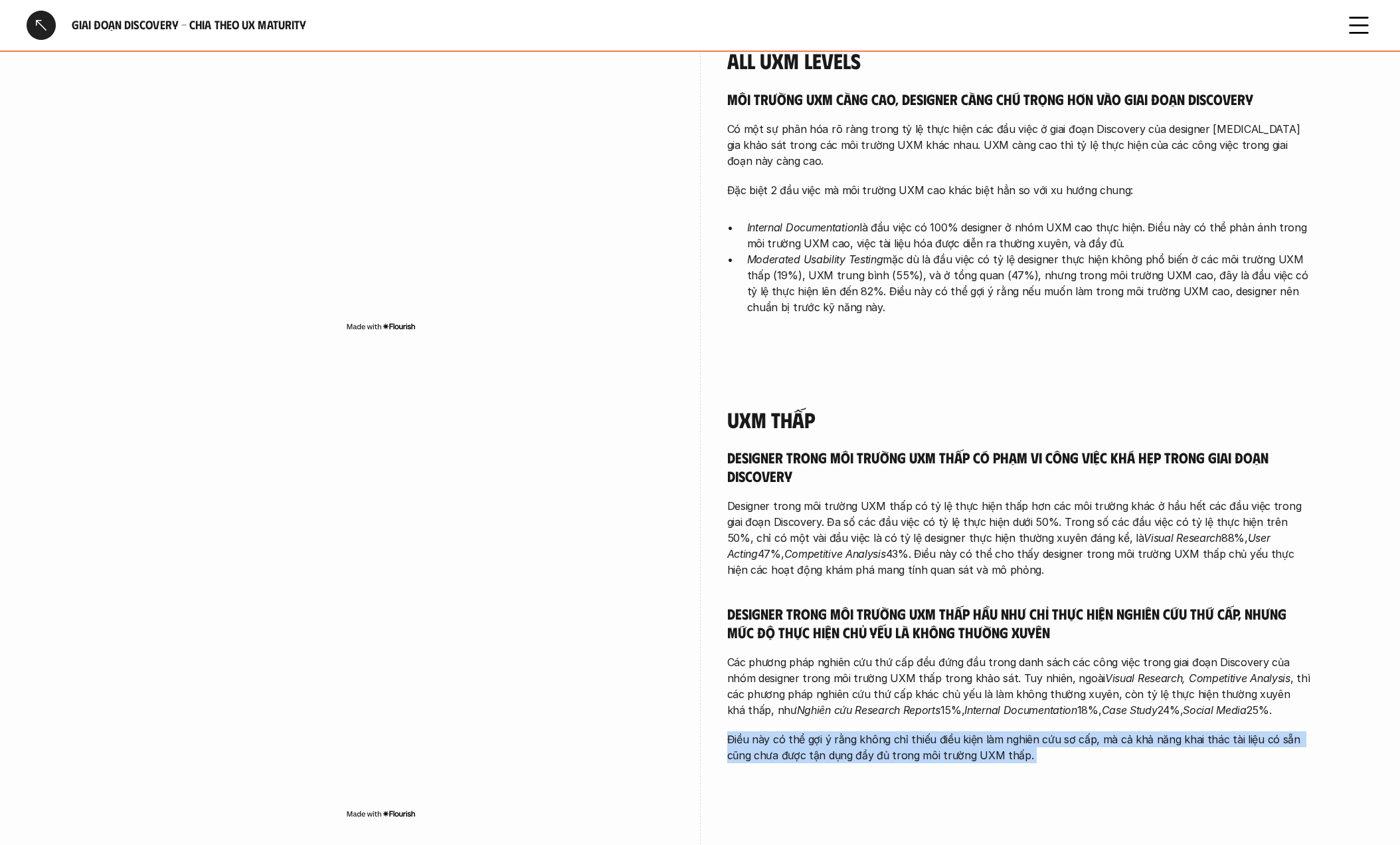
click at [754, 739] on p "Điều này có thể gợi ý rằng không chỉ thiếu điều kiện làm nghiên cứu sơ cấp, mà …" at bounding box center [1020, 746] width 585 height 32
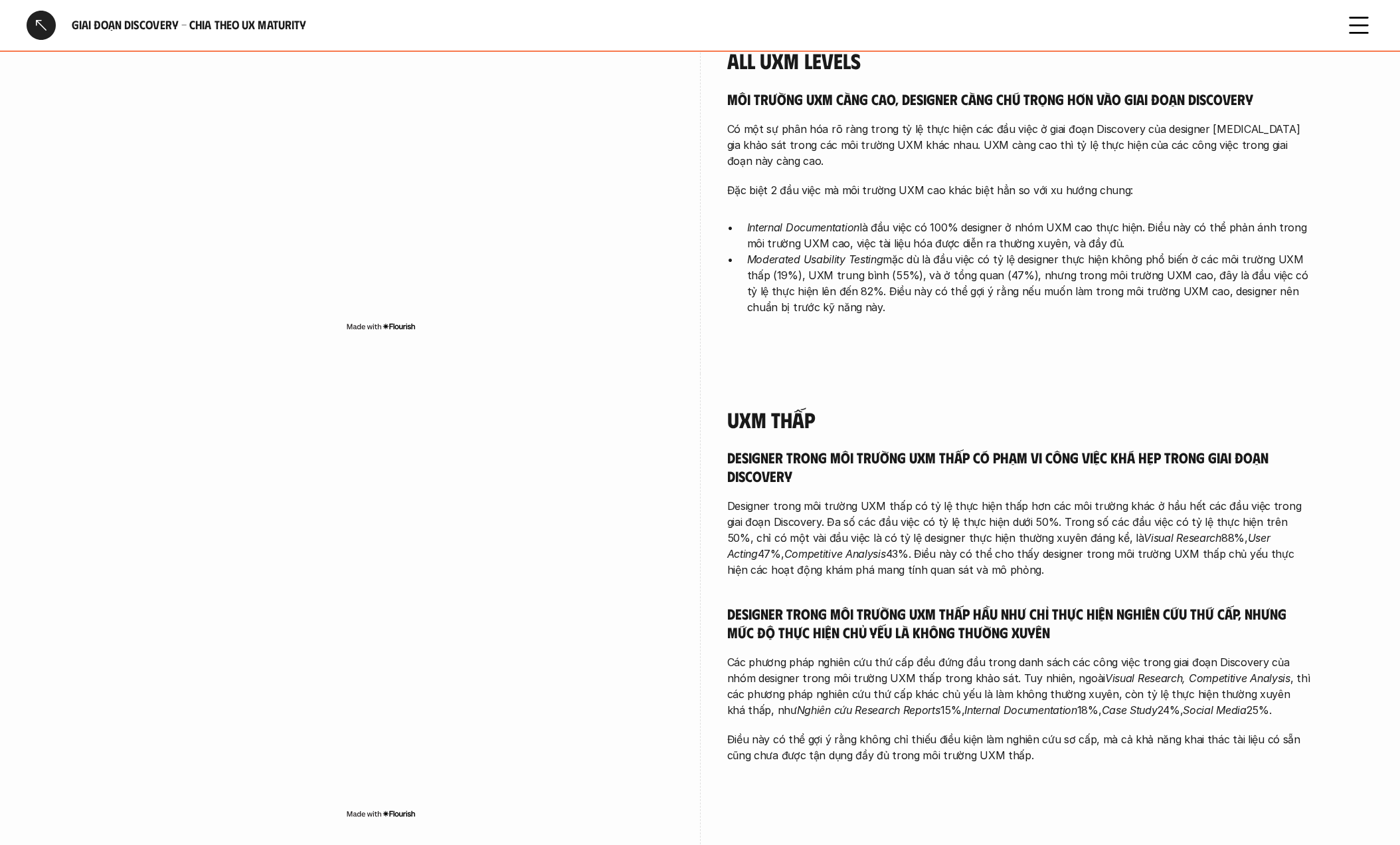
click at [979, 696] on p "Các phương pháp nghiên cứu thứ cấp đều đứng đầu trong danh sách các công việc t…" at bounding box center [1020, 685] width 585 height 64
drag, startPoint x: 1043, startPoint y: 697, endPoint x: 1316, endPoint y: 721, distance: 274.1
click at [1316, 721] on div "overview Môi trường có UX Maturity càng cao thì việc thực hiện các hoạt động Di…" at bounding box center [700, 860] width 1276 height 1948
click at [1140, 740] on p "Điều này có thể gợi ý rằng không chỉ thiếu điều kiện làm nghiên cứu sơ cấp, mà …" at bounding box center [1020, 746] width 585 height 32
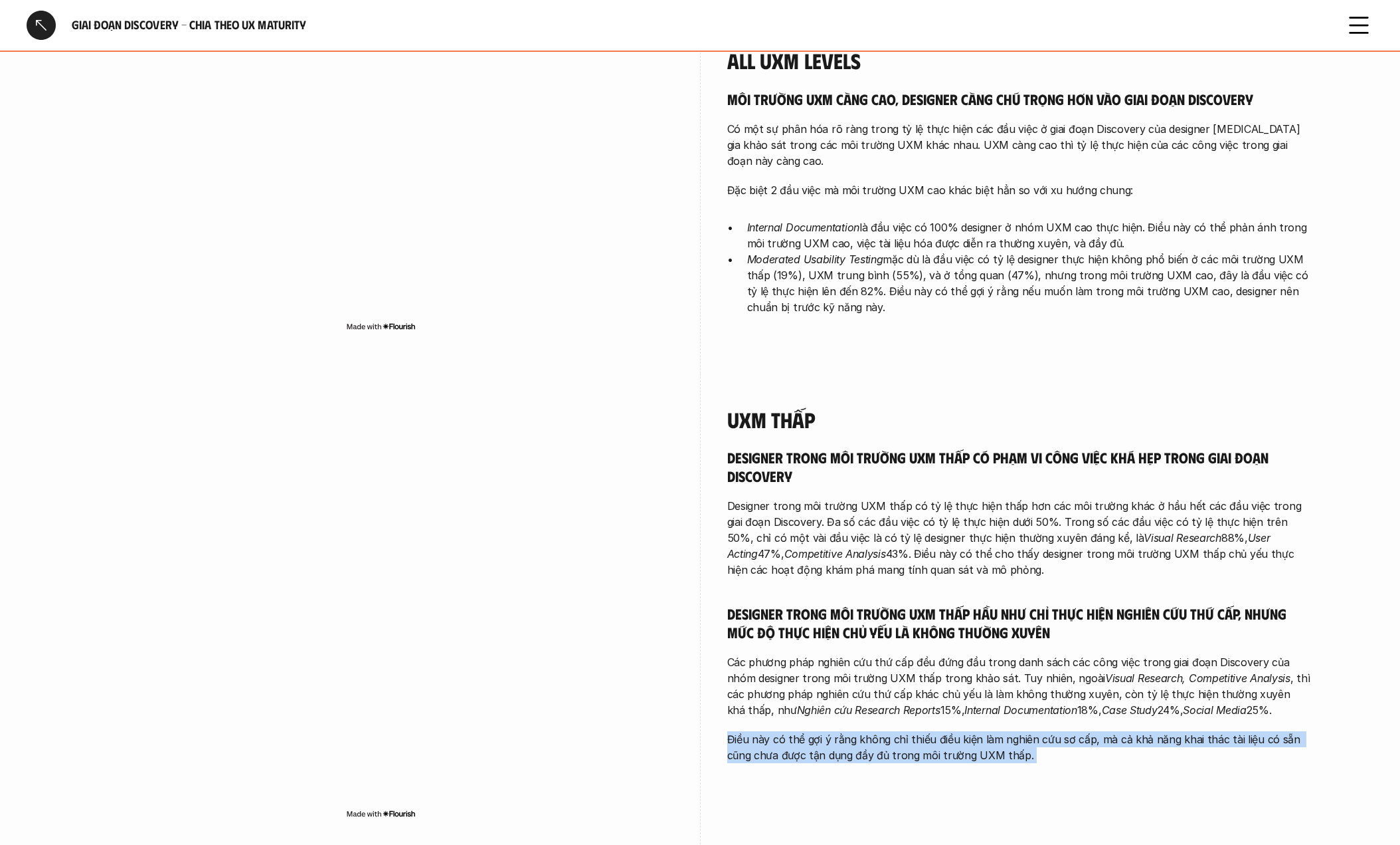
click at [1140, 742] on p "Điều này có thể gợi ý rằng không chỉ thiếu điều kiện làm nghiên cứu sơ cấp, mà …" at bounding box center [1020, 746] width 585 height 32
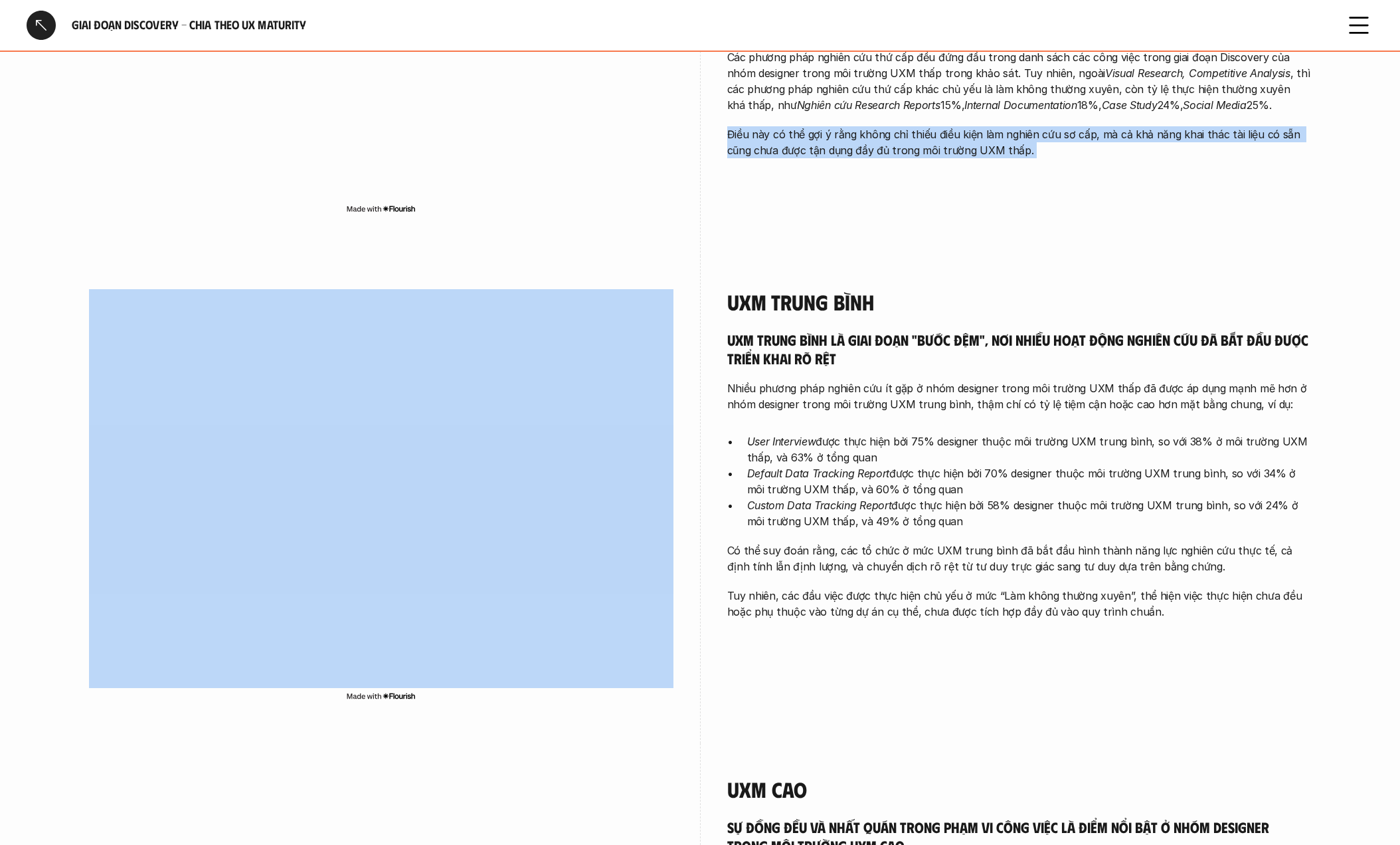
scroll to position [1097, 0]
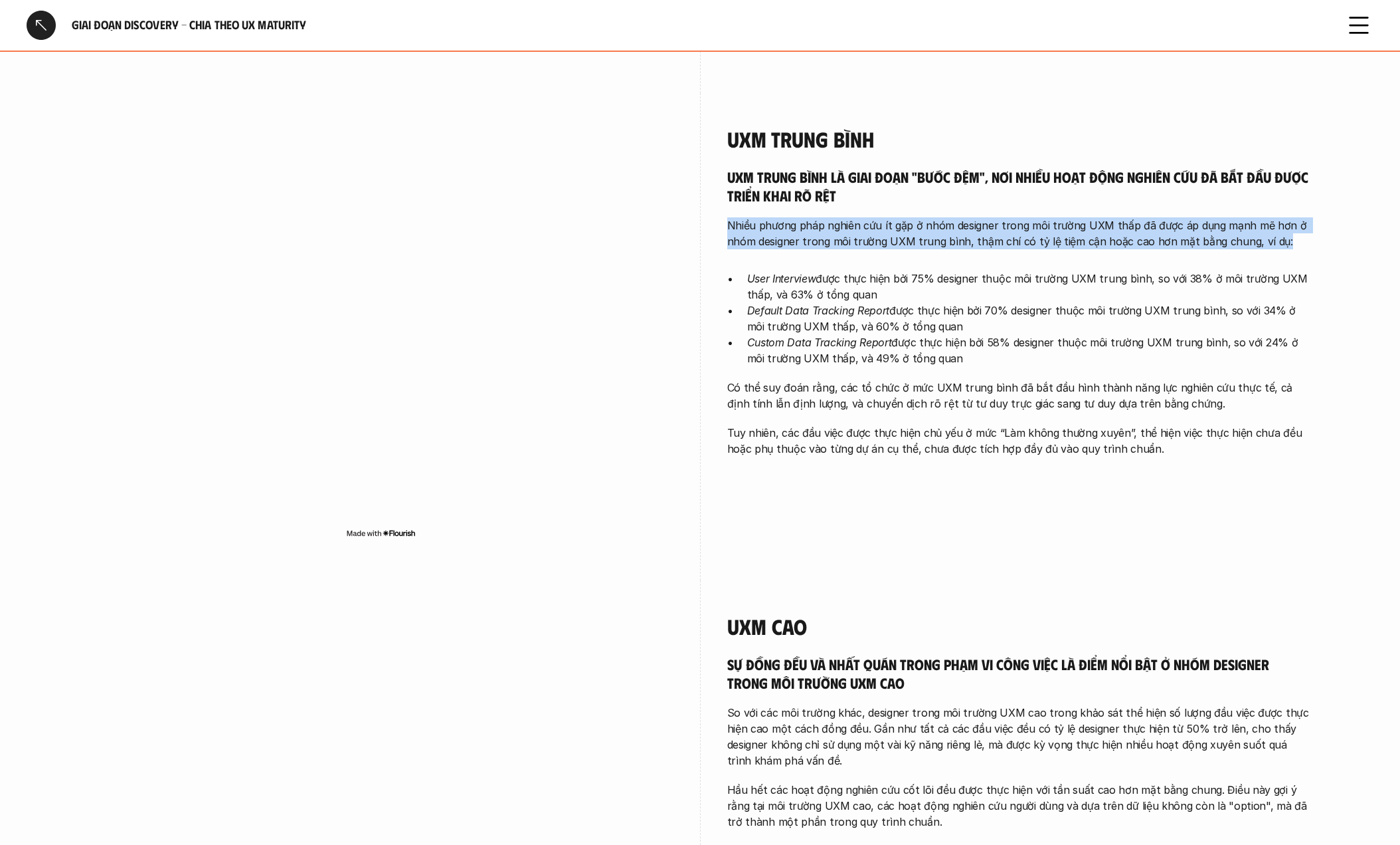
drag, startPoint x: 723, startPoint y: 226, endPoint x: 1317, endPoint y: 233, distance: 594.0
click at [1317, 233] on div "overview Môi trường có UX Maturity càng cao thì việc thực hiện các hoạt động Di…" at bounding box center [700, 92] width 1276 height 1948
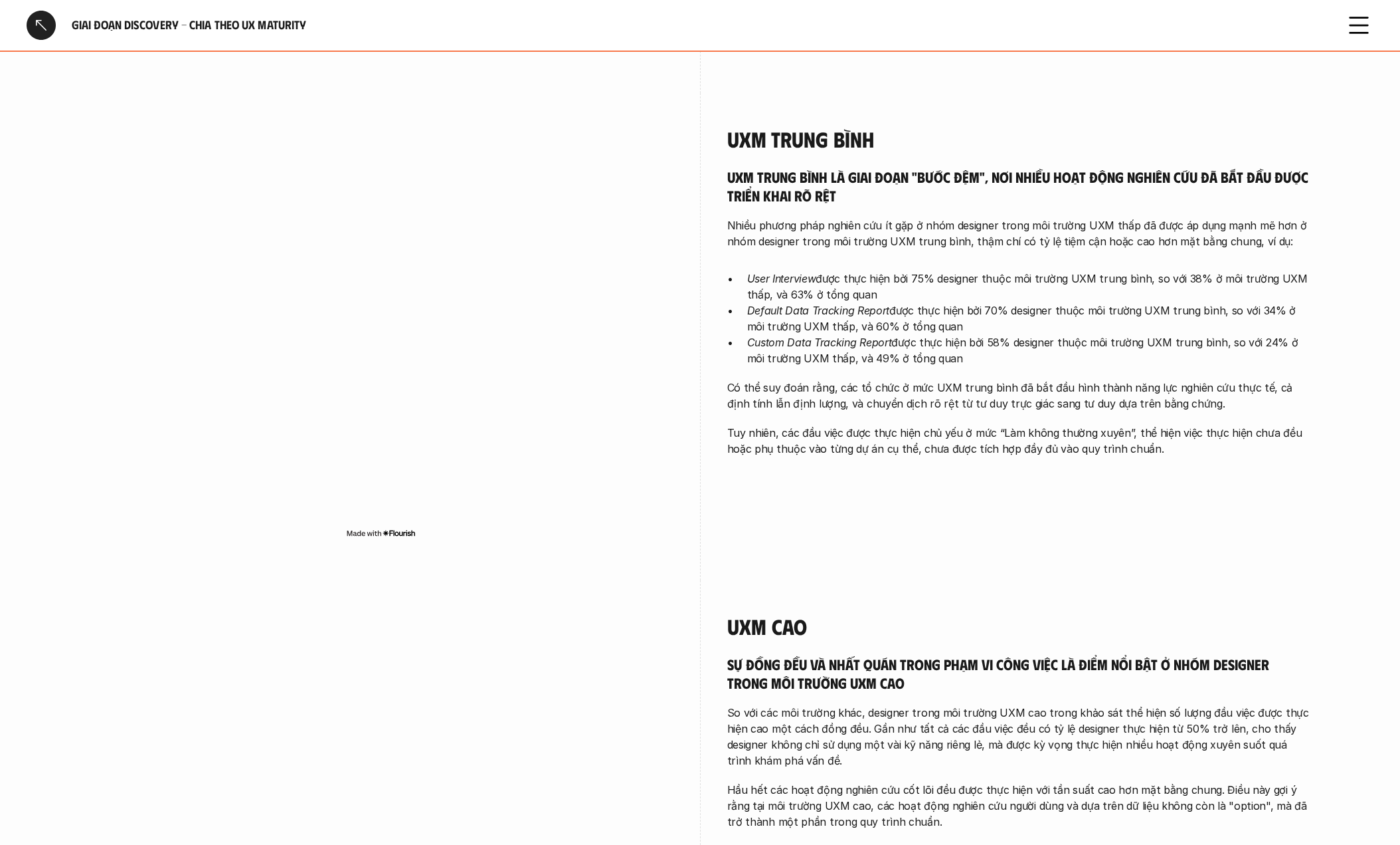
click at [875, 283] on p "User Interview được thực hiện bởi 75% designer thuộc môi trường UXM trung bình,…" at bounding box center [1030, 286] width 565 height 32
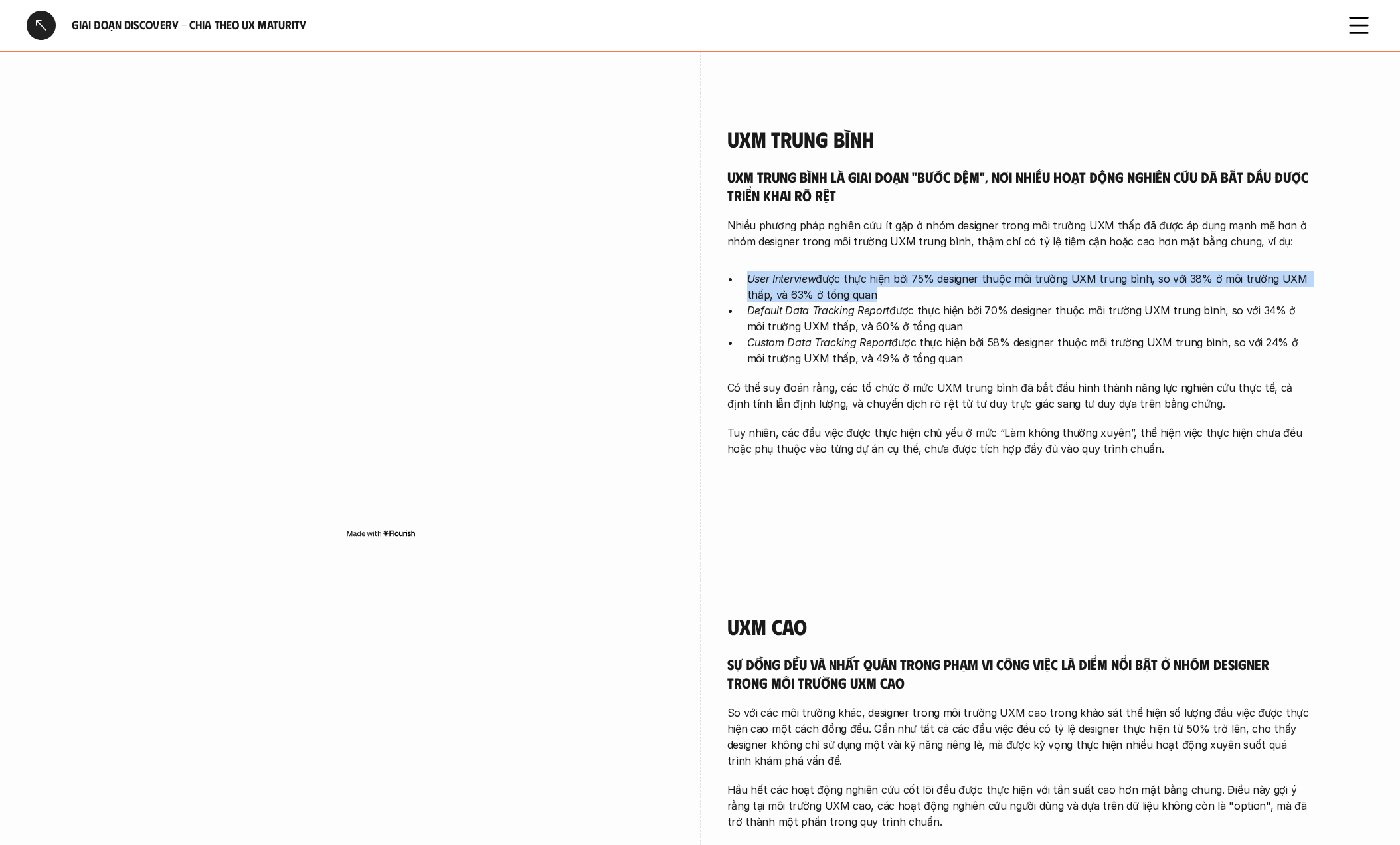
click at [875, 283] on p "User Interview được thực hiện bởi 75% designer thuộc môi trường UXM trung bình,…" at bounding box center [1030, 286] width 565 height 32
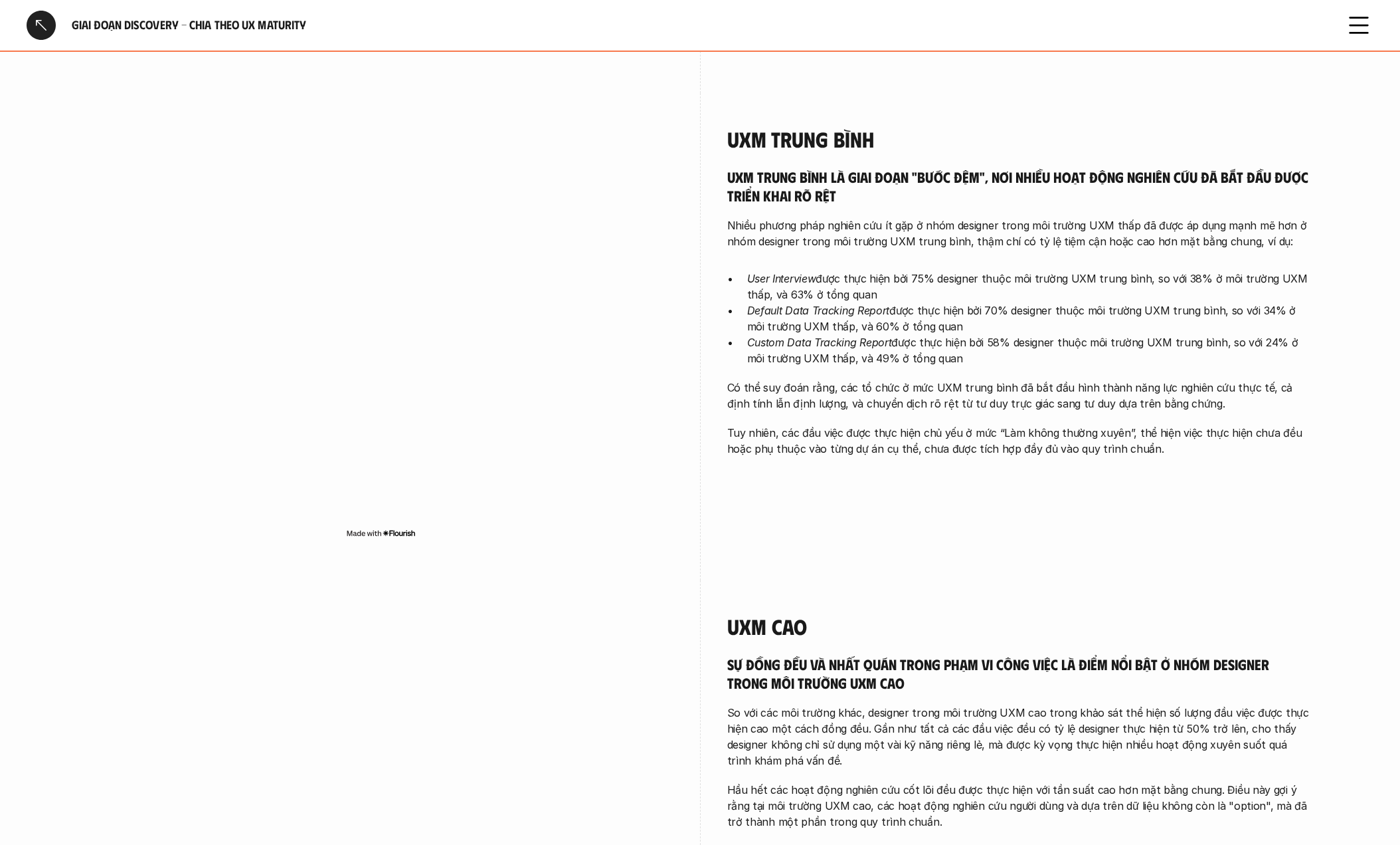
click at [1037, 222] on p "Nhiều phương pháp nghiên cứu ít gặp ở nhóm designer trong môi trường UXM thấp đ…" at bounding box center [1020, 233] width 585 height 32
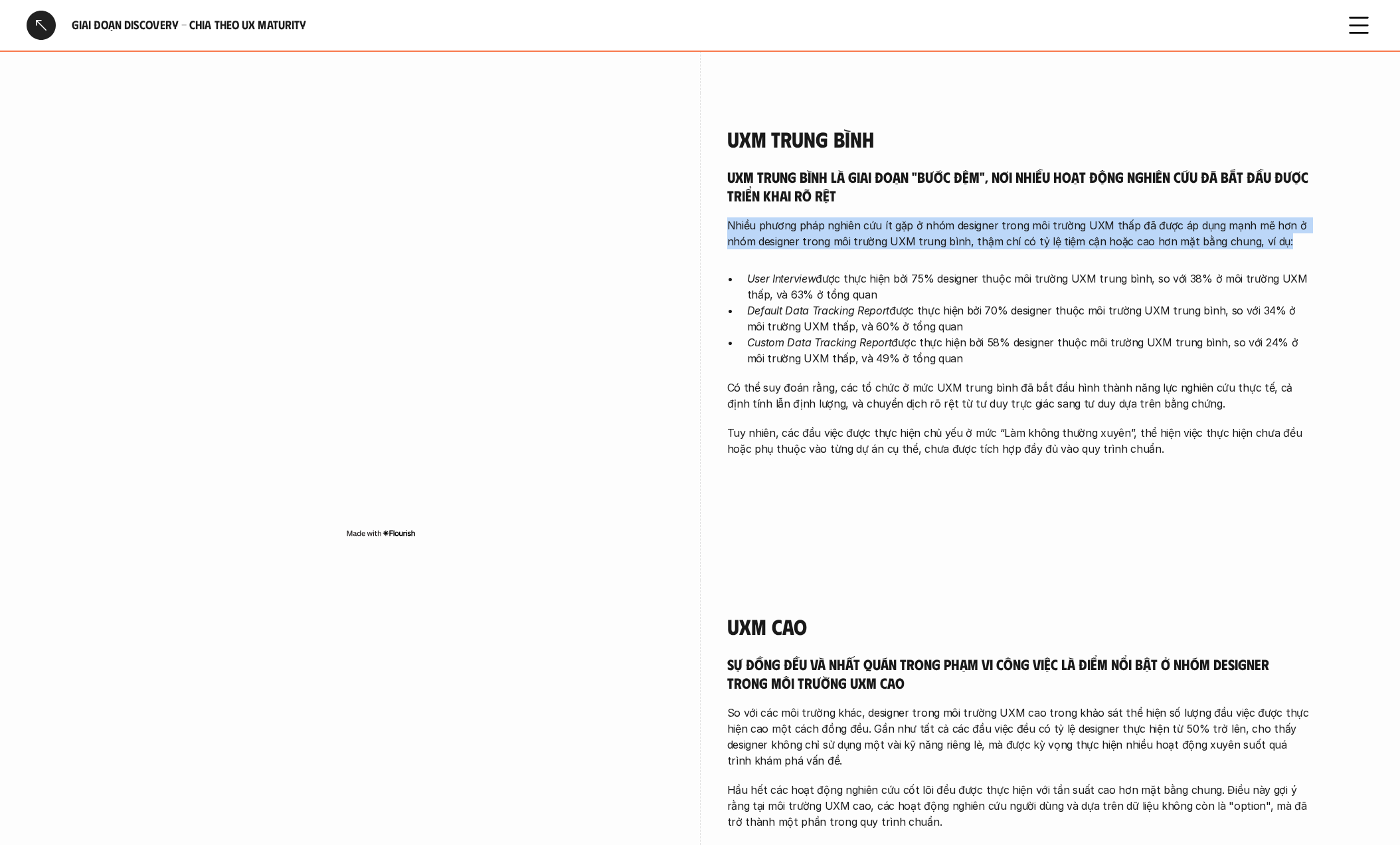
click at [1037, 222] on p "Nhiều phương pháp nghiên cứu ít gặp ở nhóm designer trong môi trường UXM thấp đ…" at bounding box center [1020, 233] width 585 height 32
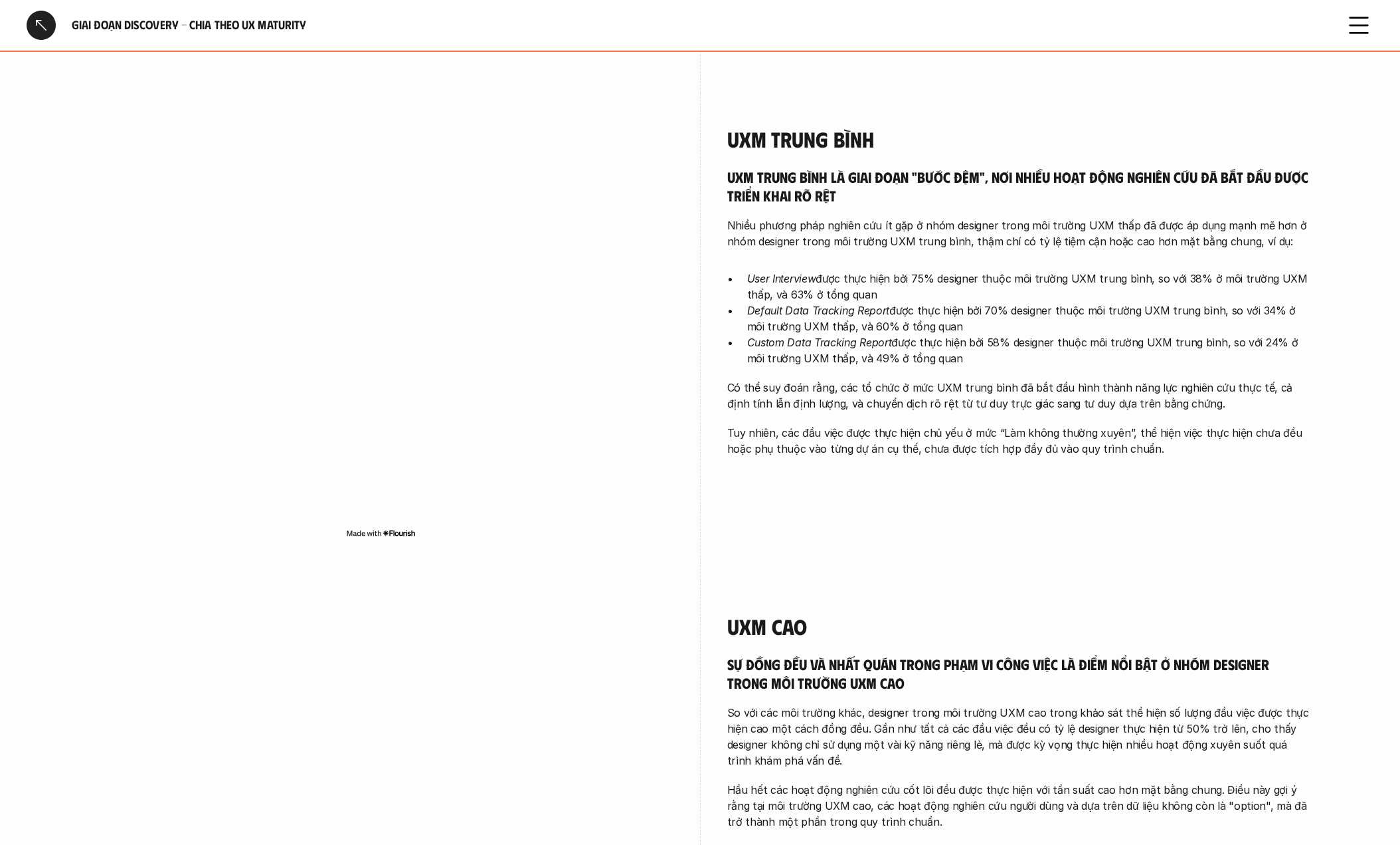
click at [935, 294] on p "User Interview được thực hiện bởi 75% designer thuộc môi trường UXM trung bình,…" at bounding box center [1030, 286] width 565 height 32
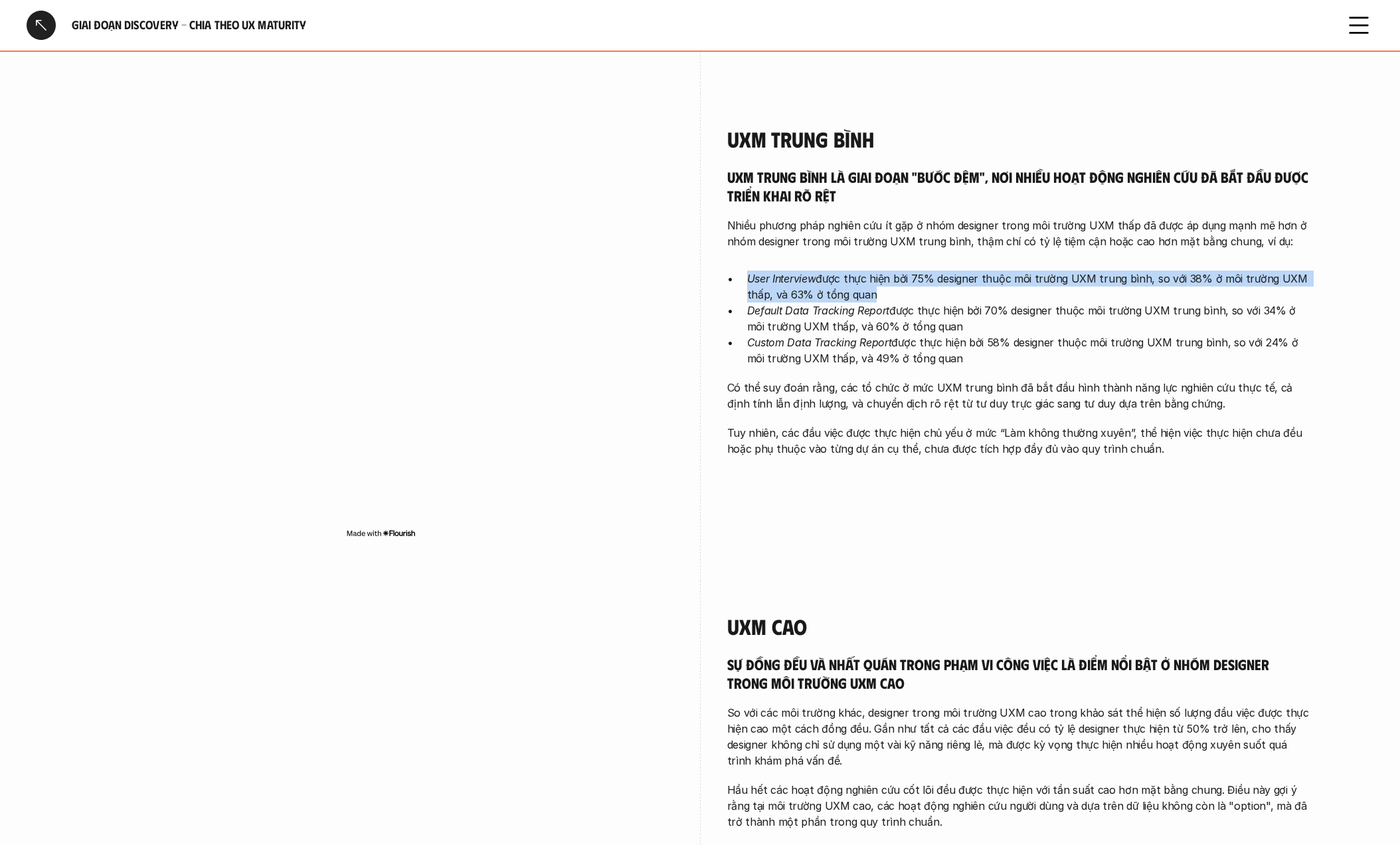
click at [935, 294] on p "User Interview được thực hiện bởi 75% designer thuộc môi trường UXM trung bình,…" at bounding box center [1030, 286] width 565 height 32
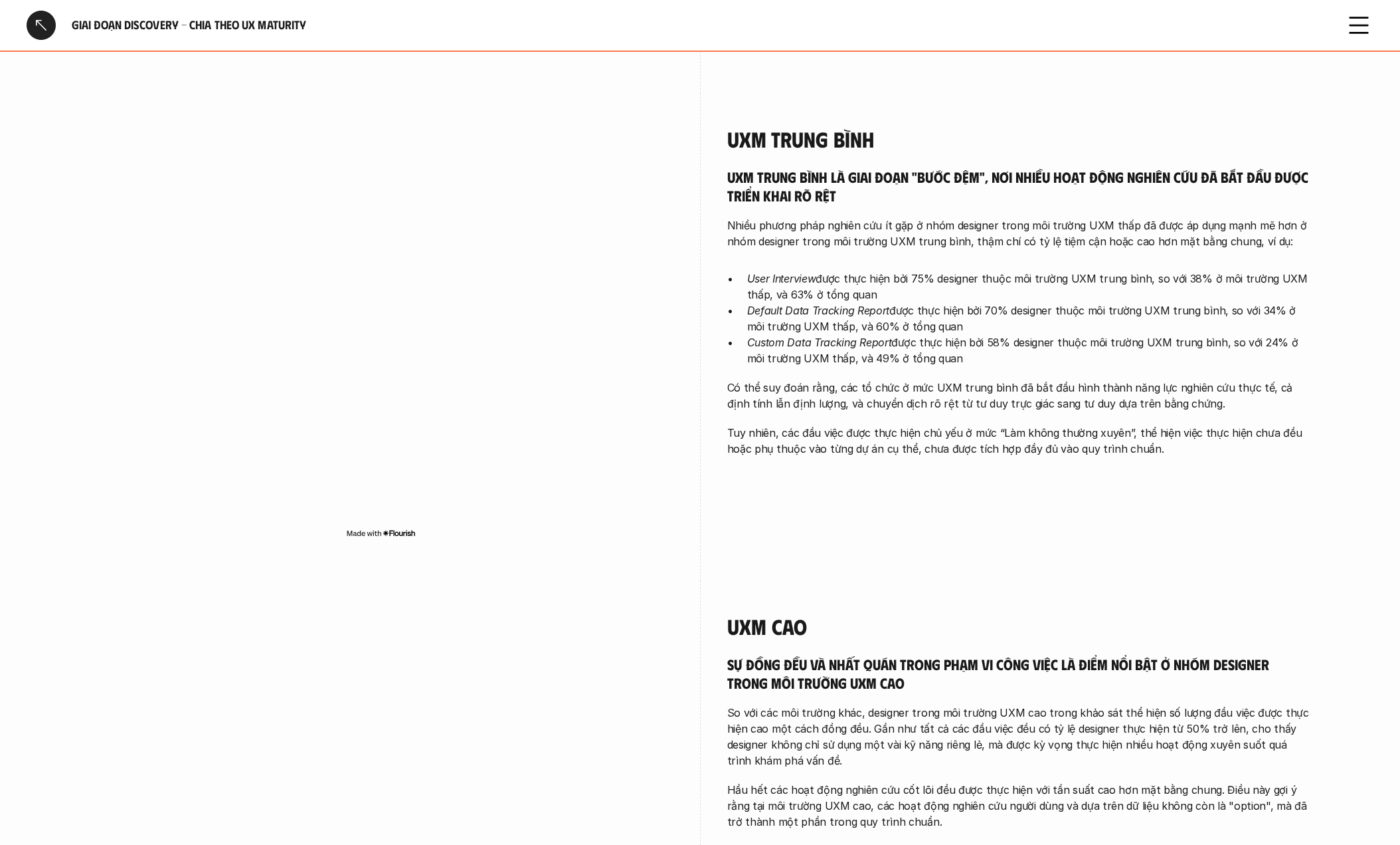
click at [1039, 229] on p "Nhiều phương pháp nghiên cứu ít gặp ở nhóm designer trong môi trường UXM thấp đ…" at bounding box center [1020, 233] width 585 height 32
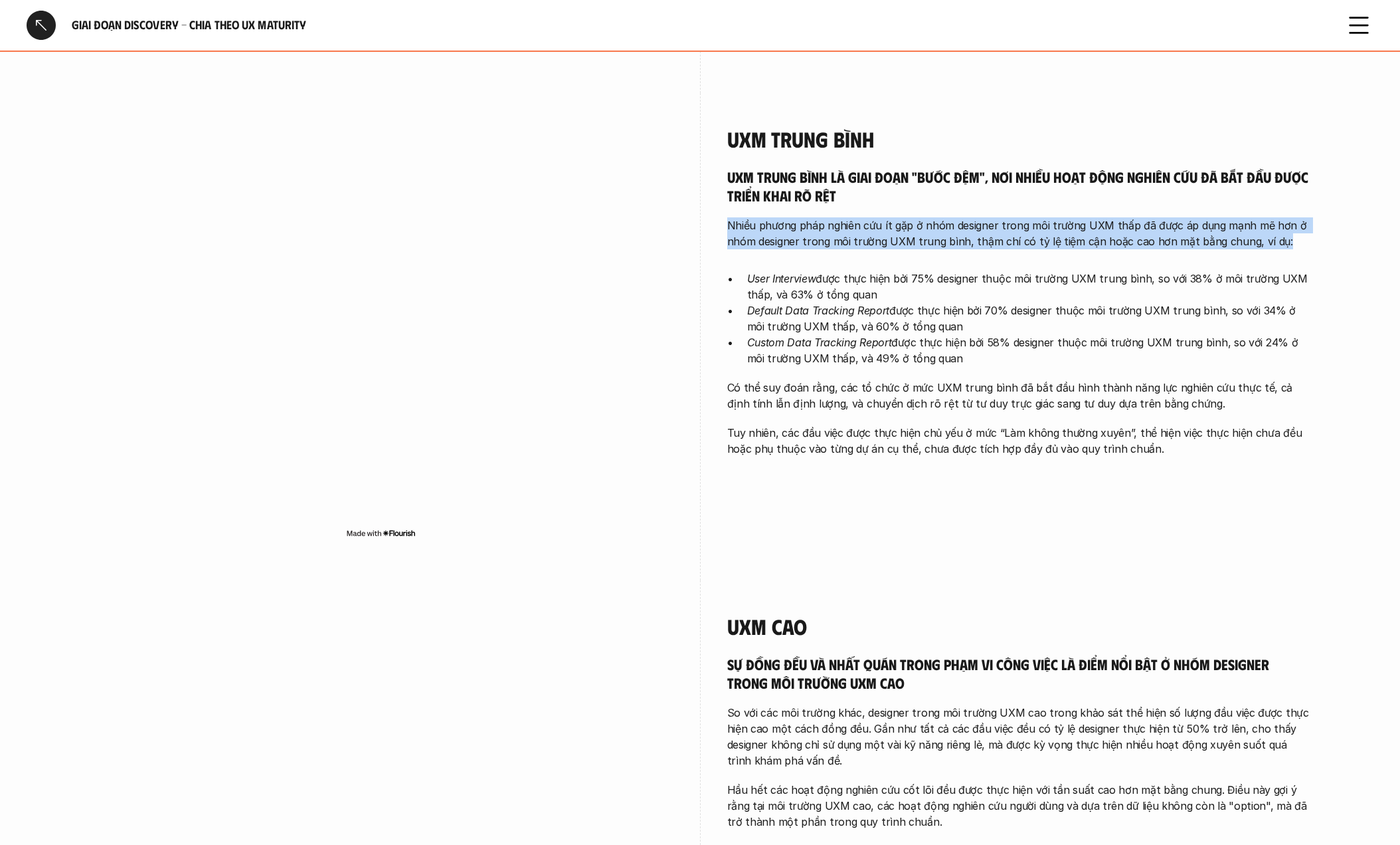
click at [1039, 229] on p "Nhiều phương pháp nghiên cứu ít gặp ở nhóm designer trong môi trường UXM thấp đ…" at bounding box center [1020, 233] width 585 height 32
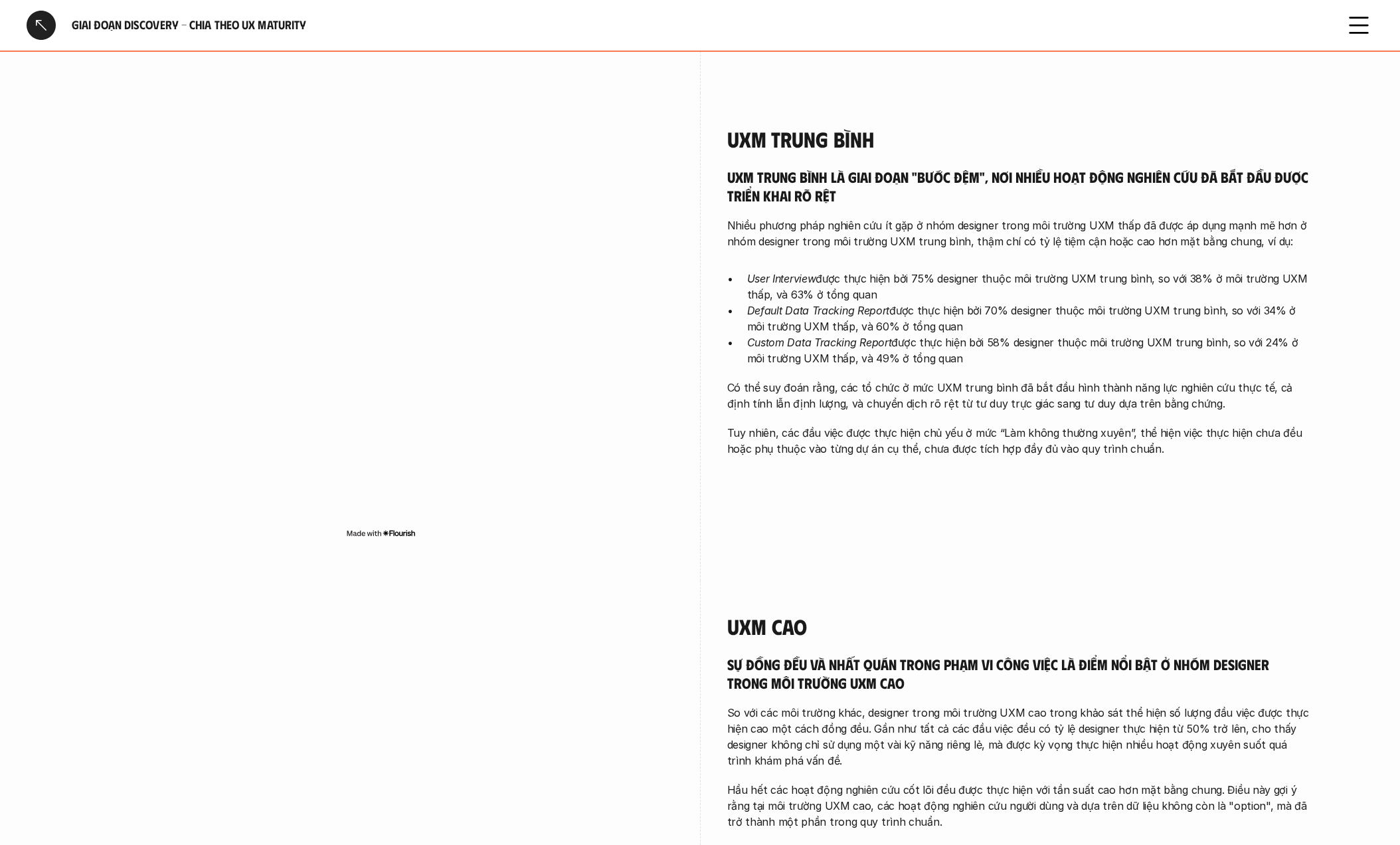
click at [928, 307] on p "Default Data Tracking Report được thực hiện bởi 70% designer thuộc môi trường U…" at bounding box center [1030, 318] width 565 height 32
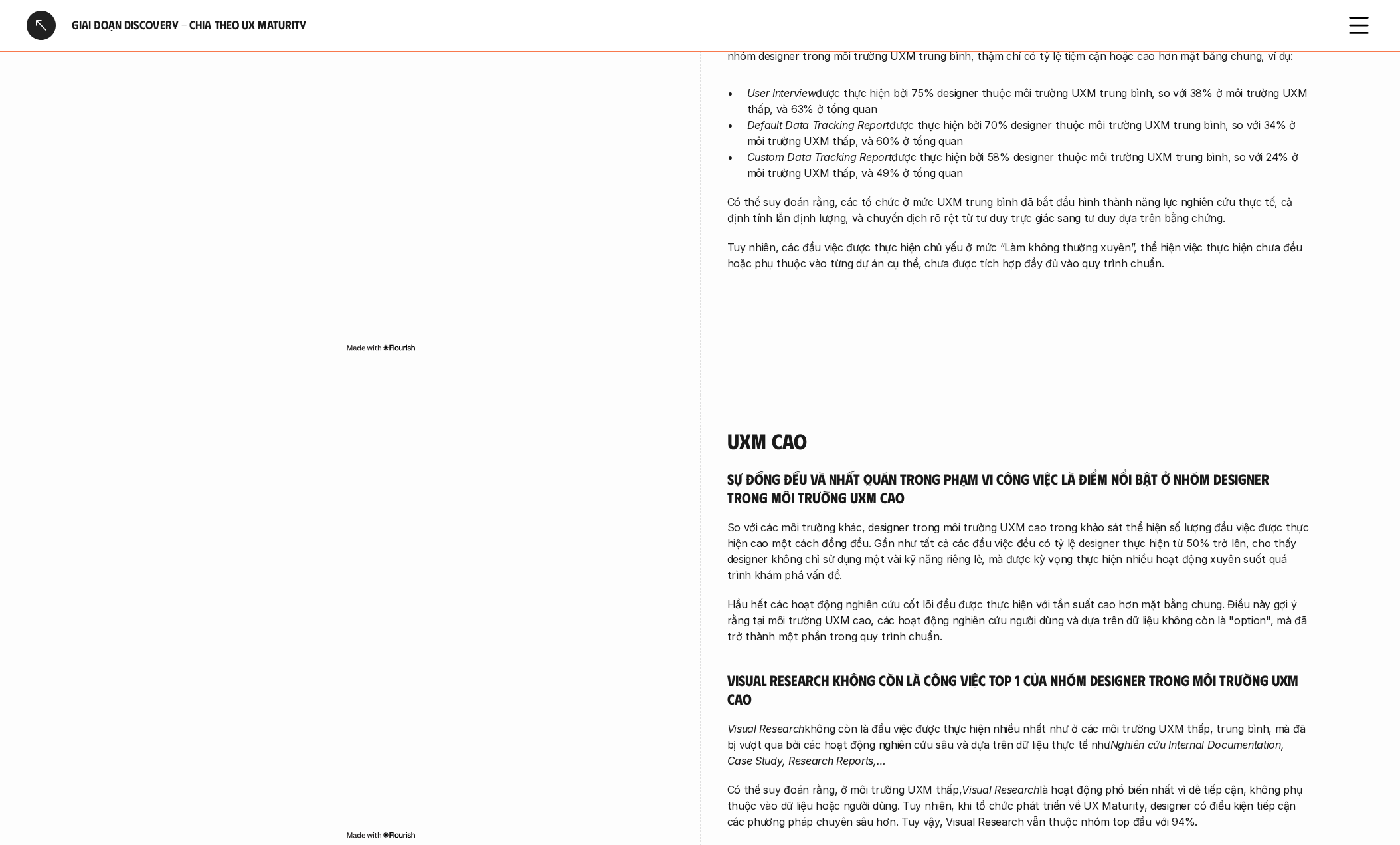
scroll to position [1283, 0]
click at [786, 504] on h5 "Sự đồng đều và nhất quán trong phạm vi công việc là điểm nổi bật ở nhóm designe…" at bounding box center [1020, 487] width 585 height 37
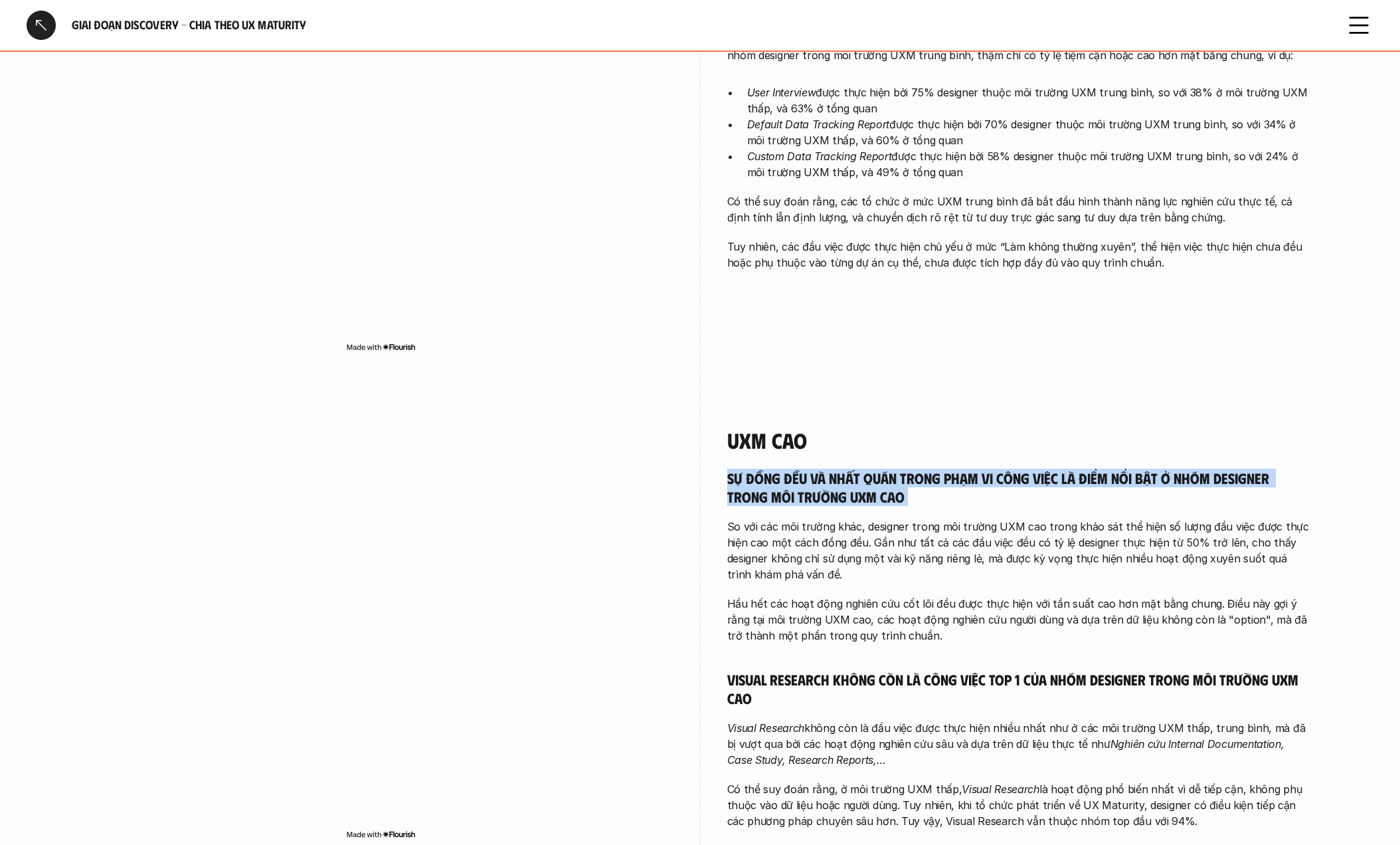
click at [786, 504] on h5 "Sự đồng đều và nhất quán trong phạm vi công việc là điểm nổi bật ở nhóm designe…" at bounding box center [1020, 487] width 585 height 37
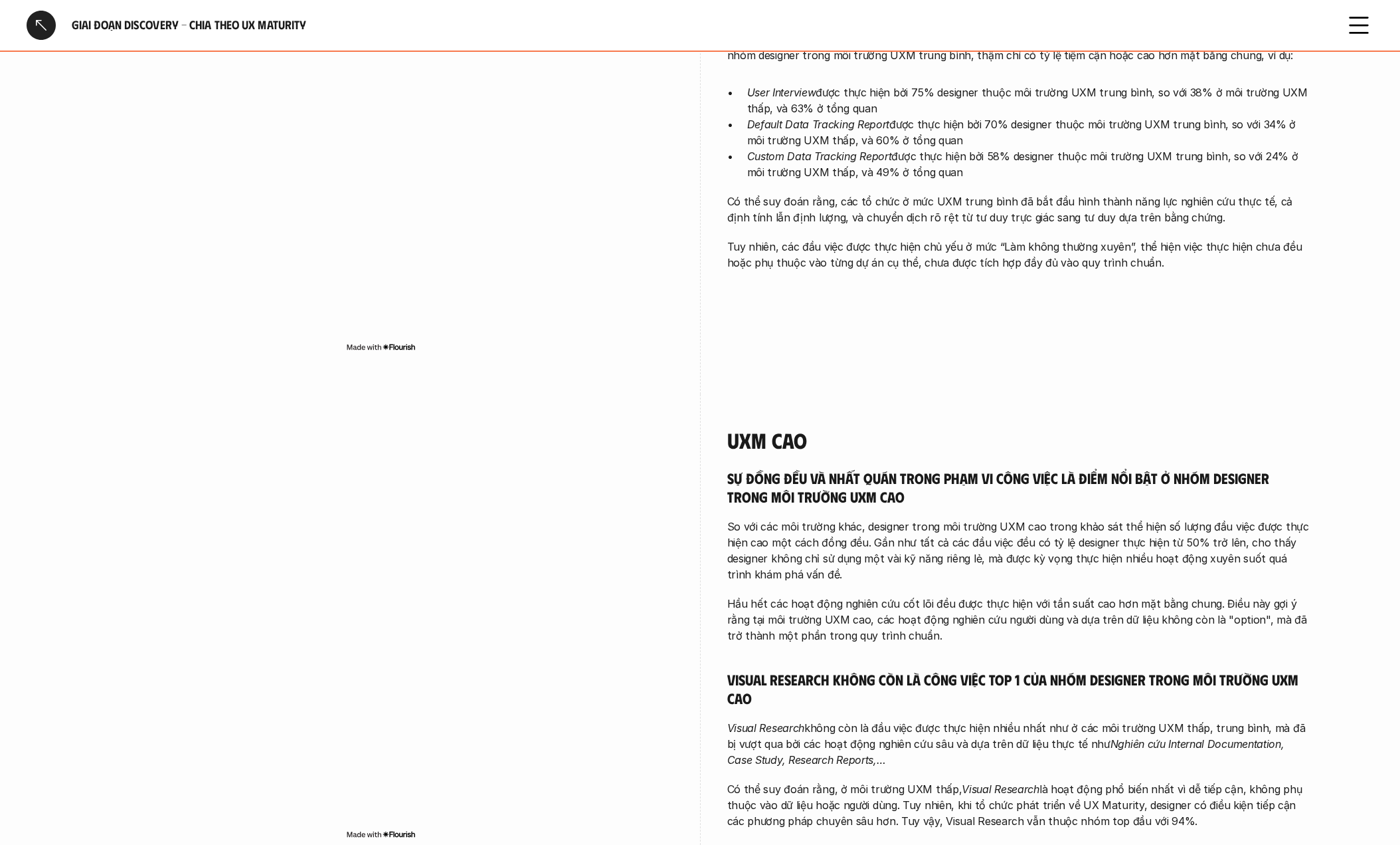
click at [760, 592] on div "Sự đồng đều và nhất quán trong phạm vi công việc là điểm nổi bật ở nhóm designe…" at bounding box center [1020, 649] width 585 height 360
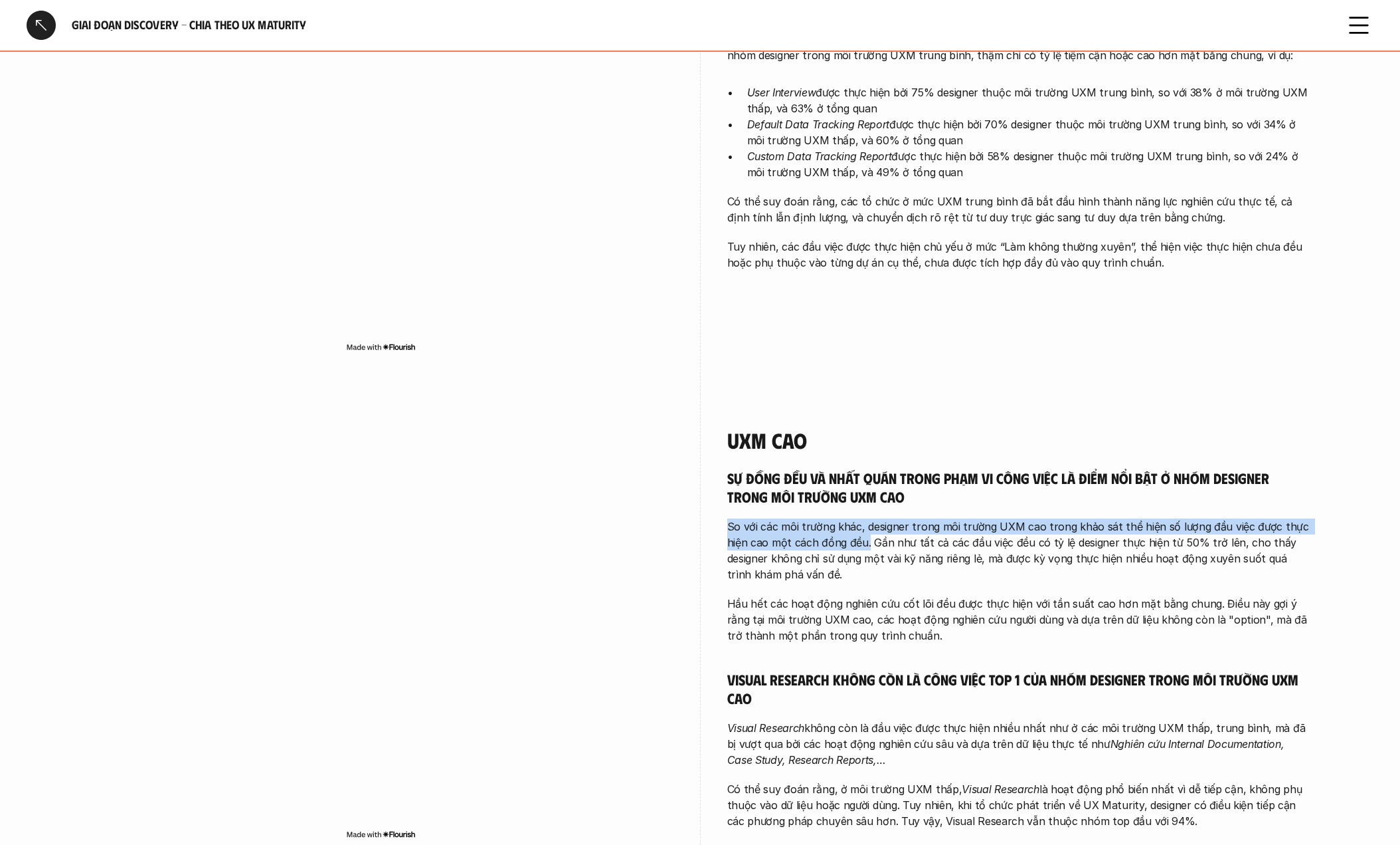
drag, startPoint x: 722, startPoint y: 516, endPoint x: 867, endPoint y: 545, distance: 147.9
click at [867, 545] on div "UXM cao Sự đồng đều và nhất quán trong phạm vi công việc là điểm nổi bật ở nhóm…" at bounding box center [700, 637] width 1222 height 487
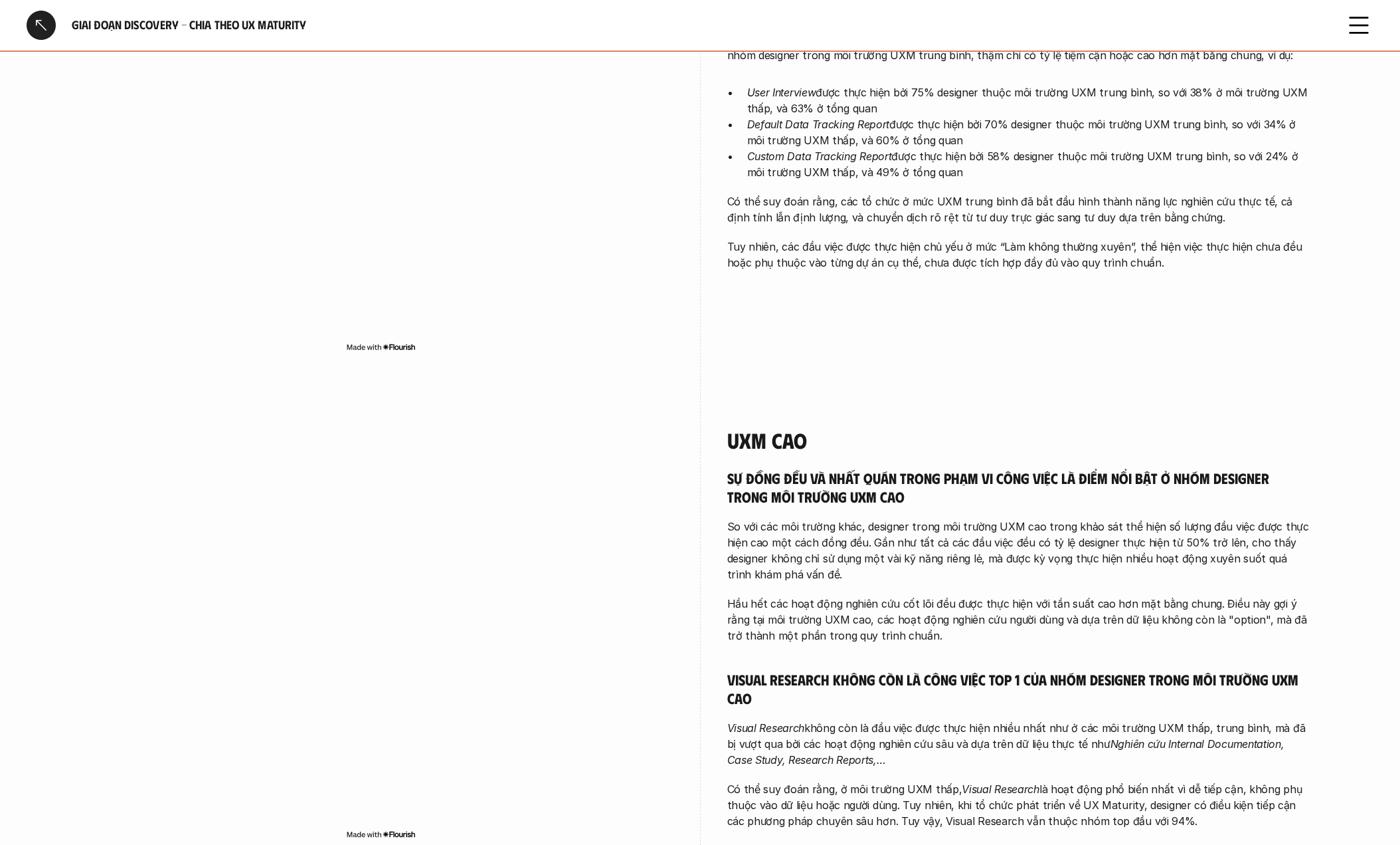
click at [877, 542] on p "So với các môi trường khác, designer trong môi trường UXM cao trong khảo sát th…" at bounding box center [1020, 551] width 585 height 64
click at [871, 545] on p "So với các môi trường khác, designer trong môi trường UXM cao trong khảo sát th…" at bounding box center [1020, 551] width 585 height 64
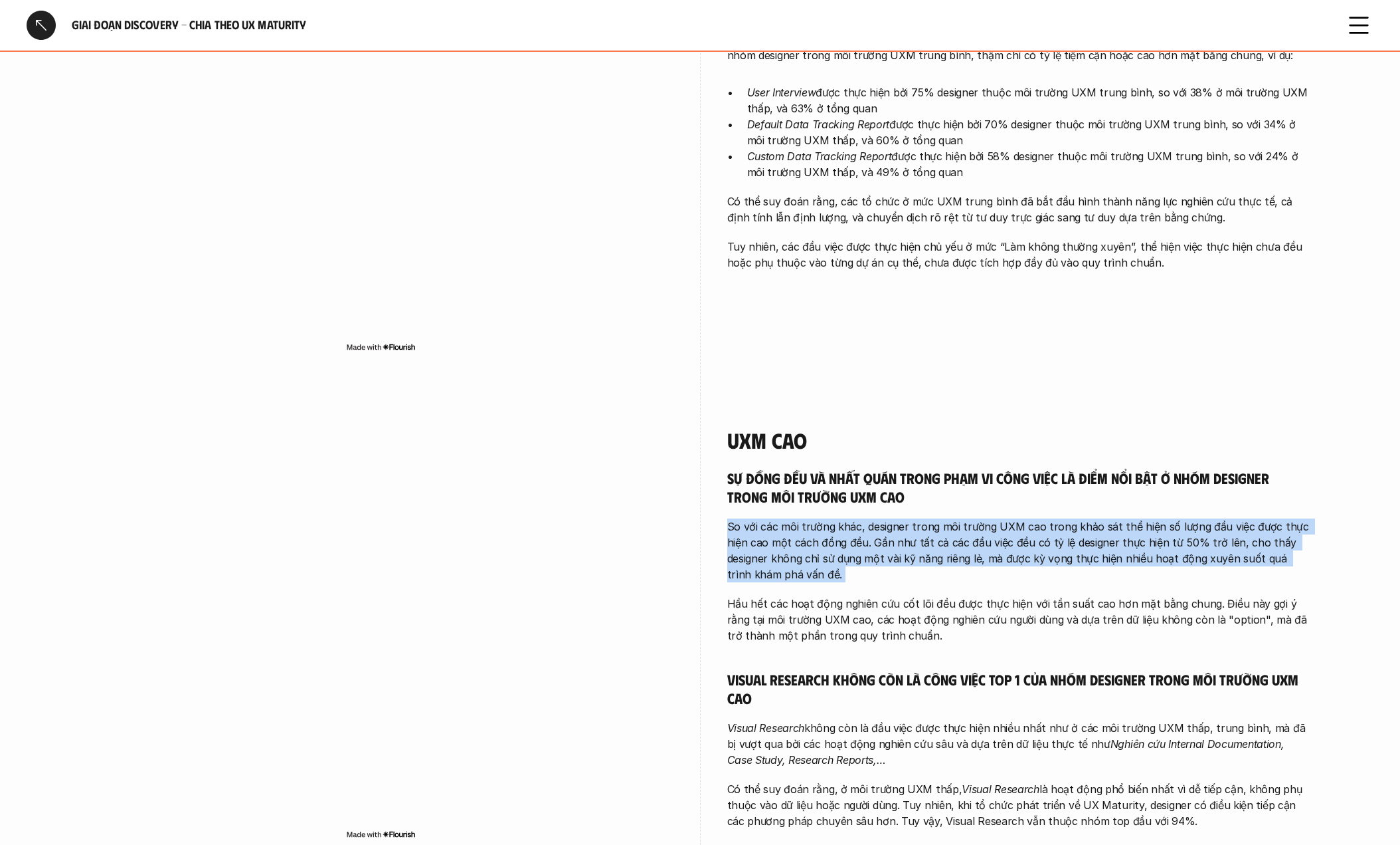
click at [871, 545] on p "So với các môi trường khác, designer trong môi trường UXM cao trong khảo sát th…" at bounding box center [1020, 551] width 585 height 64
click at [864, 546] on p "So với các môi trường khác, designer trong môi trường UXM cao trong khảo sát th…" at bounding box center [1020, 551] width 585 height 64
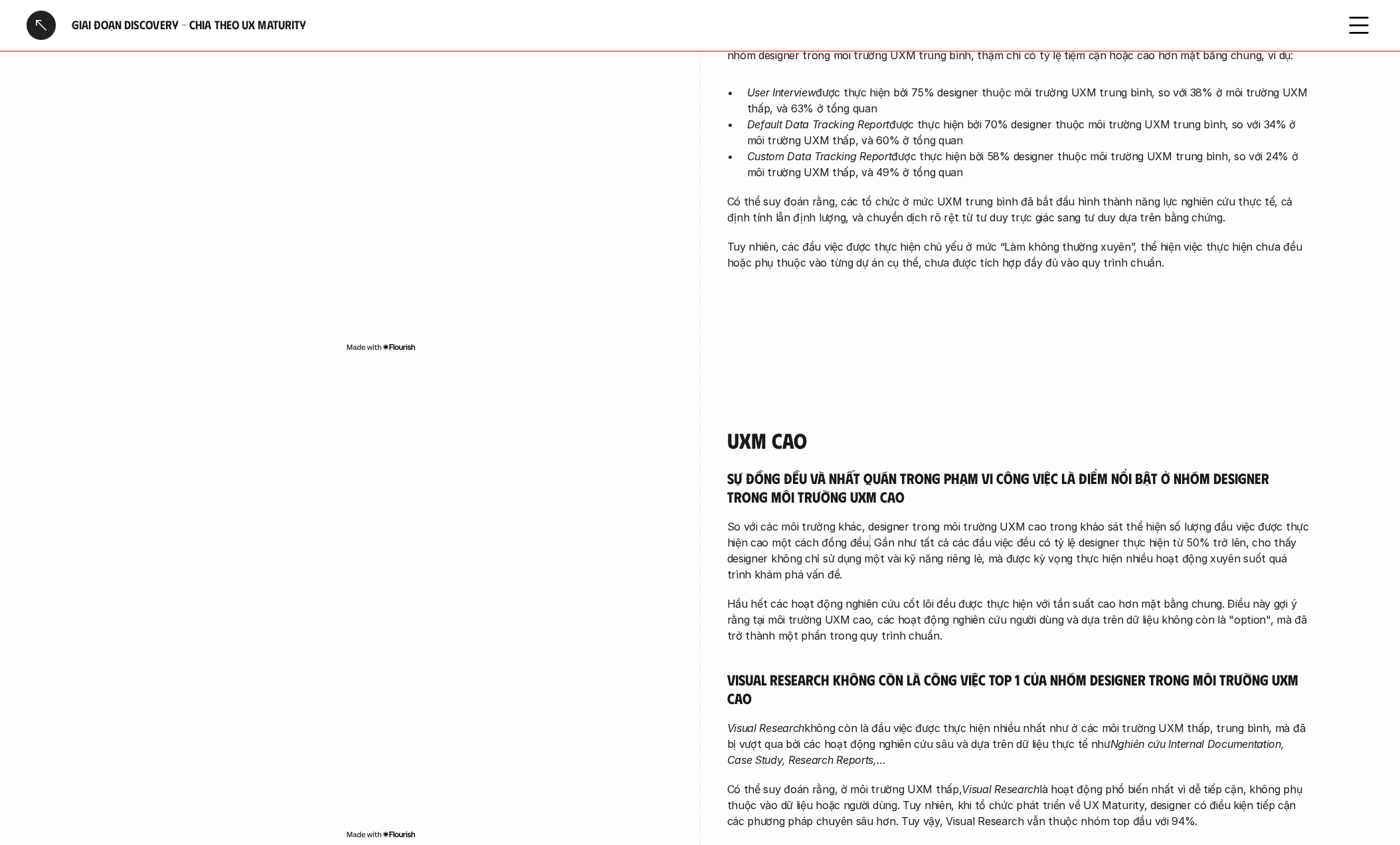
click at [864, 546] on p "So với các môi trường khác, designer trong môi trường UXM cao trong khảo sát th…" at bounding box center [1020, 551] width 585 height 64
click at [872, 544] on p "So với các môi trường khác, designer trong môi trường UXM cao trong khảo sát th…" at bounding box center [1020, 551] width 585 height 64
click at [869, 544] on p "So với các môi trường khác, designer trong môi trường UXM cao trong khảo sát th…" at bounding box center [1020, 551] width 585 height 64
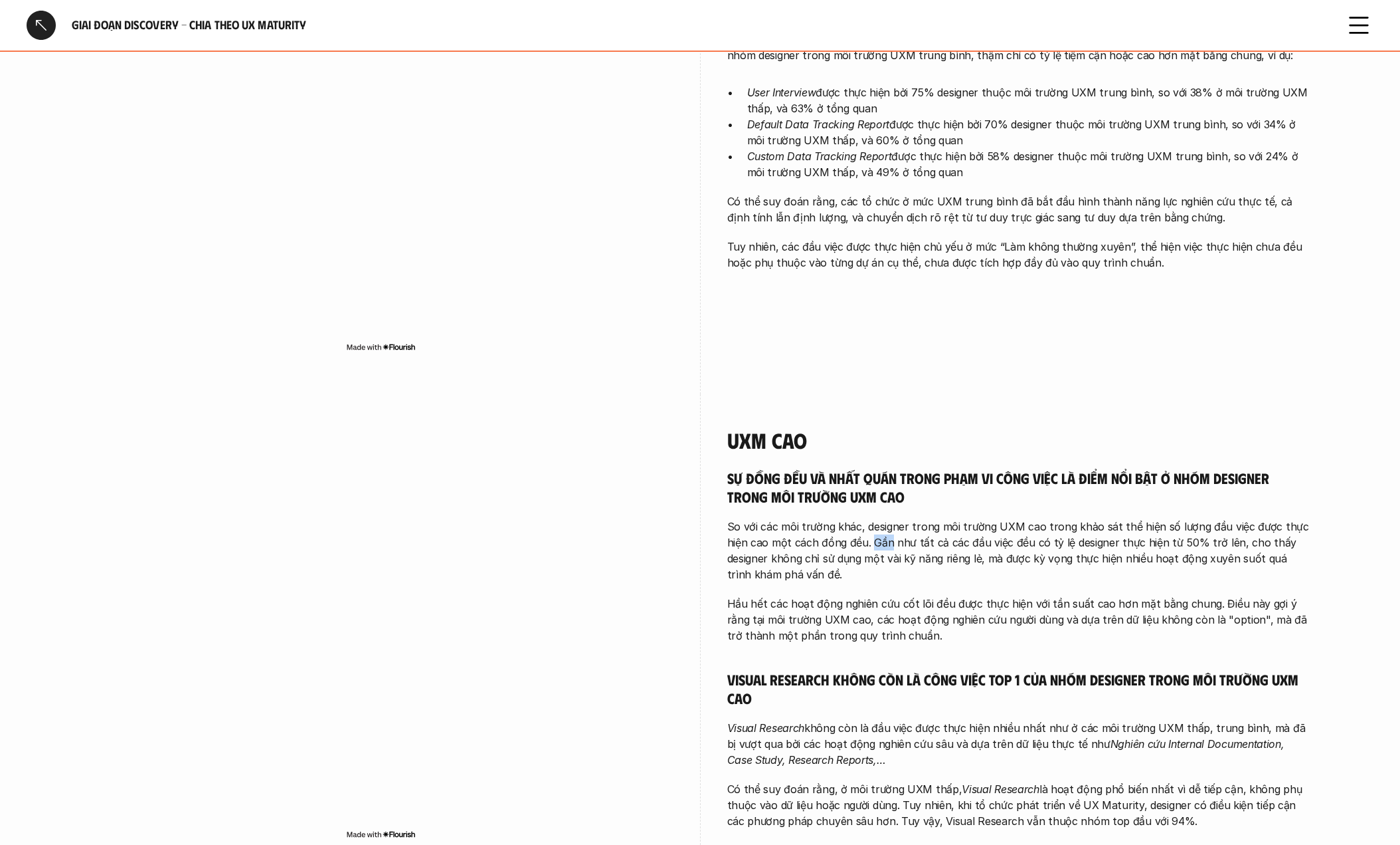
click at [878, 543] on p "So với các môi trường khác, designer trong môi trường UXM cao trong khảo sát th…" at bounding box center [1020, 551] width 585 height 64
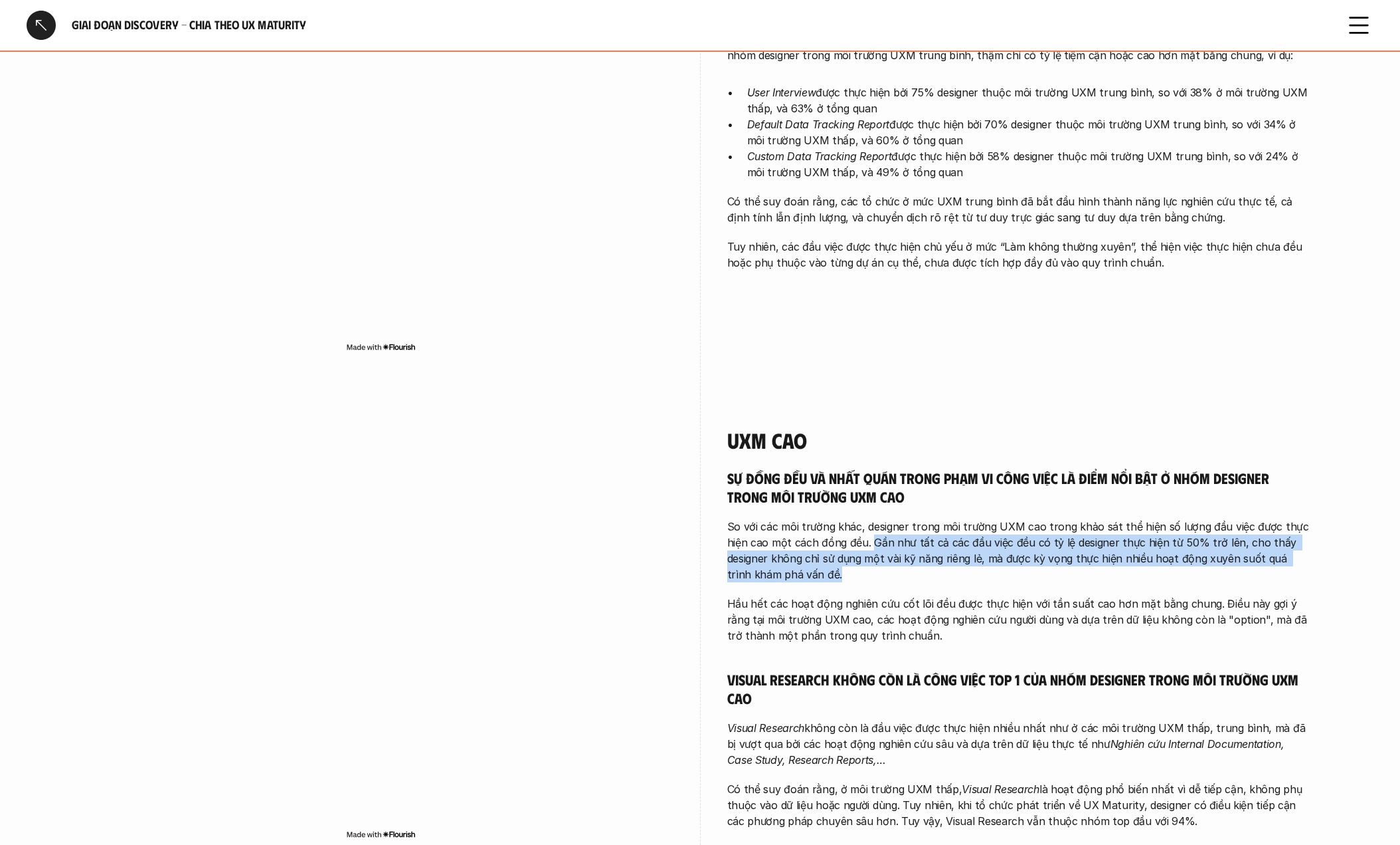
drag, startPoint x: 873, startPoint y: 544, endPoint x: 1049, endPoint y: 583, distance: 180.3
click at [1049, 583] on div "Sự đồng đều và nhất quán trong phạm vi công việc là điểm nổi bật ở nhóm designe…" at bounding box center [1020, 649] width 585 height 360
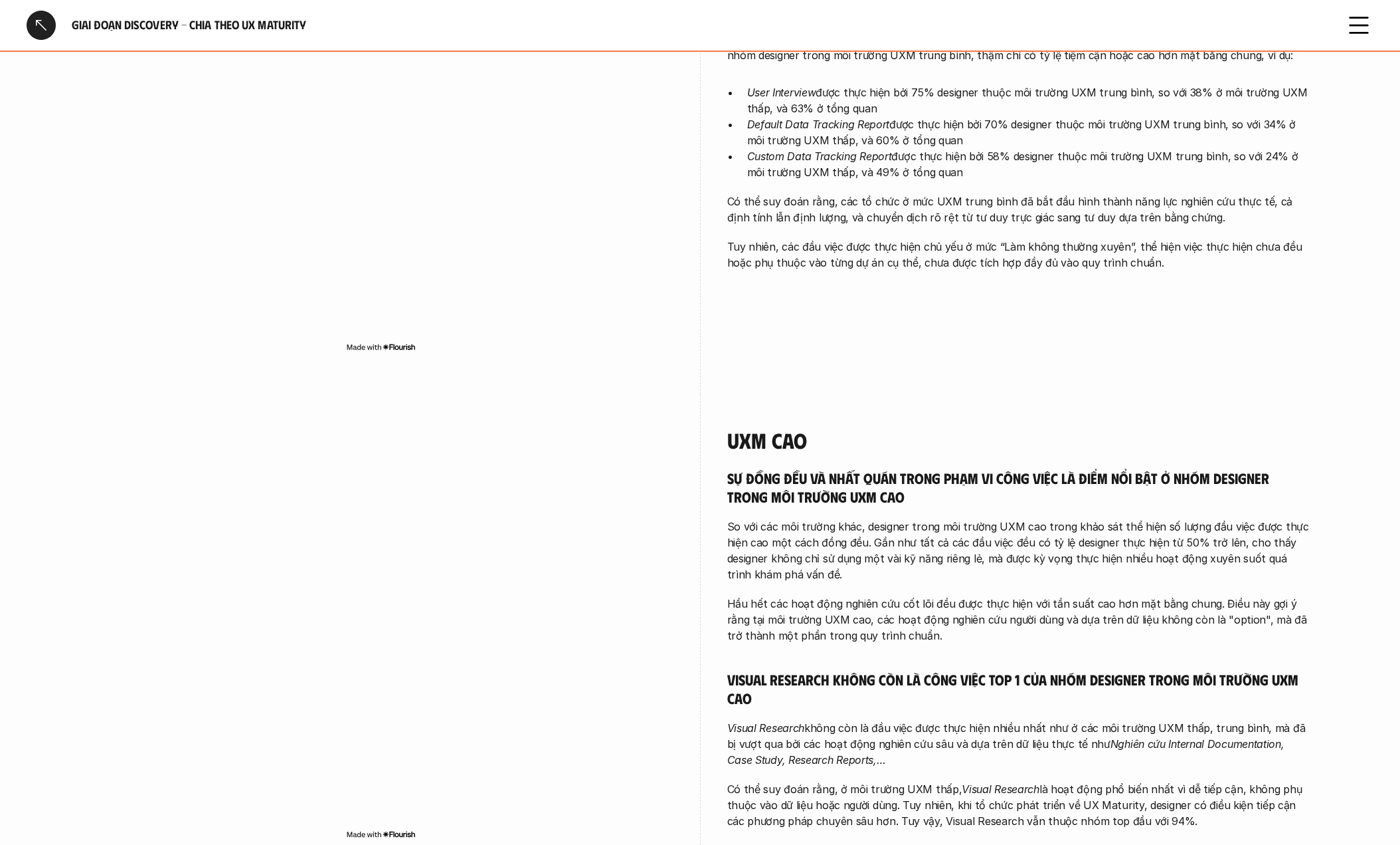
click at [749, 623] on p "Hầu hết các hoạt động nghiên cứu cốt lõi đều được thực hiện với tần suất cao hơ…" at bounding box center [1020, 620] width 585 height 48
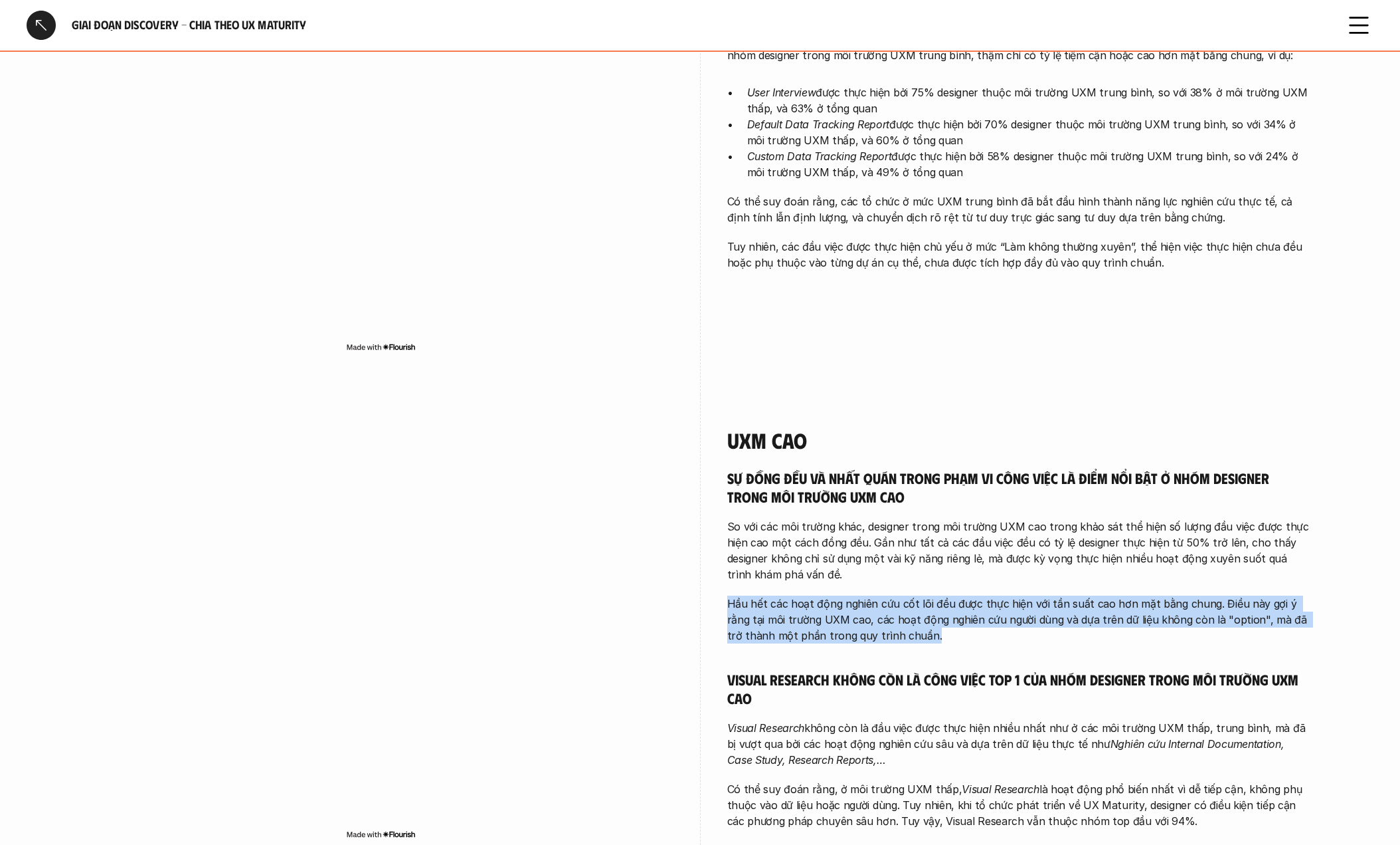
drag, startPoint x: 718, startPoint y: 600, endPoint x: 853, endPoint y: 651, distance: 144.3
click at [853, 651] on div "UXM cao Sự đồng đều và nhất quán trong phạm vi công việc là điểm nổi bật ở nhóm…" at bounding box center [700, 637] width 1222 height 487
click at [893, 613] on p "Hầu hết các hoạt động nghiên cứu cốt lõi đều được thực hiện với tần suất cao hơ…" at bounding box center [1020, 620] width 585 height 48
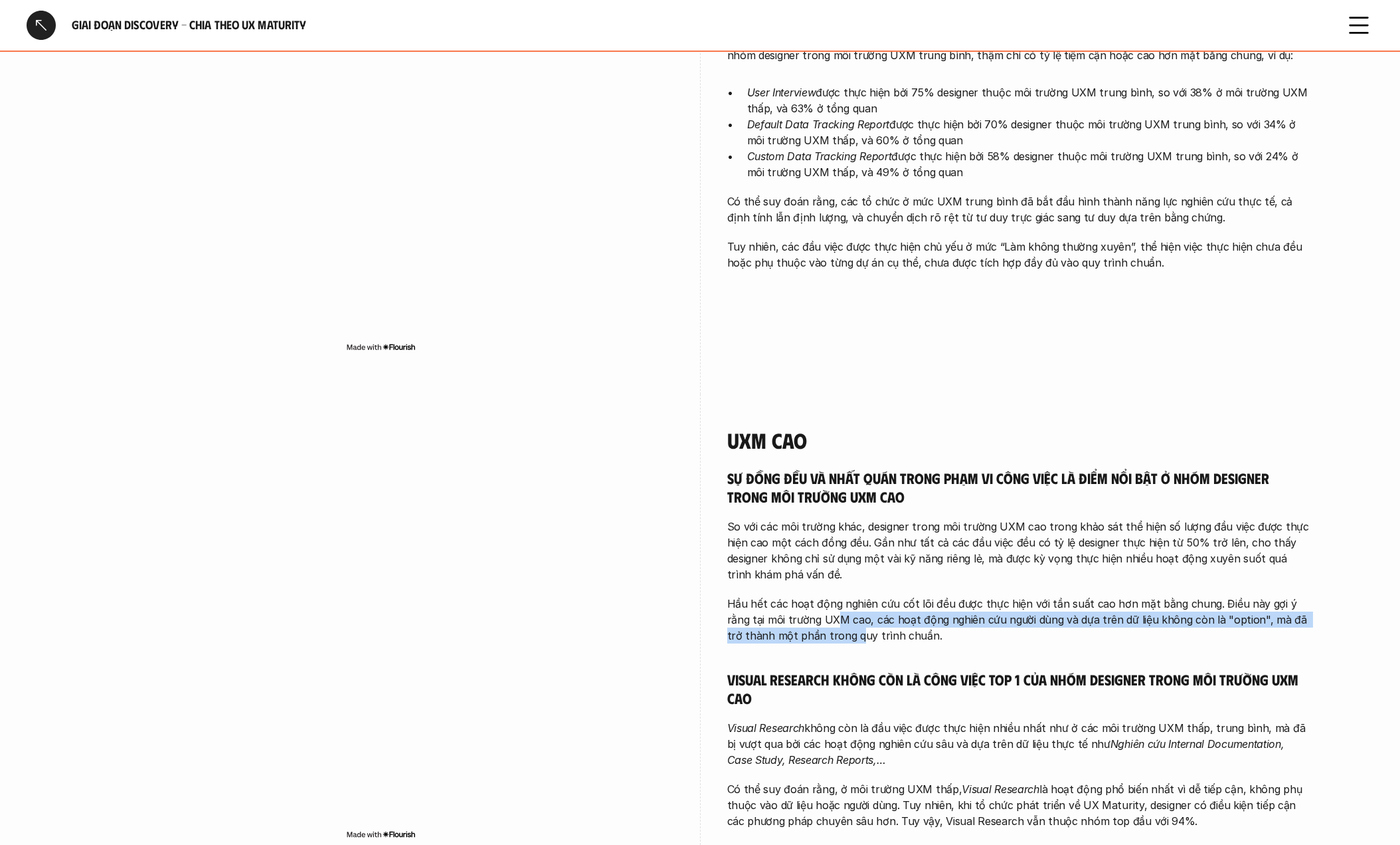
drag, startPoint x: 808, startPoint y: 615, endPoint x: 807, endPoint y: 630, distance: 15.0
click at [807, 630] on p "Hầu hết các hoạt động nghiên cứu cốt lõi đều được thực hiện với tần suất cao hơ…" at bounding box center [1020, 620] width 585 height 48
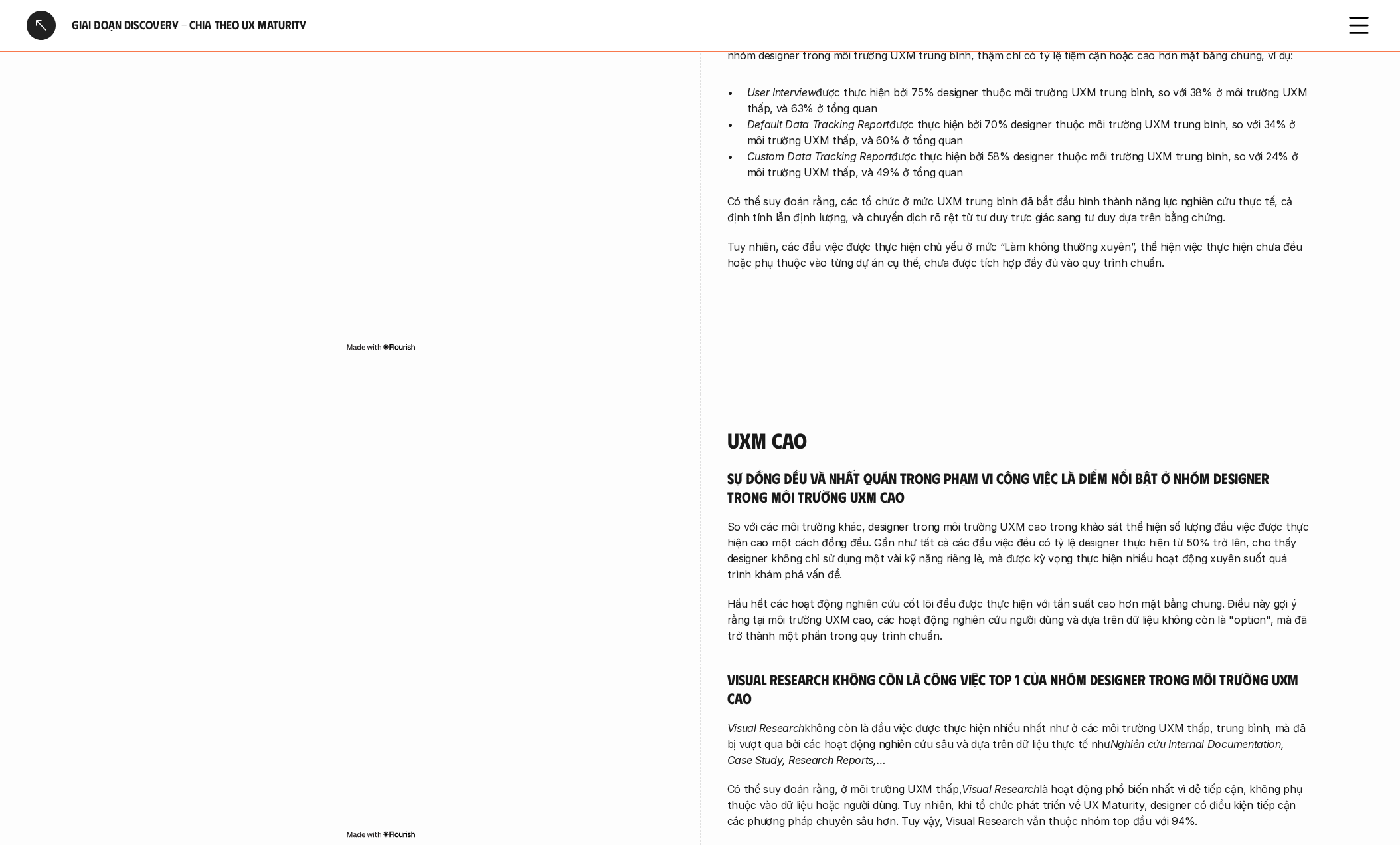
click at [878, 578] on p "So với các môi trường khác, designer trong môi trường UXM cao trong khảo sát th…" at bounding box center [1020, 551] width 585 height 64
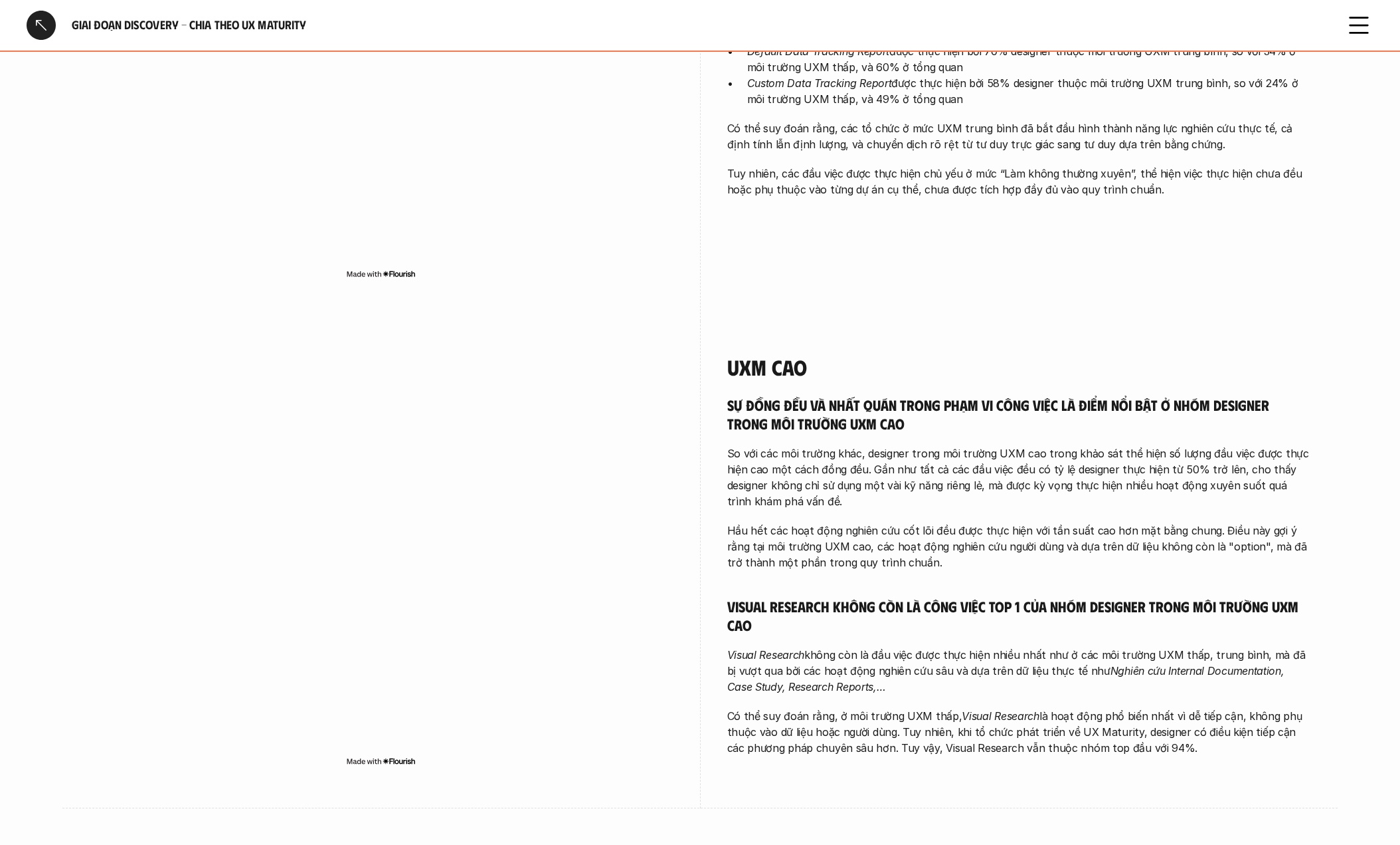
scroll to position [1403, 0]
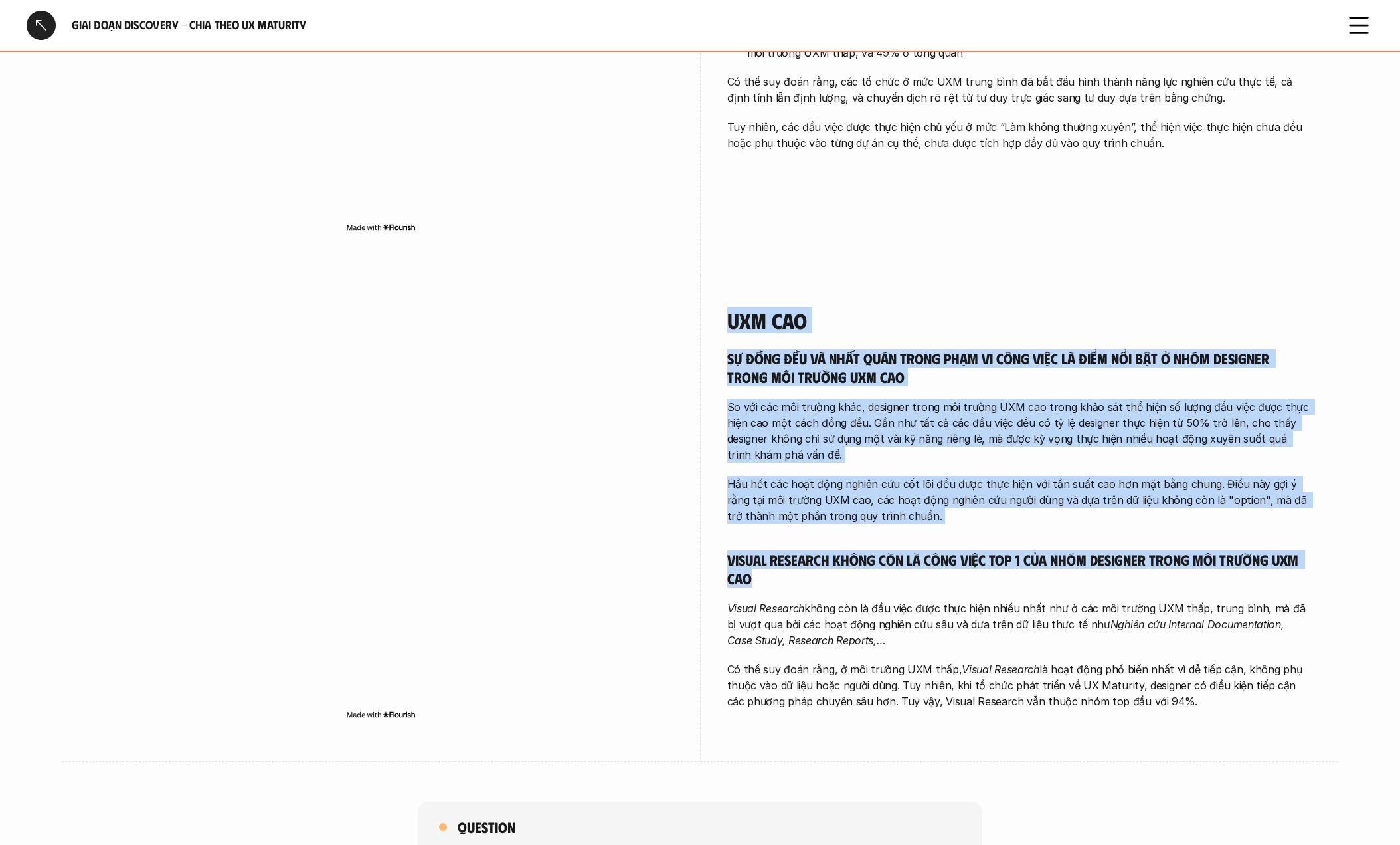
drag, startPoint x: 691, startPoint y: 557, endPoint x: 980, endPoint y: 588, distance: 290.7
click at [980, 588] on div "UXM cao Sự đồng đều và nhất quán trong phạm vi công việc là điểm nổi bật ở nhóm…" at bounding box center [700, 518] width 1222 height 487
click at [885, 563] on h5 "Visual research không còn là công việc top 1 của nhóm designer trong môi trường…" at bounding box center [1020, 569] width 585 height 37
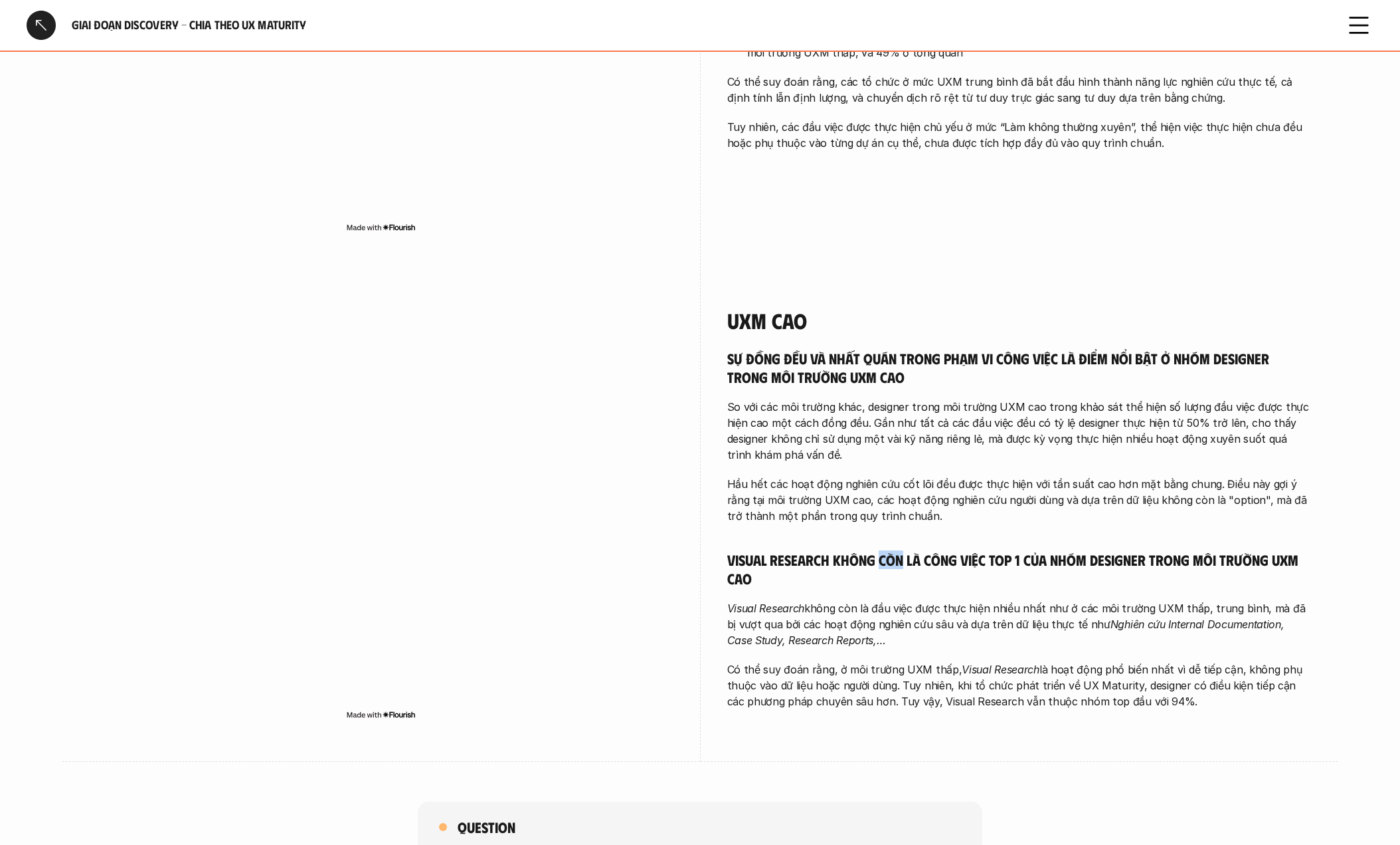
click at [885, 563] on h5 "Visual research không còn là công việc top 1 của nhóm designer trong môi trường…" at bounding box center [1020, 569] width 585 height 37
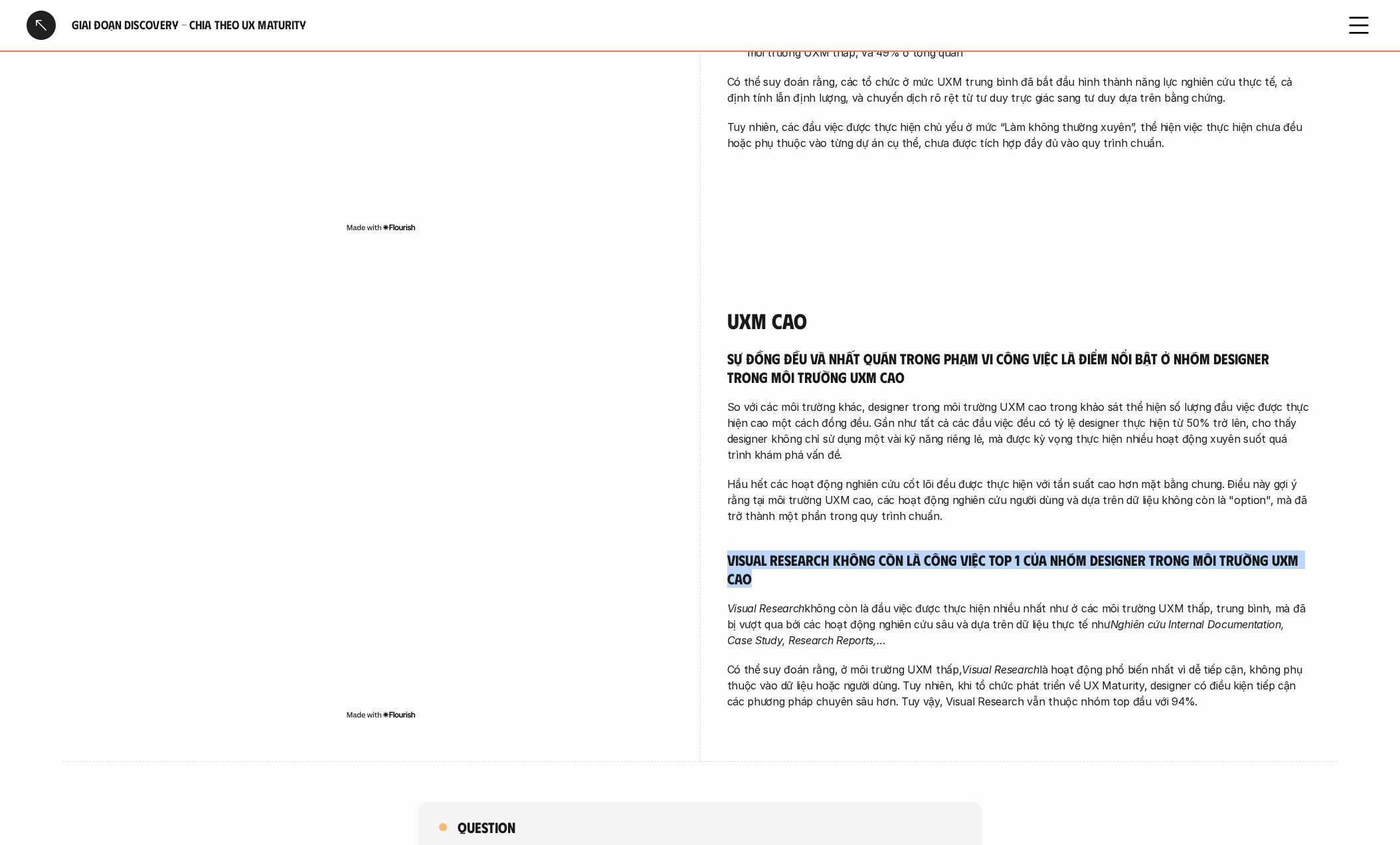
click at [885, 563] on h5 "Visual research không còn là công việc top 1 của nhóm designer trong môi trường…" at bounding box center [1020, 569] width 585 height 37
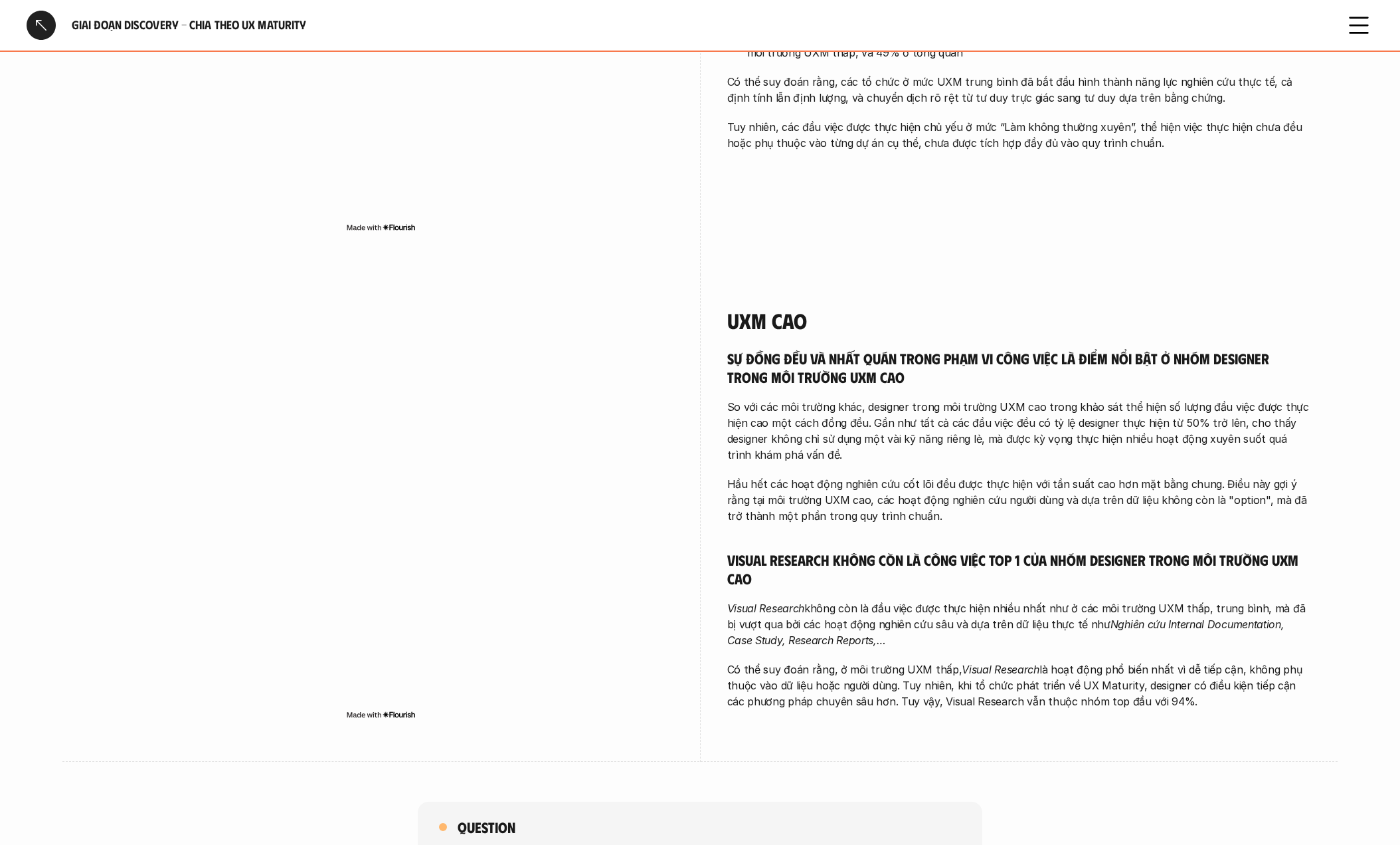
click at [725, 635] on div "UXM cao Sự đồng đều và nhất quán trong phạm vi công việc là điểm nổi bật ở nhóm…" at bounding box center [700, 518] width 1222 height 487
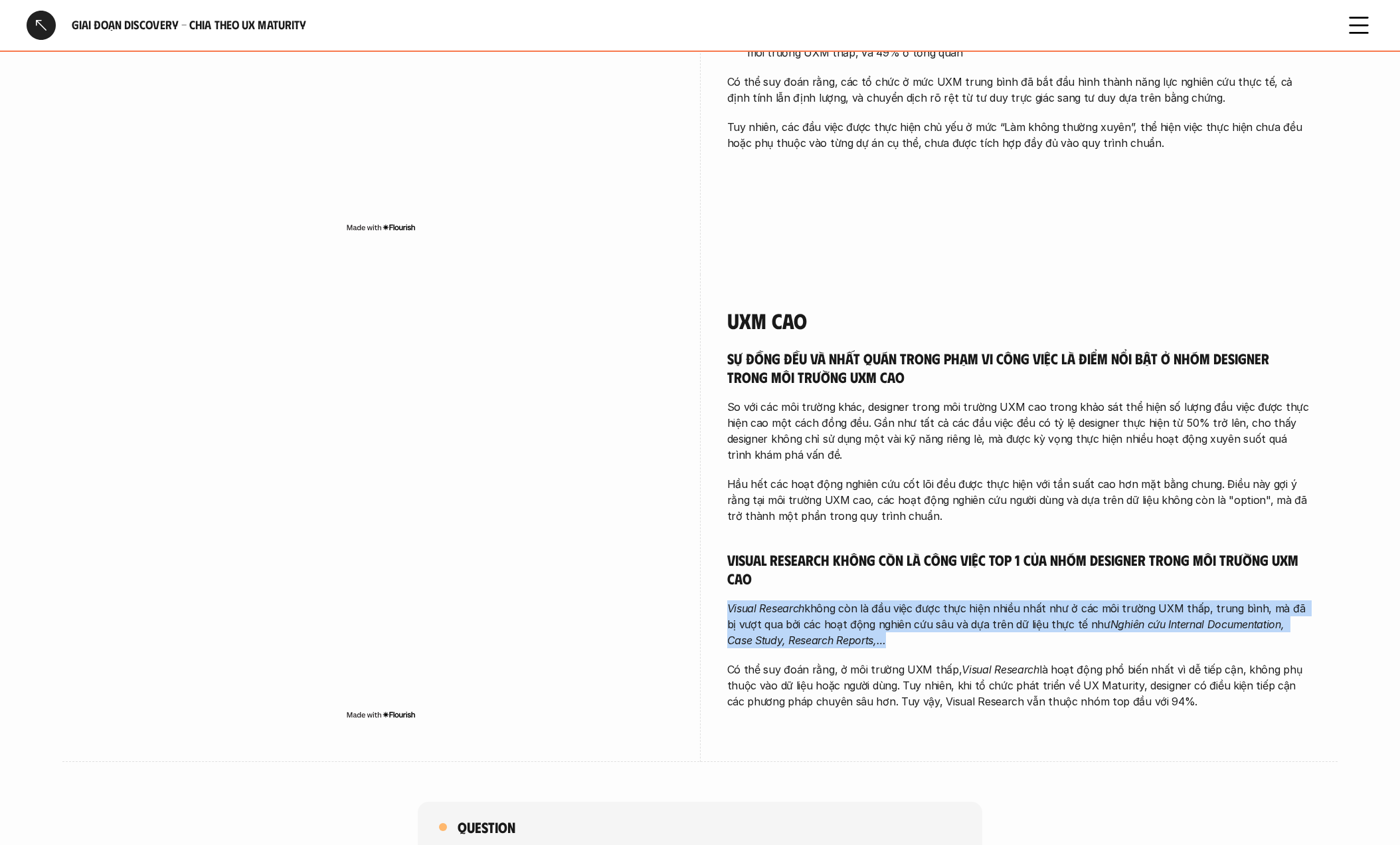
drag, startPoint x: 719, startPoint y: 611, endPoint x: 929, endPoint y: 650, distance: 213.6
click at [929, 650] on div "UXM cao Sự đồng đều và nhất quán trong phạm vi công việc là điểm nổi bật ở nhóm…" at bounding box center [700, 518] width 1222 height 487
click at [828, 631] on p "Visual Research không còn là đầu việc được thực hiện nhiều nhất như ở các môi t…" at bounding box center [1020, 624] width 585 height 48
drag, startPoint x: 722, startPoint y: 626, endPoint x: 1175, endPoint y: 702, distance: 459.3
click at [1177, 703] on div "UXM cao Sự đồng đều và nhất quán trong phạm vi công việc là điểm nổi bật ở nhóm…" at bounding box center [700, 518] width 1222 height 487
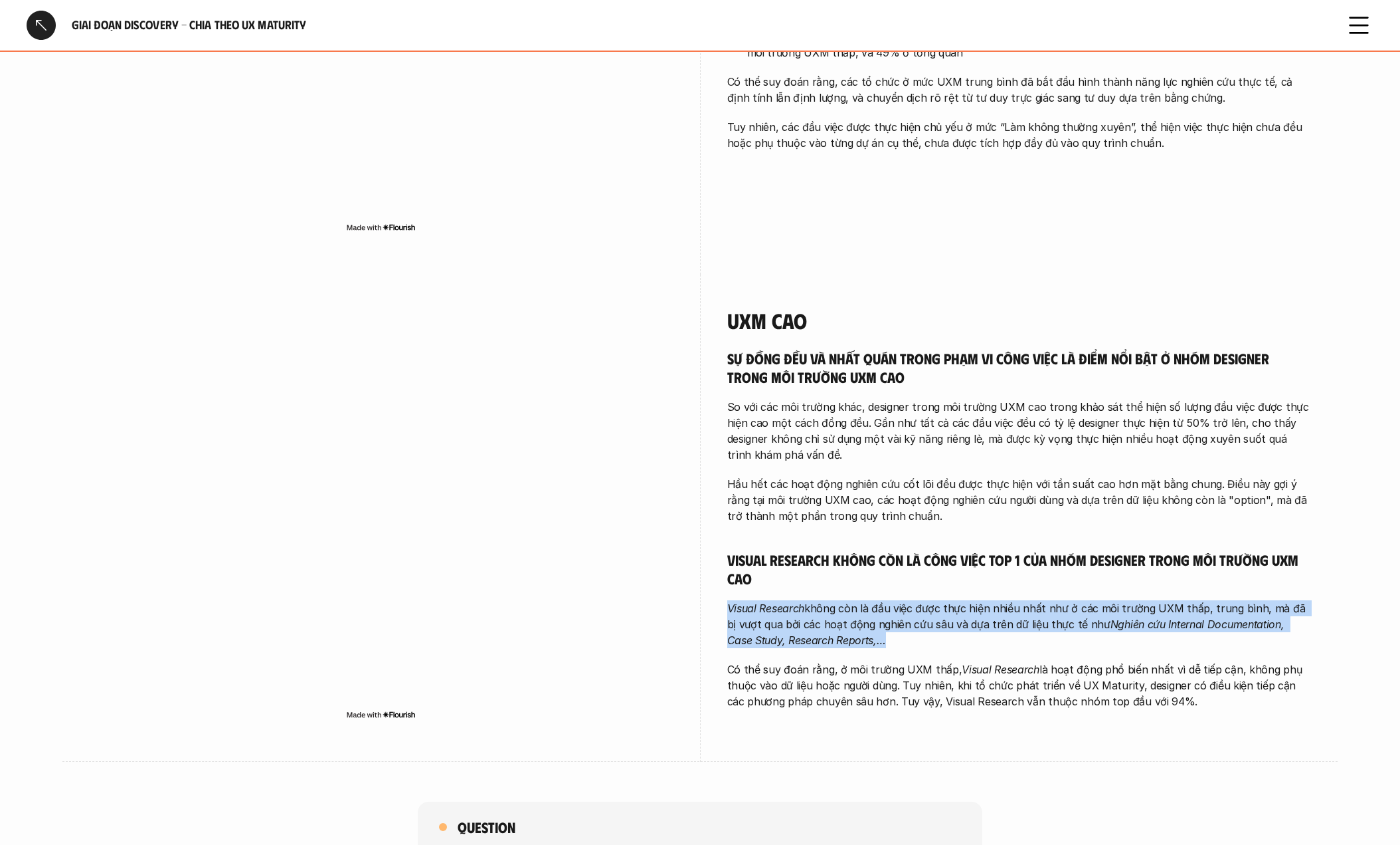
click at [893, 681] on p "Có thể suy đoán rằng, ở môi trường UXM thấp, Visual Research là hoạt động phổ b…" at bounding box center [1020, 685] width 585 height 48
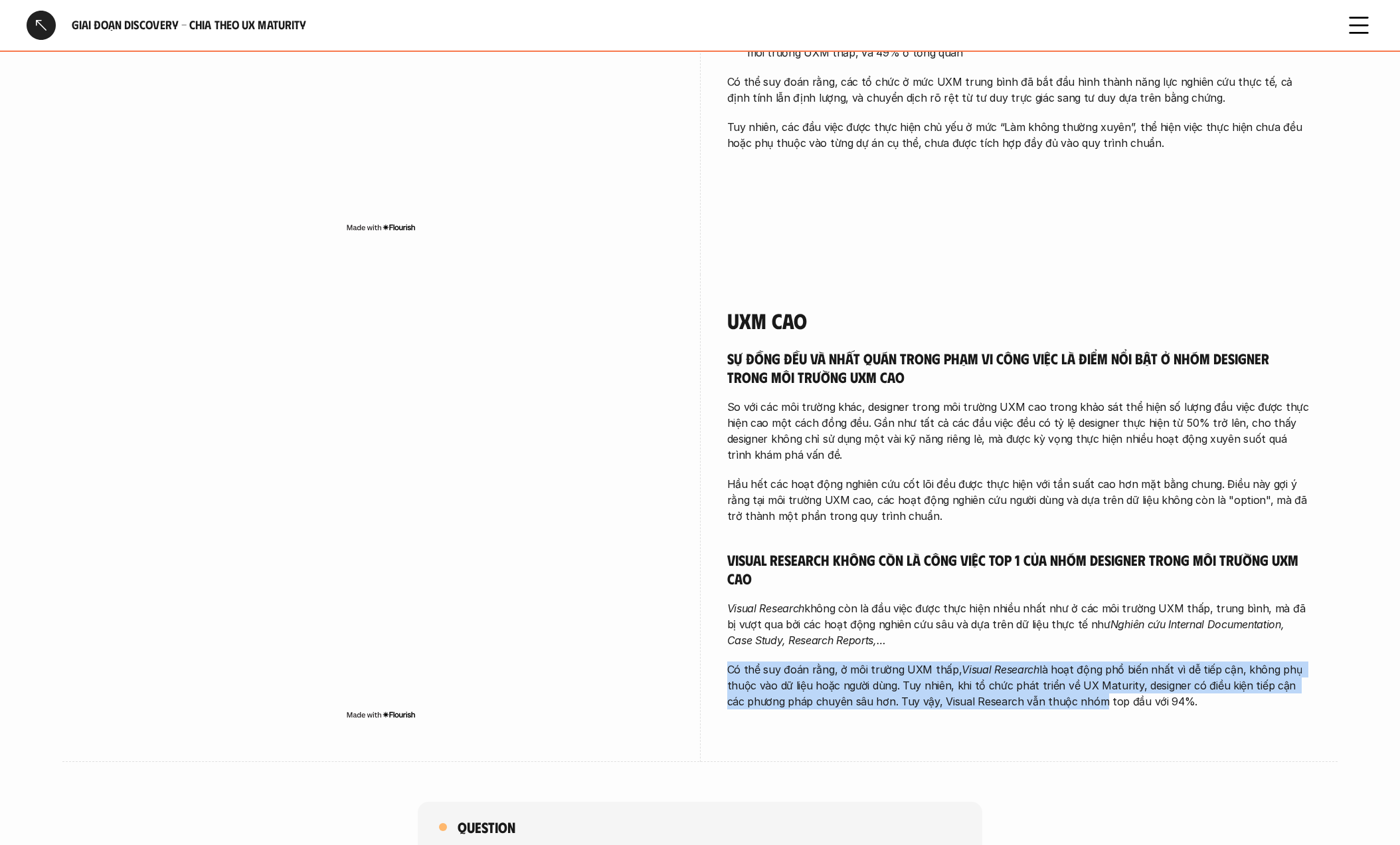
drag, startPoint x: 727, startPoint y: 674, endPoint x: 1066, endPoint y: 695, distance: 339.6
click at [1066, 695] on p "Có thể suy đoán rằng, ở môi trường UXM thấp, Visual Research là hoạt động phổ b…" at bounding box center [1020, 685] width 585 height 48
click at [959, 681] on p "Có thể suy đoán rằng, ở môi trường UXM thấp, Visual Research là hoạt động phổ b…" at bounding box center [1020, 685] width 585 height 48
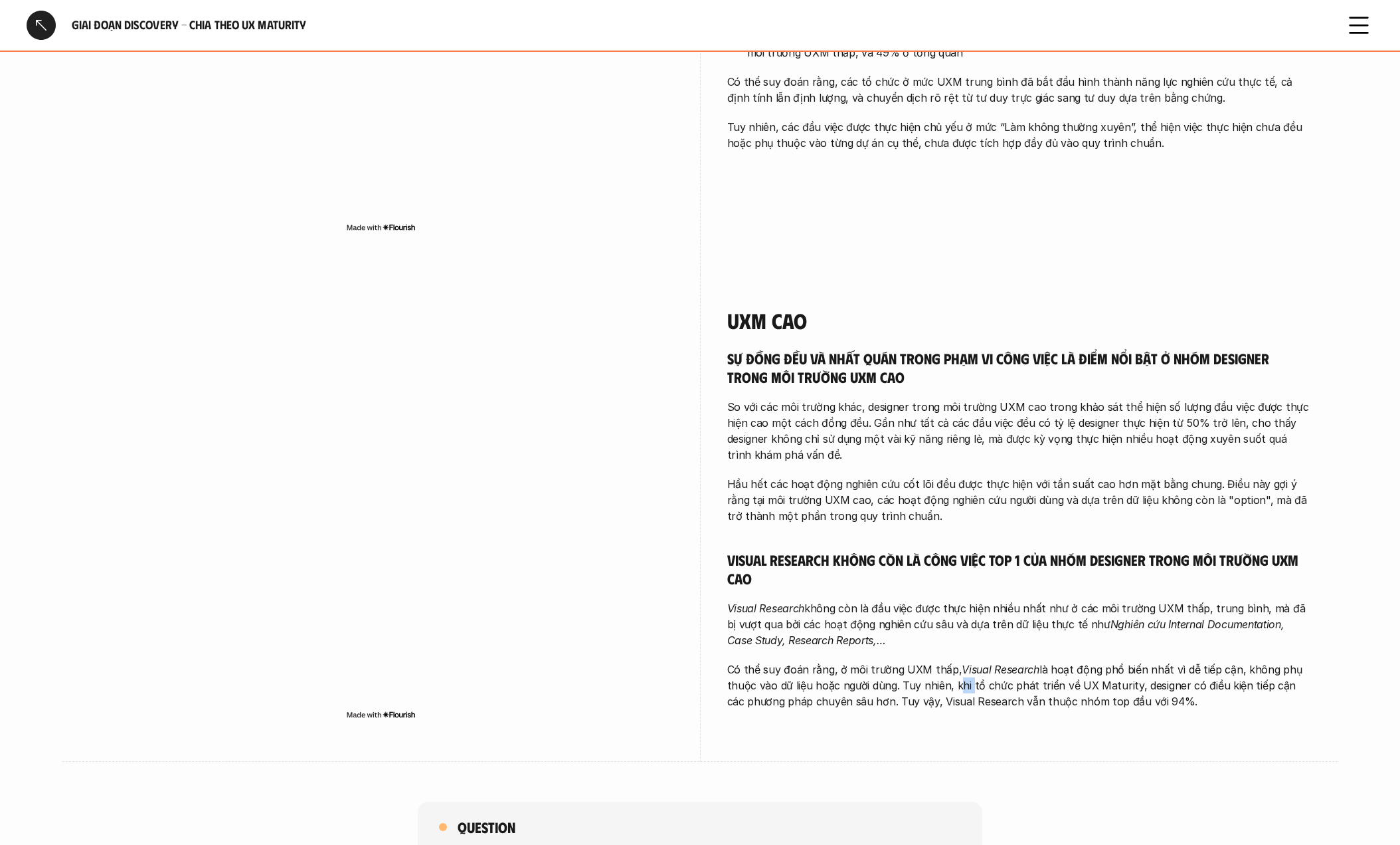
click at [959, 681] on p "Có thể suy đoán rằng, ở môi trường UXM thấp, Visual Research là hoạt động phổ b…" at bounding box center [1020, 685] width 585 height 48
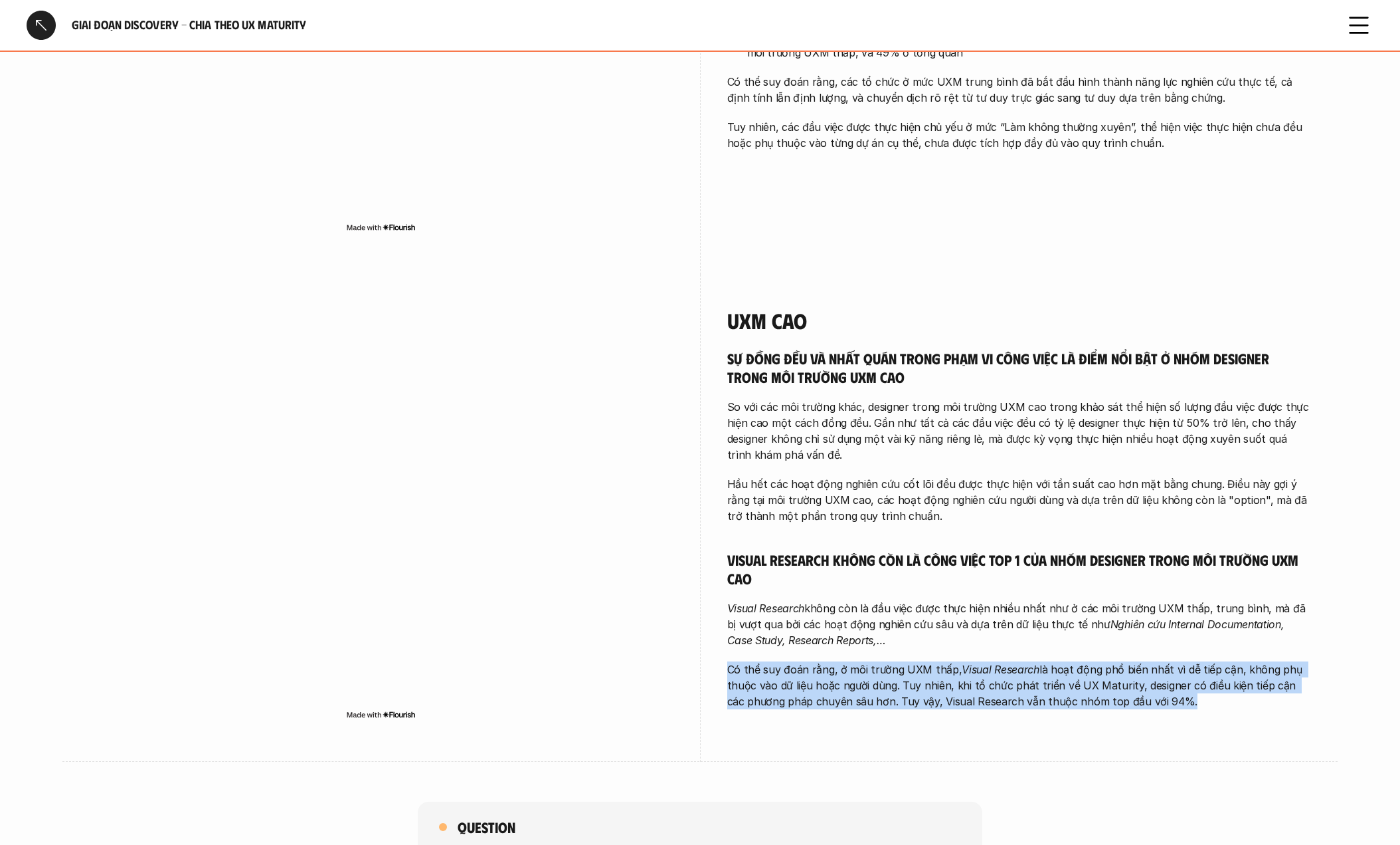
click at [959, 681] on p "Có thể suy đoán rằng, ở môi trường UXM thấp, Visual Research là hoạt động phổ b…" at bounding box center [1020, 685] width 585 height 48
click at [851, 655] on div "Sự đồng đều và nhất quán trong phạm vi công việc là điểm nổi bật ở nhóm designe…" at bounding box center [1020, 528] width 585 height 360
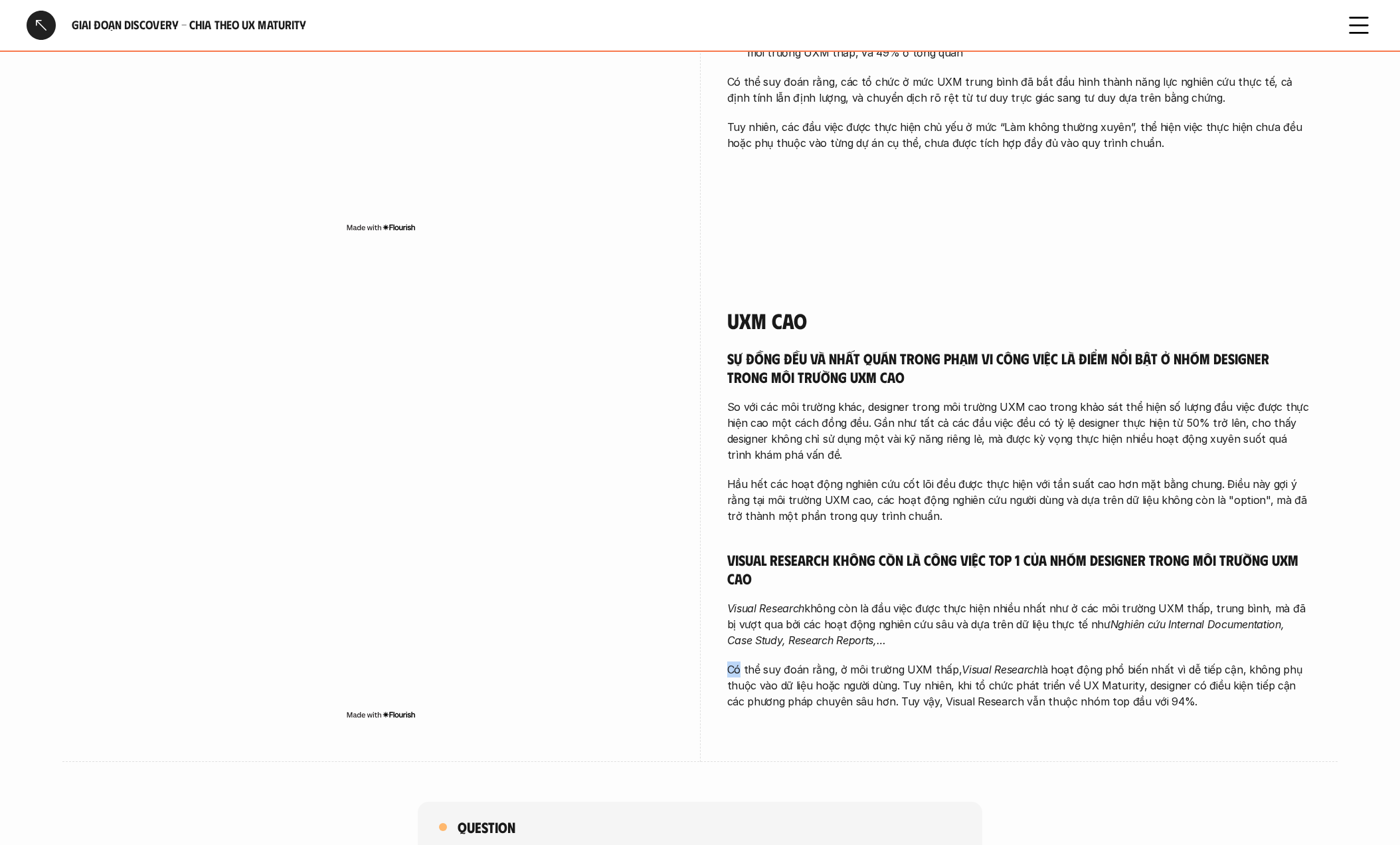
click at [851, 655] on div "Sự đồng đều và nhất quán trong phạm vi công việc là điểm nổi bật ở nhóm designe…" at bounding box center [1020, 528] width 585 height 360
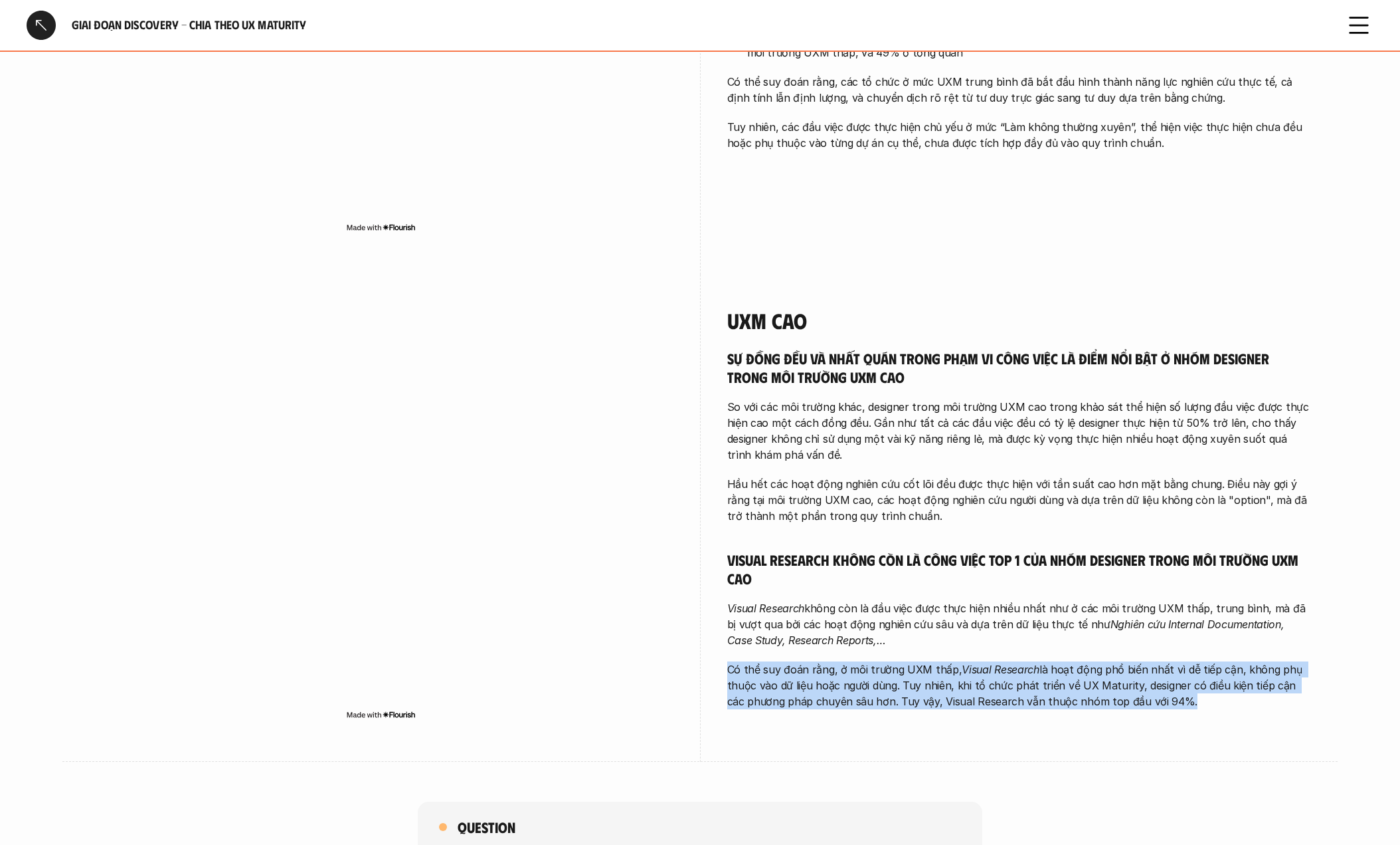
click at [851, 655] on div "Sự đồng đều và nhất quán trong phạm vi công việc là điểm nổi bật ở nhóm designe…" at bounding box center [1020, 528] width 585 height 360
click at [789, 679] on p "Có thể suy đoán rằng, ở môi trường UXM thấp, Visual Research là hoạt động phổ b…" at bounding box center [1020, 685] width 585 height 48
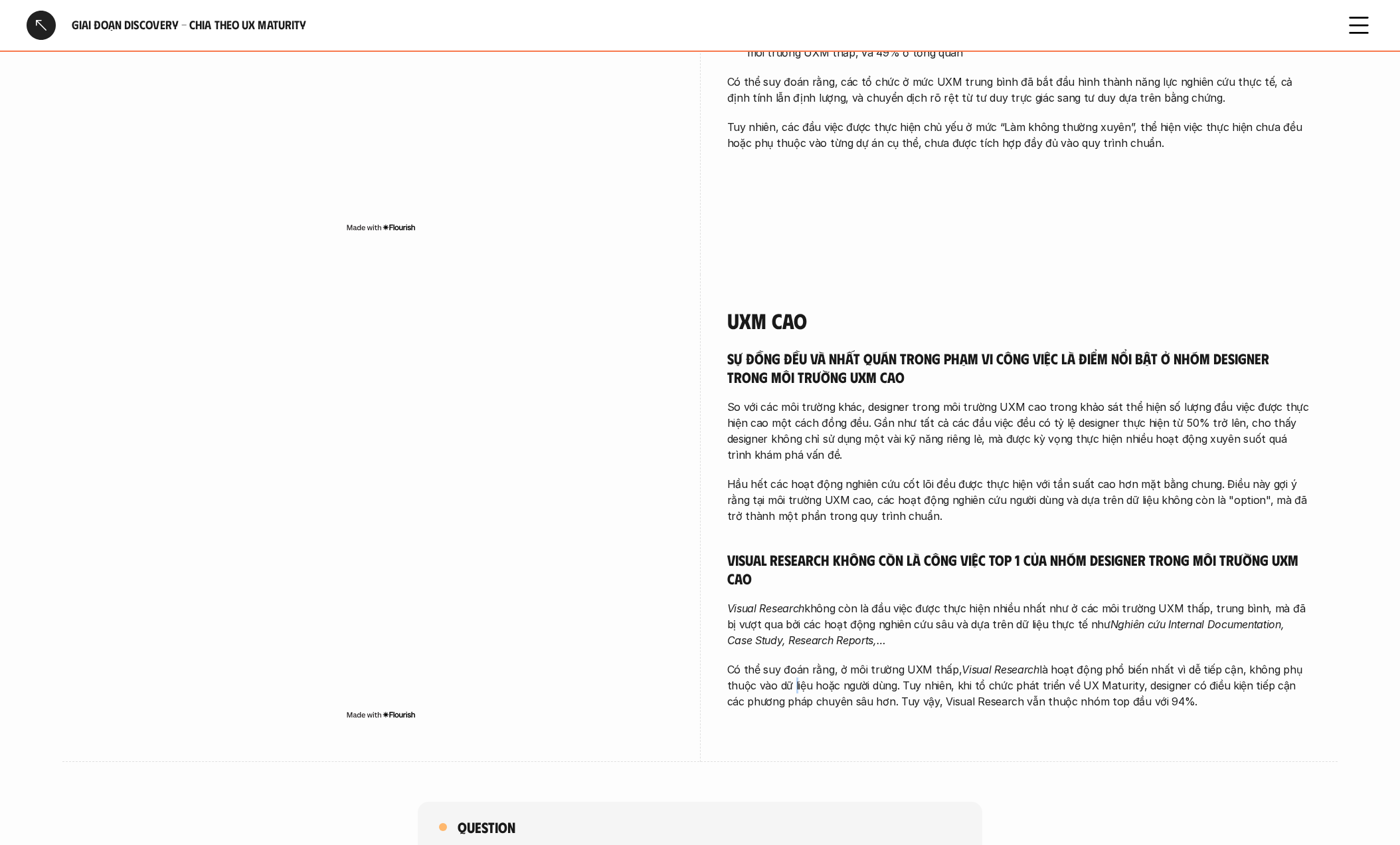
click at [789, 679] on p "Có thể suy đoán rằng, ở môi trường UXM thấp, Visual Research là hoạt động phổ b…" at bounding box center [1020, 685] width 585 height 48
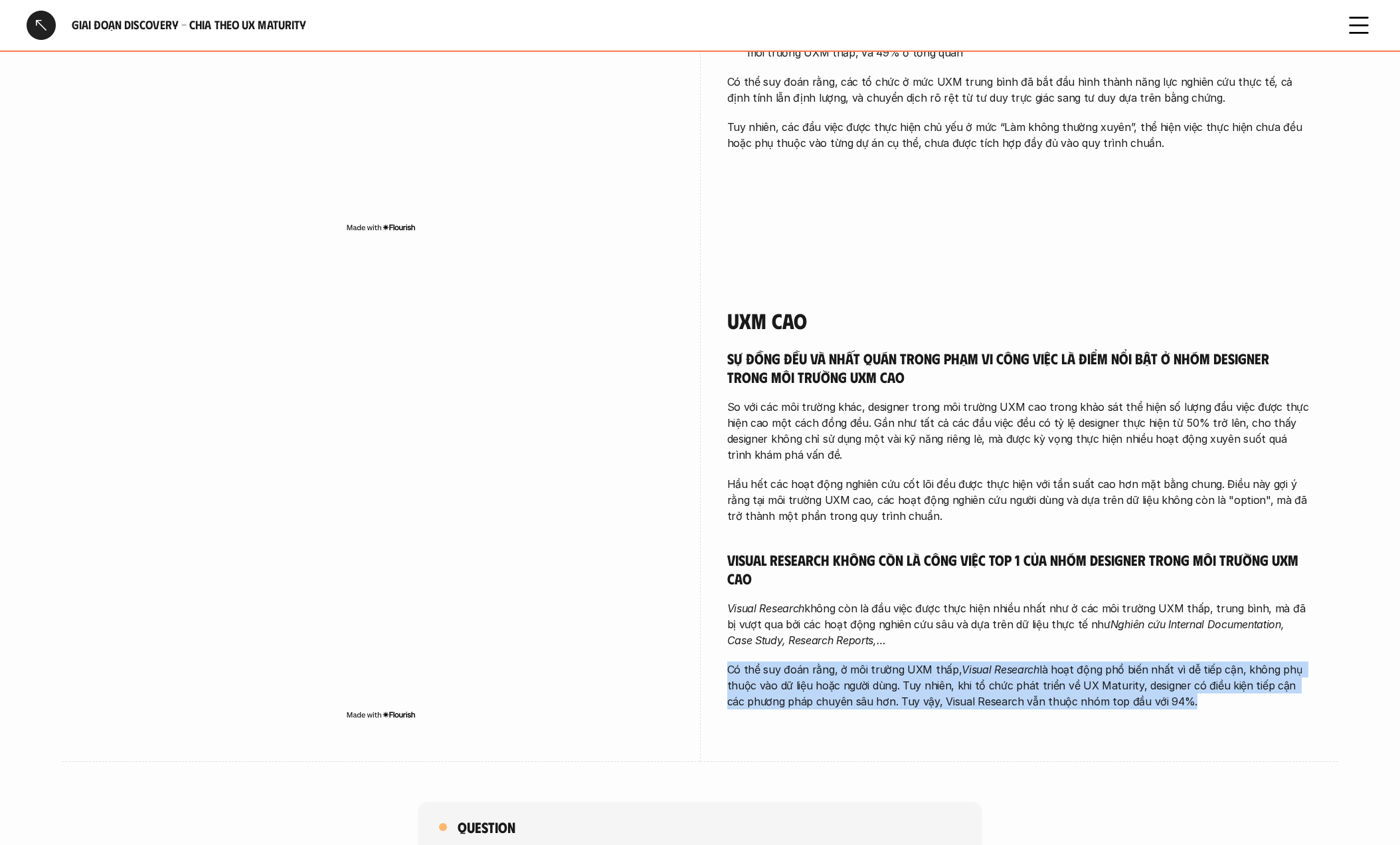
click at [789, 679] on p "Có thể suy đoán rằng, ở môi trường UXM thấp, Visual Research là hoạt động phổ b…" at bounding box center [1020, 685] width 585 height 48
click at [904, 669] on p "Có thể suy đoán rằng, ở môi trường UXM thấp, Visual Research là hoạt động phổ b…" at bounding box center [1020, 685] width 585 height 48
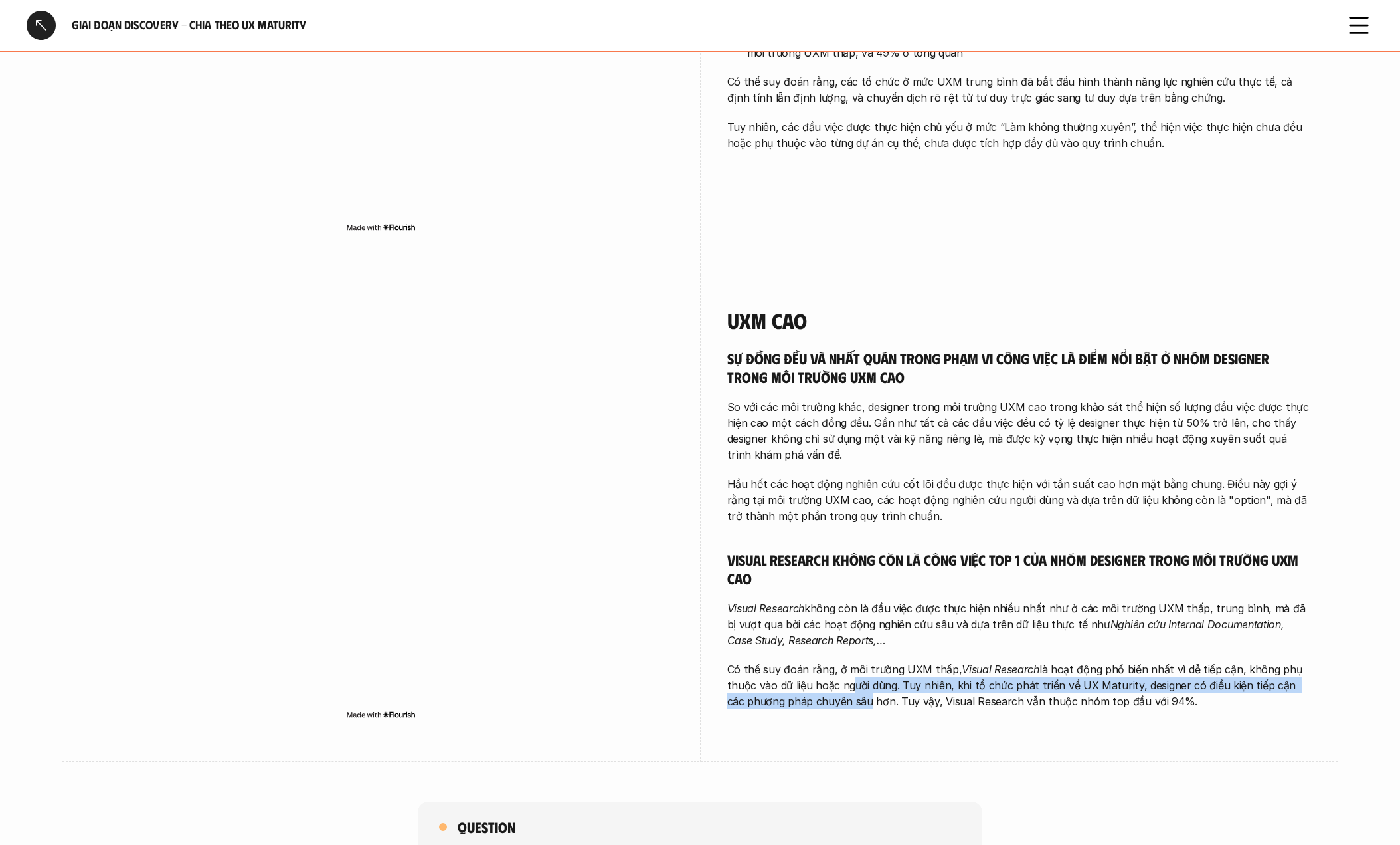
drag, startPoint x: 932, startPoint y: 694, endPoint x: 844, endPoint y: 688, distance: 88.2
click at [844, 688] on p "Có thể suy đoán rằng, ở môi trường UXM thấp, Visual Research là hoạt động phổ b…" at bounding box center [1020, 685] width 585 height 48
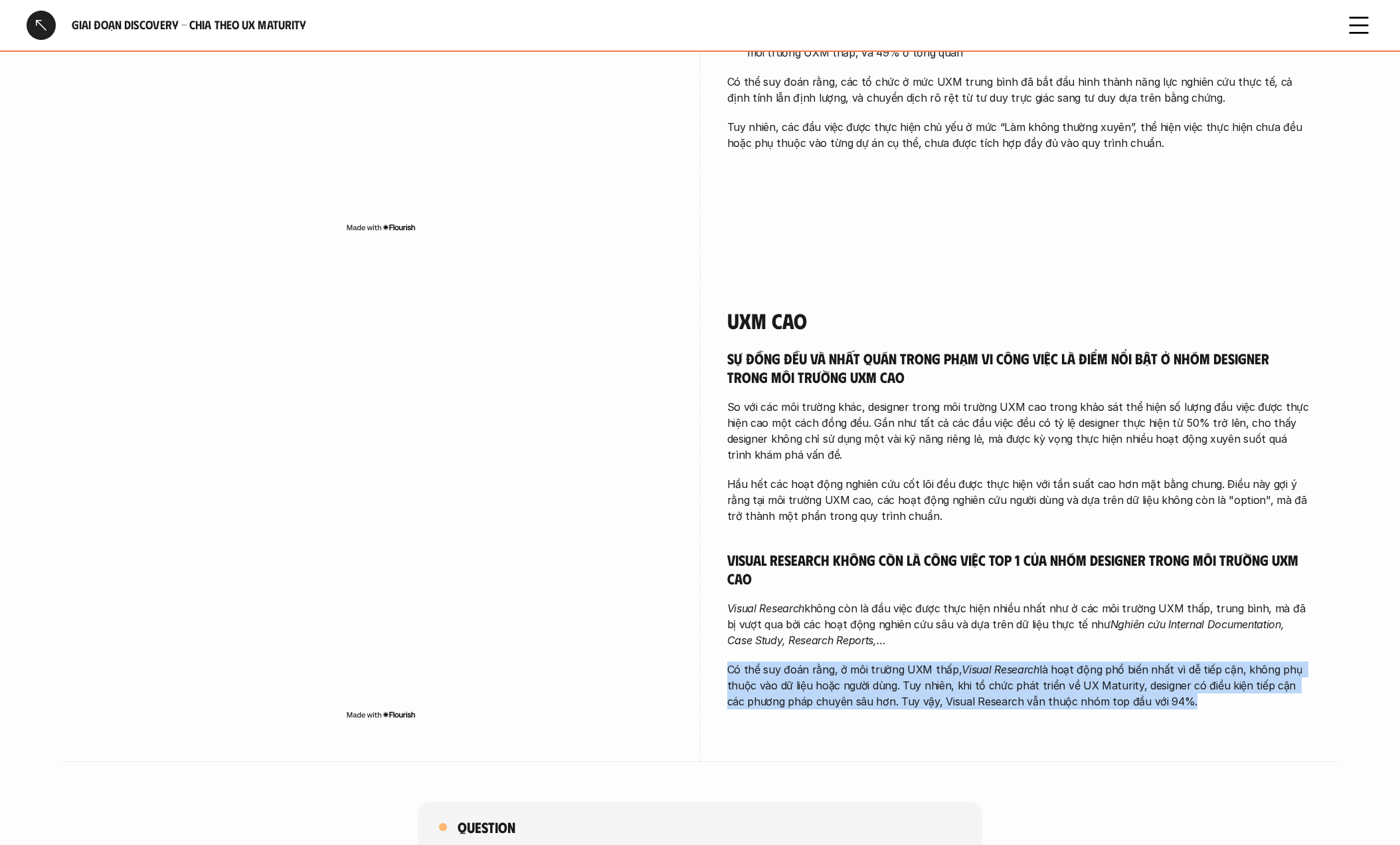
click at [844, 688] on p "Có thể suy đoán rằng, ở môi trường UXM thấp, Visual Research là hoạt động phổ b…" at bounding box center [1020, 685] width 585 height 48
click at [945, 659] on div "Sự đồng đều và nhất quán trong phạm vi công việc là điểm nổi bật ở nhóm designe…" at bounding box center [1020, 528] width 585 height 360
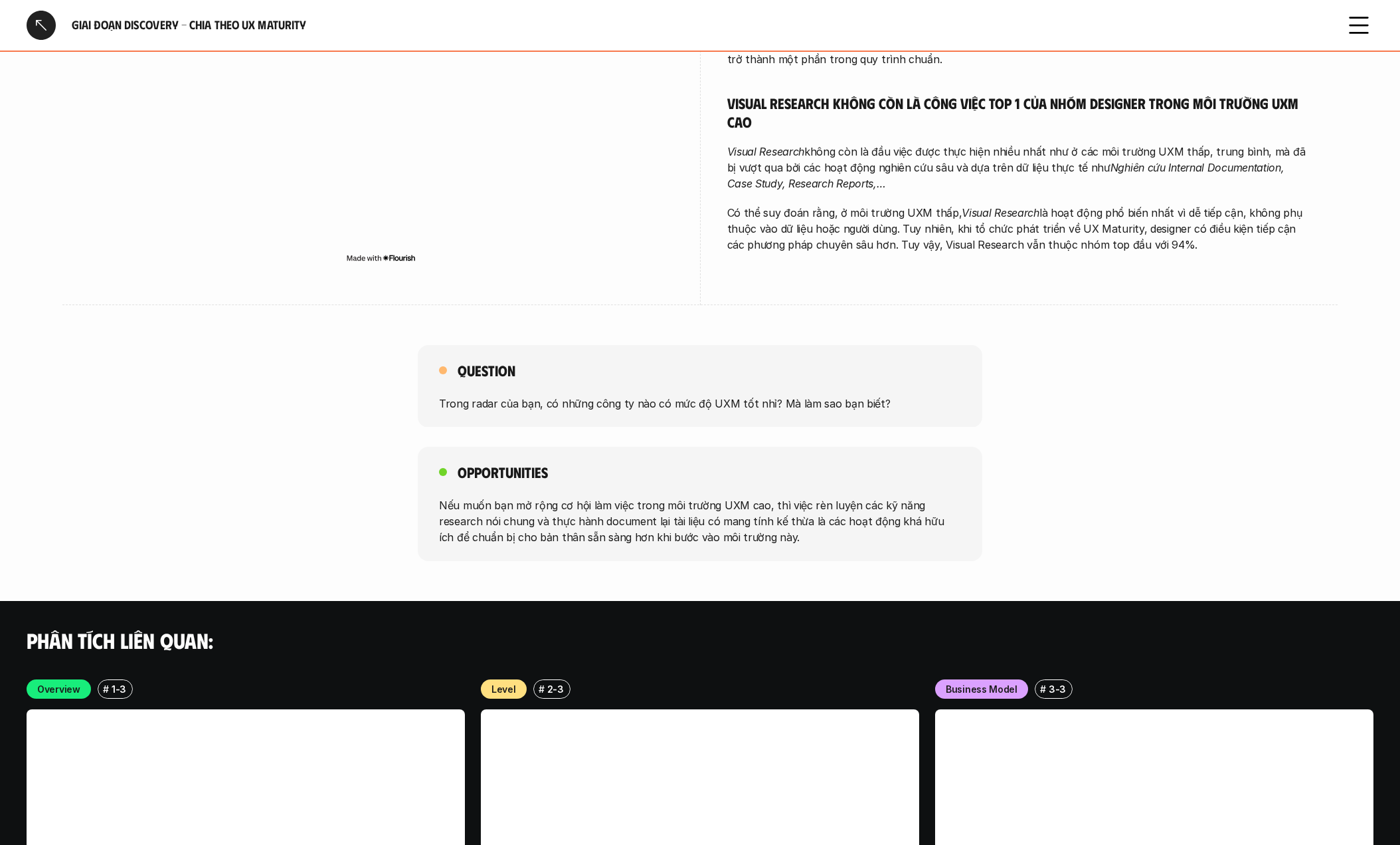
scroll to position [1861, 0]
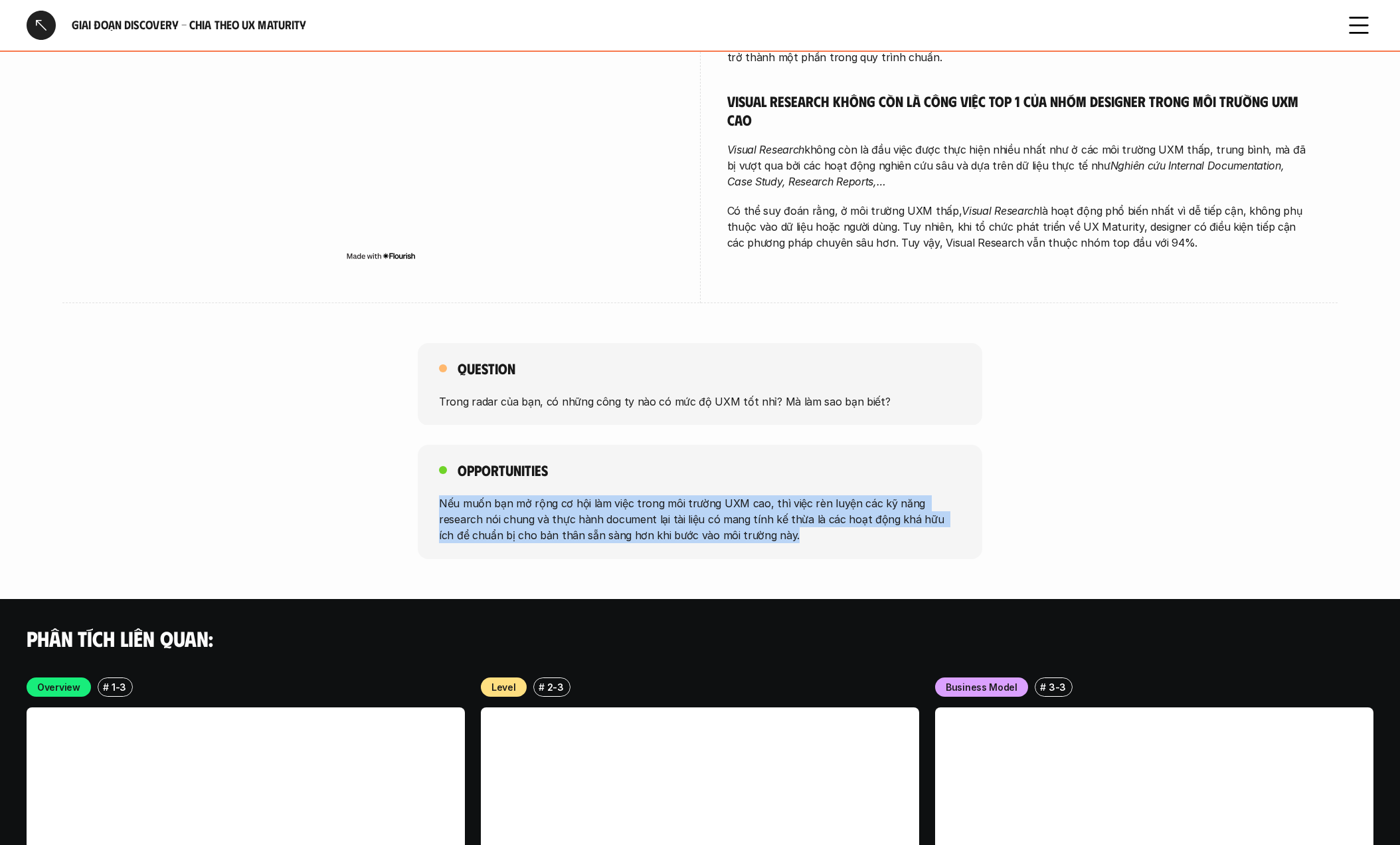
drag, startPoint x: 415, startPoint y: 496, endPoint x: 730, endPoint y: 531, distance: 316.9
click at [730, 531] on div "Opportunities Nếu muốn bạn mở rộng cơ hội làm việc trong môi trường UXM cao, th…" at bounding box center [700, 501] width 1400 height 115
click at [631, 510] on p "Nếu muốn bạn mở rộng cơ hội làm việc trong môi trường UXM cao, thì việc rèn luy…" at bounding box center [700, 519] width 522 height 48
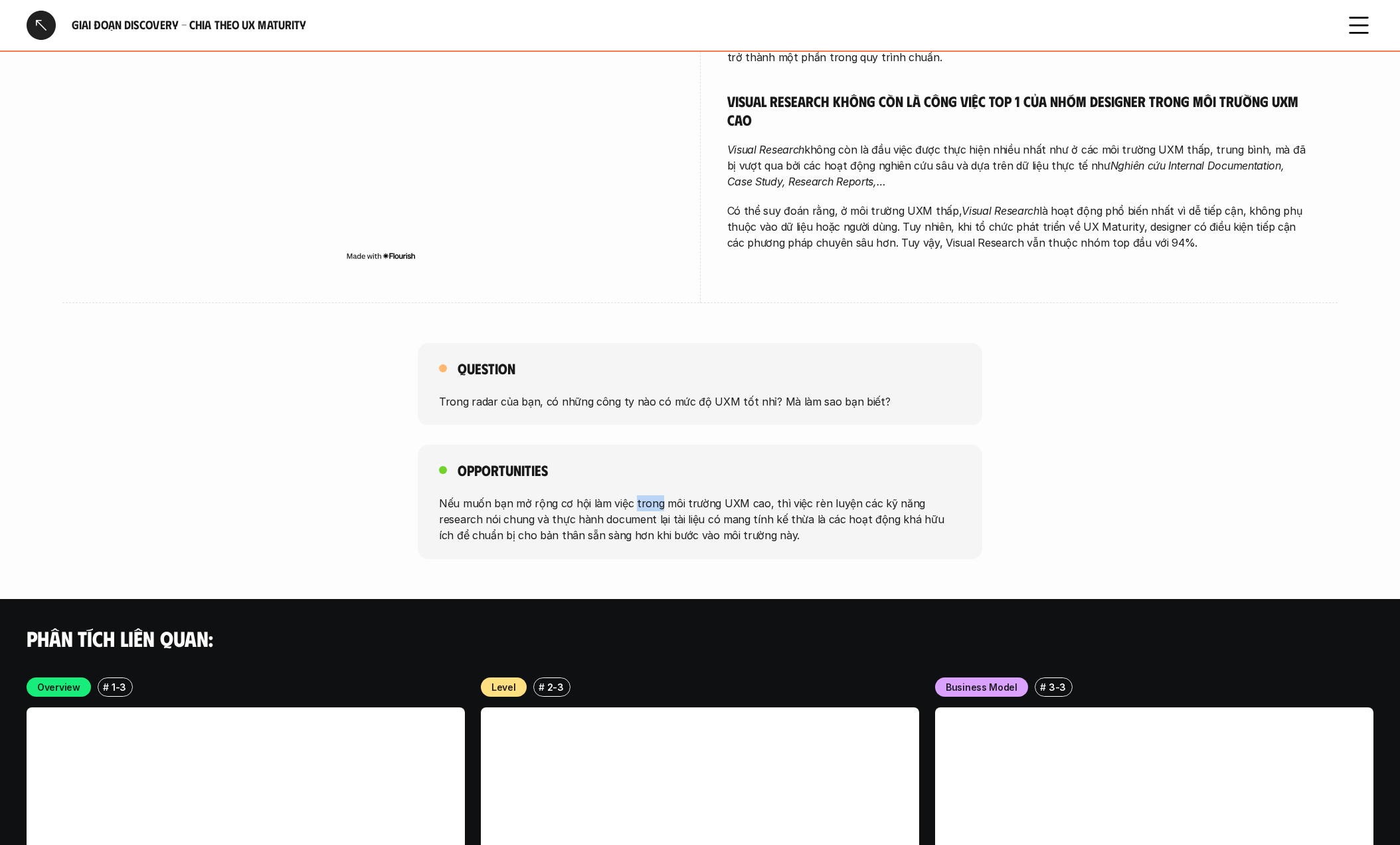
click at [631, 510] on p "Nếu muốn bạn mở rộng cơ hội làm việc trong môi trường UXM cao, thì việc rèn luy…" at bounding box center [700, 519] width 522 height 48
click at [623, 510] on div at bounding box center [623, 510] width 0 height 0
click at [753, 499] on p "Nếu muốn bạn mở rộng cơ hội làm việc trong môi trường UXM cao, thì việc rèn luy…" at bounding box center [700, 519] width 522 height 48
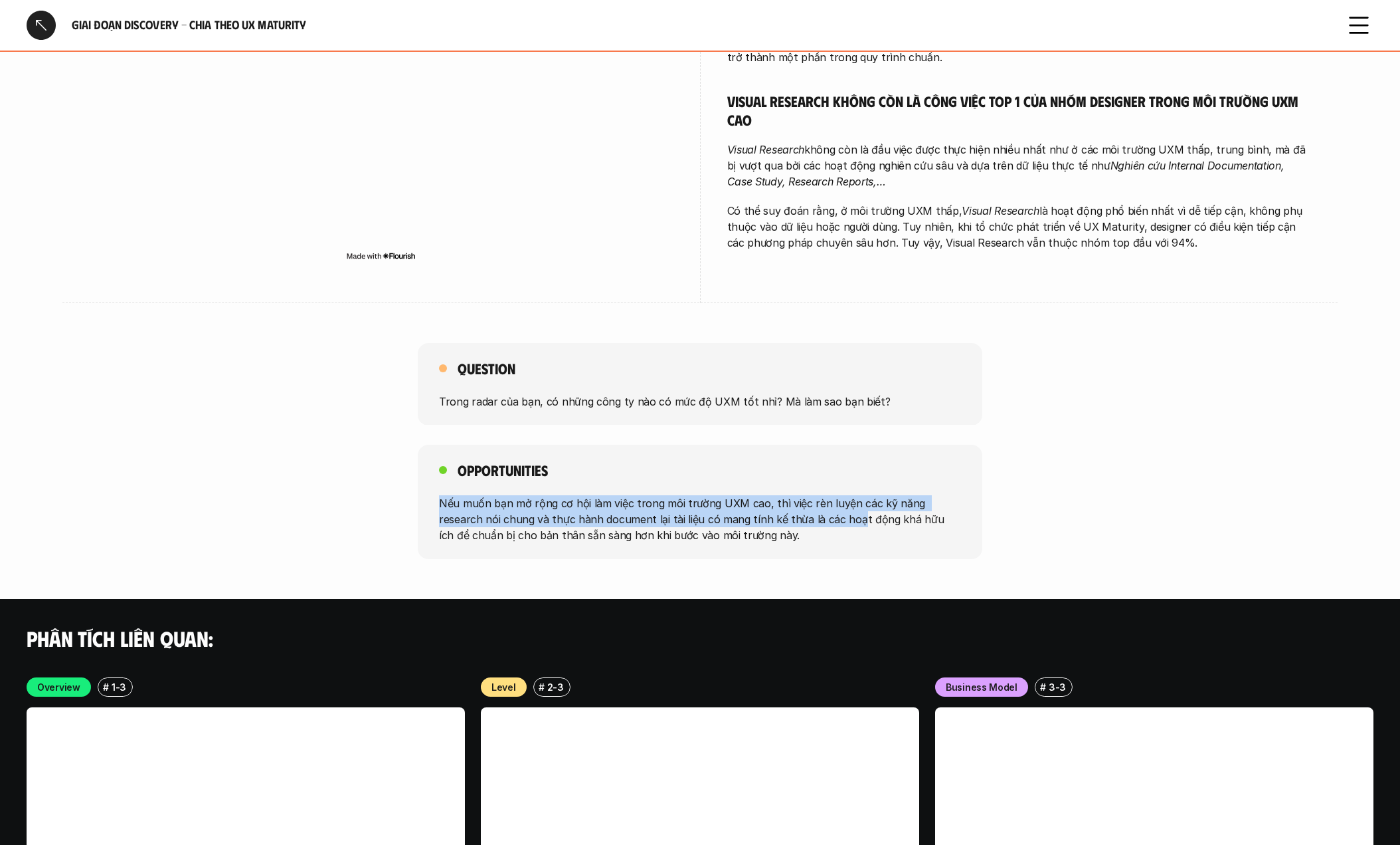
drag, startPoint x: 411, startPoint y: 501, endPoint x: 799, endPoint y: 517, distance: 388.3
click at [808, 519] on div "Opportunities Nếu muốn bạn mở rộng cơ hội làm việc trong môi trường UXM cao, th…" at bounding box center [700, 501] width 1400 height 115
click at [687, 525] on p "Nếu muốn bạn mở rộng cơ hội làm việc trong môi trường UXM cao, thì việc rèn luy…" at bounding box center [700, 519] width 522 height 48
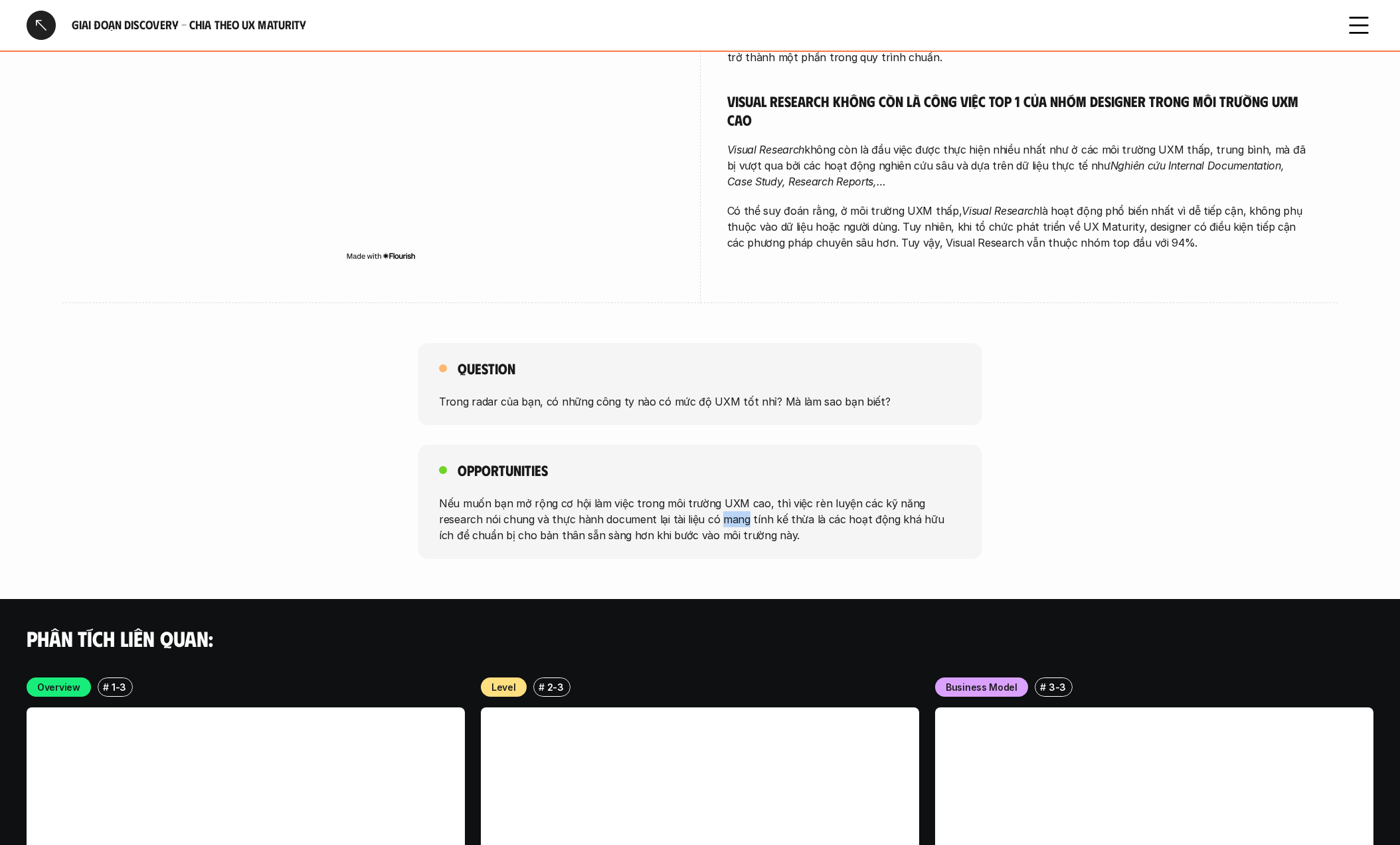
click at [687, 525] on p "Nếu muốn bạn mở rộng cơ hội làm việc trong môi trường UXM cao, thì việc rèn luy…" at bounding box center [700, 519] width 522 height 48
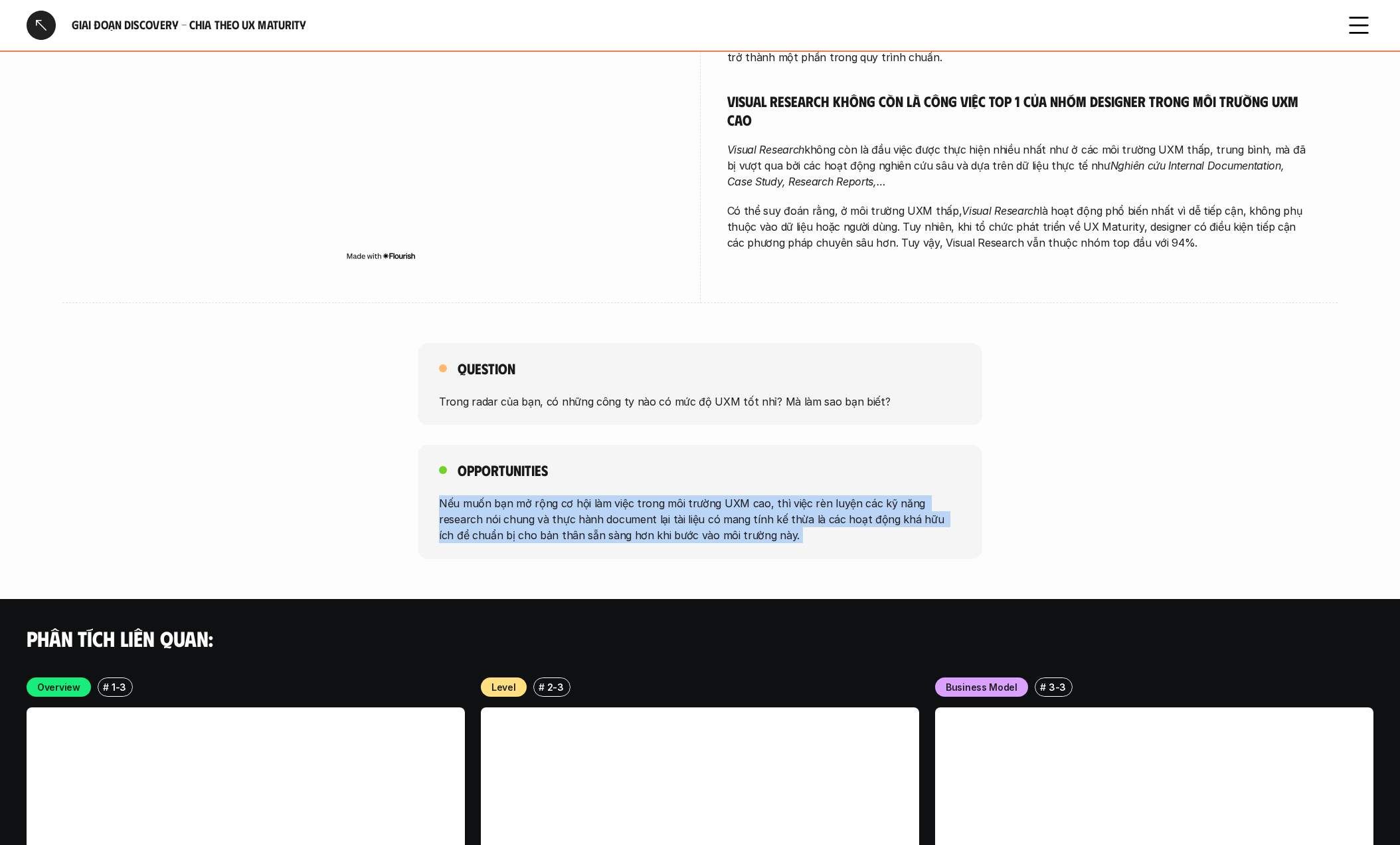
click at [687, 525] on p "Nếu muốn bạn mở rộng cơ hội làm việc trong môi trường UXM cao, thì việc rèn luy…" at bounding box center [700, 519] width 522 height 48
click at [547, 525] on p "Nếu muốn bạn mở rộng cơ hội làm việc trong môi trường UXM cao, thì việc rèn luy…" at bounding box center [700, 519] width 522 height 48
drag, startPoint x: 497, startPoint y: 517, endPoint x: 511, endPoint y: 545, distance: 31.3
click at [511, 545] on div "Opportunities Nếu muốn bạn mở rộng cơ hội làm việc trong môi trường UXM cao, th…" at bounding box center [700, 501] width 565 height 115
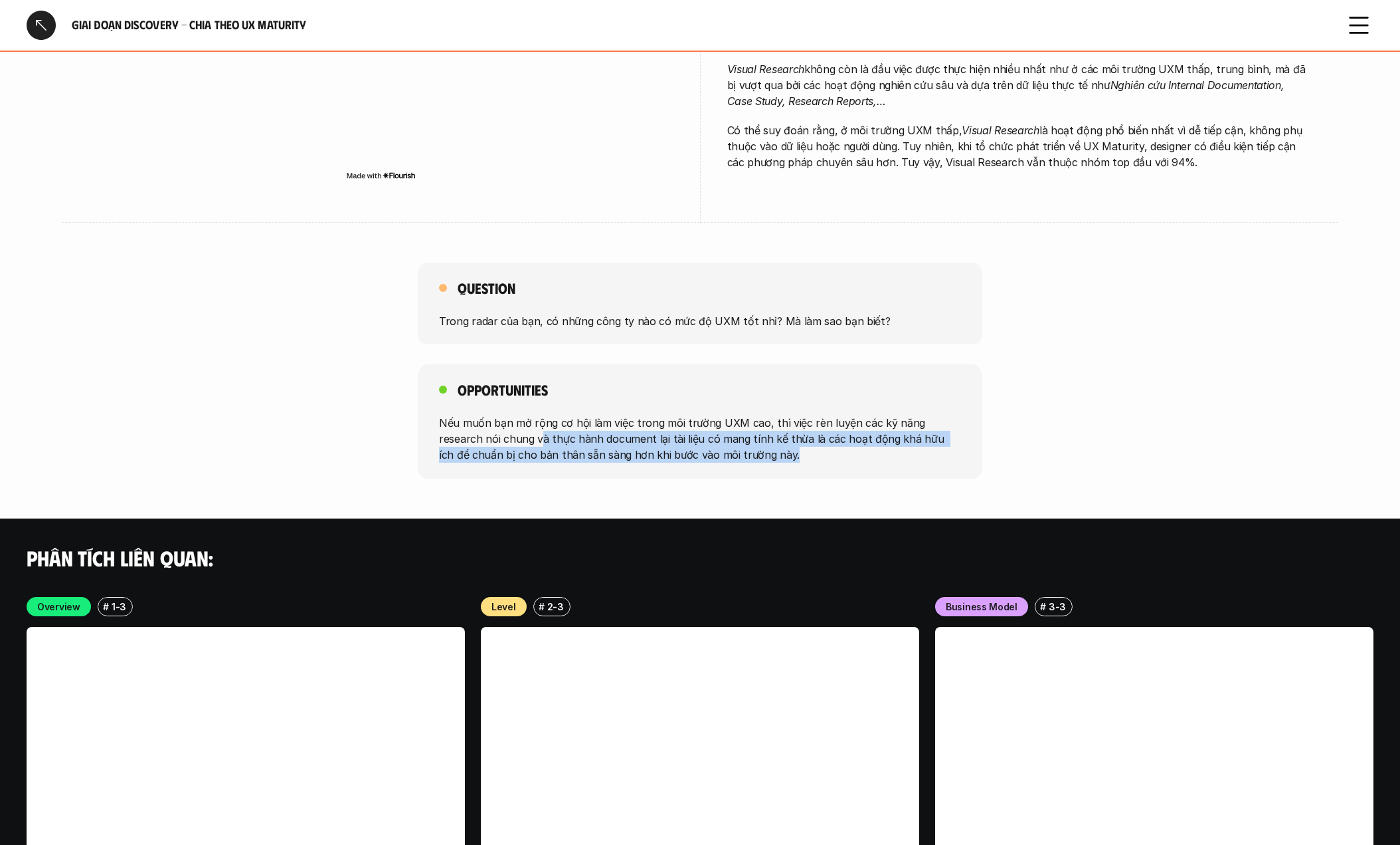
scroll to position [1952, 0]
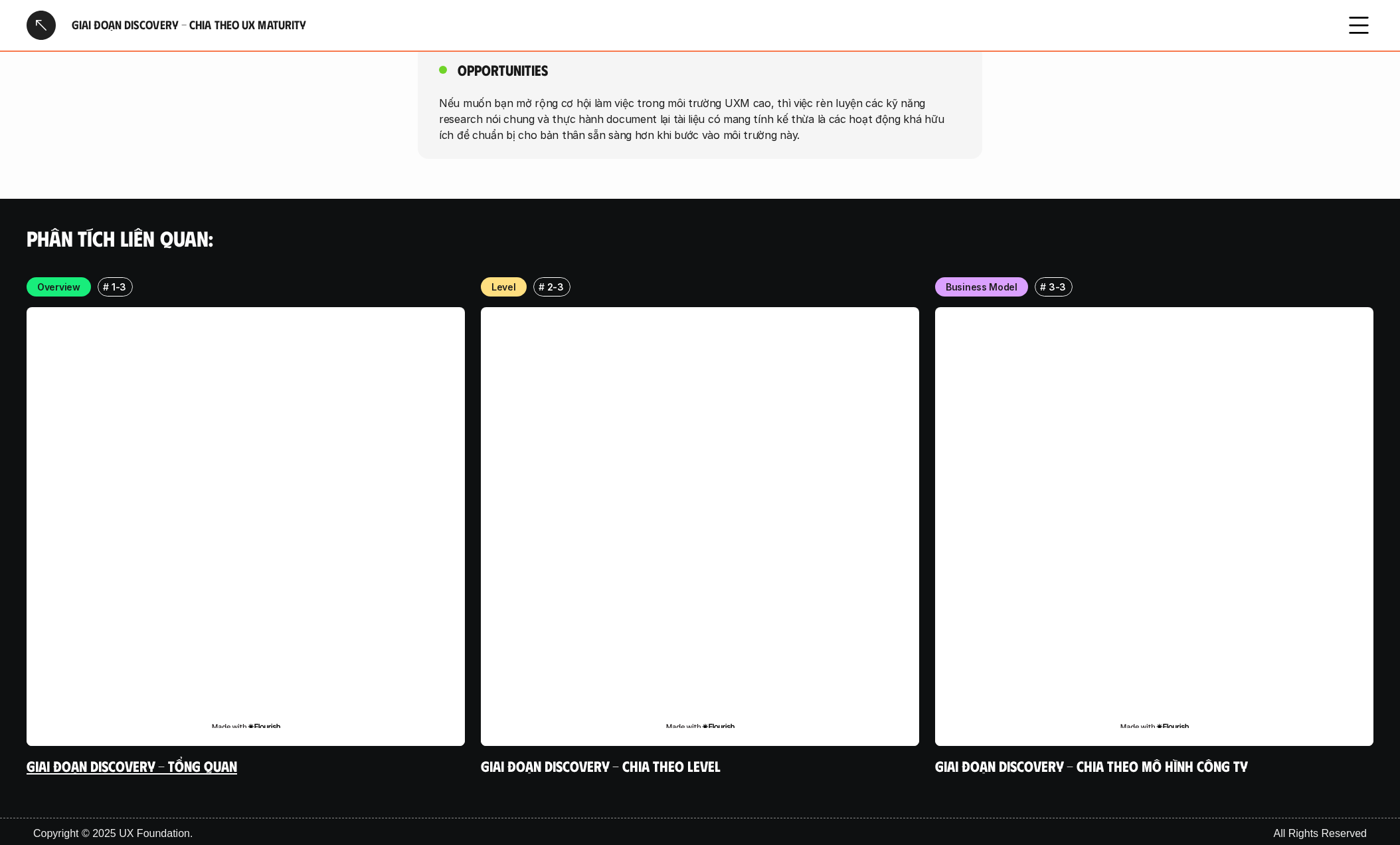
scroll to position [2266, 0]
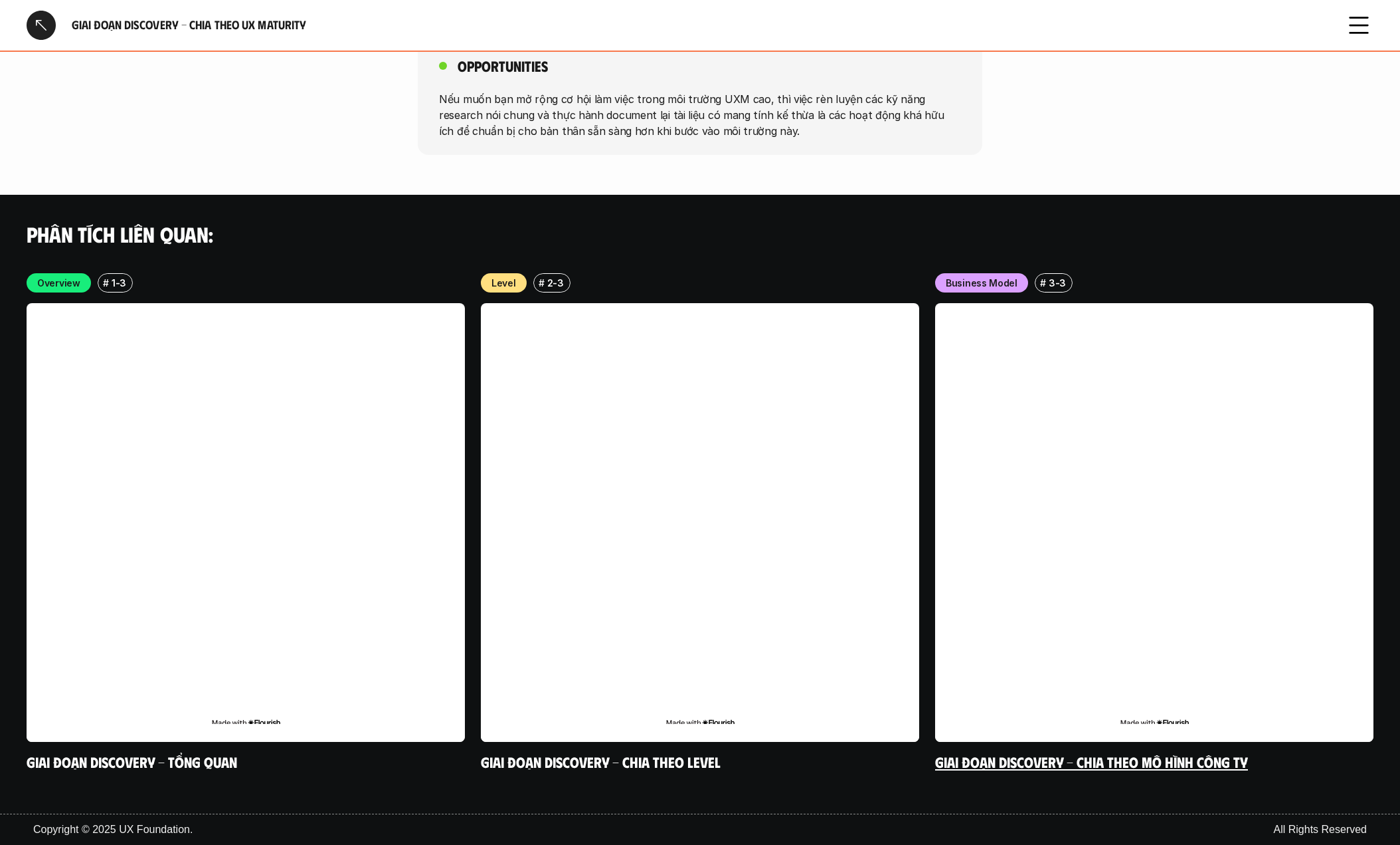
click at [1055, 387] on link at bounding box center [1155, 523] width 439 height 439
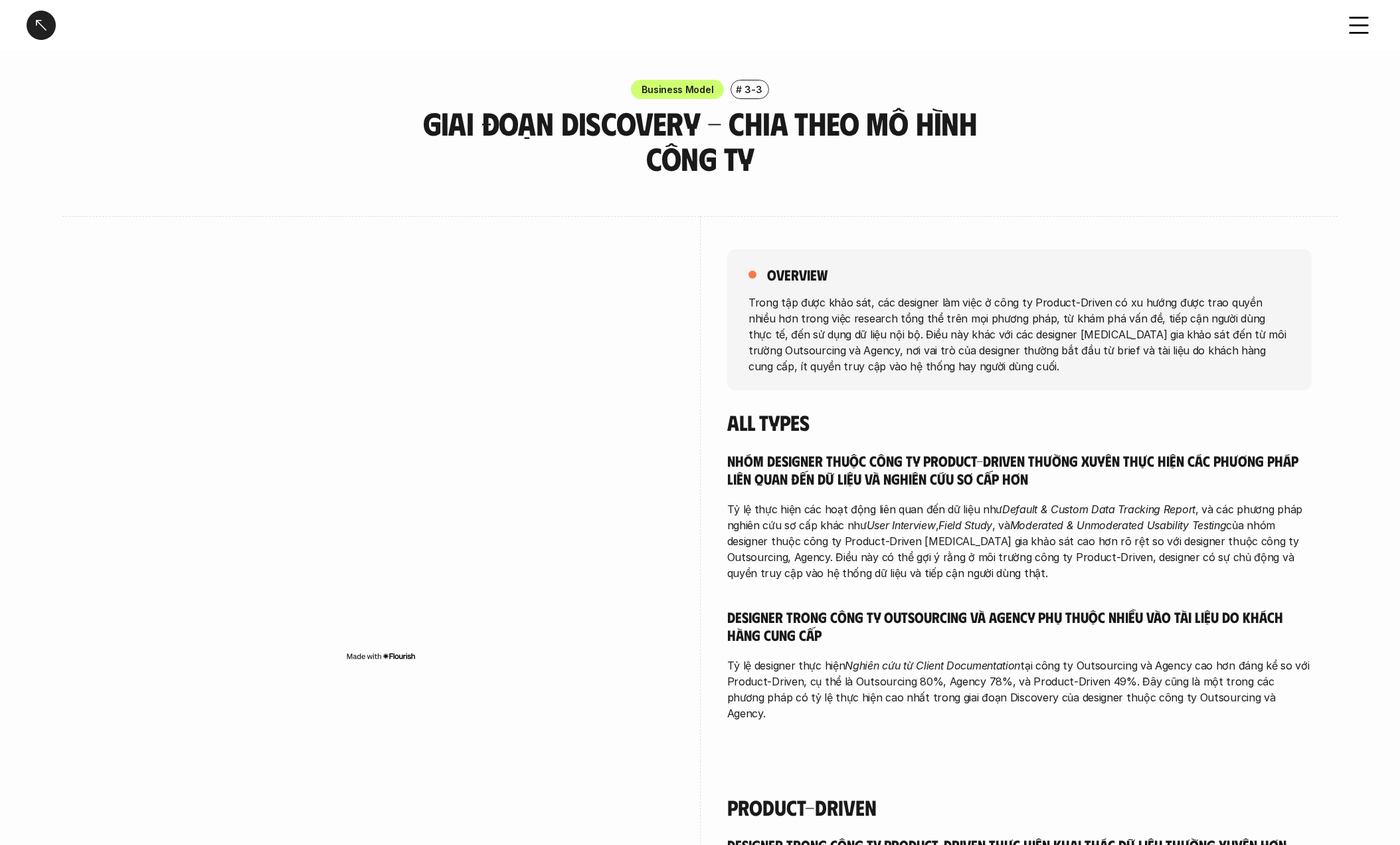
click at [984, 323] on p "Trong tập được khảo sát, các designer làm việc ở công ty Product-Driven có xu h…" at bounding box center [1019, 333] width 542 height 80
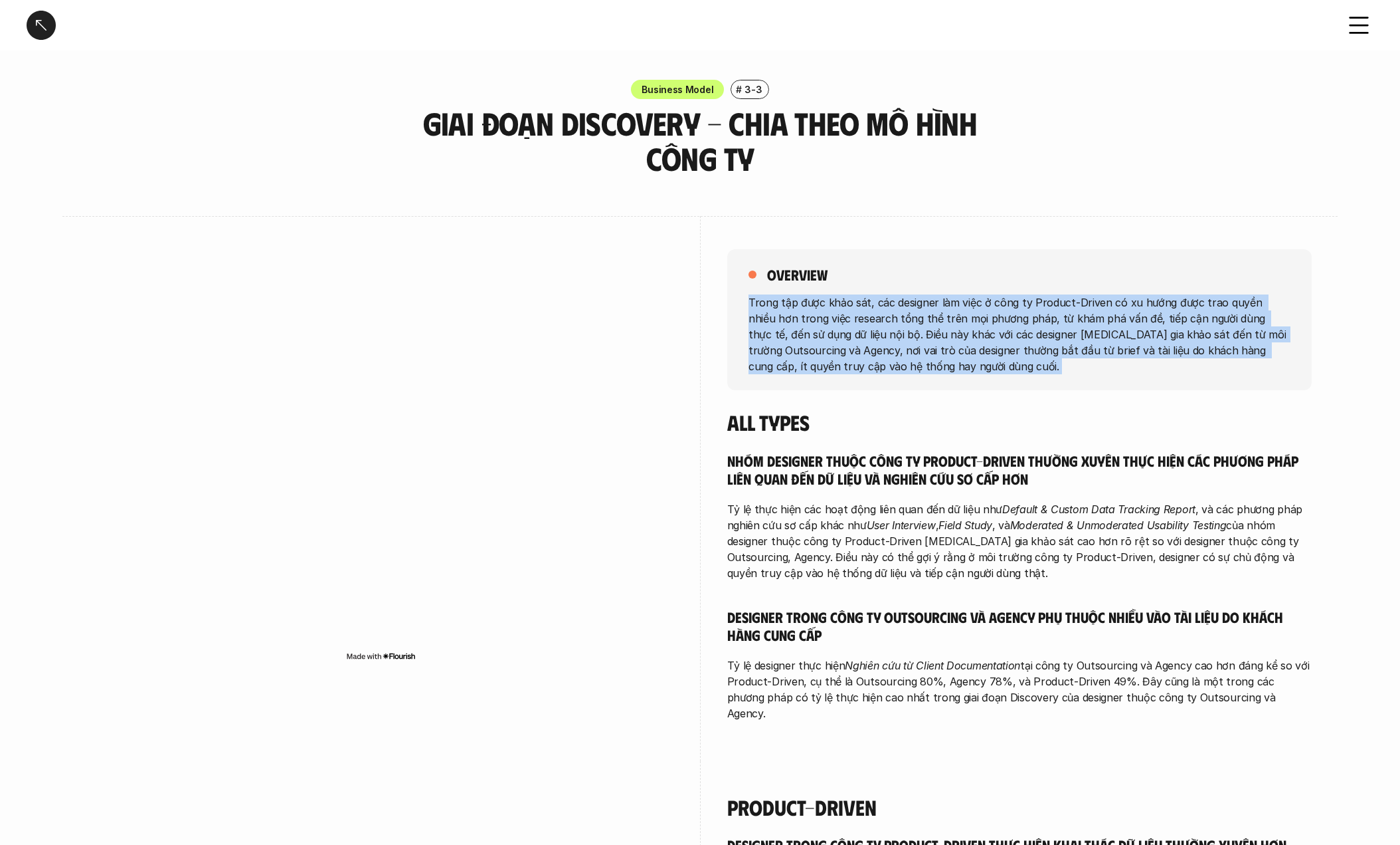
click at [984, 323] on p "Trong tập được khảo sát, các designer làm việc ở công ty Product-Driven có xu h…" at bounding box center [1019, 333] width 542 height 80
click at [857, 334] on p "Trong tập được khảo sát, các designer làm việc ở công ty Product-Driven có xu h…" at bounding box center [1019, 333] width 542 height 80
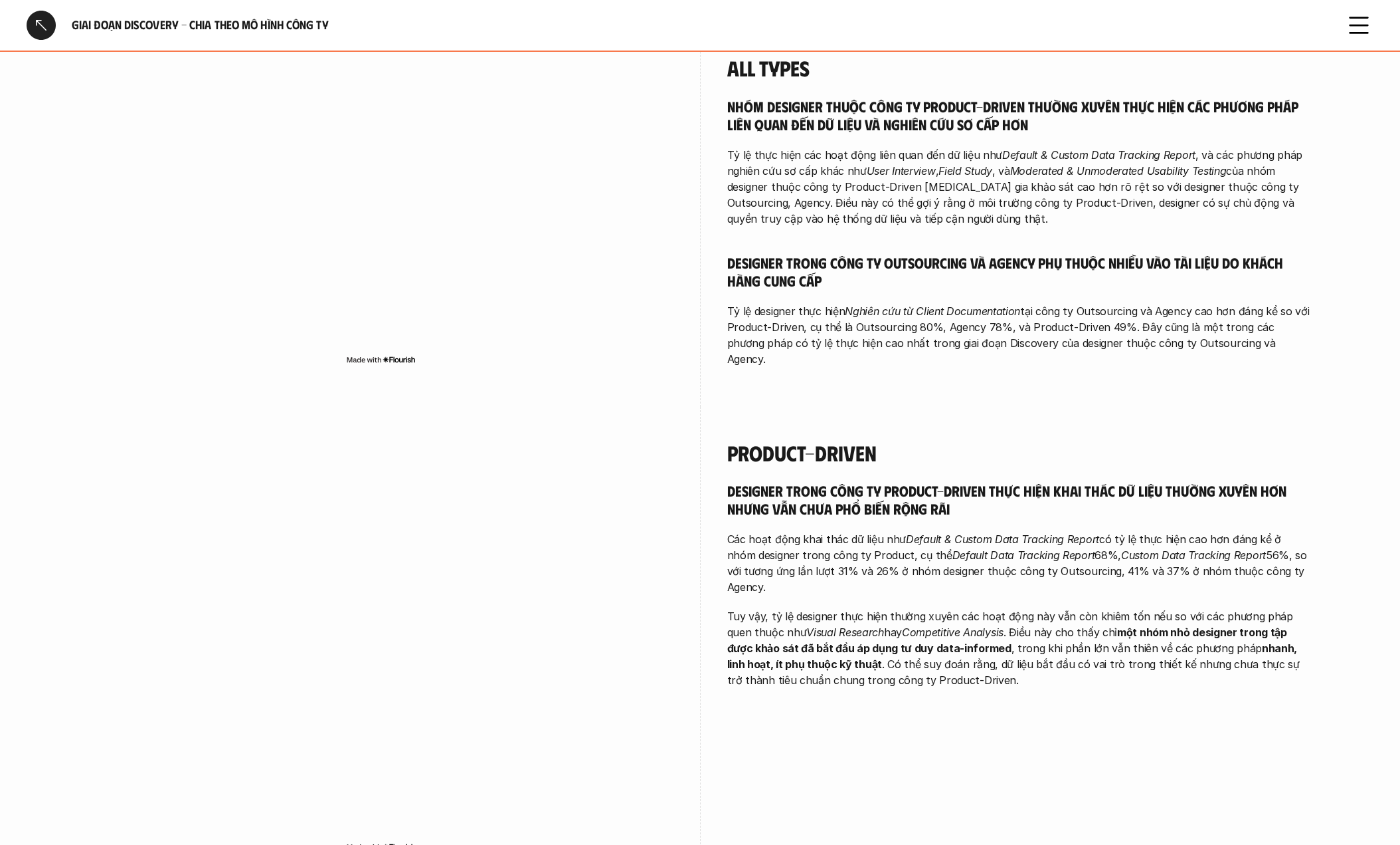
scroll to position [356, 0]
